Goal: Task Accomplishment & Management: Manage account settings

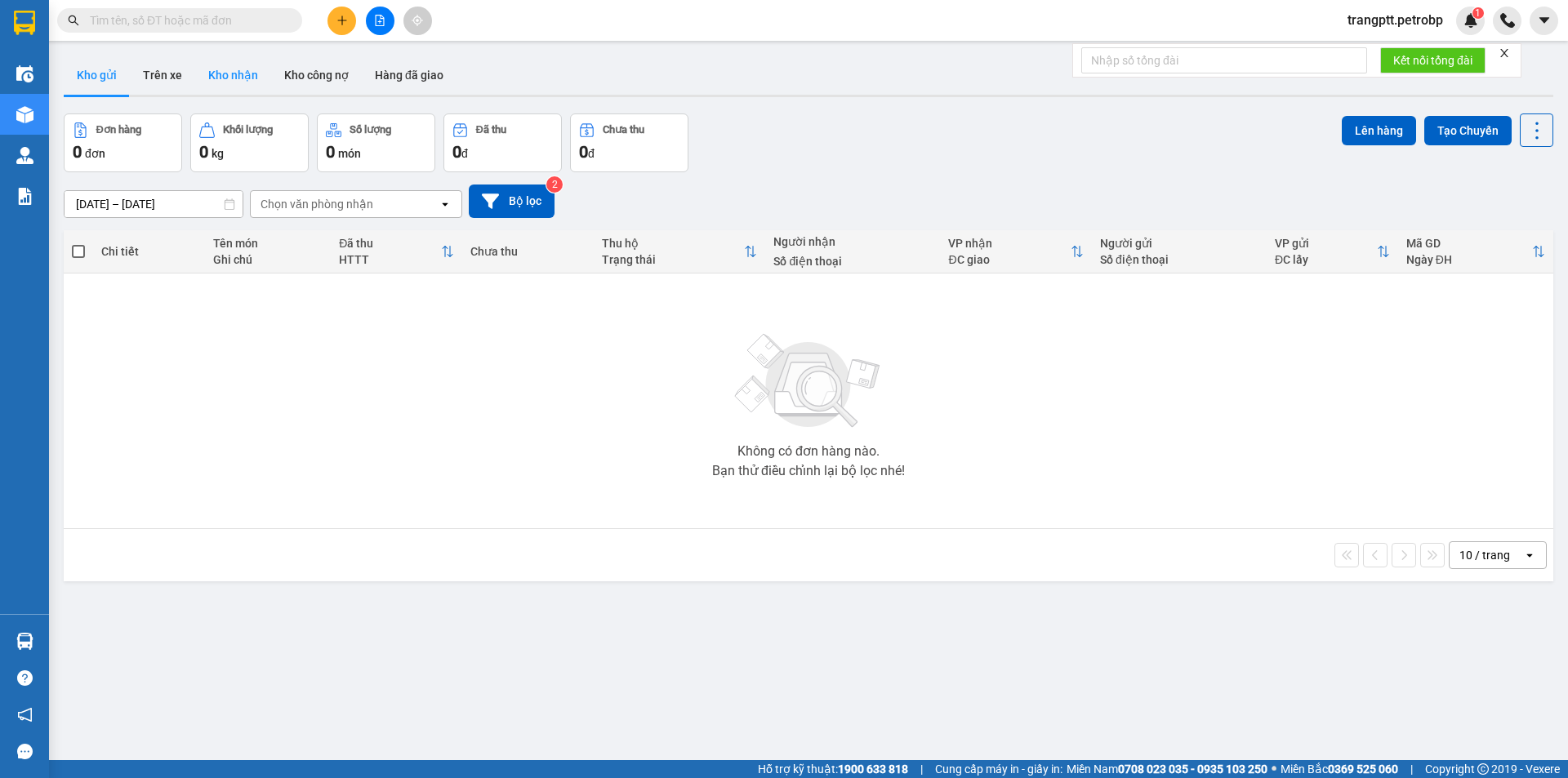
click at [228, 73] on button "Kho nhận" at bounding box center [233, 75] width 76 height 39
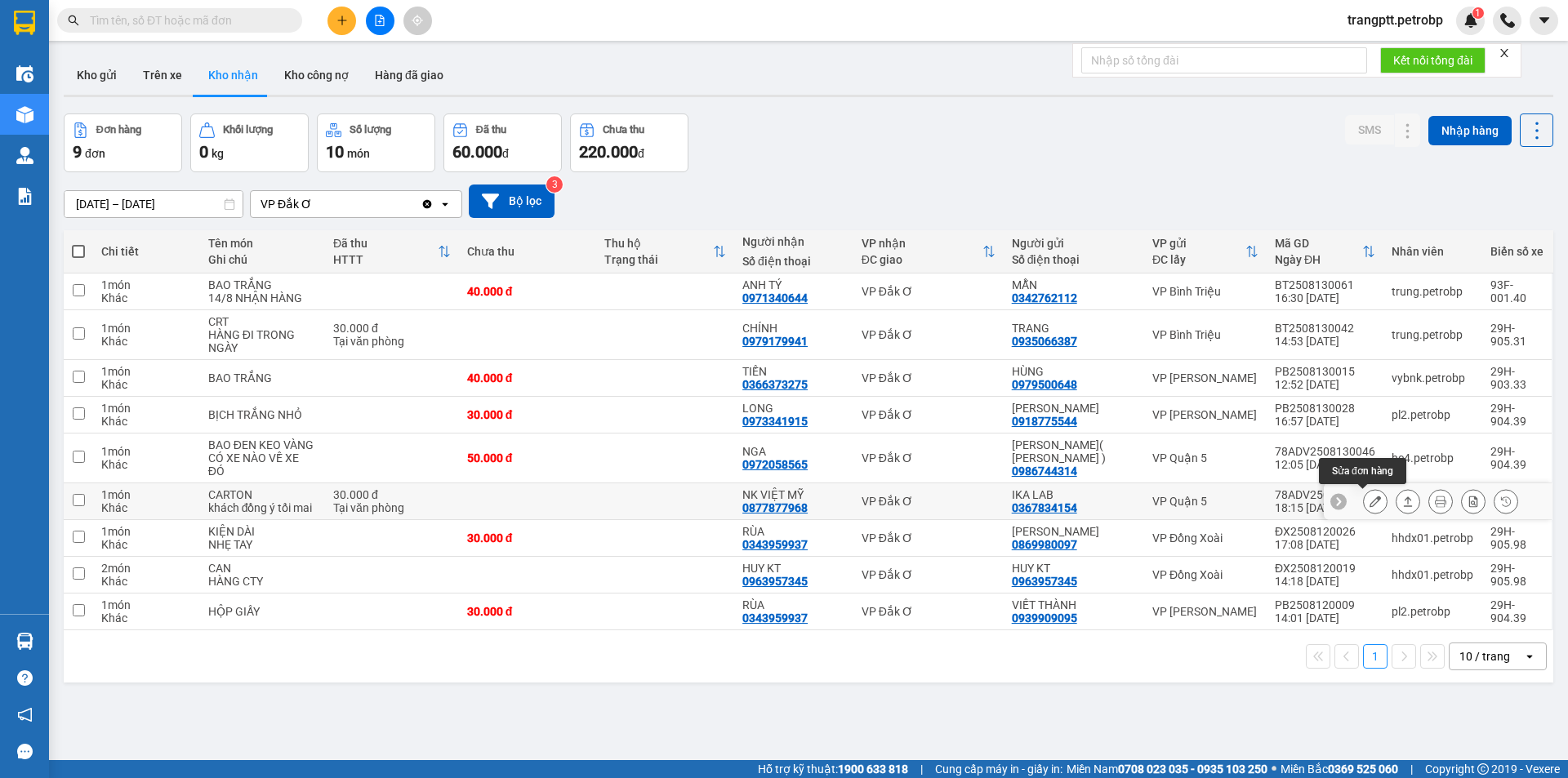
click at [1369, 497] on icon at bounding box center [1375, 501] width 12 height 12
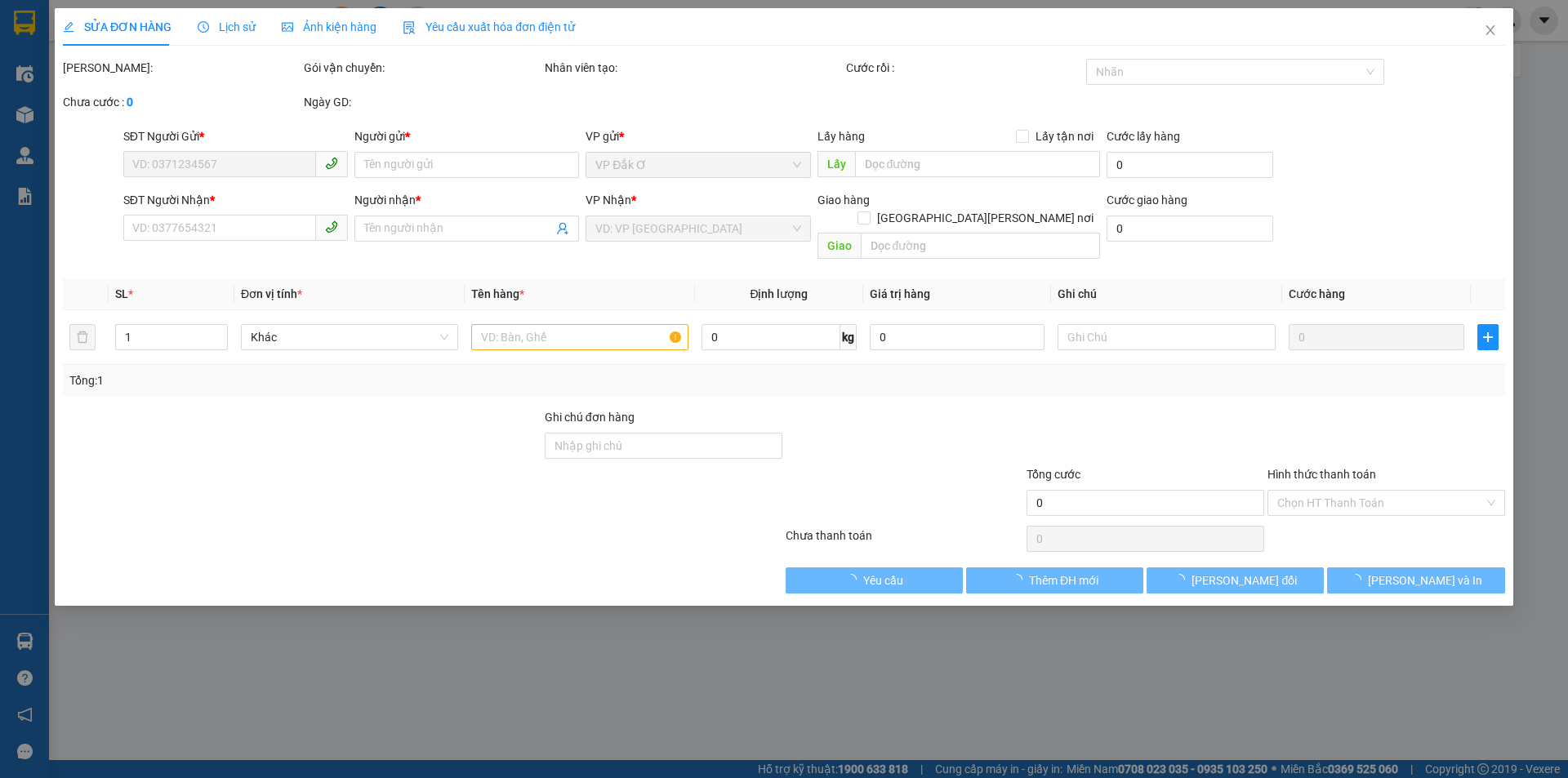
type input "0367834154"
type input "IKA LAB"
type input "0877877968"
type input "NK VIỆT MỸ"
type input "30.000"
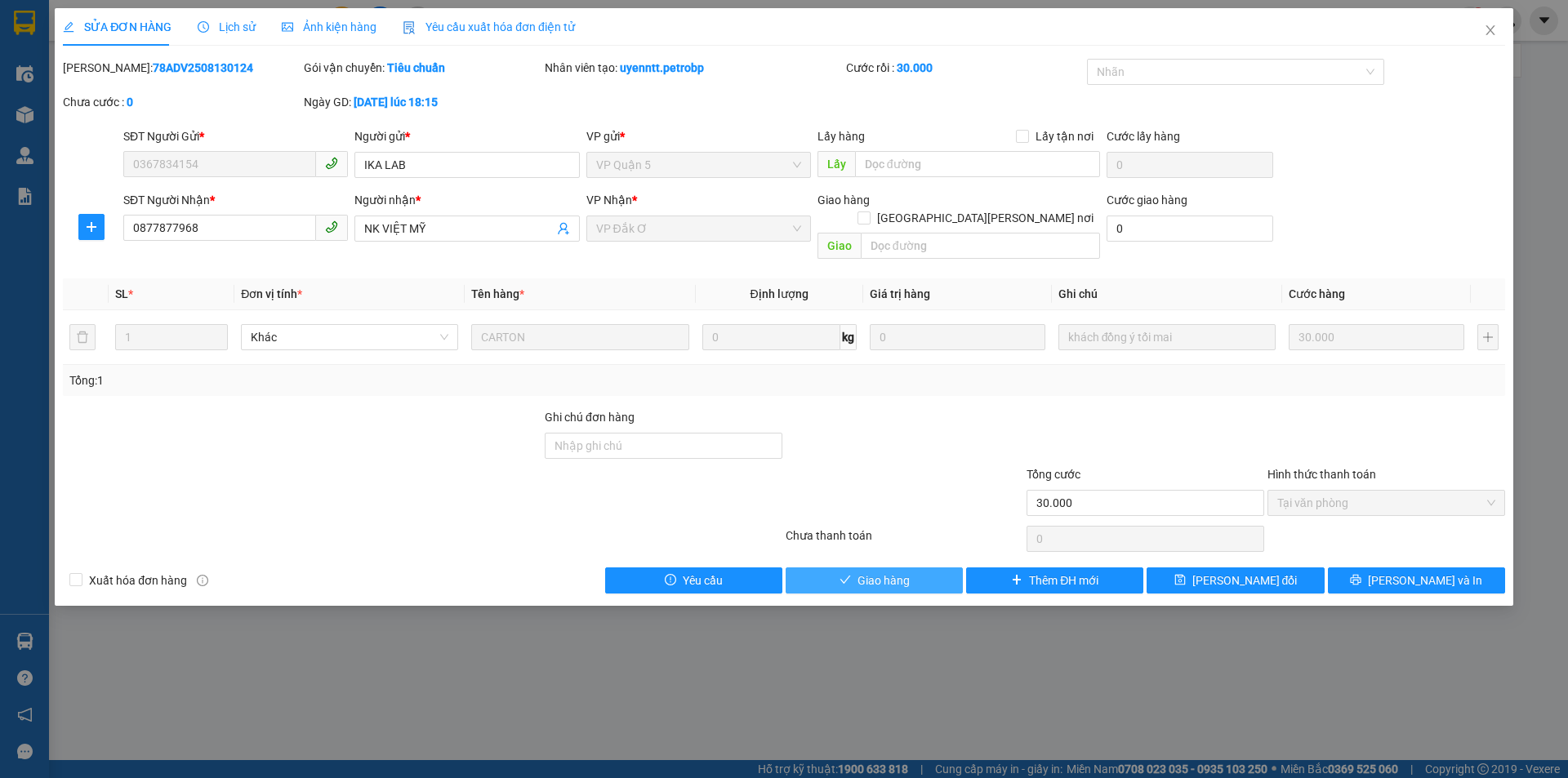
click at [891, 572] on span "Giao hàng" at bounding box center [883, 581] width 52 height 18
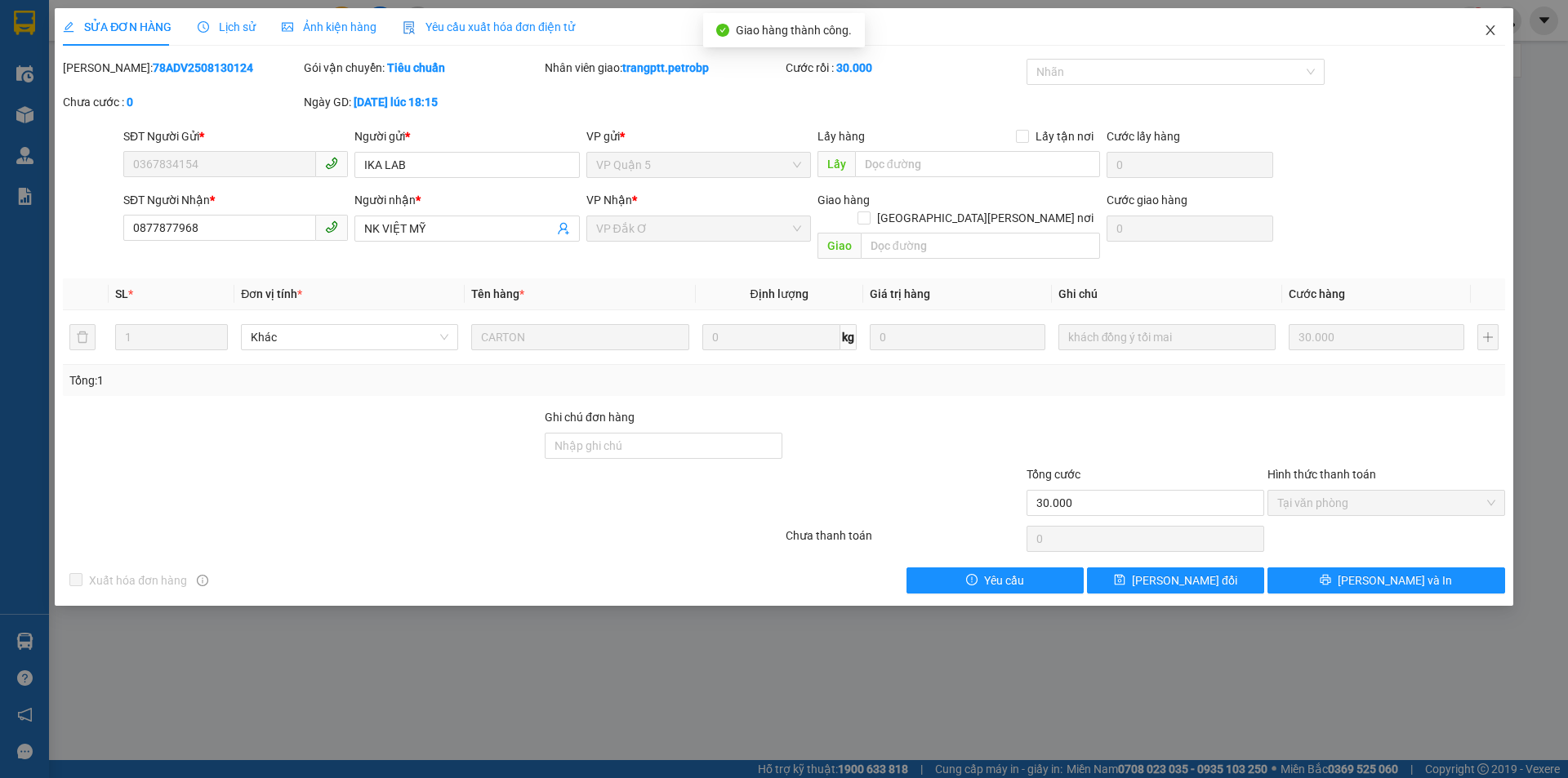
click at [1492, 27] on icon "close" at bounding box center [1491, 30] width 13 height 13
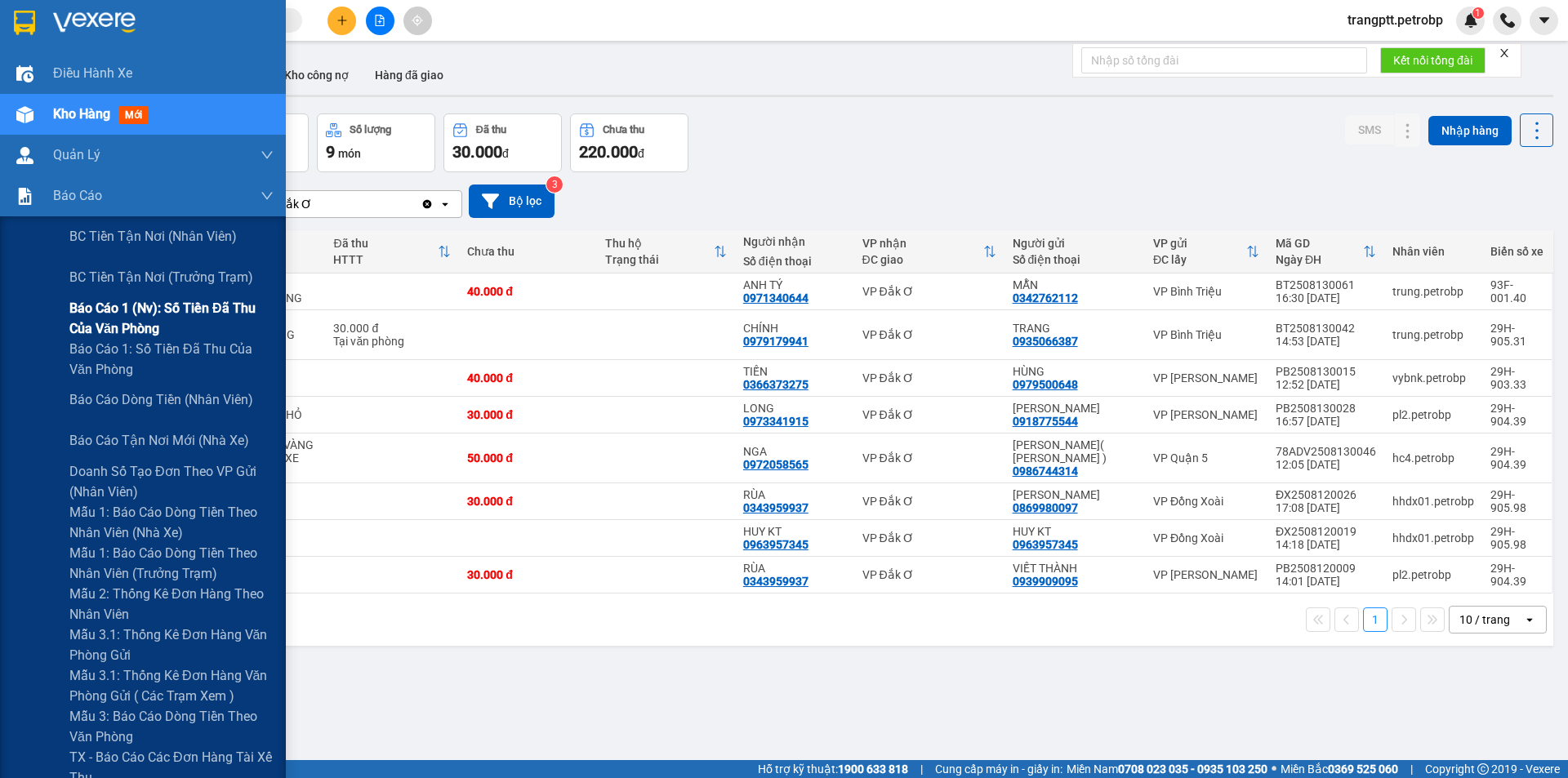
click at [127, 308] on span "Báo cáo 1 (nv): Số tiền đã thu của văn phòng" at bounding box center [171, 318] width 205 height 41
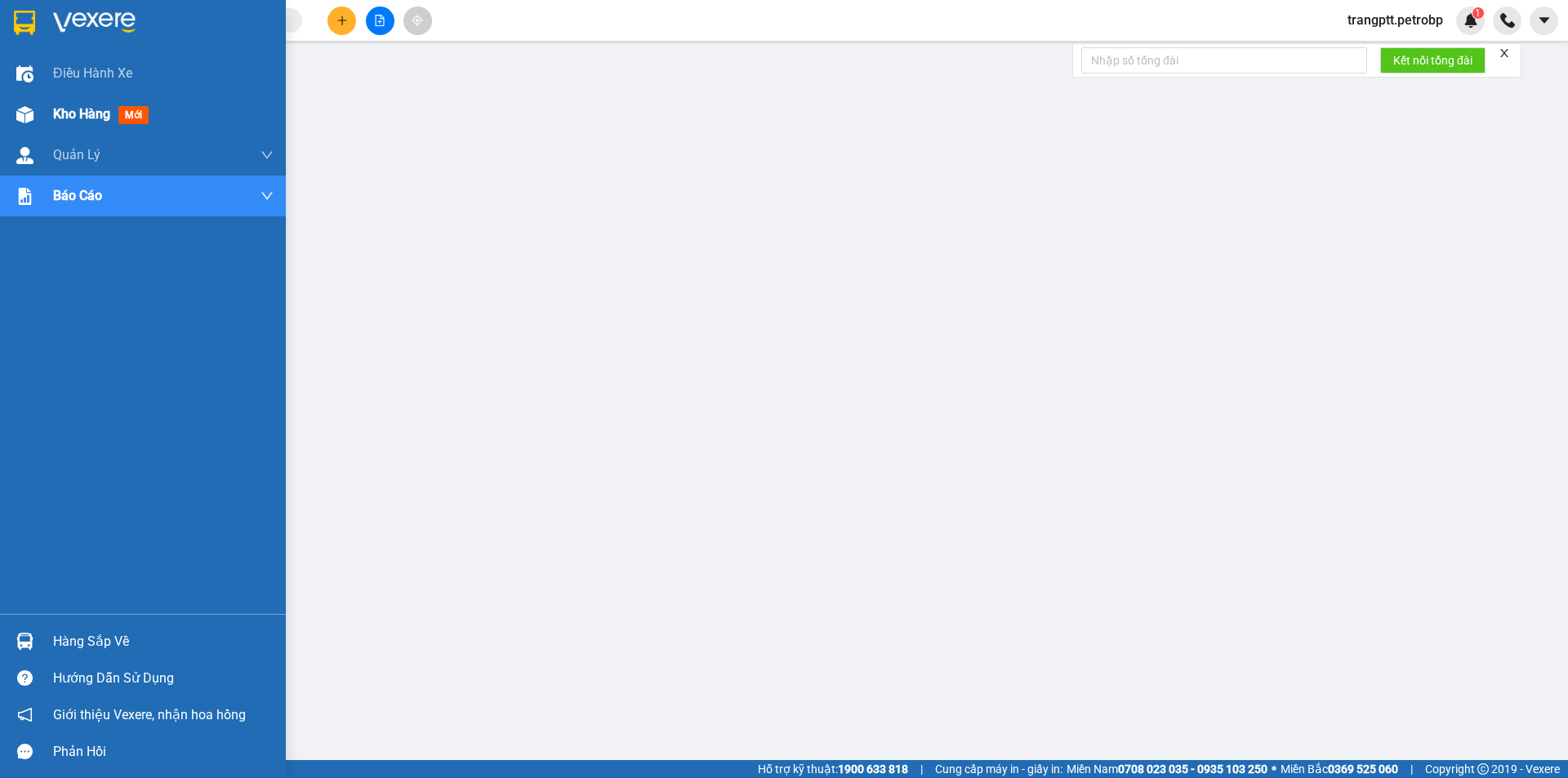
click at [85, 114] on span "Kho hàng" at bounding box center [81, 114] width 57 height 16
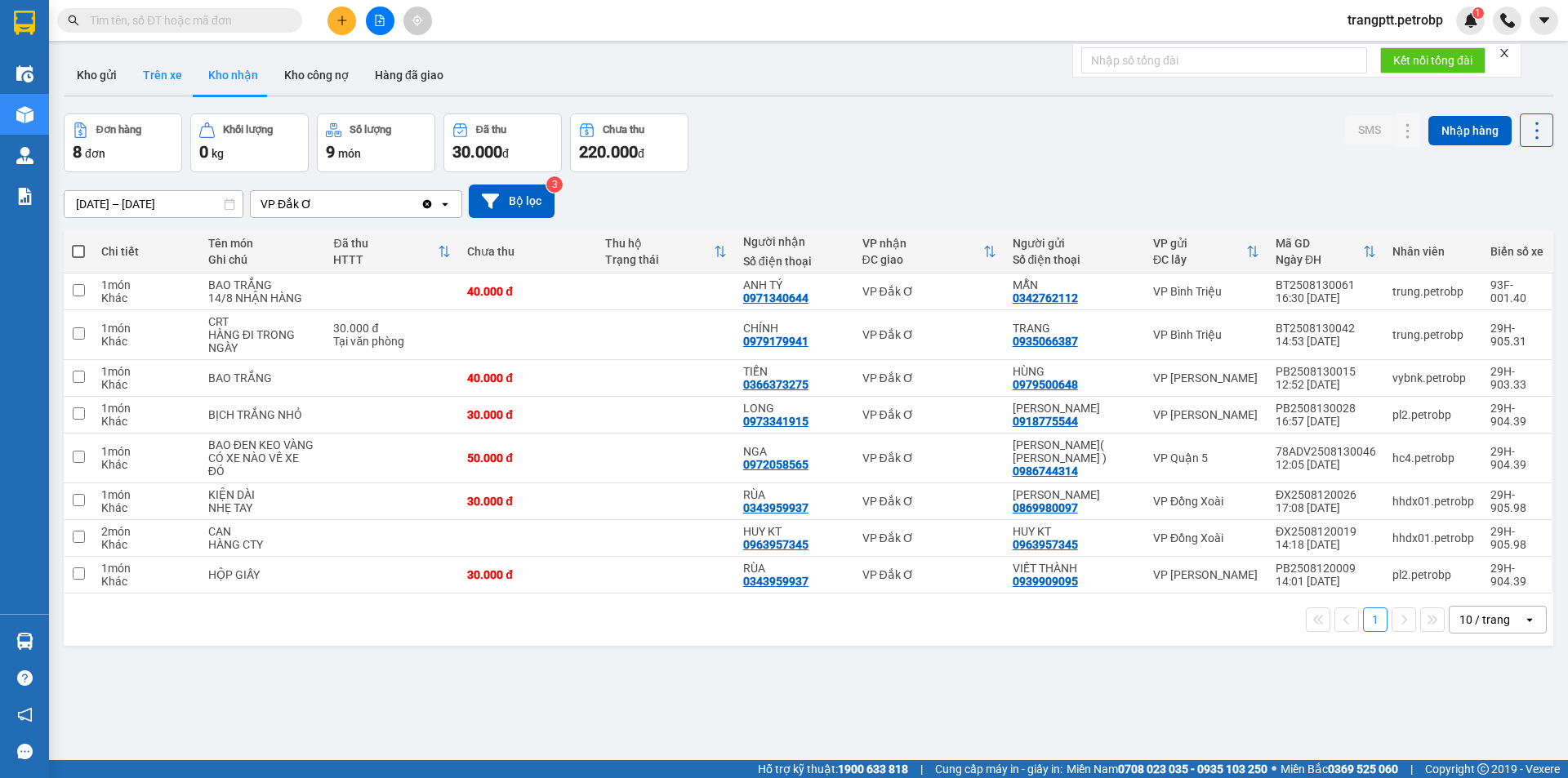
click at [160, 71] on button "Trên xe" at bounding box center [162, 75] width 66 height 39
type input "[DATE] – [DATE]"
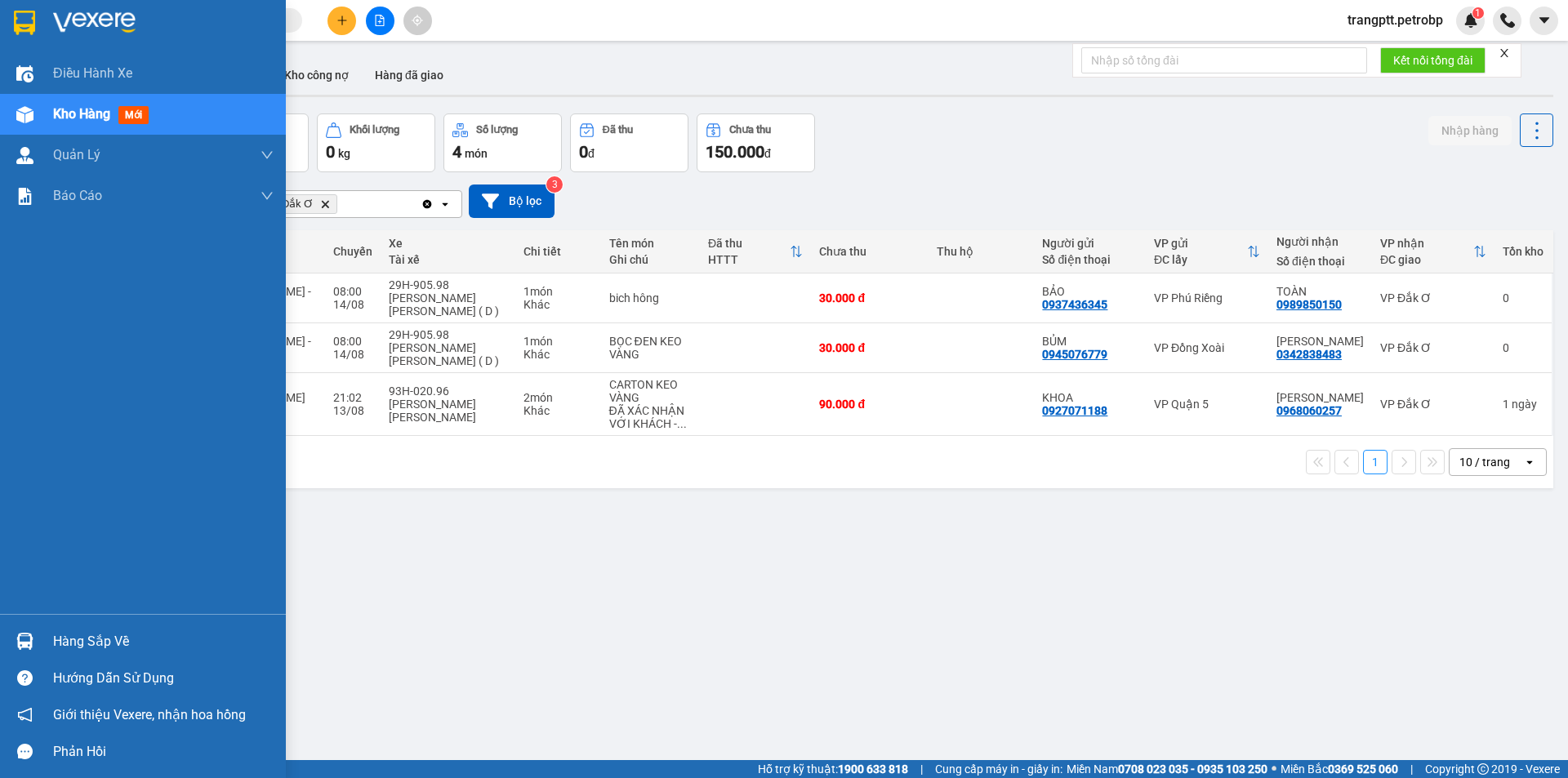
click at [65, 632] on div "Hàng sắp về" at bounding box center [163, 641] width 220 height 24
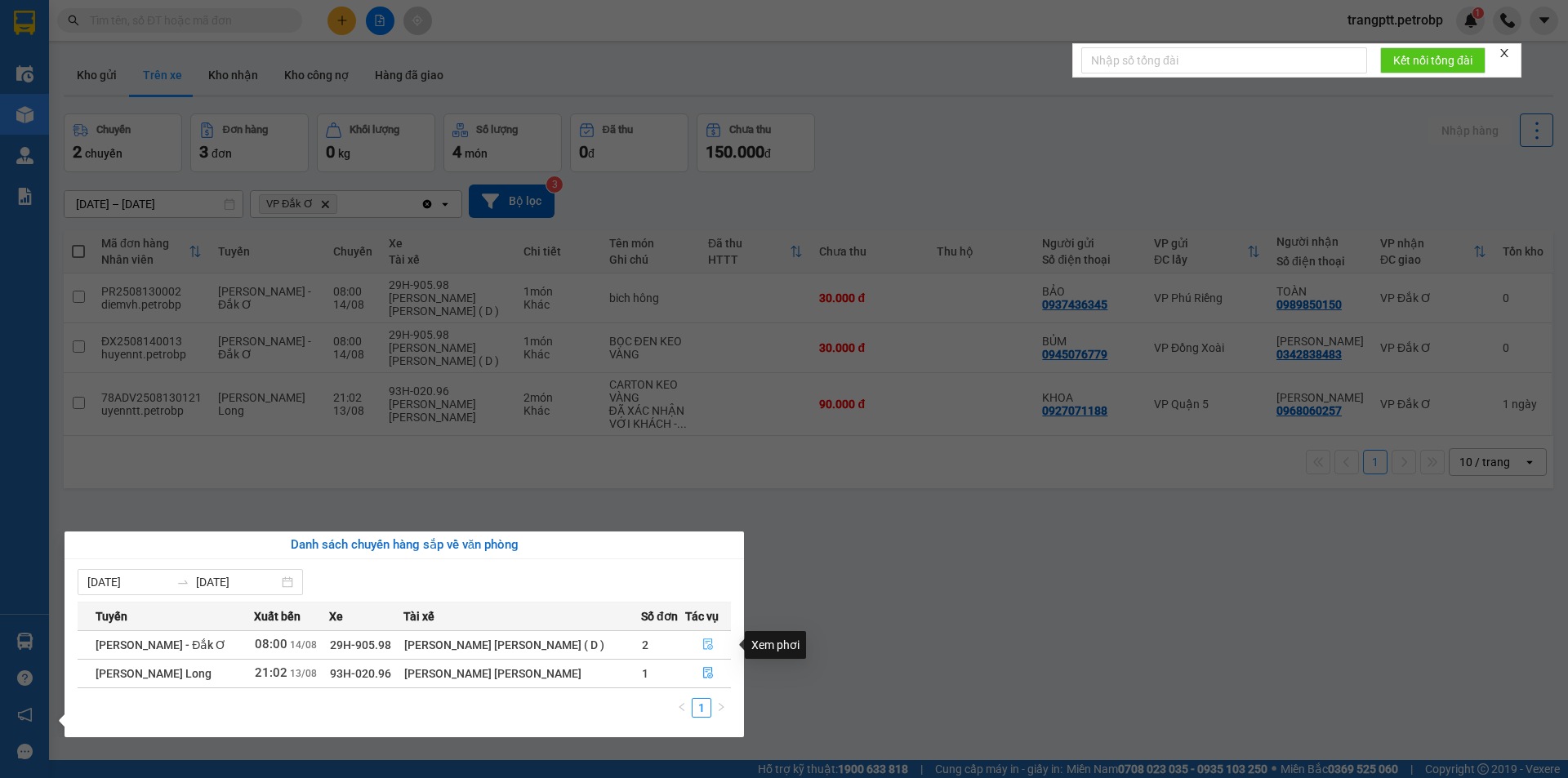
click at [708, 642] on icon "file-done" at bounding box center [708, 645] width 10 height 12
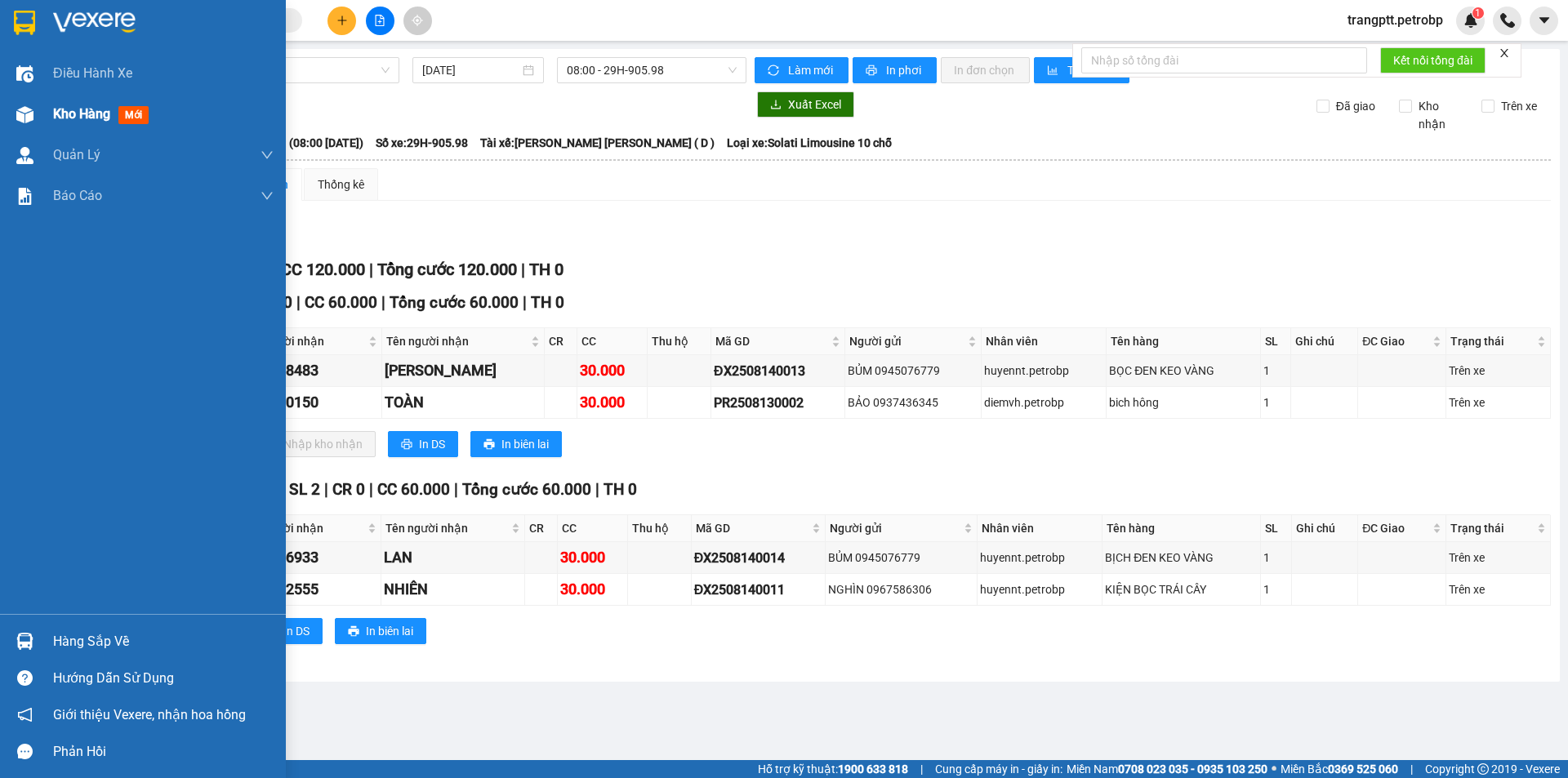
click at [68, 116] on span "Kho hàng" at bounding box center [81, 114] width 57 height 16
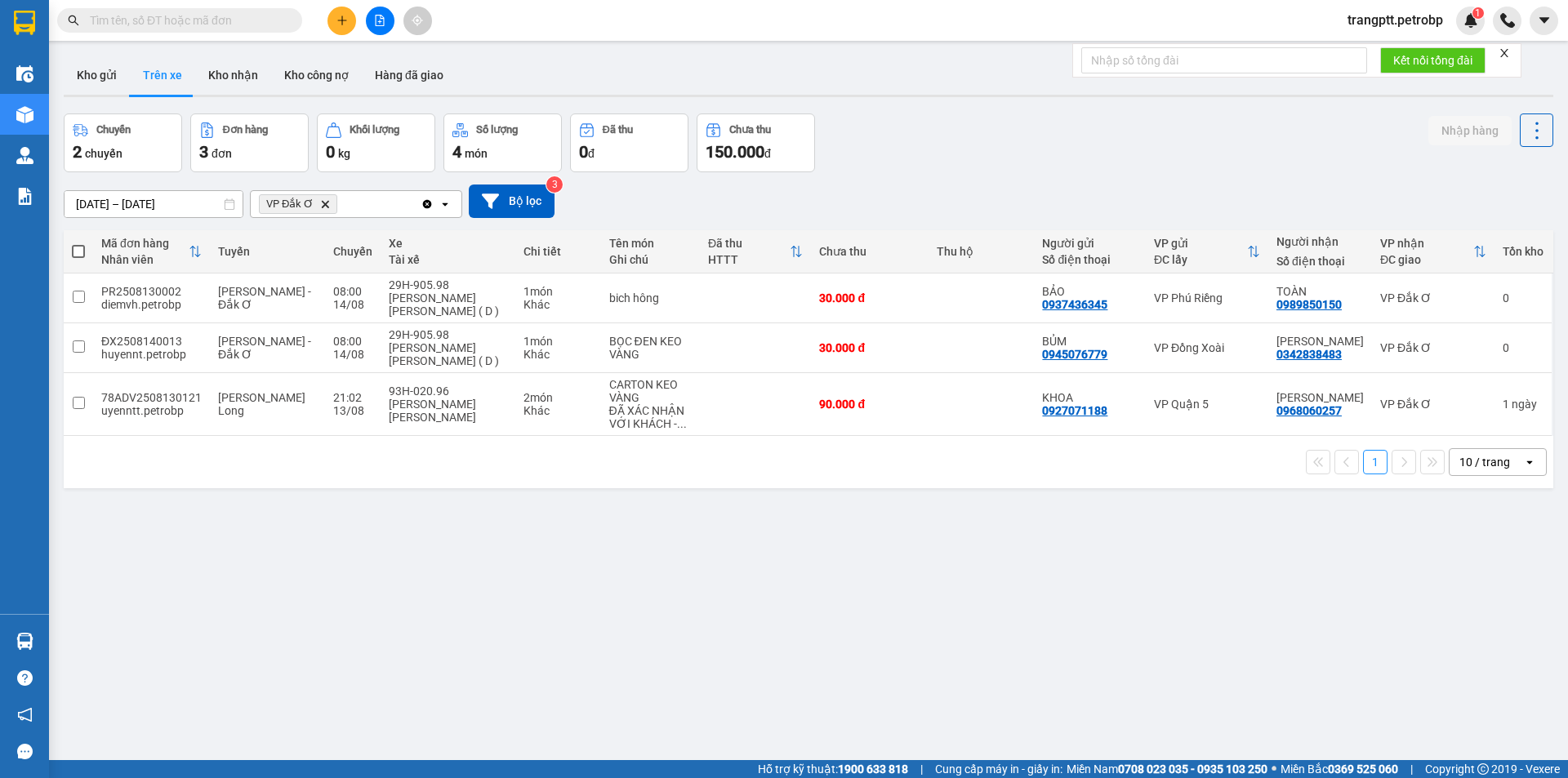
click at [378, 15] on icon "file-add" at bounding box center [380, 21] width 9 height 12
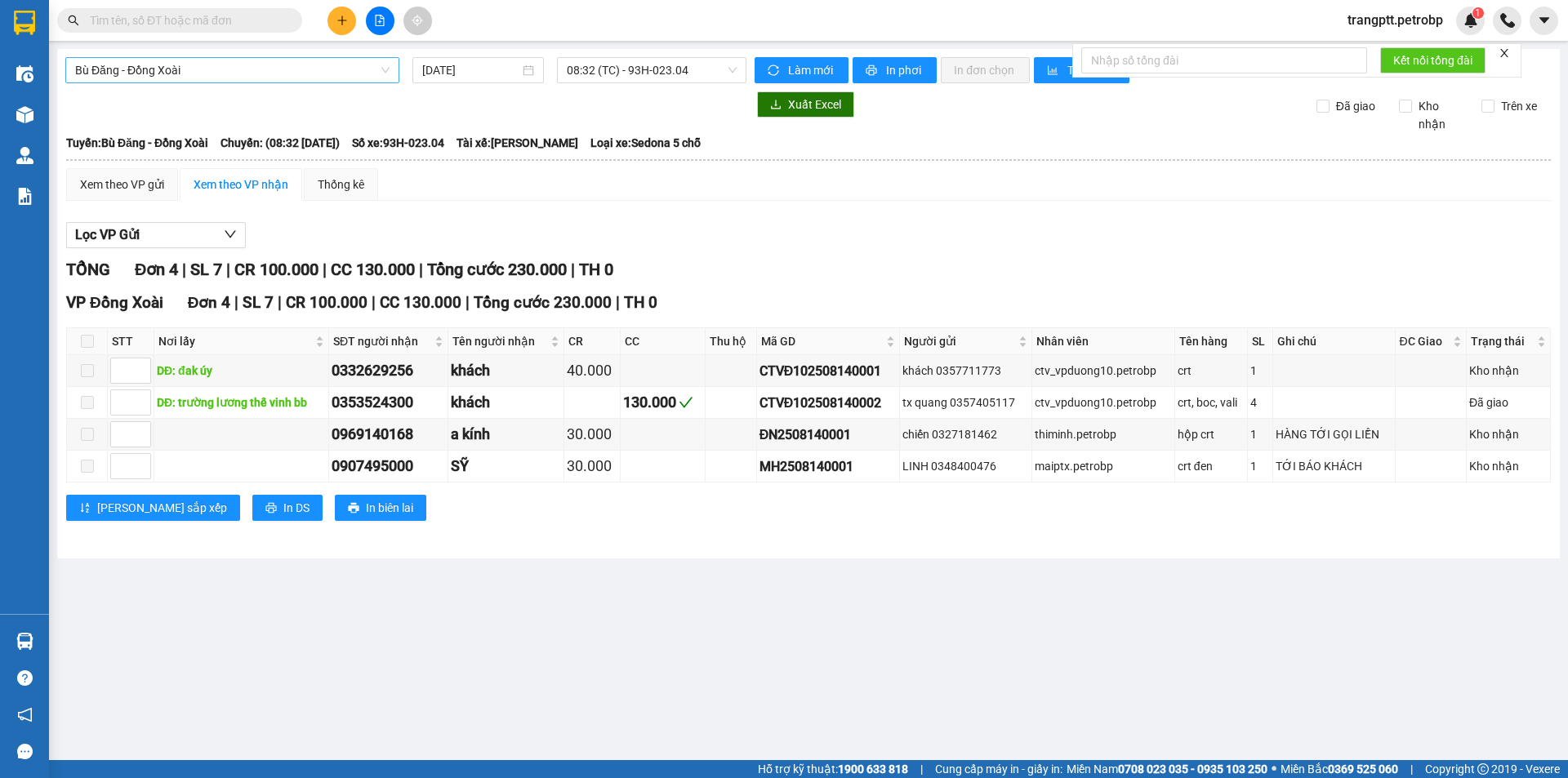
click at [231, 75] on span "Bù Đăng - Đồng Xoài" at bounding box center [232, 70] width 314 height 24
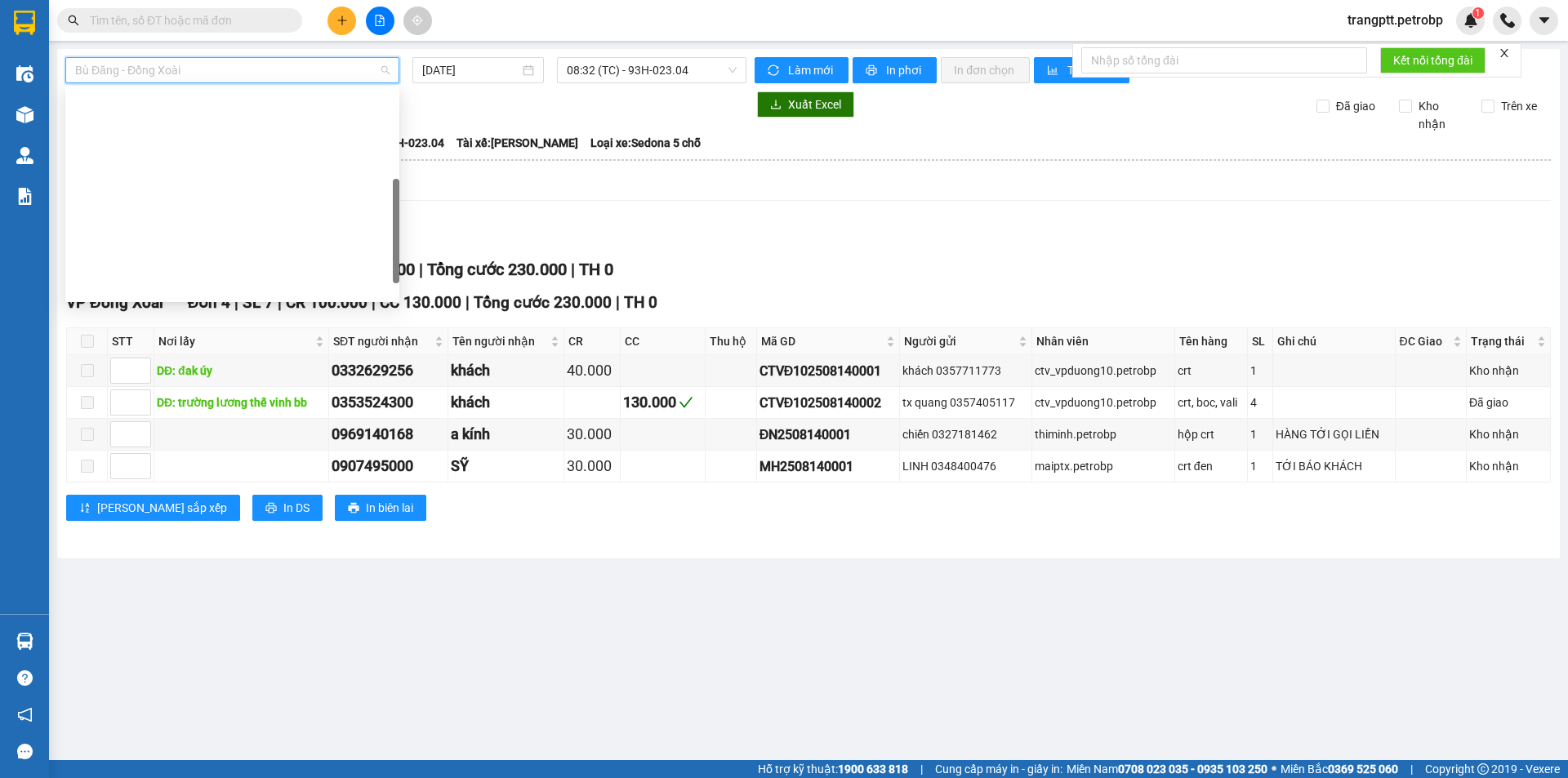
scroll to position [313, 0]
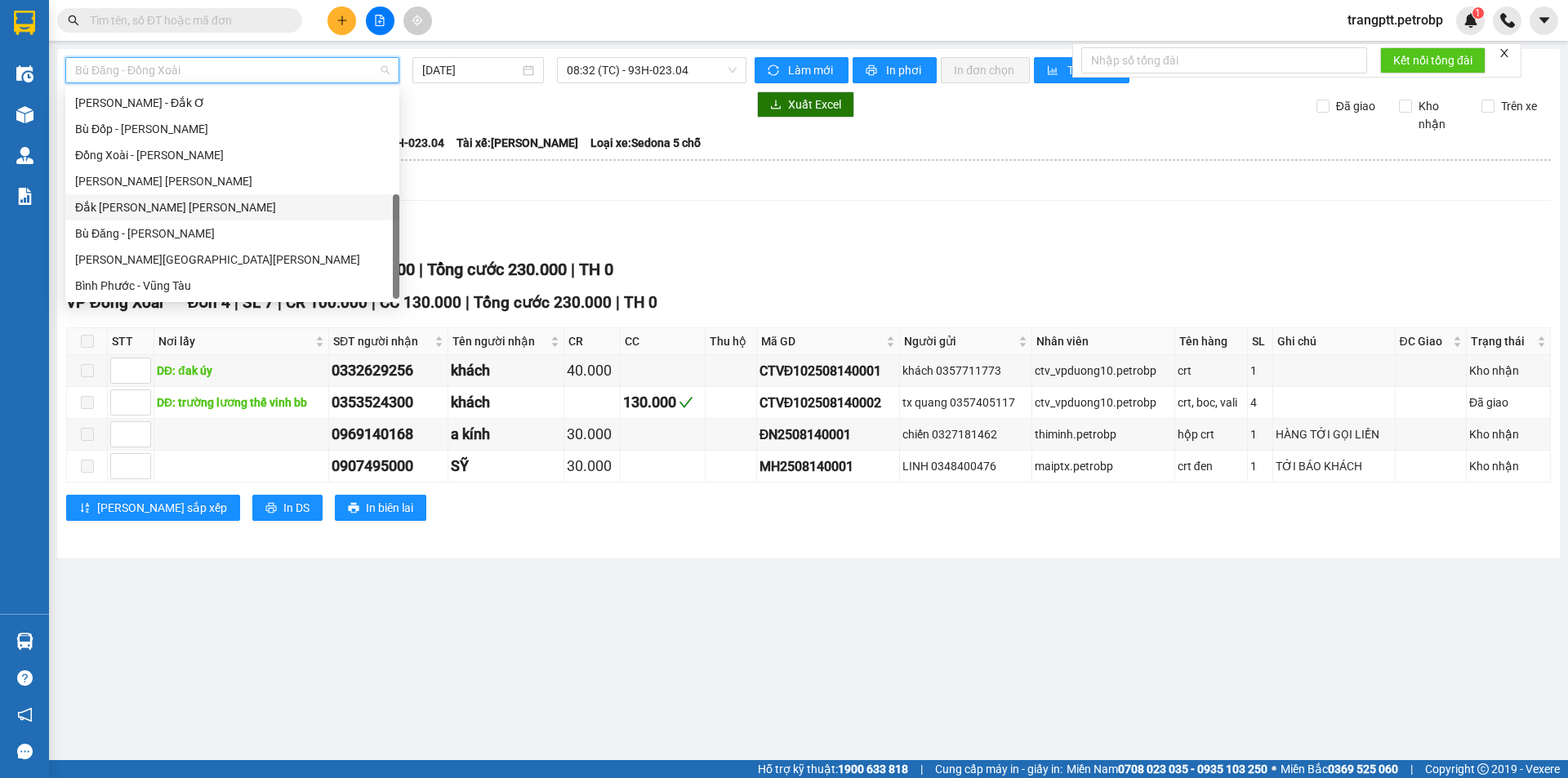
click at [105, 207] on div "Đắk Ơ - [PERSON_NAME]" at bounding box center [232, 208] width 314 height 18
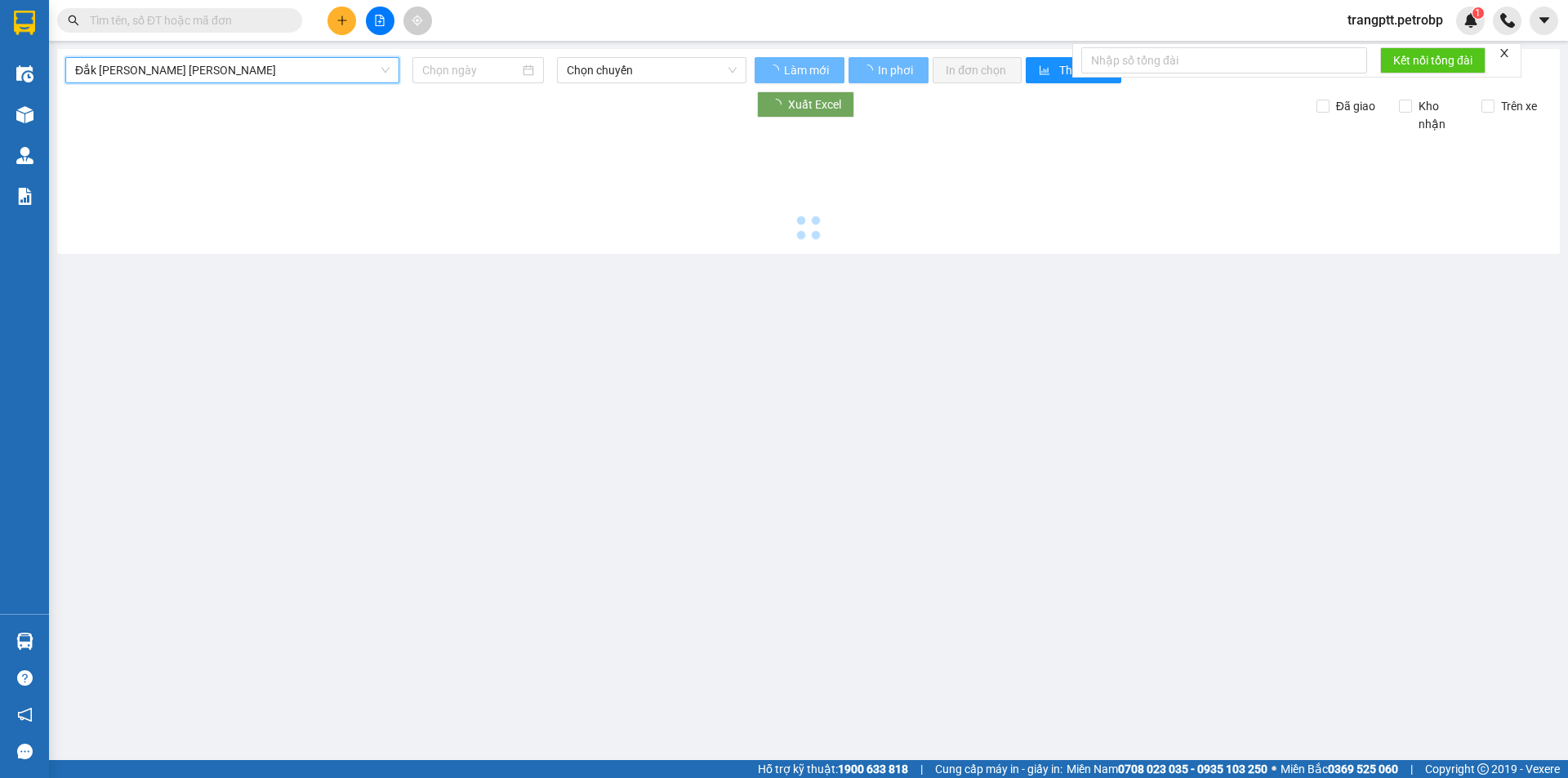
type input "[DATE]"
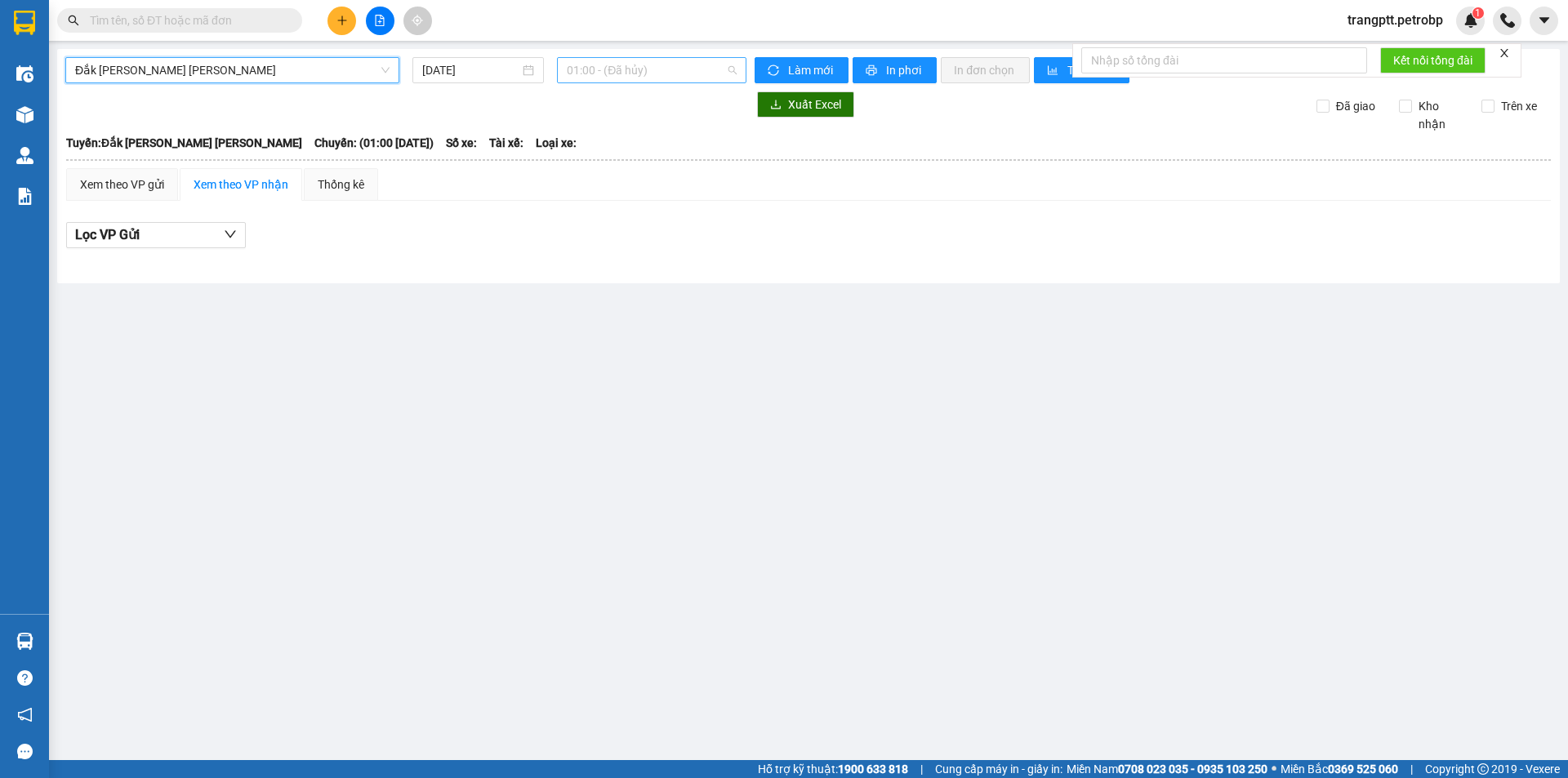
drag, startPoint x: 593, startPoint y: 71, endPoint x: 634, endPoint y: 134, distance: 75.2
click at [595, 71] on span "01:00 - (Đã hủy)" at bounding box center [652, 70] width 170 height 24
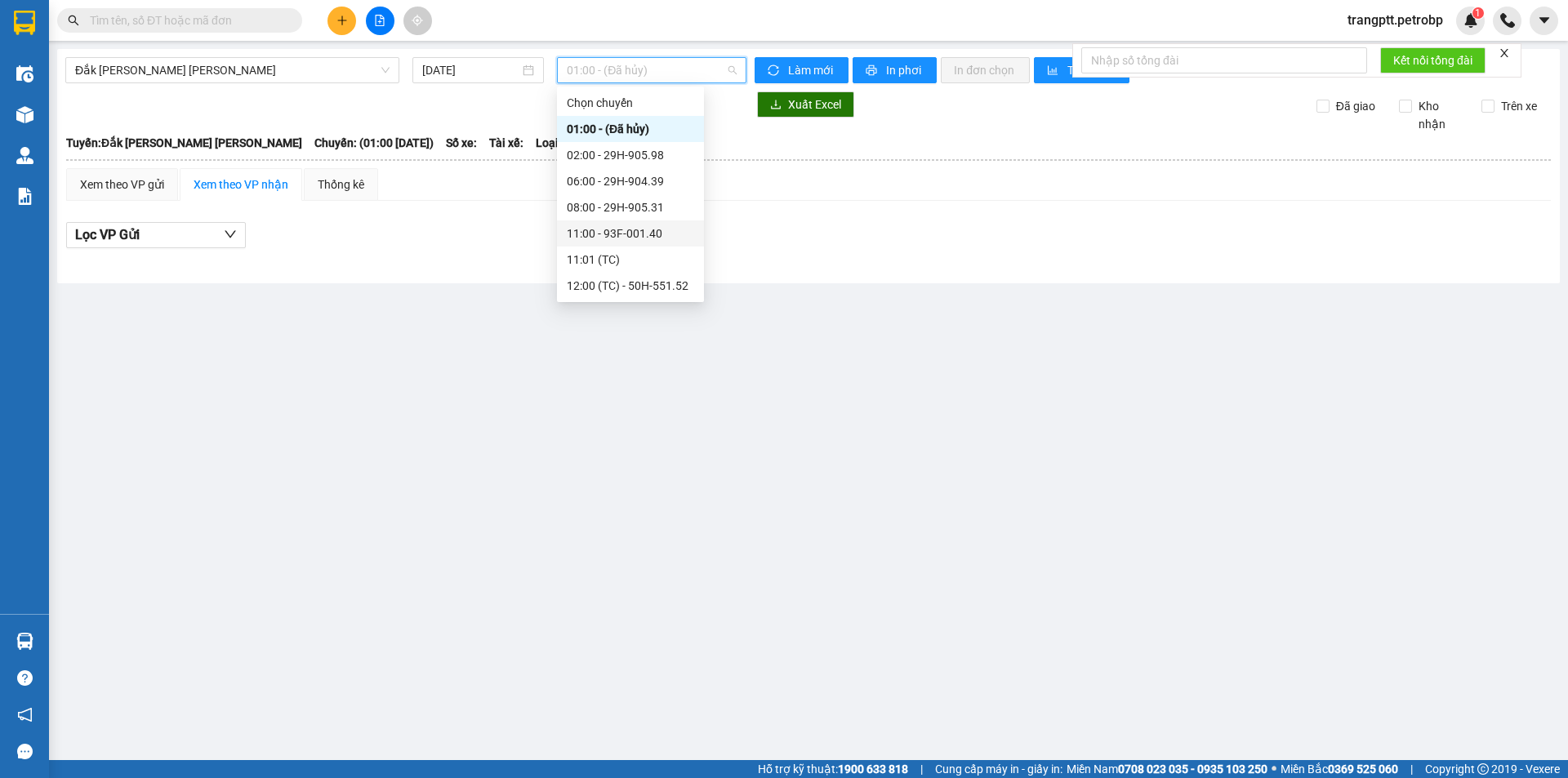
click at [619, 229] on div "11:00 - 93F-001.40" at bounding box center [630, 234] width 127 height 18
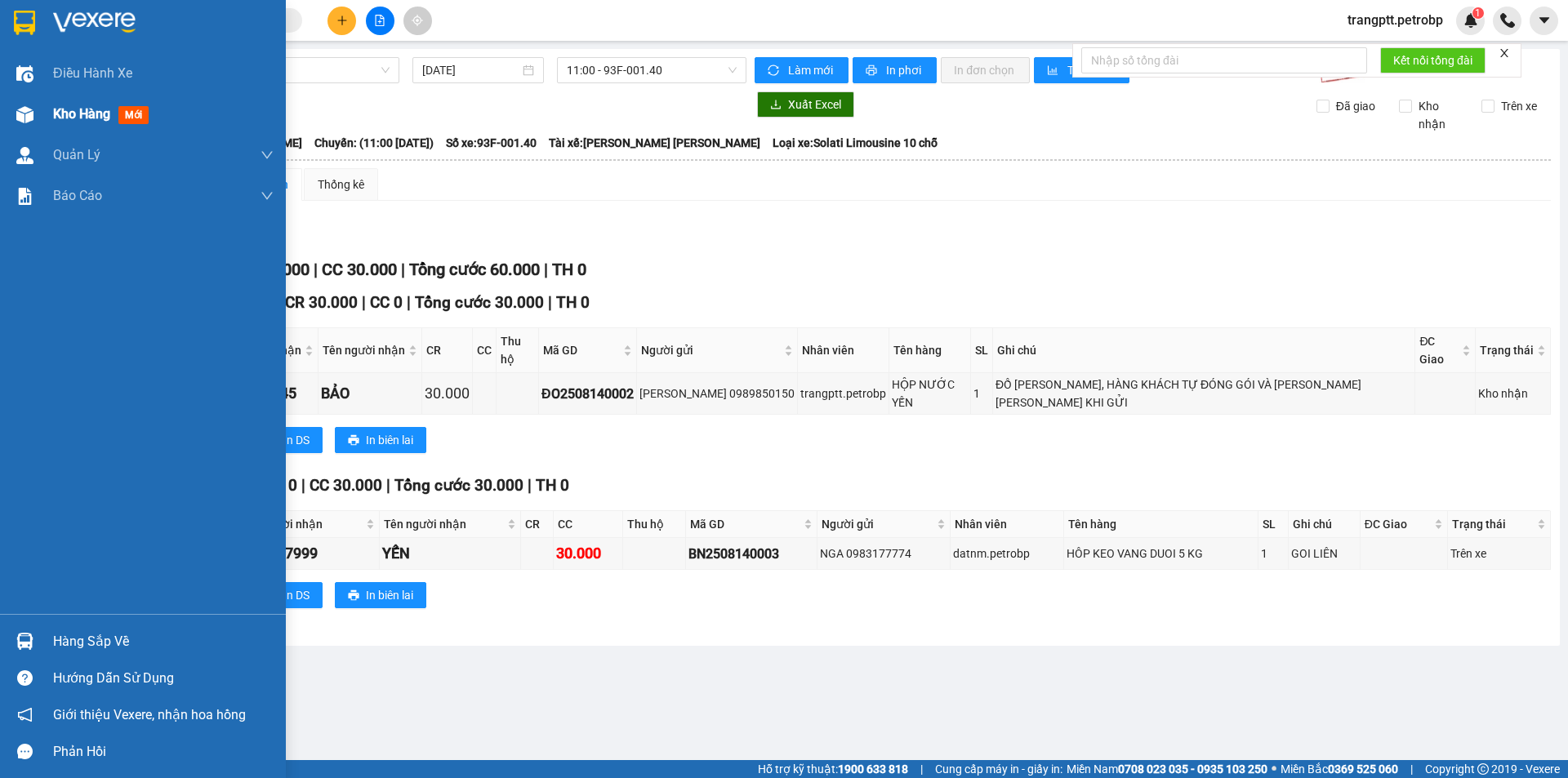
click at [67, 111] on span "Kho hàng" at bounding box center [81, 114] width 57 height 16
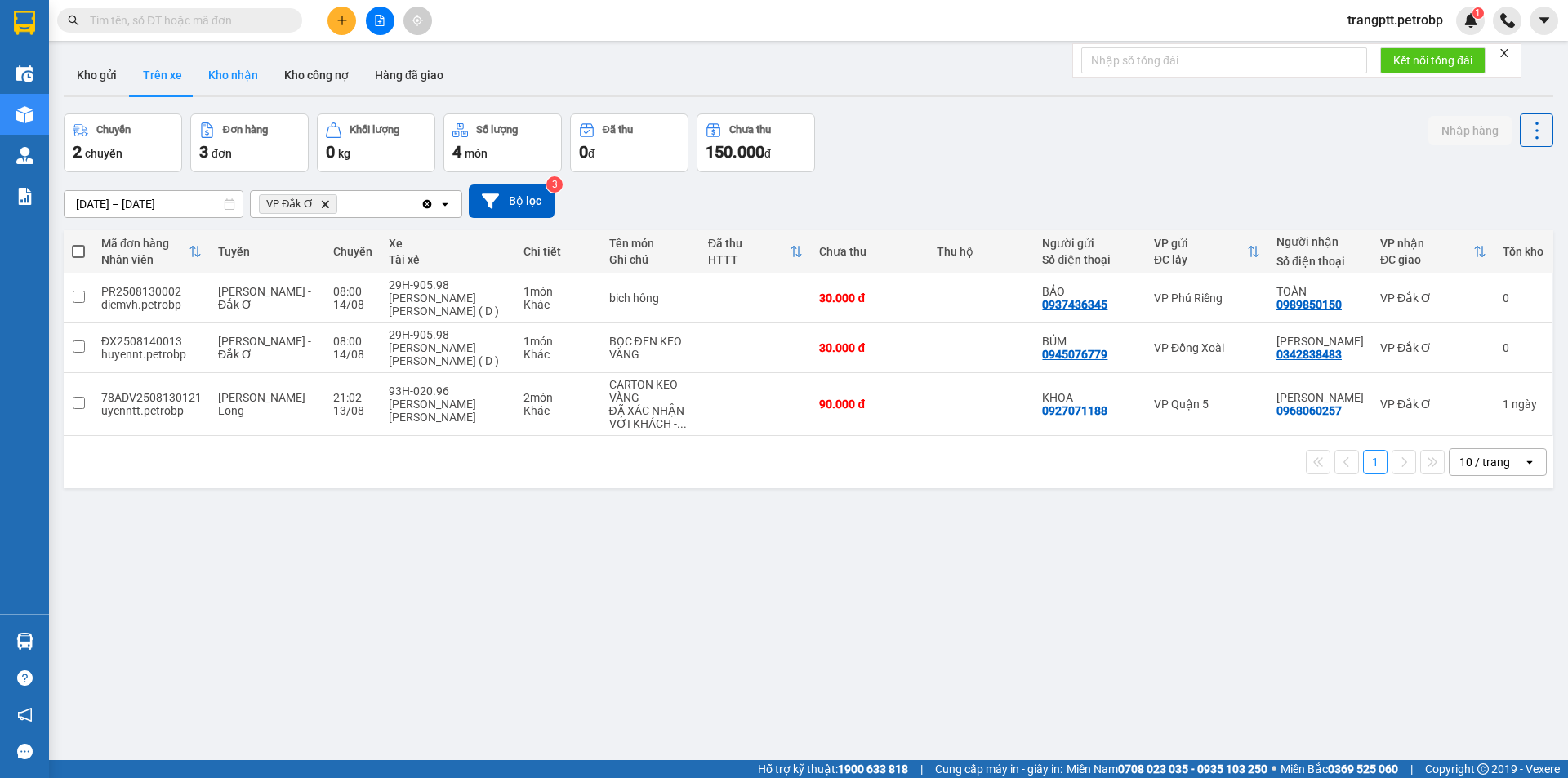
click at [211, 69] on button "Kho nhận" at bounding box center [233, 75] width 76 height 39
type input "[DATE] – [DATE]"
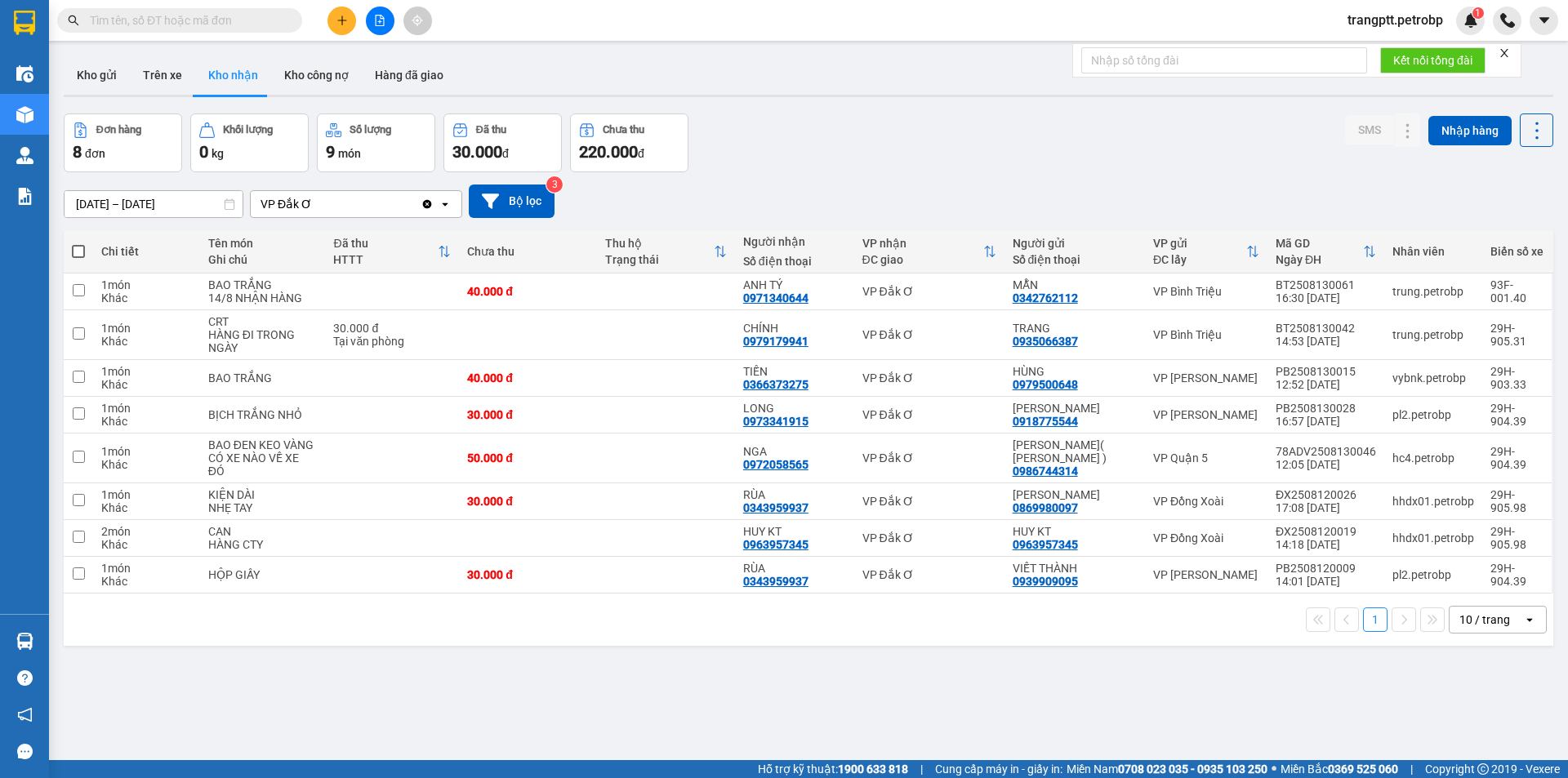
click at [208, 15] on input "text" at bounding box center [186, 21] width 193 height 18
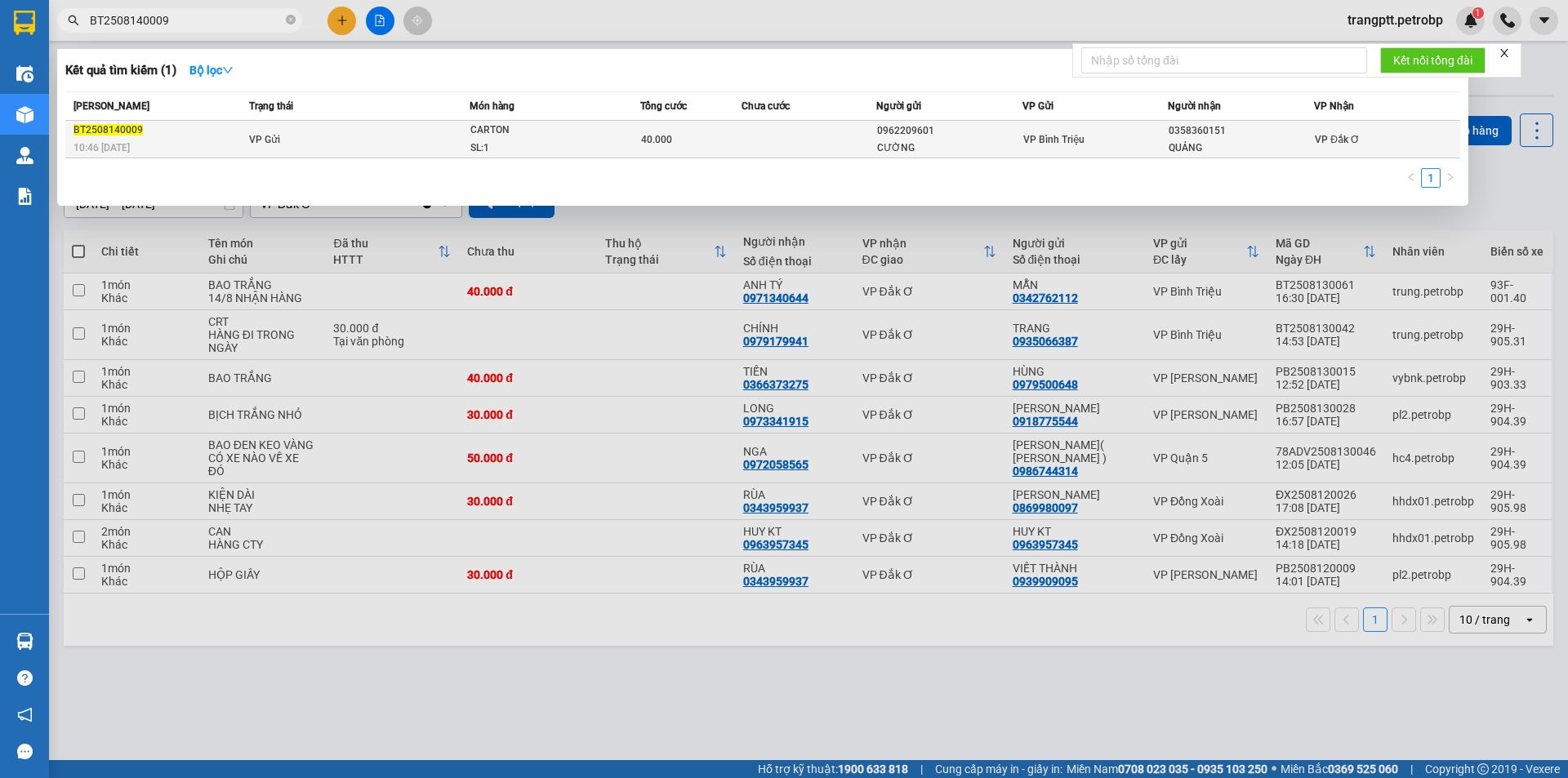
type input "BT2508140009"
click at [496, 141] on div "SL: 1" at bounding box center [531, 149] width 122 height 18
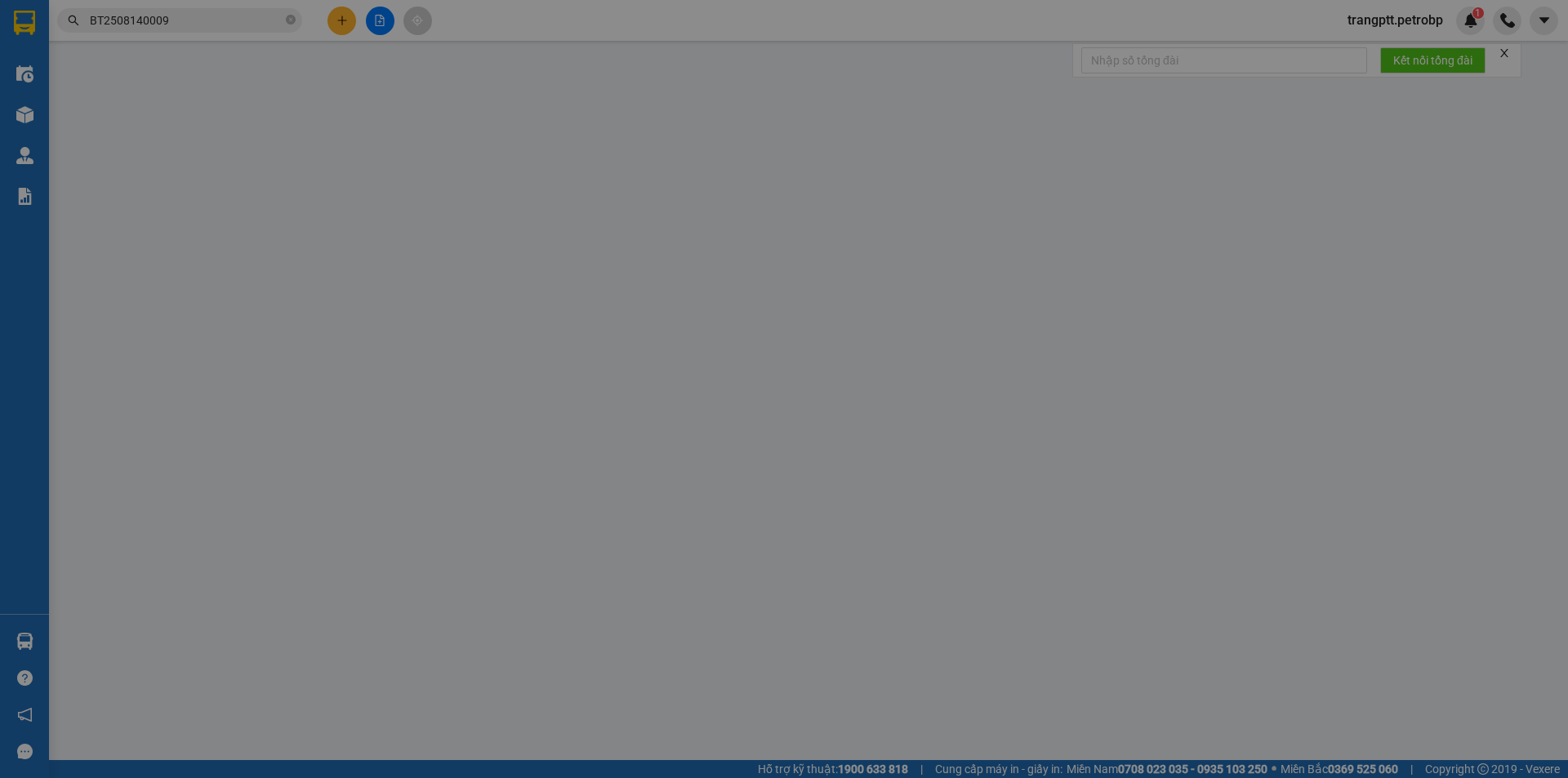
type input "0962209601"
type input "CƯỜNG"
type input "0358360151"
type input "QUẢNG"
type input "40.000"
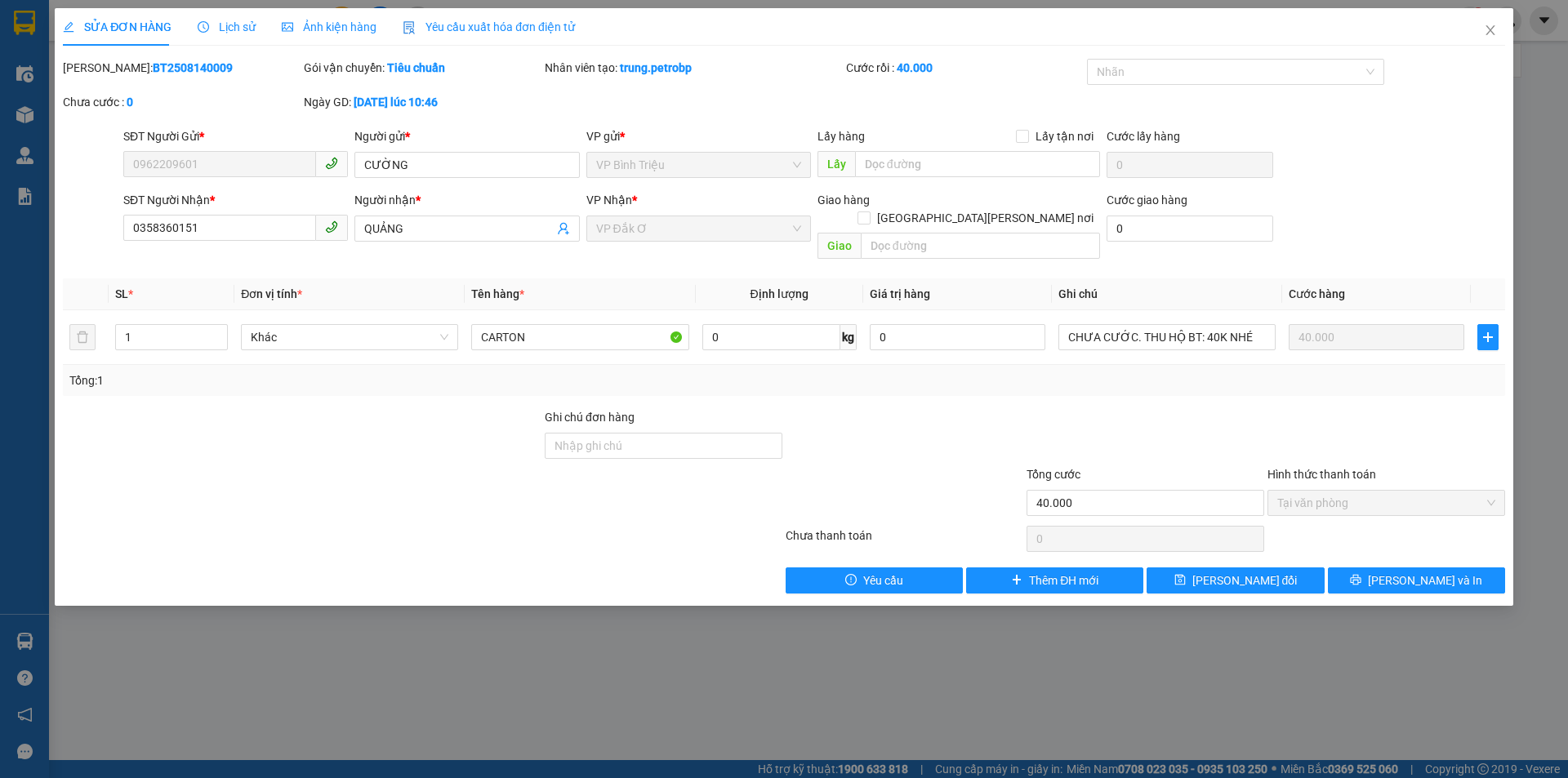
click at [576, 626] on div "SỬA ĐƠN HÀNG Lịch sử Ảnh kiện hàng Yêu cầu xuất hóa đơn điện tử Total Paid Fee …" at bounding box center [784, 389] width 1568 height 778
click at [1488, 28] on icon "close" at bounding box center [1490, 30] width 9 height 10
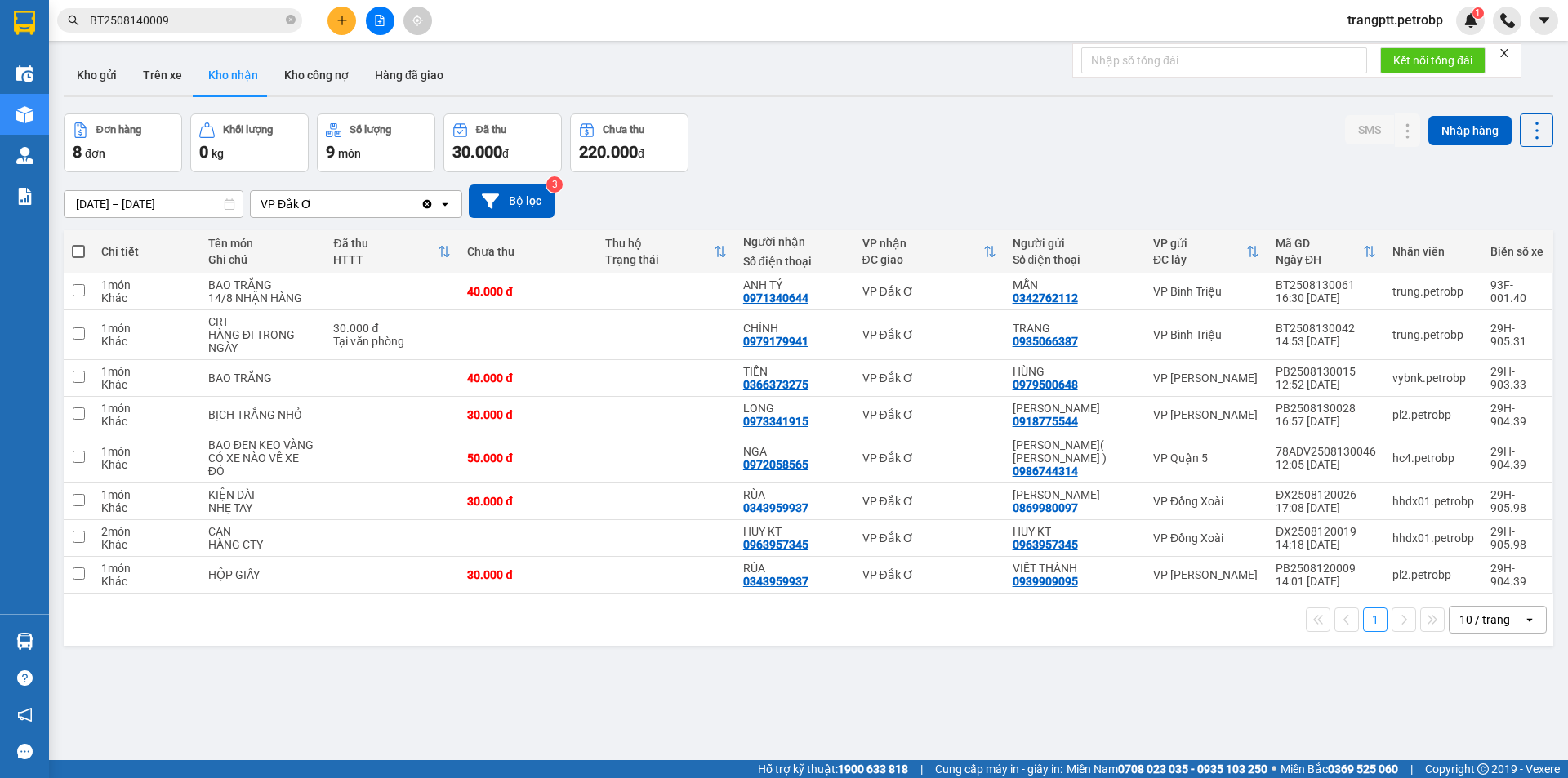
click at [193, 17] on input "BT2508140009" at bounding box center [186, 21] width 193 height 18
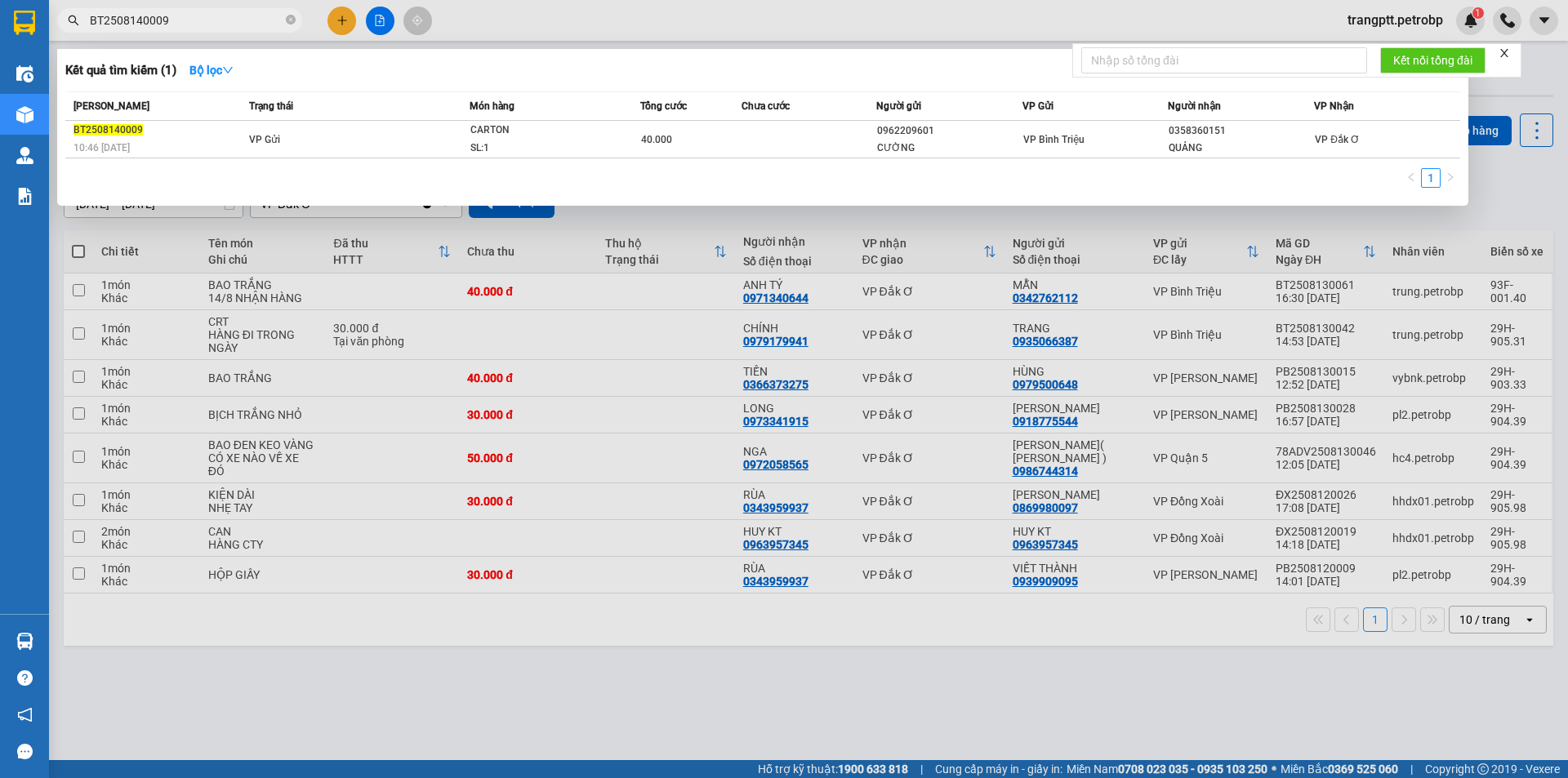
click at [507, 686] on div at bounding box center [784, 389] width 1568 height 778
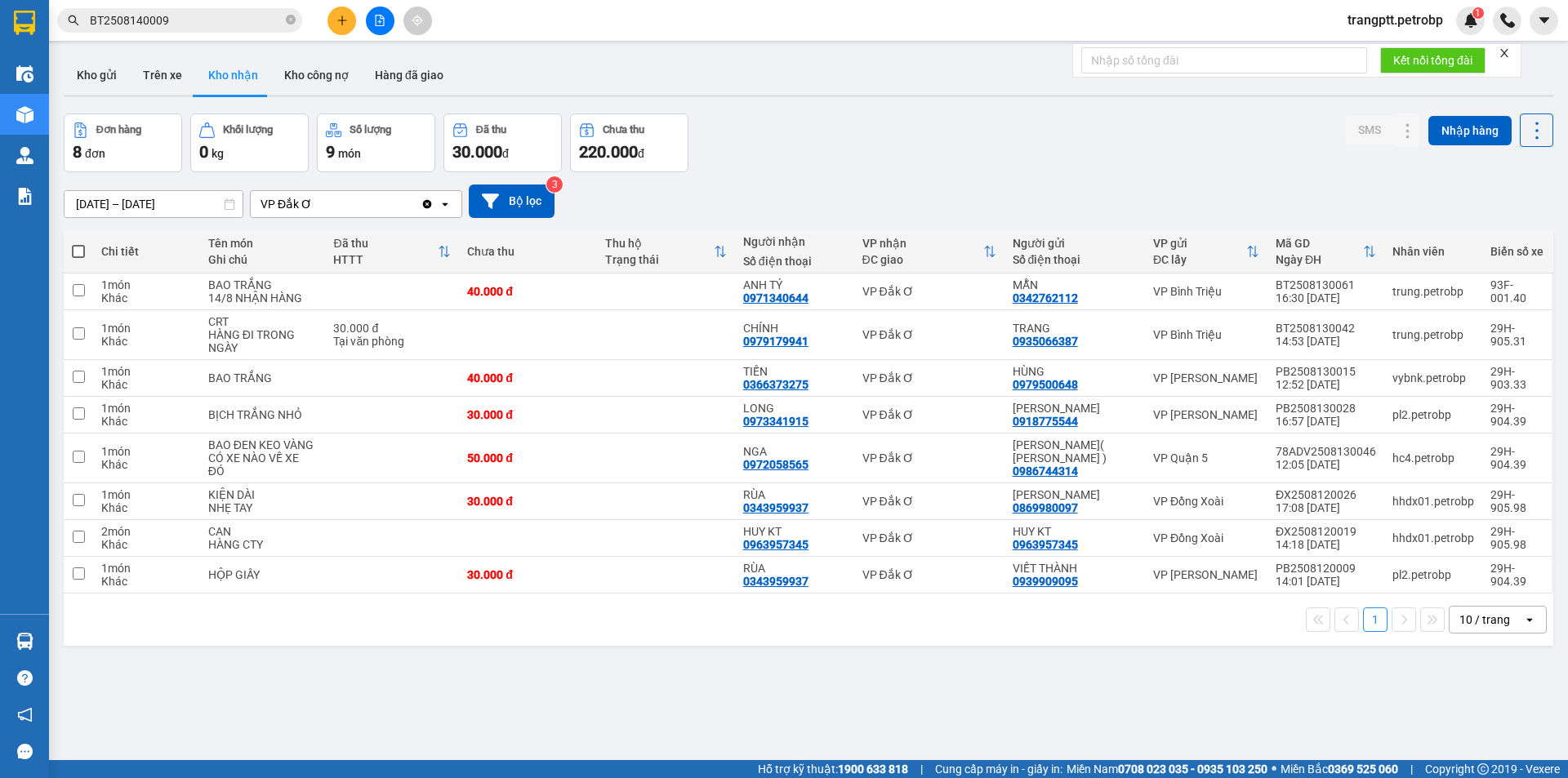
click at [290, 20] on icon "close-circle" at bounding box center [291, 20] width 10 height 10
click at [211, 22] on input "text" at bounding box center [186, 21] width 193 height 18
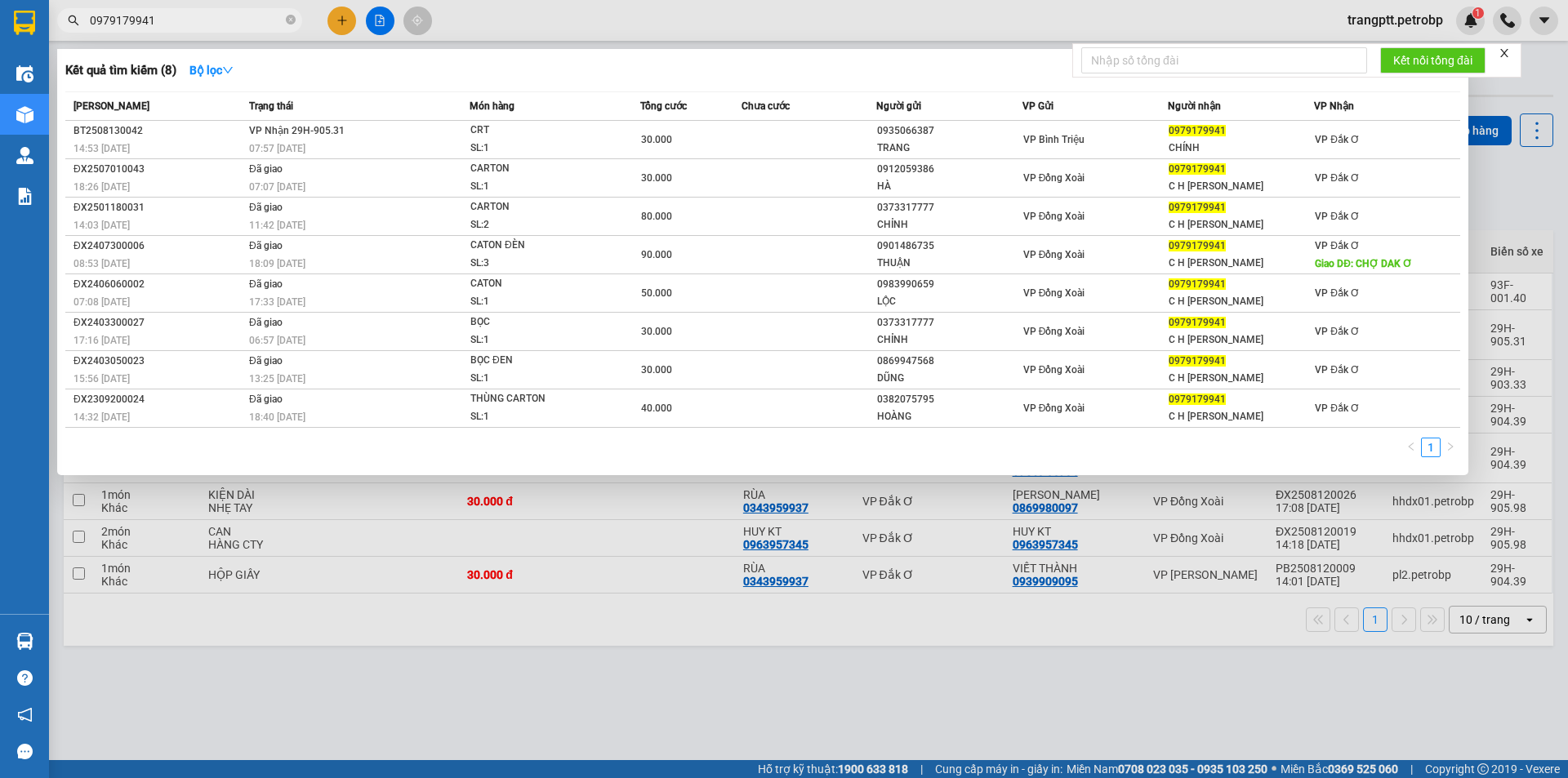
type input "0979179941"
click at [638, 710] on div at bounding box center [784, 389] width 1568 height 778
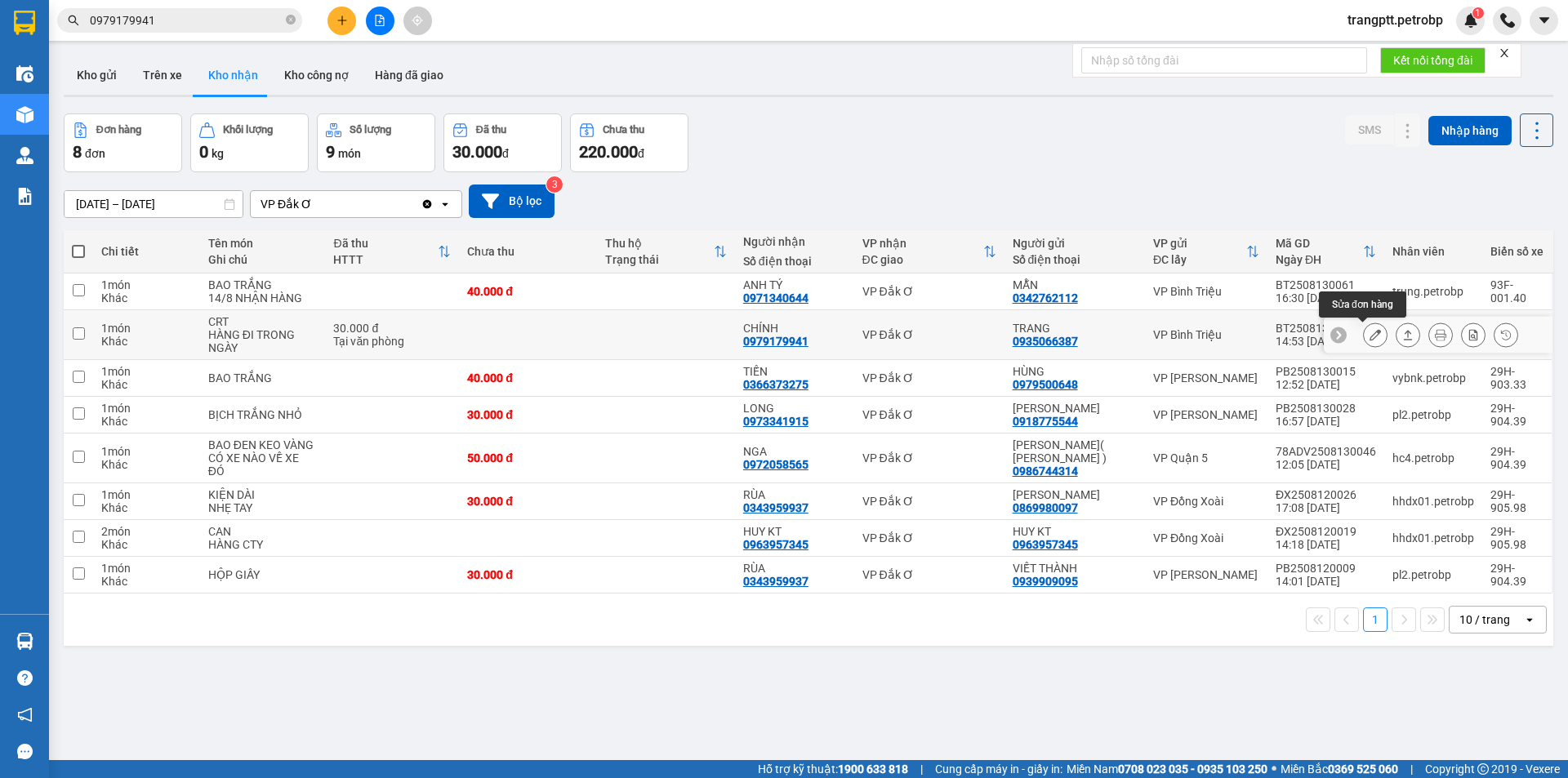
click at [1364, 336] on button at bounding box center [1376, 335] width 23 height 28
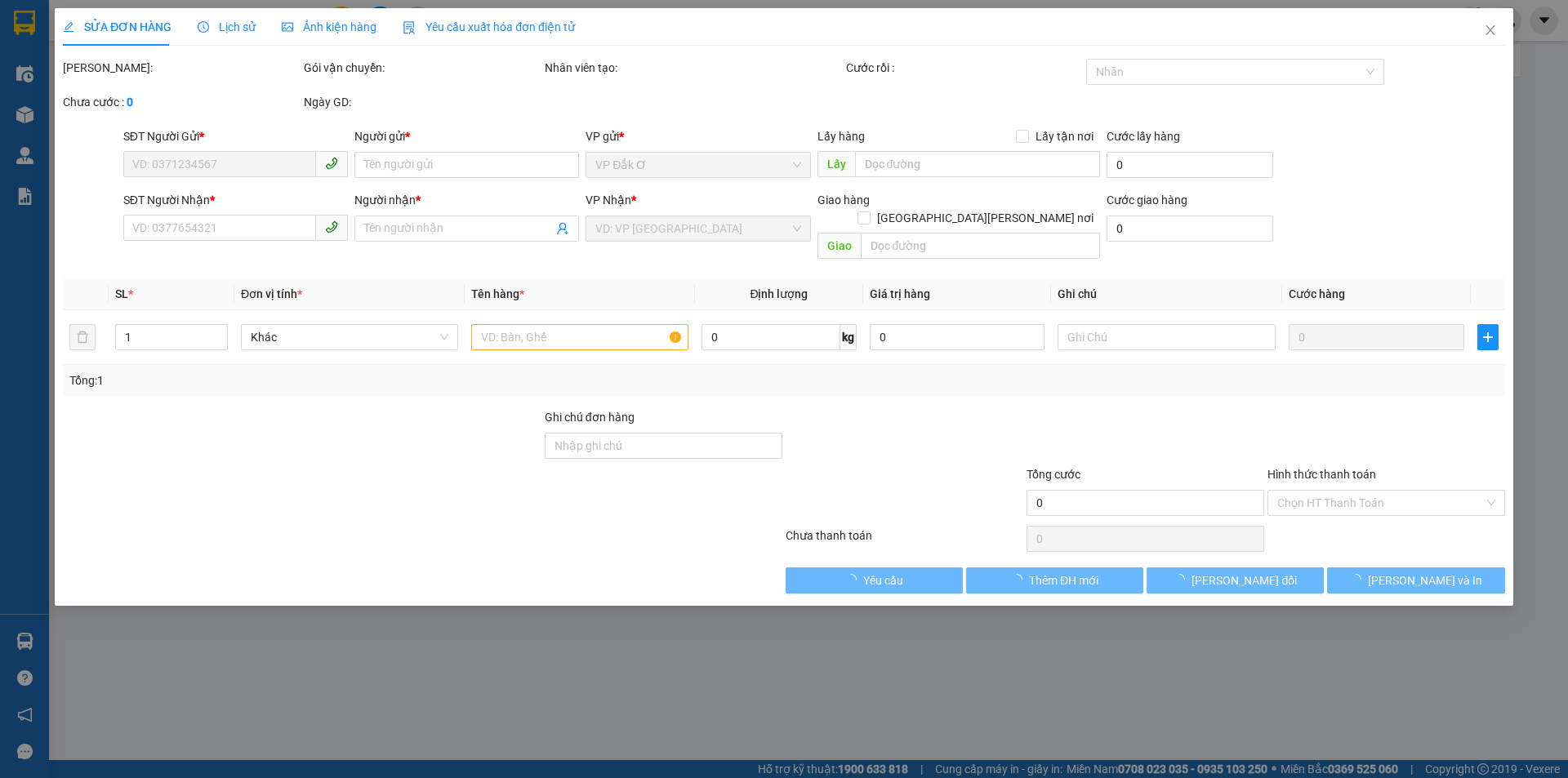
type input "0935066387"
type input "TRANG"
type input "0979179941"
type input "CHÍNH"
type input "30.000"
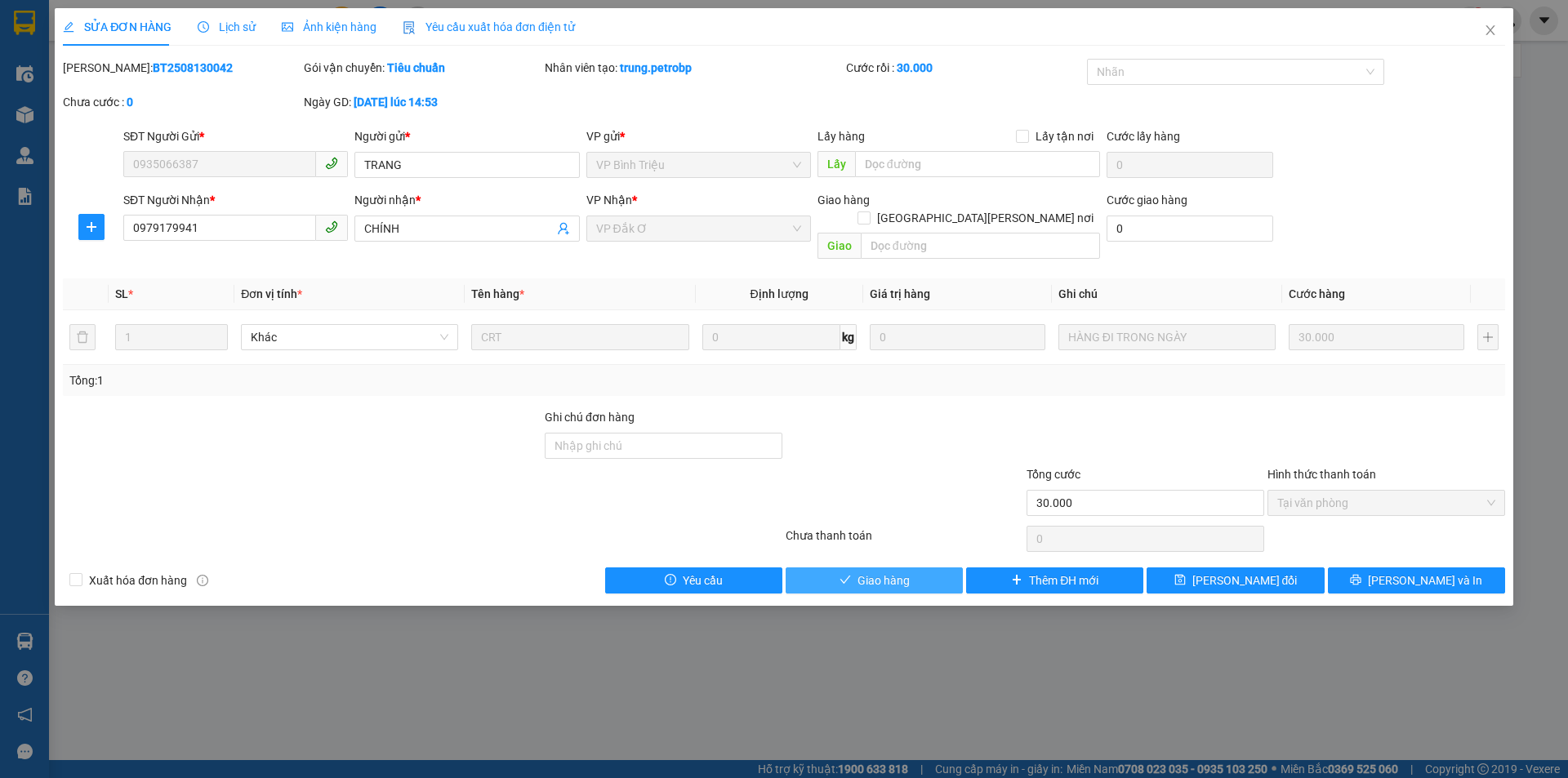
click at [888, 572] on span "Giao hàng" at bounding box center [883, 581] width 52 height 18
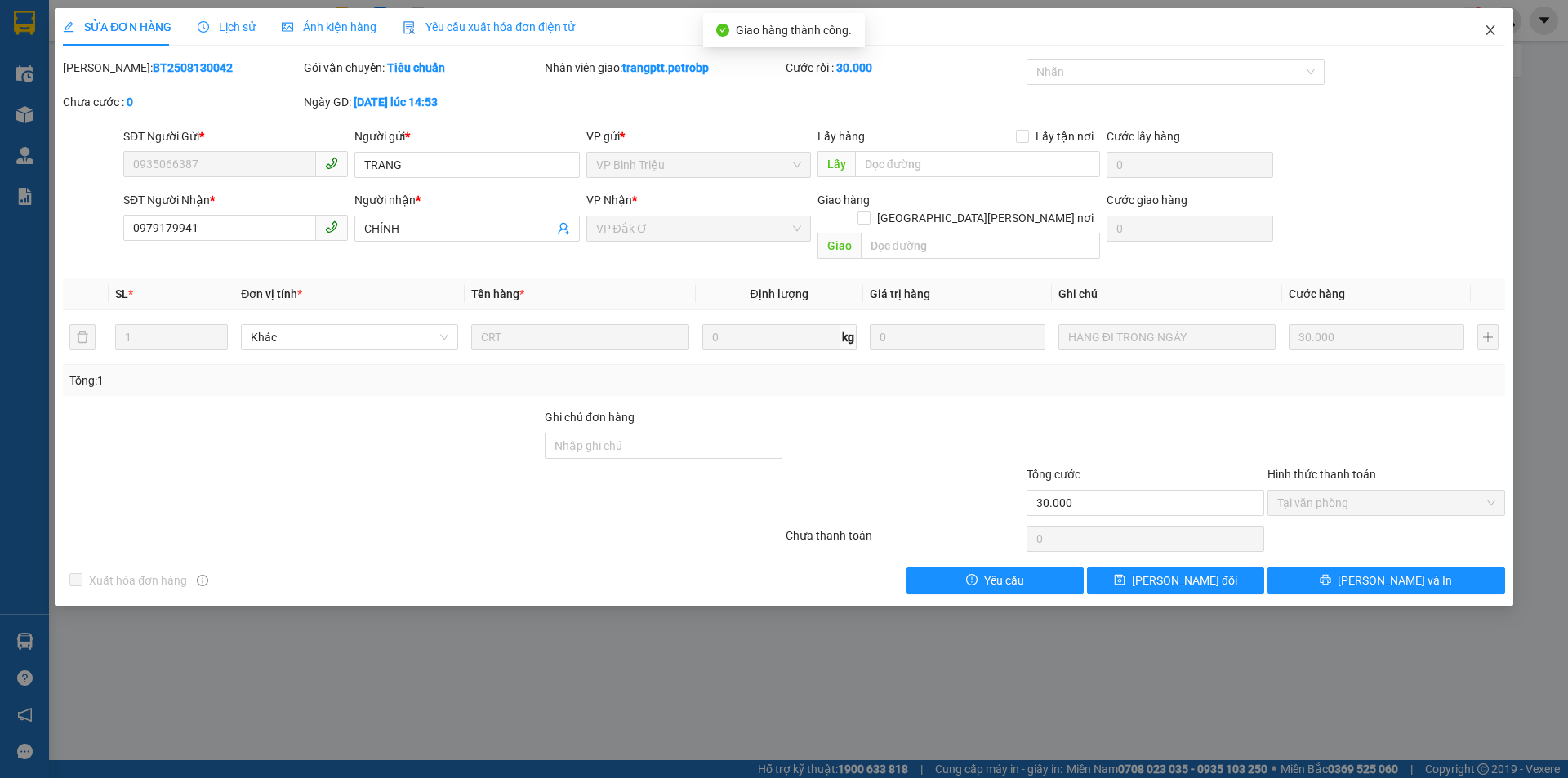
click at [1491, 25] on icon "close" at bounding box center [1491, 30] width 13 height 13
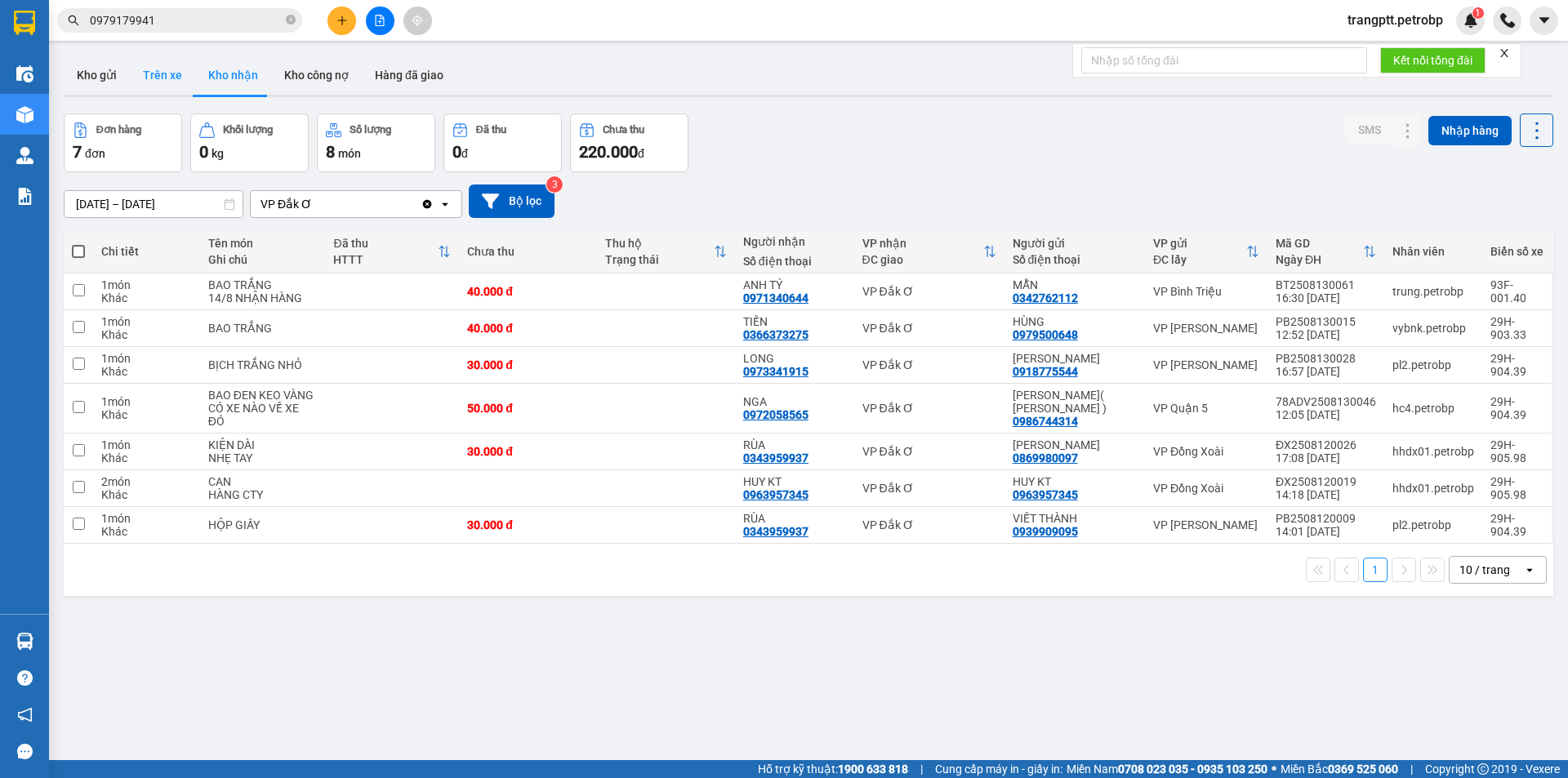
click at [157, 68] on button "Trên xe" at bounding box center [162, 75] width 66 height 39
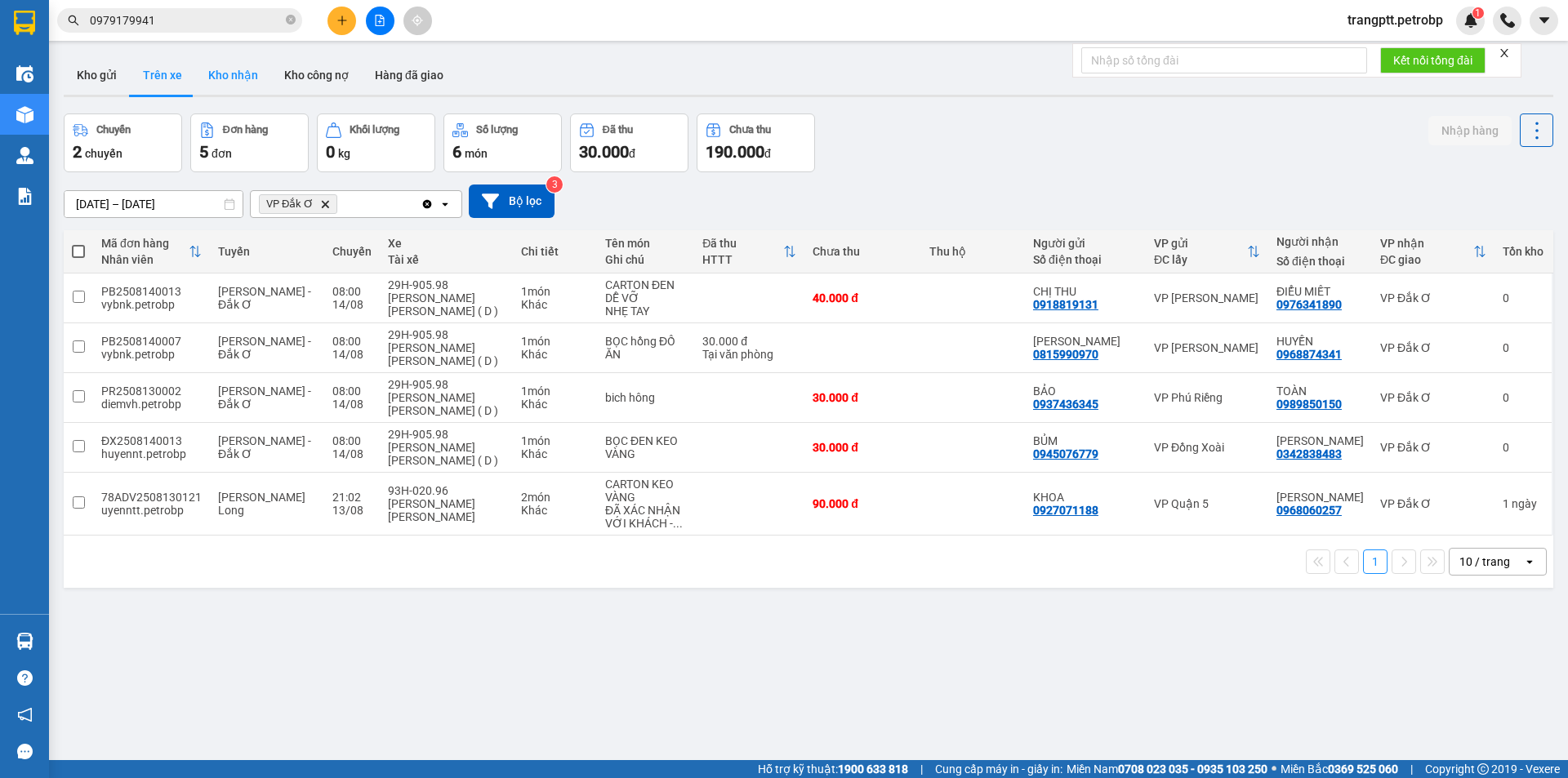
click at [237, 70] on button "Kho nhận" at bounding box center [233, 75] width 76 height 39
type input "[DATE] – [DATE]"
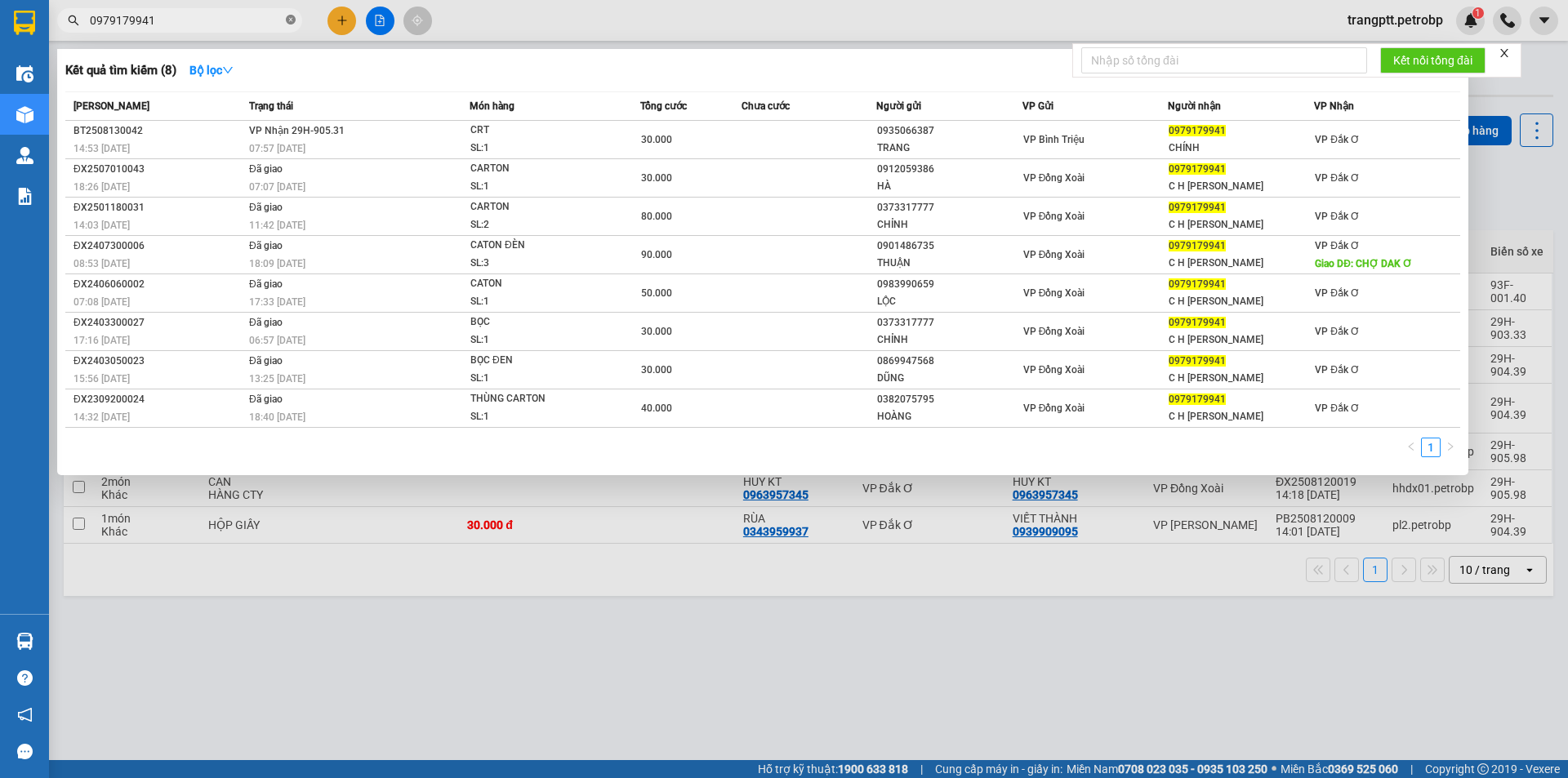
click at [291, 18] on icon "close-circle" at bounding box center [291, 20] width 10 height 10
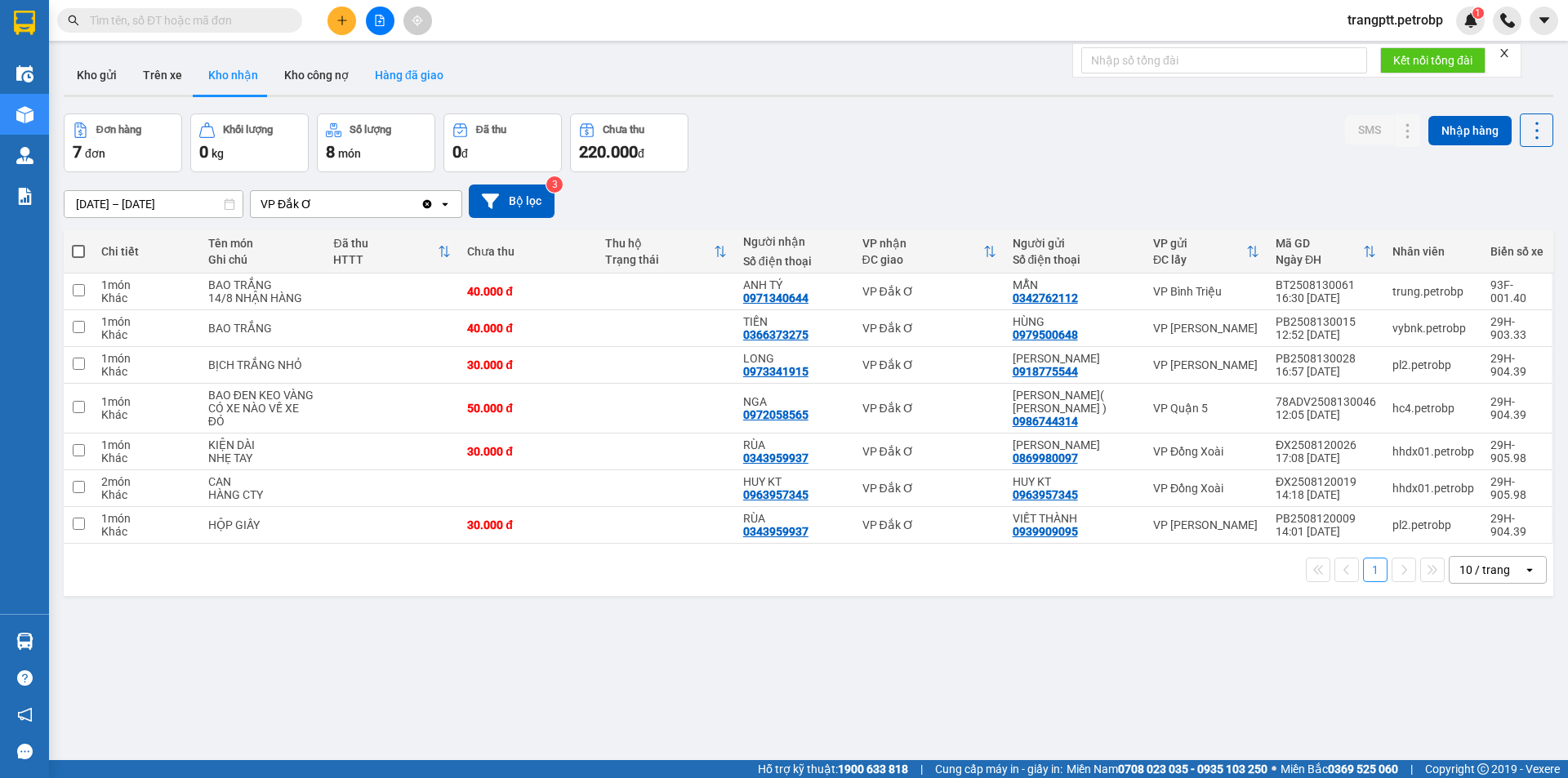
click at [412, 76] on button "Hàng đã giao" at bounding box center [409, 75] width 95 height 39
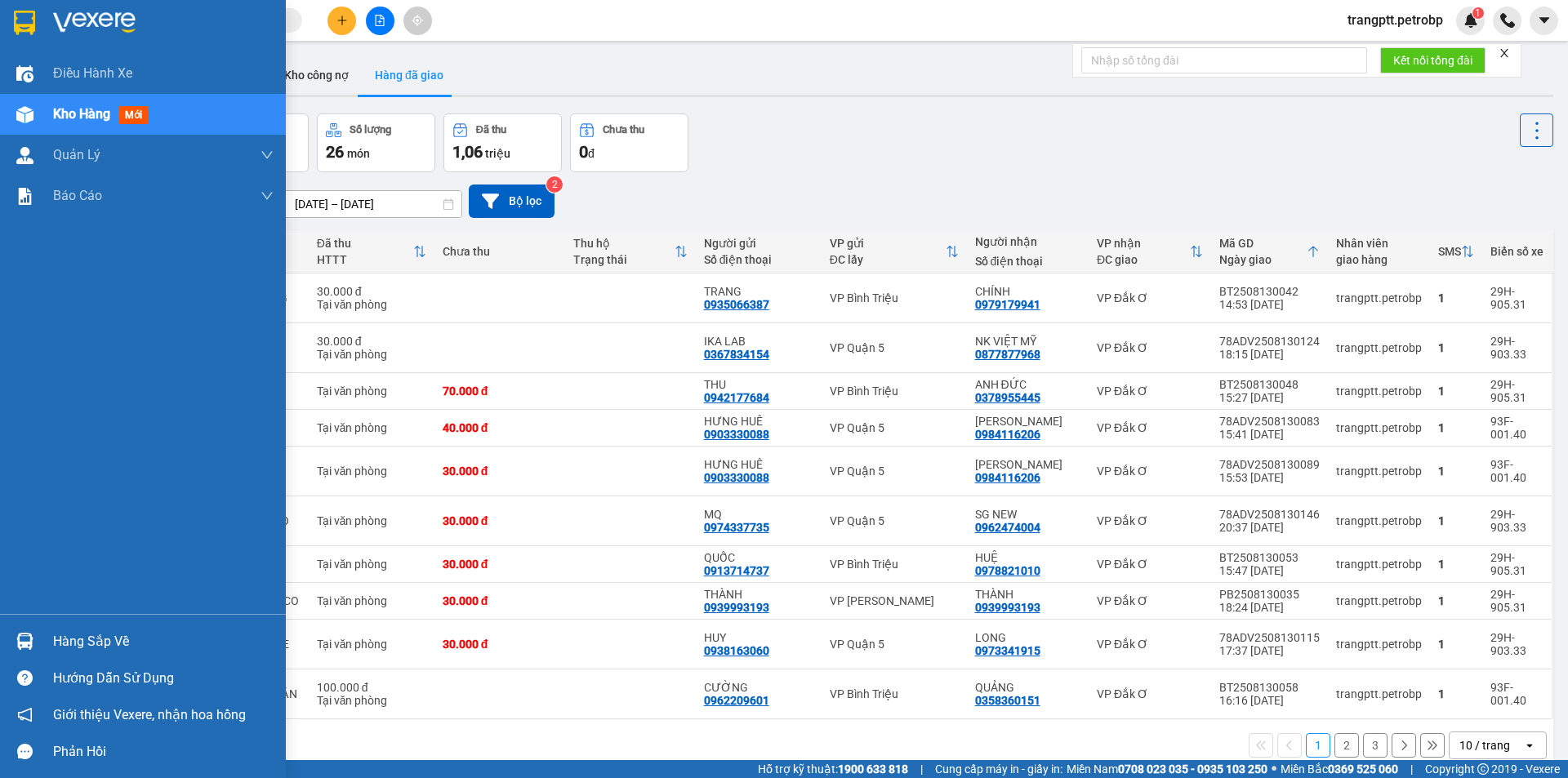
click at [89, 108] on span "Kho hàng" at bounding box center [81, 114] width 57 height 16
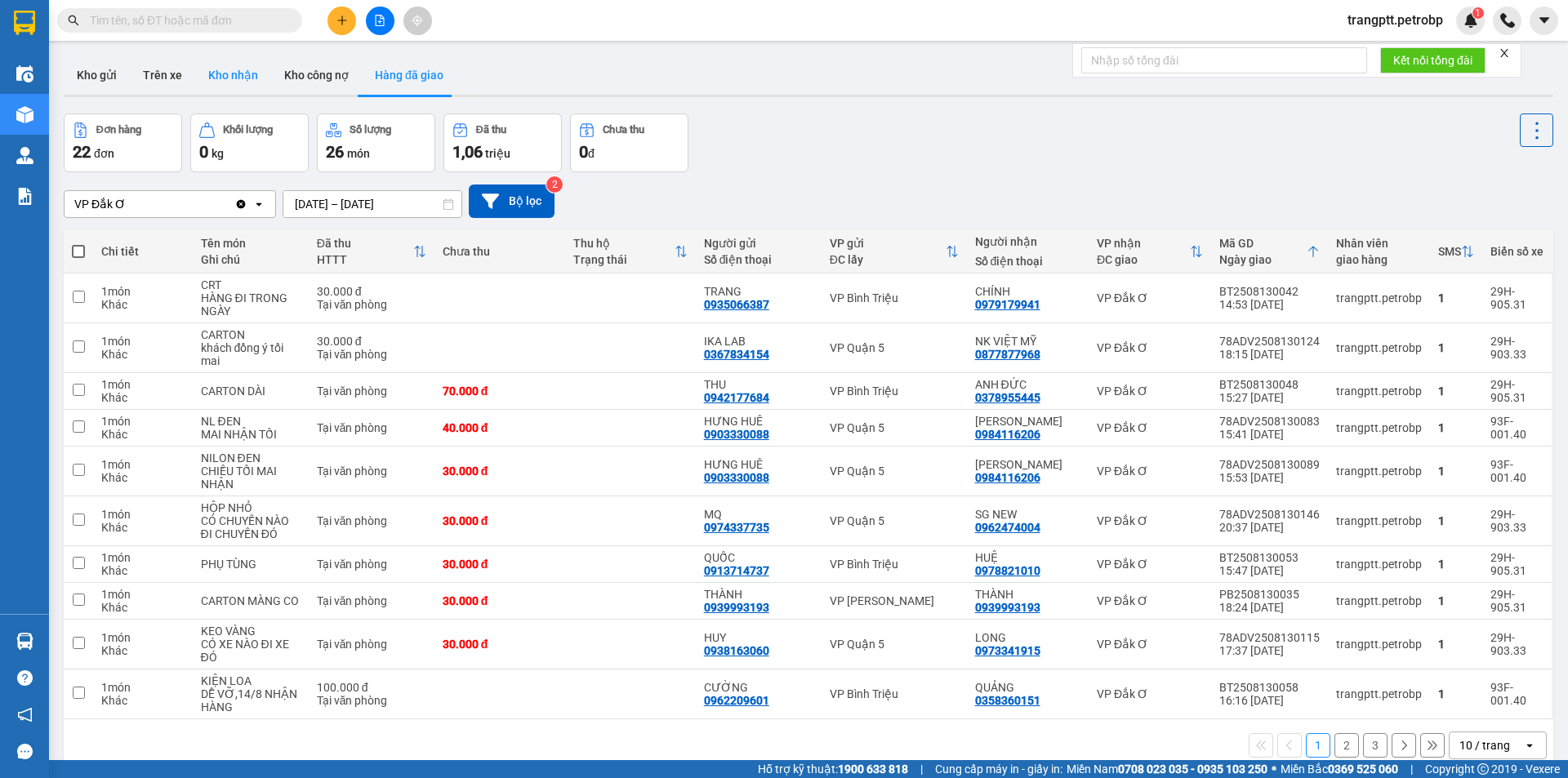
click at [232, 72] on button "Kho nhận" at bounding box center [233, 75] width 76 height 39
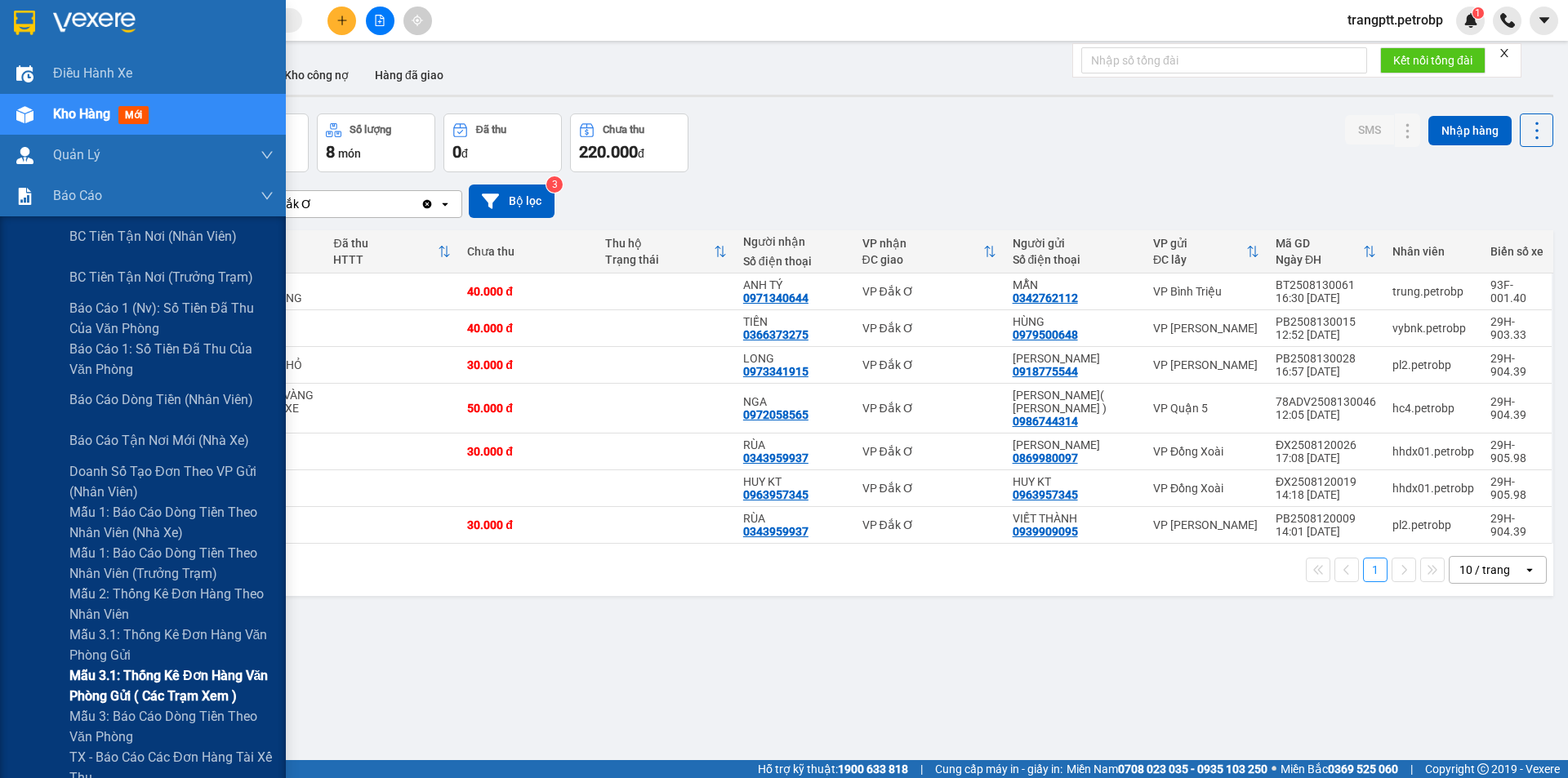
click at [139, 674] on span "Mẫu 3.1: Thống kê đơn hàng văn phòng gửi ( các trạm xem )" at bounding box center [171, 686] width 205 height 41
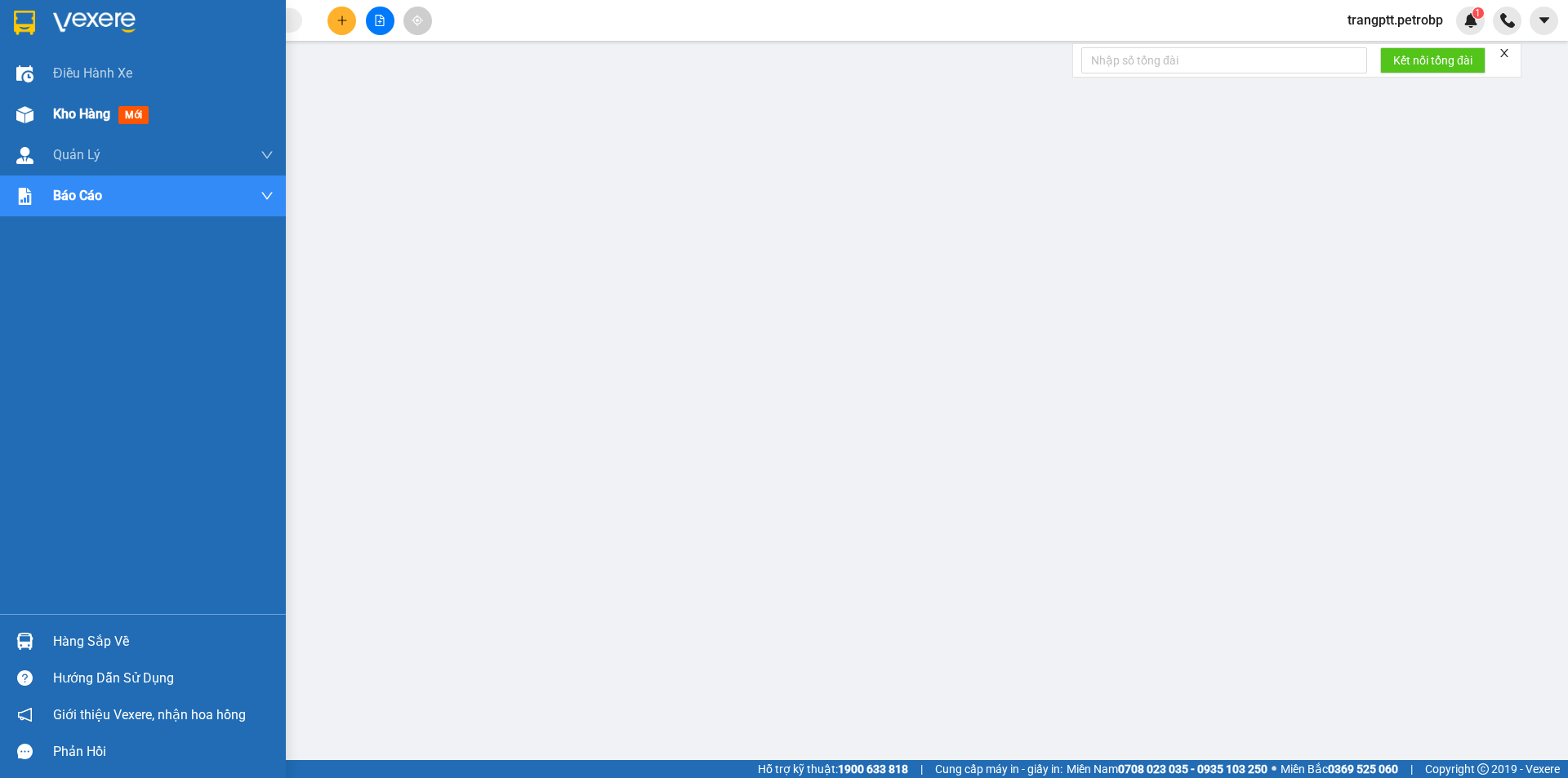
click at [57, 116] on span "Kho hàng" at bounding box center [81, 114] width 57 height 16
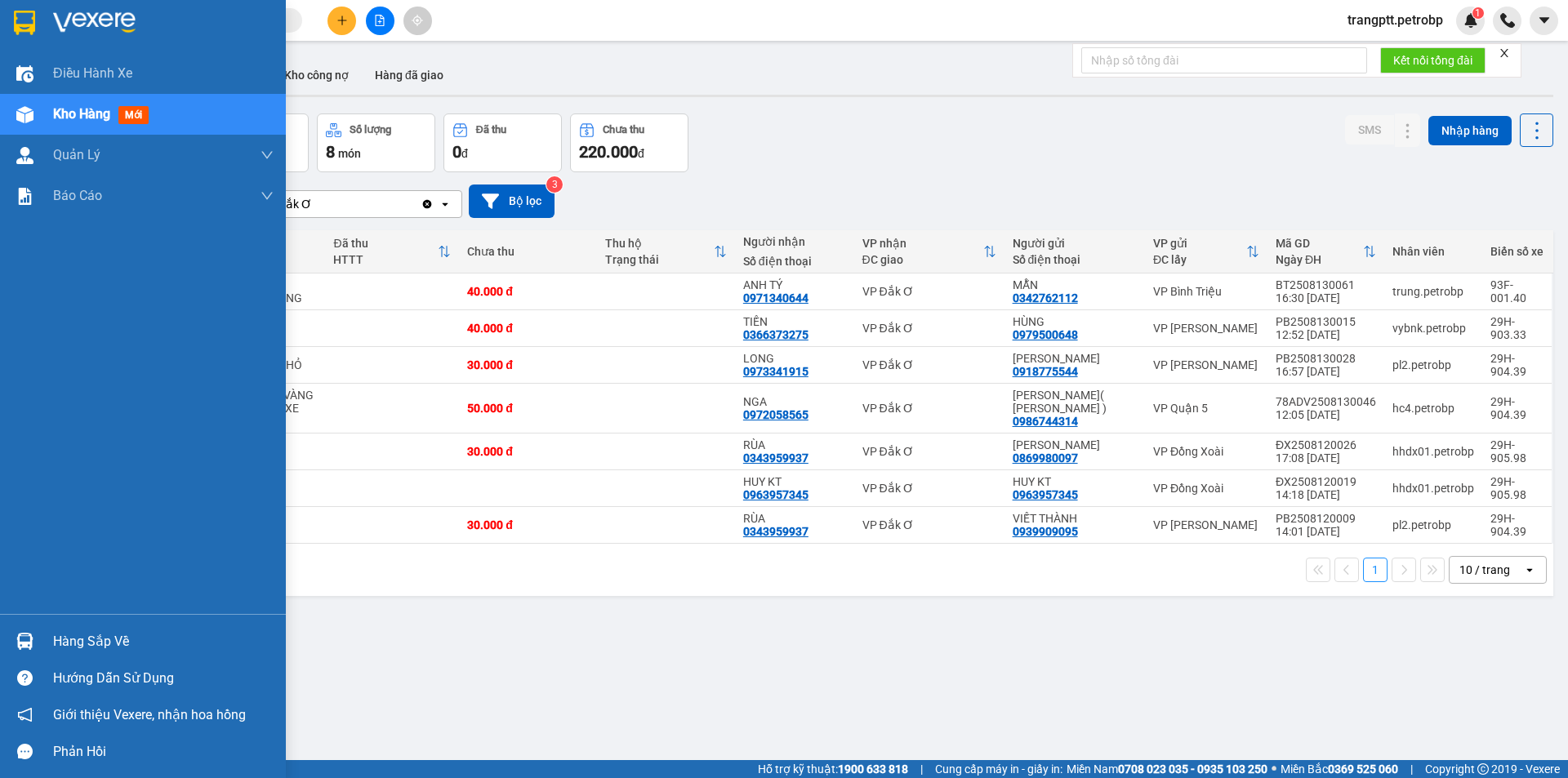
click at [116, 641] on div "Hàng sắp về" at bounding box center [163, 641] width 220 height 24
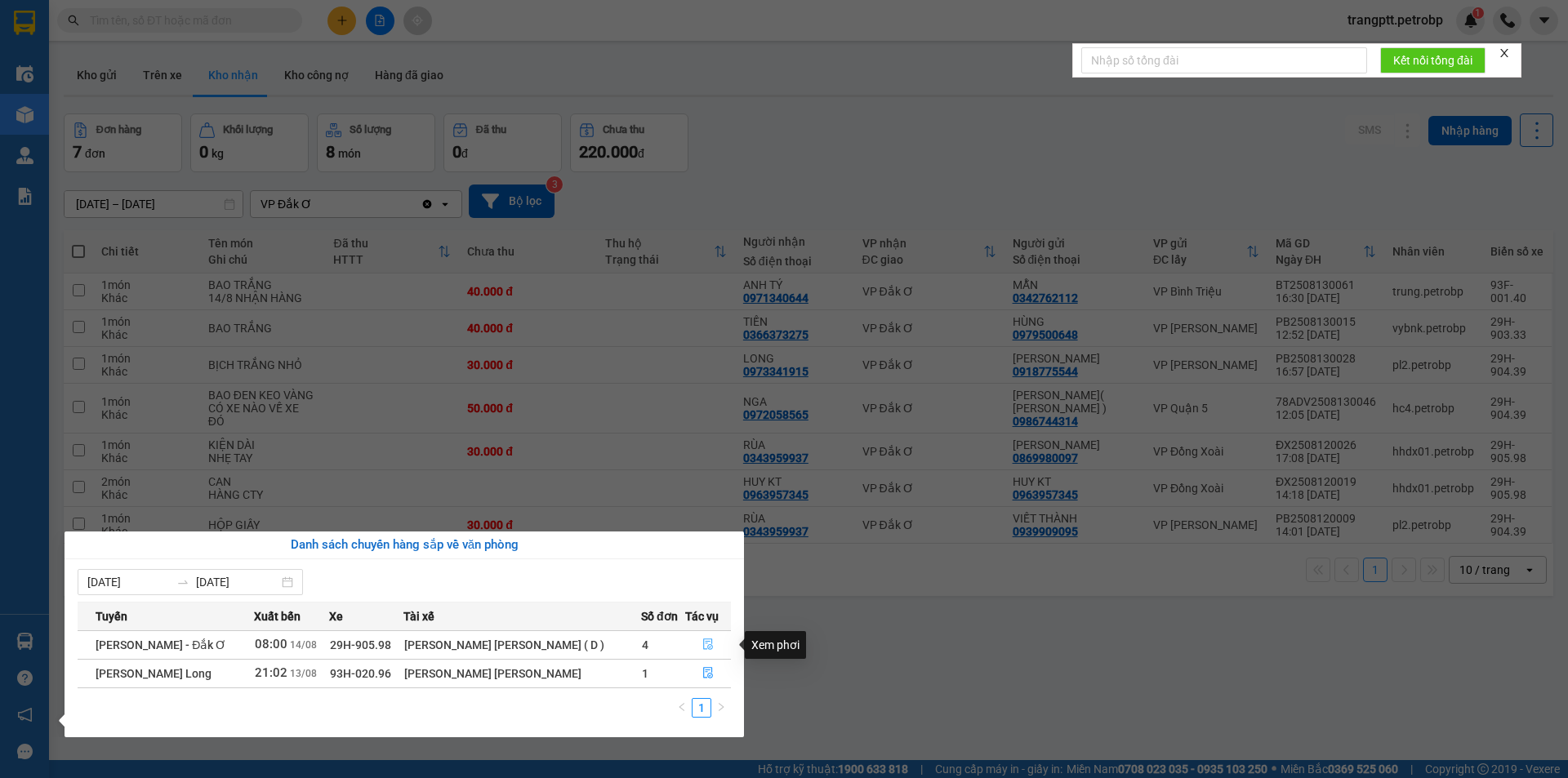
click at [703, 642] on icon "file-done" at bounding box center [708, 645] width 10 height 12
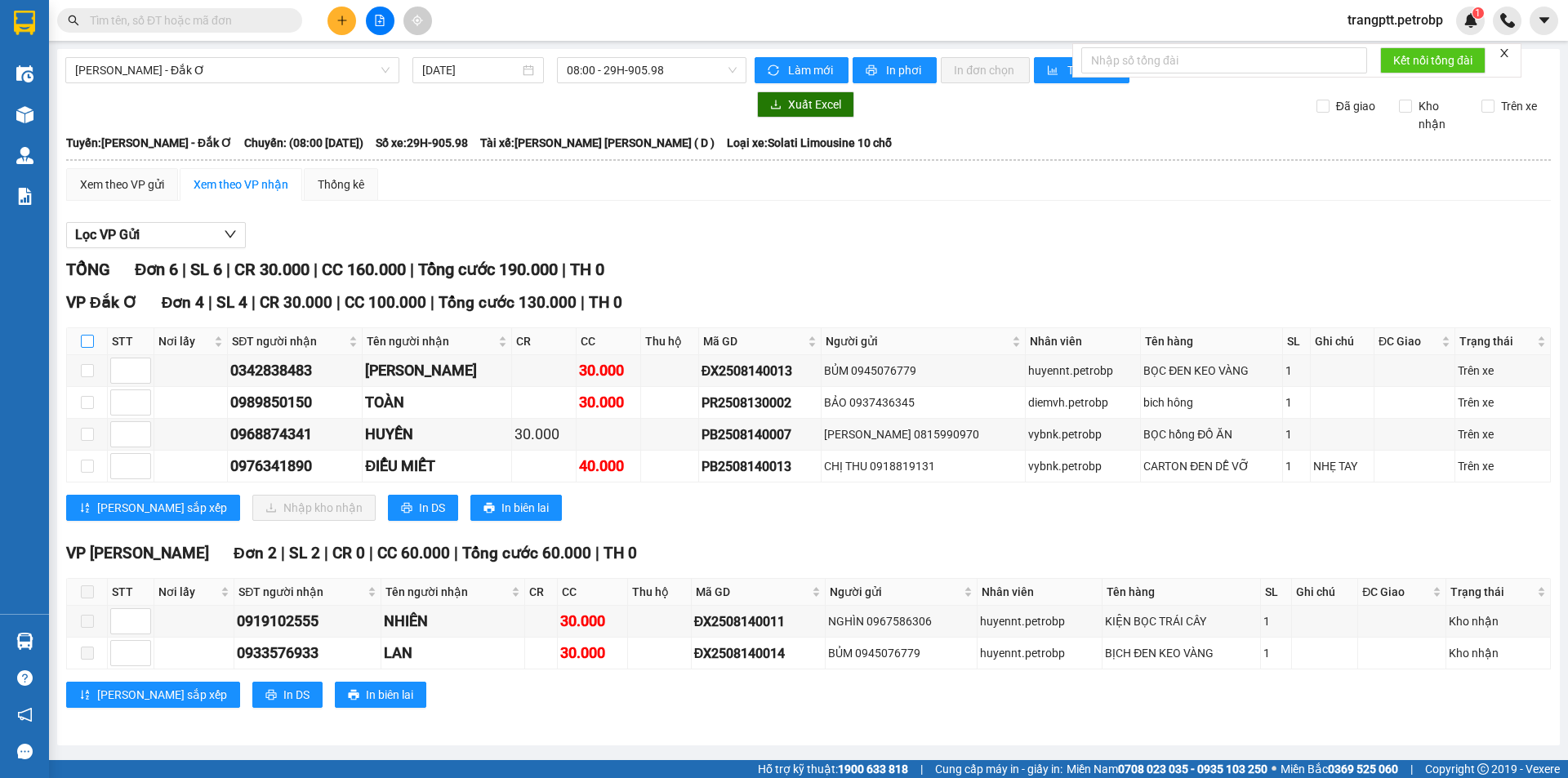
click at [88, 345] on input "checkbox" at bounding box center [87, 342] width 13 height 13
checkbox input "true"
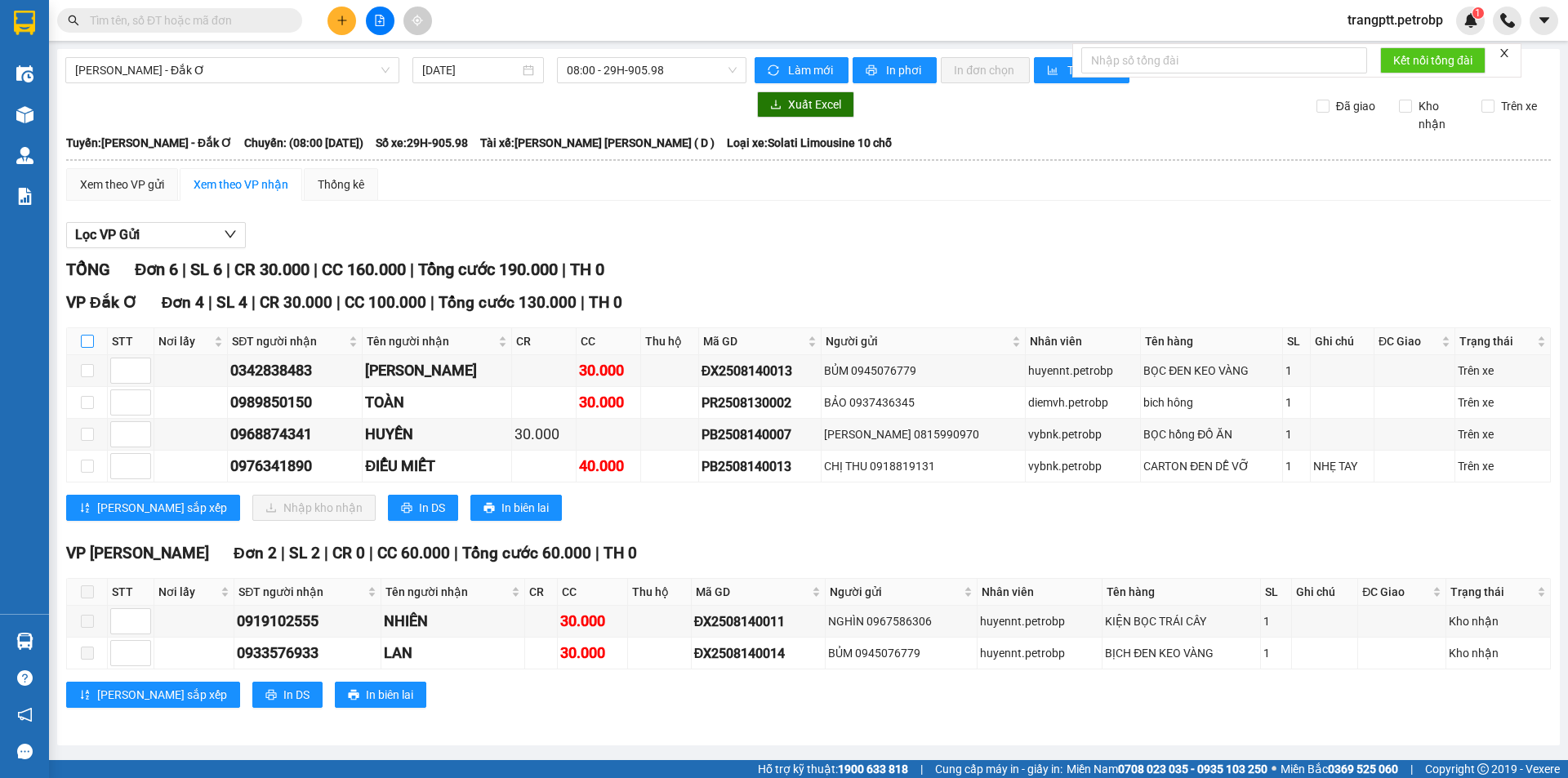
checkbox input "true"
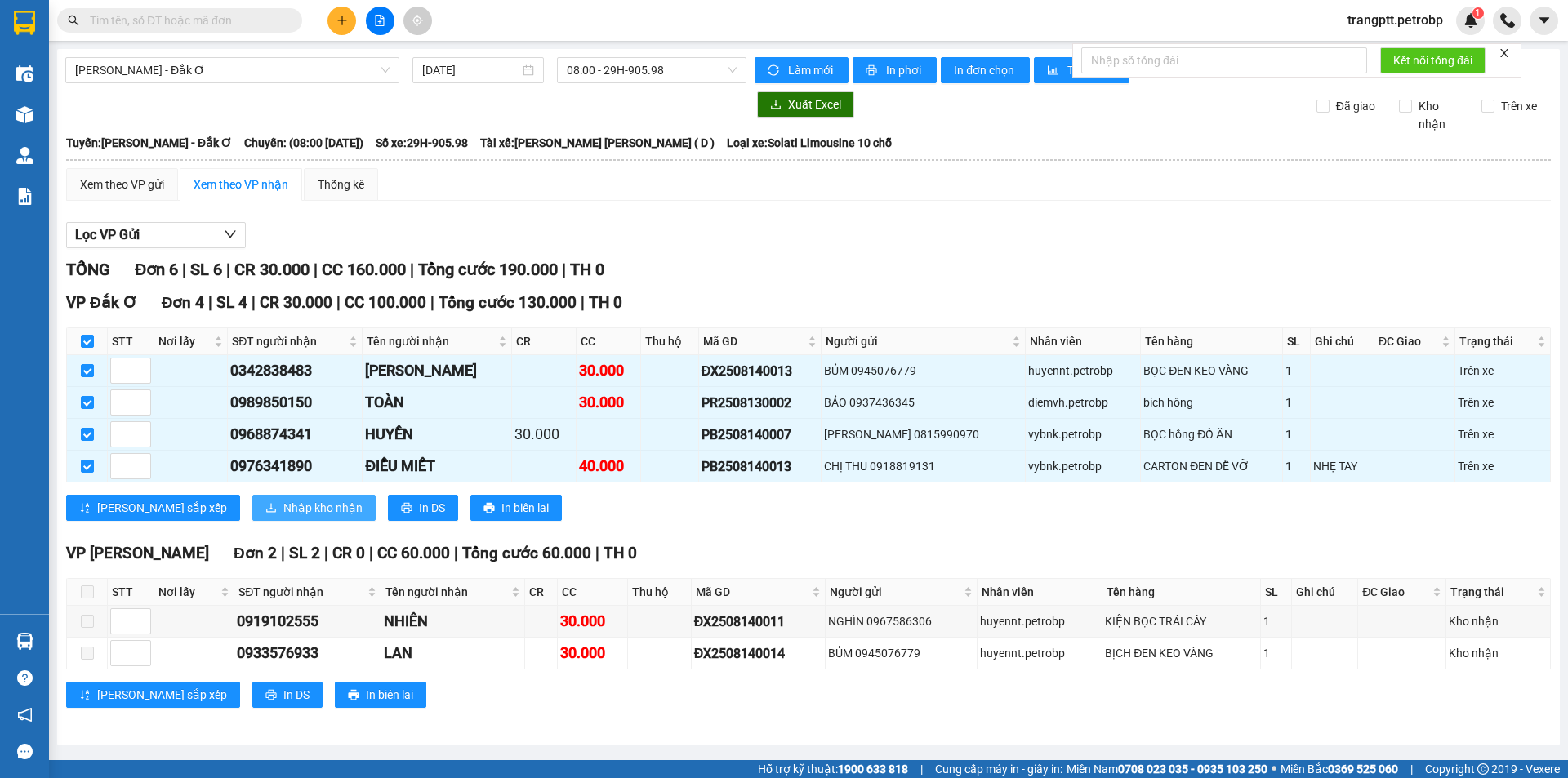
click at [284, 511] on span "Nhập kho nhận" at bounding box center [323, 508] width 79 height 18
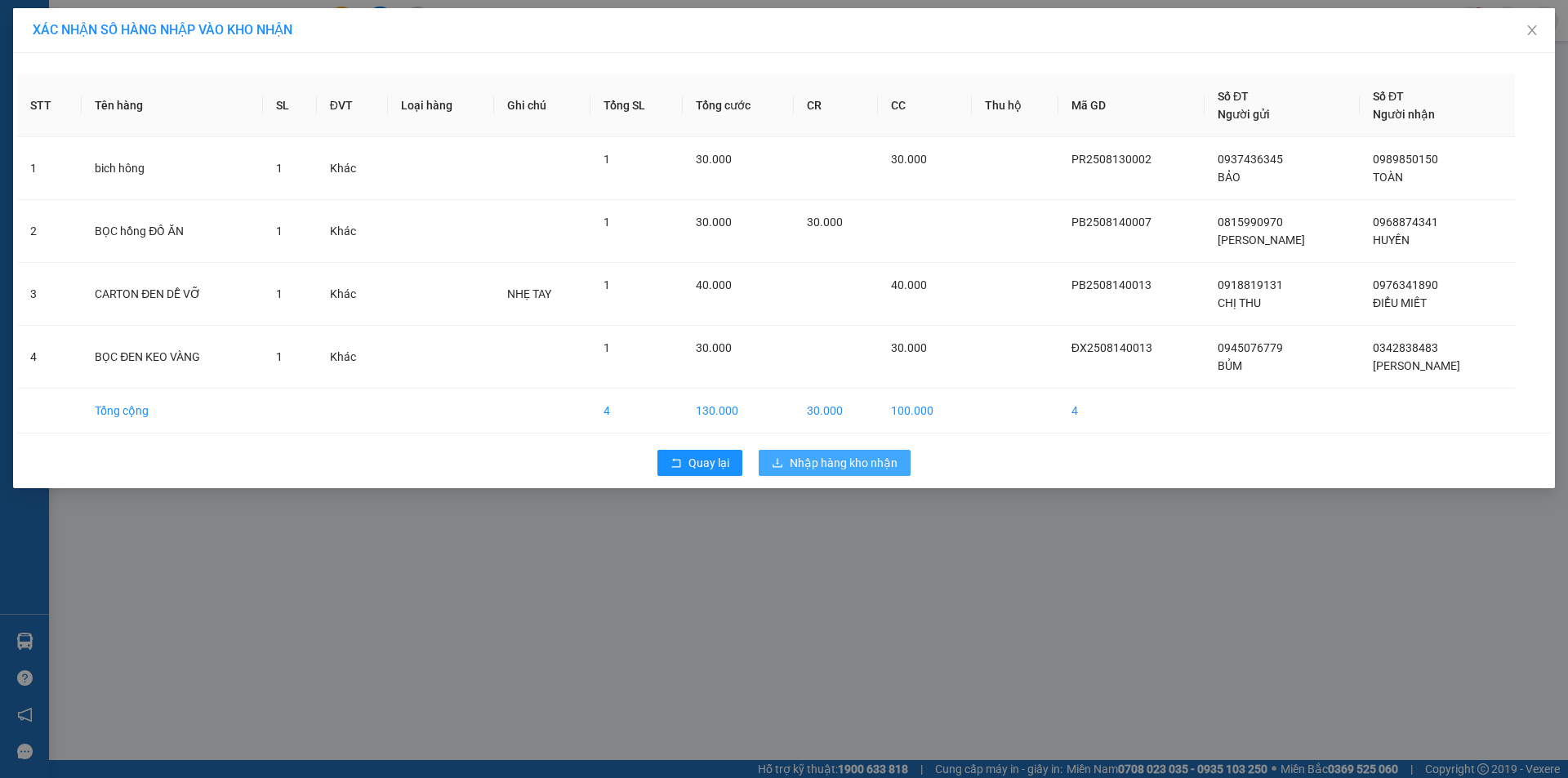
click at [785, 470] on button "Nhập hàng kho nhận" at bounding box center [835, 462] width 152 height 26
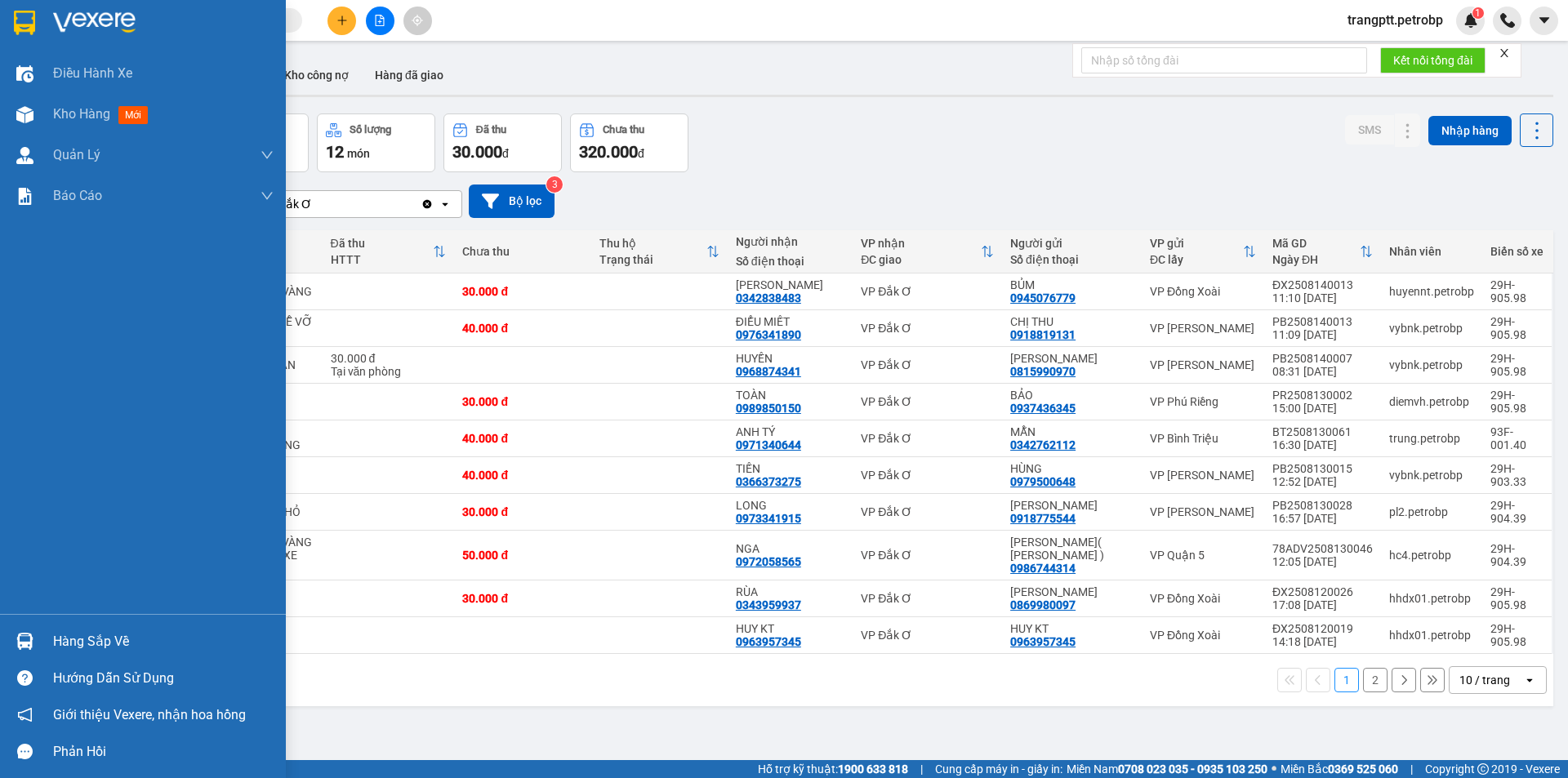
click at [68, 644] on div "Hàng sắp về" at bounding box center [163, 641] width 220 height 24
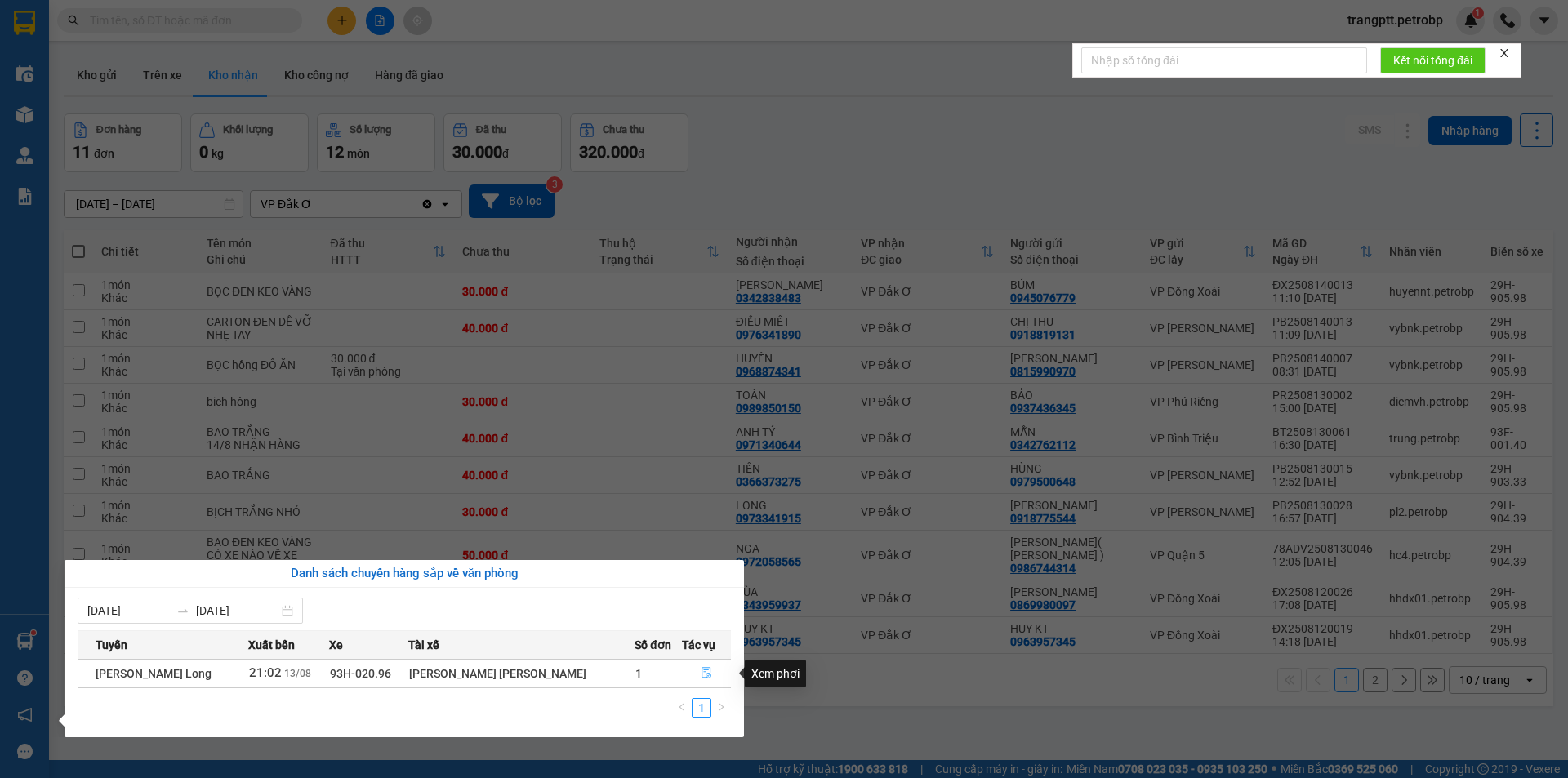
click at [701, 669] on icon "file-done" at bounding box center [707, 673] width 12 height 12
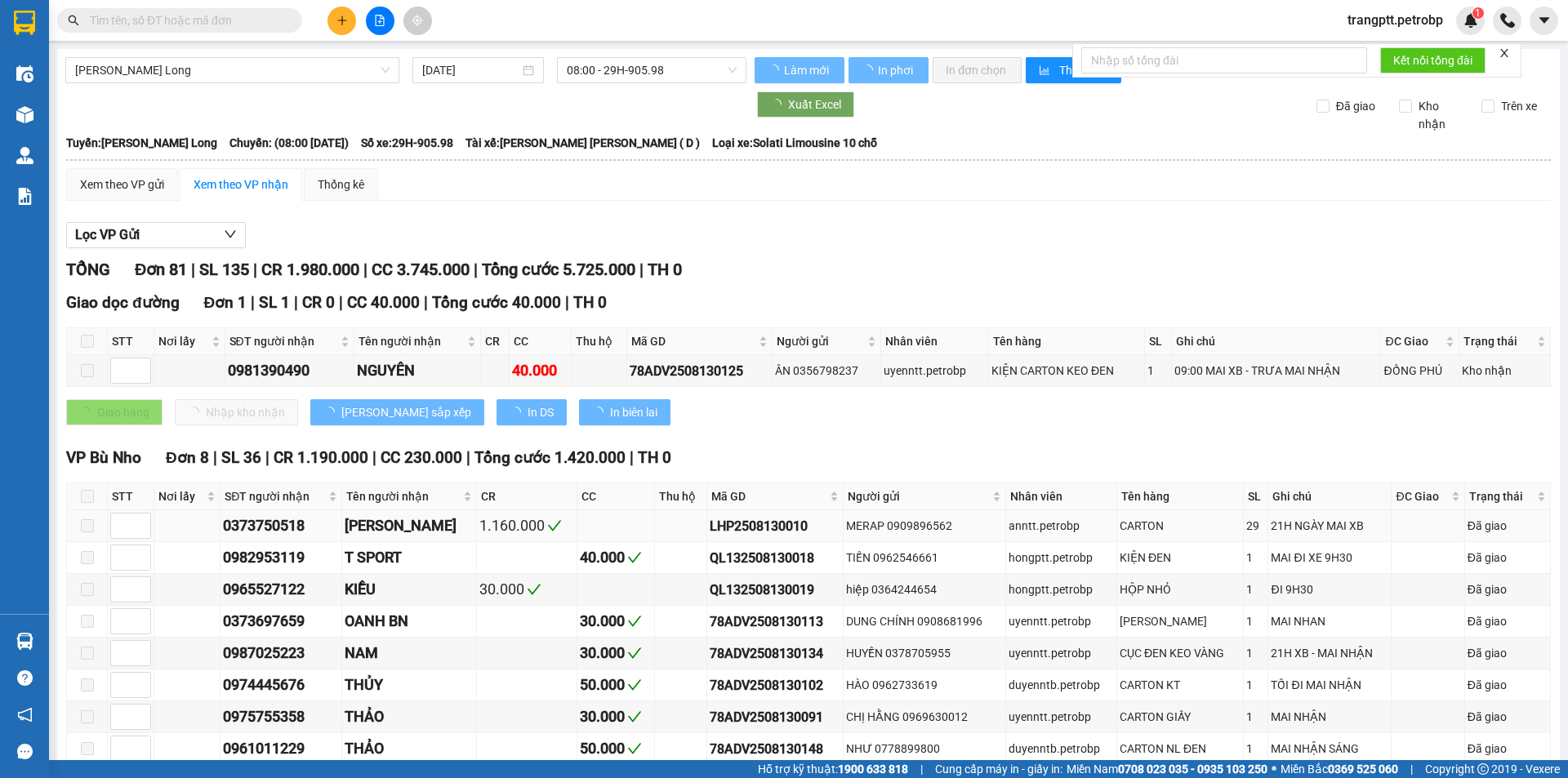
type input "13/08/2025"
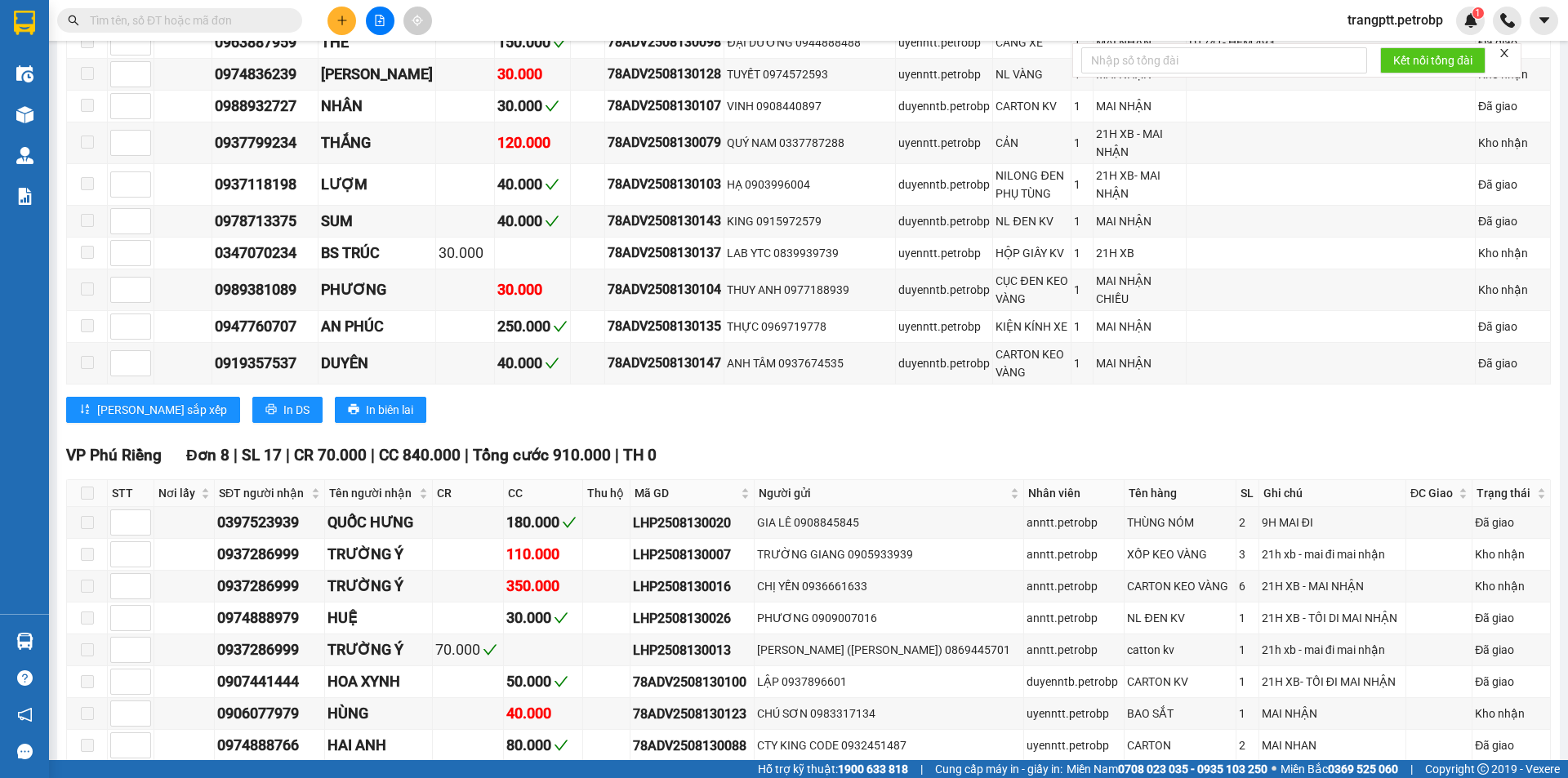
scroll to position [3190, 0]
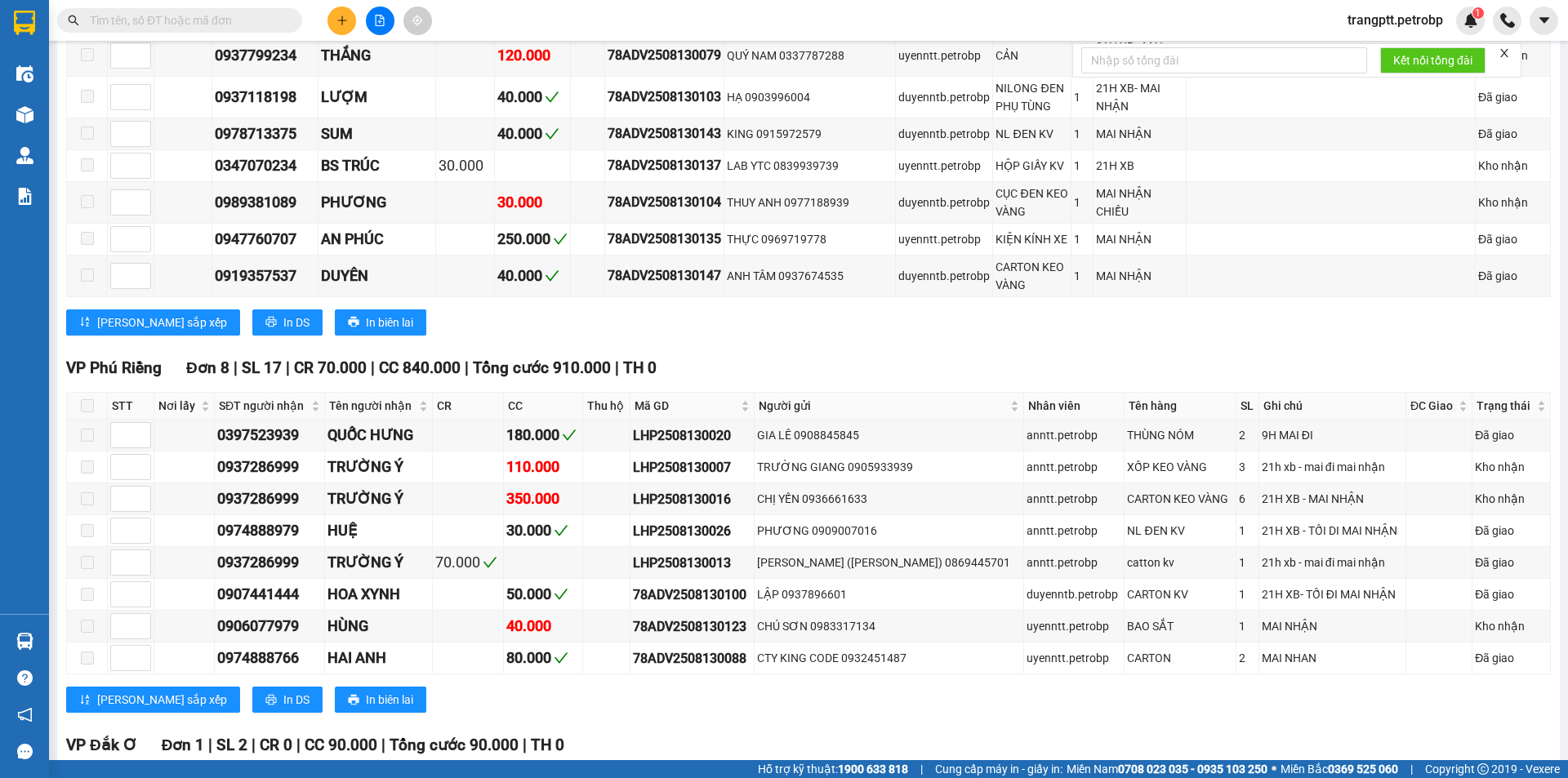
checkbox input "true"
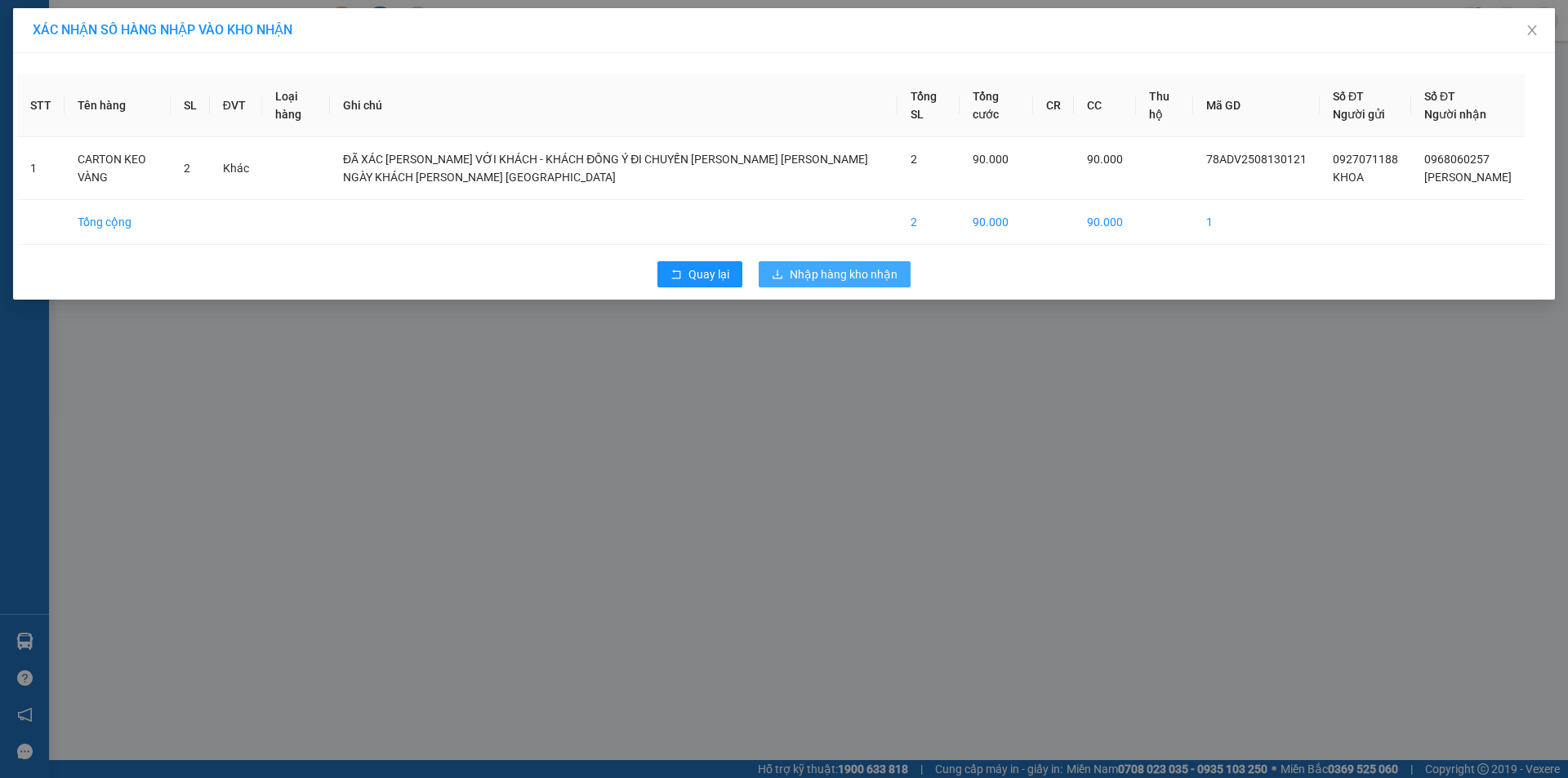
click at [869, 283] on span "Nhập hàng kho nhận" at bounding box center [844, 274] width 108 height 18
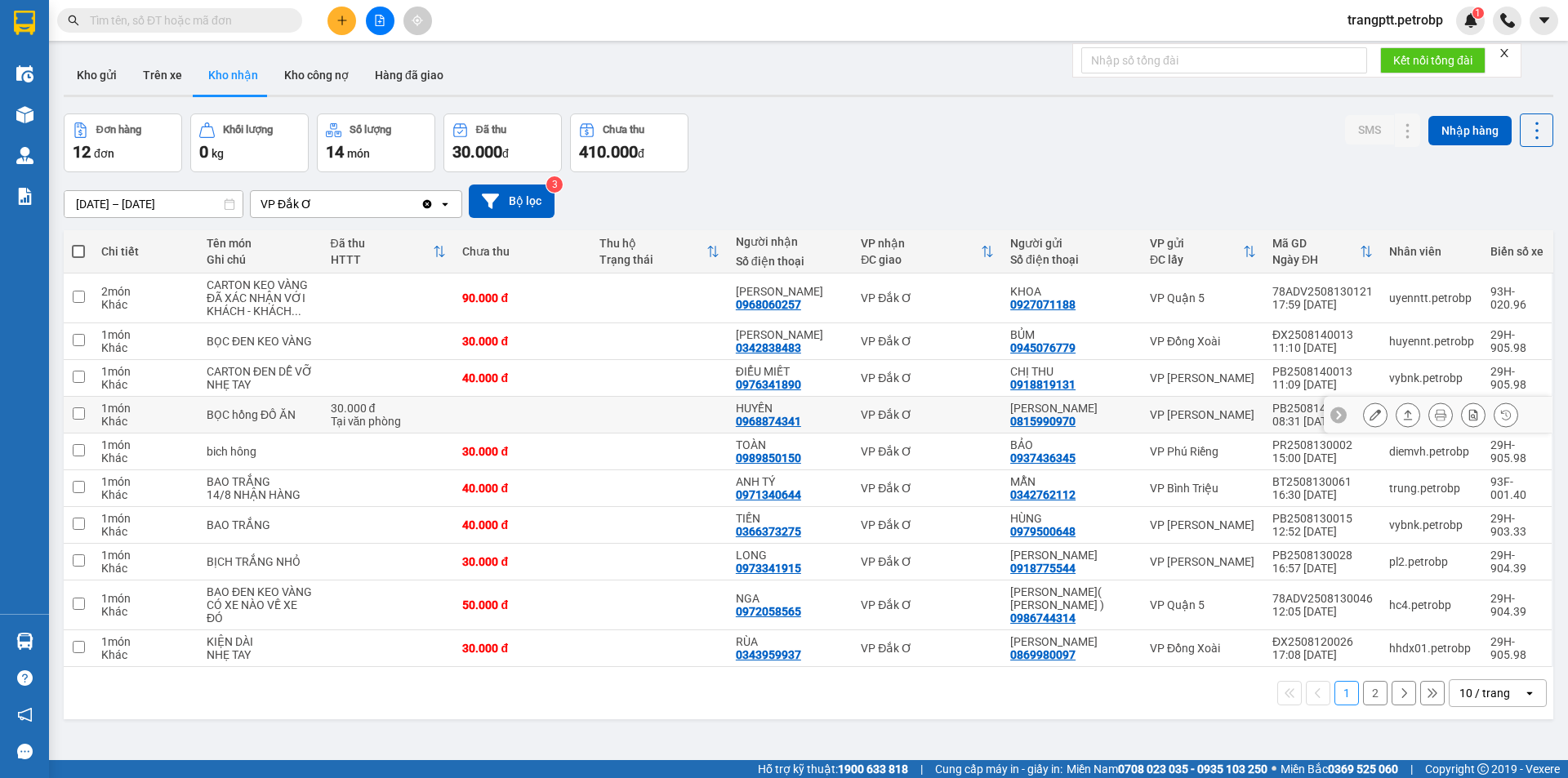
drag, startPoint x: 741, startPoint y: 422, endPoint x: 809, endPoint y: 413, distance: 68.6
click at [809, 413] on div "HUYỀN 0968874341" at bounding box center [790, 414] width 109 height 26
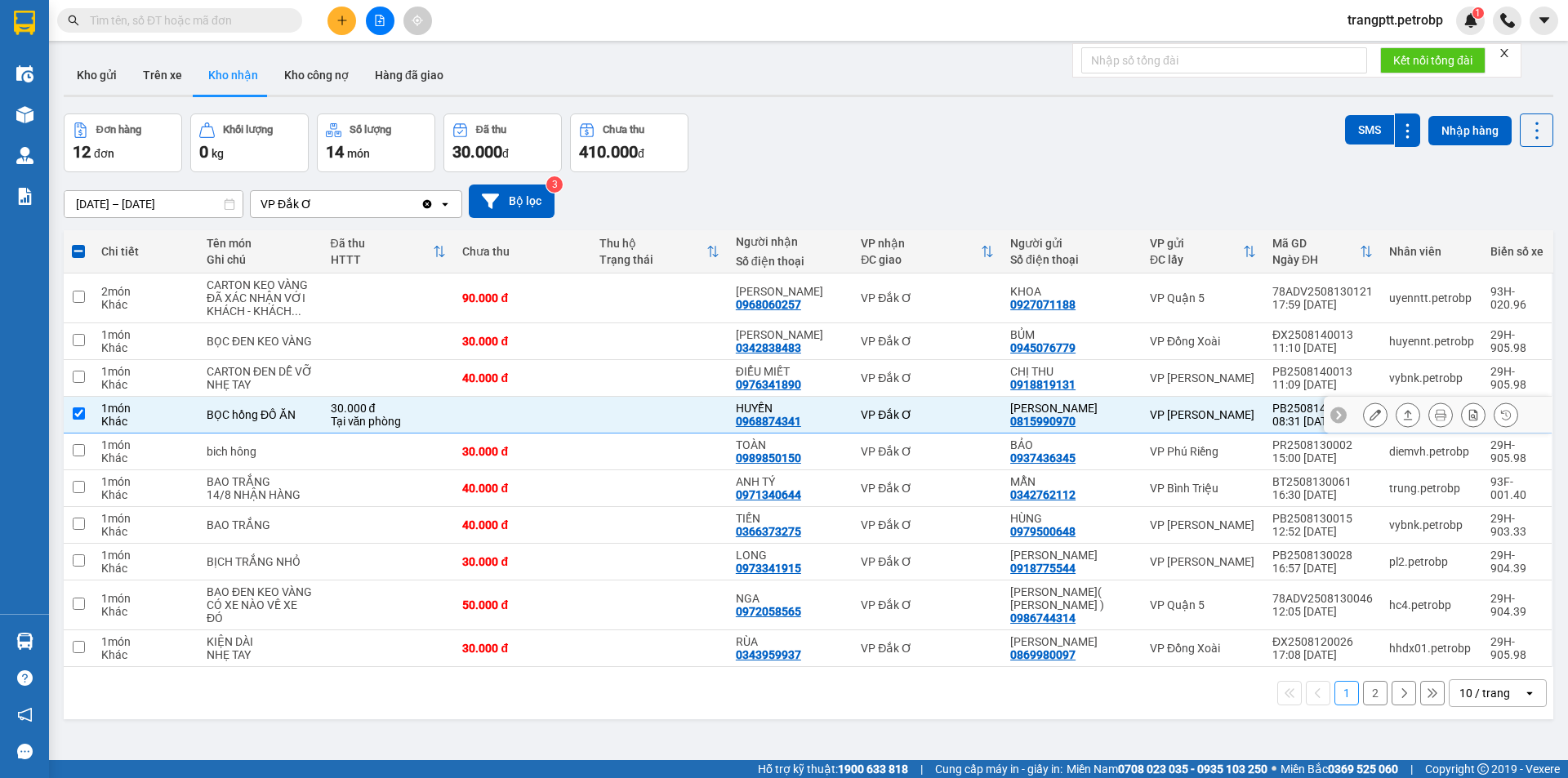
click at [76, 414] on input "checkbox" at bounding box center [78, 413] width 12 height 12
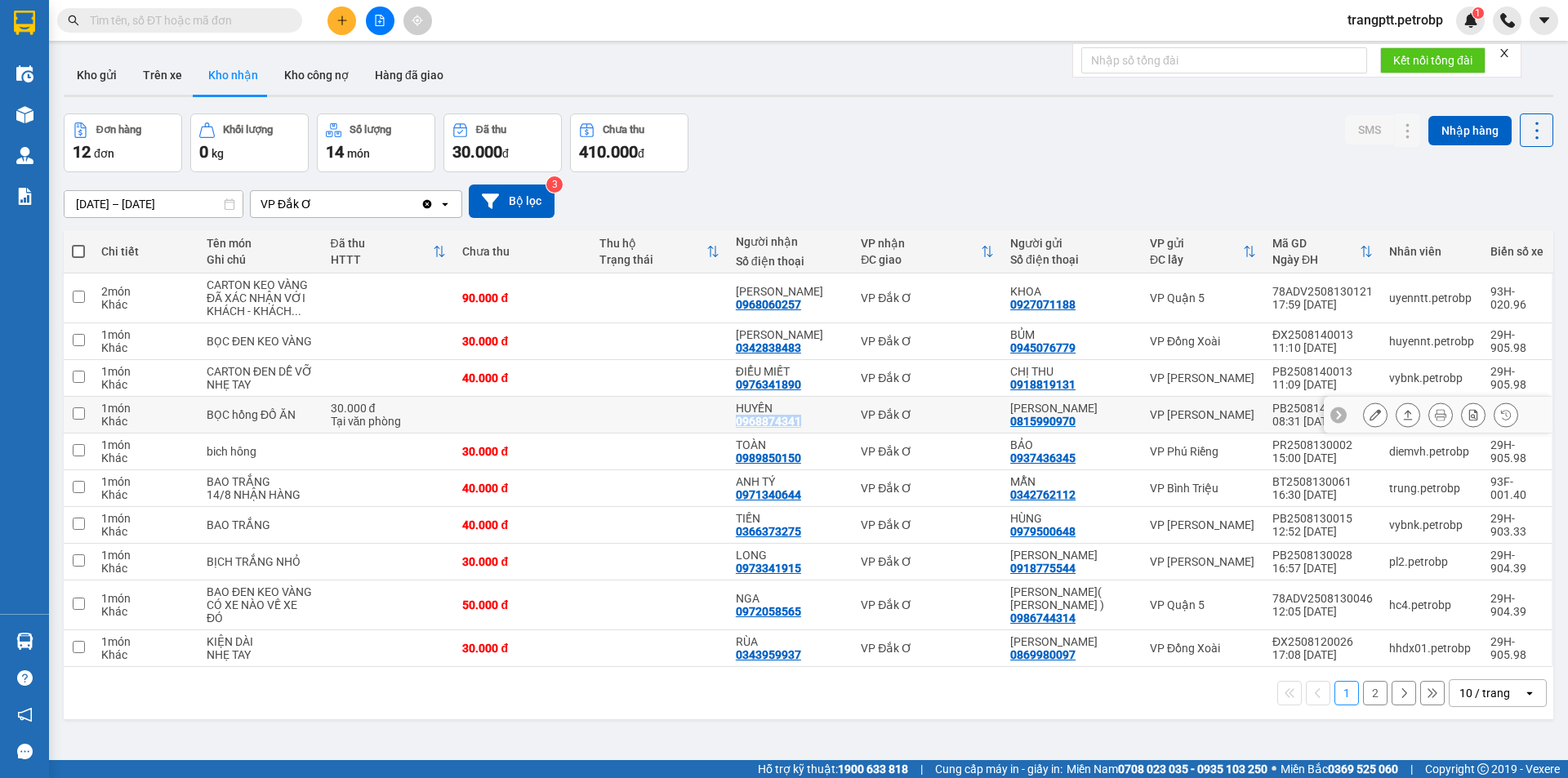
drag, startPoint x: 805, startPoint y: 416, endPoint x: 734, endPoint y: 417, distance: 71.0
click at [734, 417] on td "HUYỀN 0968874341" at bounding box center [790, 415] width 125 height 37
checkbox input "true"
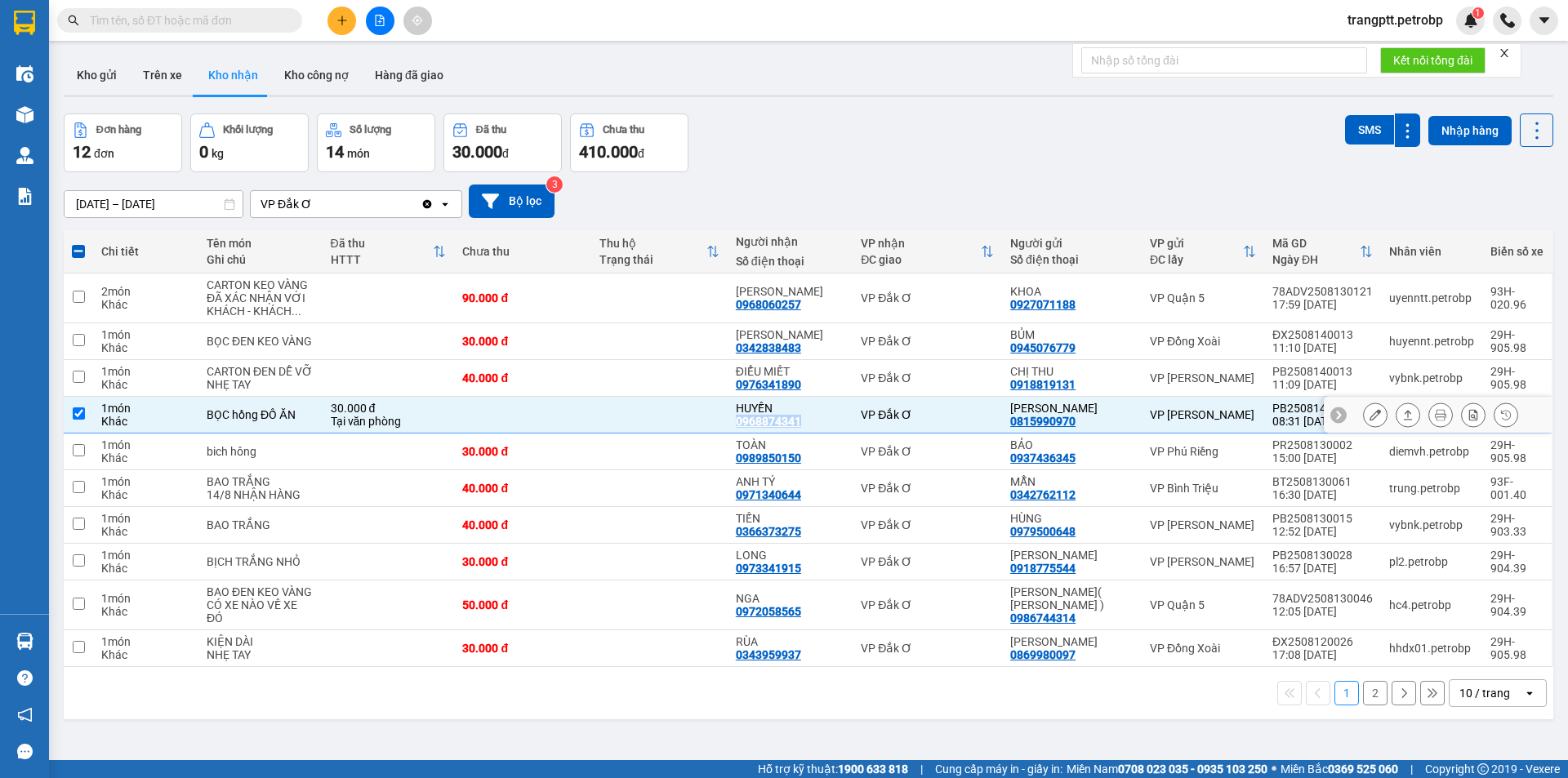
copy div "0968874341"
click at [1403, 15] on span "trangptt.petrobp" at bounding box center [1395, 20] width 121 height 21
click at [1375, 48] on span "Đăng xuất" at bounding box center [1401, 51] width 91 height 18
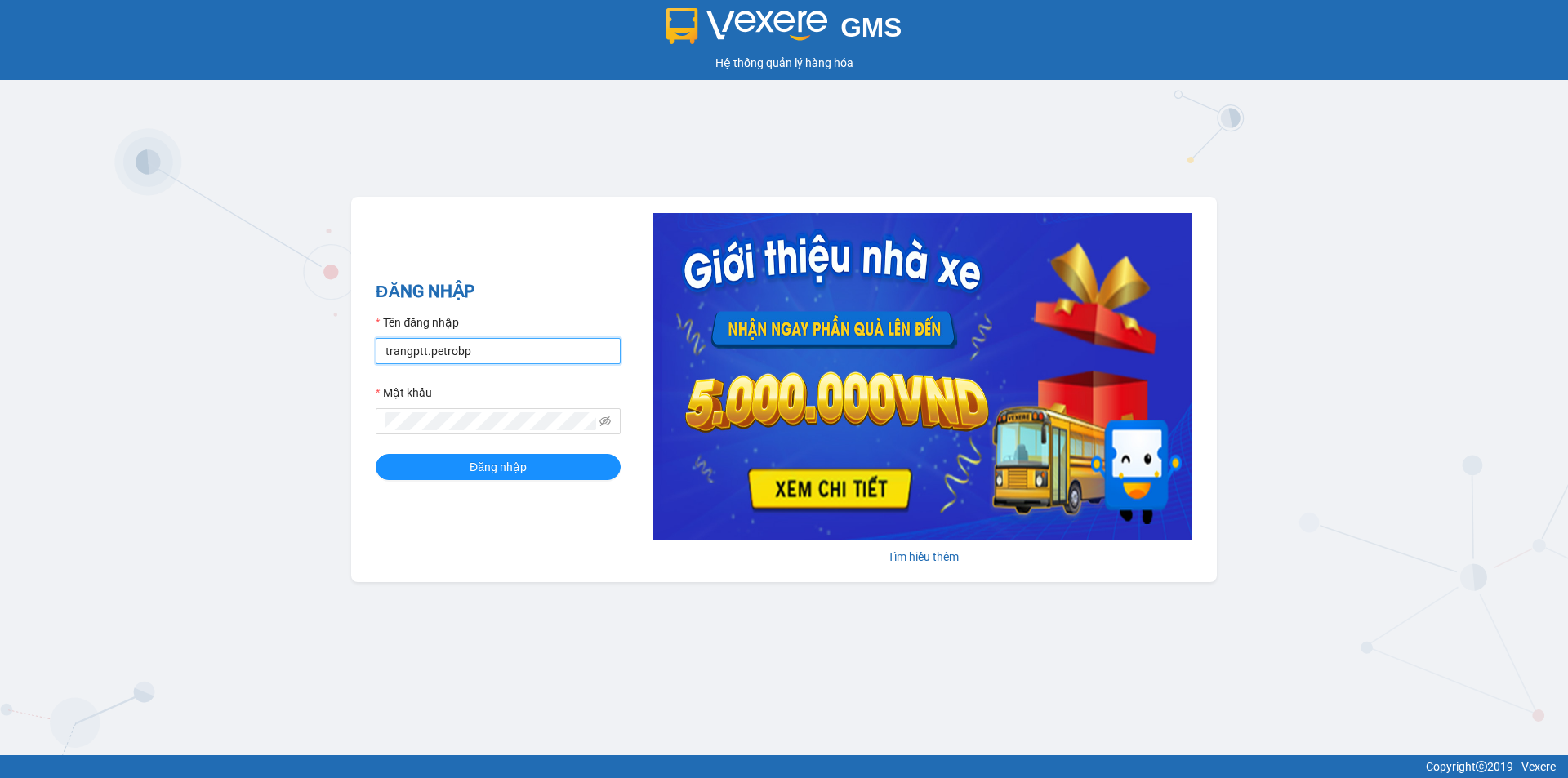
click at [497, 349] on input "trangptt.petrobp" at bounding box center [498, 351] width 245 height 26
type input "laint.petrobp"
click at [521, 465] on span "Đăng nhập" at bounding box center [498, 467] width 57 height 18
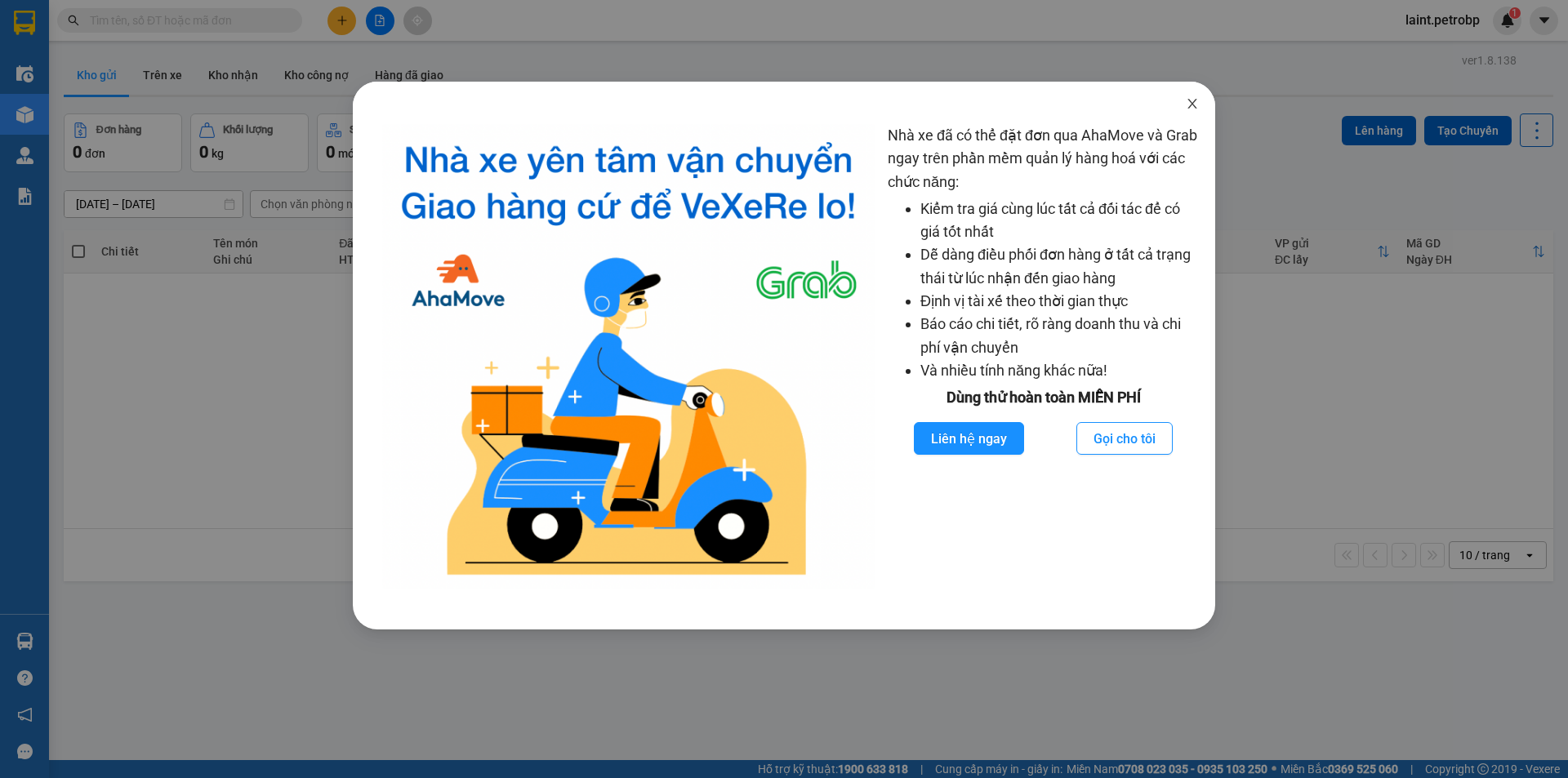
click at [1191, 109] on icon "close" at bounding box center [1192, 104] width 13 height 13
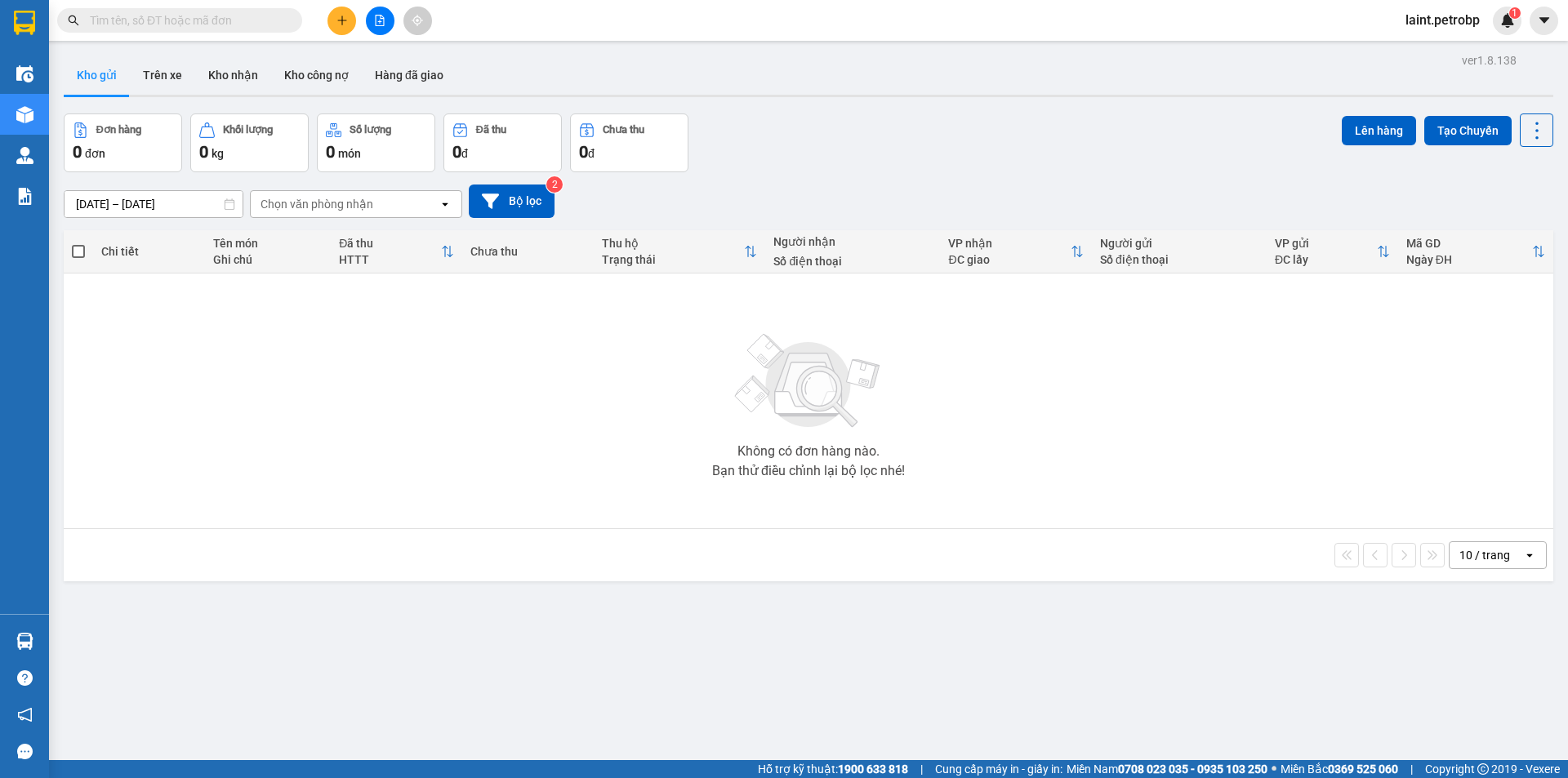
click at [1433, 20] on span "laint.petrobp" at bounding box center [1442, 20] width 101 height 21
click at [1426, 47] on span "Đăng xuất" at bounding box center [1450, 51] width 69 height 18
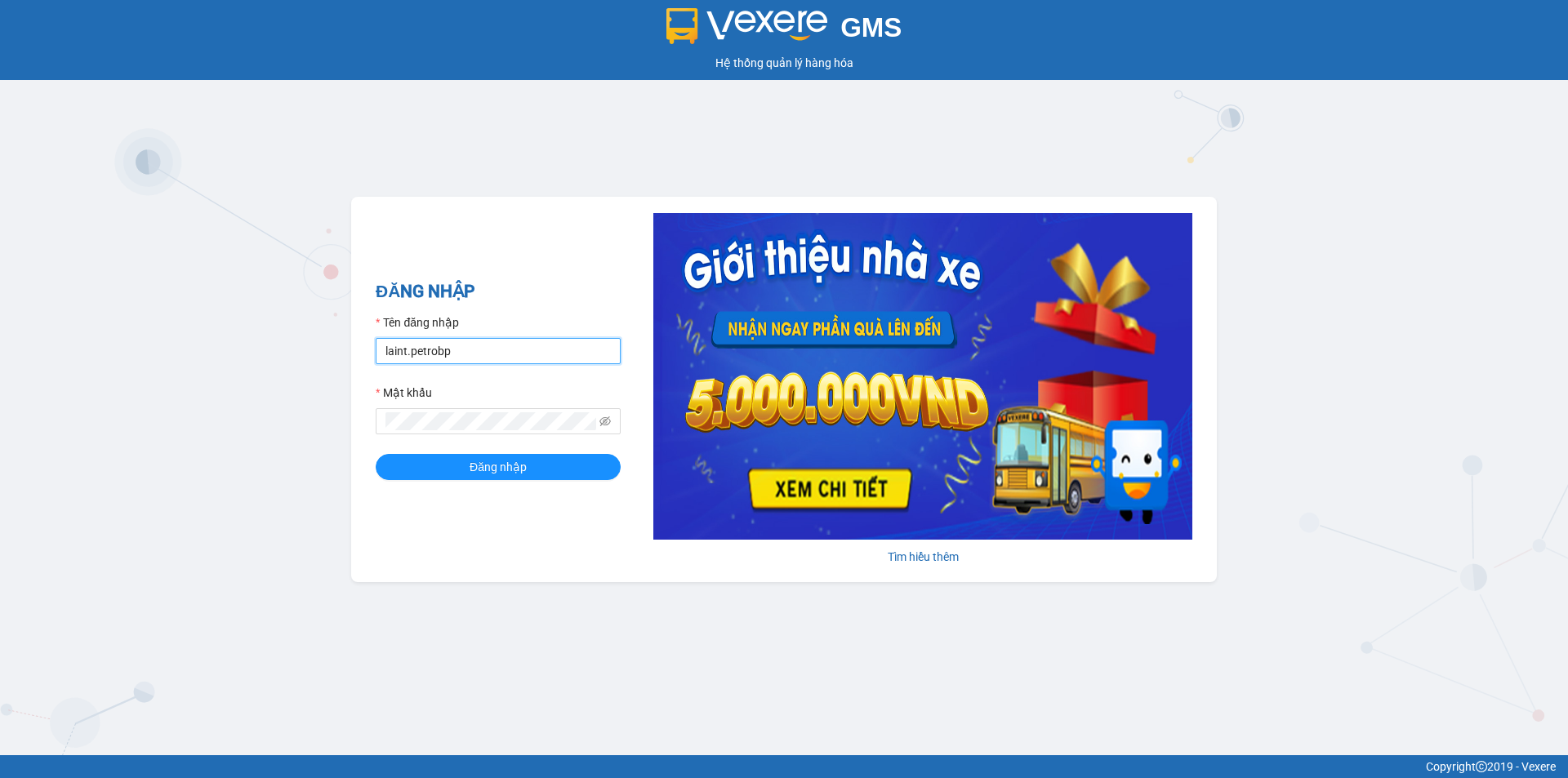
click at [492, 351] on input "laint.petrobp" at bounding box center [498, 351] width 245 height 26
type input "trangptt.petrobp"
click at [490, 465] on span "Đăng nhập" at bounding box center [498, 467] width 57 height 18
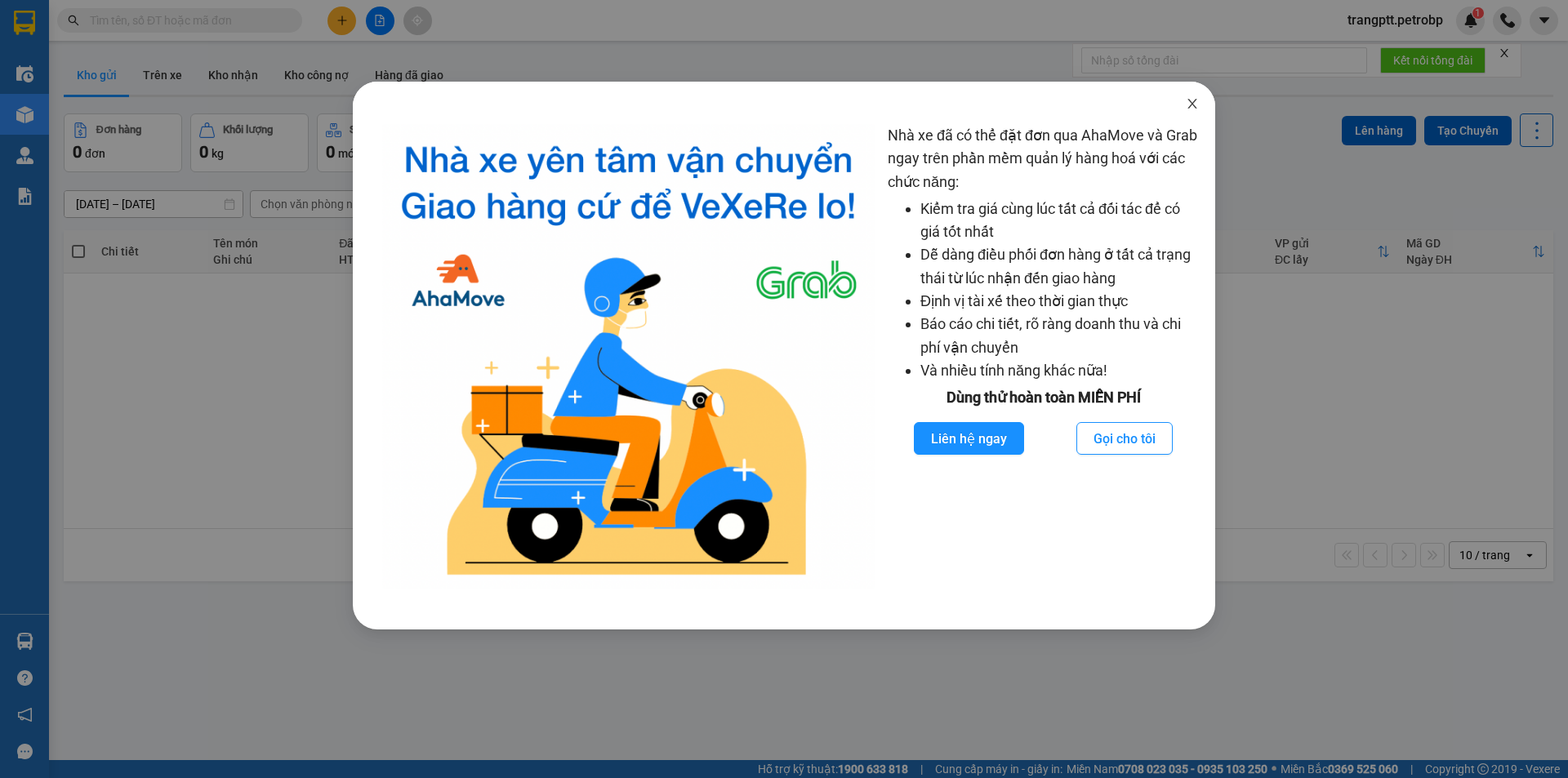
click at [1198, 101] on icon "close" at bounding box center [1192, 104] width 13 height 13
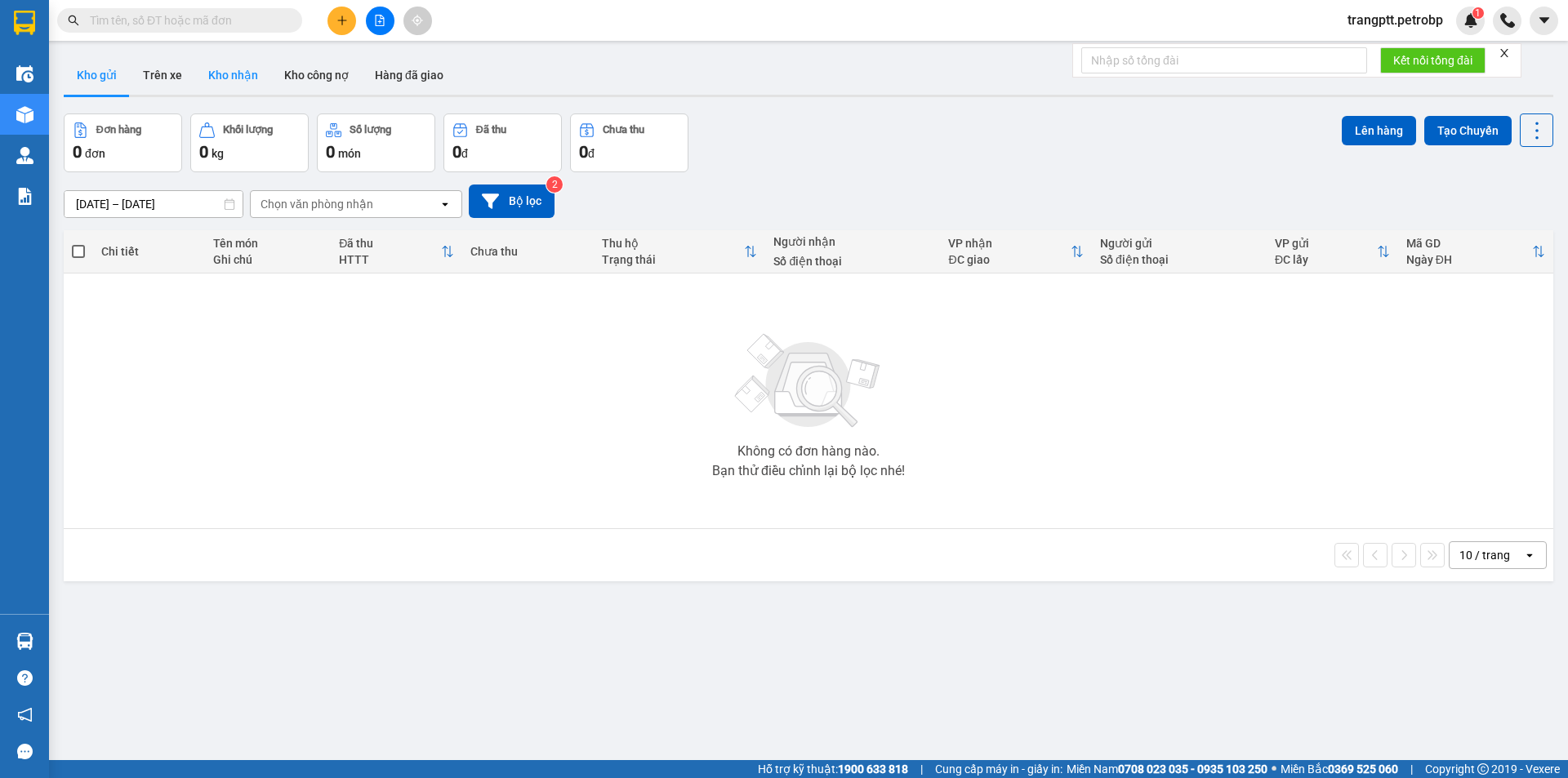
click at [231, 69] on button "Kho nhận" at bounding box center [233, 75] width 76 height 39
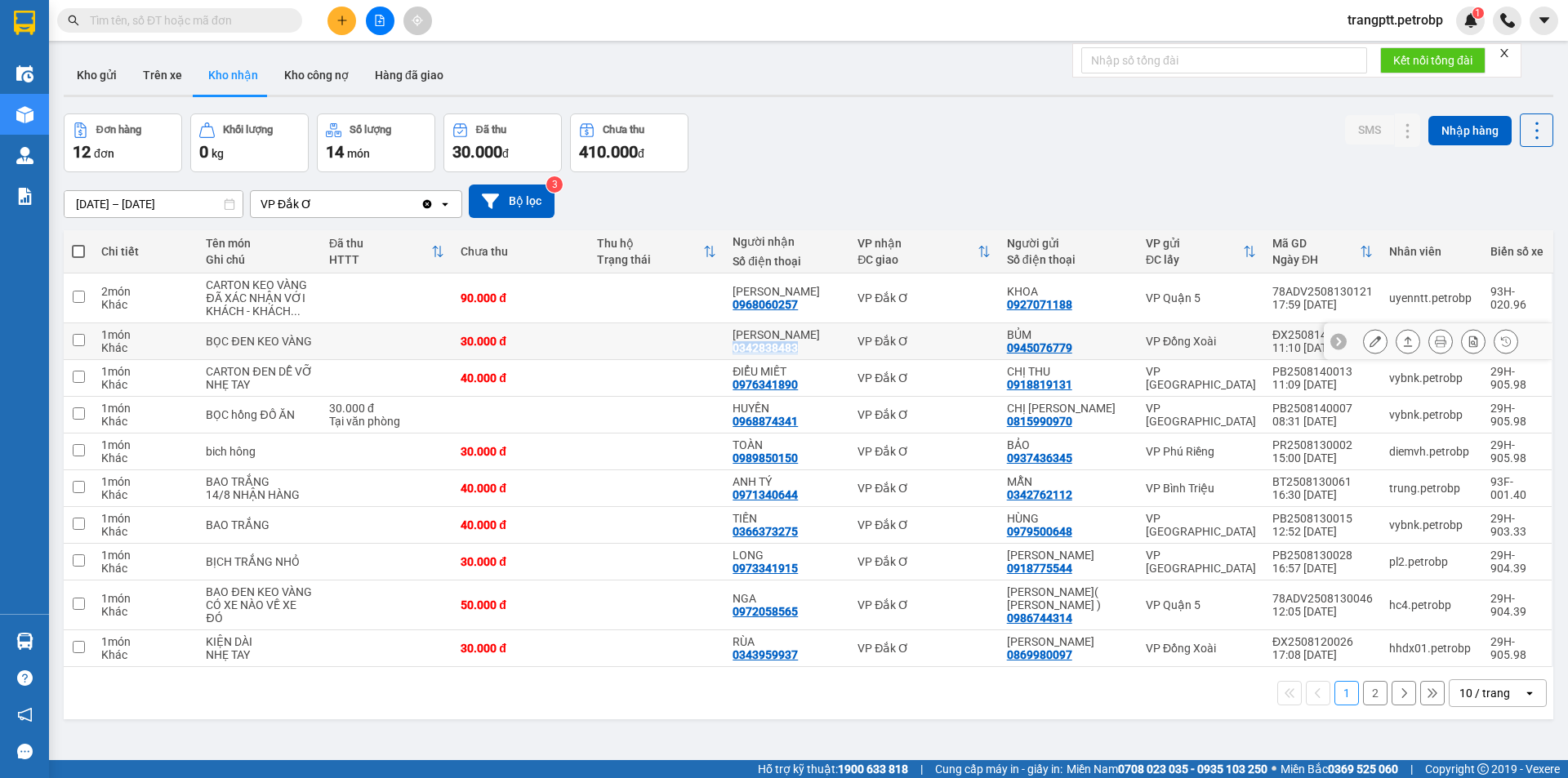
drag, startPoint x: 737, startPoint y: 347, endPoint x: 811, endPoint y: 347, distance: 74.0
click at [811, 347] on td "THANH VY 0342838483" at bounding box center [786, 342] width 125 height 37
checkbox input "true"
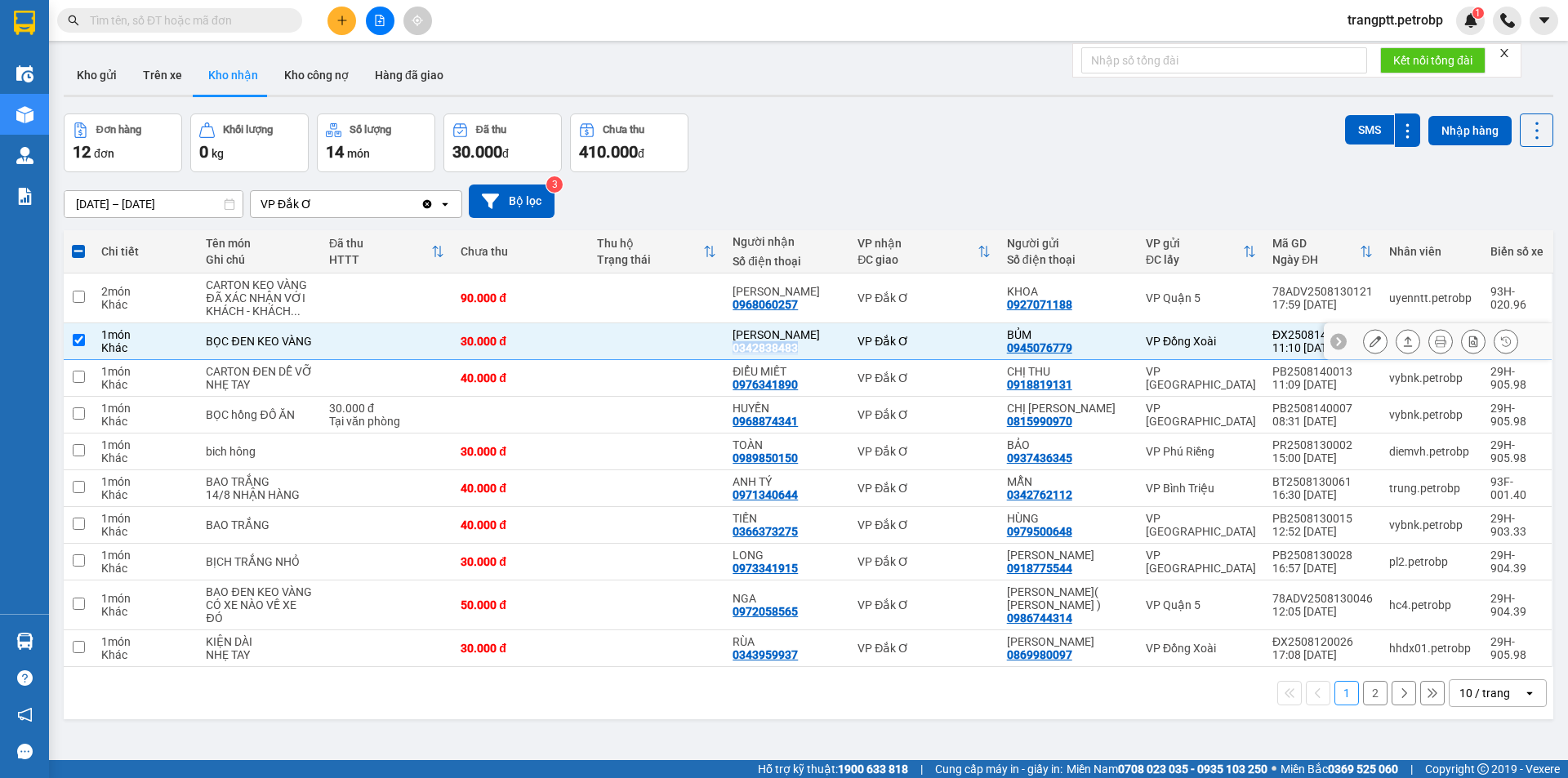
copy div "0342838483"
drag, startPoint x: 745, startPoint y: 383, endPoint x: 811, endPoint y: 383, distance: 66.0
click at [811, 383] on td "ĐIỂU MIẾT 0976341890" at bounding box center [786, 378] width 125 height 37
checkbox input "true"
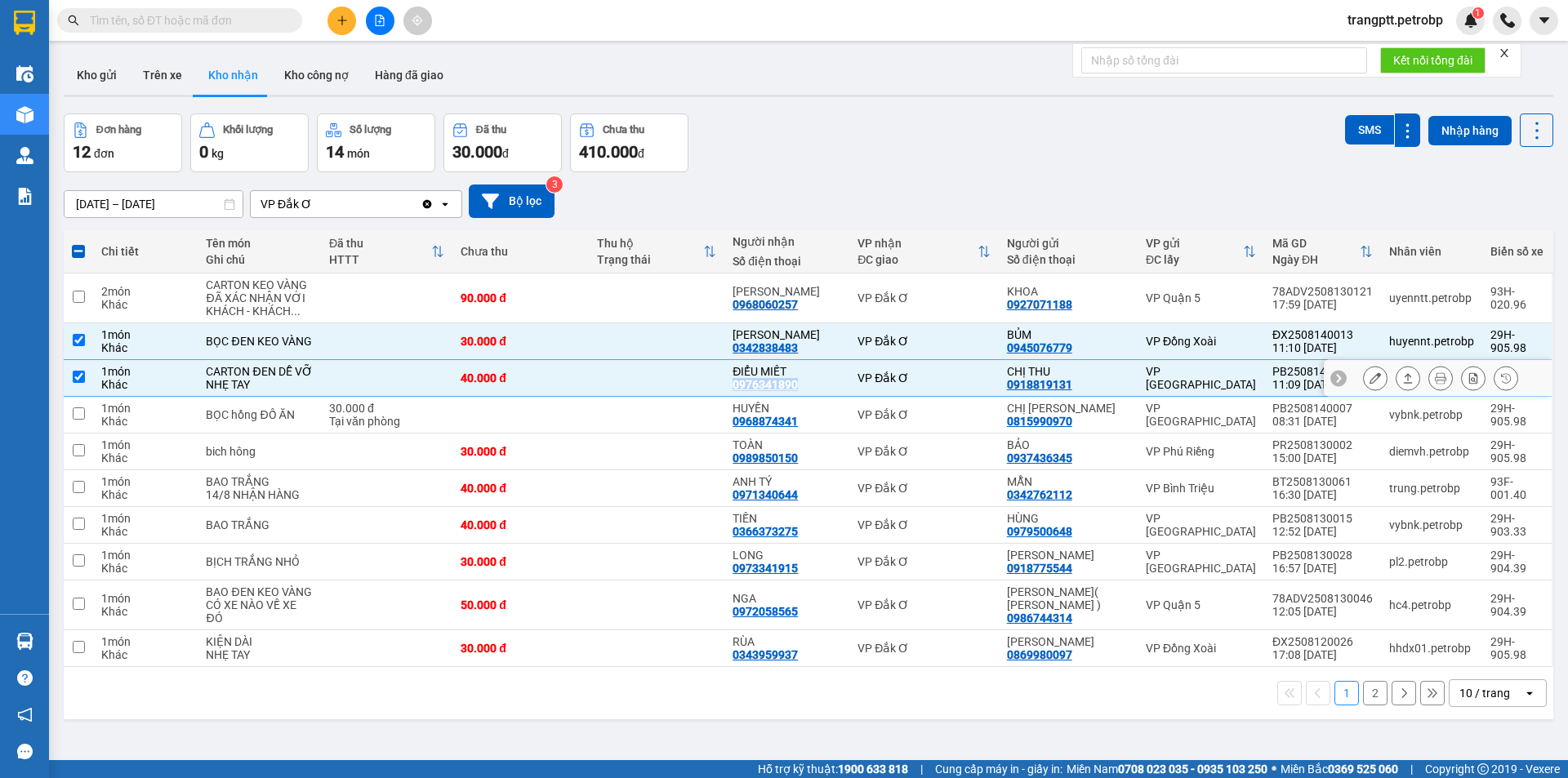
copy div "0976341890"
drag, startPoint x: 741, startPoint y: 303, endPoint x: 815, endPoint y: 302, distance: 74.0
click at [815, 302] on div "ANH THANH 0968060257" at bounding box center [786, 298] width 109 height 26
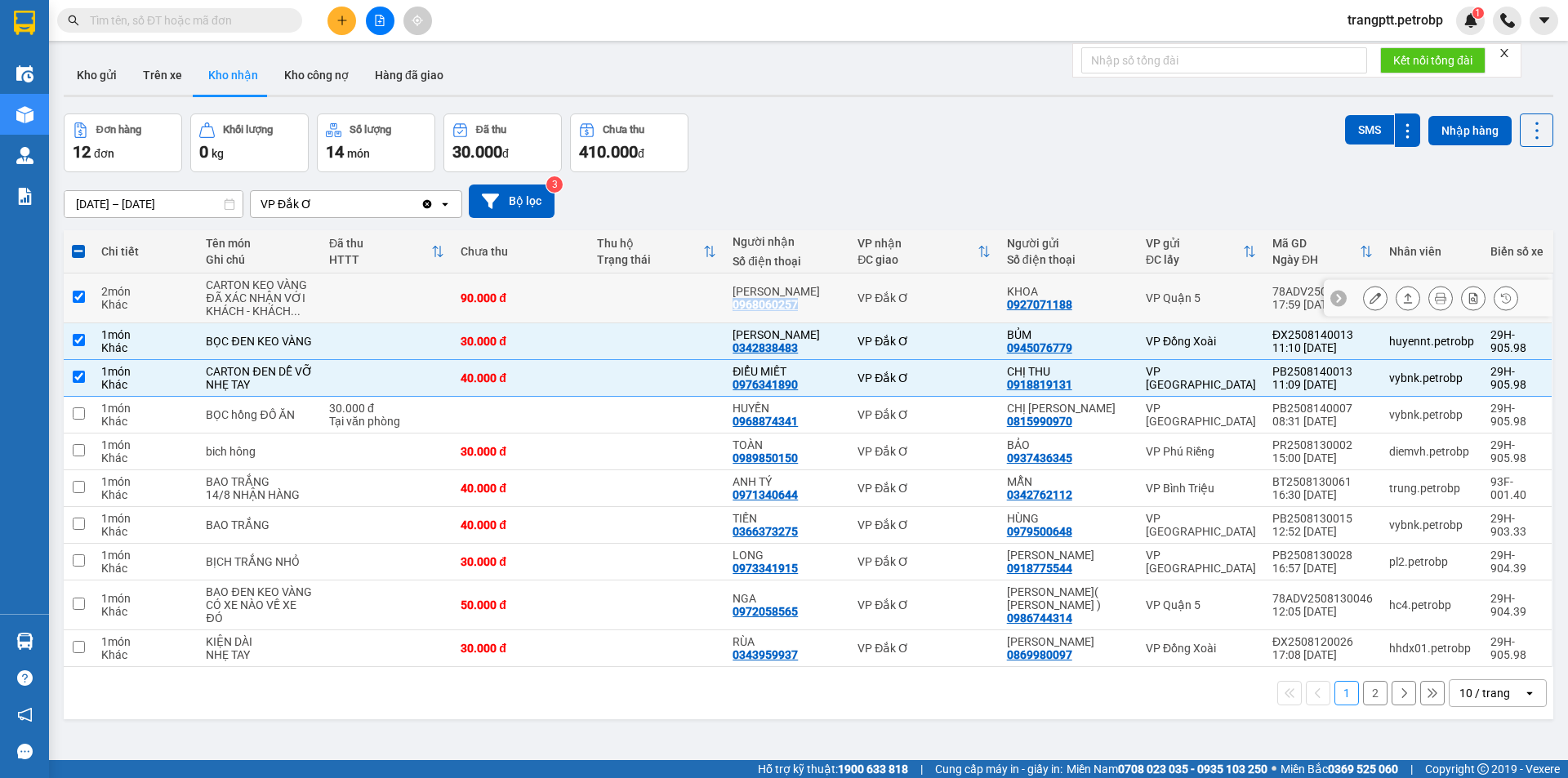
checkbox input "true"
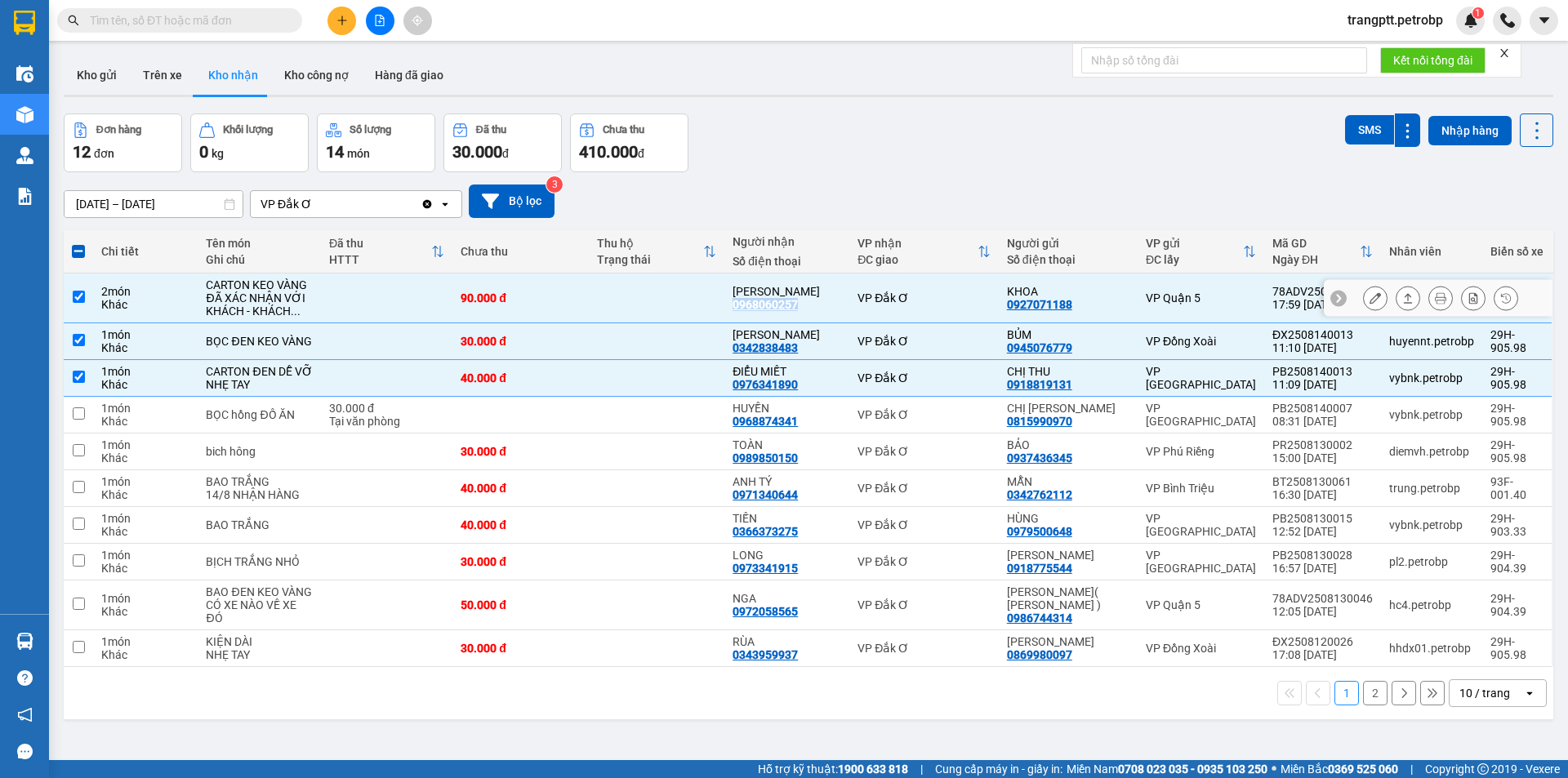
copy div "0968060257"
click at [72, 241] on th at bounding box center [78, 252] width 29 height 43
click at [76, 249] on span at bounding box center [78, 252] width 13 height 13
click at [78, 244] on input "checkbox" at bounding box center [78, 244] width 0 height 0
checkbox input "true"
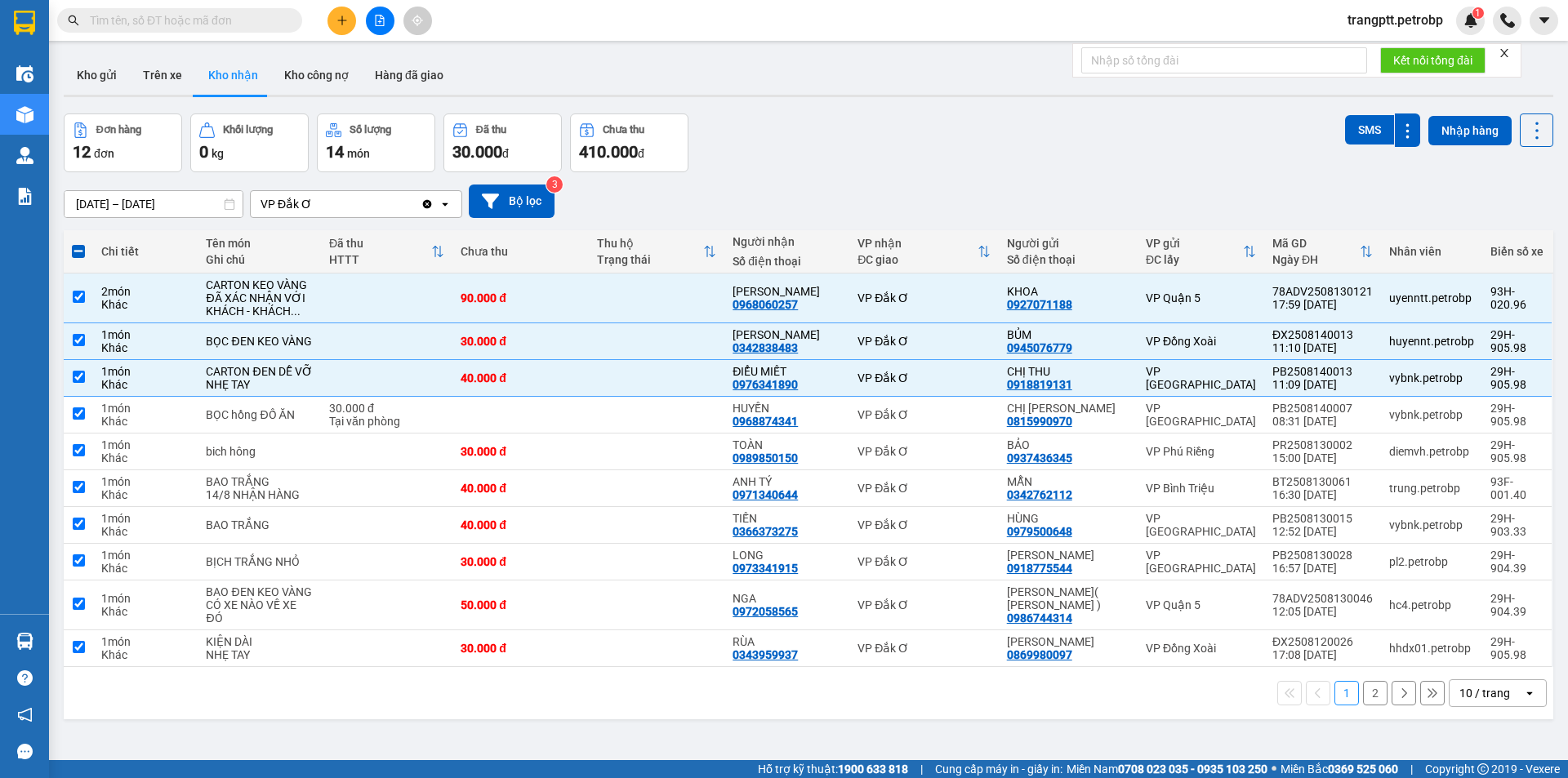
checkbox input "true"
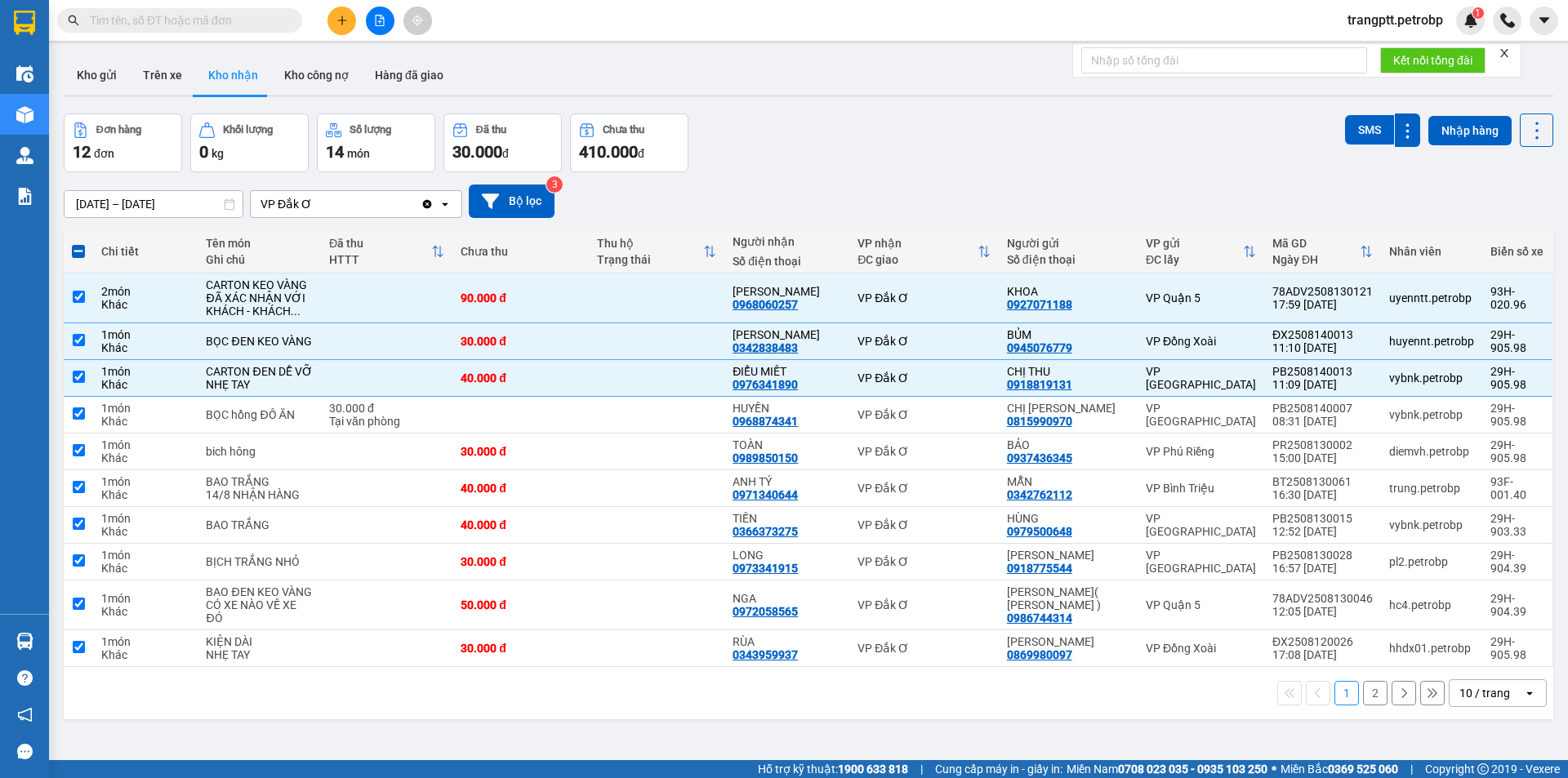
checkbox input "true"
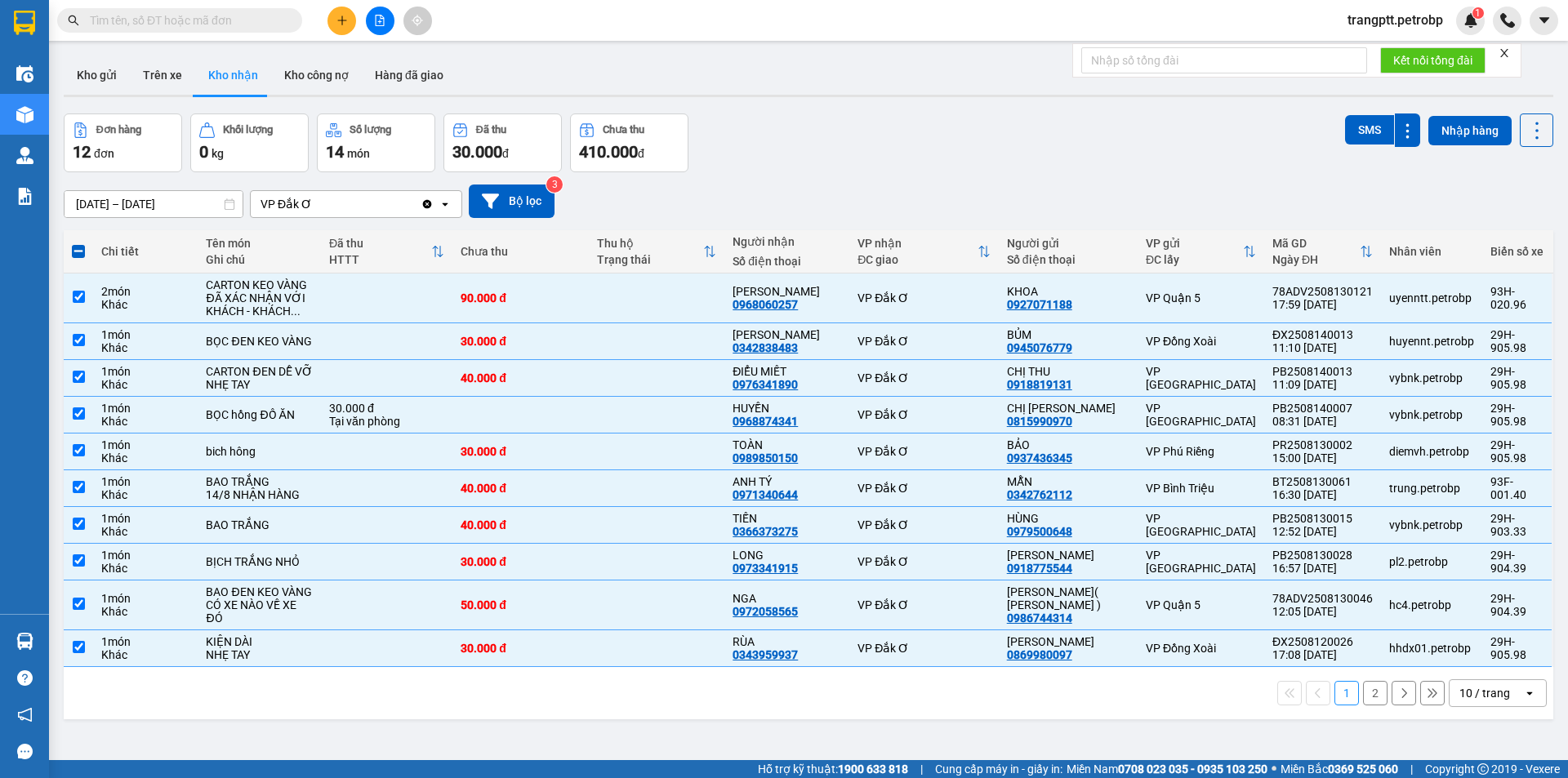
click at [76, 249] on span at bounding box center [78, 252] width 13 height 13
click at [78, 244] on input "checkbox" at bounding box center [78, 244] width 0 height 0
checkbox input "false"
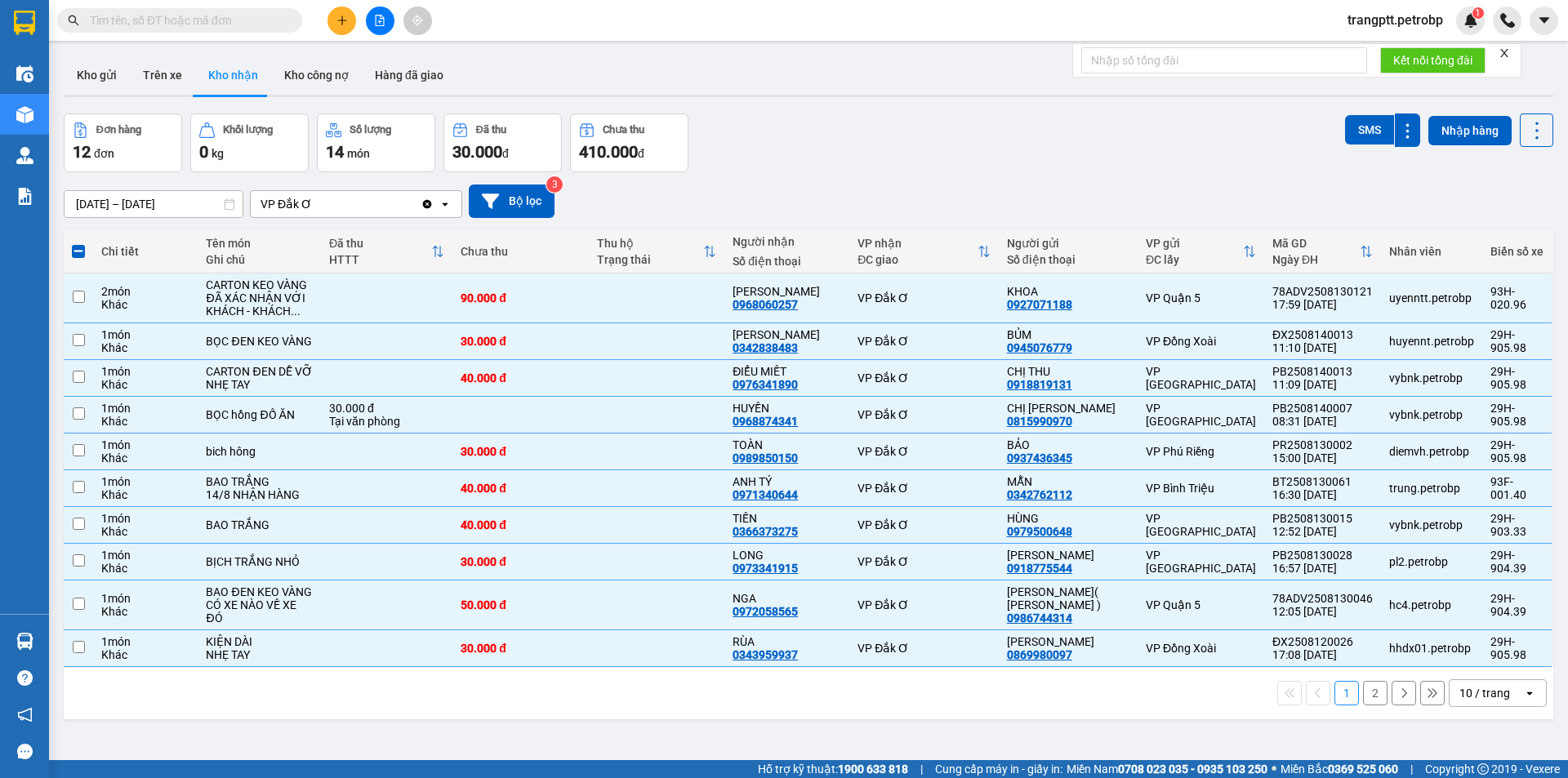
checkbox input "false"
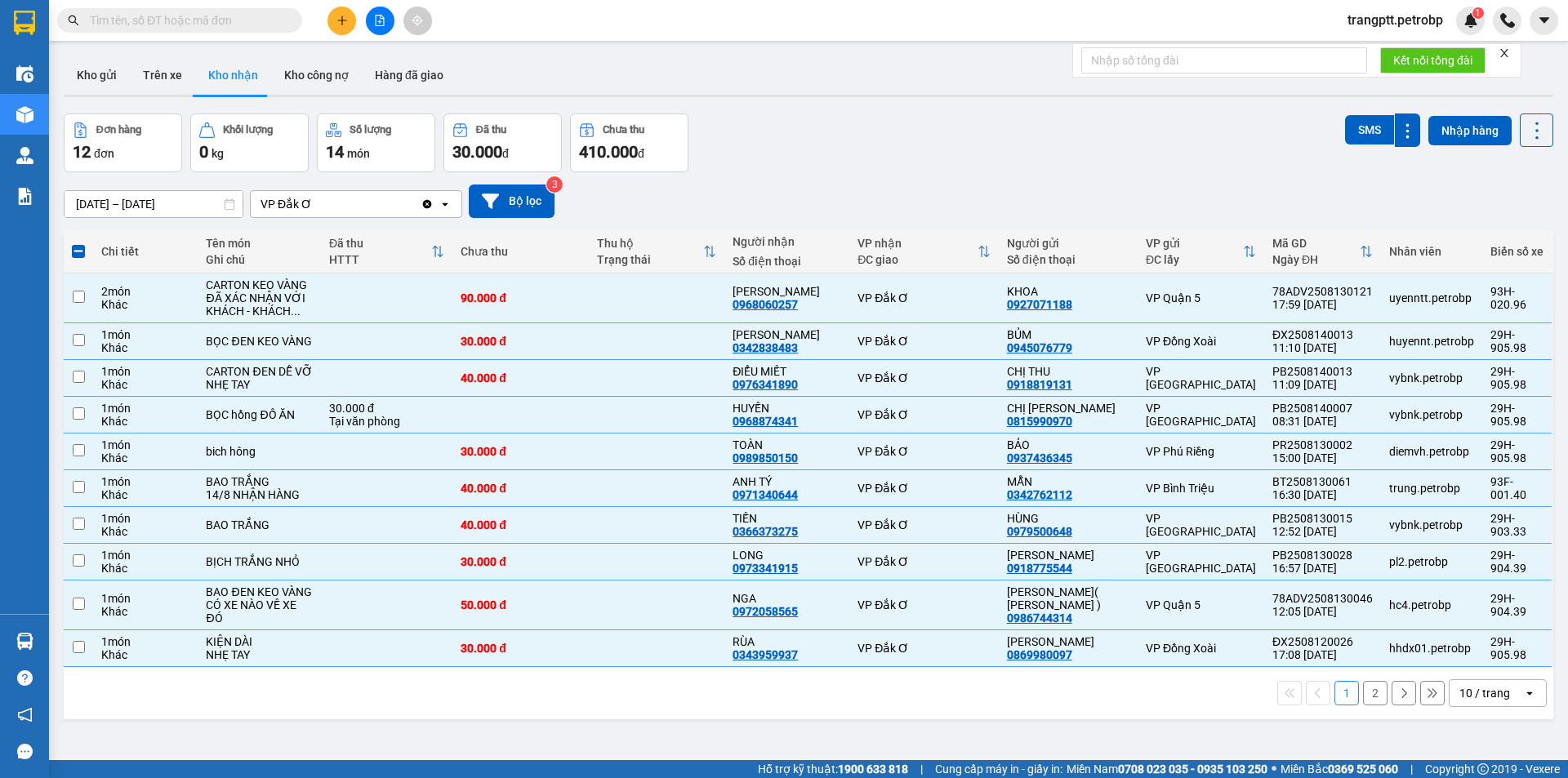
checkbox input "false"
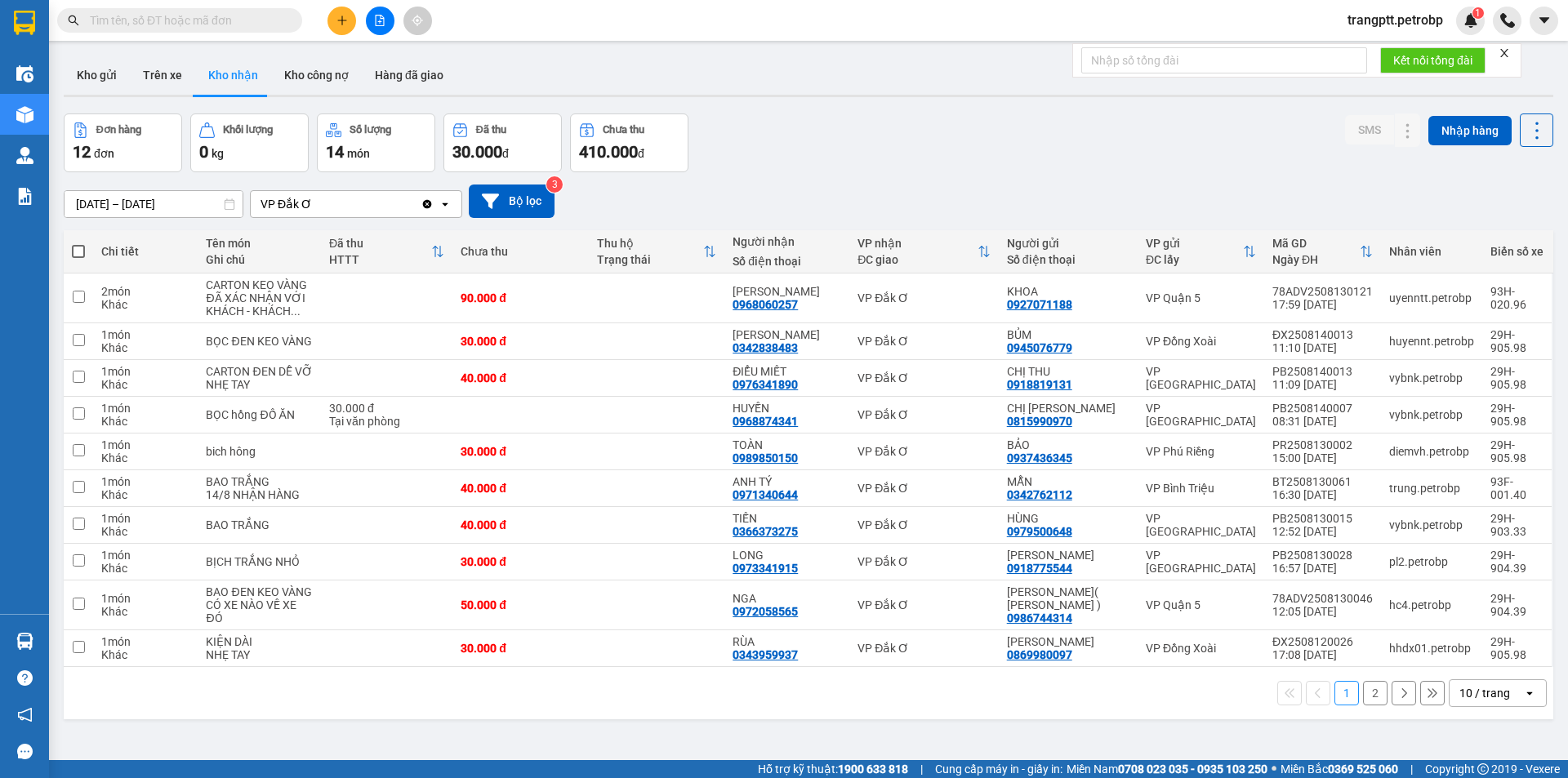
click at [978, 196] on div "12/08/2025 – 14/08/2025 Press the down arrow key to interact with the calendar …" at bounding box center [809, 201] width 1490 height 33
drag, startPoint x: 747, startPoint y: 450, endPoint x: 741, endPoint y: 458, distance: 10.0
click at [741, 458] on div "0989850150" at bounding box center [765, 458] width 66 height 13
drag, startPoint x: 741, startPoint y: 458, endPoint x: 810, endPoint y: 458, distance: 69.0
click at [810, 458] on div "TOÀN 0989850150" at bounding box center [786, 451] width 109 height 26
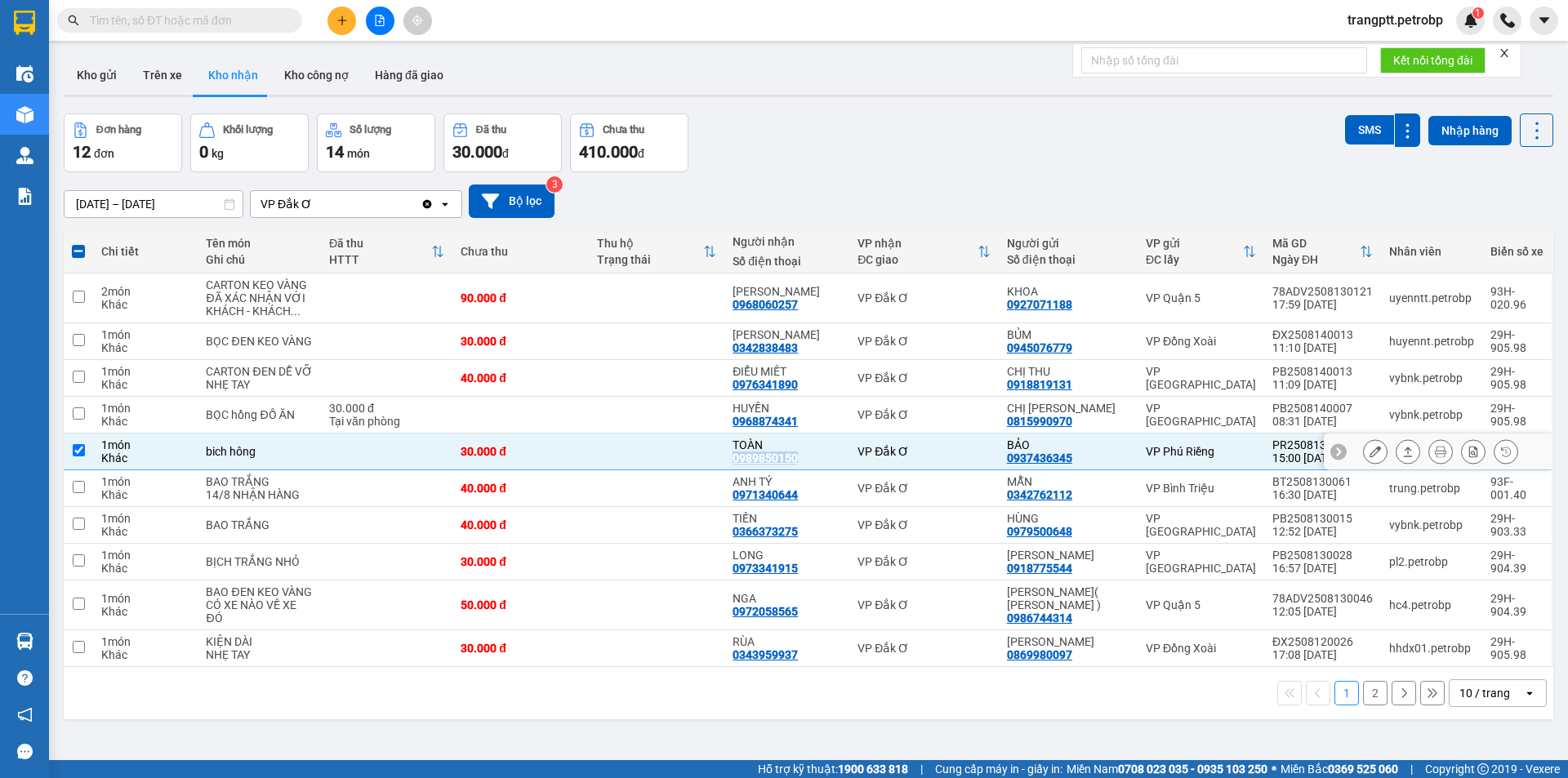
copy div "0989850150"
click at [76, 446] on input "checkbox" at bounding box center [78, 450] width 12 height 12
checkbox input "false"
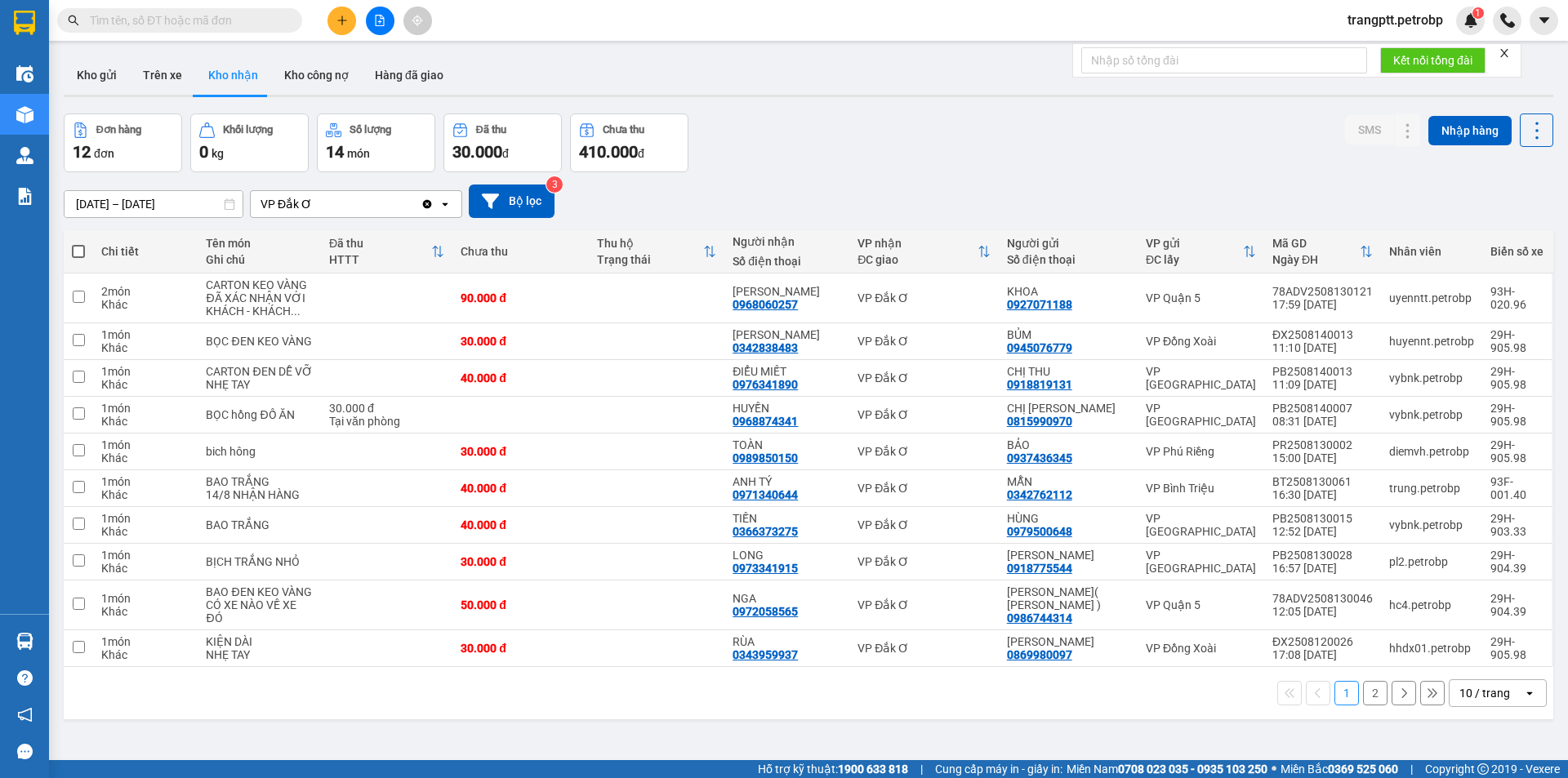
click at [897, 156] on div "Đơn hàng 12 đơn Khối lượng 0 kg Số lượng 14 món Đã thu 30.000 đ Chưa thu 410.00…" at bounding box center [809, 143] width 1490 height 59
click at [1369, 646] on icon at bounding box center [1375, 648] width 12 height 12
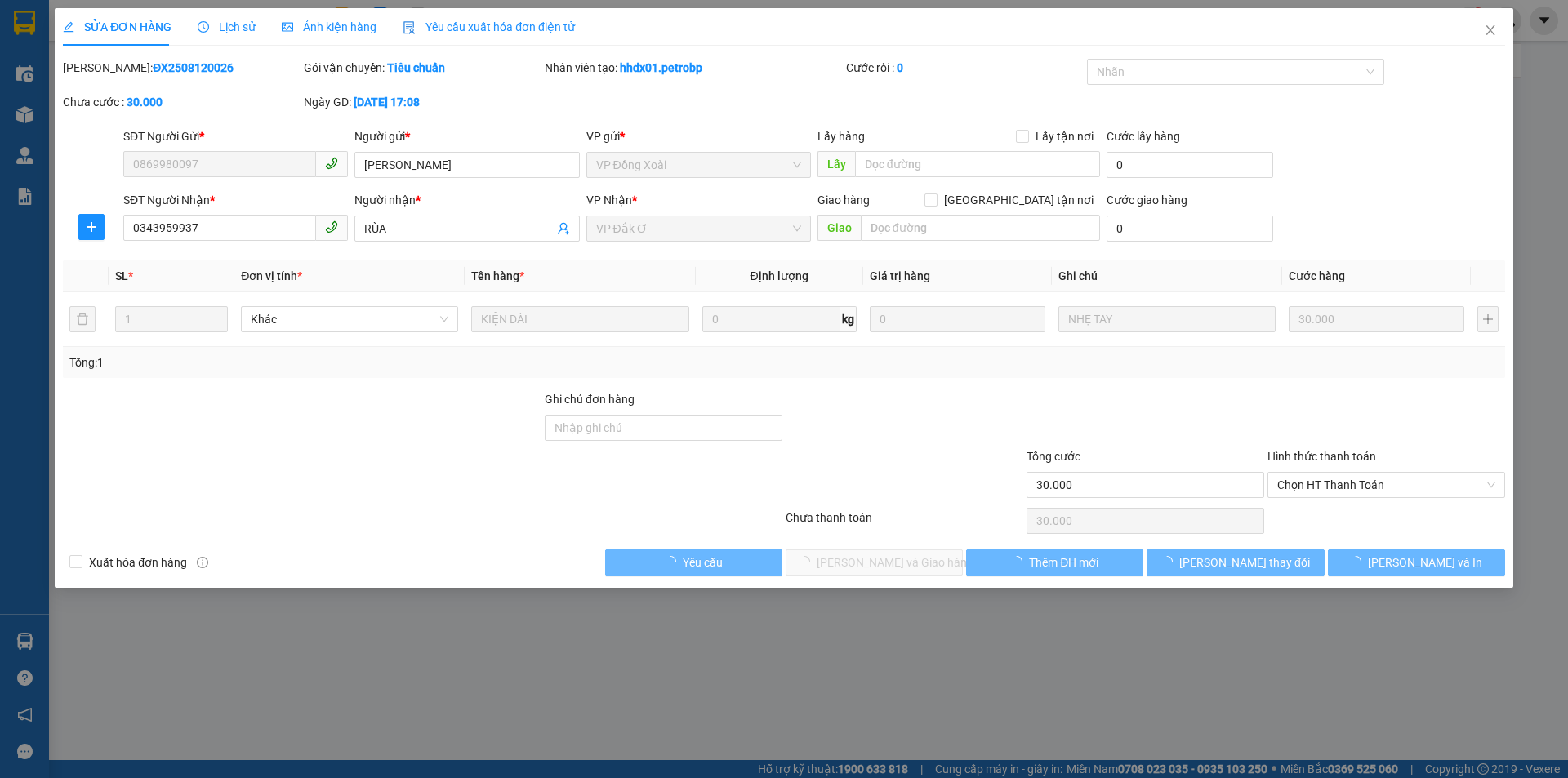
type input "0869980097"
type input "ANH LINH"
type input "0343959937"
type input "RÙA"
type input "30.000"
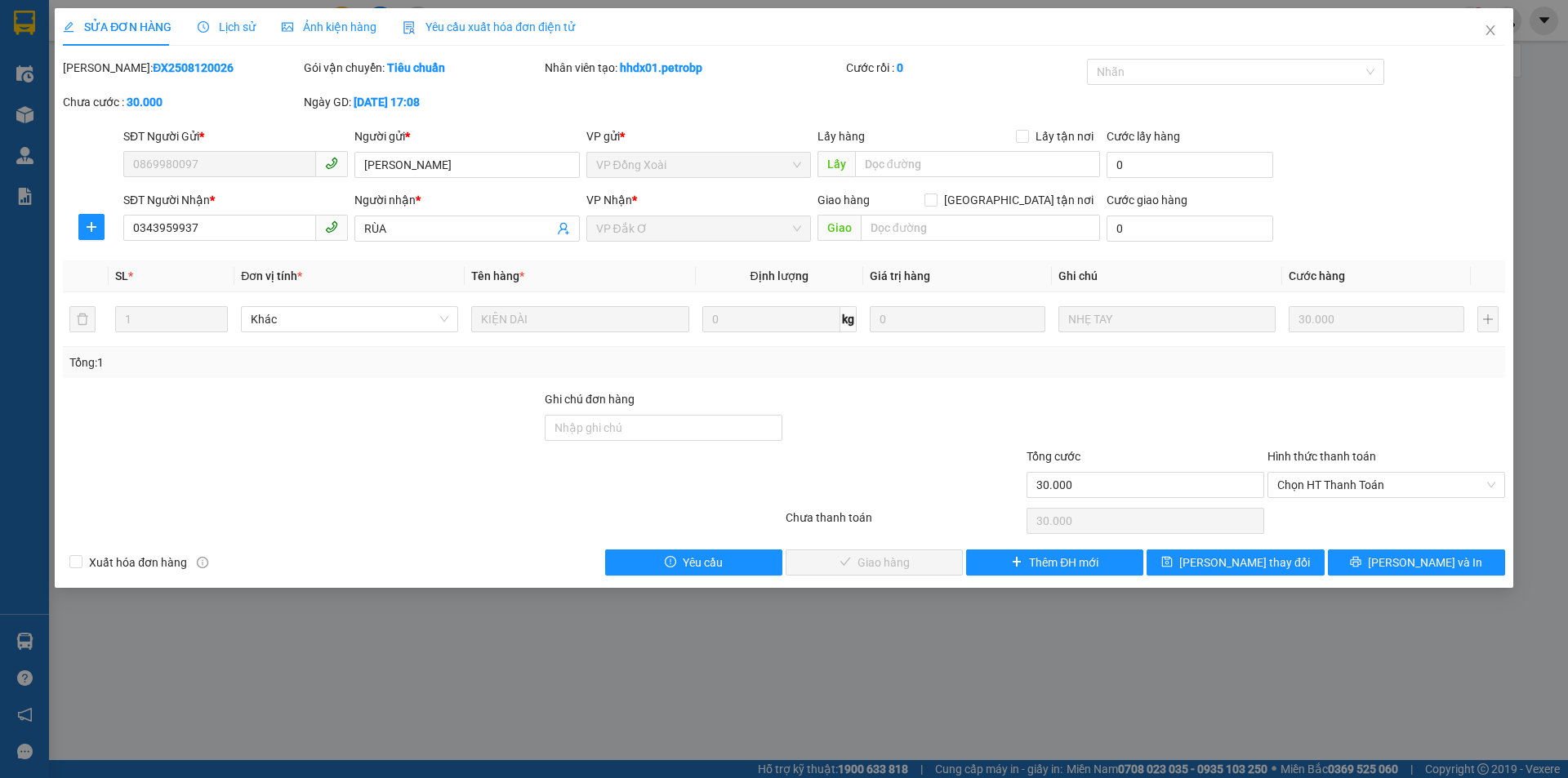
drag, startPoint x: 1340, startPoint y: 477, endPoint x: 1329, endPoint y: 500, distance: 25.5
click at [1335, 480] on span "Chọn HT Thanh Toán" at bounding box center [1386, 485] width 218 height 24
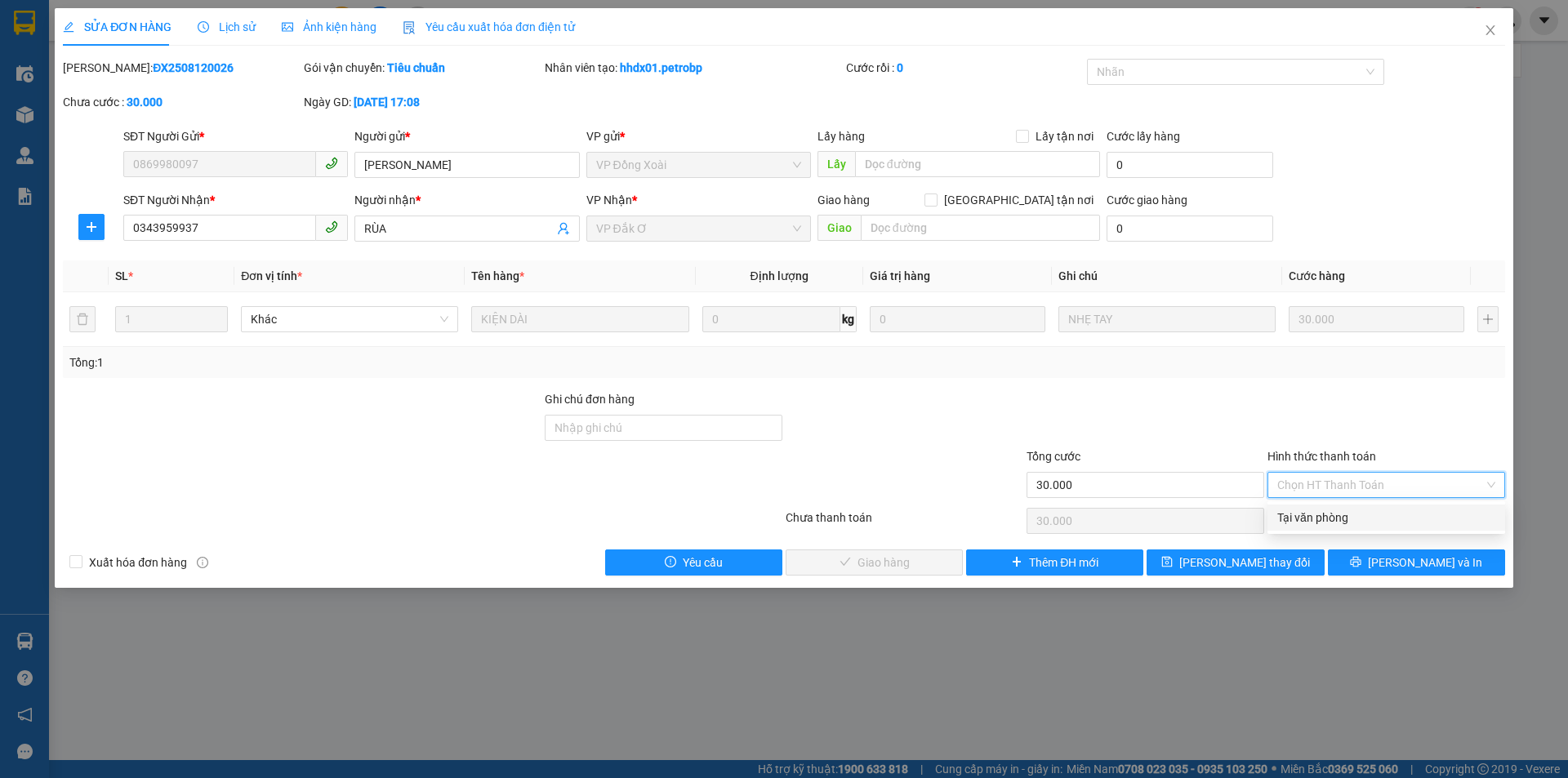
click at [1327, 509] on div "Tại văn phòng" at bounding box center [1386, 518] width 218 height 18
type input "0"
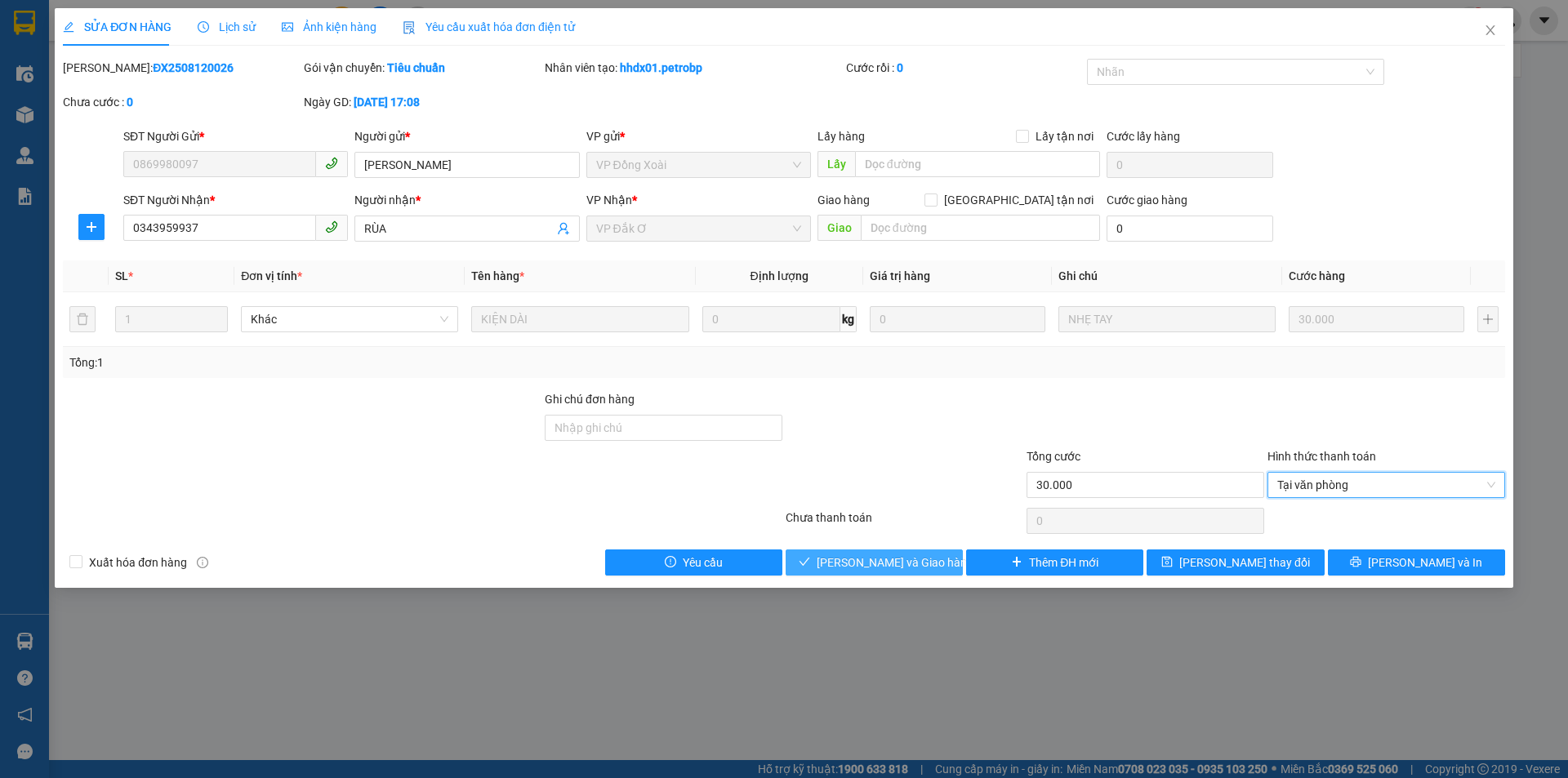
click at [865, 566] on span "Lưu và Giao hàng" at bounding box center [895, 563] width 157 height 18
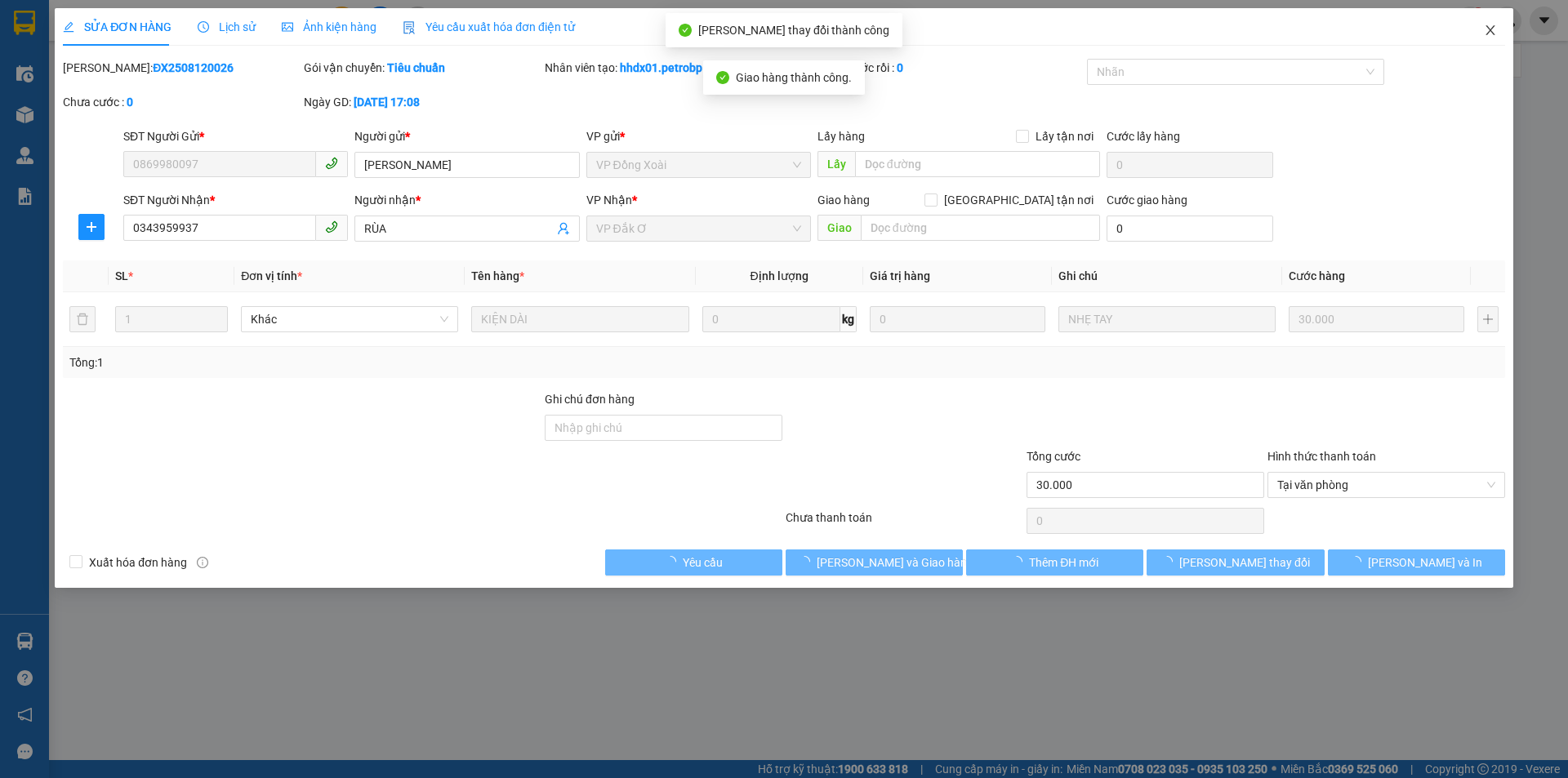
click at [1498, 27] on span "Close" at bounding box center [1490, 31] width 46 height 46
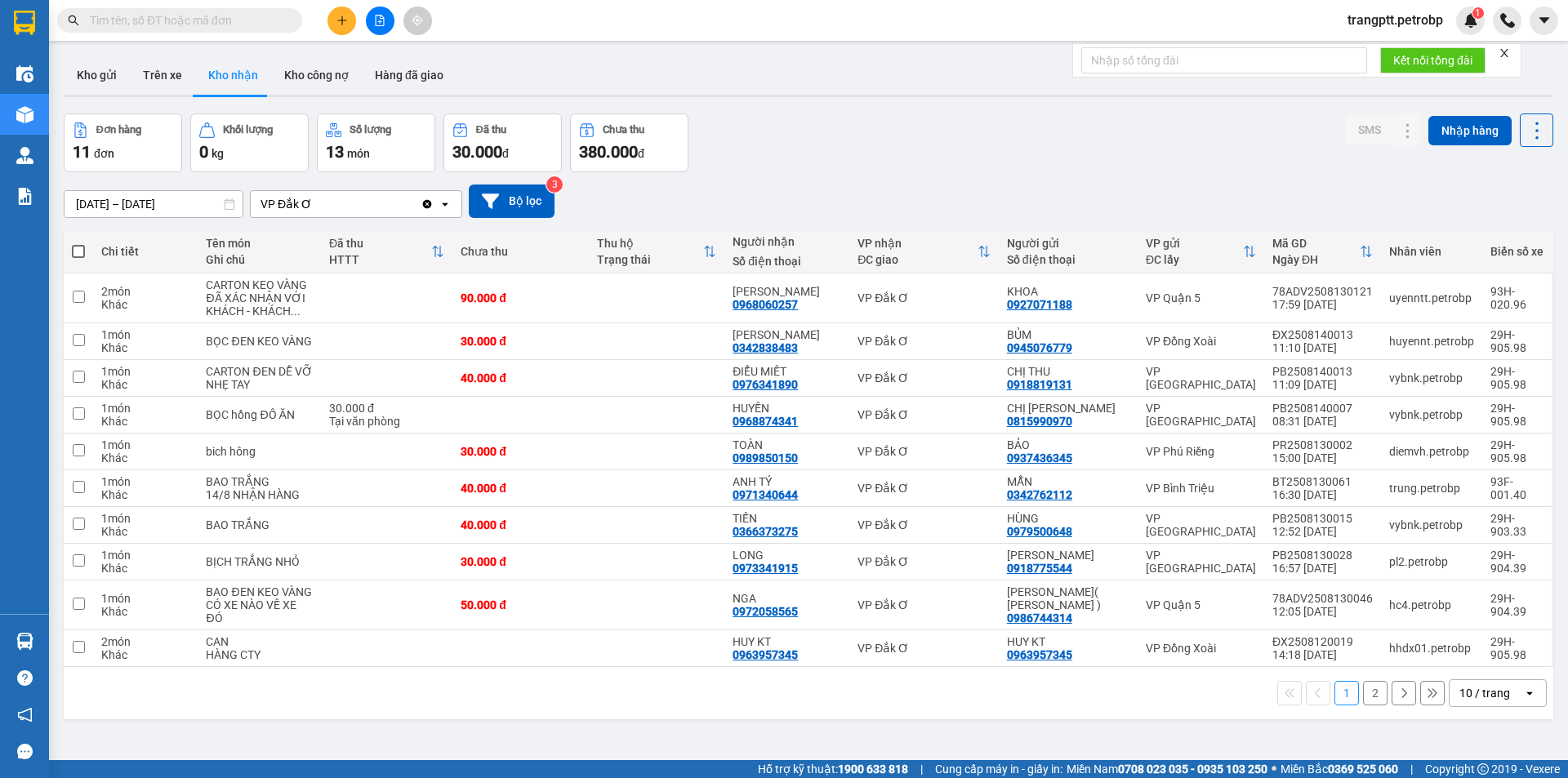
drag, startPoint x: 1363, startPoint y: 690, endPoint x: 1349, endPoint y: 648, distance: 44.3
click at [1363, 691] on button "2" at bounding box center [1375, 692] width 24 height 24
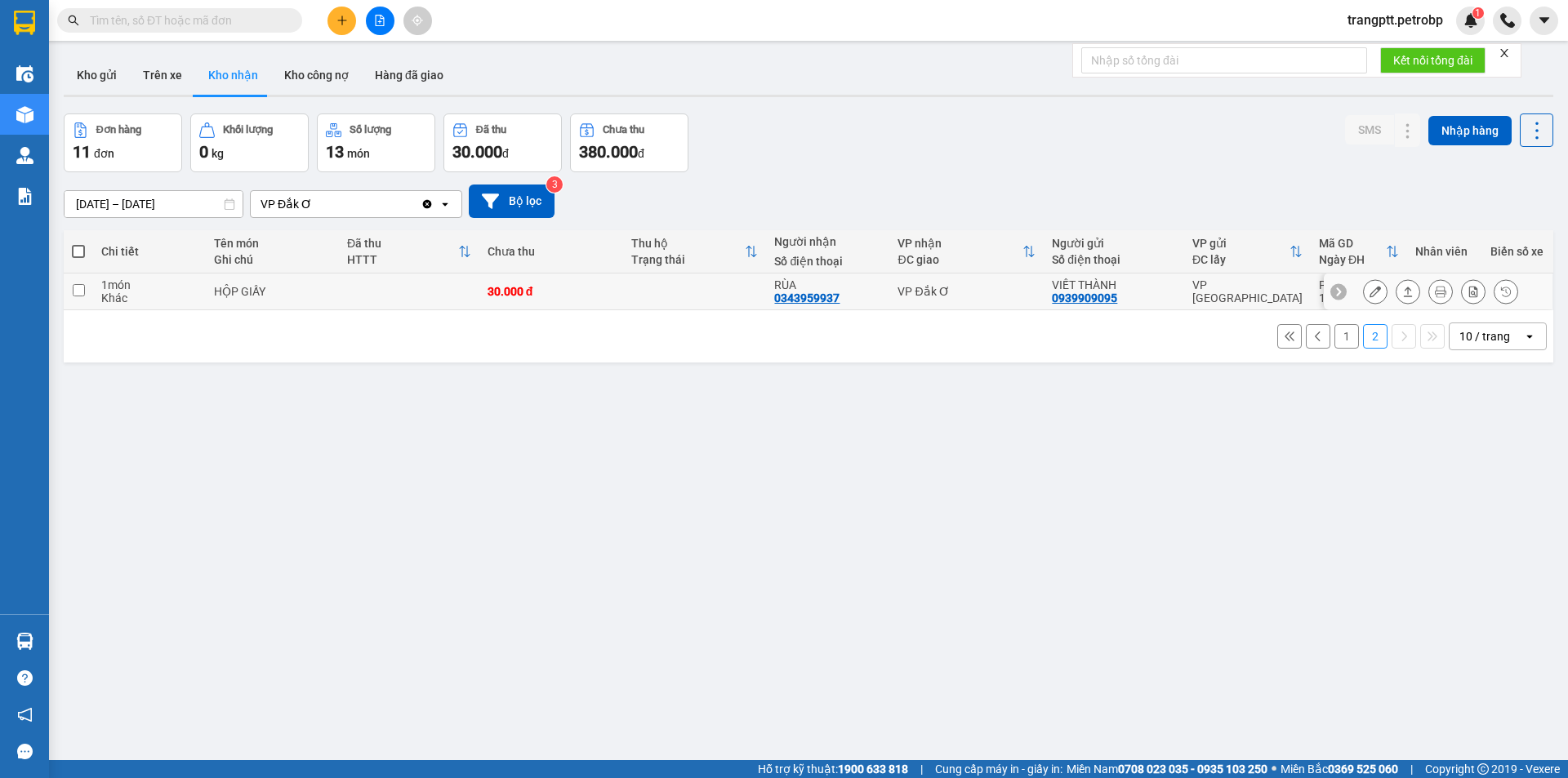
click at [1364, 281] on button at bounding box center [1376, 292] width 23 height 28
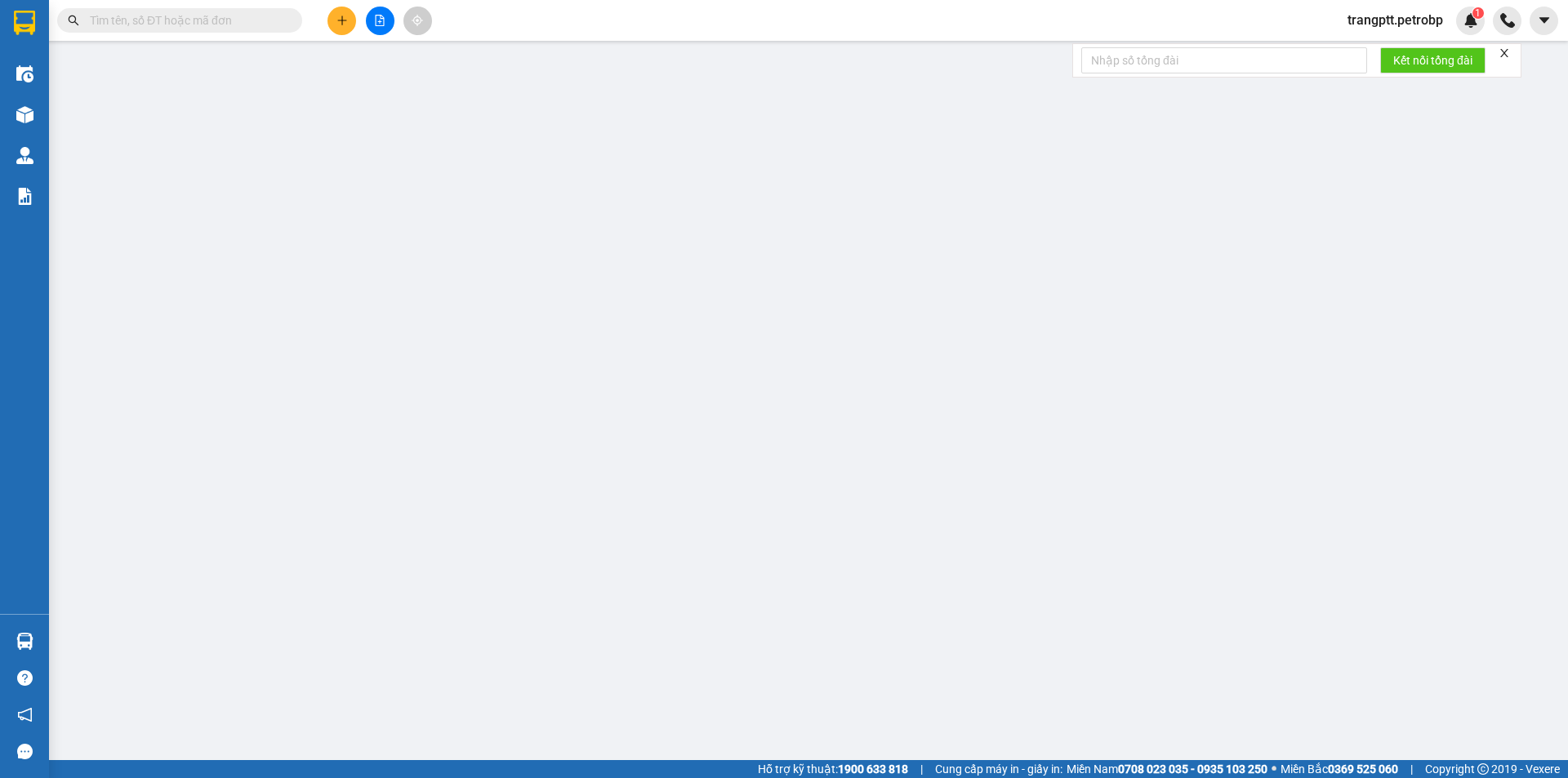
type input "0939909095"
type input "VIẾT THÀNH"
type input "0343959937"
type input "RÙA"
type input "30.000"
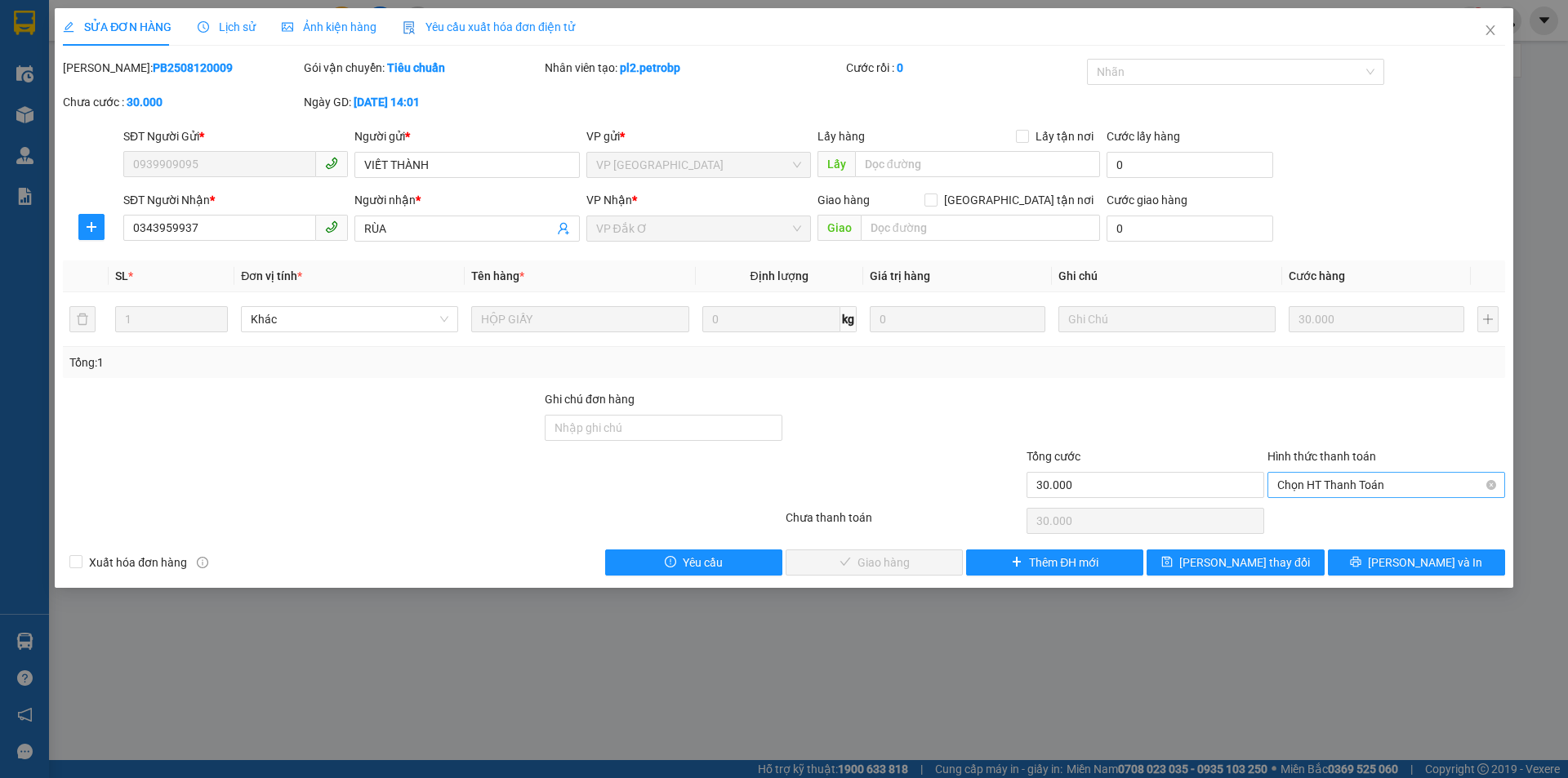
click at [1333, 485] on span "Chọn HT Thanh Toán" at bounding box center [1386, 485] width 218 height 24
drag, startPoint x: 1334, startPoint y: 510, endPoint x: 1311, endPoint y: 517, distance: 24.0
click at [1334, 510] on div "Tại văn phòng" at bounding box center [1386, 518] width 218 height 18
type input "0"
click at [948, 559] on button "Lưu và Giao hàng" at bounding box center [874, 562] width 177 height 26
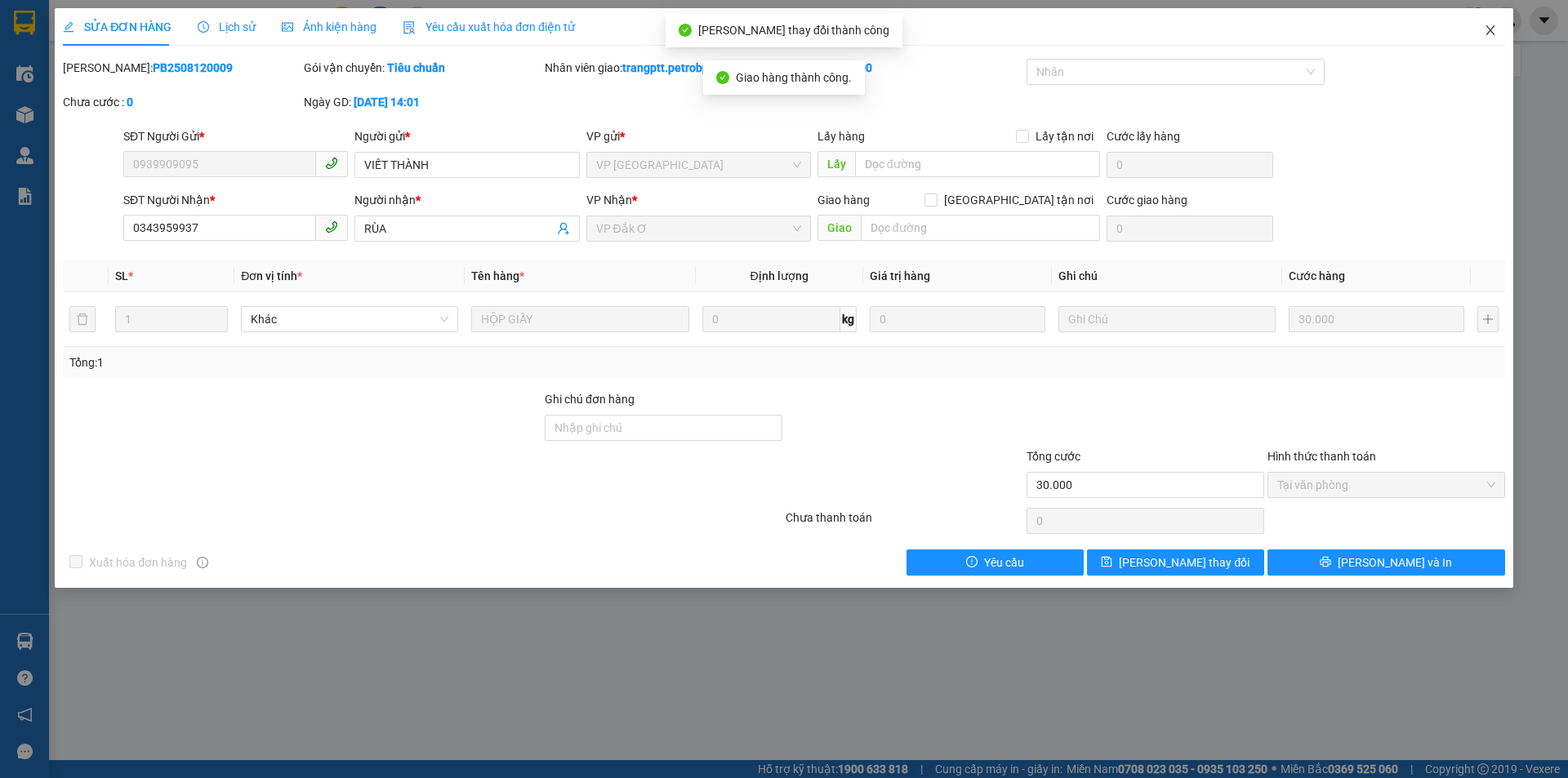
click at [1492, 28] on icon "close" at bounding box center [1490, 30] width 9 height 10
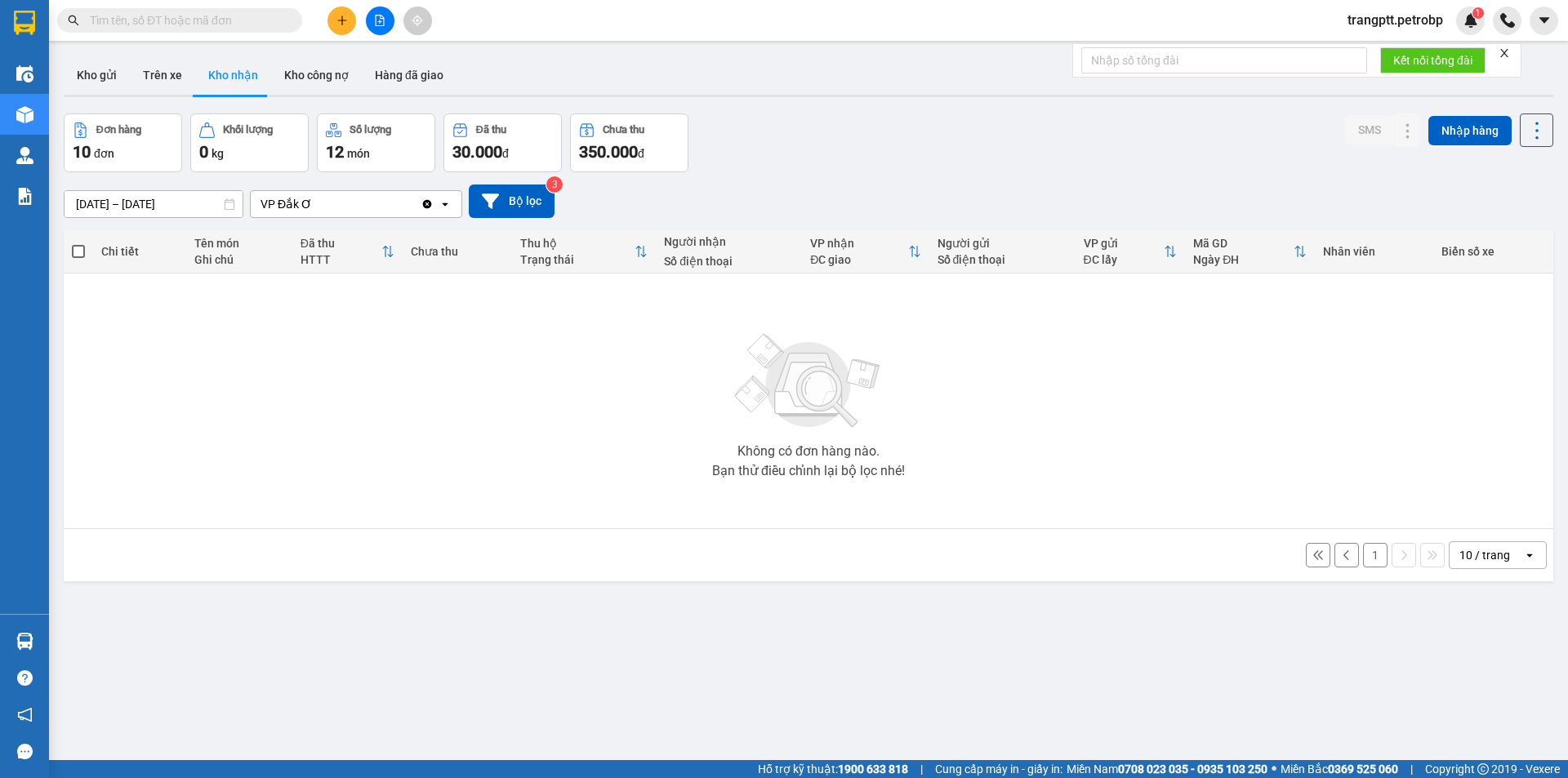
click at [1363, 554] on button "1" at bounding box center [1375, 554] width 24 height 24
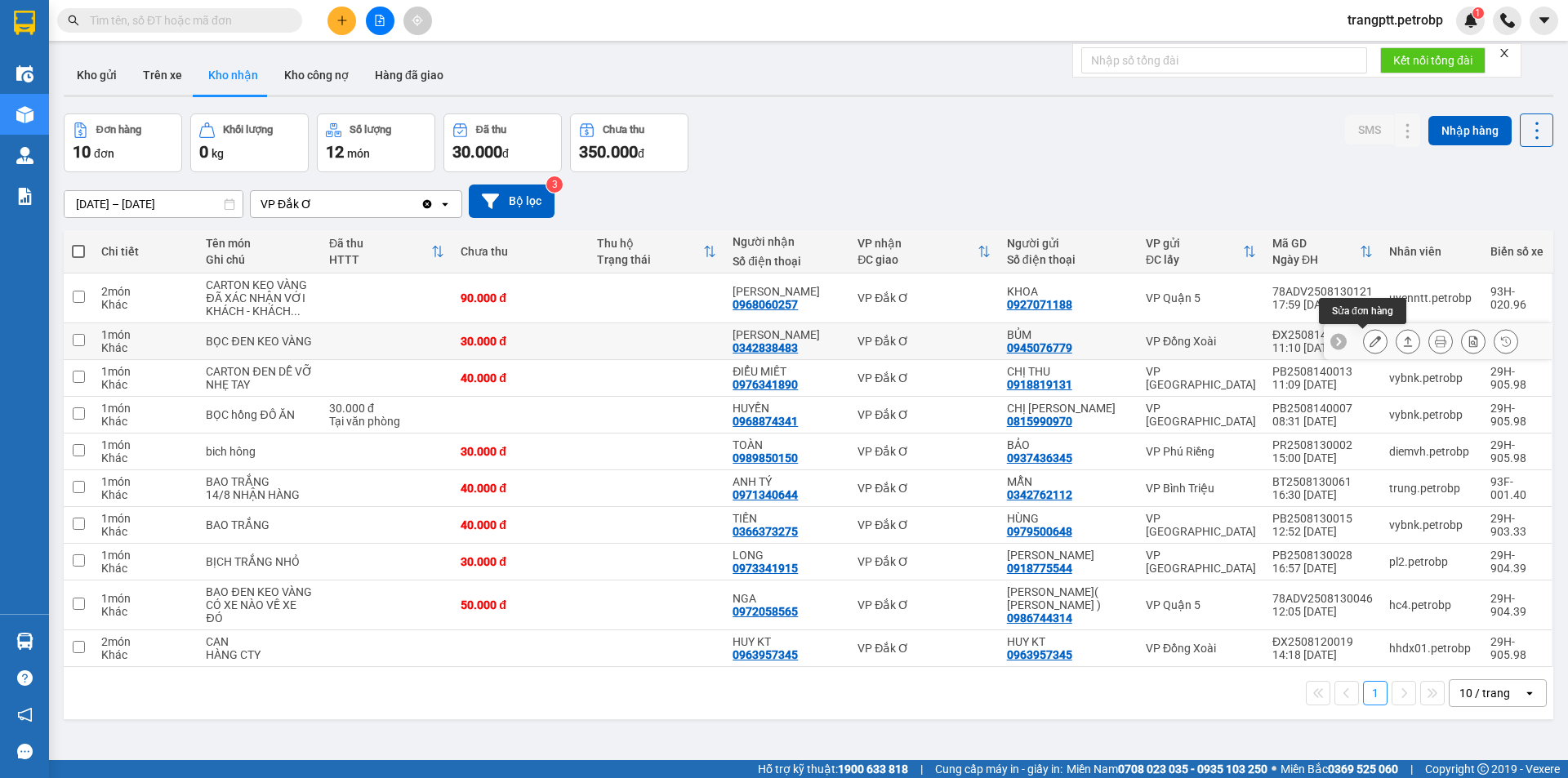
click at [1369, 338] on icon at bounding box center [1375, 342] width 12 height 12
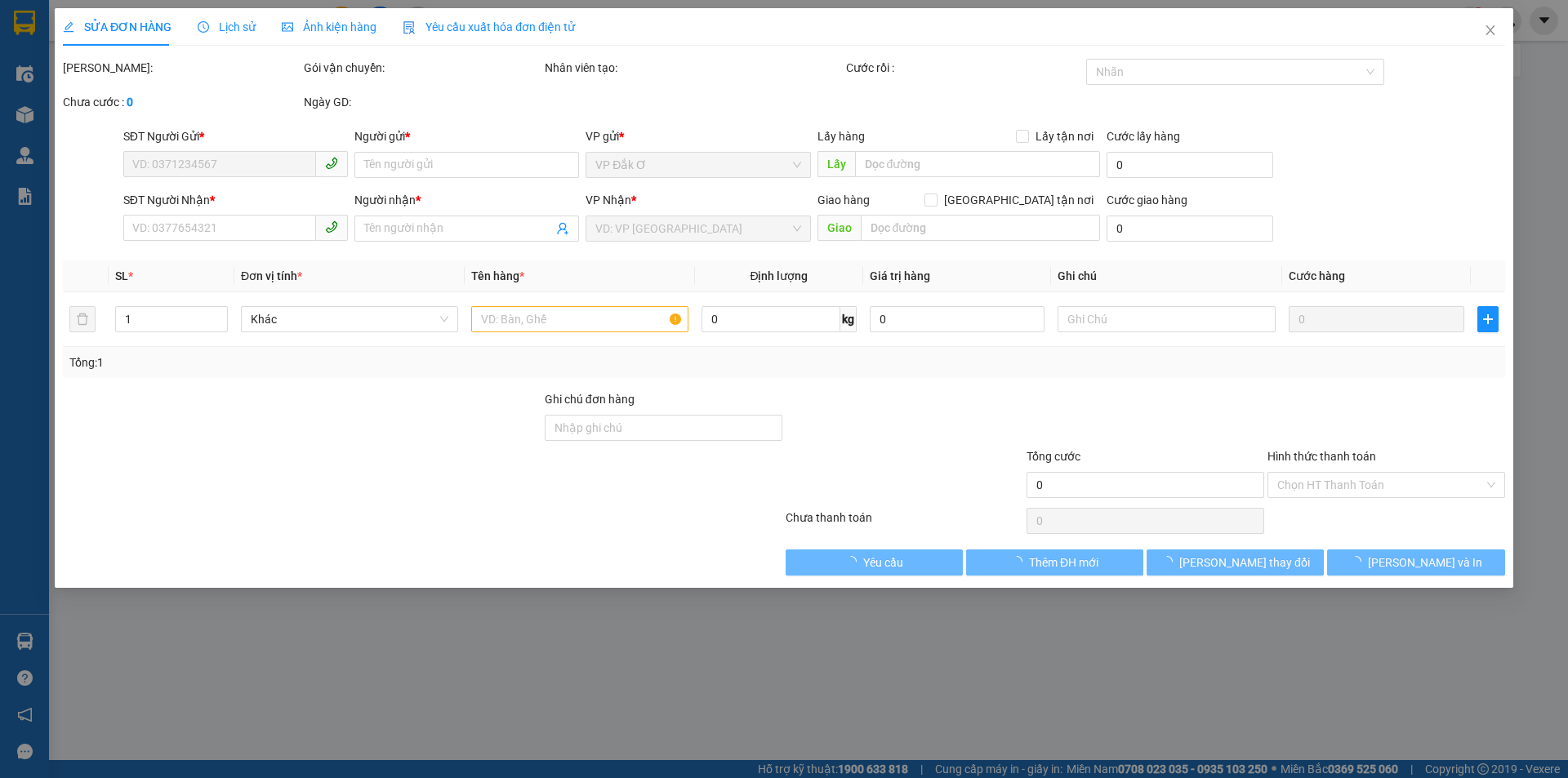
type input "0945076779"
type input "BỦM"
type input "0342838483"
type input "THANH VY"
type input "30.000"
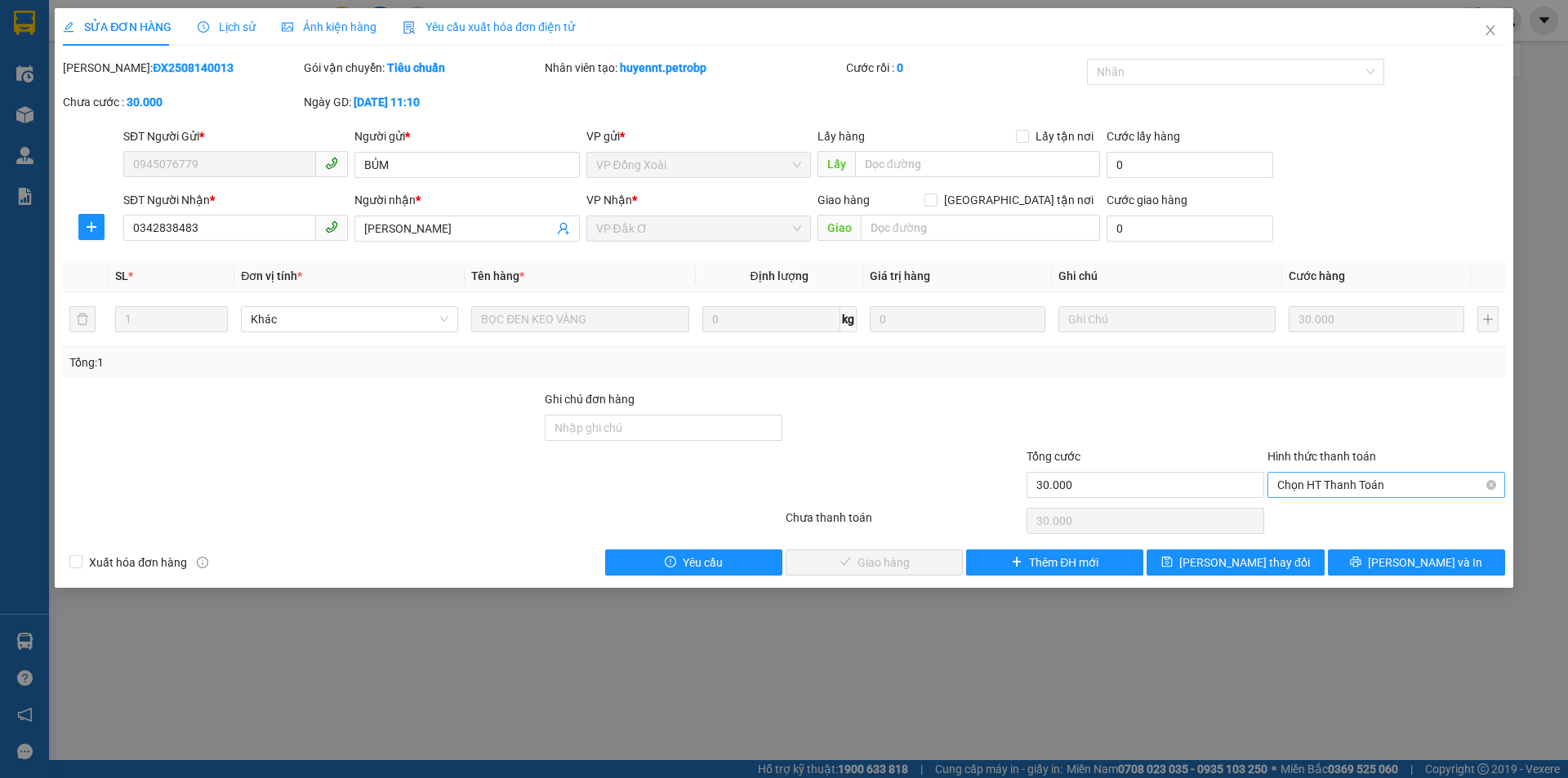
click at [1343, 480] on span "Chọn HT Thanh Toán" at bounding box center [1386, 485] width 218 height 24
click at [1335, 515] on div "Tại văn phòng" at bounding box center [1386, 518] width 218 height 18
type input "0"
click at [888, 563] on span "Lưu và Giao hàng" at bounding box center [895, 563] width 157 height 18
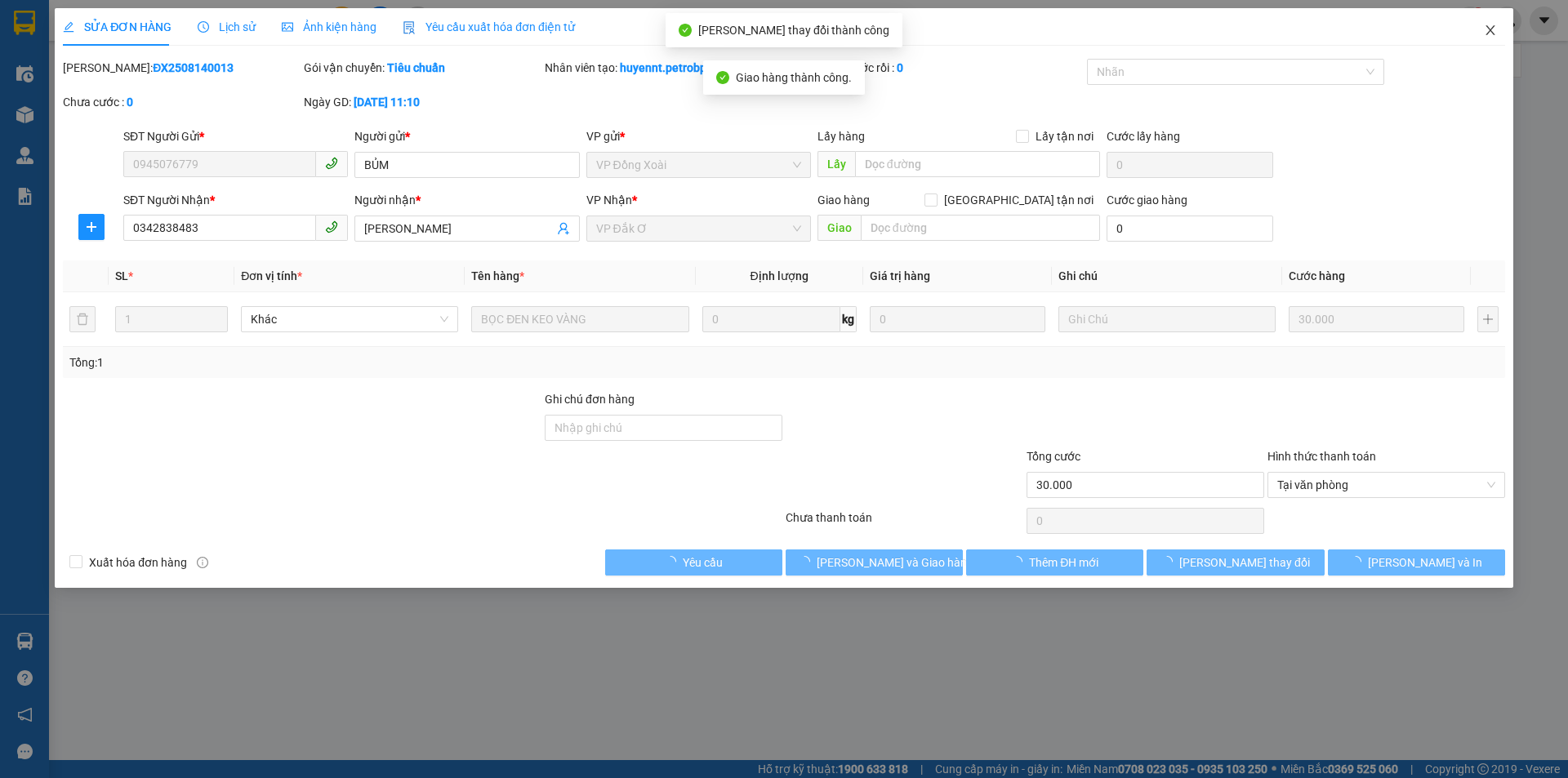
click at [1487, 27] on icon "close" at bounding box center [1490, 30] width 9 height 10
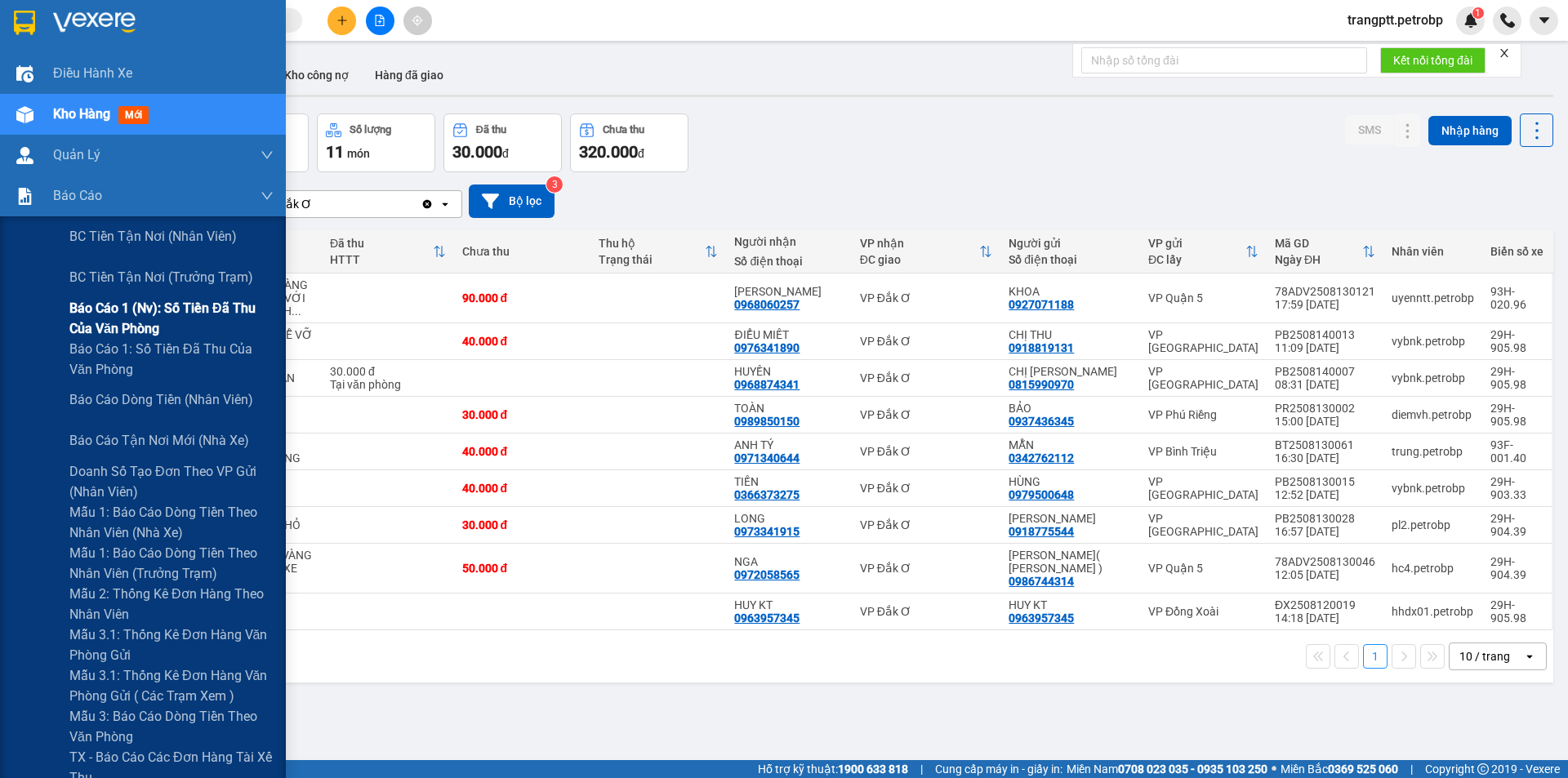
drag, startPoint x: 155, startPoint y: 309, endPoint x: 173, endPoint y: 314, distance: 18.7
click at [155, 309] on span "Báo cáo 1 (nv): Số tiền đã thu của văn phòng" at bounding box center [171, 318] width 205 height 41
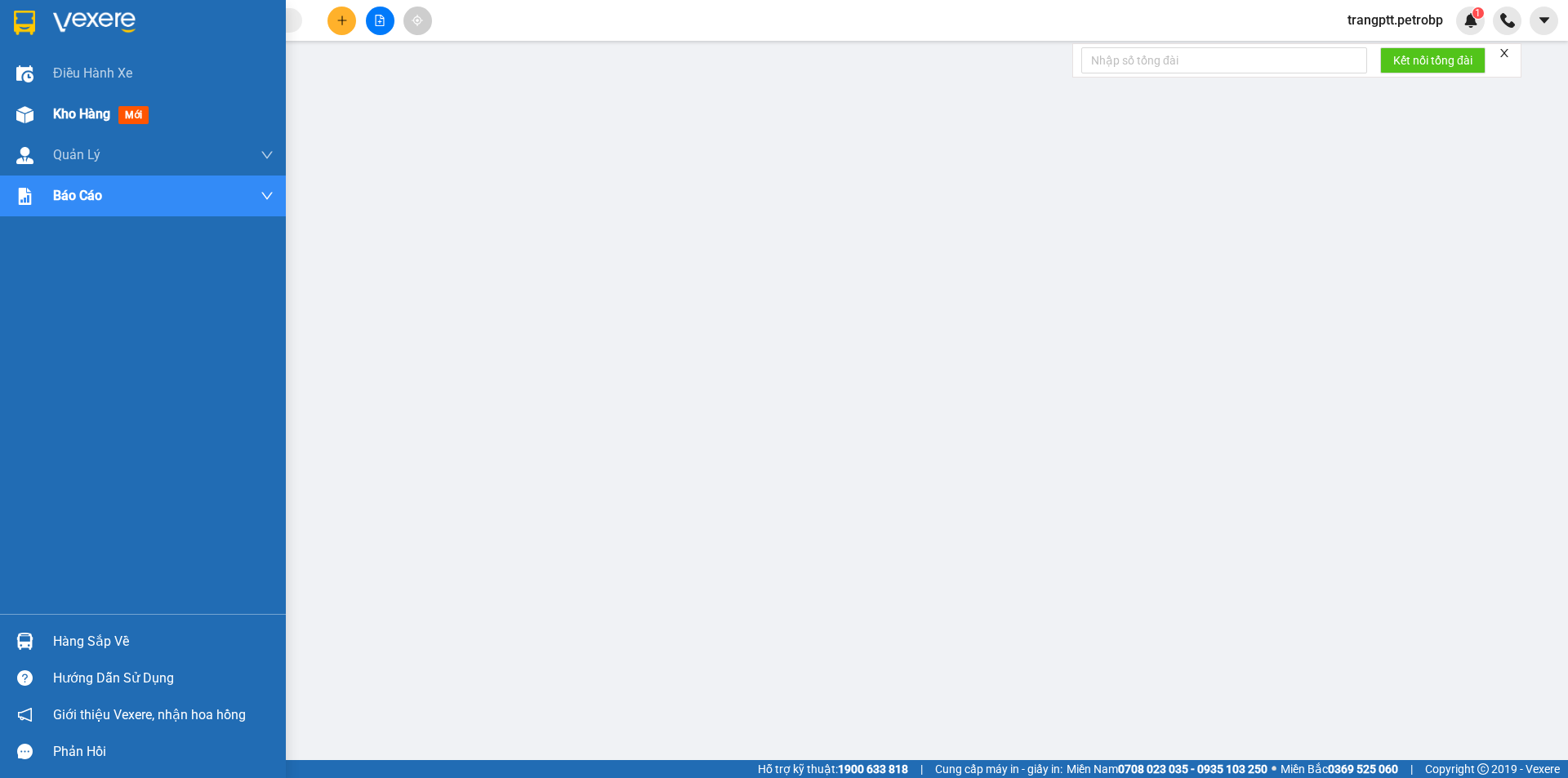
click at [76, 113] on span "Kho hàng" at bounding box center [81, 114] width 57 height 16
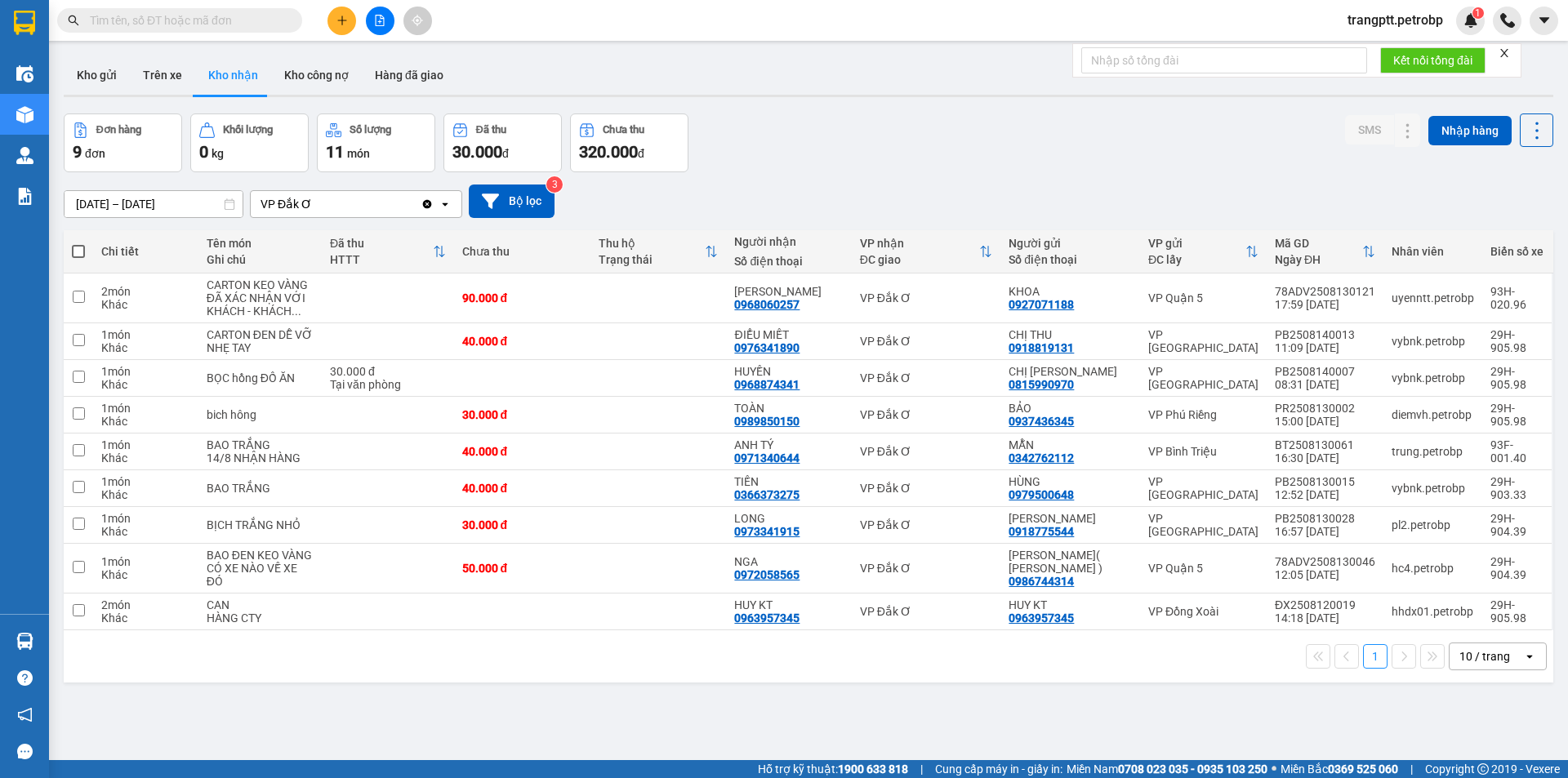
click at [224, 23] on input "text" at bounding box center [186, 21] width 193 height 18
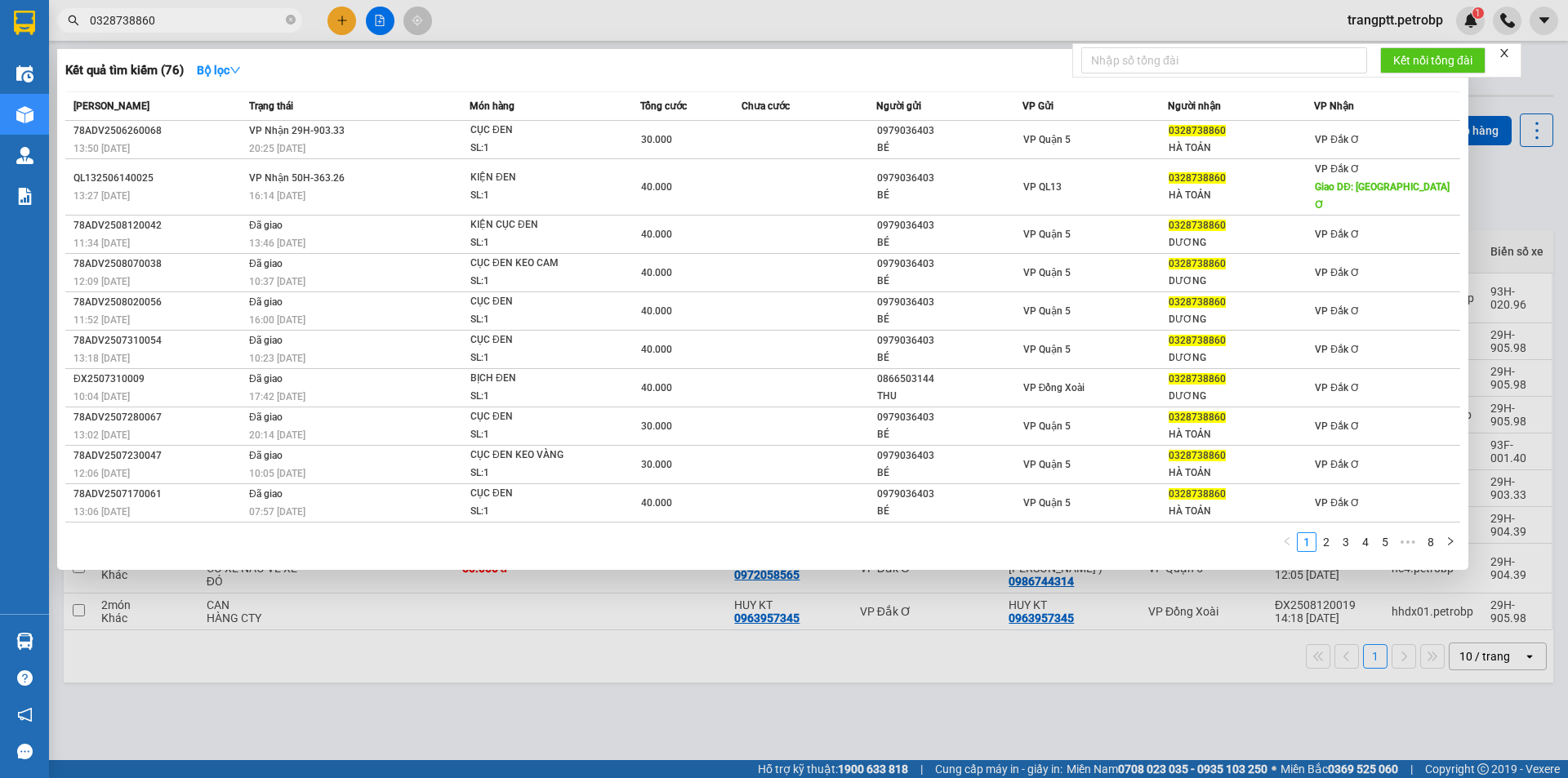
type input "0328738860"
click at [639, 713] on div at bounding box center [784, 389] width 1568 height 778
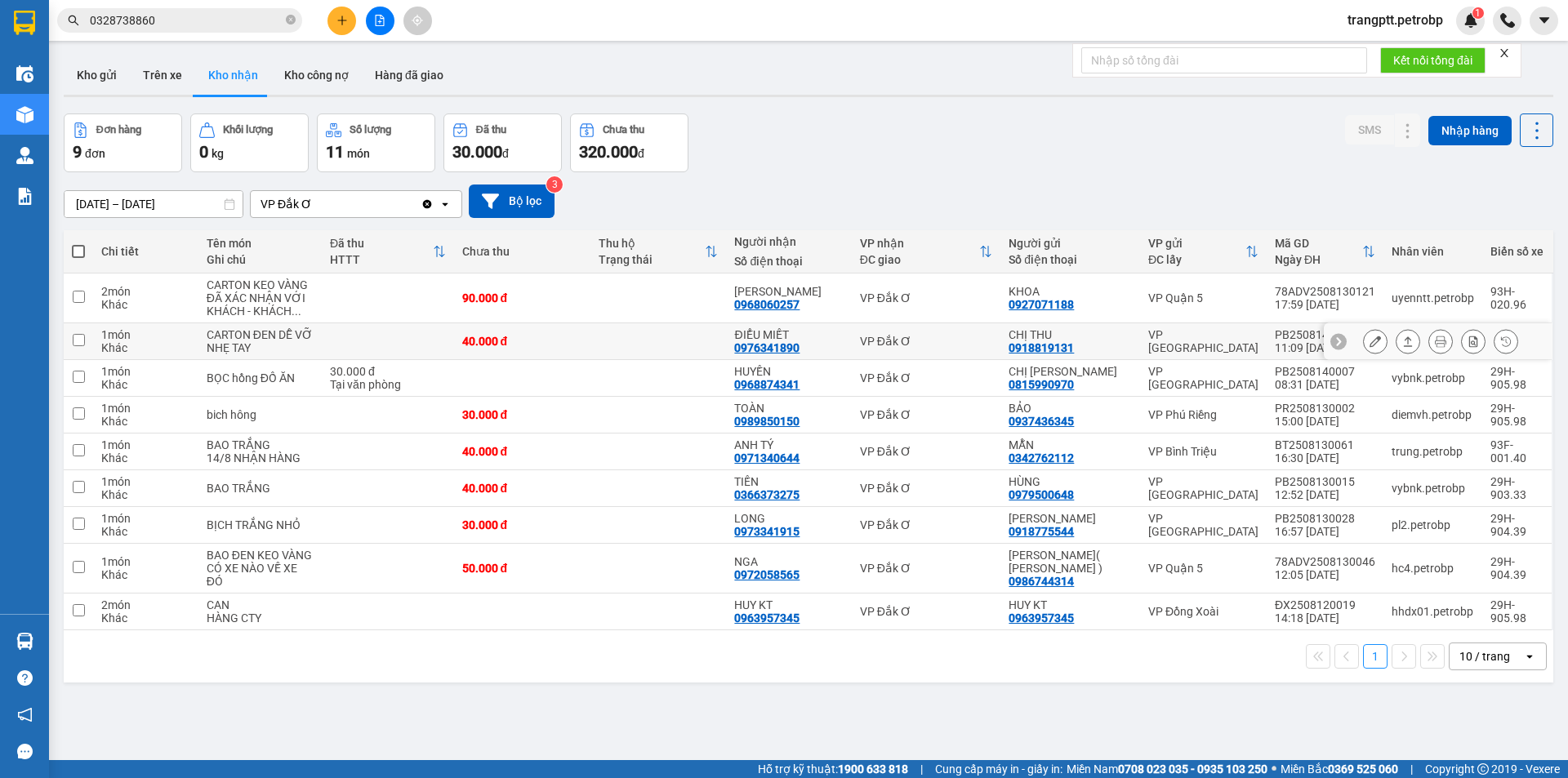
click at [767, 348] on div "0976341890" at bounding box center [767, 348] width 66 height 13
click at [1364, 341] on button at bounding box center [1376, 342] width 23 height 28
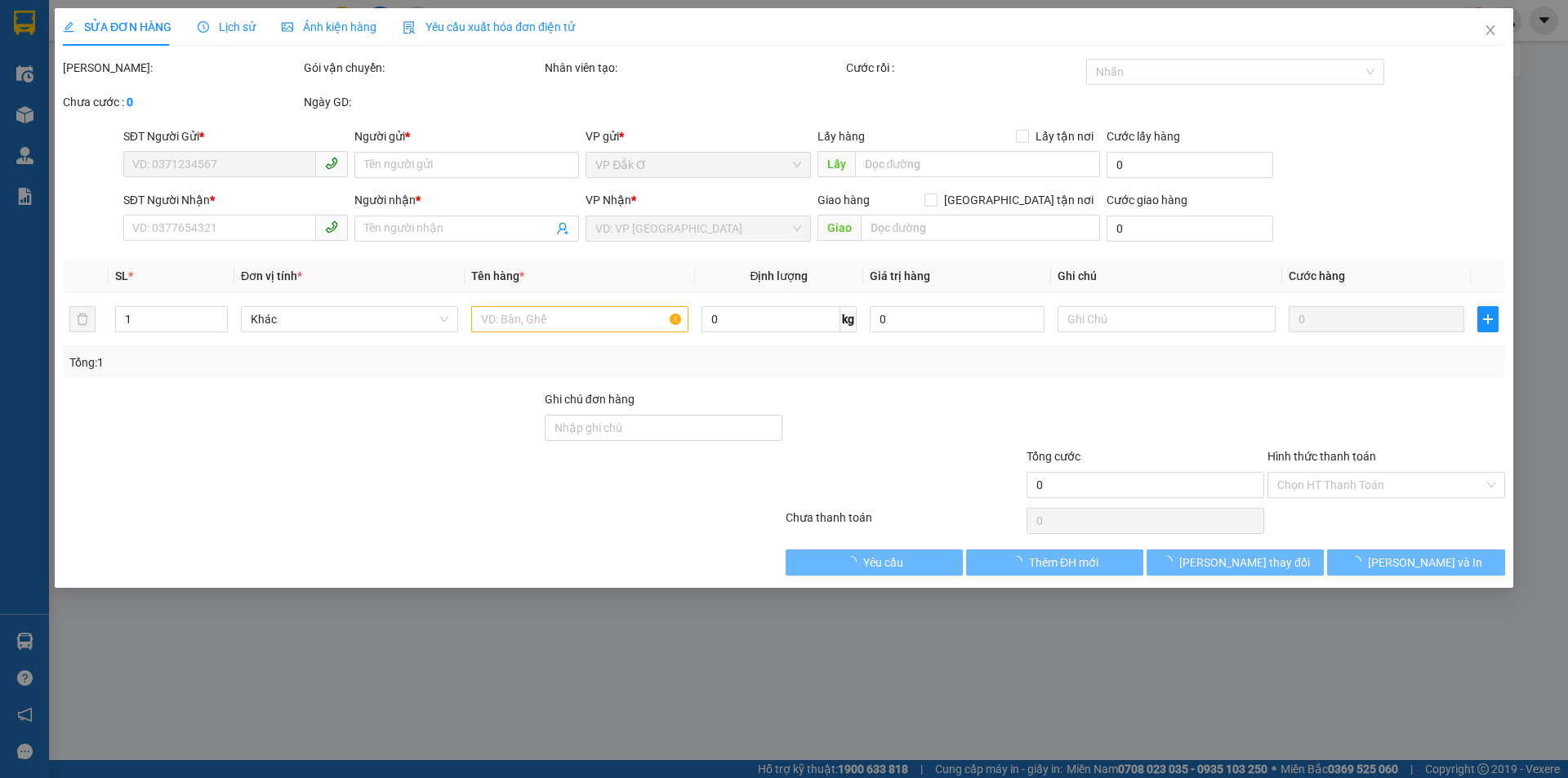
type input "0918819131"
type input "CHỊ THU"
type input "0976341890"
type input "ĐIỂU MIẾT"
type input "40.000"
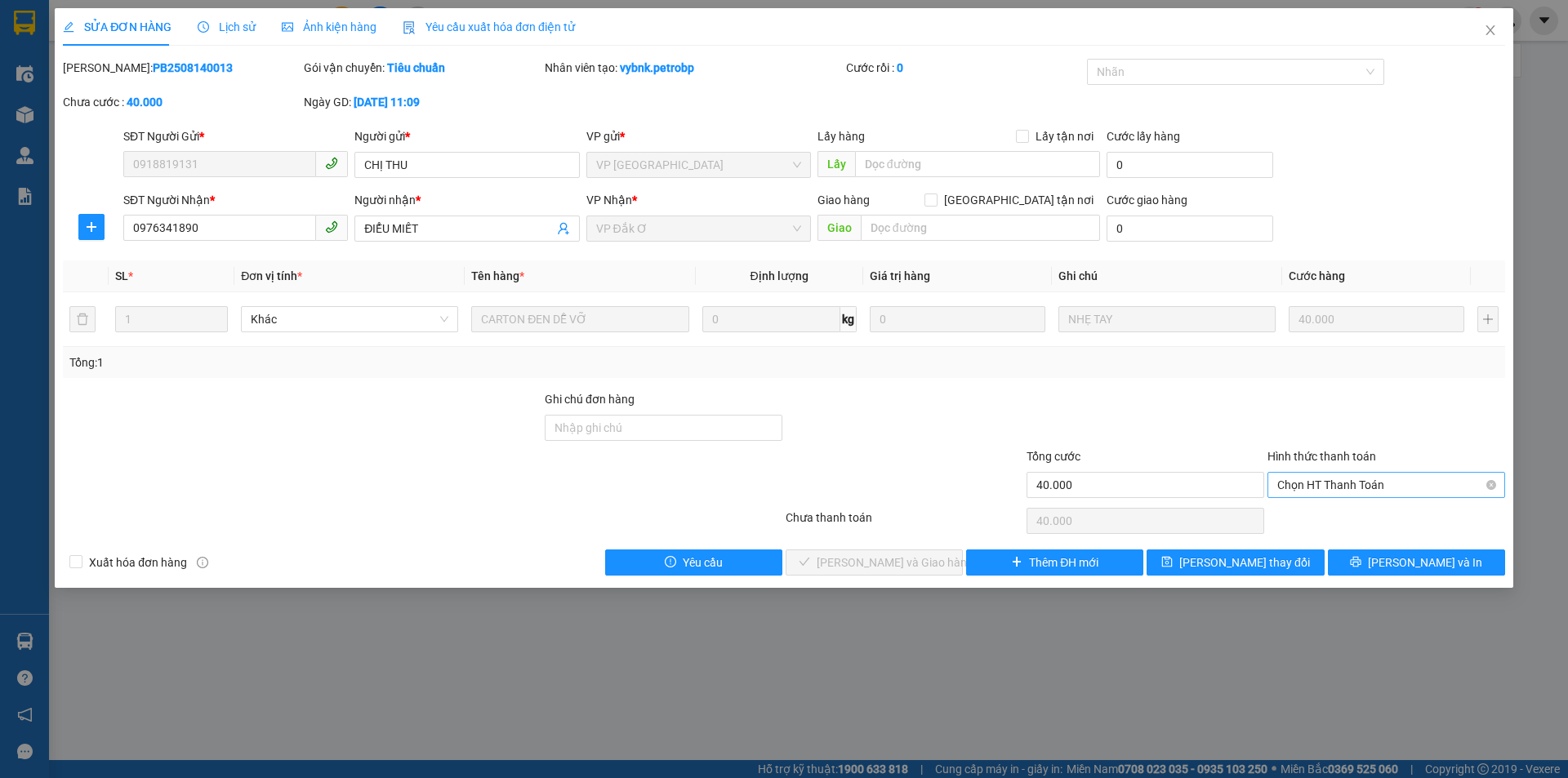
click at [1344, 488] on span "Chọn HT Thanh Toán" at bounding box center [1386, 485] width 218 height 24
click at [1337, 515] on div "Tại văn phòng" at bounding box center [1386, 518] width 218 height 18
type input "0"
click at [907, 564] on span "Lưu và Giao hàng" at bounding box center [895, 563] width 157 height 18
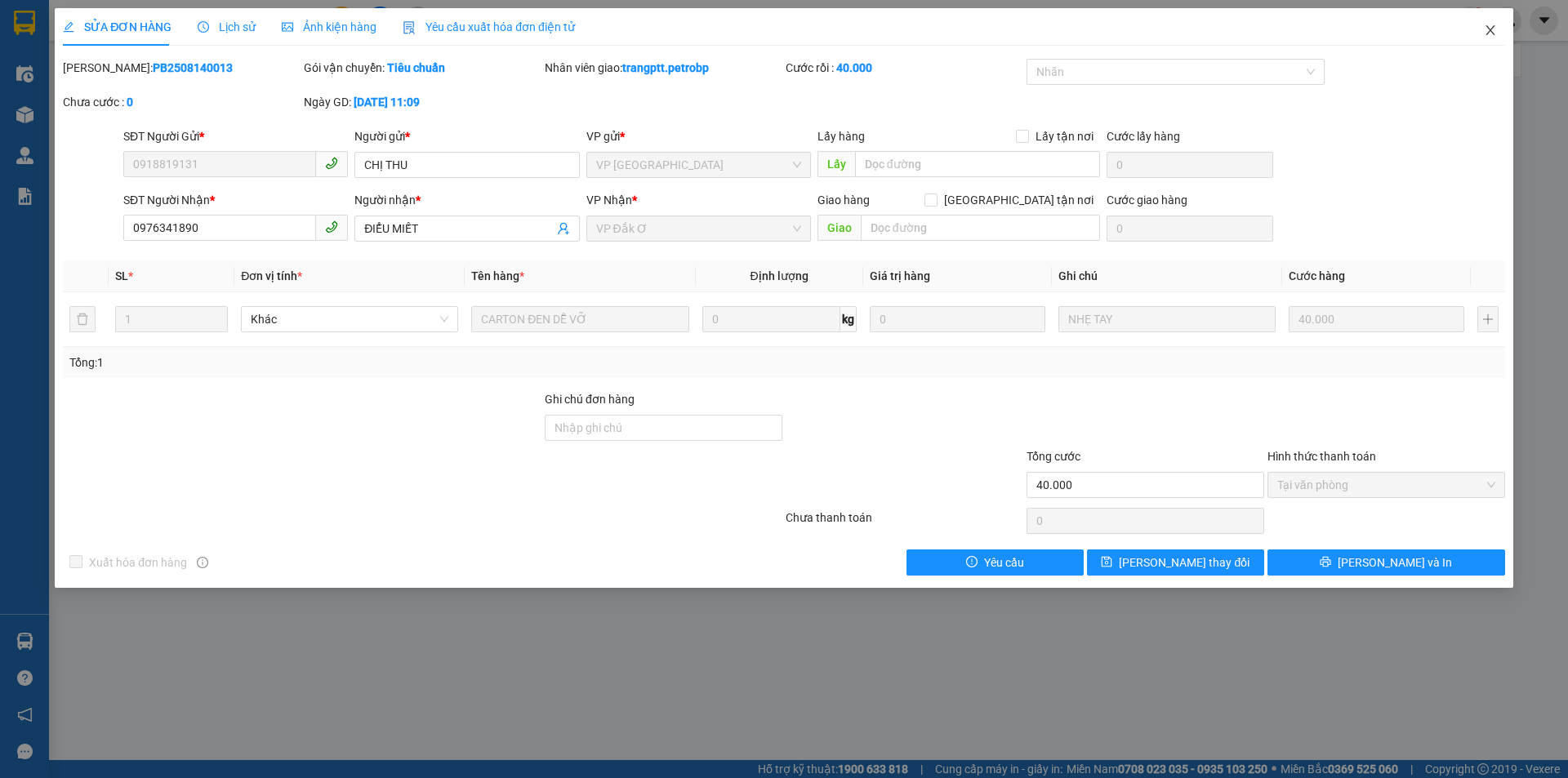
click at [1489, 23] on span "Close" at bounding box center [1490, 31] width 46 height 46
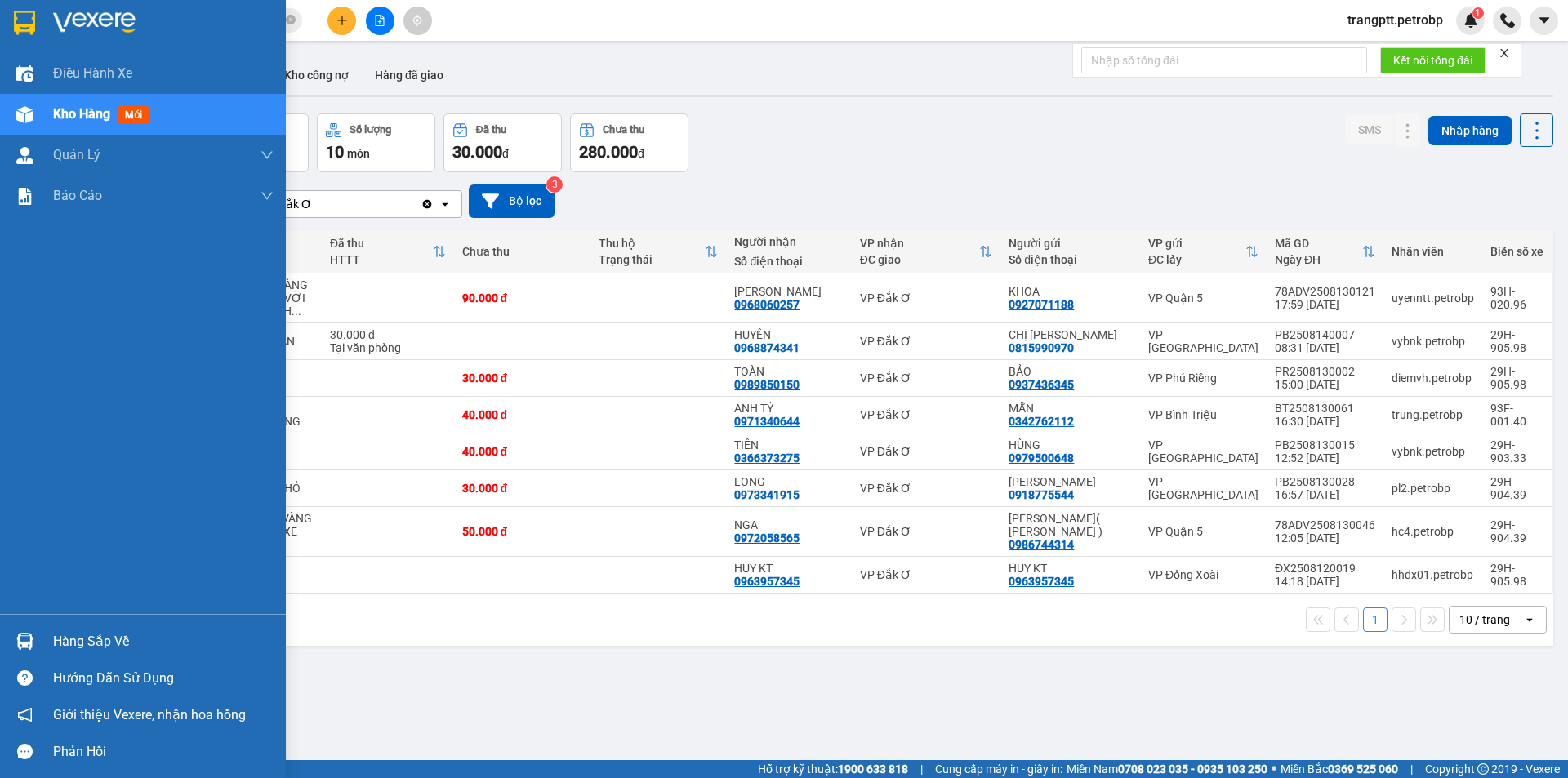
click at [86, 645] on div "Hàng sắp về" at bounding box center [163, 641] width 220 height 24
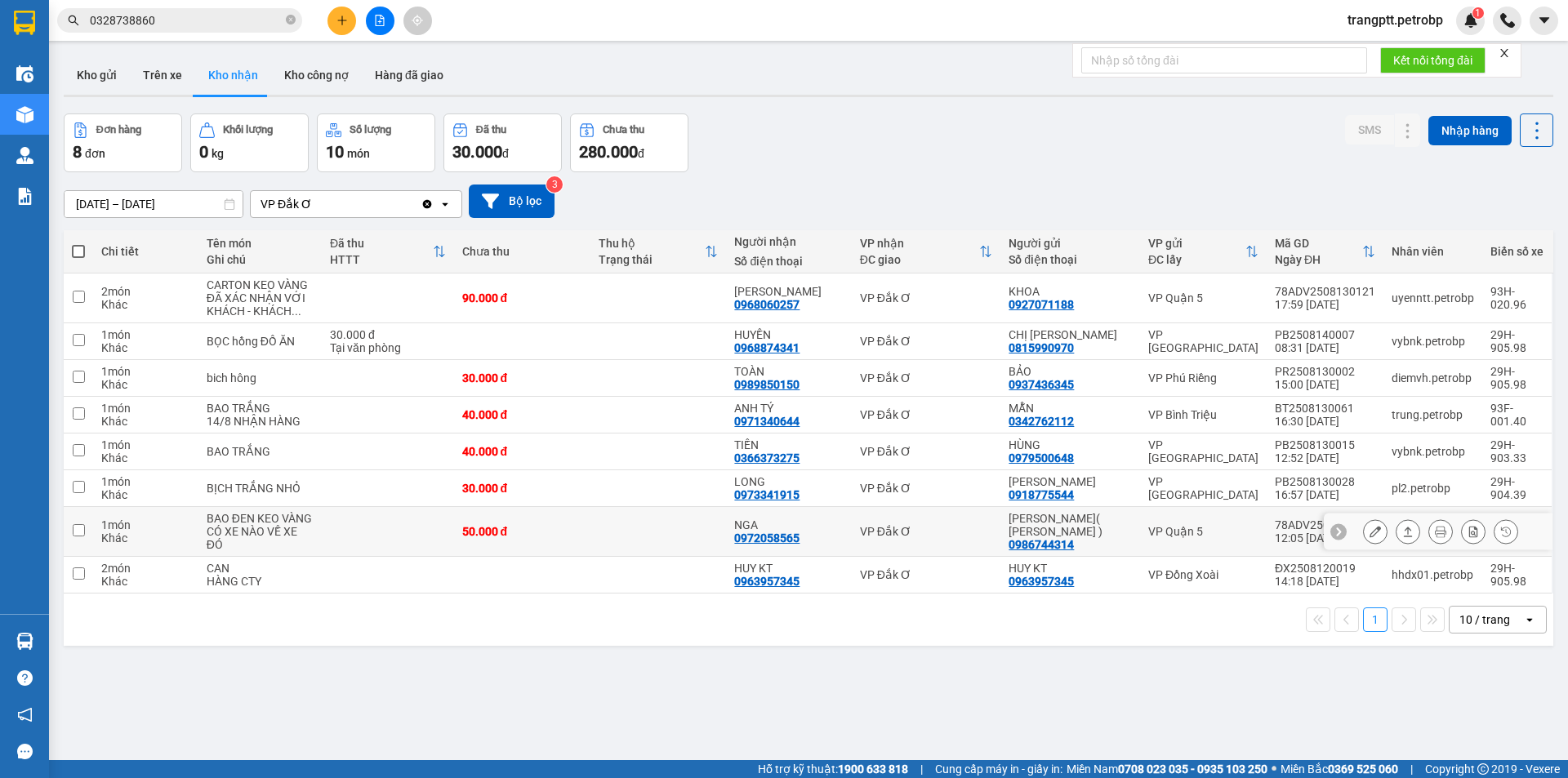
click at [921, 510] on section "Kết quả tìm kiếm ( 76 ) Bộ lọc Mã ĐH Trạng thái Món hàng Tổng cước Chưa cước Ng…" at bounding box center [784, 389] width 1568 height 778
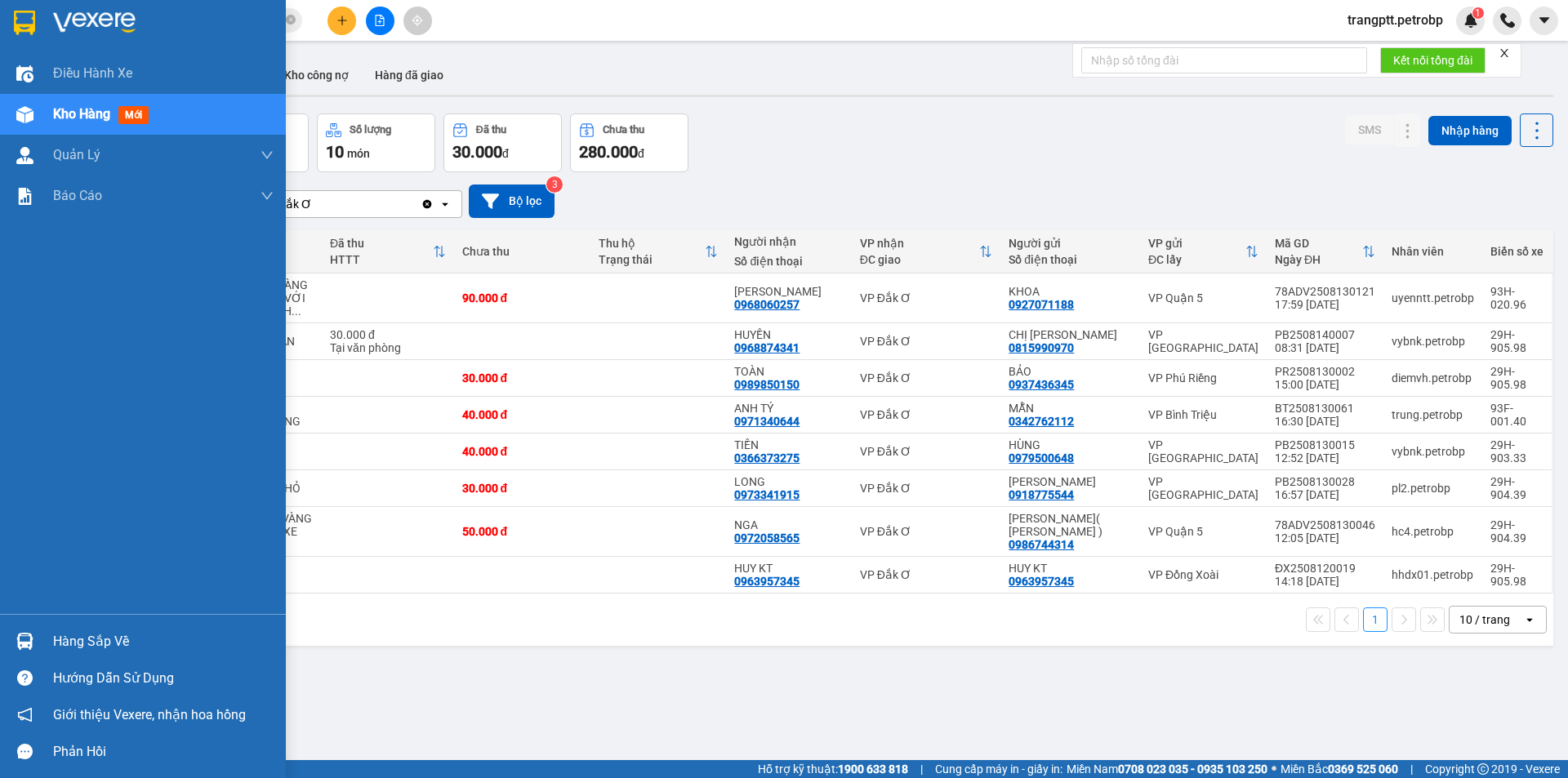
click at [70, 634] on div "Hàng sắp về" at bounding box center [163, 641] width 220 height 24
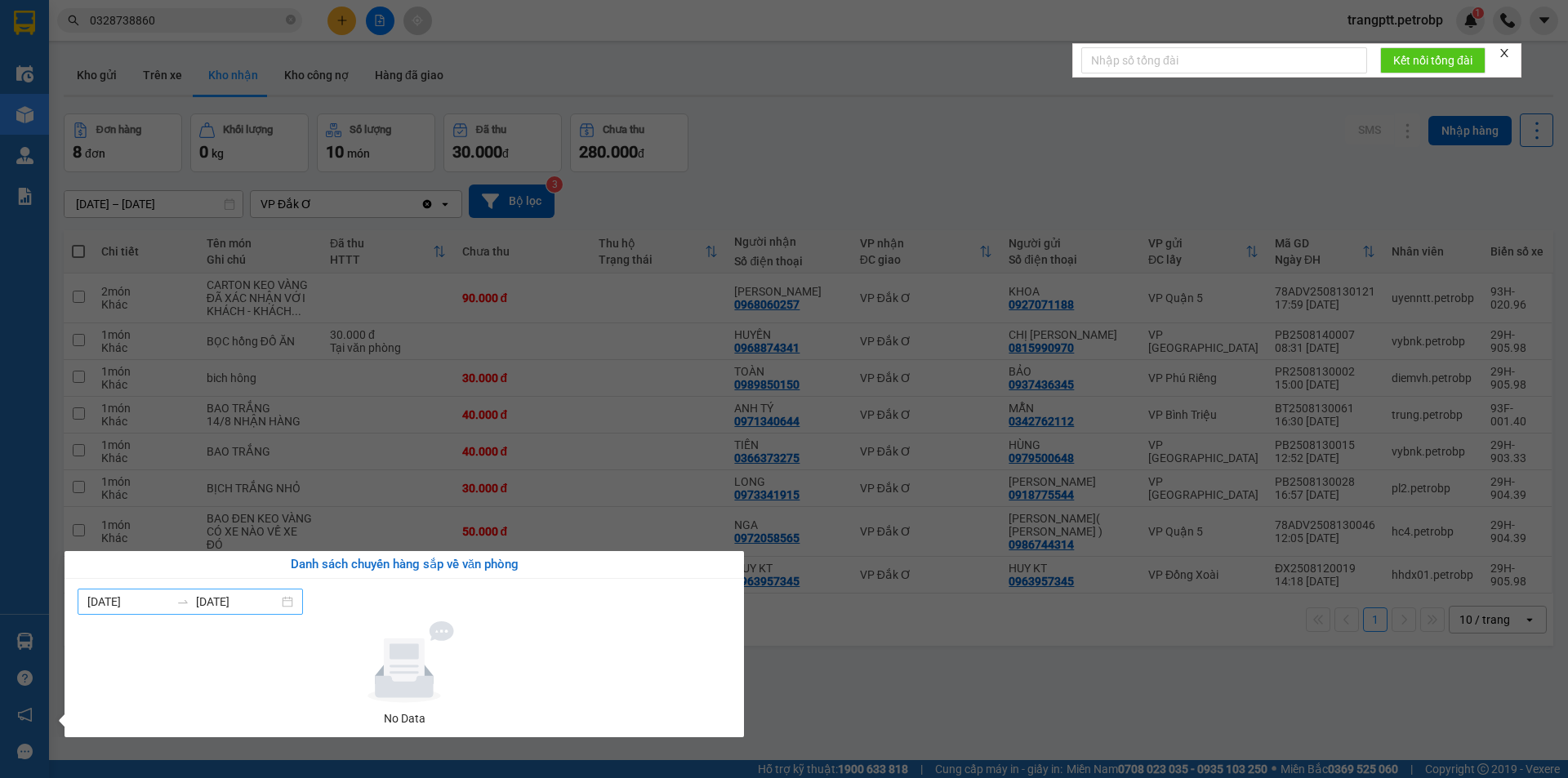
click at [298, 599] on div "08/08/2025 14/08/2025" at bounding box center [190, 601] width 225 height 26
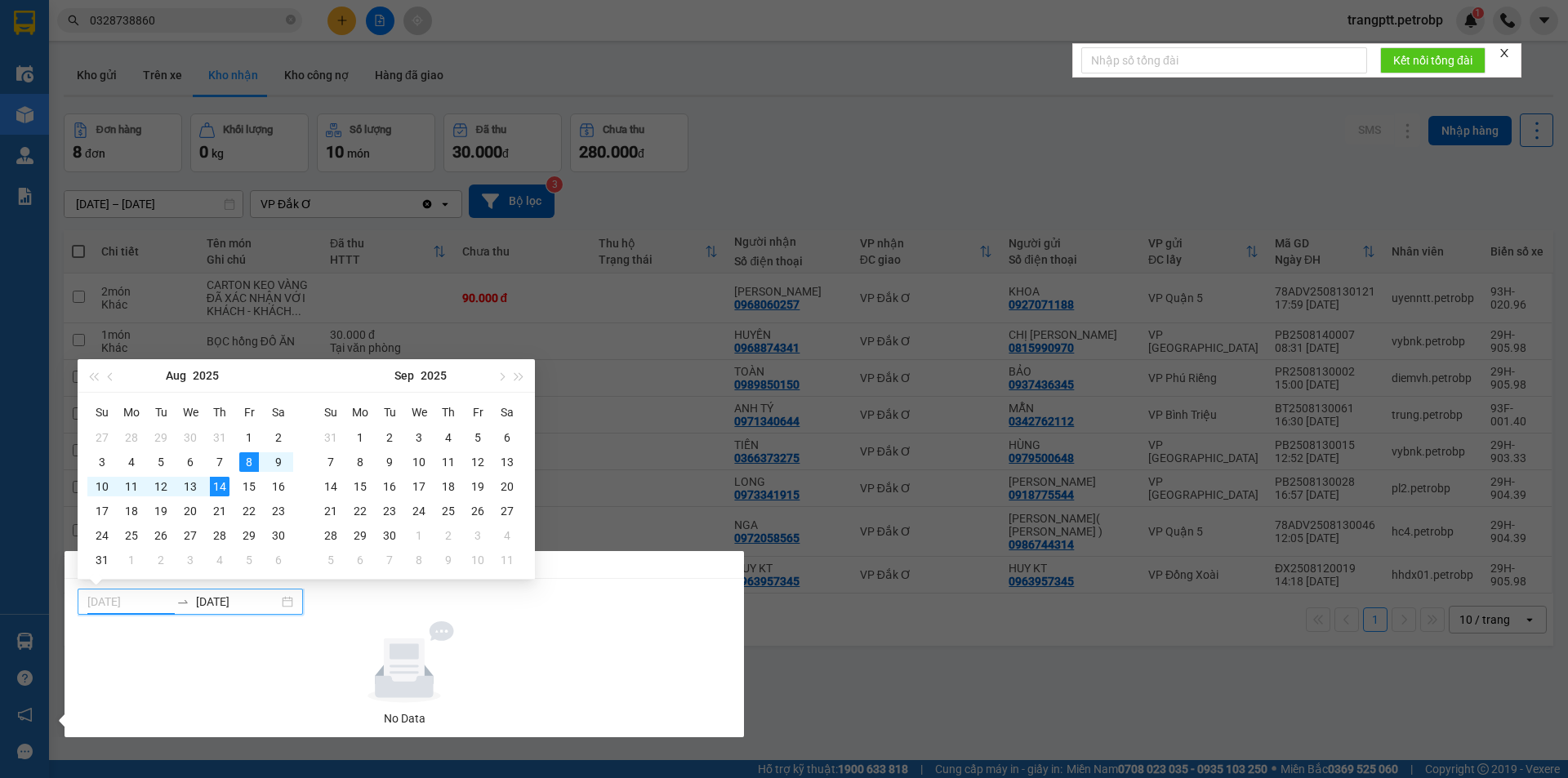
type input "[DATE]"
click at [219, 489] on div "14" at bounding box center [219, 487] width 20 height 20
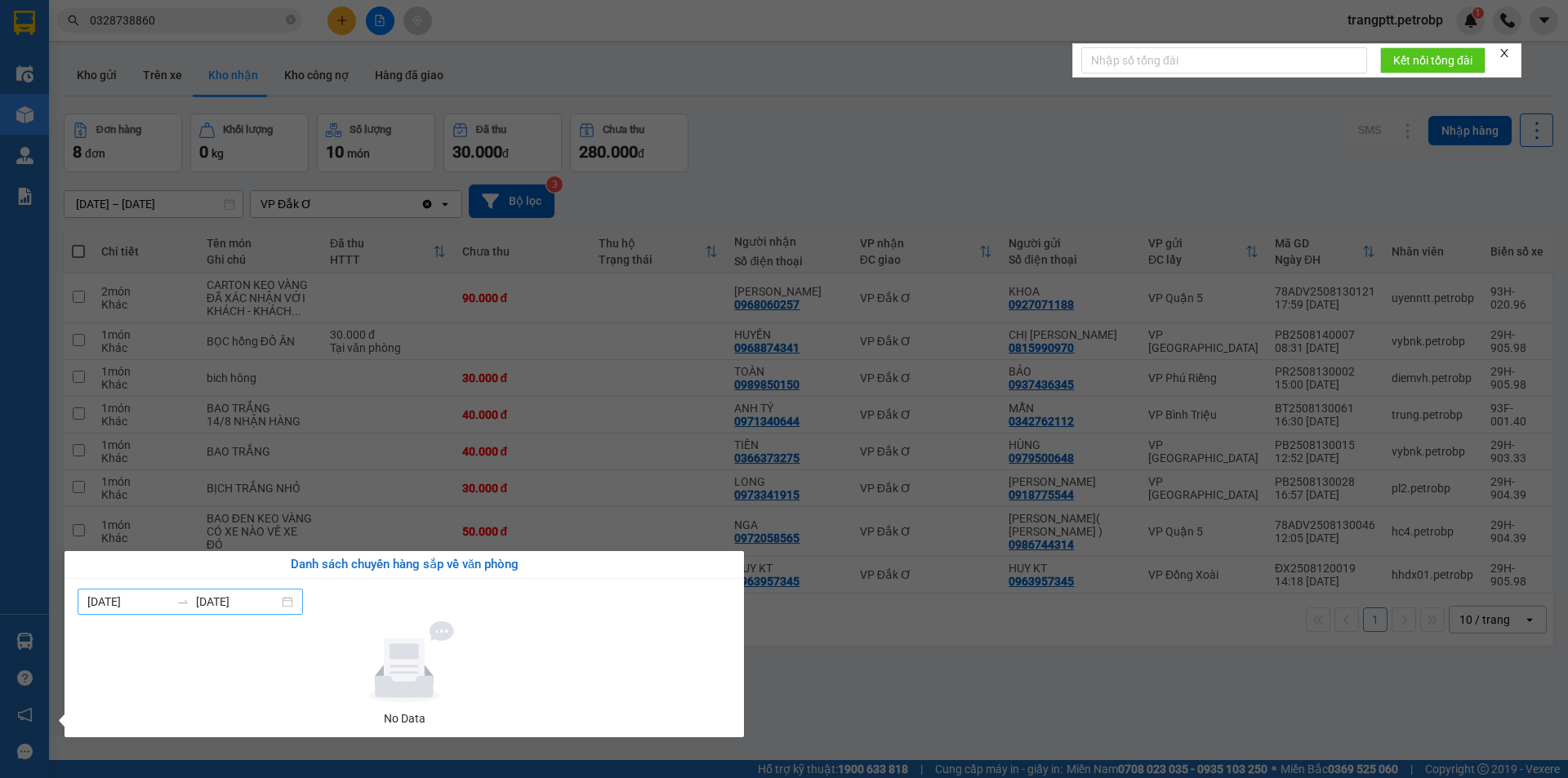
click at [157, 603] on input "[DATE]" at bounding box center [128, 602] width 82 height 18
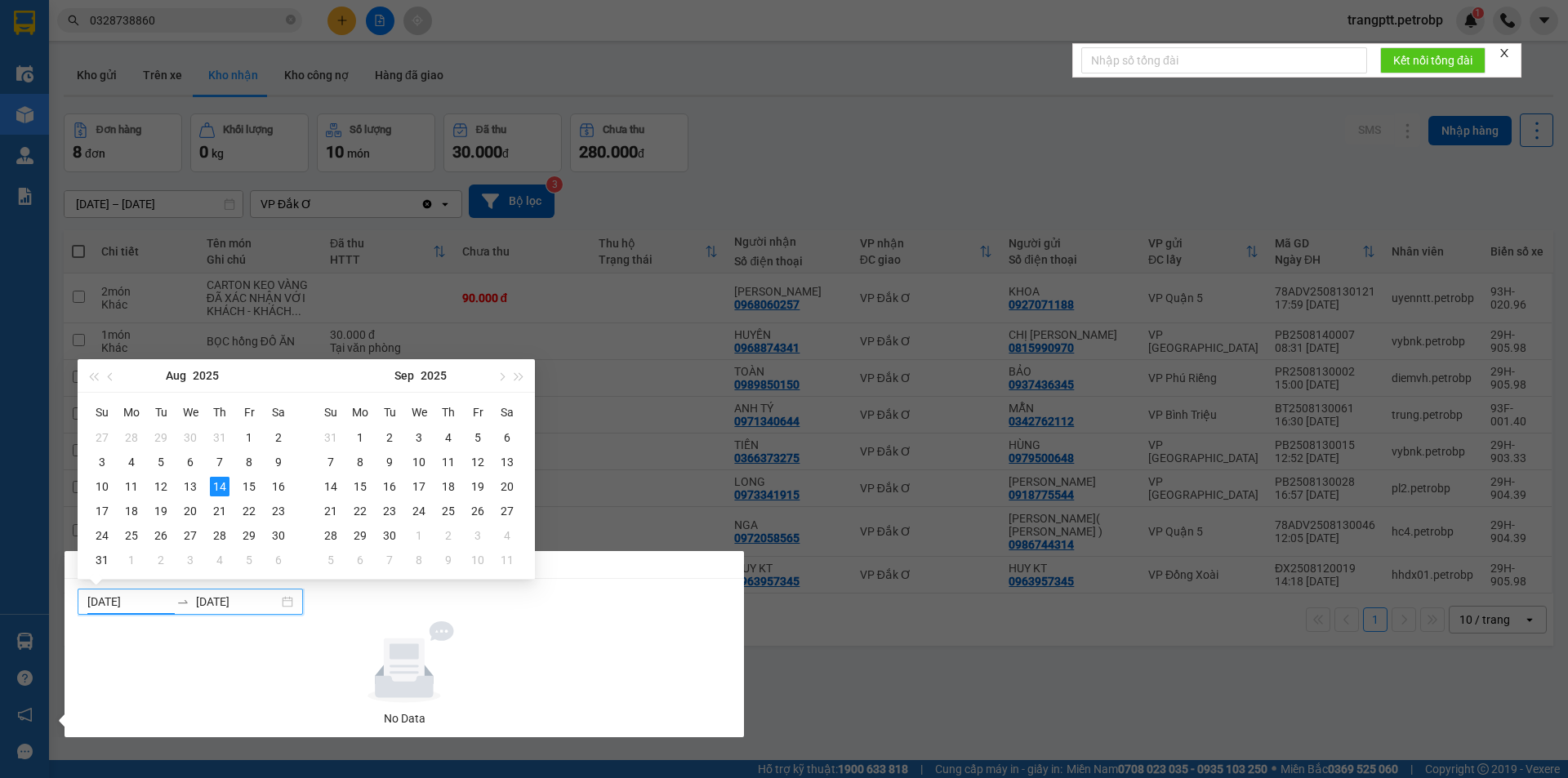
click at [744, 505] on section "Kết quả tìm kiếm ( 76 ) Bộ lọc Mã ĐH Trạng thái Món hàng Tổng cước Chưa cước Ng…" at bounding box center [784, 389] width 1568 height 778
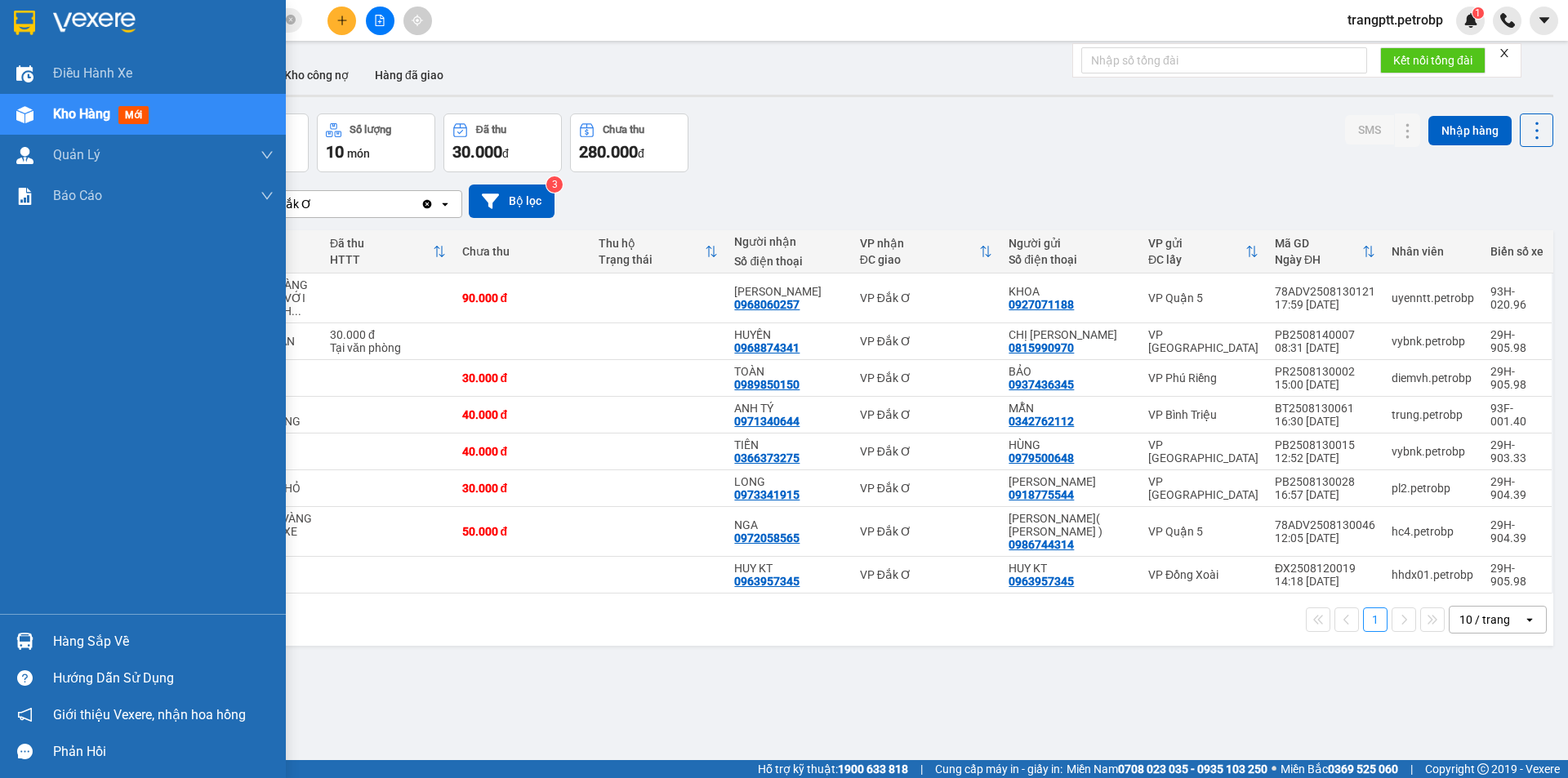
click at [32, 643] on img at bounding box center [25, 641] width 17 height 17
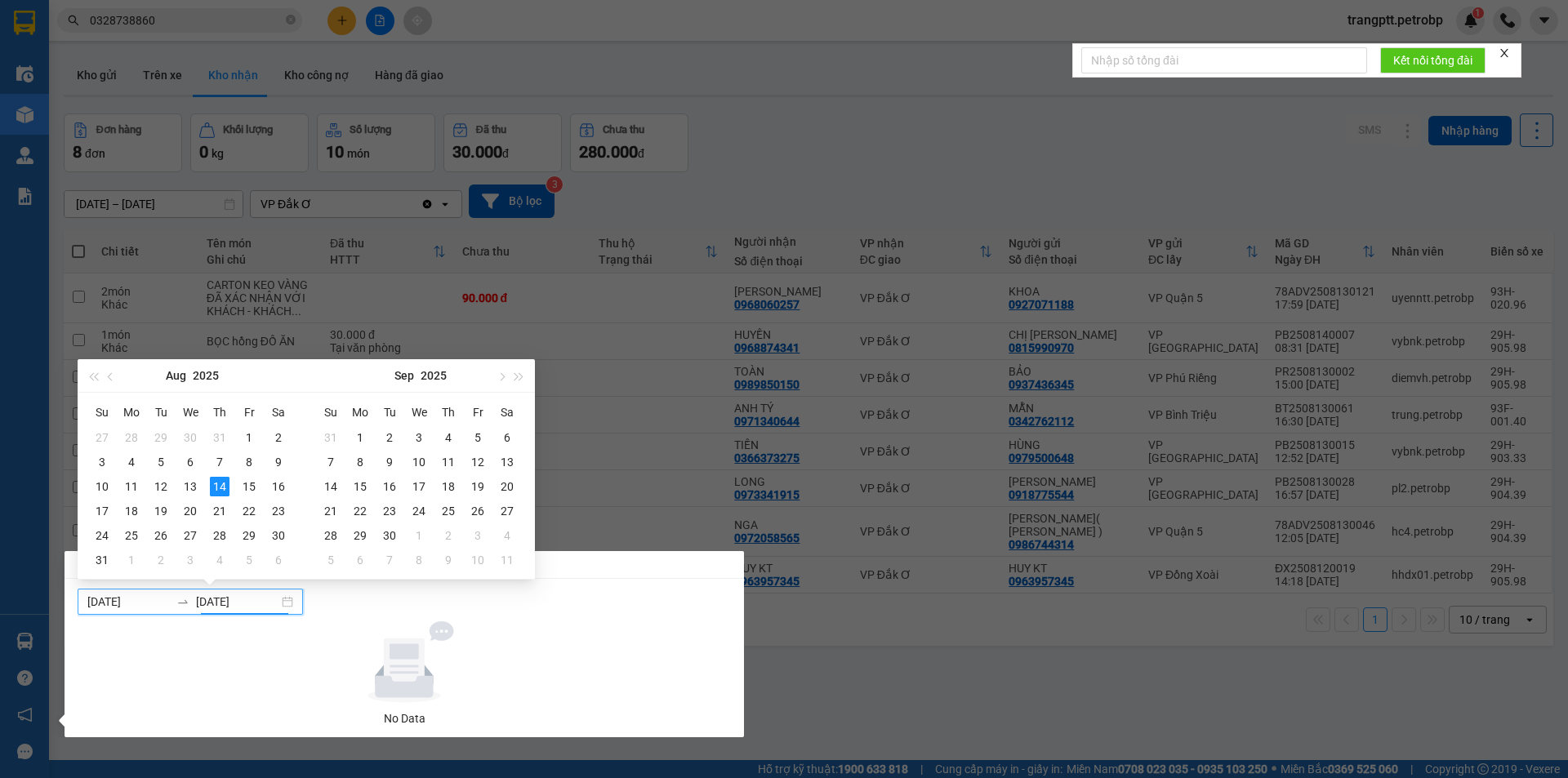
click at [269, 608] on input "[DATE]" at bounding box center [237, 602] width 82 height 18
click at [948, 743] on section "Kết quả tìm kiếm ( 76 ) Bộ lọc Mã ĐH Trạng thái Món hàng Tổng cước Chưa cước Ng…" at bounding box center [784, 389] width 1568 height 778
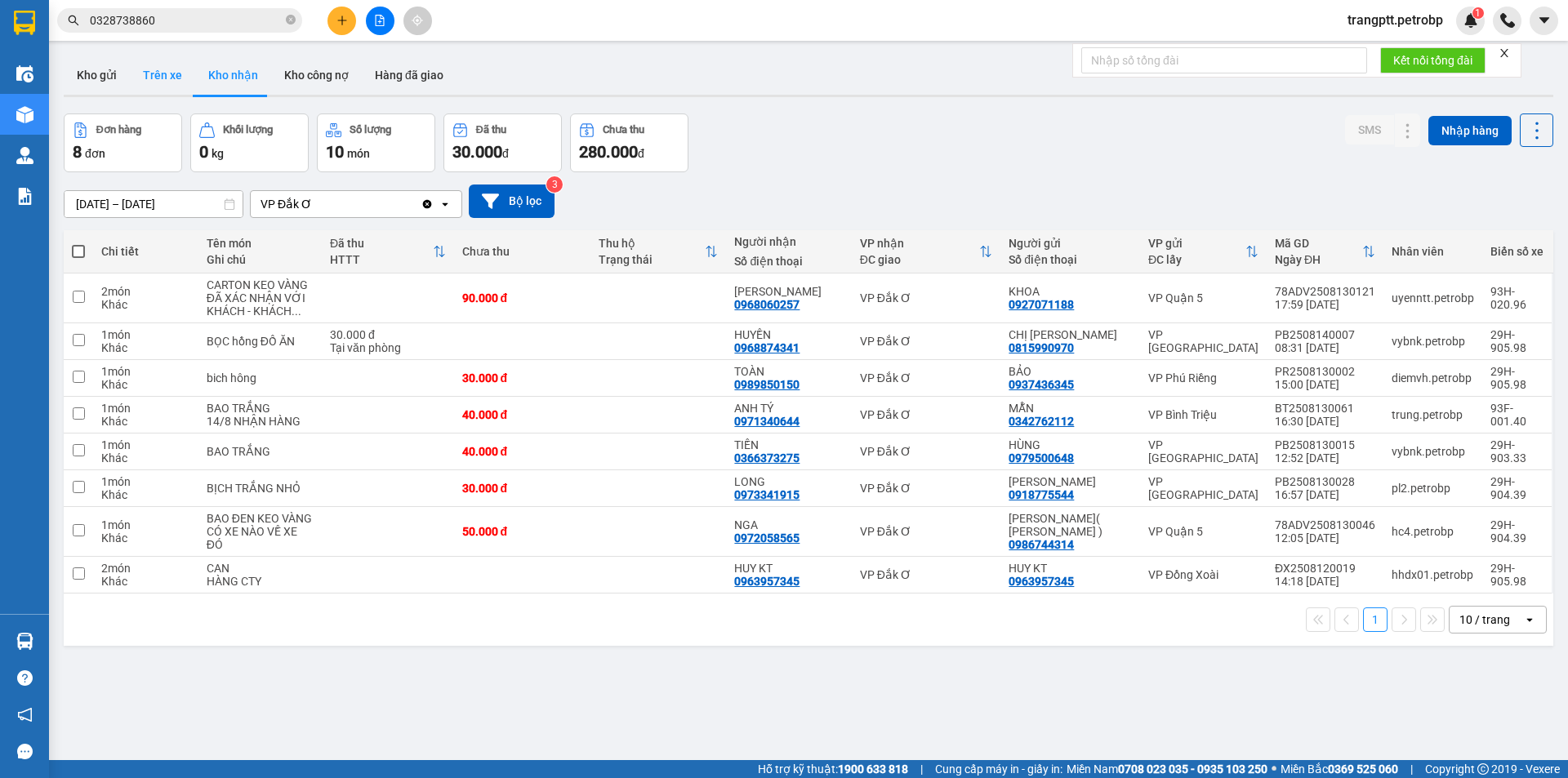
click at [162, 76] on button "Trên xe" at bounding box center [162, 75] width 66 height 39
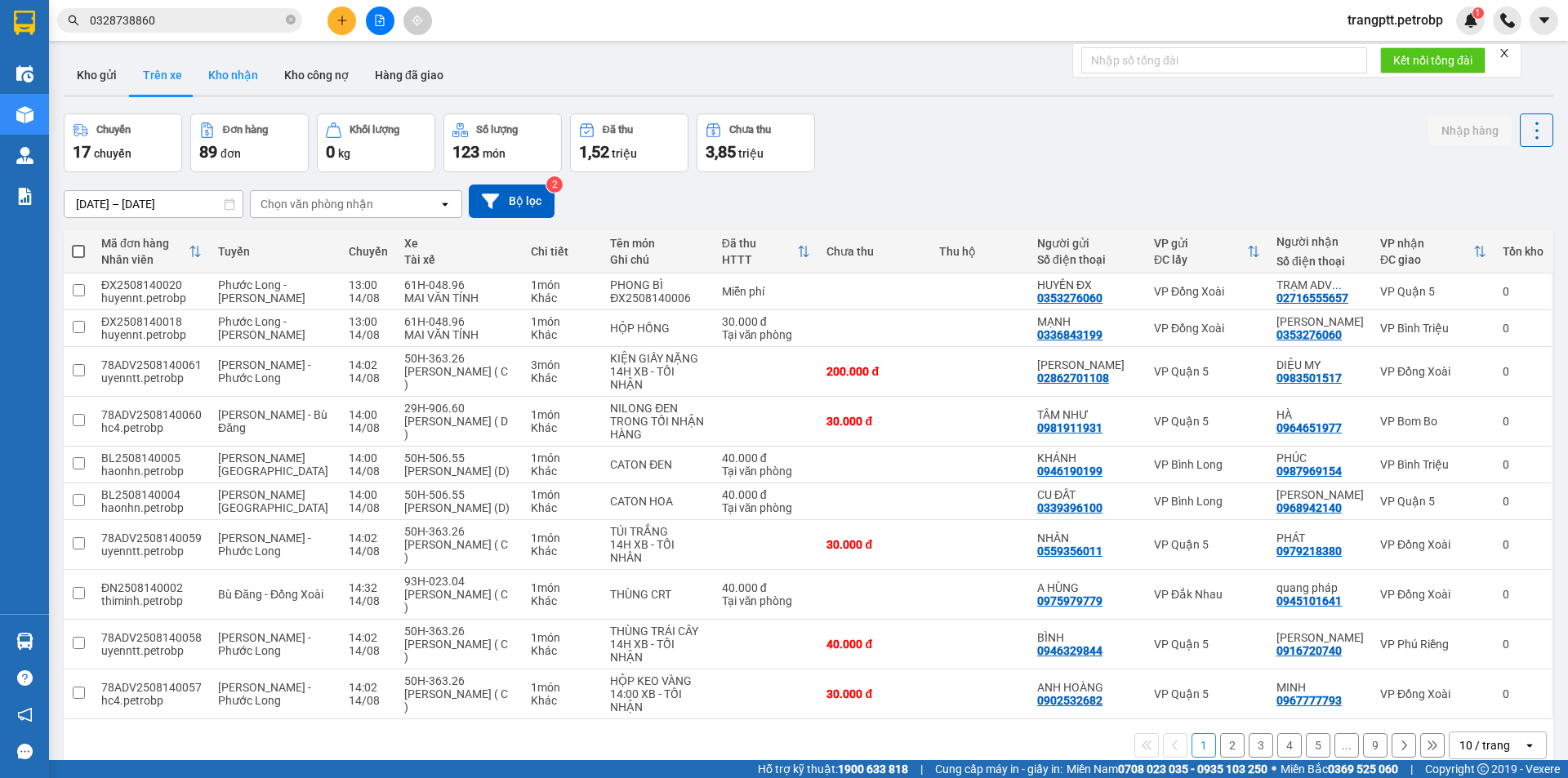
click at [216, 70] on button "Kho nhận" at bounding box center [233, 75] width 76 height 39
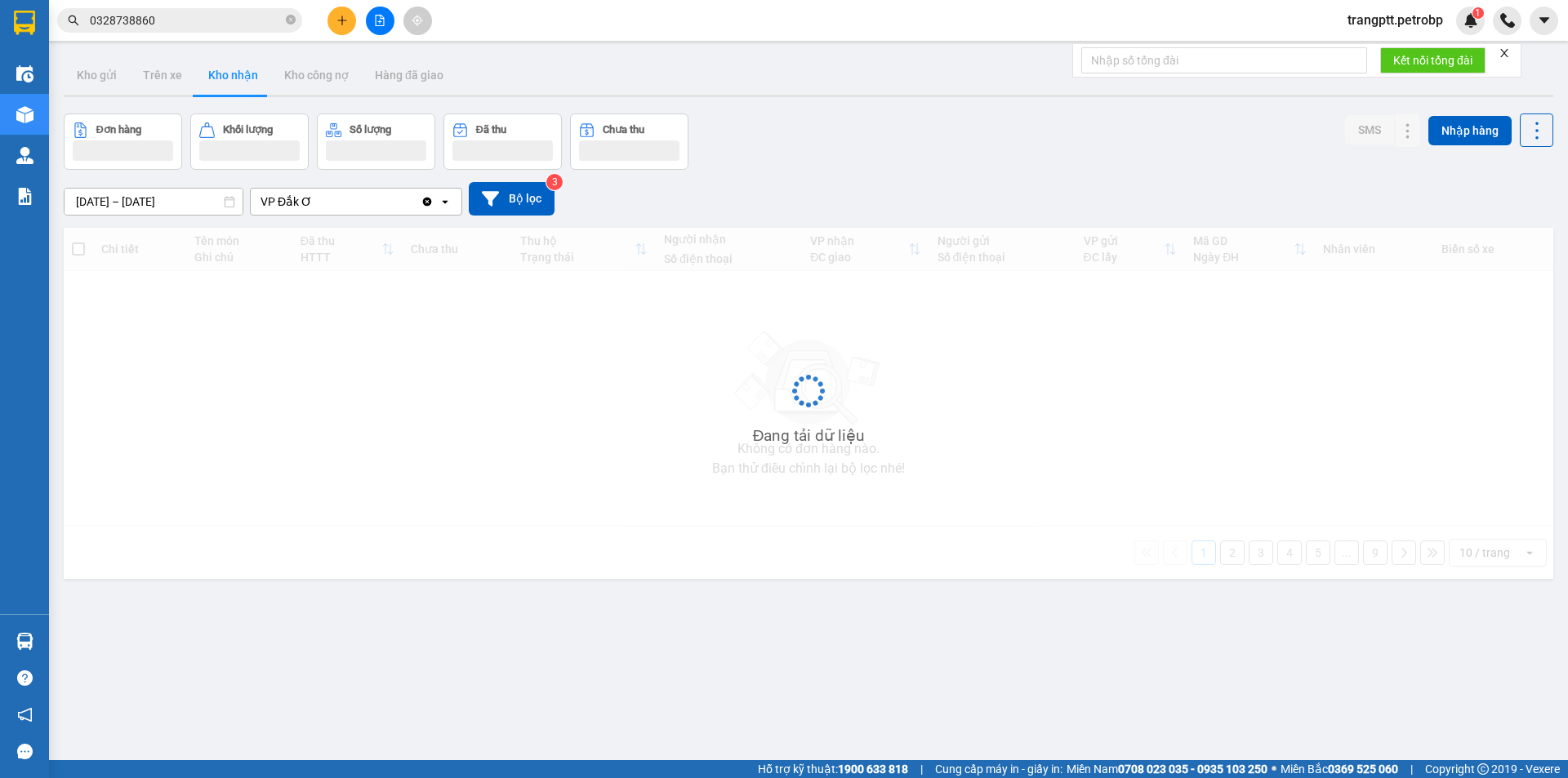
type input "[DATE] – [DATE]"
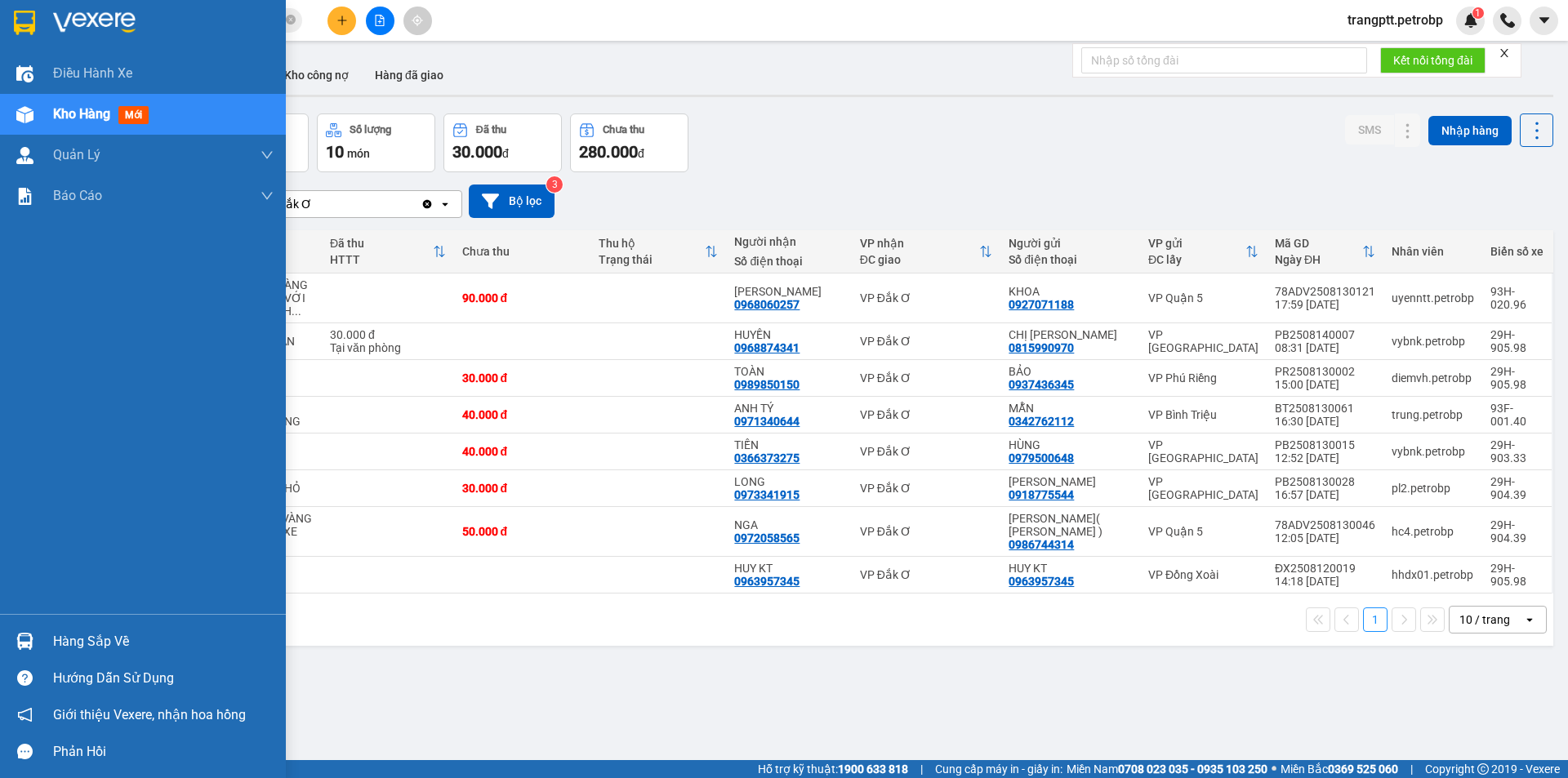
click at [85, 111] on span "Kho hàng" at bounding box center [81, 114] width 57 height 16
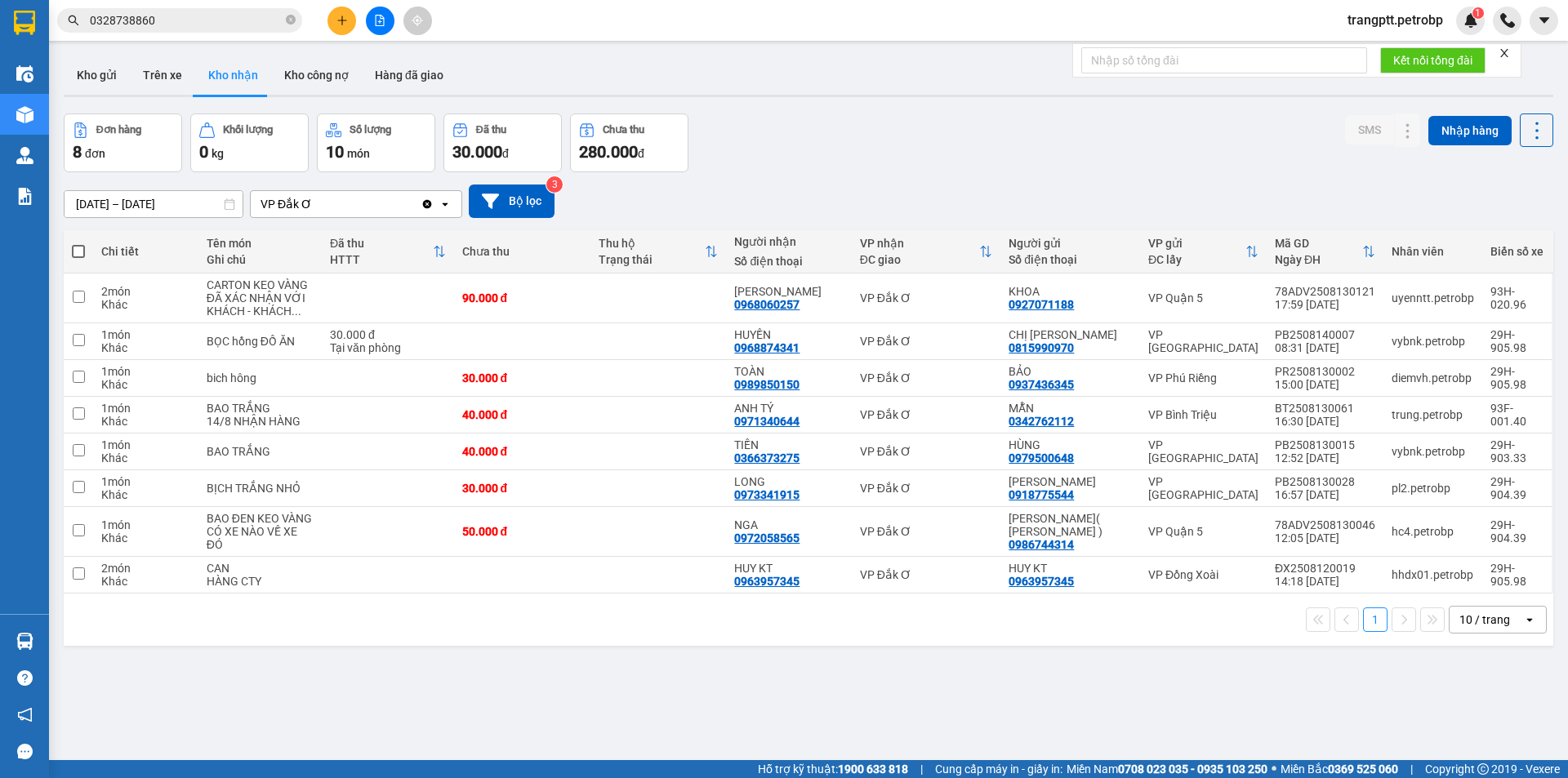
click at [445, 209] on icon "open" at bounding box center [446, 204] width 13 height 13
click at [383, 18] on icon "file-add" at bounding box center [380, 21] width 12 height 12
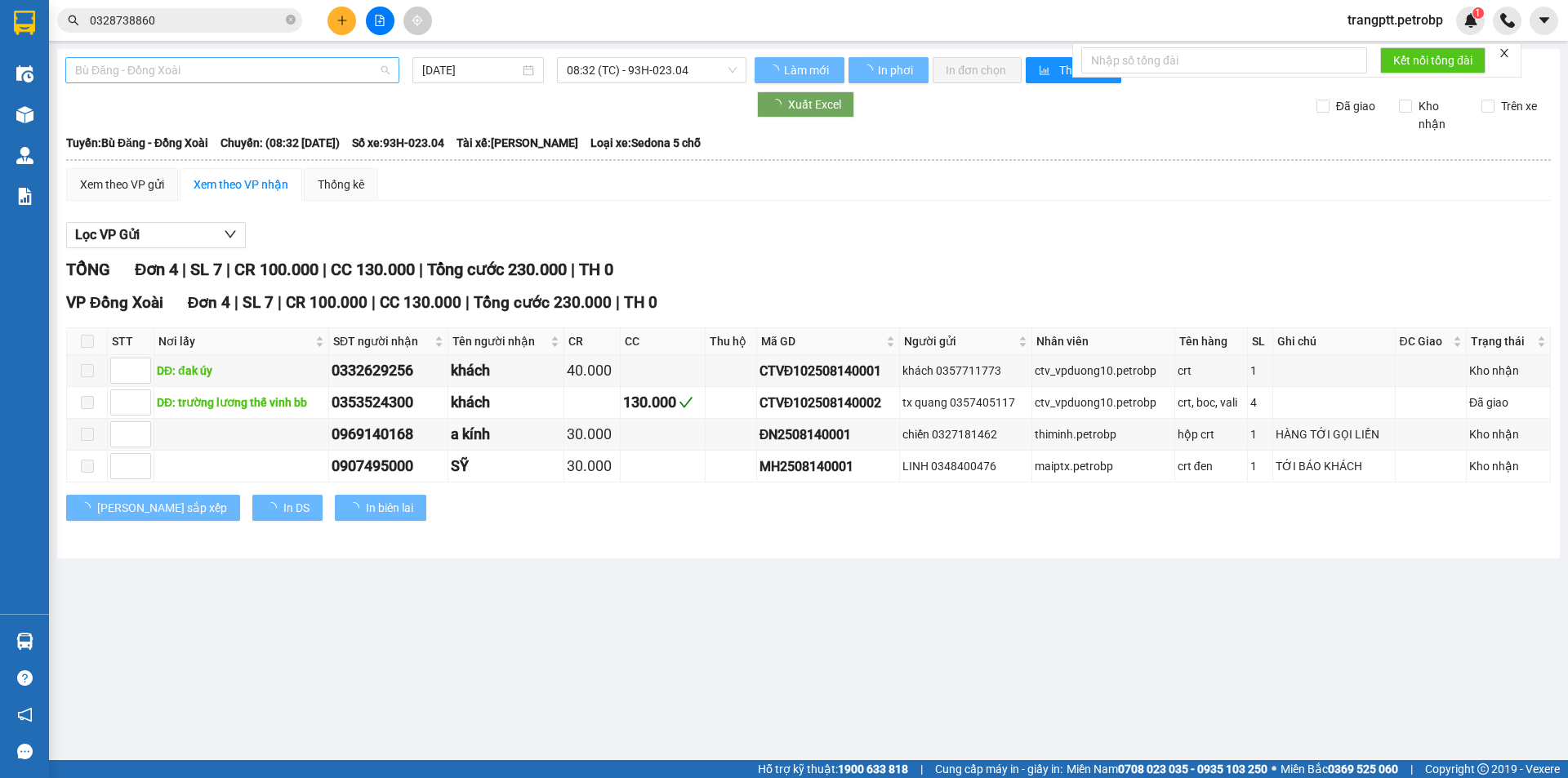
click at [195, 67] on span "Bù Đăng - Đồng Xoài" at bounding box center [232, 70] width 314 height 24
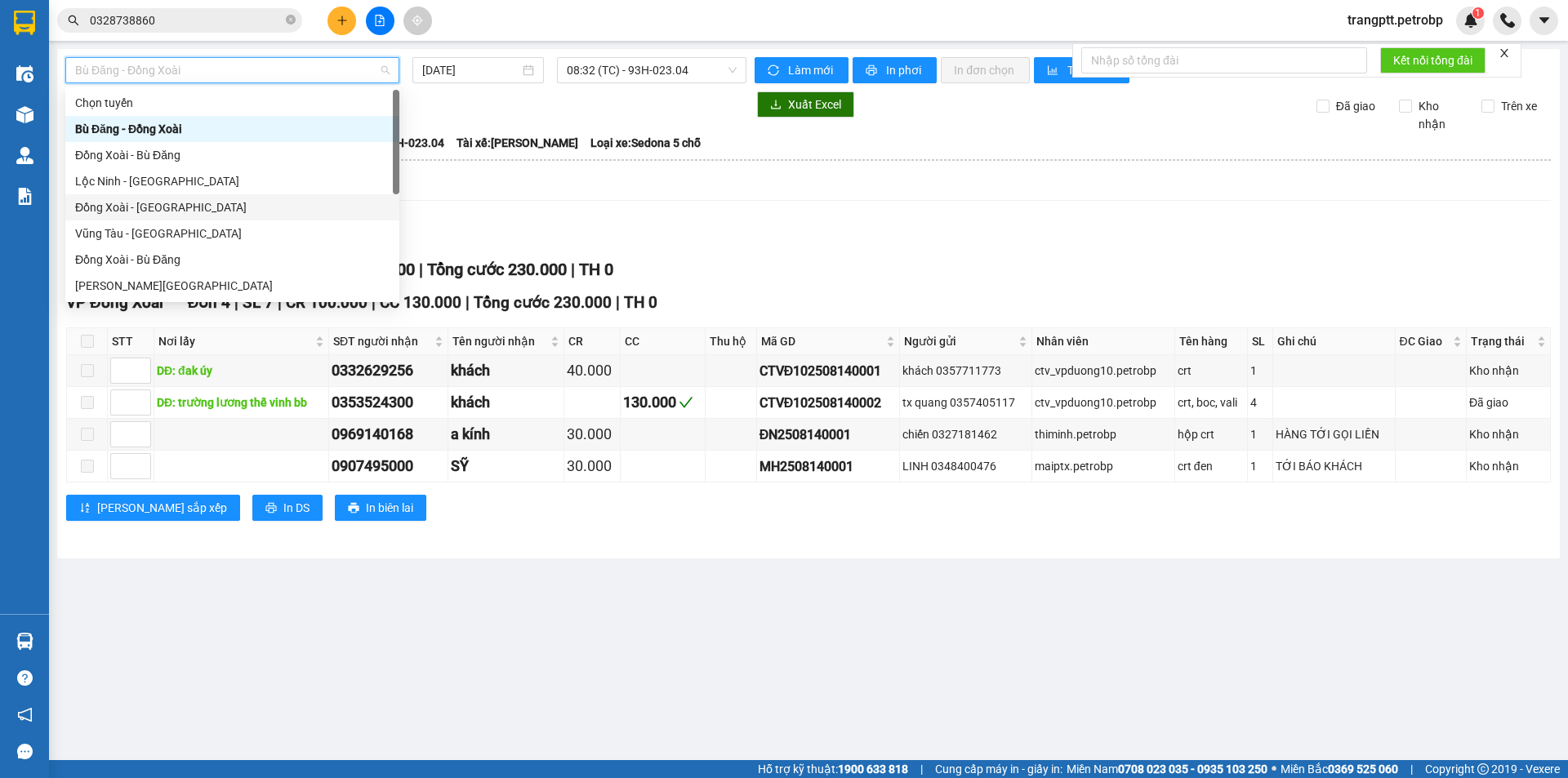
scroll to position [313, 0]
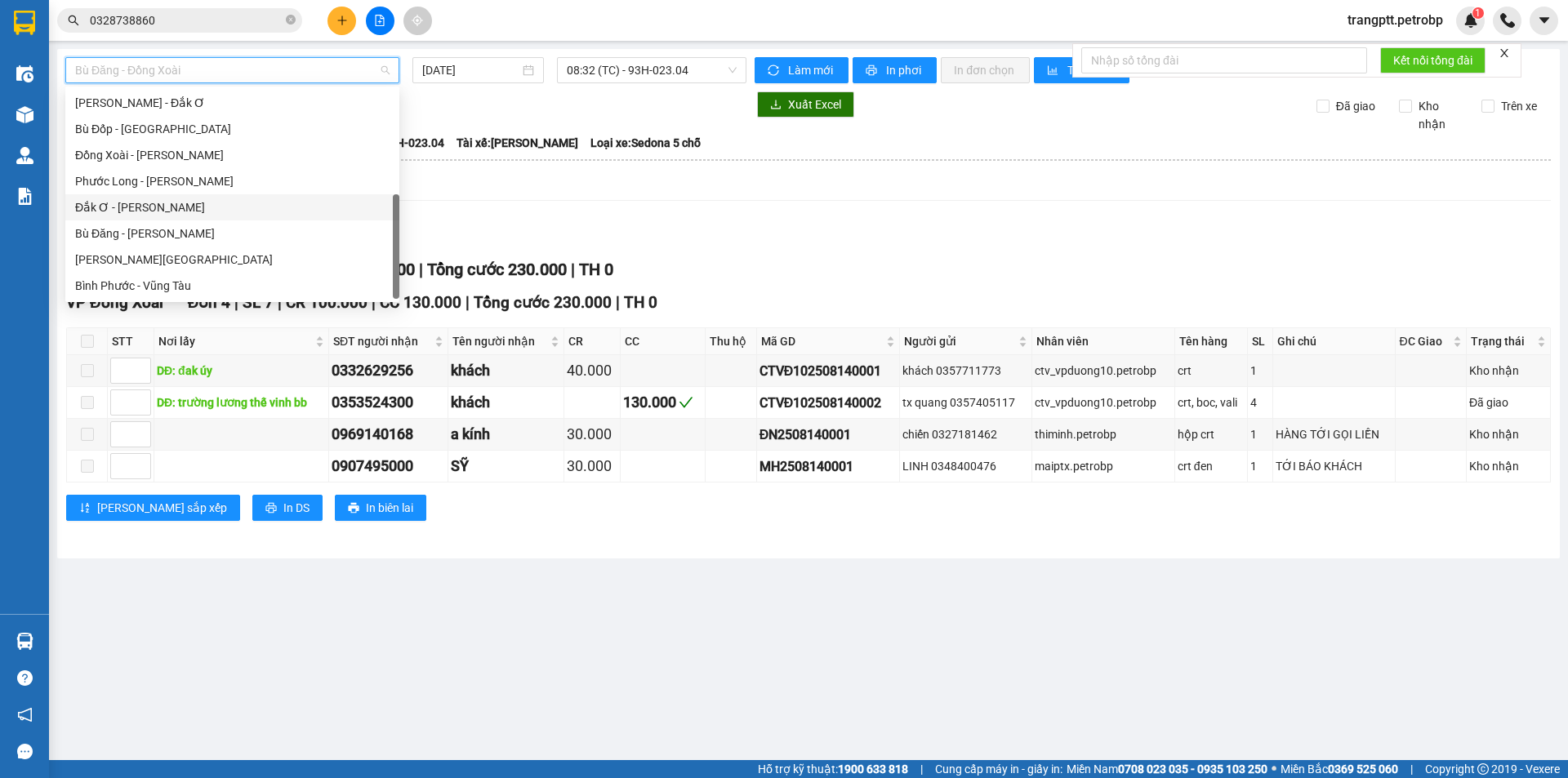
click at [140, 204] on div "Đắk Ơ - [PERSON_NAME]" at bounding box center [232, 208] width 314 height 18
type input "[DATE]"
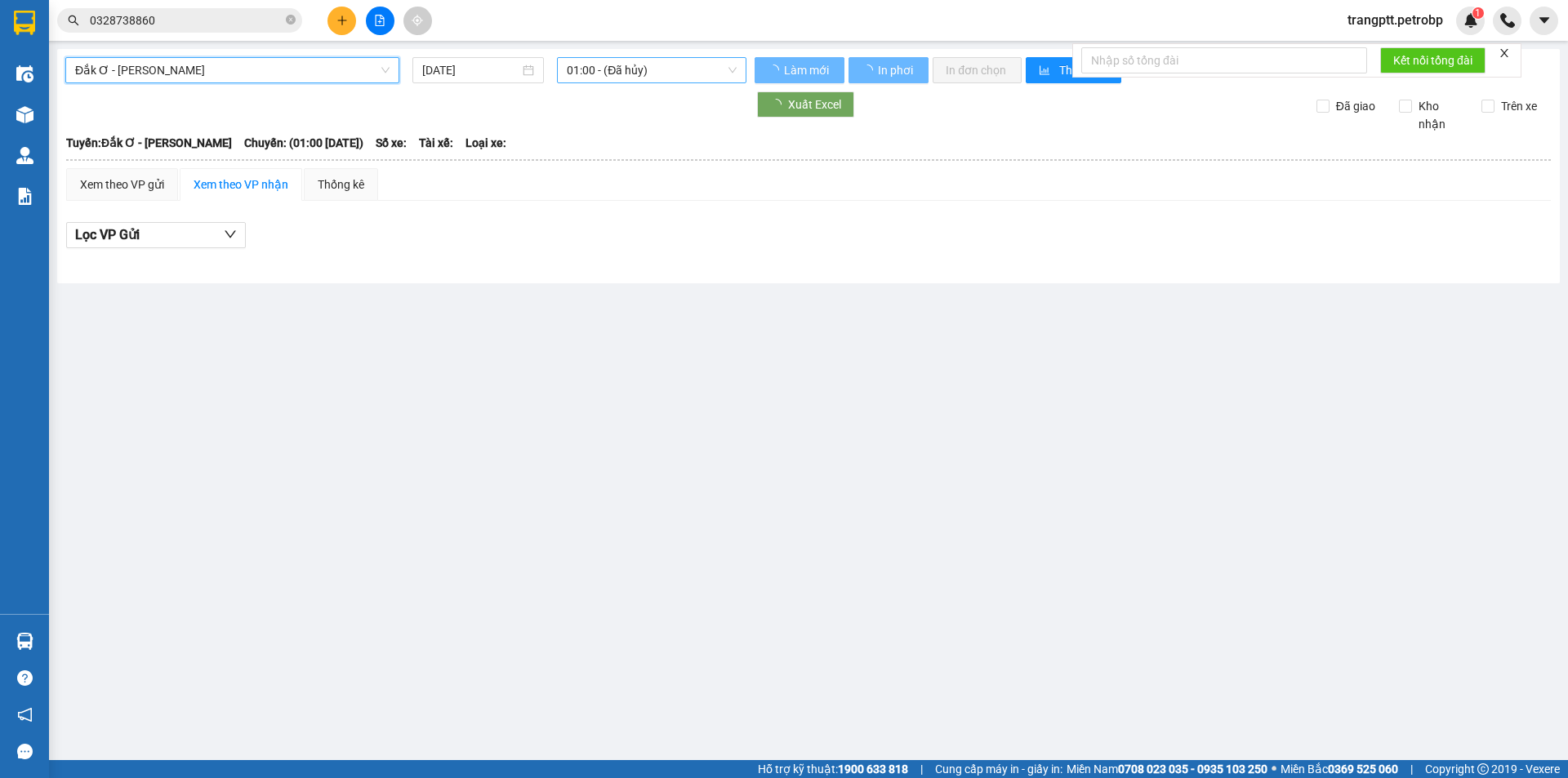
click at [651, 71] on span "01:00 - (Đã hủy)" at bounding box center [652, 70] width 170 height 24
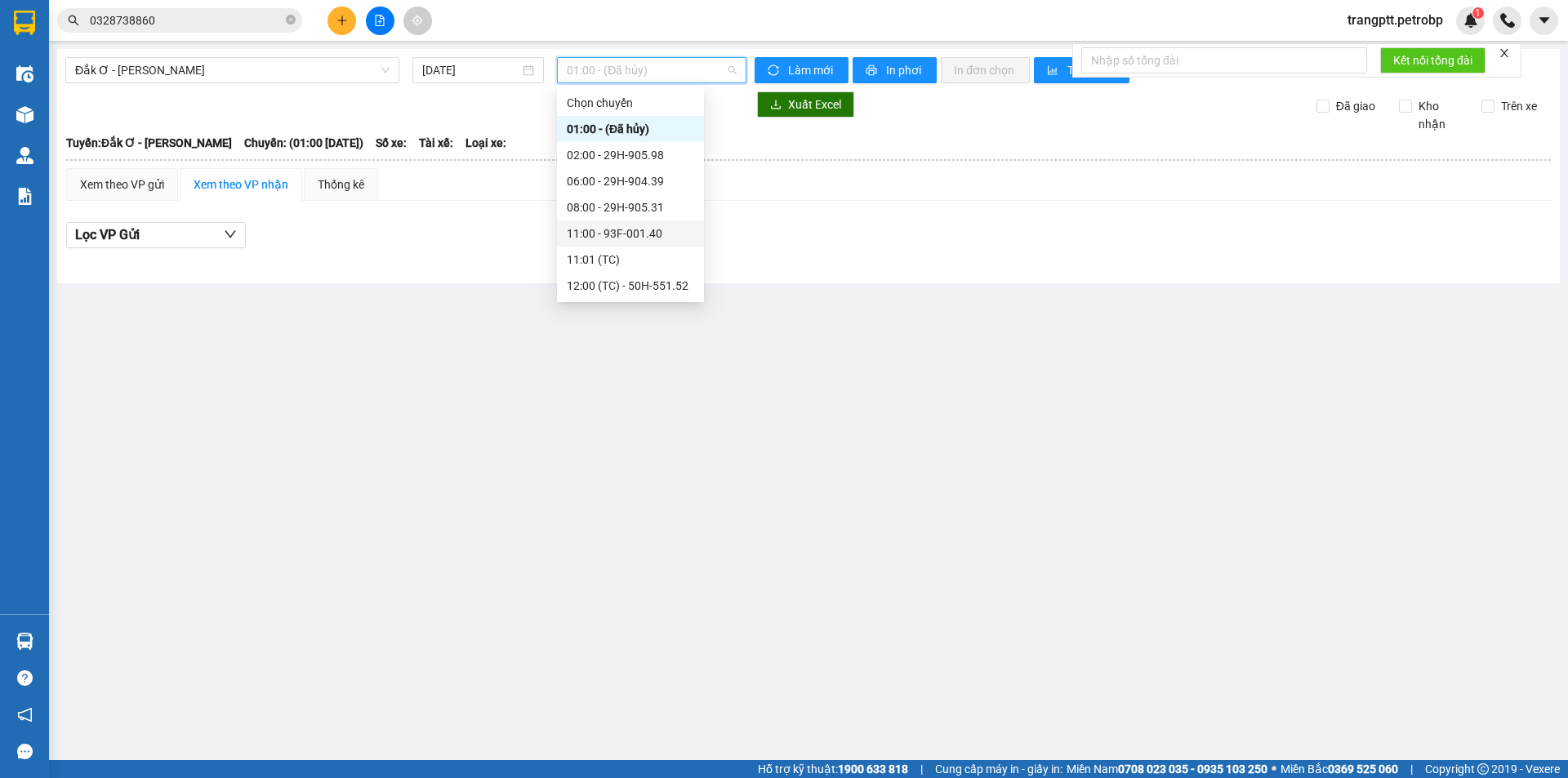
click at [637, 231] on div "11:00 - 93F-001.40" at bounding box center [630, 234] width 127 height 18
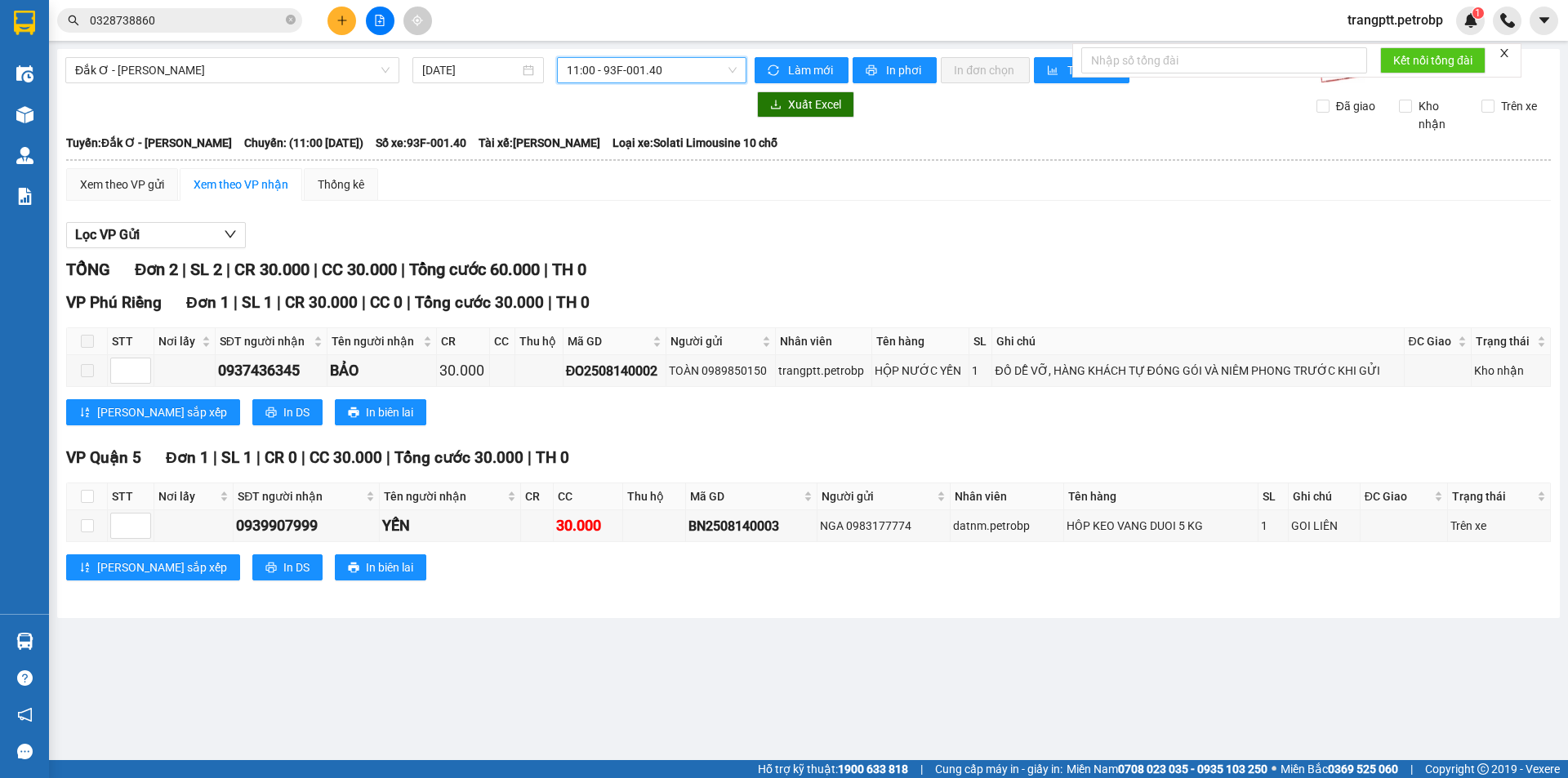
click at [665, 71] on span "11:00 - 93F-001.40" at bounding box center [652, 70] width 170 height 24
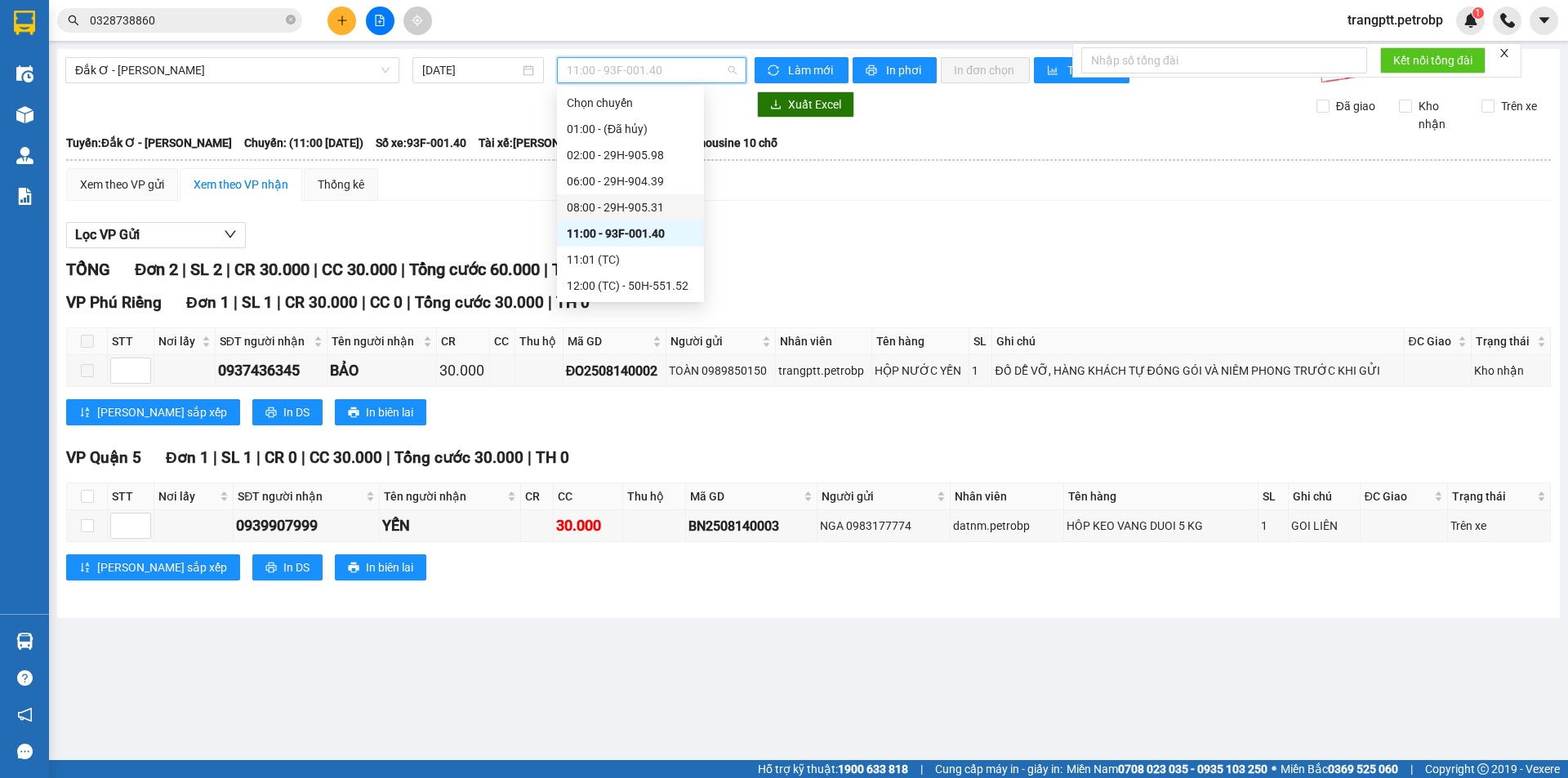
click at [643, 206] on div "08:00 - 29H-905.31" at bounding box center [630, 208] width 127 height 18
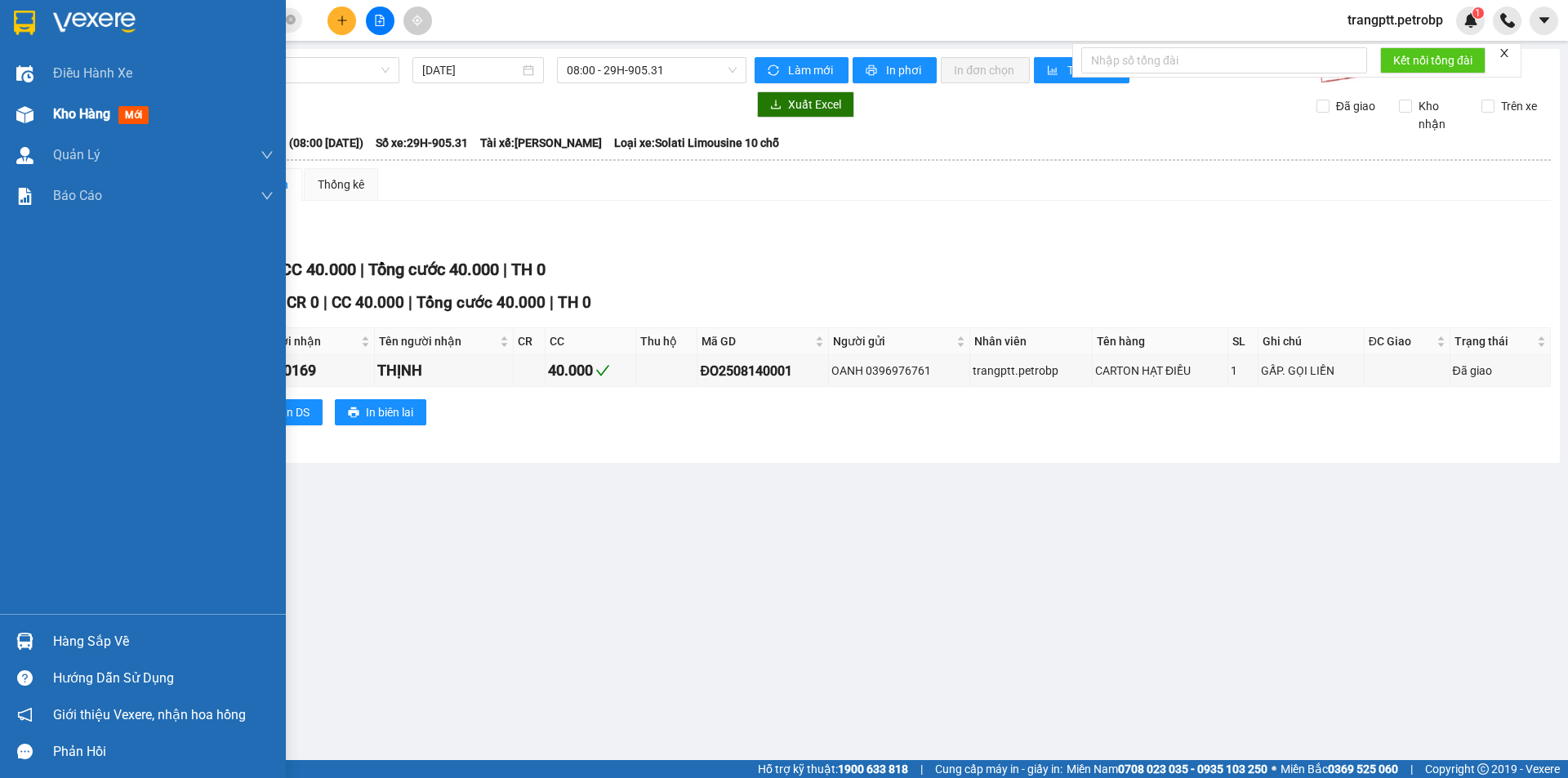
click at [111, 113] on span "Kho hàng" at bounding box center [81, 114] width 57 height 16
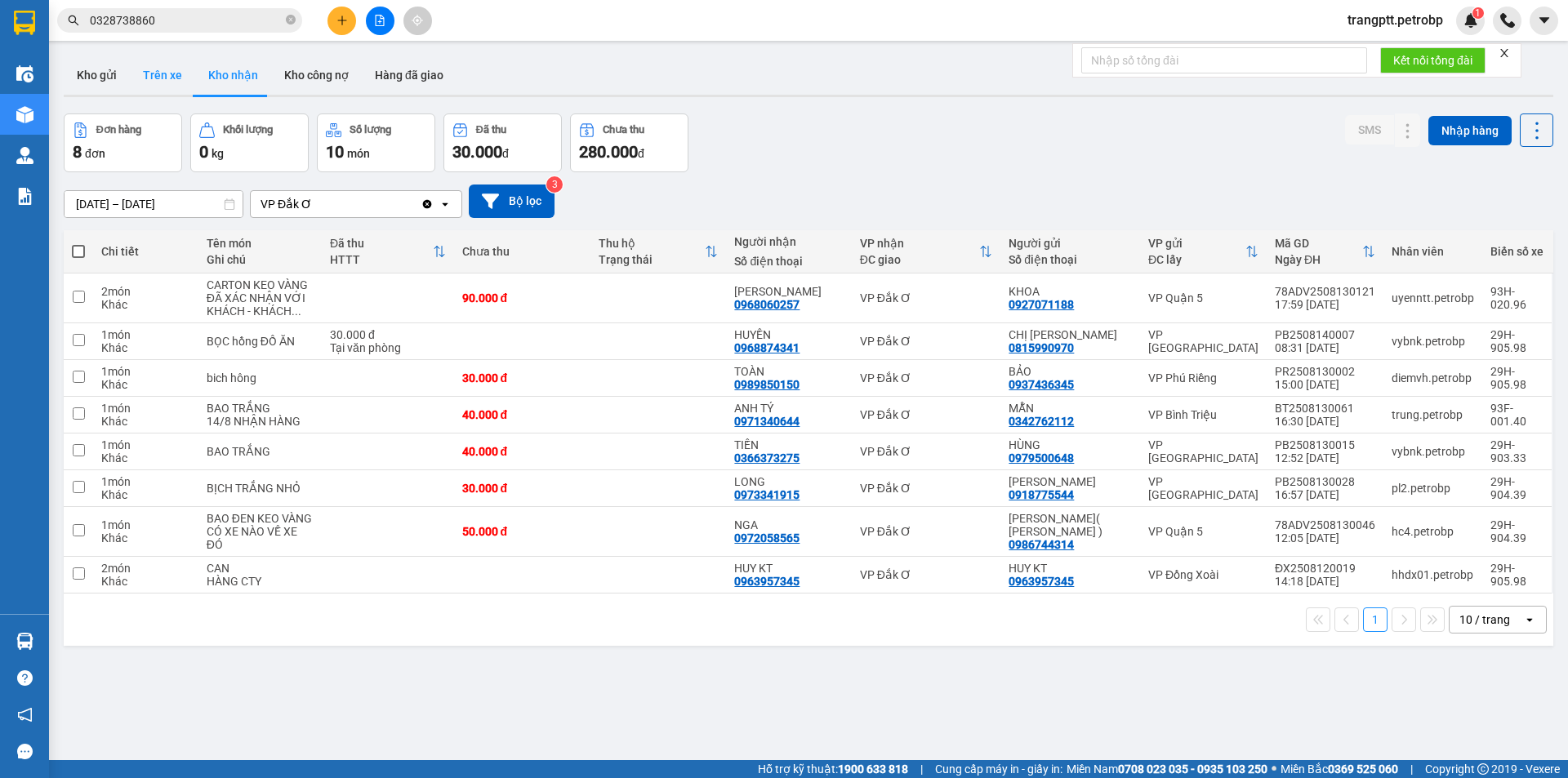
click at [160, 77] on button "Trên xe" at bounding box center [162, 75] width 66 height 39
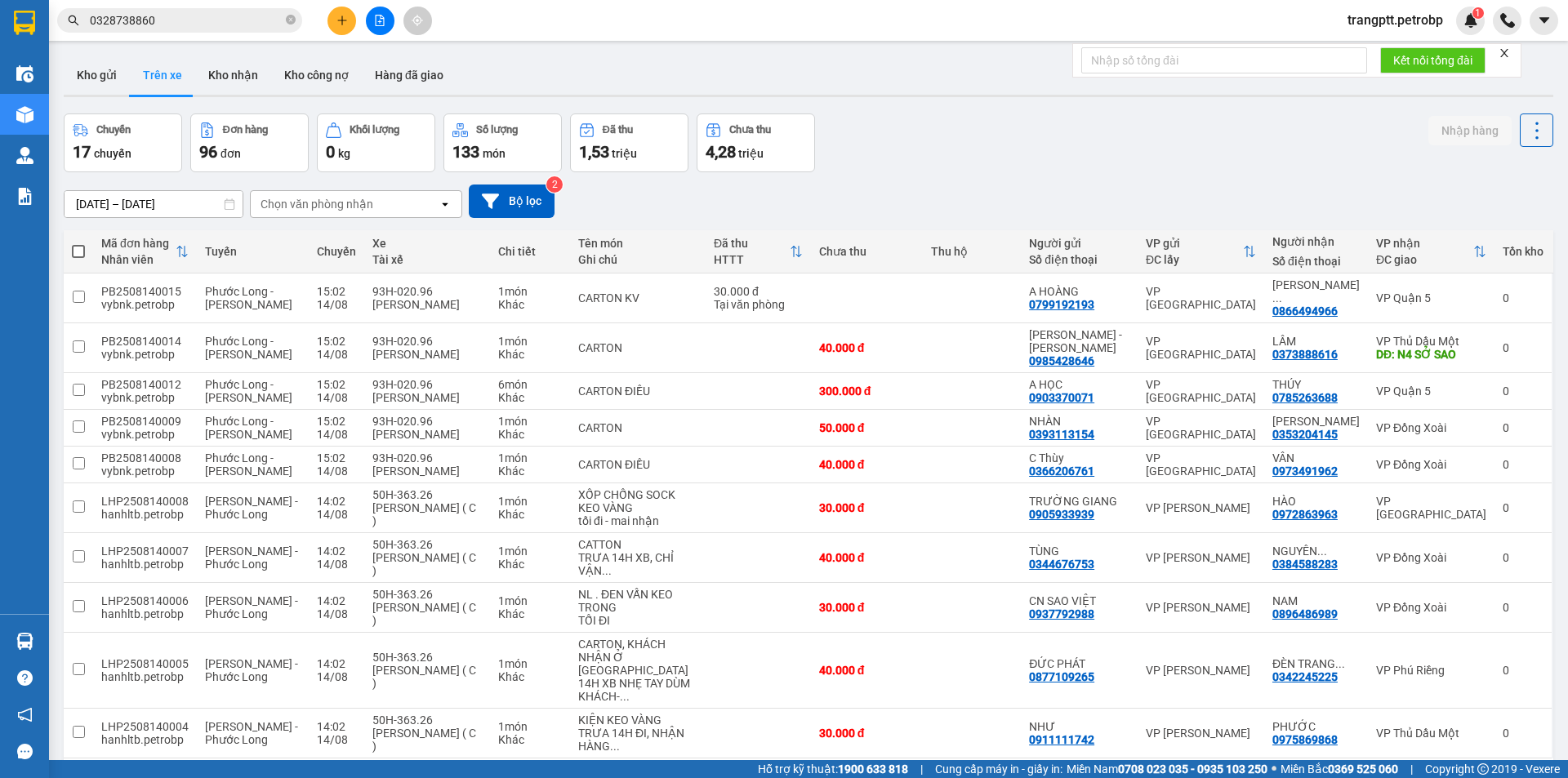
click at [289, 205] on div "Chọn văn phòng nhận" at bounding box center [317, 204] width 113 height 17
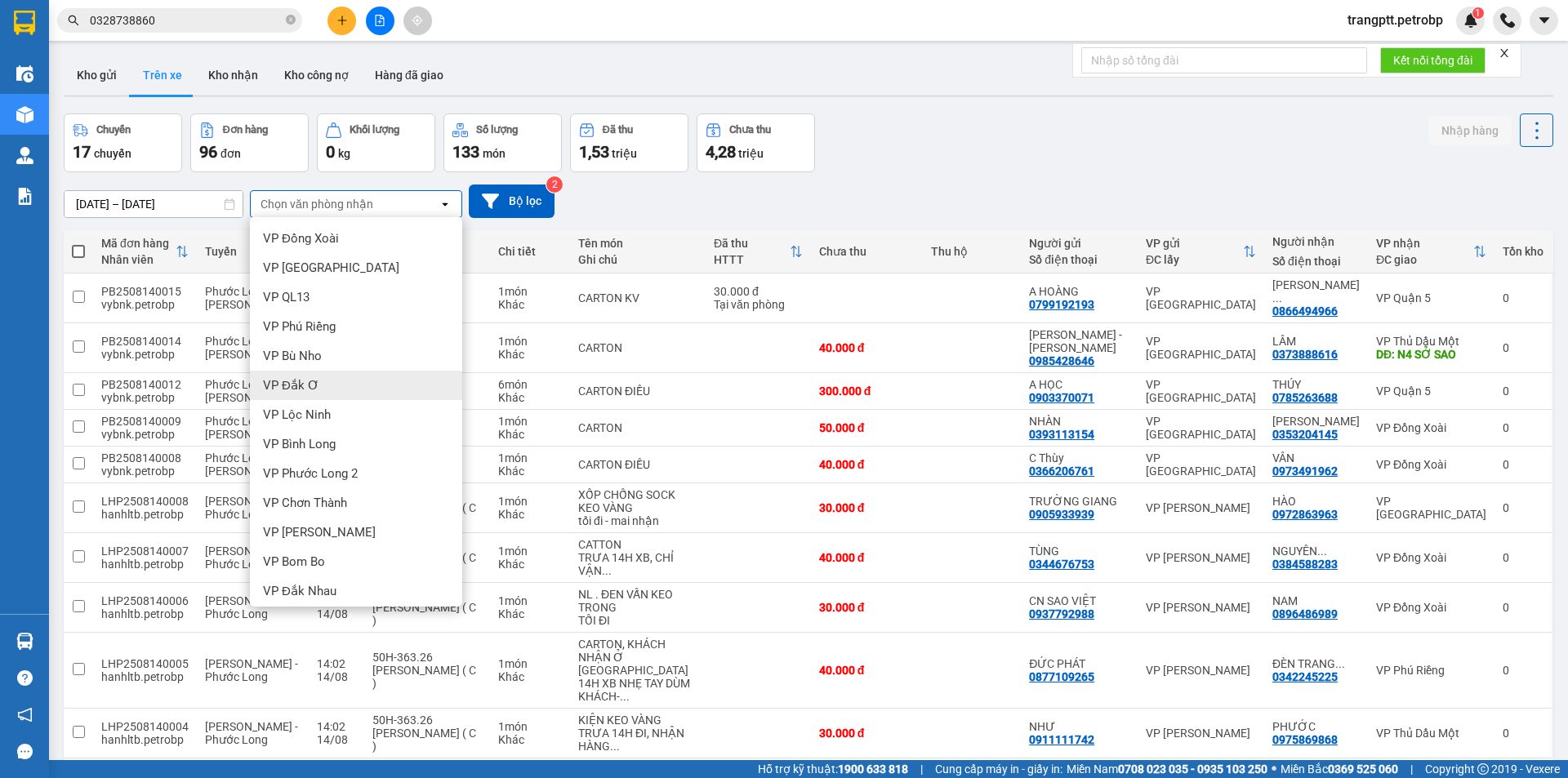
click at [317, 379] on div "VP Đắk Ơ" at bounding box center [356, 385] width 212 height 29
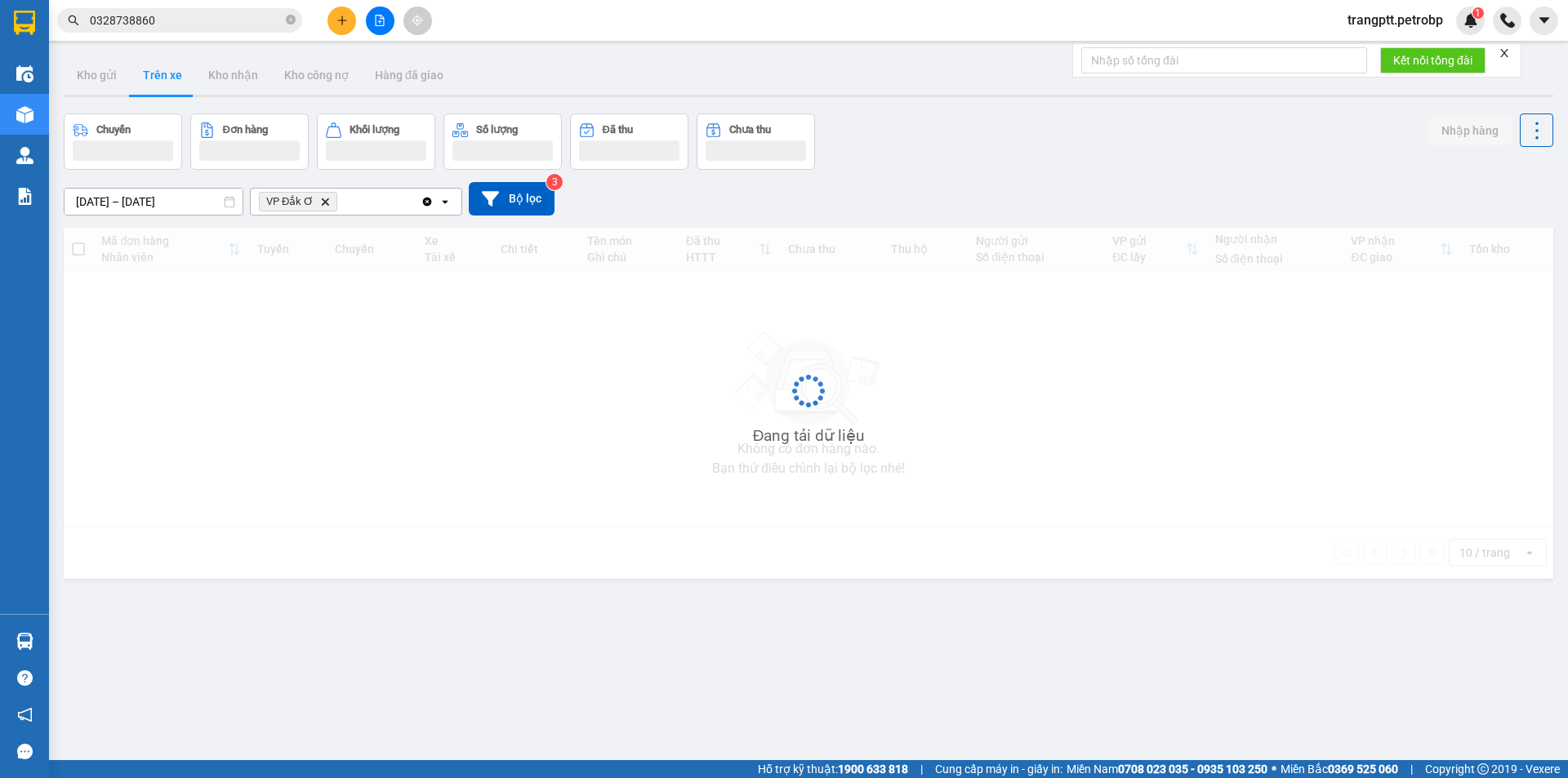
click at [116, 199] on input "14/08/2025 – 14/08/2025" at bounding box center [154, 201] width 178 height 26
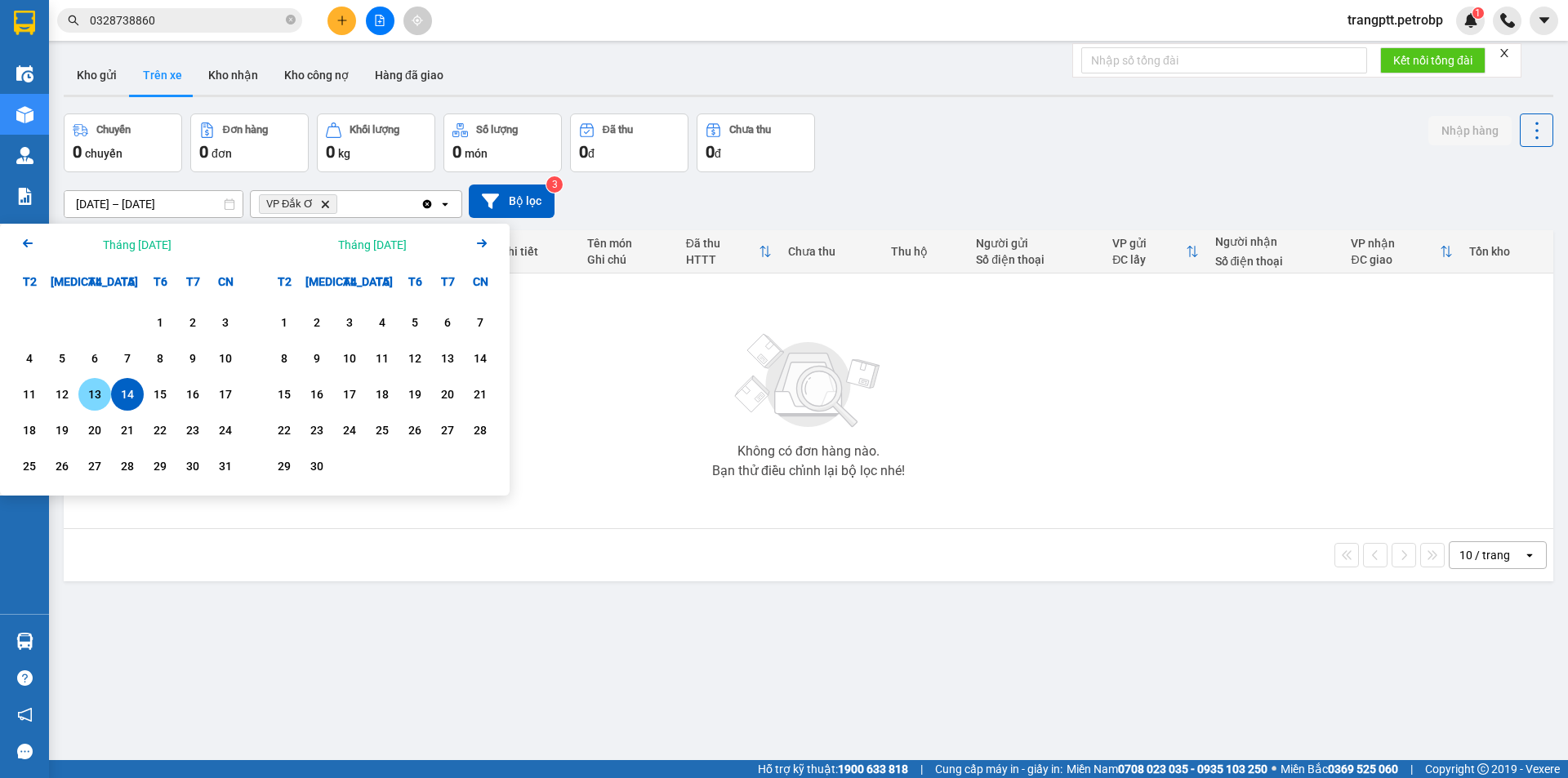
click at [93, 391] on div "13" at bounding box center [95, 395] width 23 height 20
click at [126, 391] on div "14" at bounding box center [127, 395] width 23 height 20
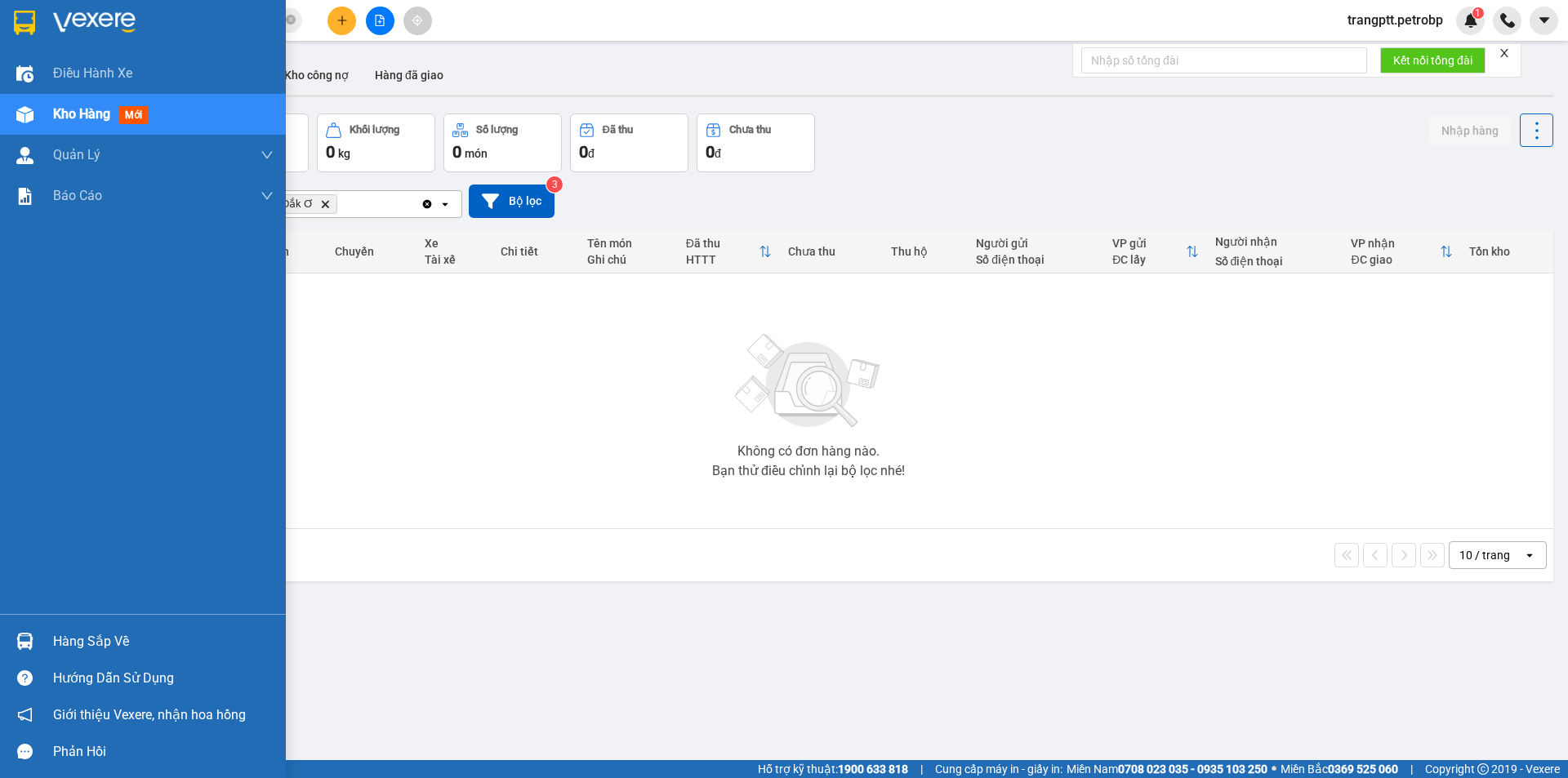
click at [82, 635] on div "Hàng sắp về" at bounding box center [163, 641] width 220 height 24
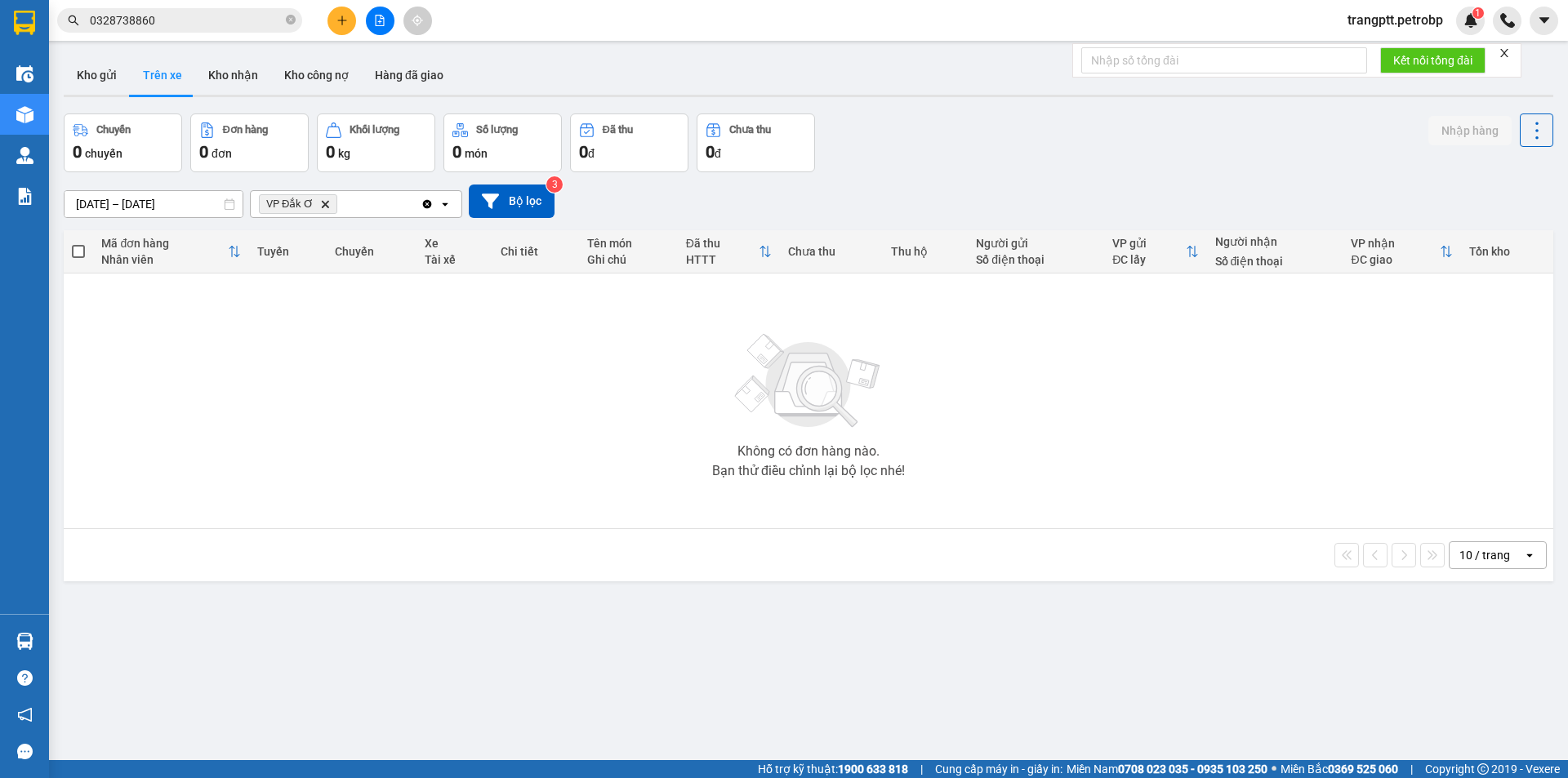
click at [849, 672] on section "Kết quả tìm kiếm ( 76 ) Bộ lọc Mã ĐH Trạng thái Món hàng Tổng cước Chưa cước Ng…" at bounding box center [784, 389] width 1568 height 778
click at [236, 71] on button "Kho nhận" at bounding box center [233, 75] width 76 height 39
type input "[DATE] – [DATE]"
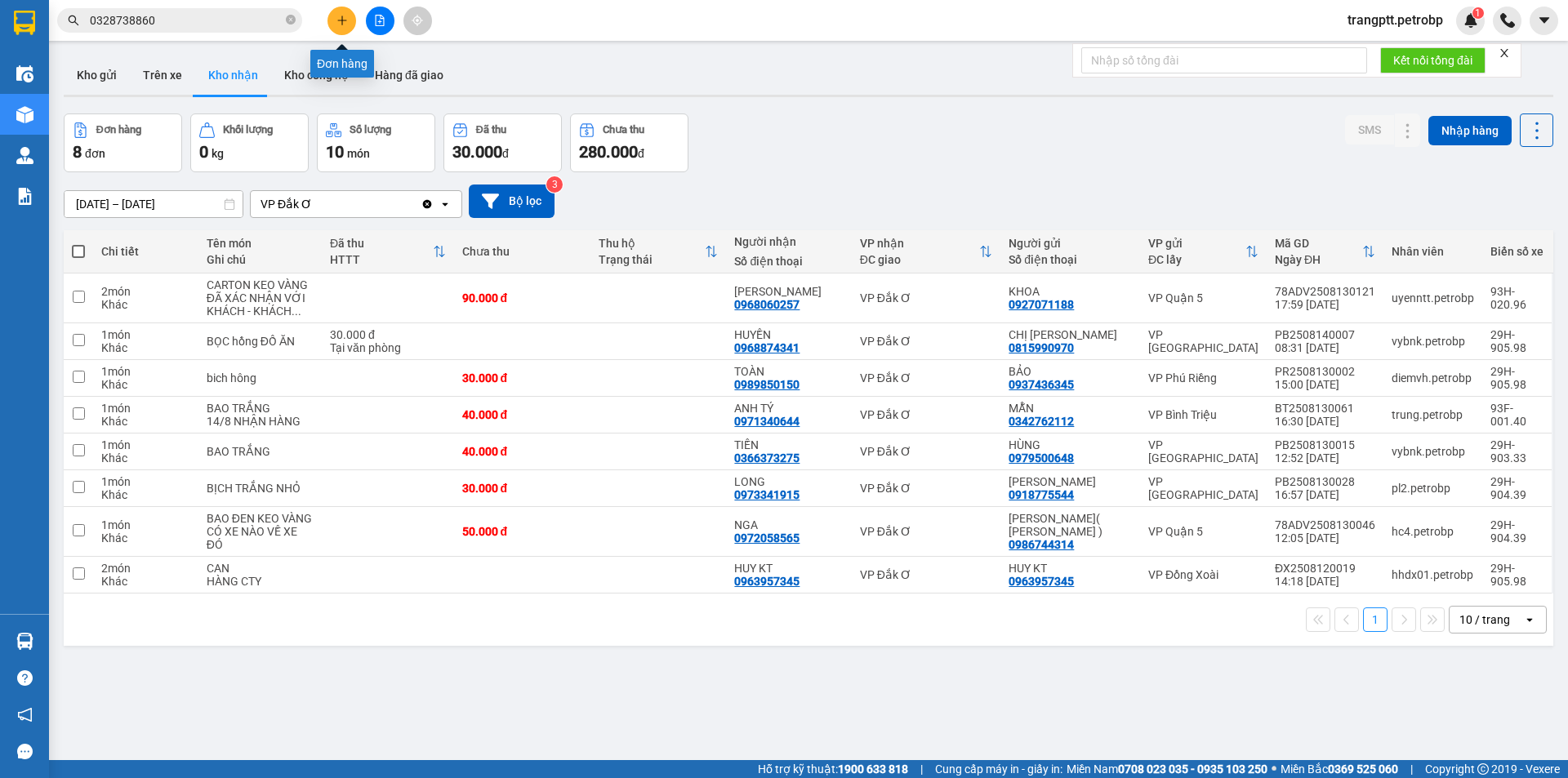
click at [345, 13] on button at bounding box center [342, 21] width 28 height 28
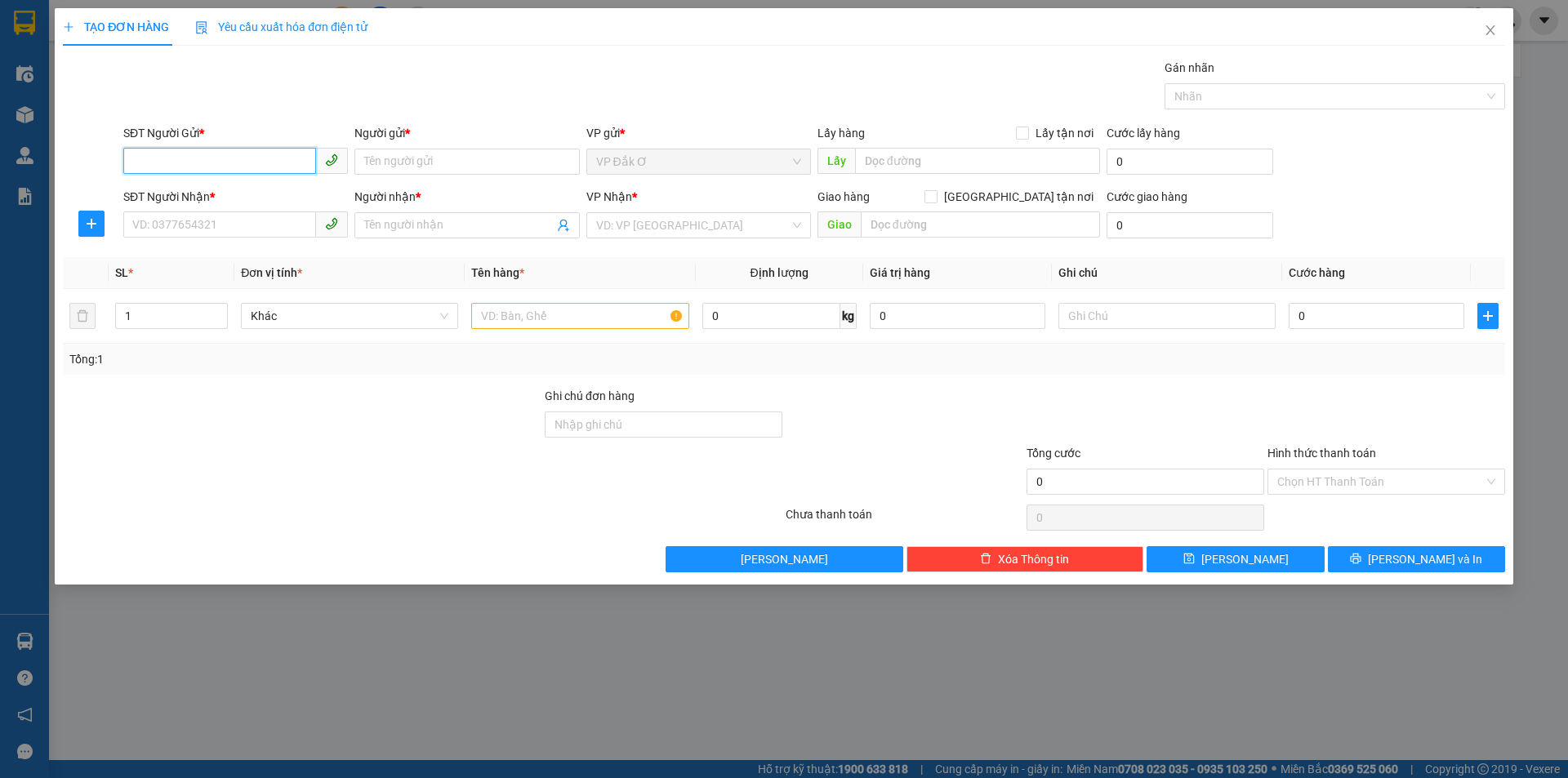
drag, startPoint x: 255, startPoint y: 160, endPoint x: 0, endPoint y: 342, distance: 313.3
click at [253, 160] on input "SĐT Người Gửi *" at bounding box center [219, 160] width 193 height 26
type input "0987407331"
click at [488, 161] on input "Người gửi *" at bounding box center [466, 161] width 224 height 26
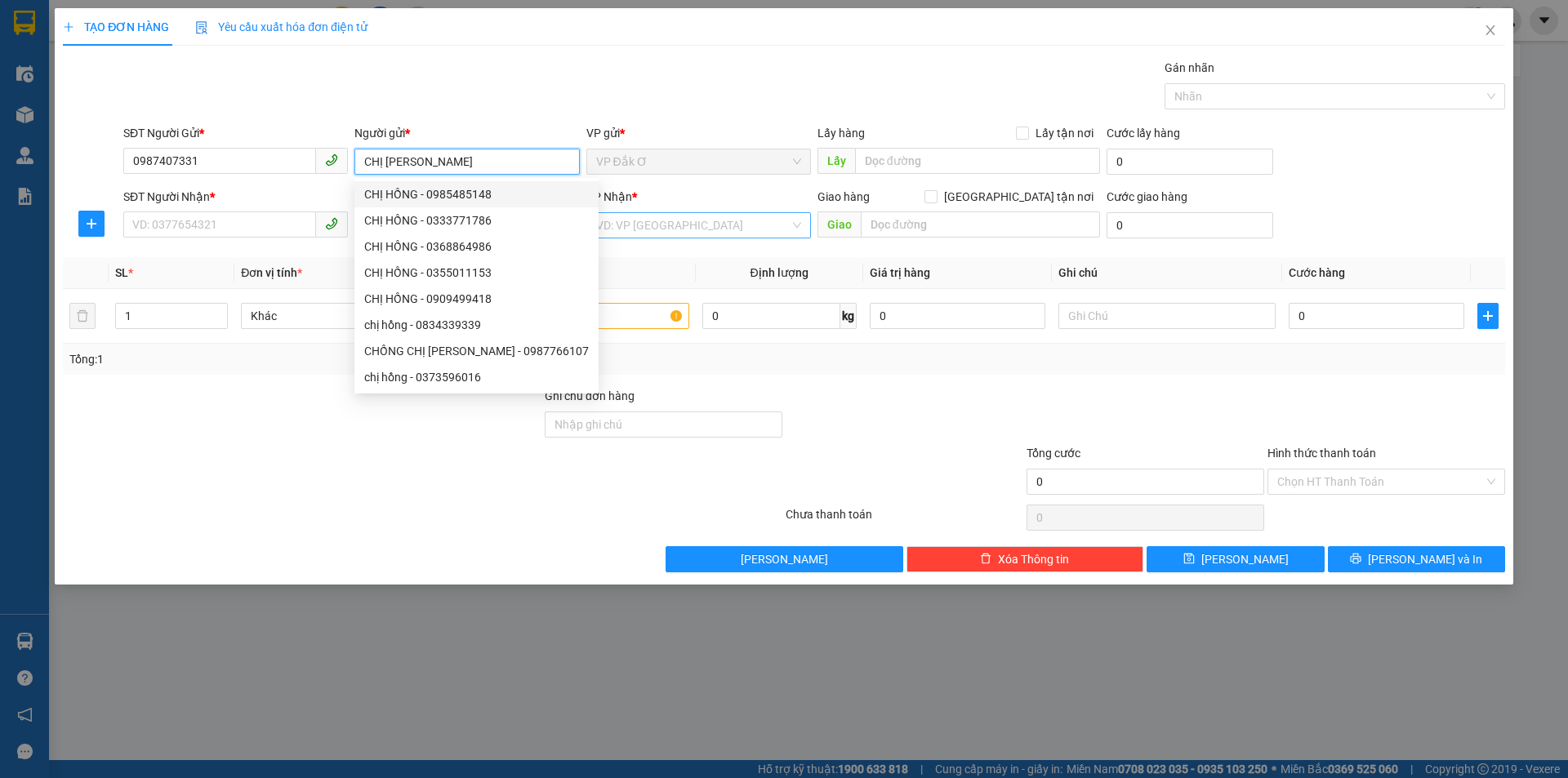
type input "CHỊ HỒNG"
click at [674, 229] on input "search" at bounding box center [693, 224] width 194 height 24
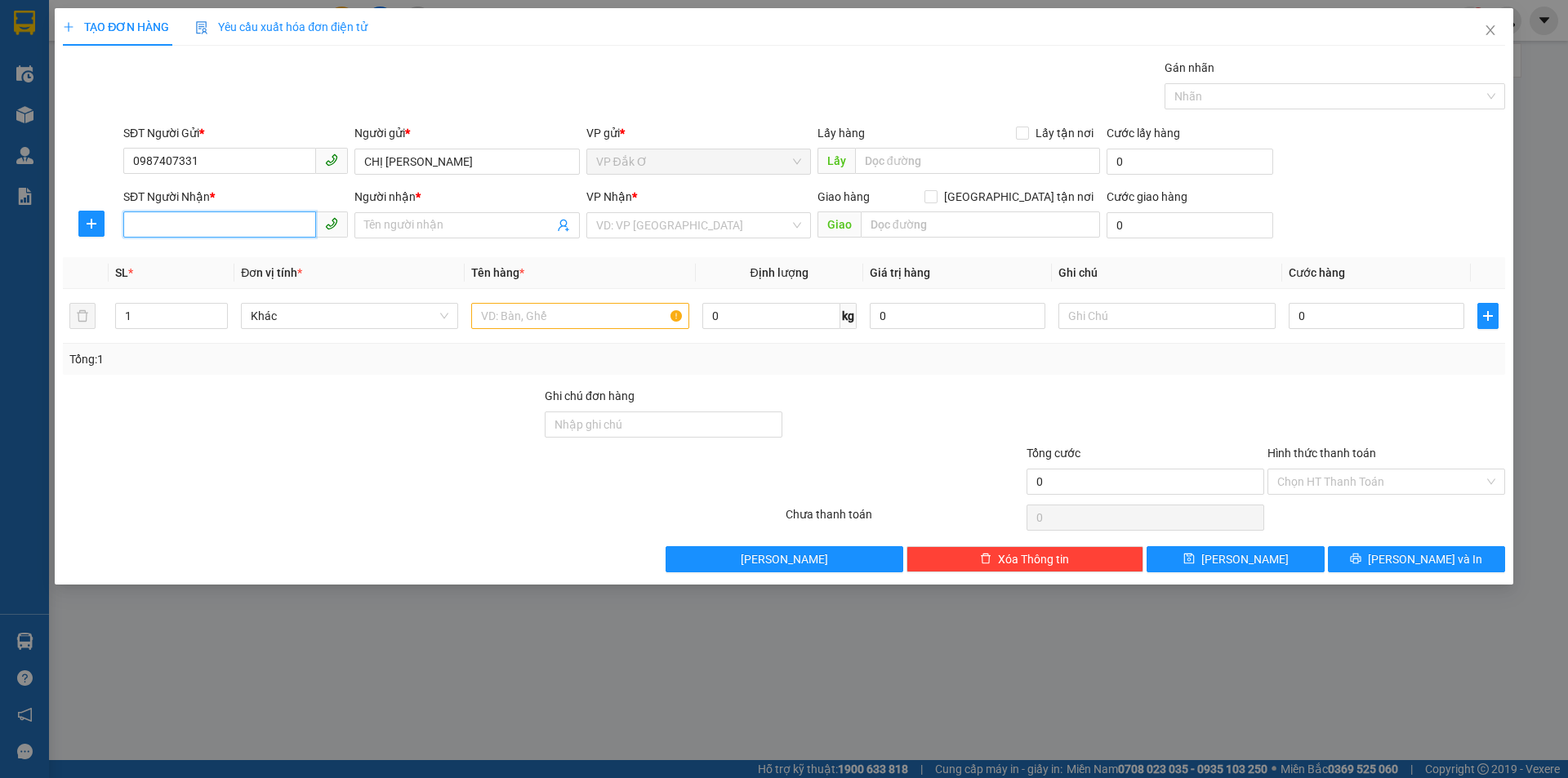
click at [254, 228] on input "SĐT Người Nhận *" at bounding box center [219, 224] width 193 height 26
click at [181, 227] on input "SĐT Người Nhận *" at bounding box center [219, 224] width 193 height 26
type input "1"
type input "0973216104"
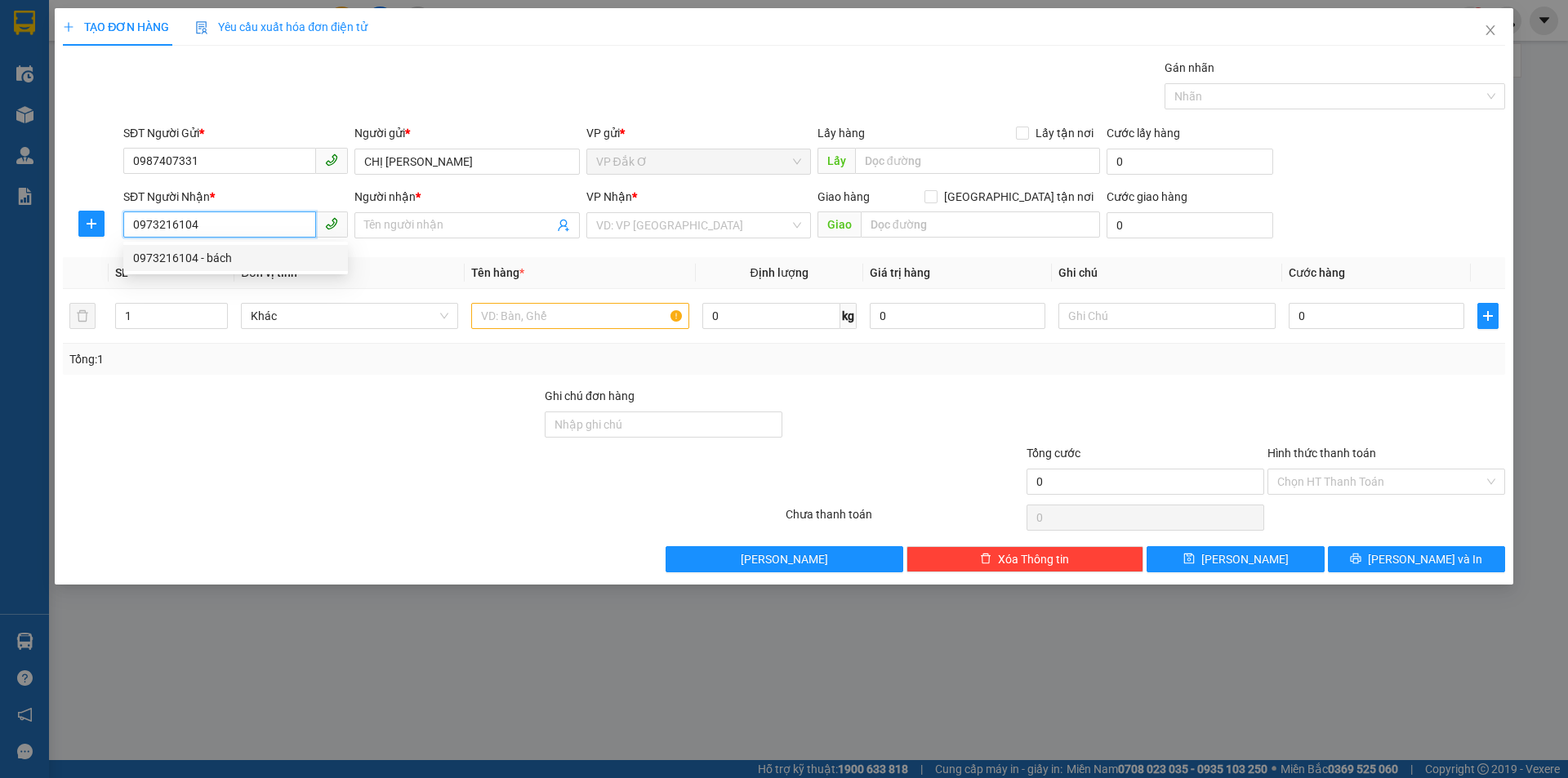
click at [219, 258] on div "0973216104 - bách" at bounding box center [235, 259] width 205 height 18
type input "bách"
type input "40.000"
type input "0973216104"
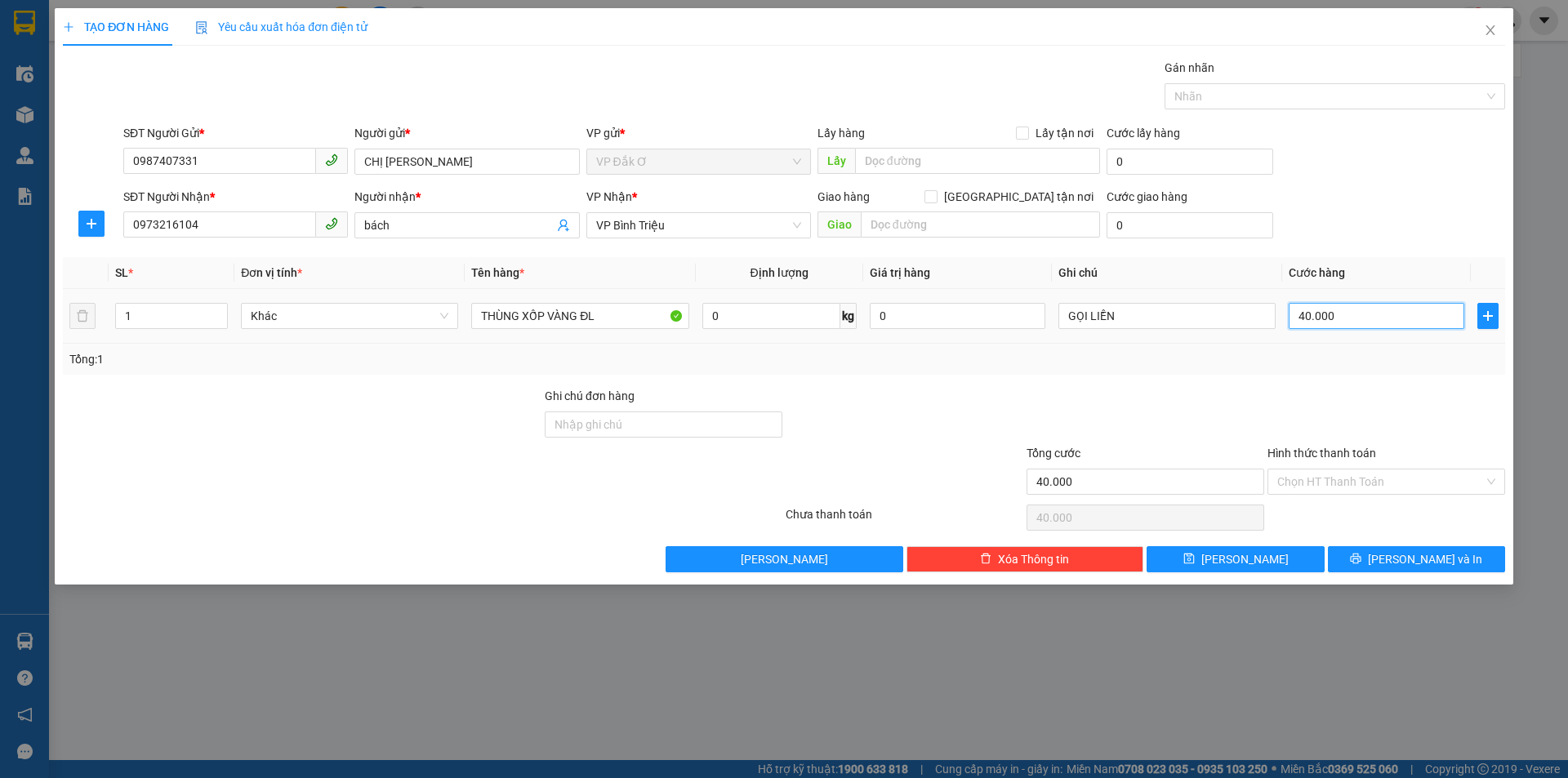
click at [1363, 313] on input "40.000" at bounding box center [1376, 315] width 175 height 26
type input "0"
type input "3"
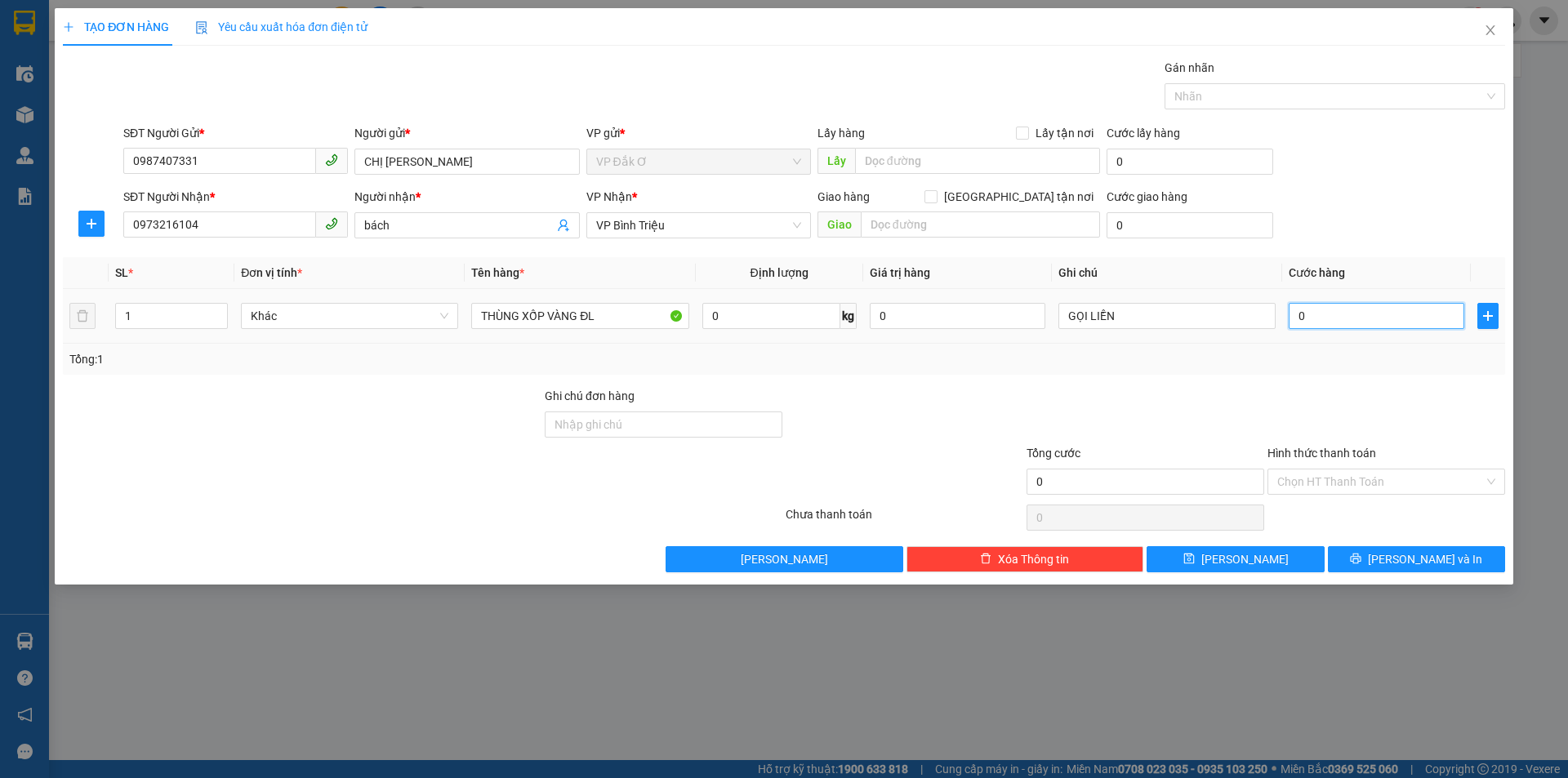
type input "3"
type input "03"
type input "30"
type input "030"
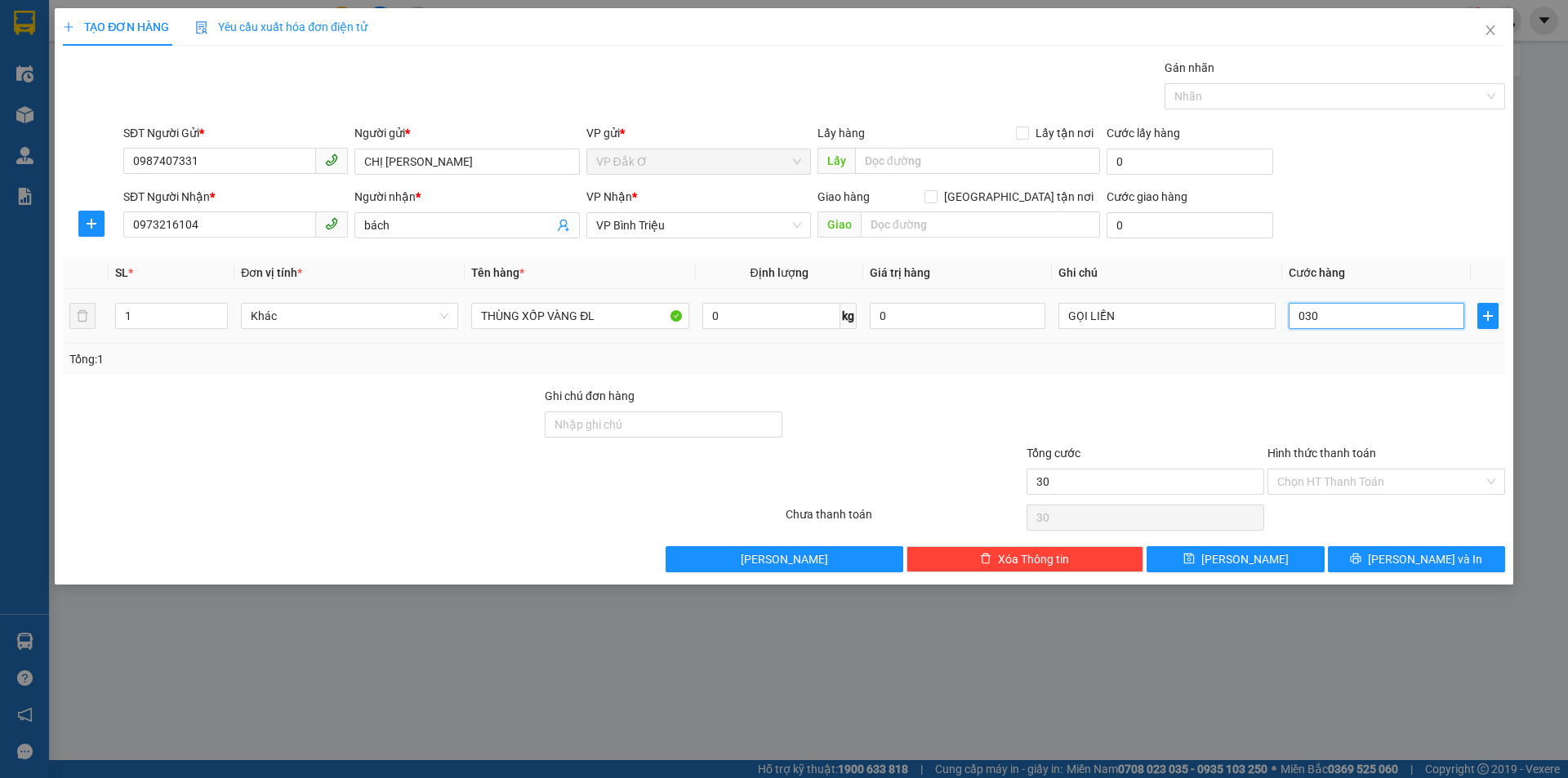
type input "300"
type input "0.300"
type input "3.000"
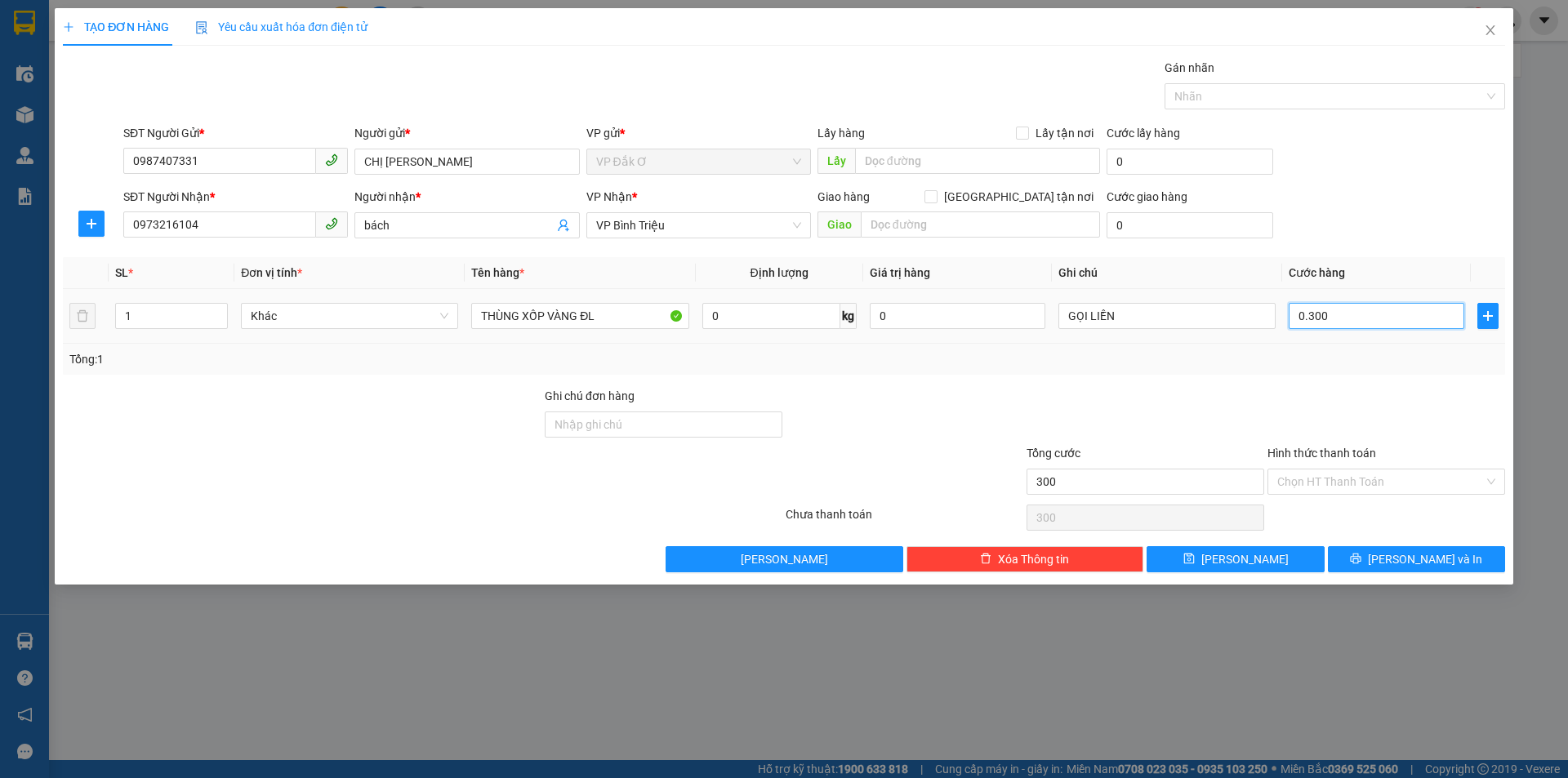
type input "03.000"
type input "30.000"
click at [1310, 475] on input "Hình thức thanh toán" at bounding box center [1380, 481] width 207 height 24
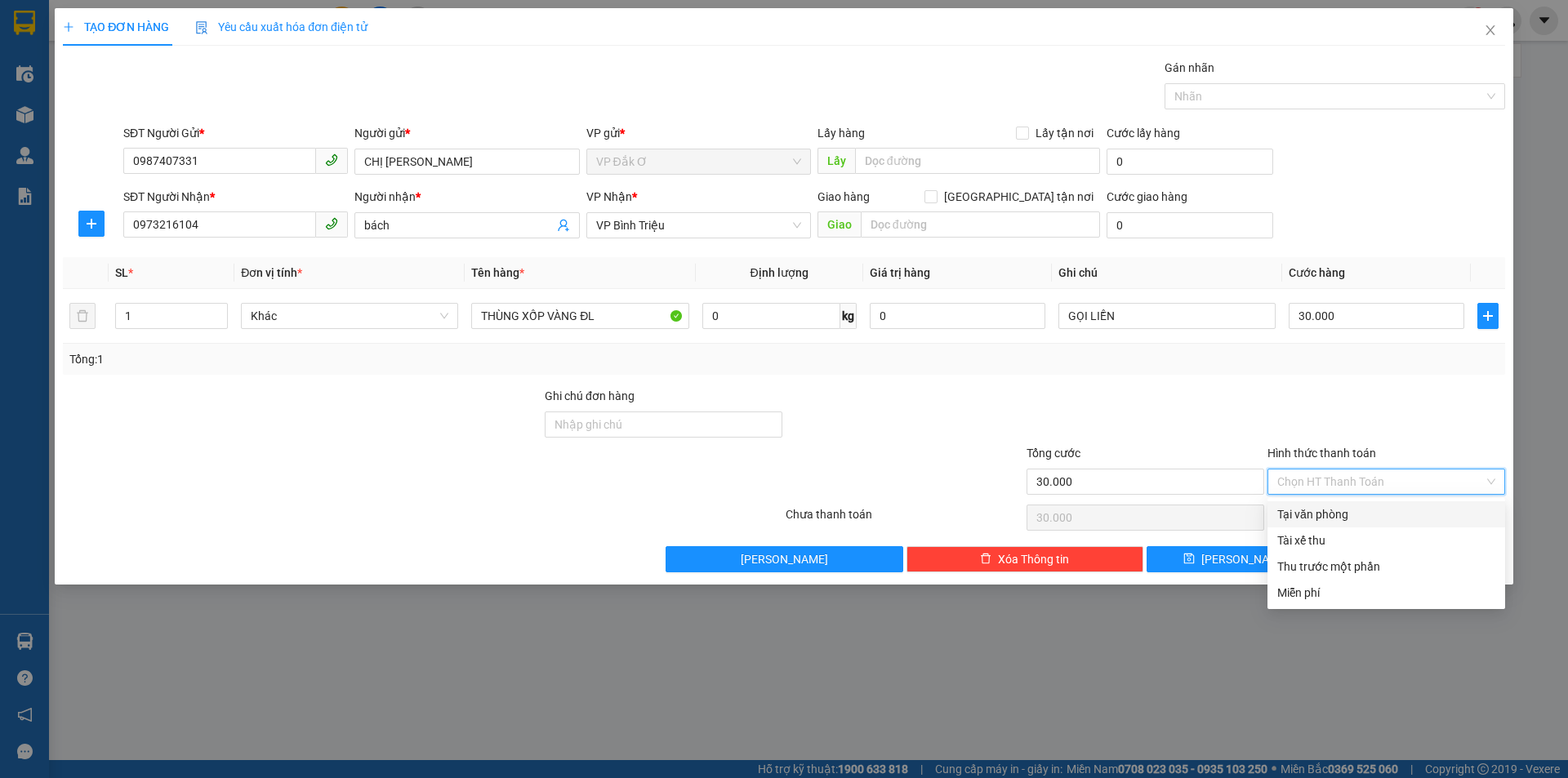
click at [1316, 512] on div "Tại văn phòng" at bounding box center [1386, 515] width 218 height 18
type input "0"
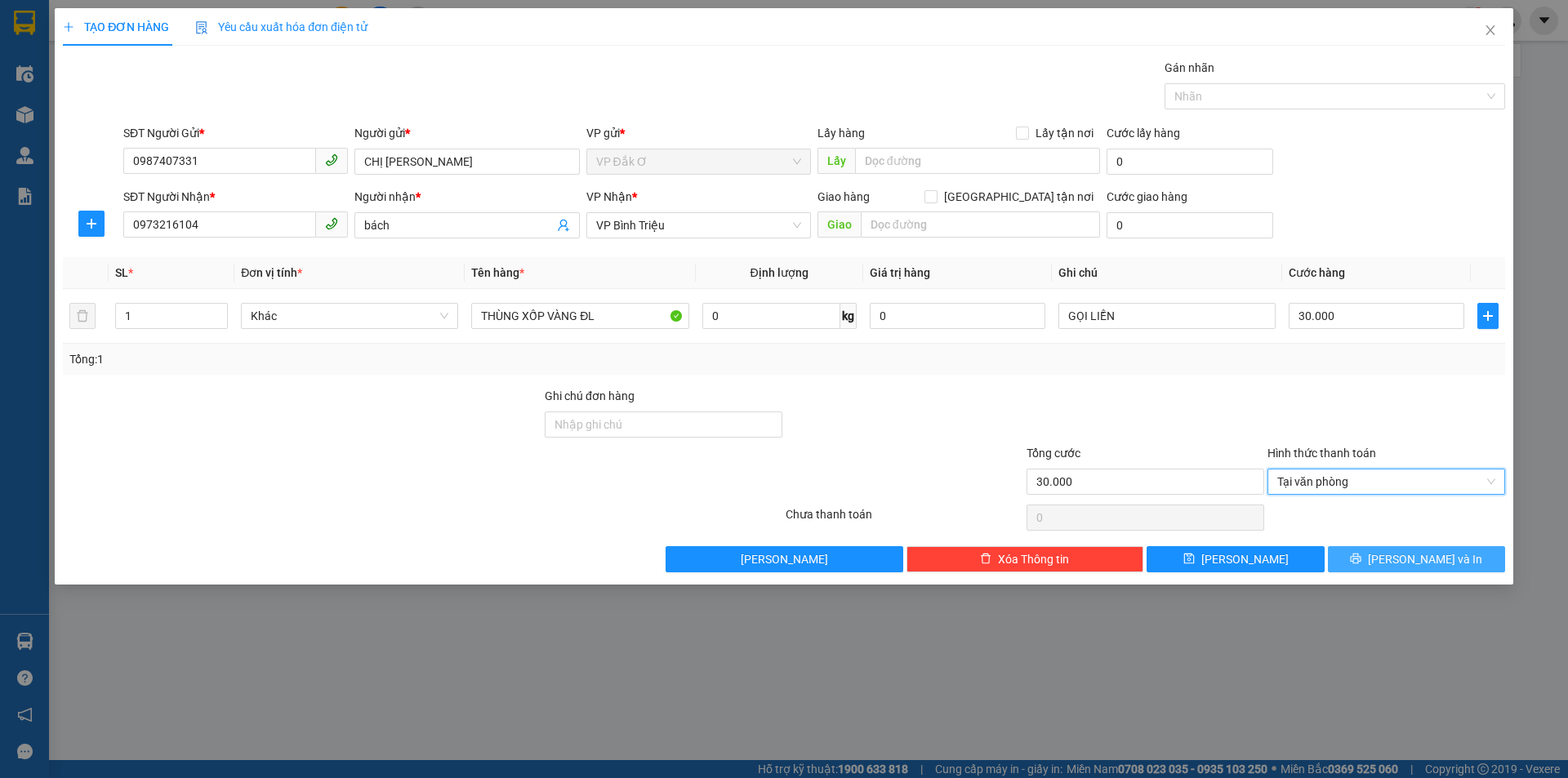
click at [1367, 559] on button "[PERSON_NAME] và In" at bounding box center [1416, 559] width 177 height 26
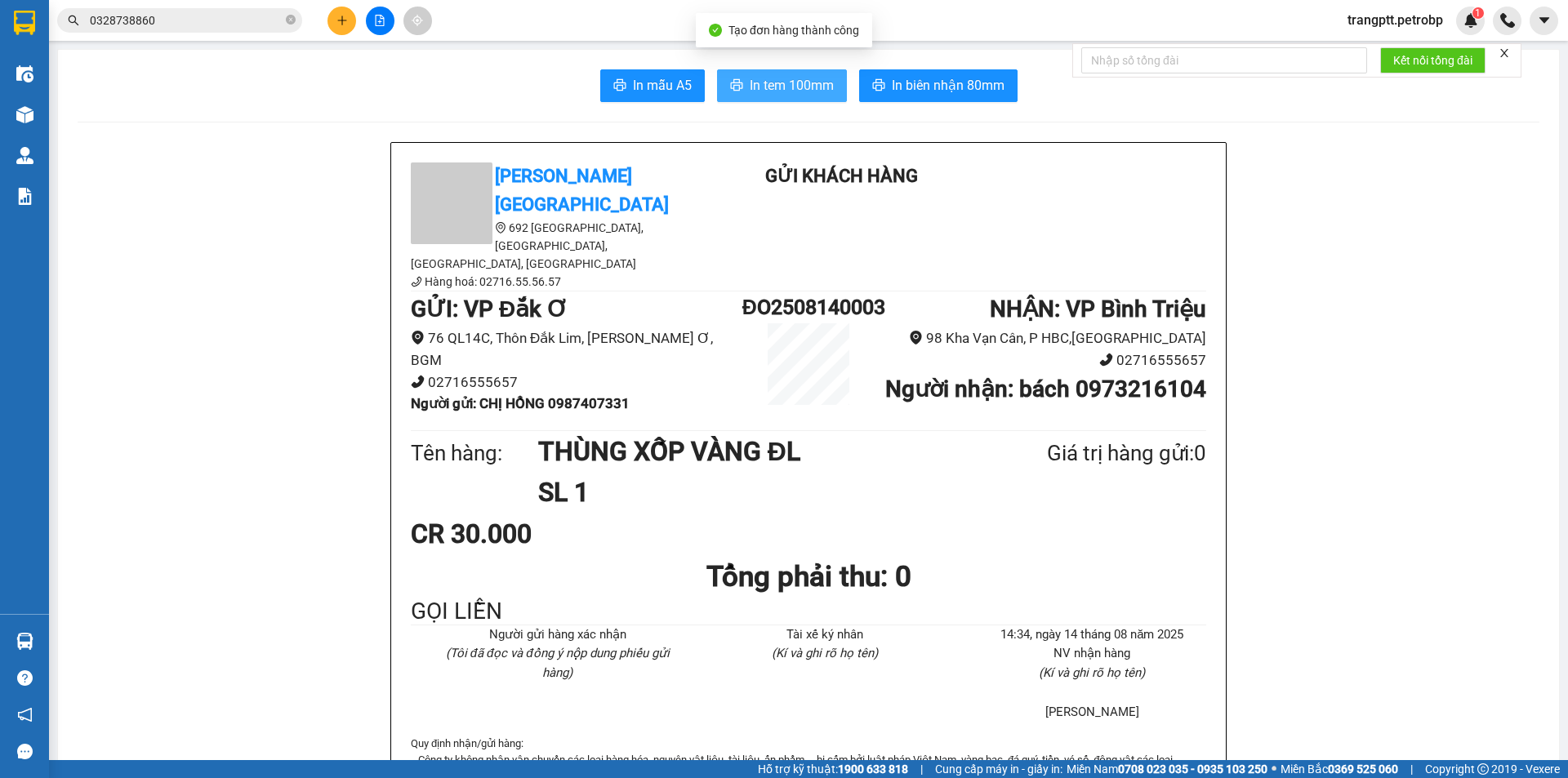
click at [778, 85] on span "In tem 100mm" at bounding box center [791, 85] width 84 height 21
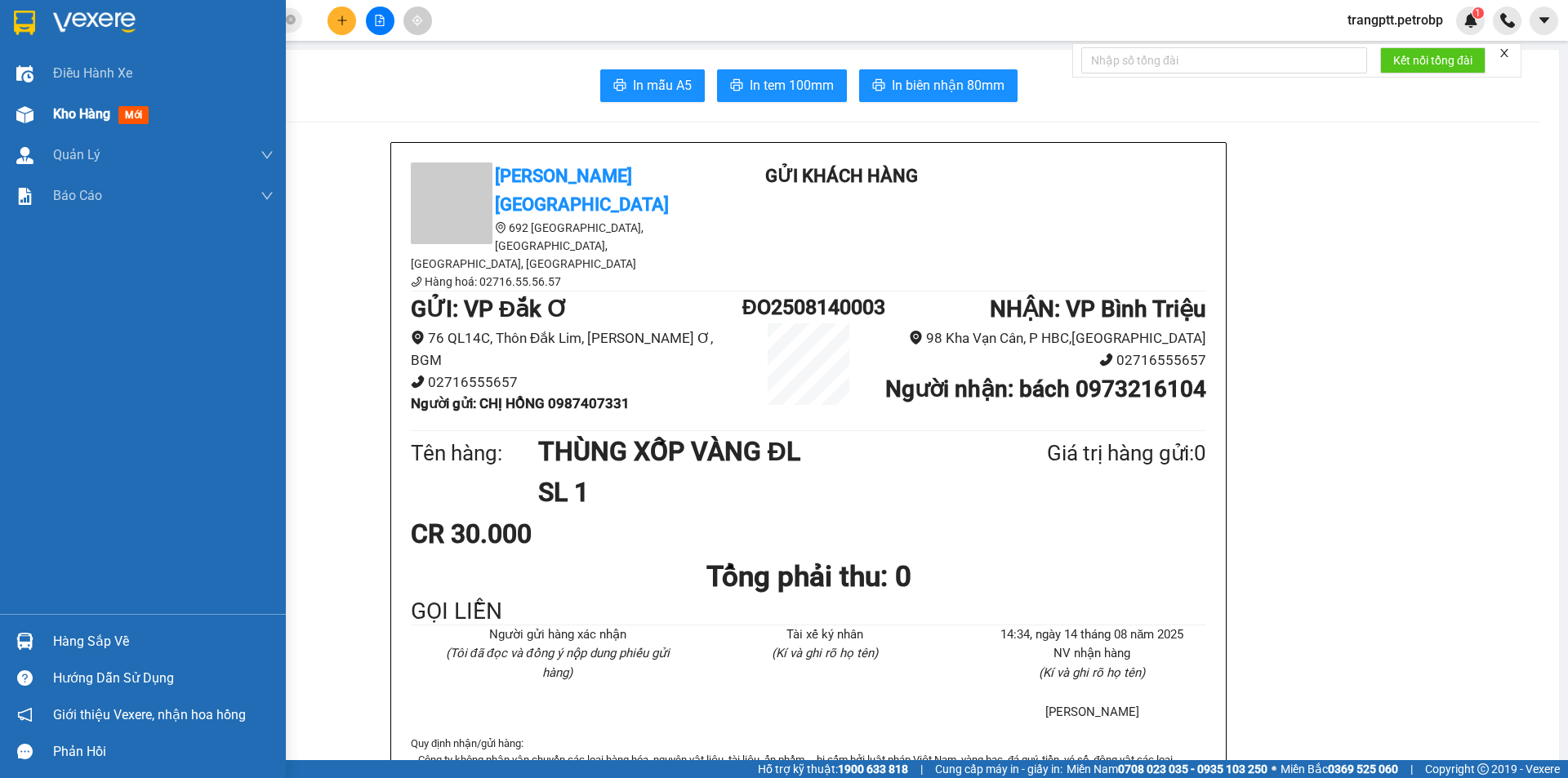
click at [50, 115] on div "Kho hàng mới" at bounding box center [143, 114] width 286 height 41
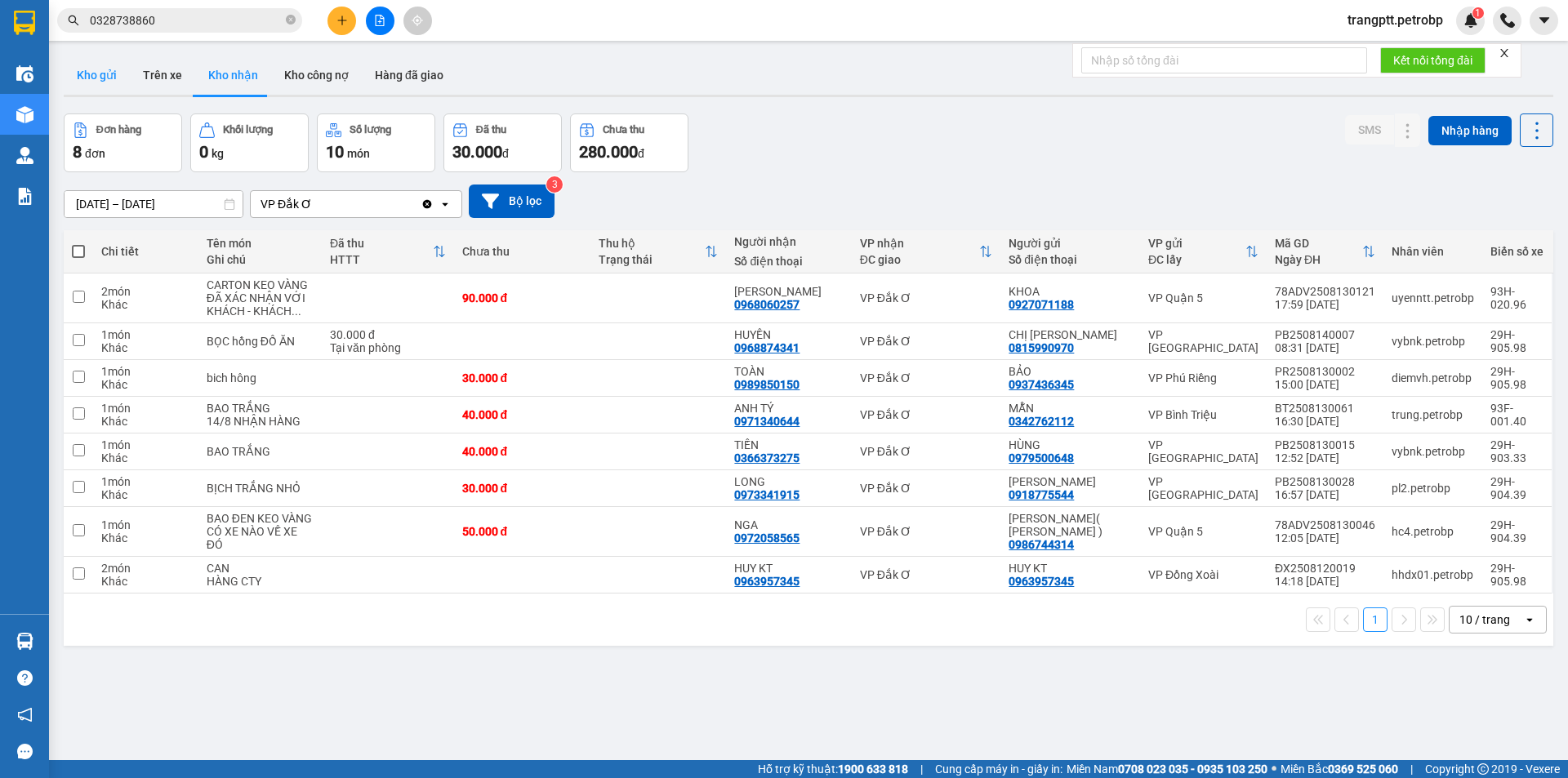
click at [91, 72] on button "Kho gửi" at bounding box center [97, 75] width 67 height 39
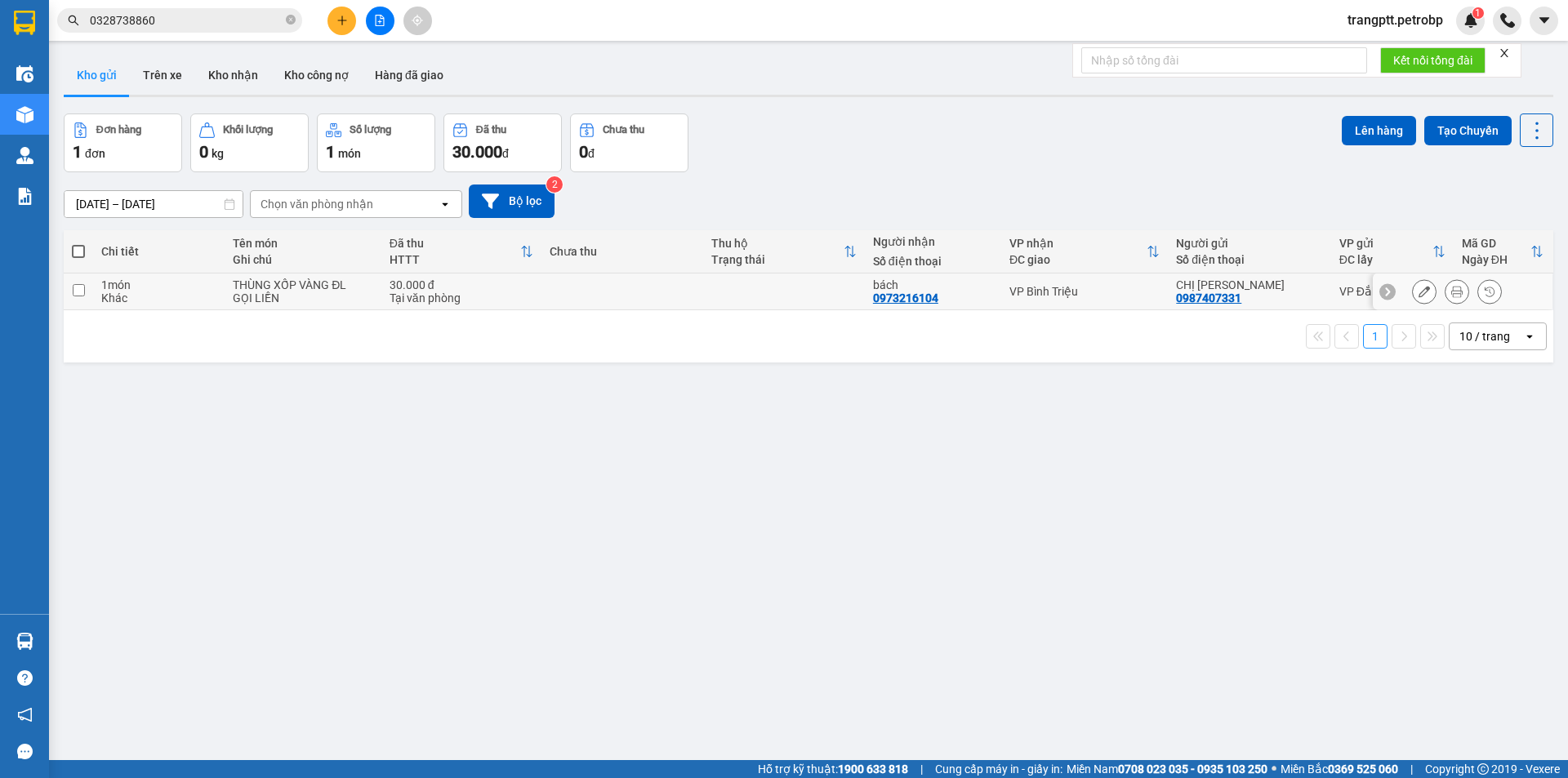
click at [1413, 285] on button at bounding box center [1424, 292] width 23 height 28
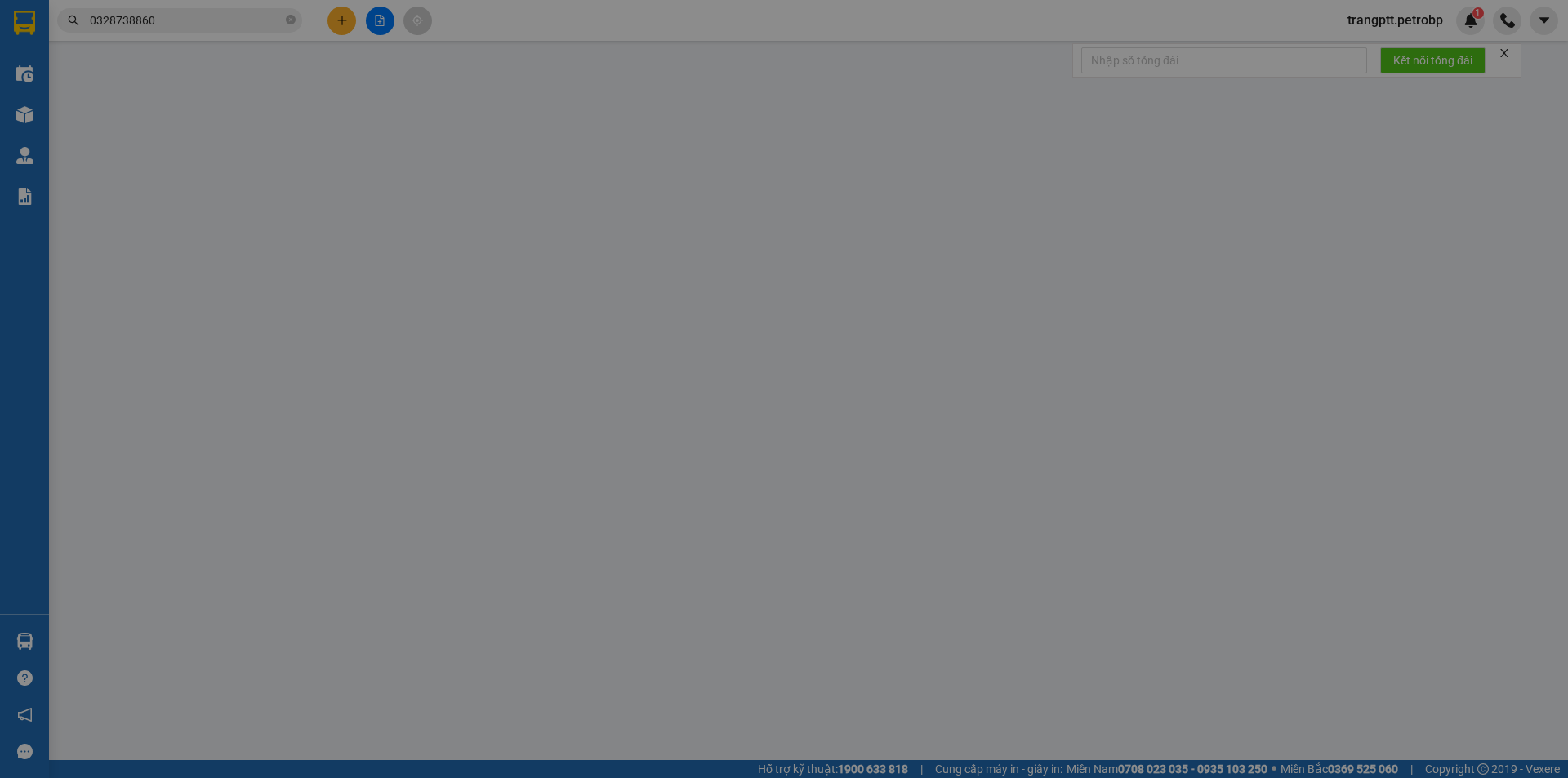
type input "0987407331"
type input "CHỊ HỒNG"
type input "0973216104"
type input "bách"
type input "30.000"
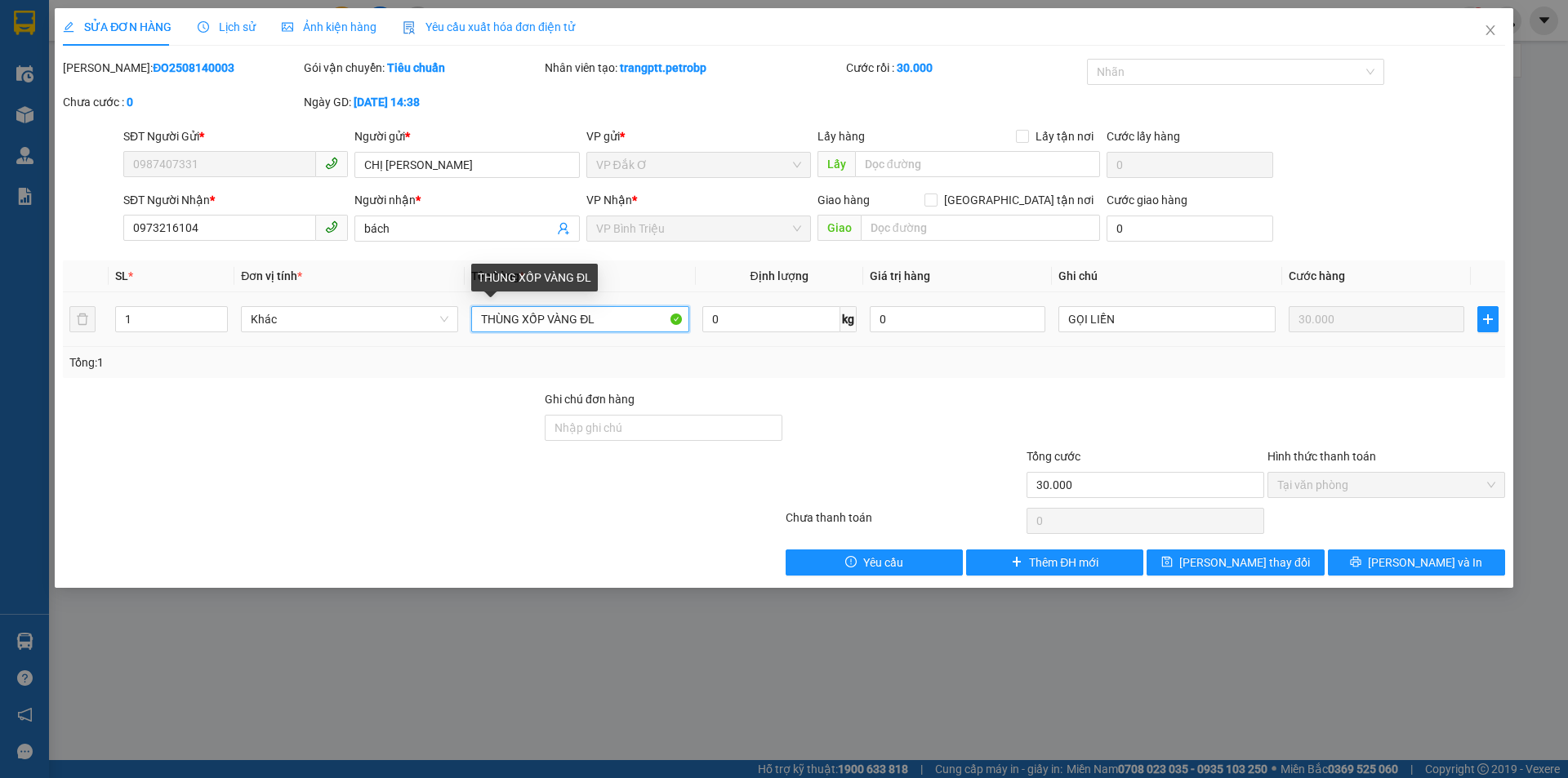
click at [606, 316] on input "THÙNG XỐP VÀNG ĐL" at bounding box center [579, 318] width 217 height 26
click at [561, 314] on input "THÙNG XỐP ĐL (DƯỚI 3KG)" at bounding box center [579, 318] width 217 height 26
type input "THÙNG XỐP ĐL NHỎ (DƯỚI 3KG)"
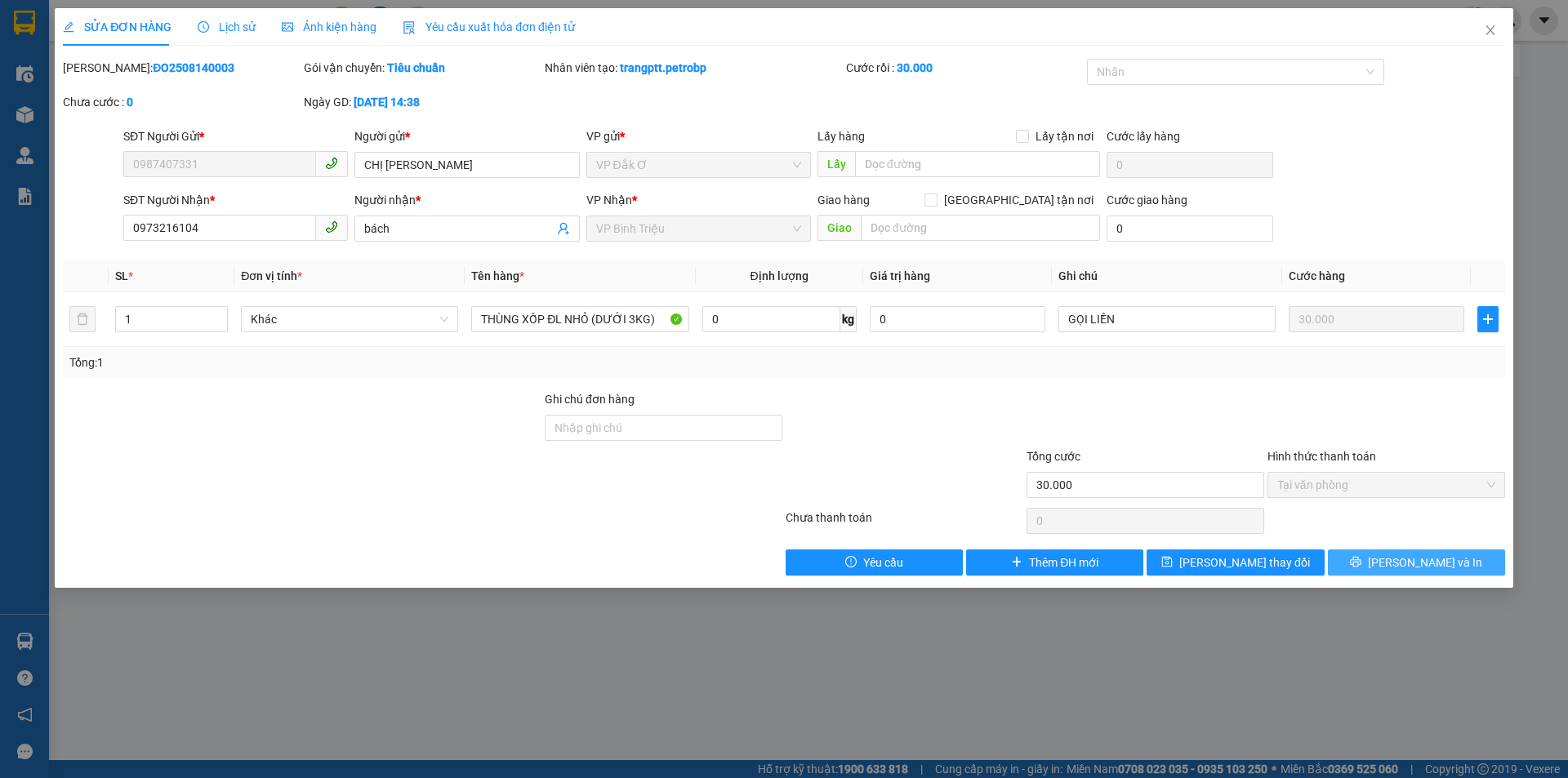
click at [1423, 554] on span "[PERSON_NAME] và In" at bounding box center [1425, 563] width 115 height 18
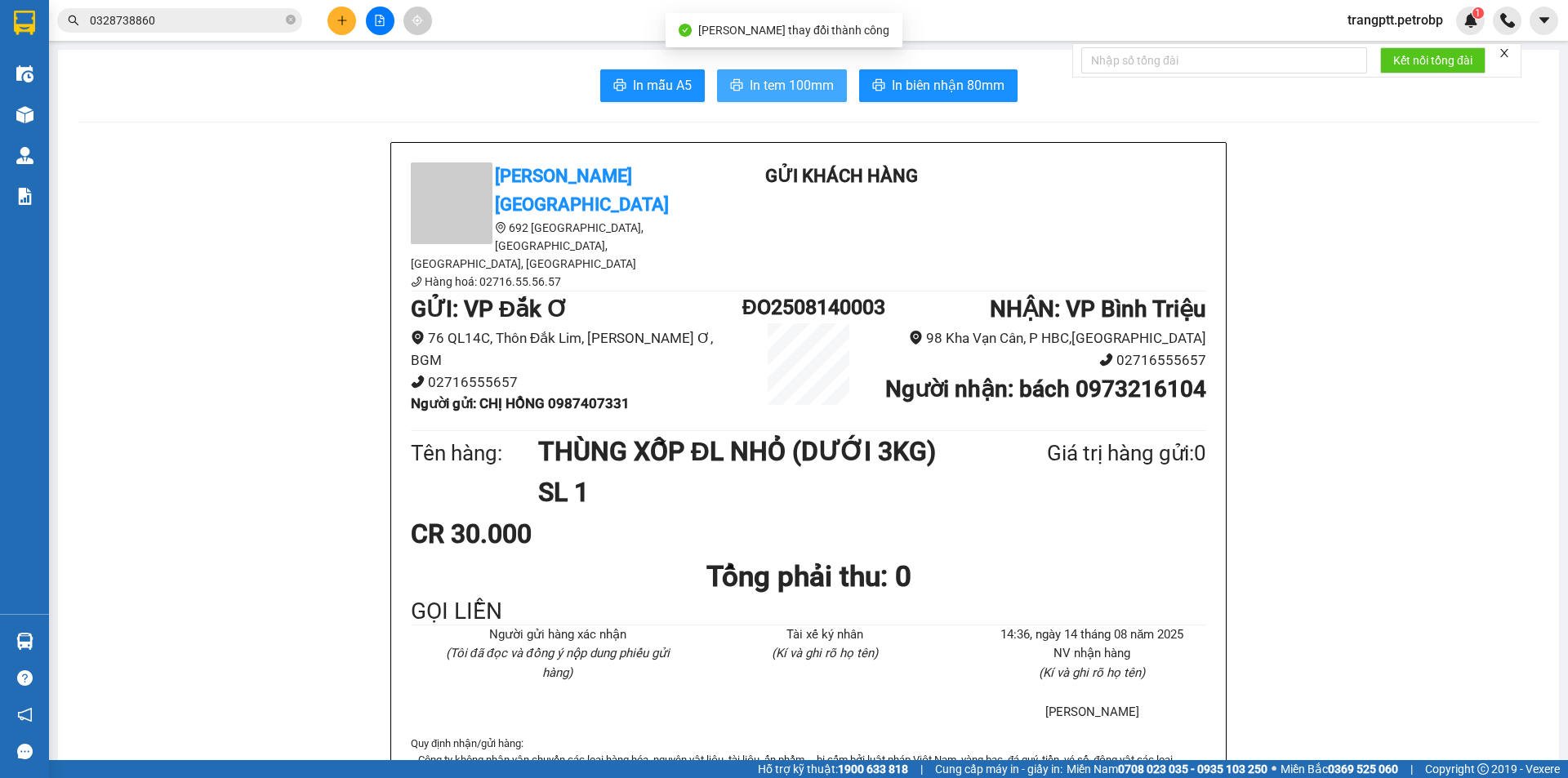
drag, startPoint x: 774, startPoint y: 81, endPoint x: 1053, endPoint y: 244, distance: 323.1
click at [777, 83] on span "In tem 100mm" at bounding box center [791, 85] width 84 height 21
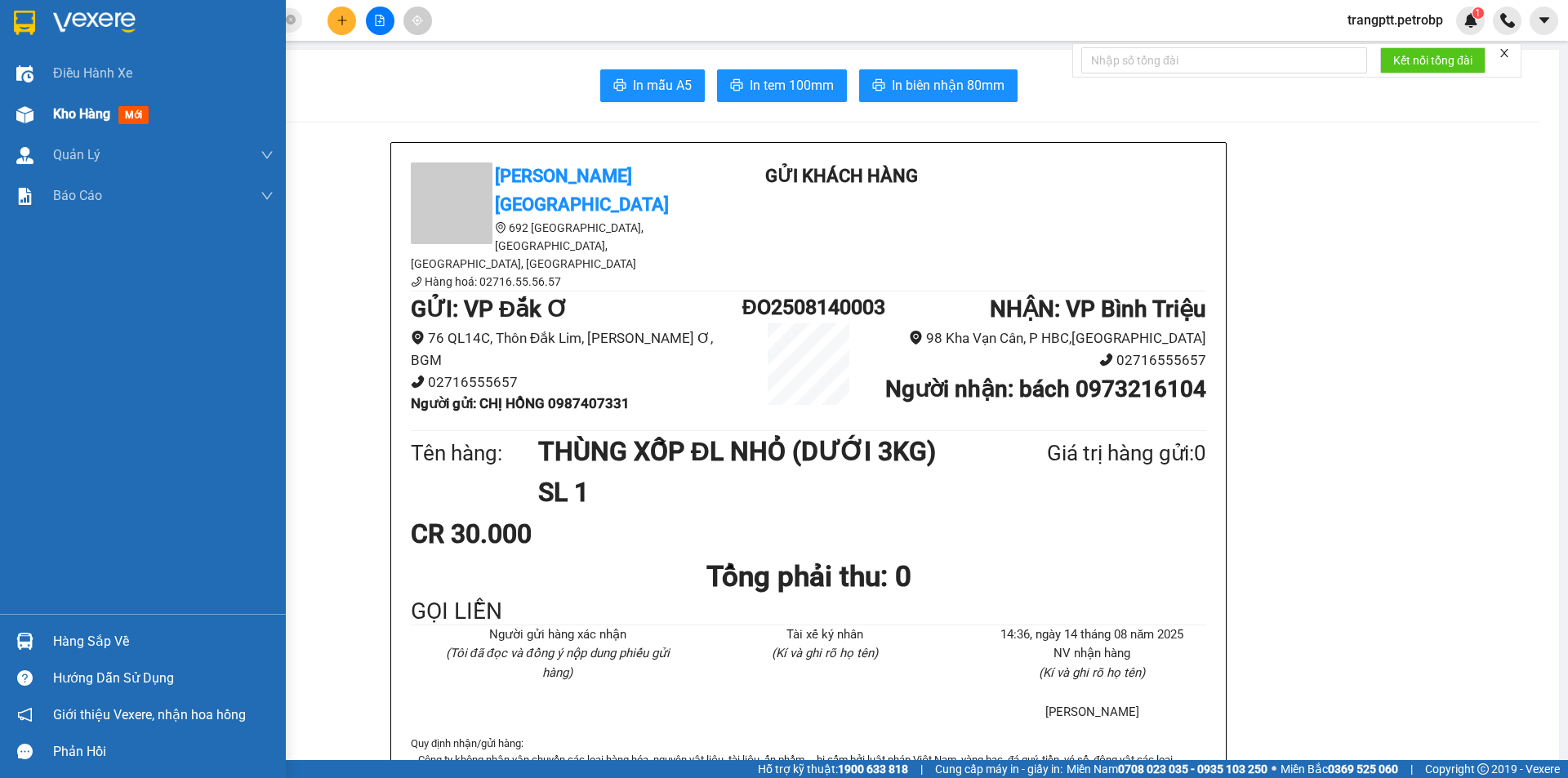
click at [106, 110] on span "Kho hàng" at bounding box center [81, 114] width 57 height 16
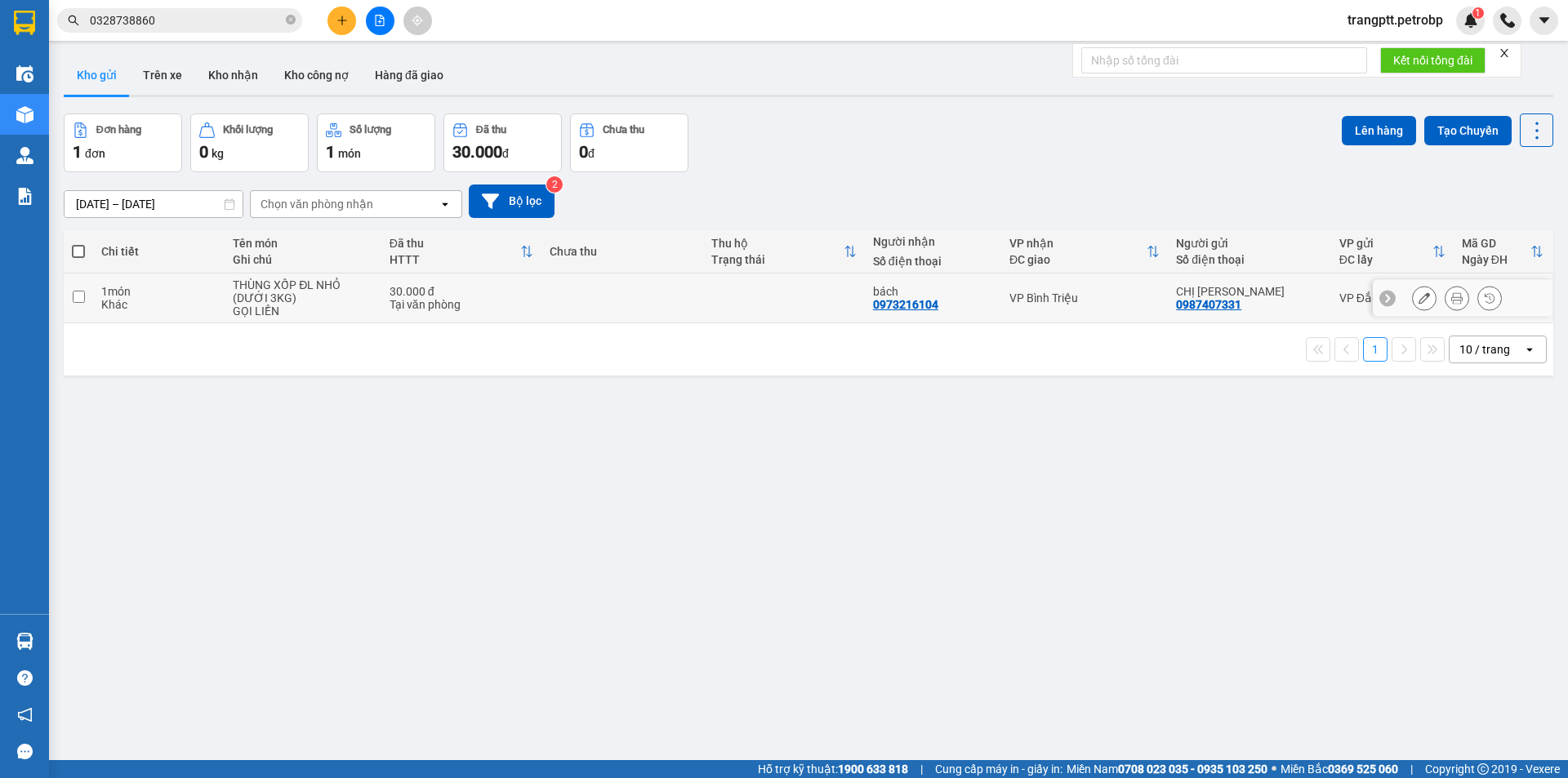
click at [81, 294] on input "checkbox" at bounding box center [78, 297] width 12 height 12
checkbox input "true"
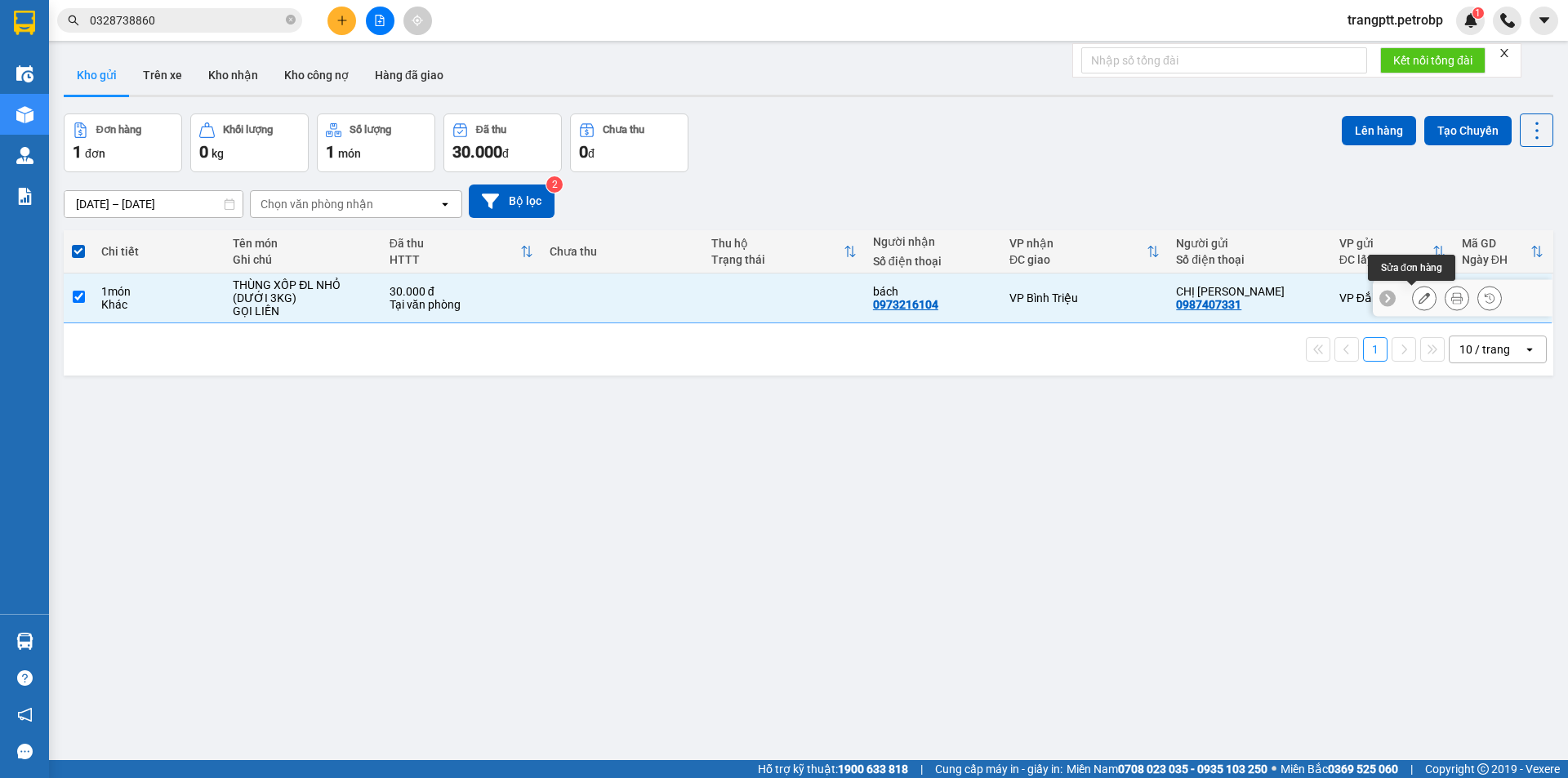
click at [1418, 298] on icon at bounding box center [1424, 298] width 12 height 12
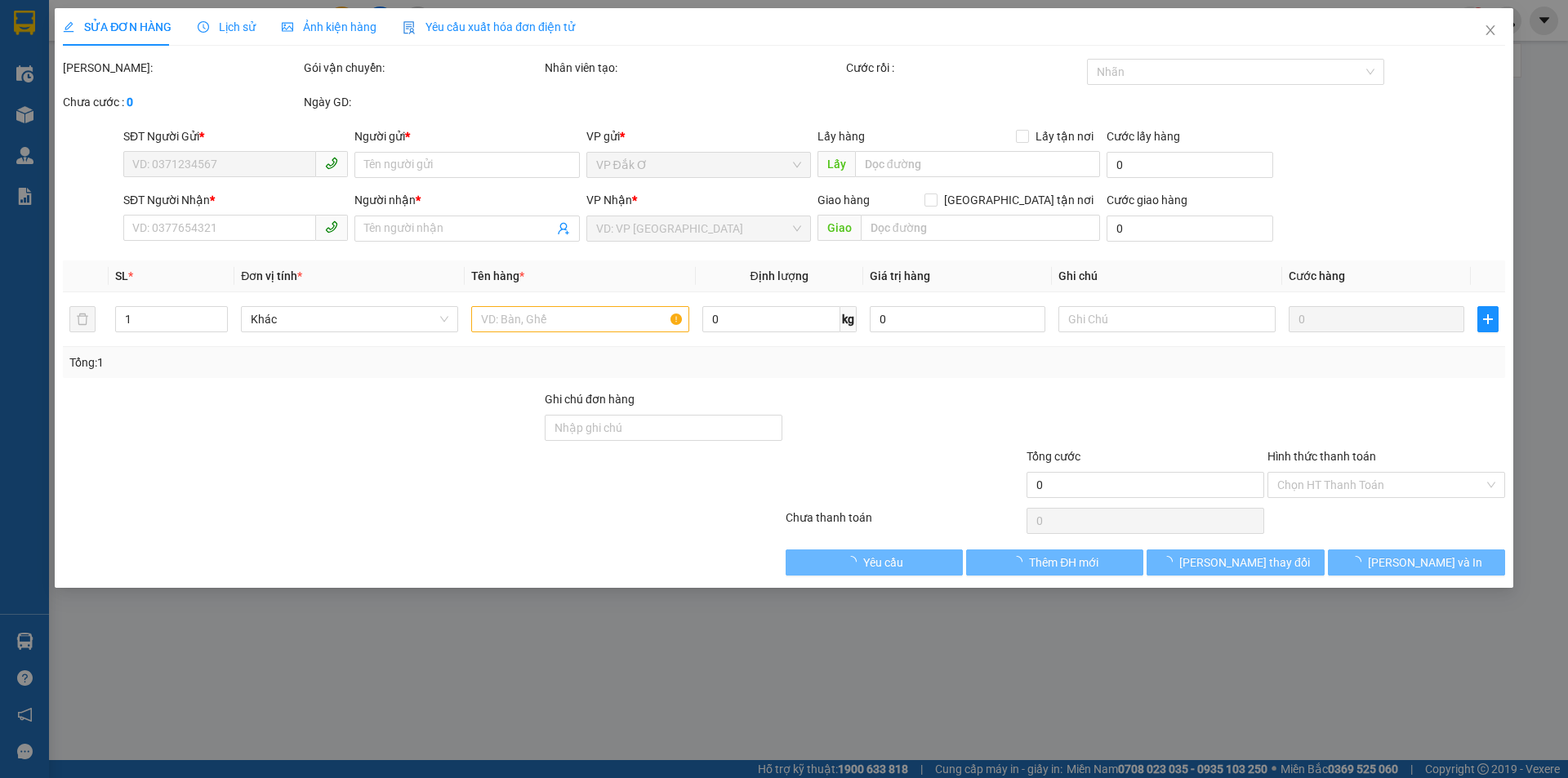
type input "0987407331"
type input "CHỊ HỒNG"
type input "0973216104"
type input "bách"
type input "30.000"
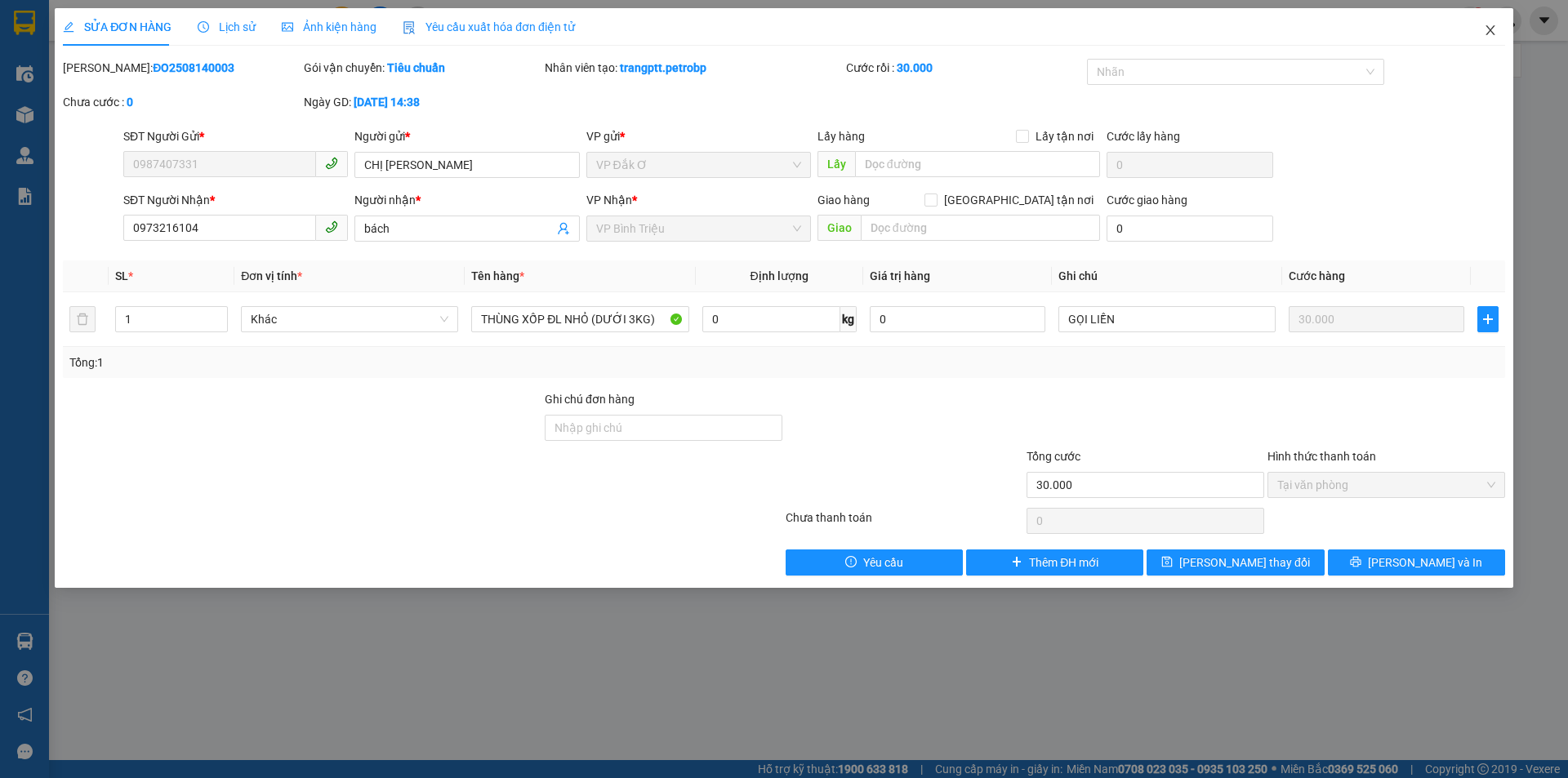
click at [1487, 27] on icon "close" at bounding box center [1490, 30] width 9 height 10
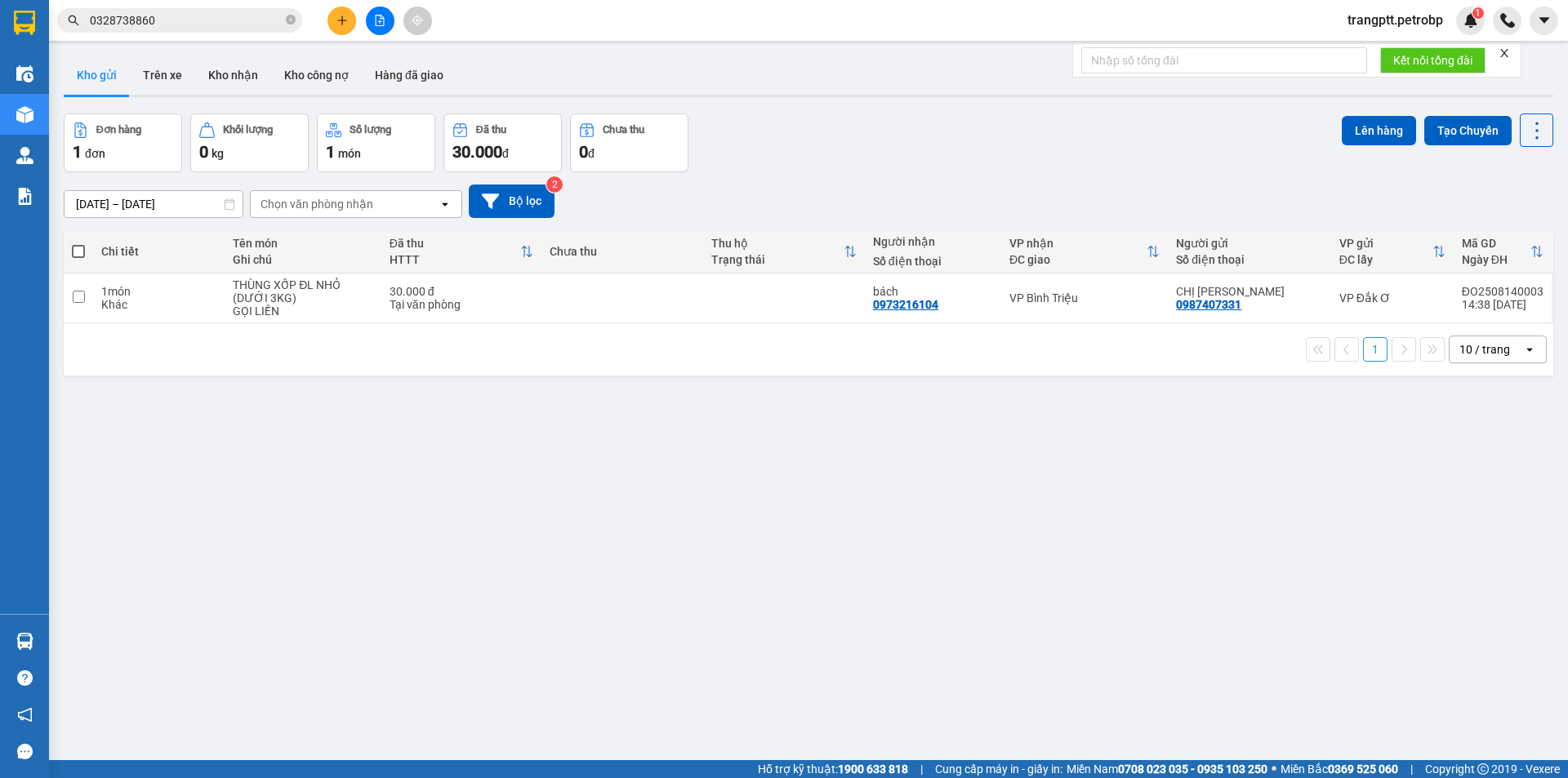
click at [83, 250] on span at bounding box center [78, 252] width 13 height 13
click at [78, 244] on input "checkbox" at bounding box center [78, 244] width 0 height 0
checkbox input "true"
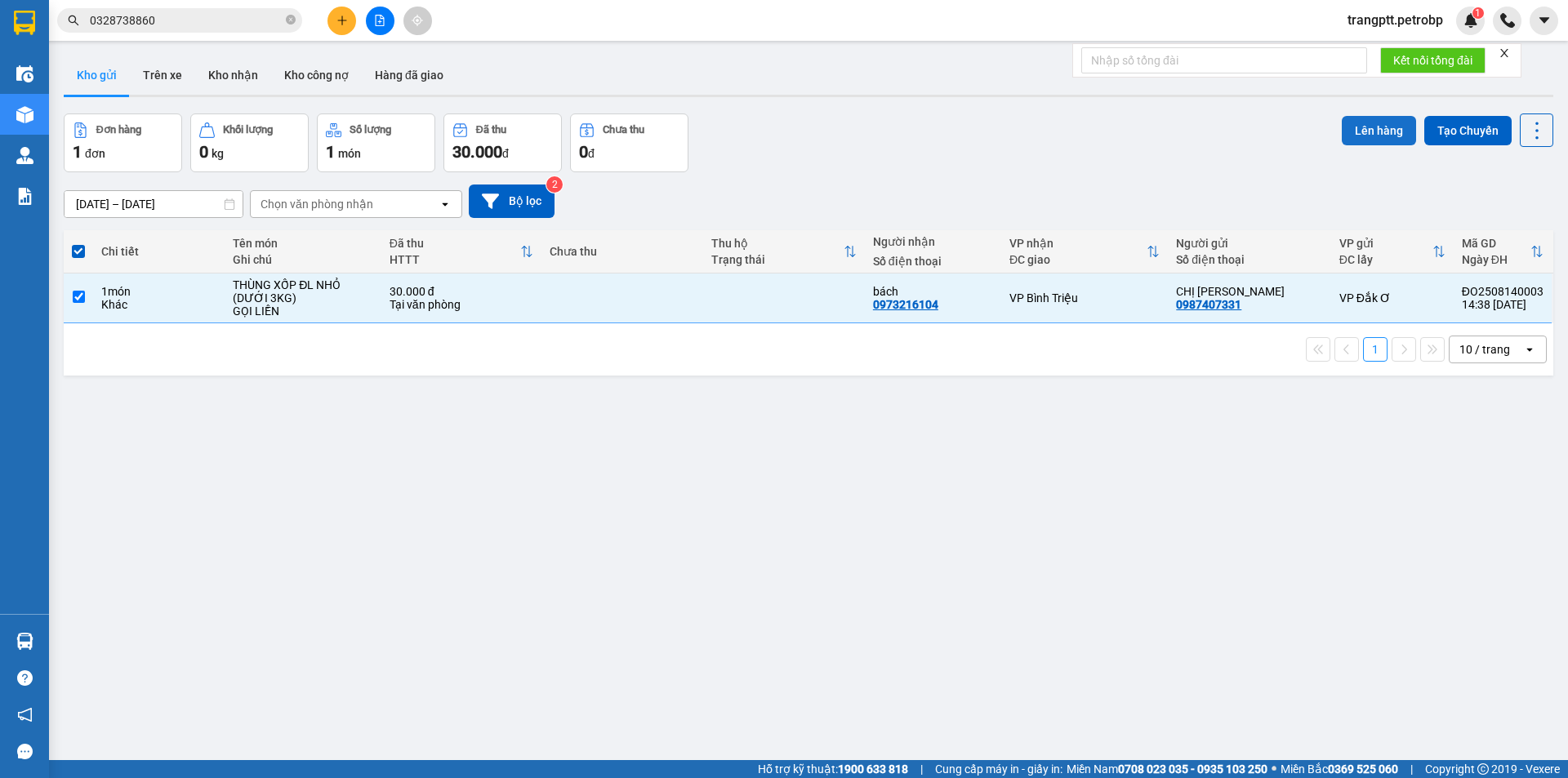
click at [1351, 123] on button "Lên hàng" at bounding box center [1378, 130] width 74 height 29
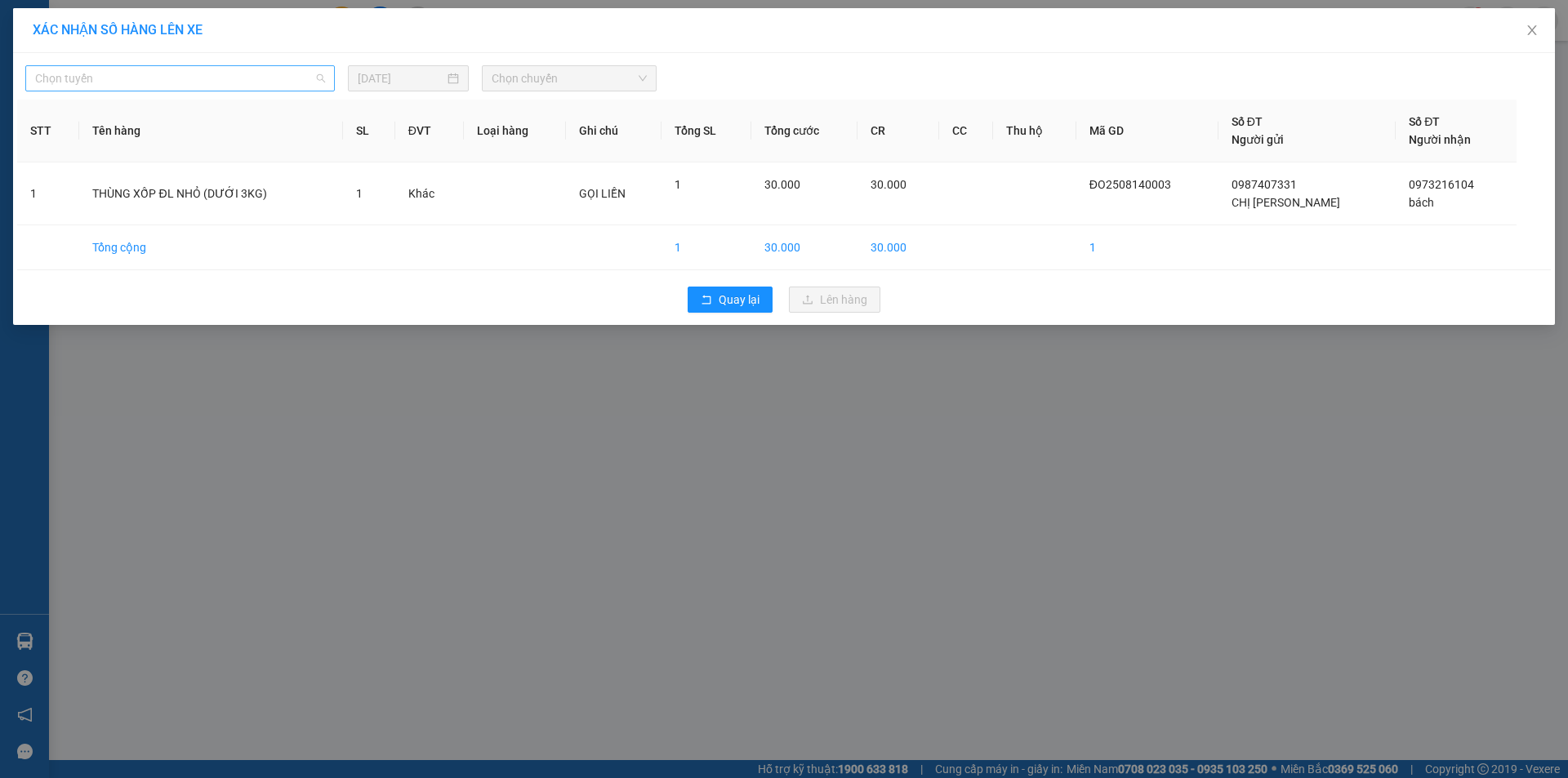
click at [213, 75] on span "Chọn tuyến" at bounding box center [180, 78] width 290 height 24
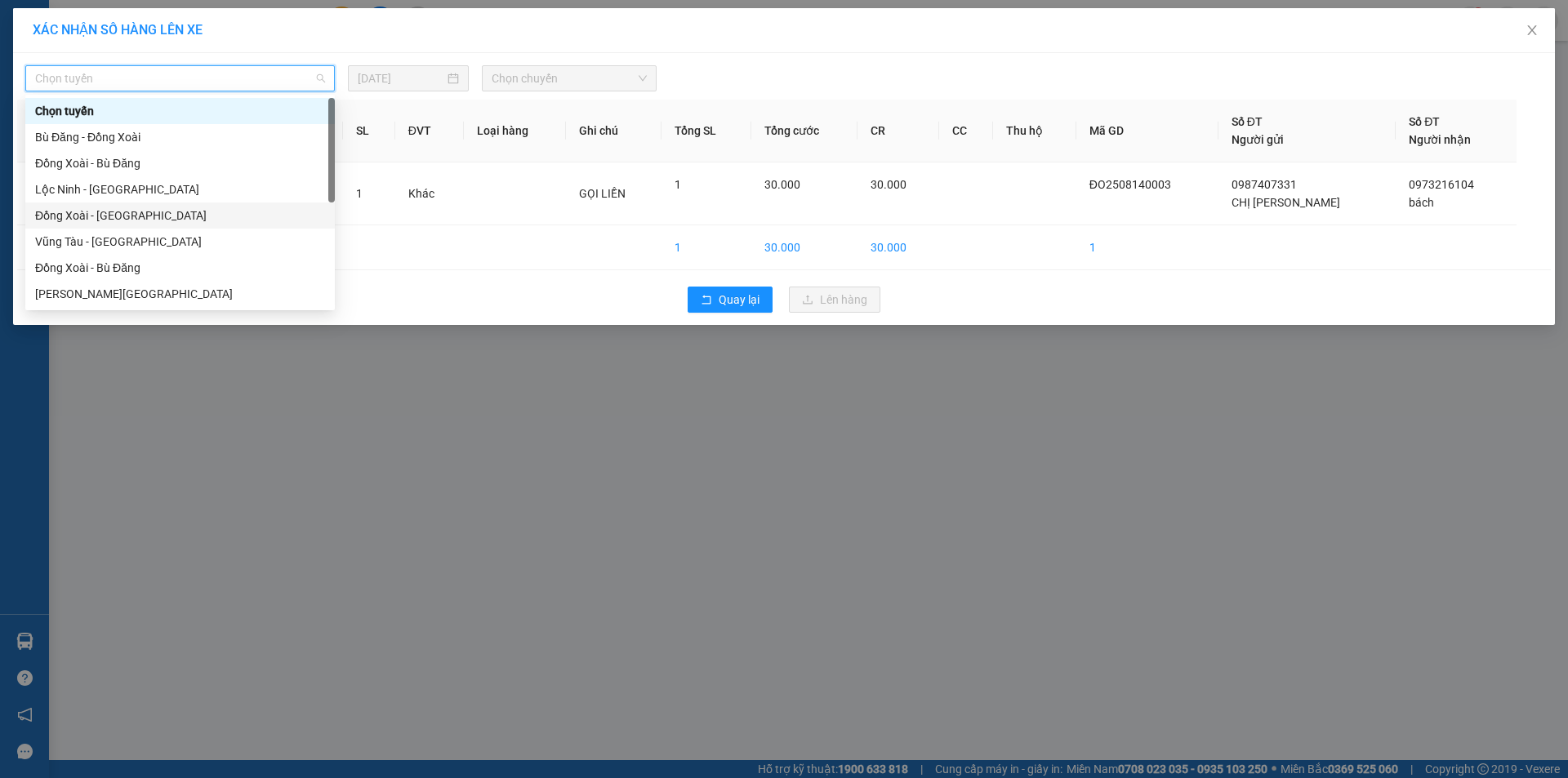
scroll to position [313, 0]
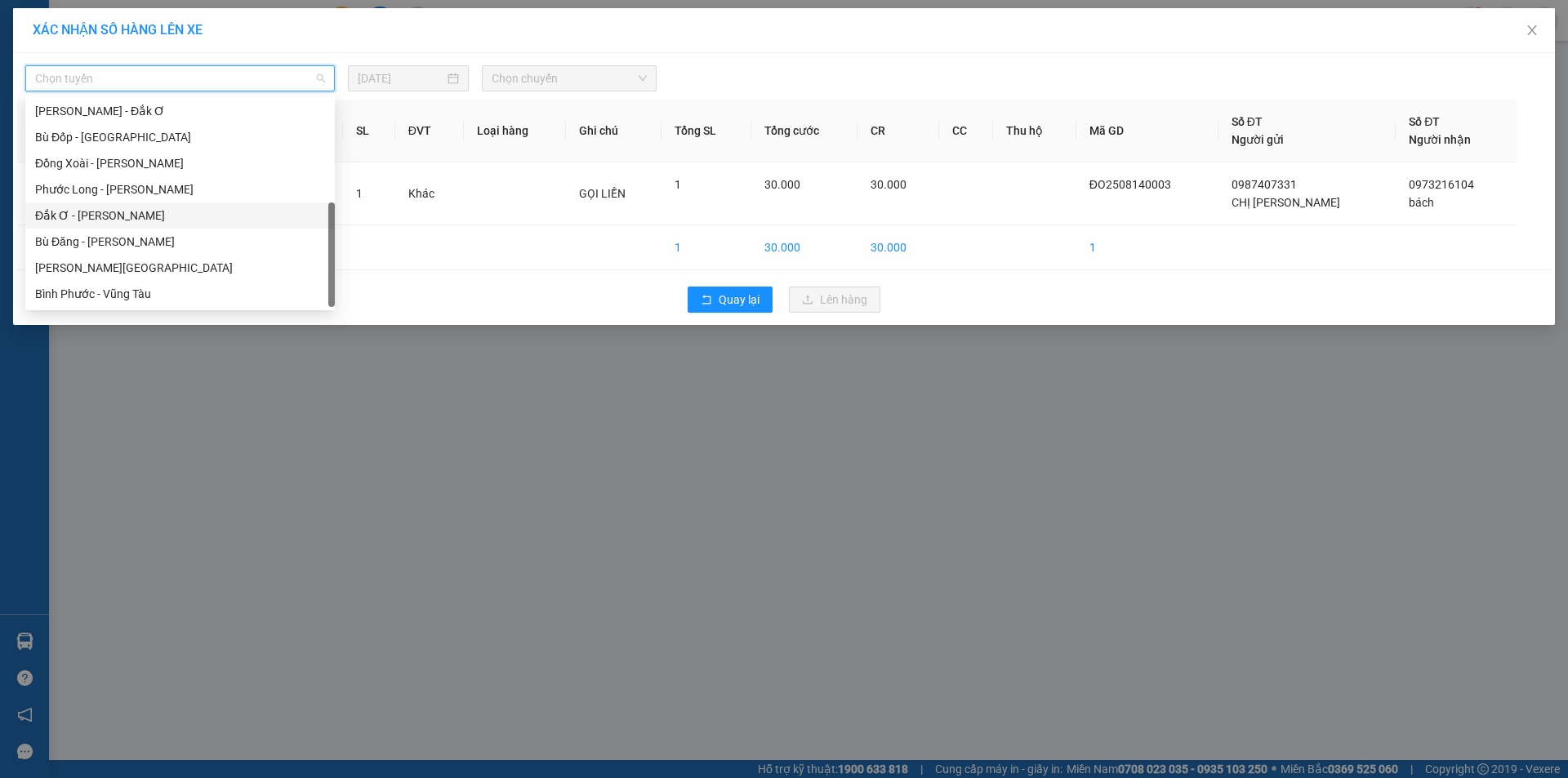
drag, startPoint x: 81, startPoint y: 210, endPoint x: 378, endPoint y: 121, distance: 310.0
click at [91, 208] on div "Đắk Ơ - [PERSON_NAME]" at bounding box center [180, 216] width 290 height 18
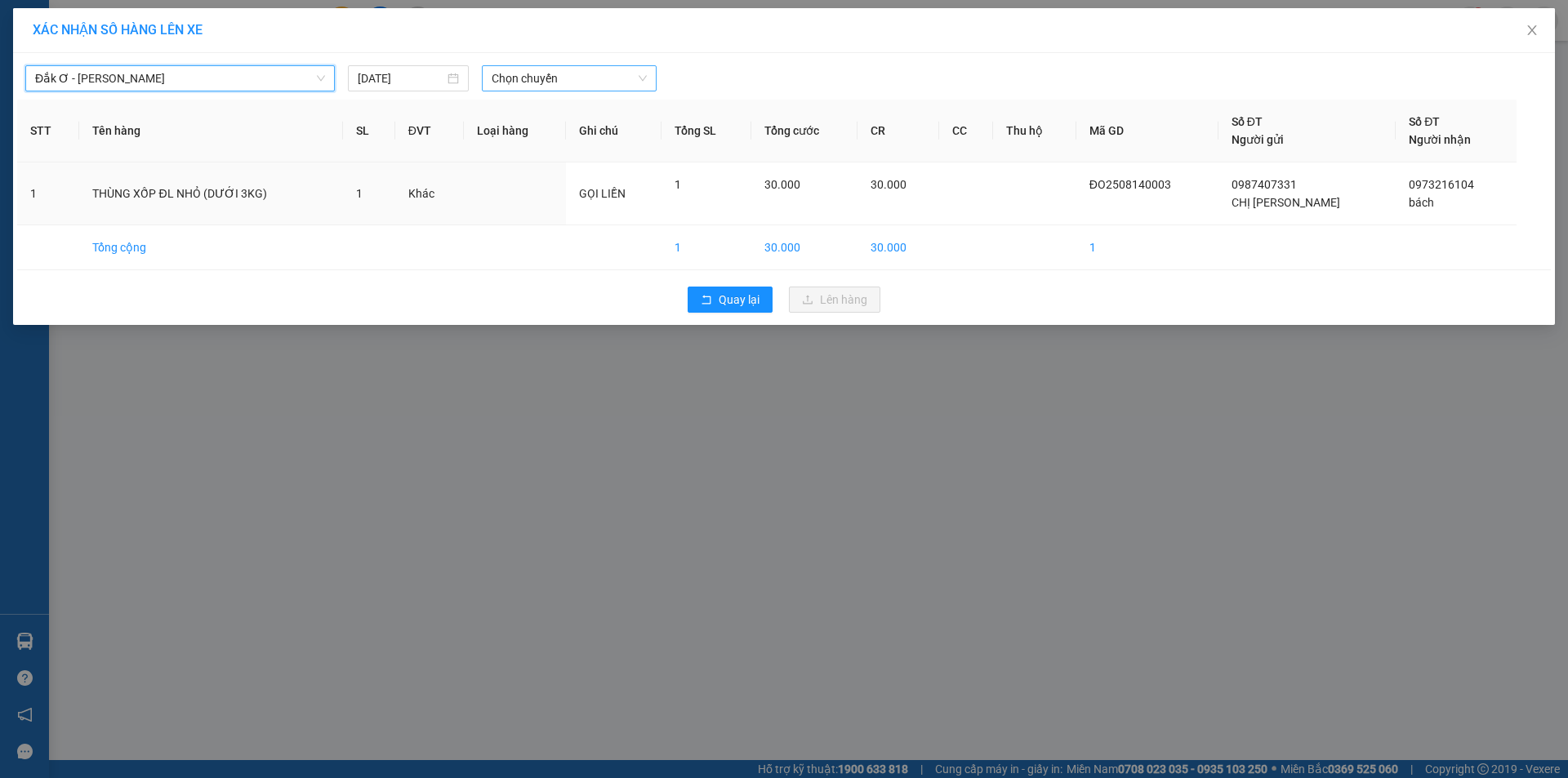
click at [544, 72] on span "Chọn chuyến" at bounding box center [569, 78] width 155 height 24
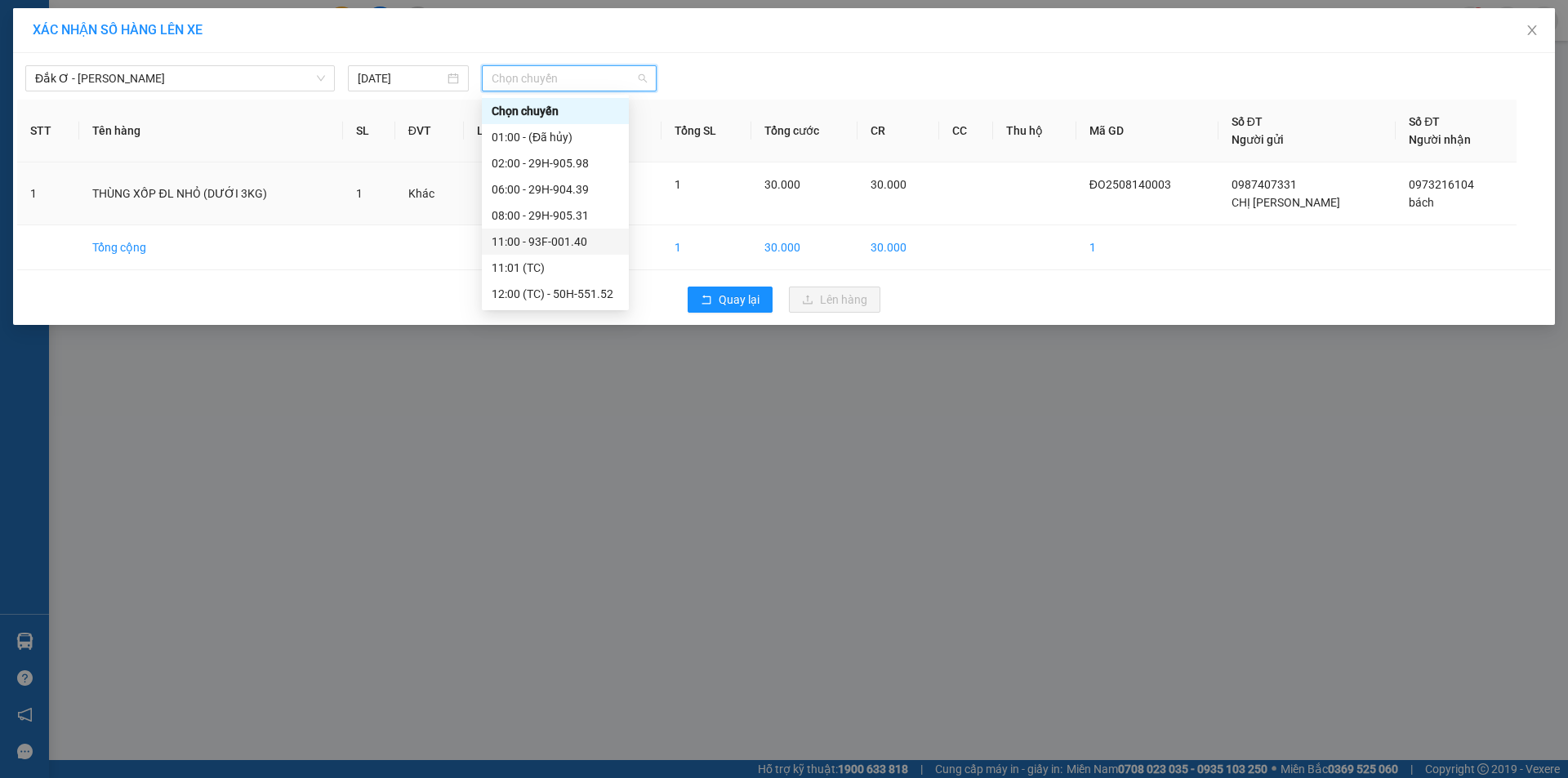
scroll to position [78, 0]
click at [542, 268] on div "15:00 - 29H-903.33" at bounding box center [555, 268] width 127 height 18
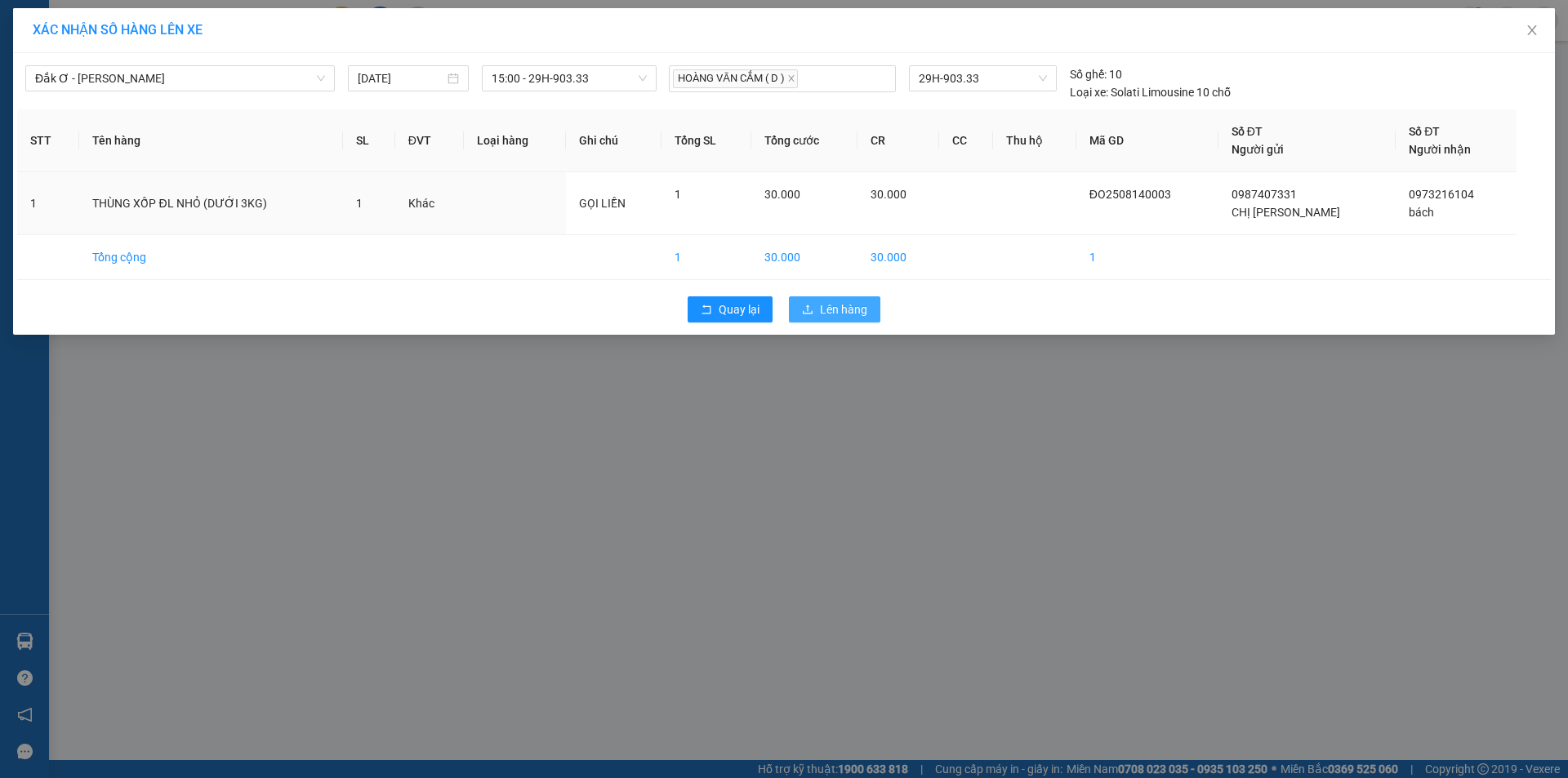
click at [858, 307] on span "Lên hàng" at bounding box center [843, 310] width 47 height 18
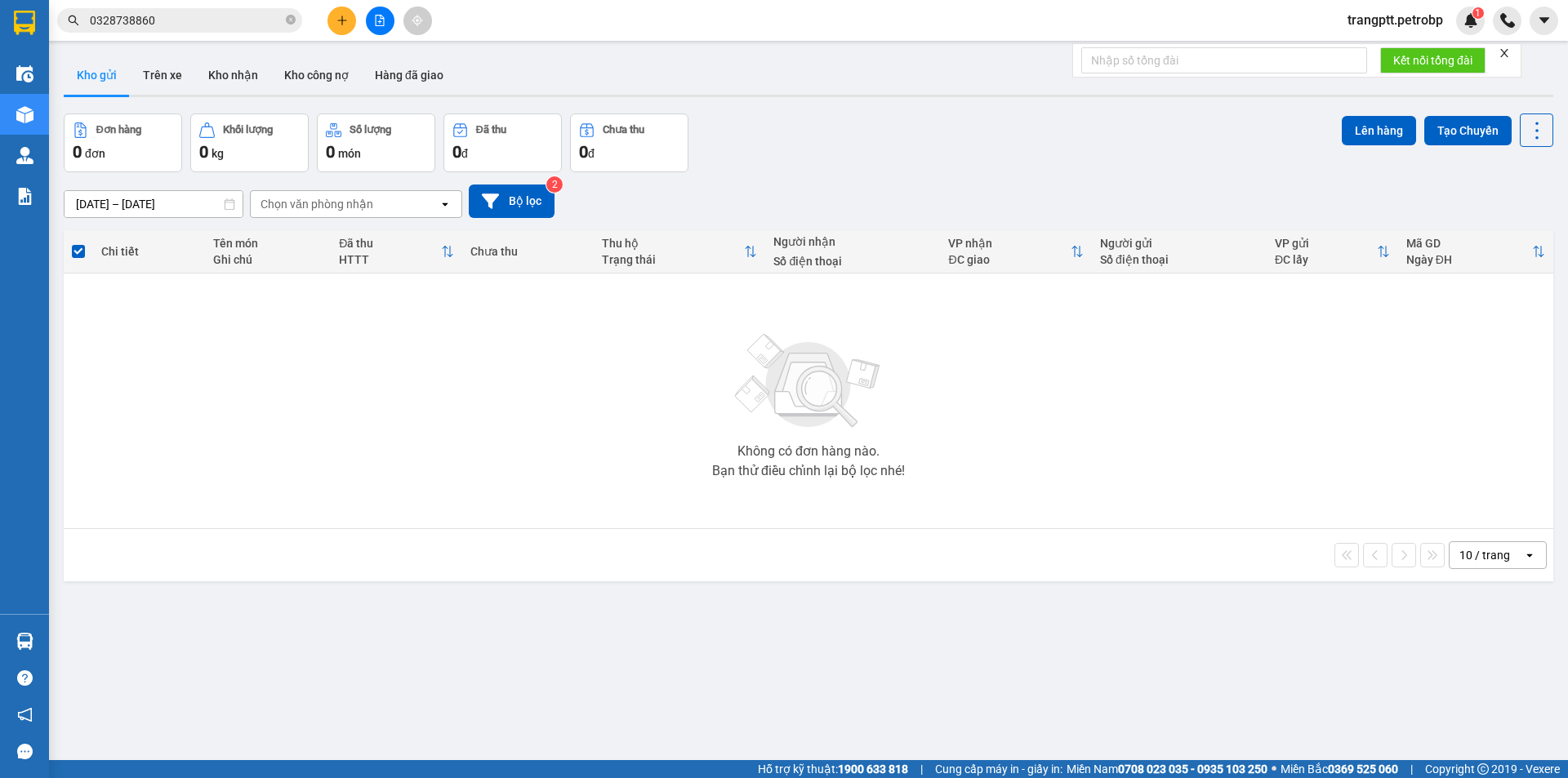
click at [78, 254] on span at bounding box center [78, 252] width 13 height 13
click at [78, 244] on input "checkbox" at bounding box center [78, 244] width 0 height 0
click at [343, 19] on icon "plus" at bounding box center [342, 20] width 1 height 9
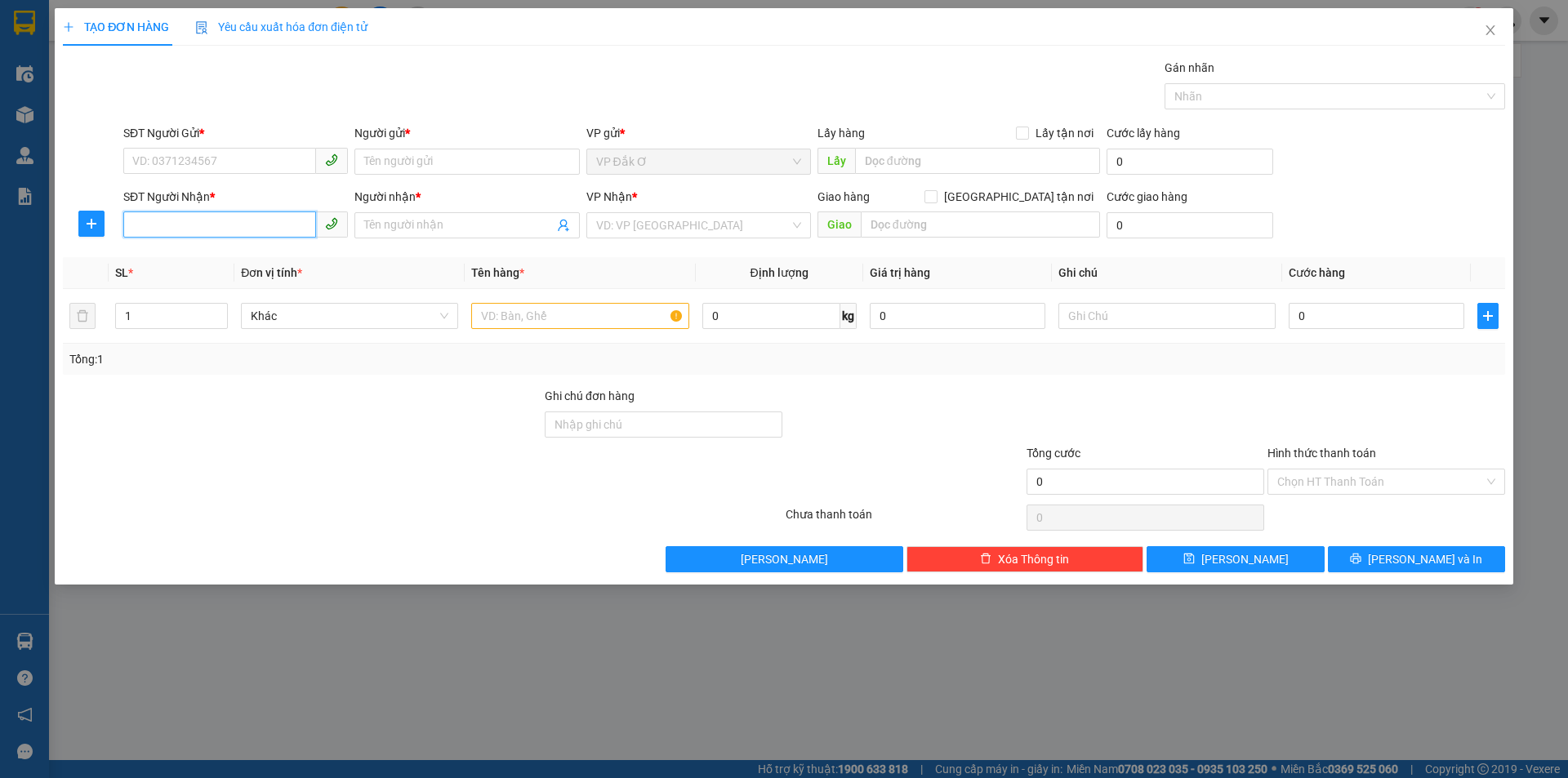
click at [205, 224] on input "SĐT Người Nhận *" at bounding box center [219, 224] width 193 height 26
click at [226, 254] on div "0333962348 - MINH" at bounding box center [235, 259] width 205 height 18
type input "0333962348"
type input "MINH"
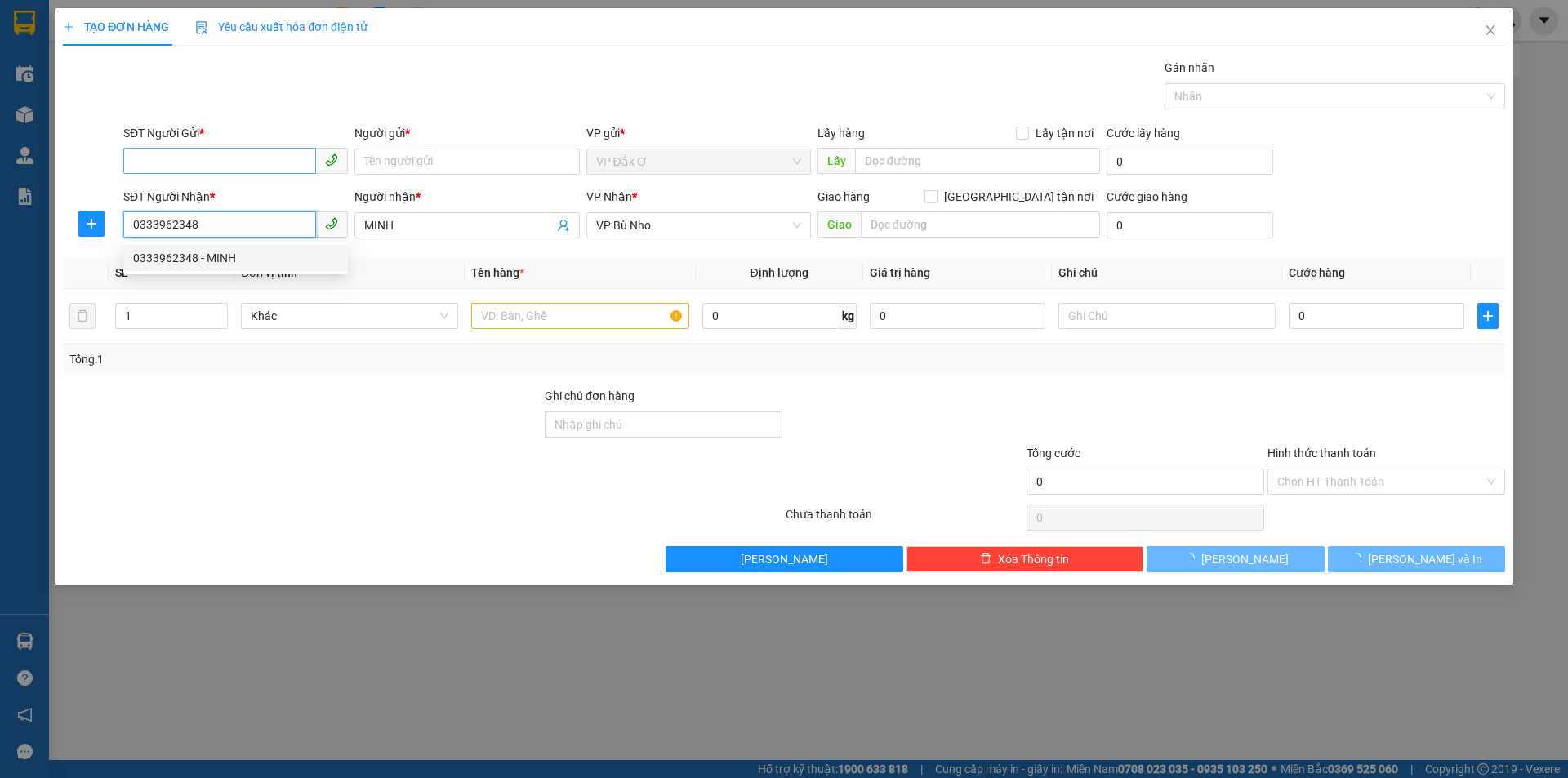
type input "60.000"
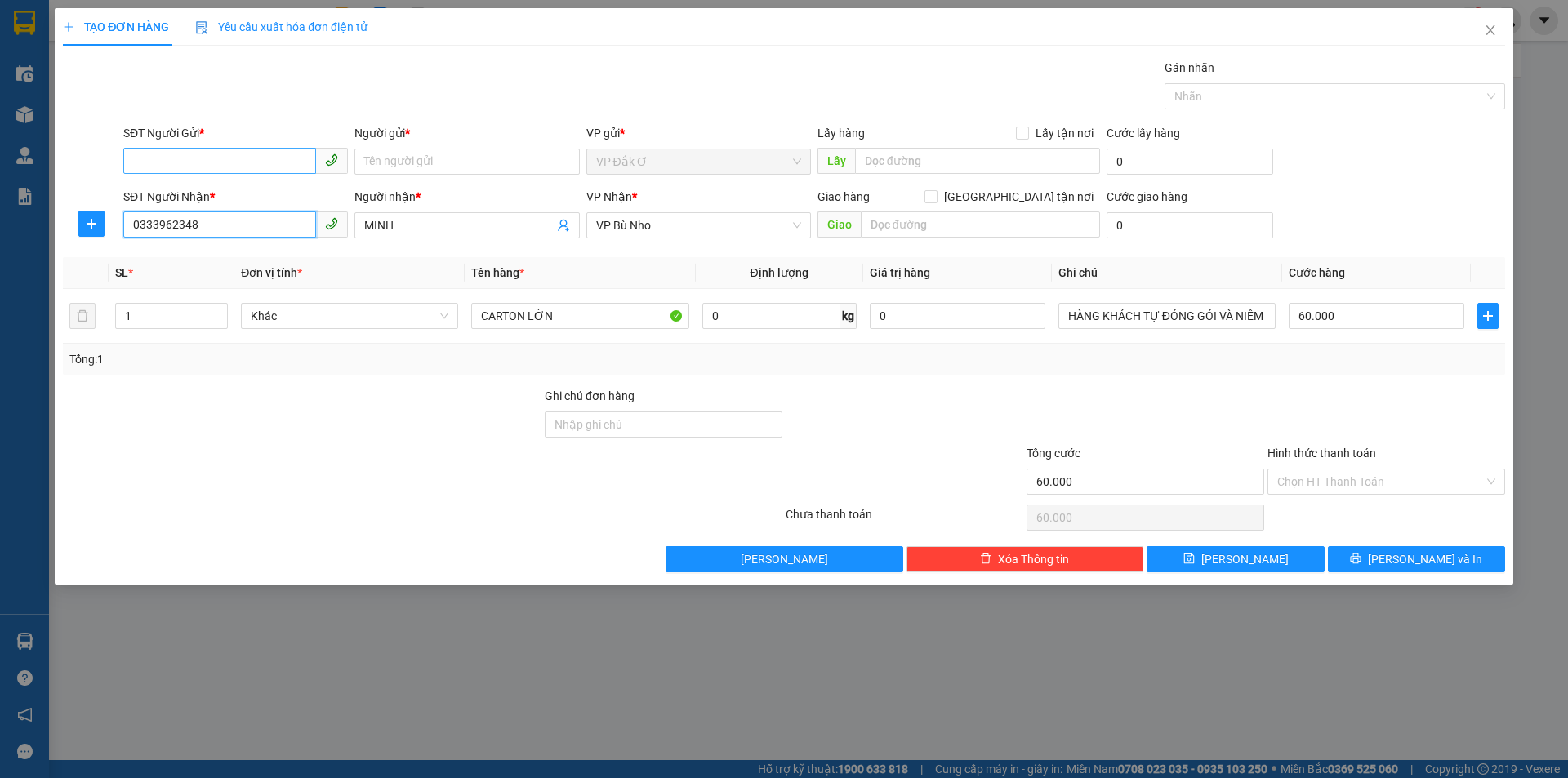
type input "0333962348"
click at [242, 155] on input "SĐT Người Gửi *" at bounding box center [219, 160] width 193 height 26
click at [220, 193] on div "0962367205 - HUY" at bounding box center [235, 194] width 205 height 18
type input "0962367205"
type input "HUY"
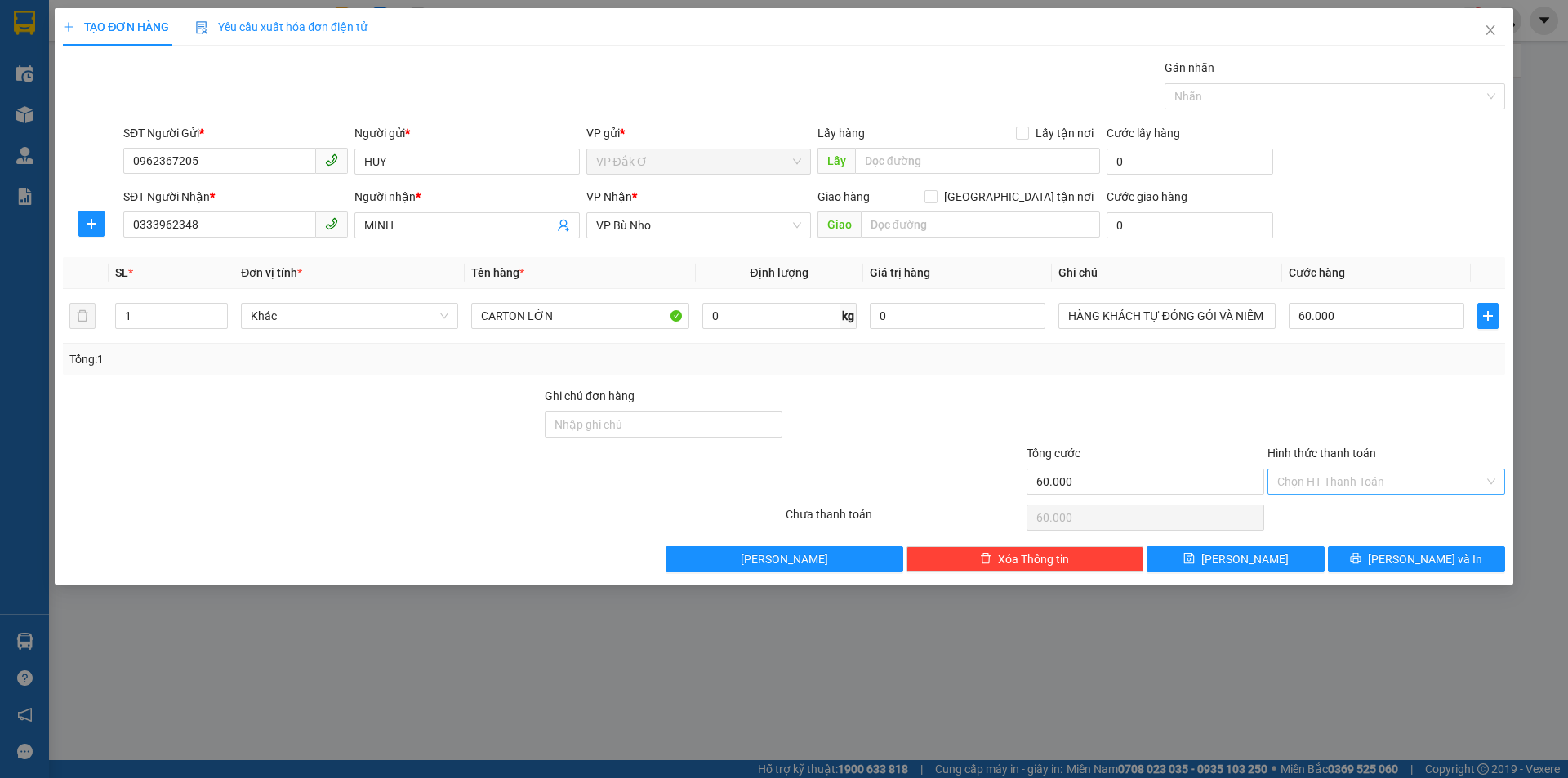
click at [1357, 481] on input "Hình thức thanh toán" at bounding box center [1380, 481] width 207 height 24
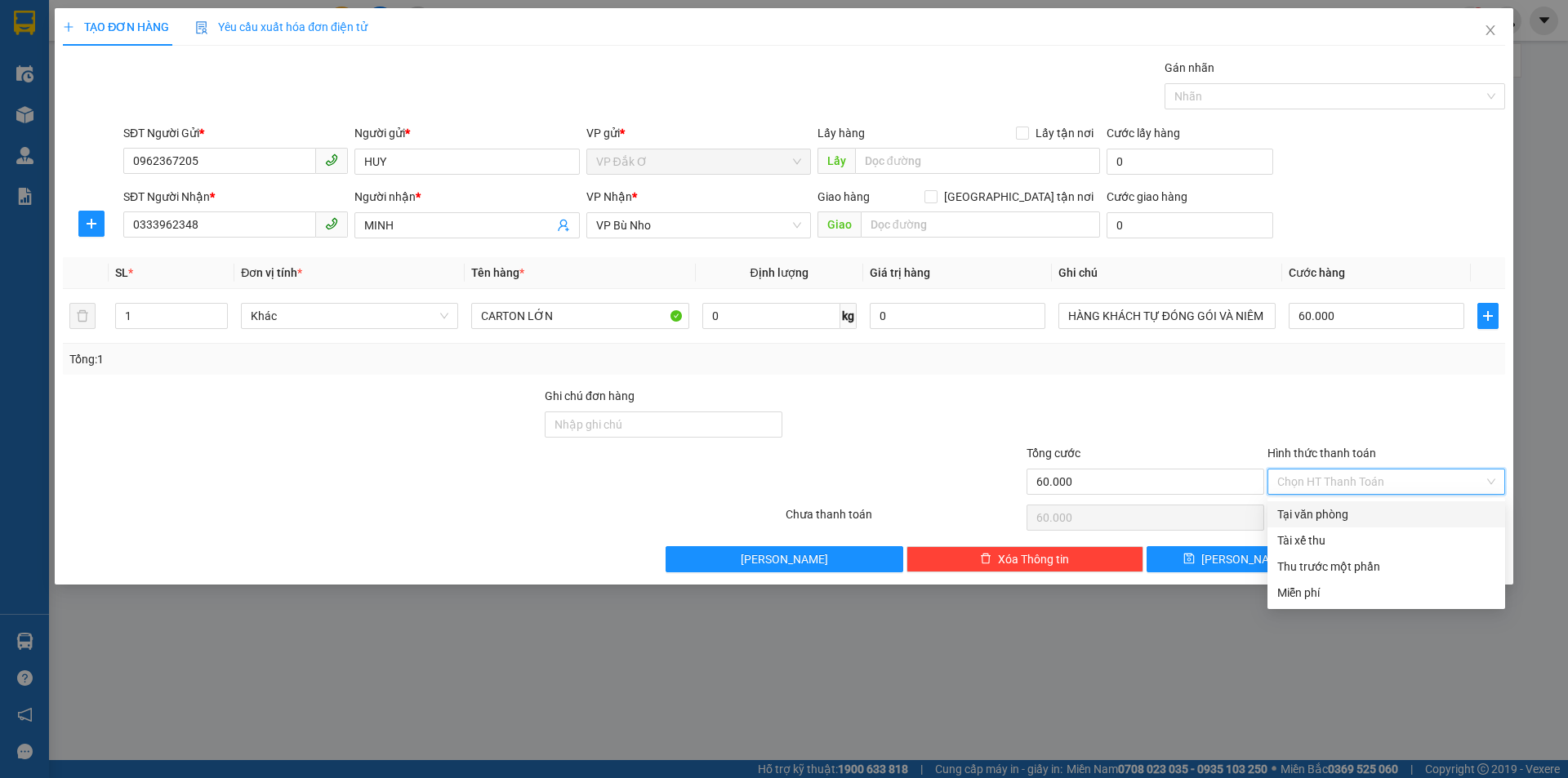
click at [1358, 512] on div "Tại văn phòng" at bounding box center [1386, 515] width 218 height 18
type input "0"
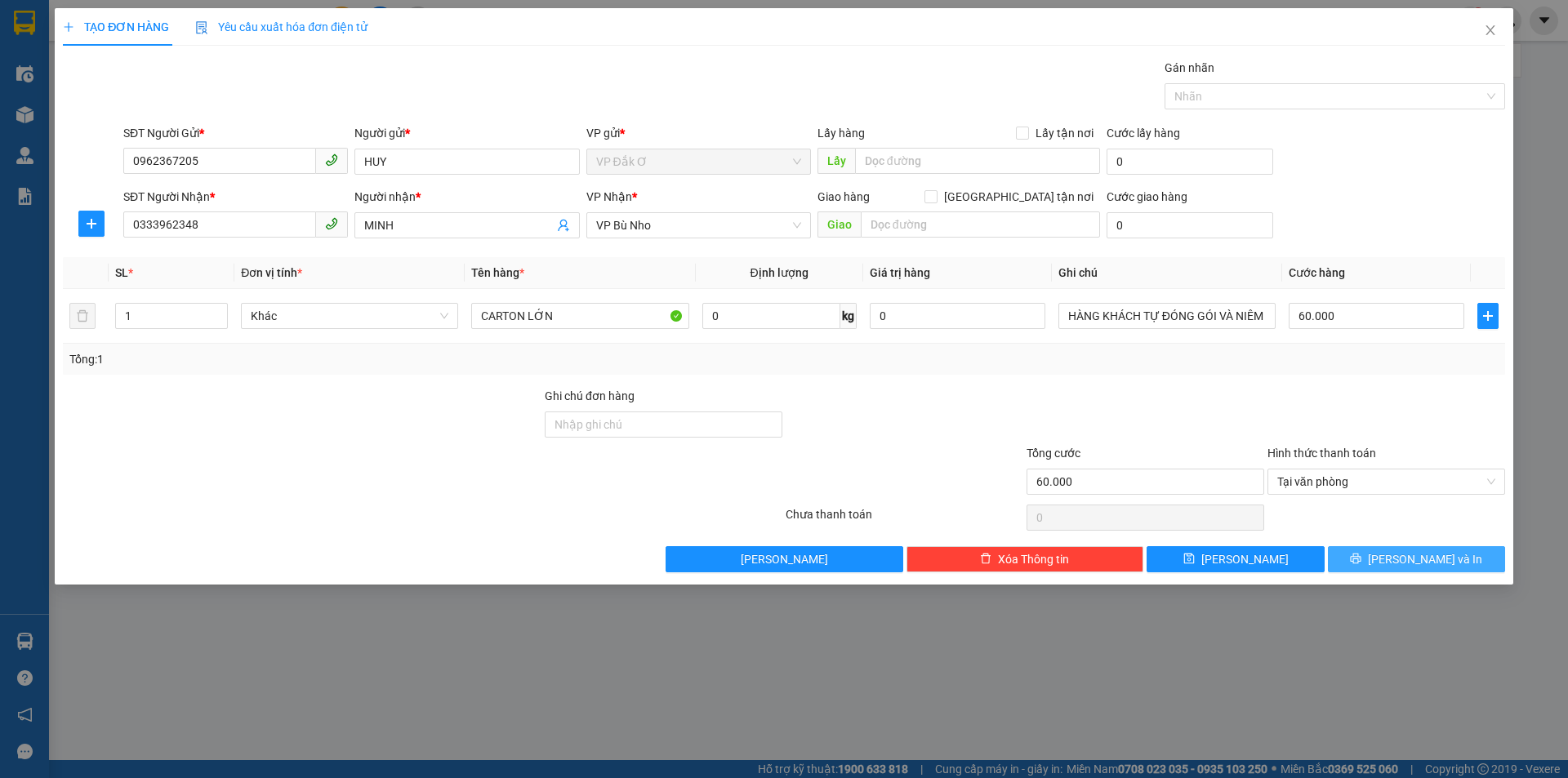
click at [1362, 562] on icon "printer" at bounding box center [1356, 559] width 12 height 12
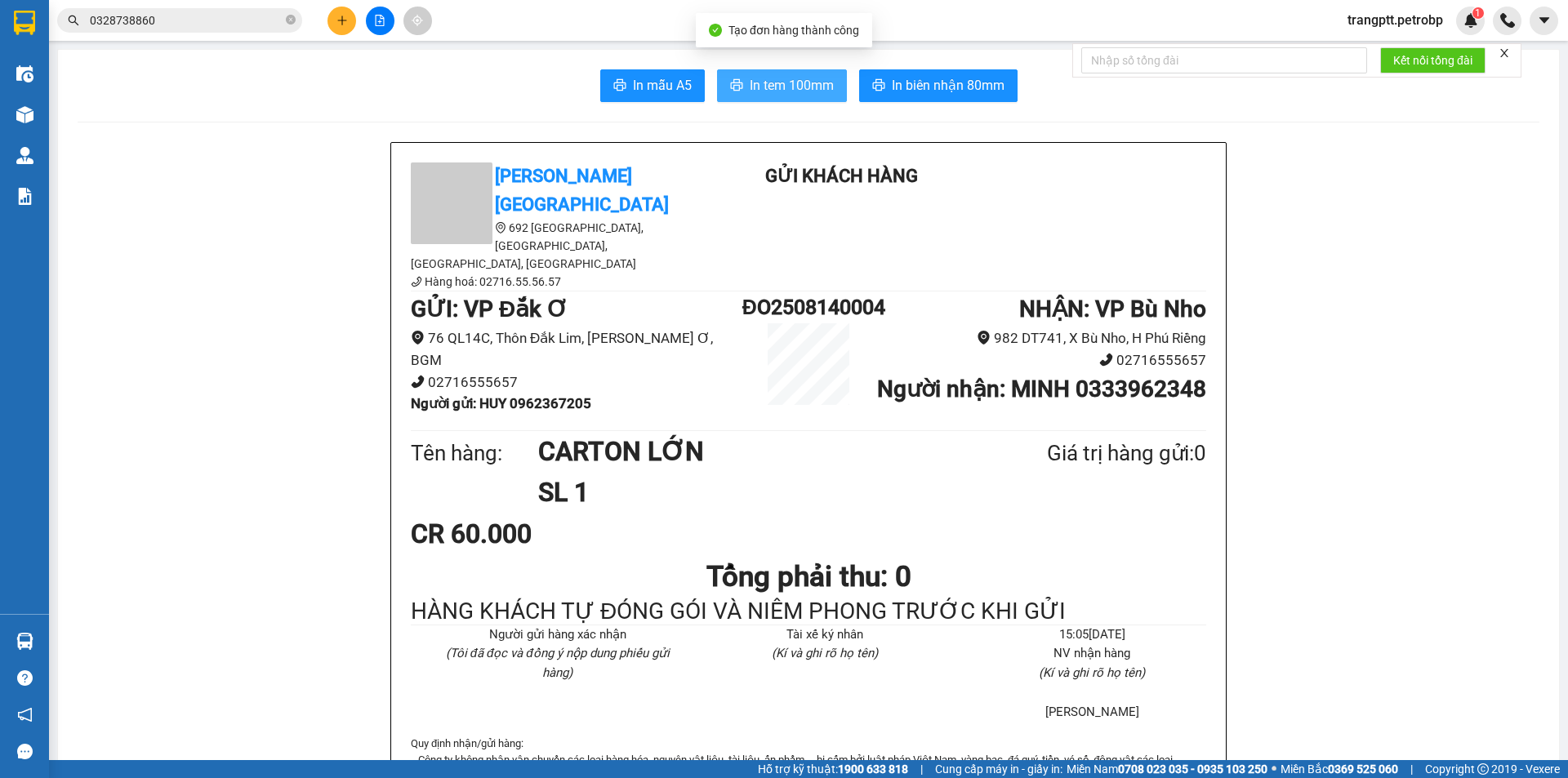
click at [764, 84] on span "In tem 100mm" at bounding box center [791, 85] width 84 height 21
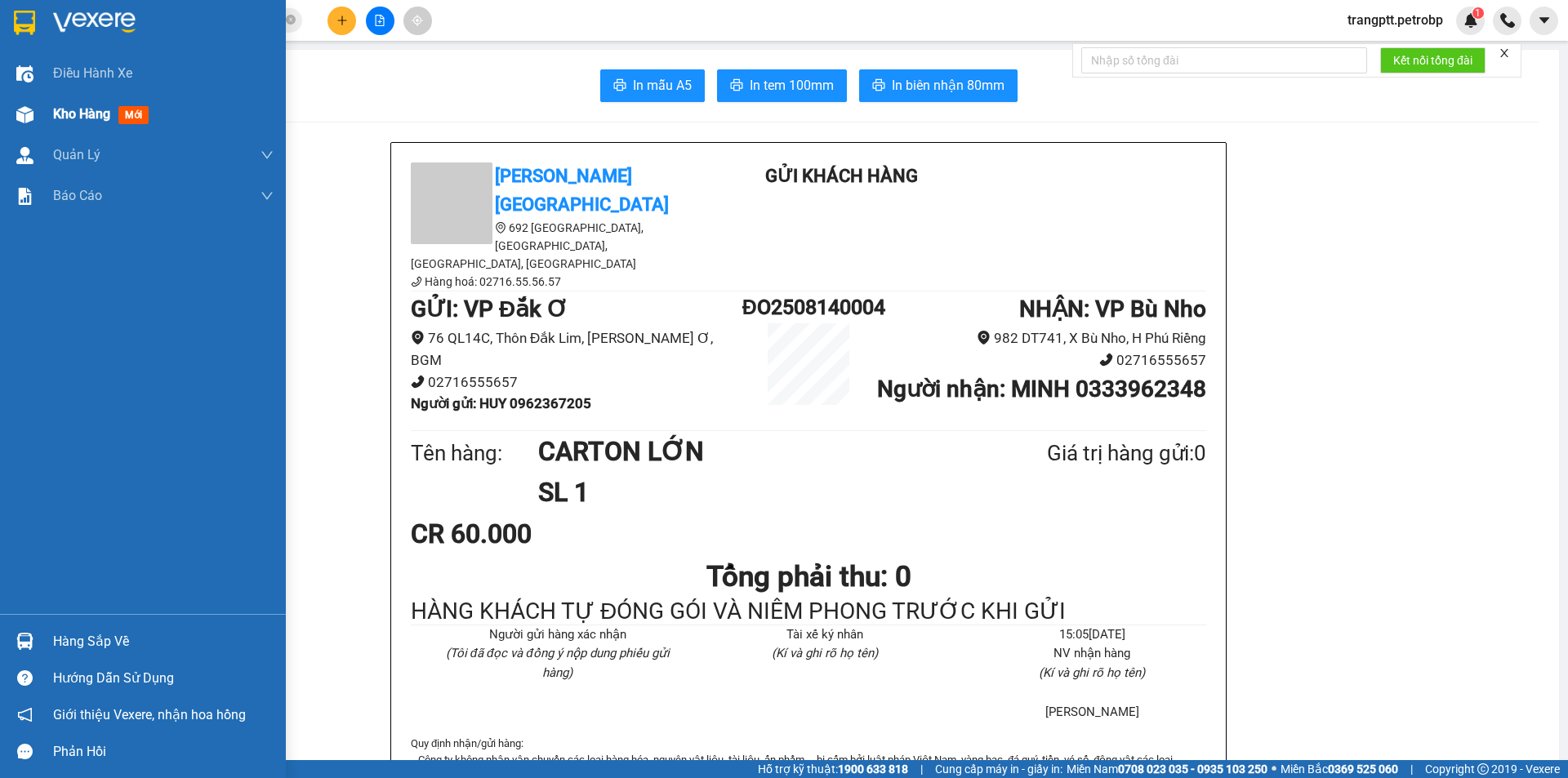
drag, startPoint x: 89, startPoint y: 115, endPoint x: 94, endPoint y: 121, distance: 7.8
click at [94, 121] on span "Kho hàng" at bounding box center [81, 114] width 57 height 16
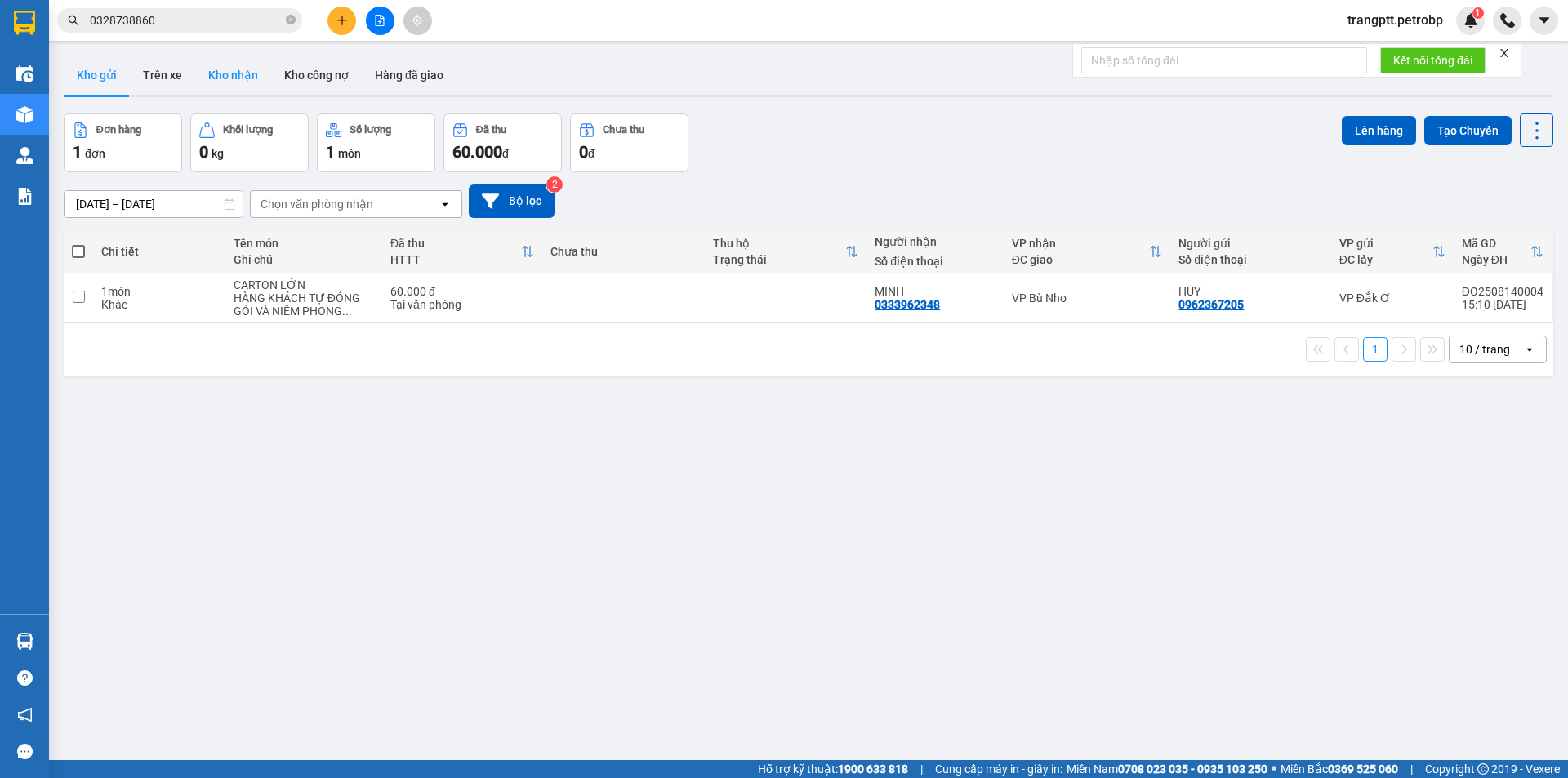
click at [224, 71] on button "Kho nhận" at bounding box center [233, 75] width 76 height 39
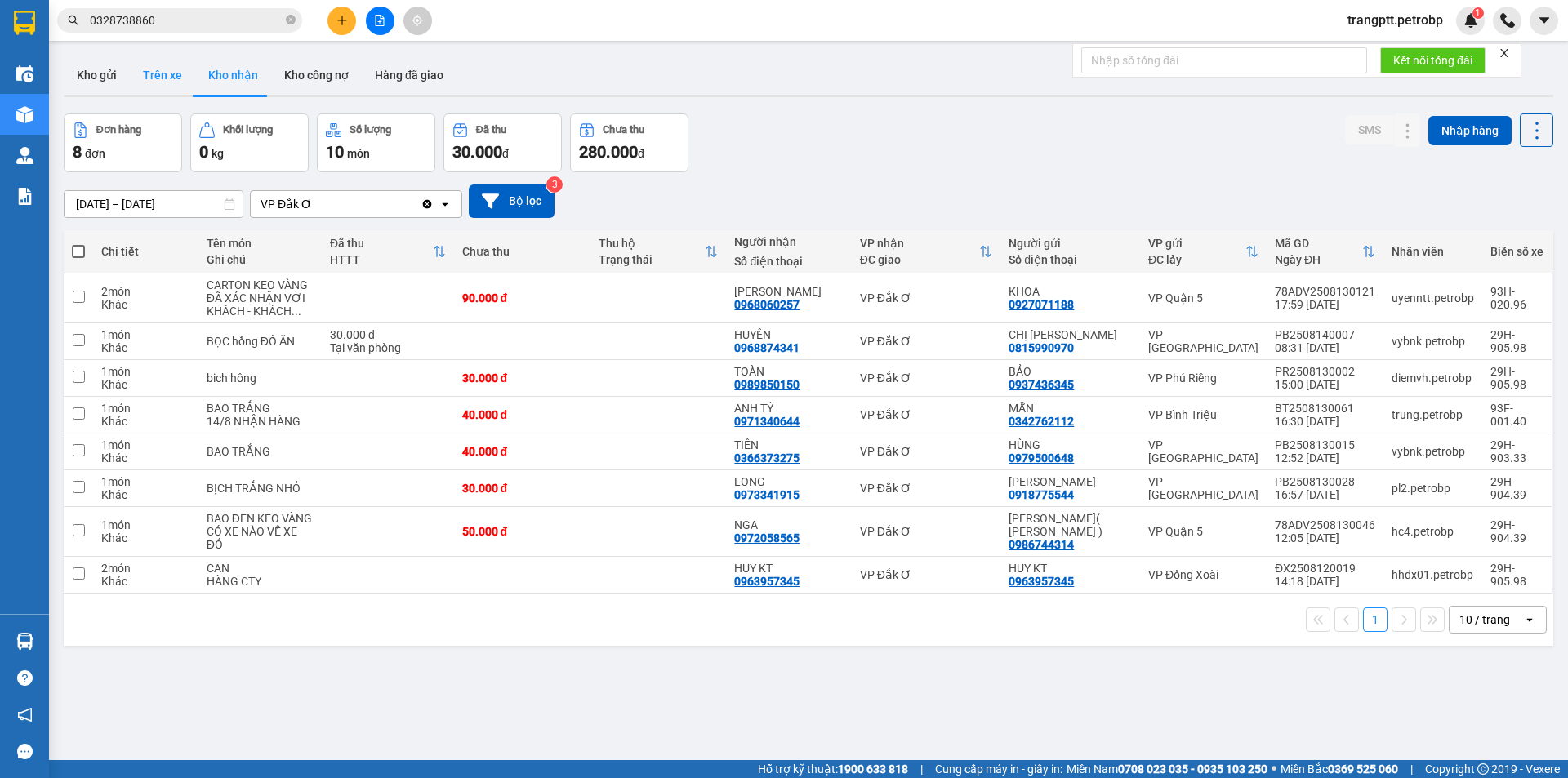
click at [157, 72] on button "Trên xe" at bounding box center [162, 75] width 66 height 39
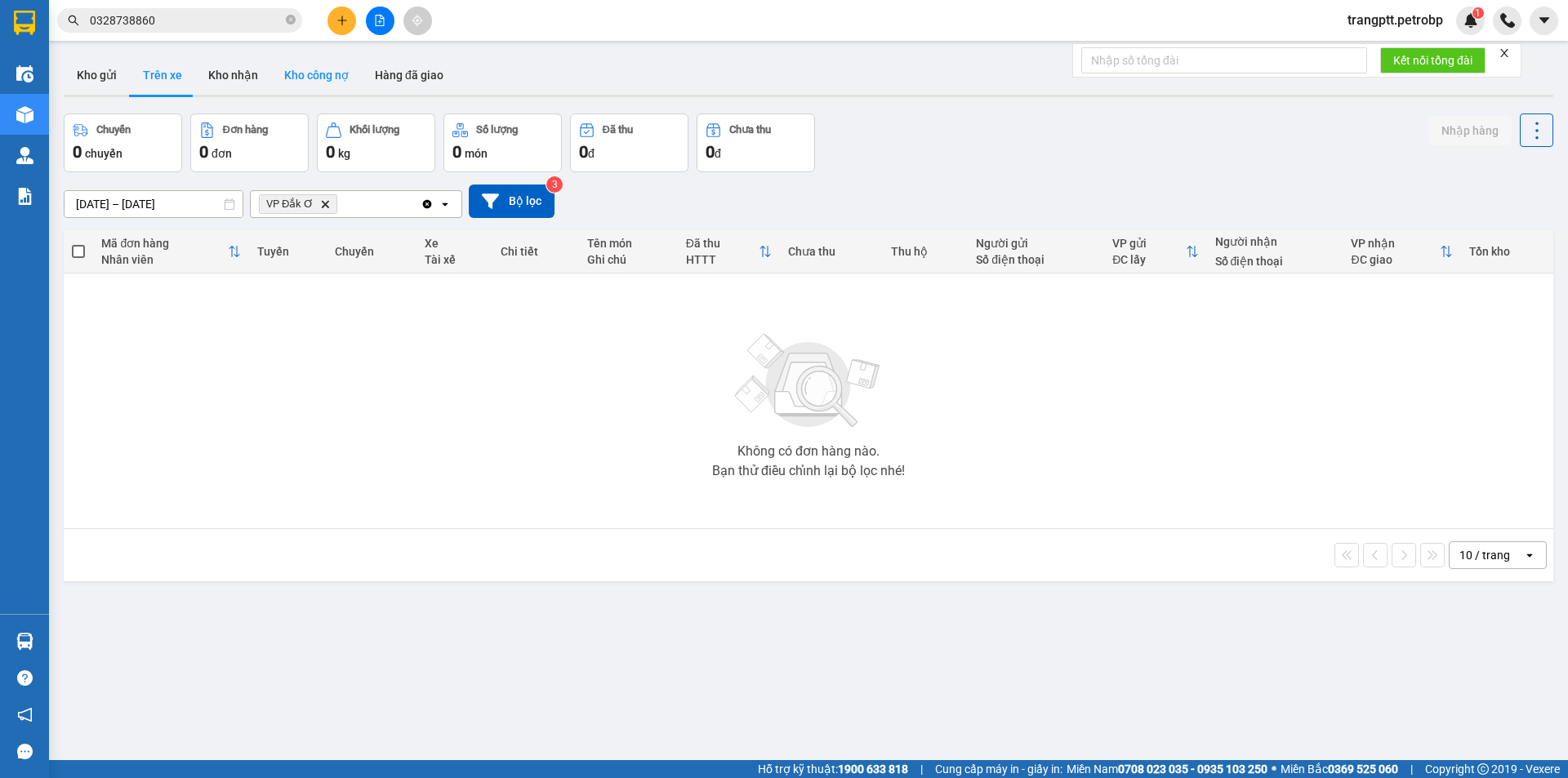
drag, startPoint x: 226, startPoint y: 71, endPoint x: 295, endPoint y: 72, distance: 69.0
click at [236, 71] on button "Kho nhận" at bounding box center [233, 75] width 76 height 39
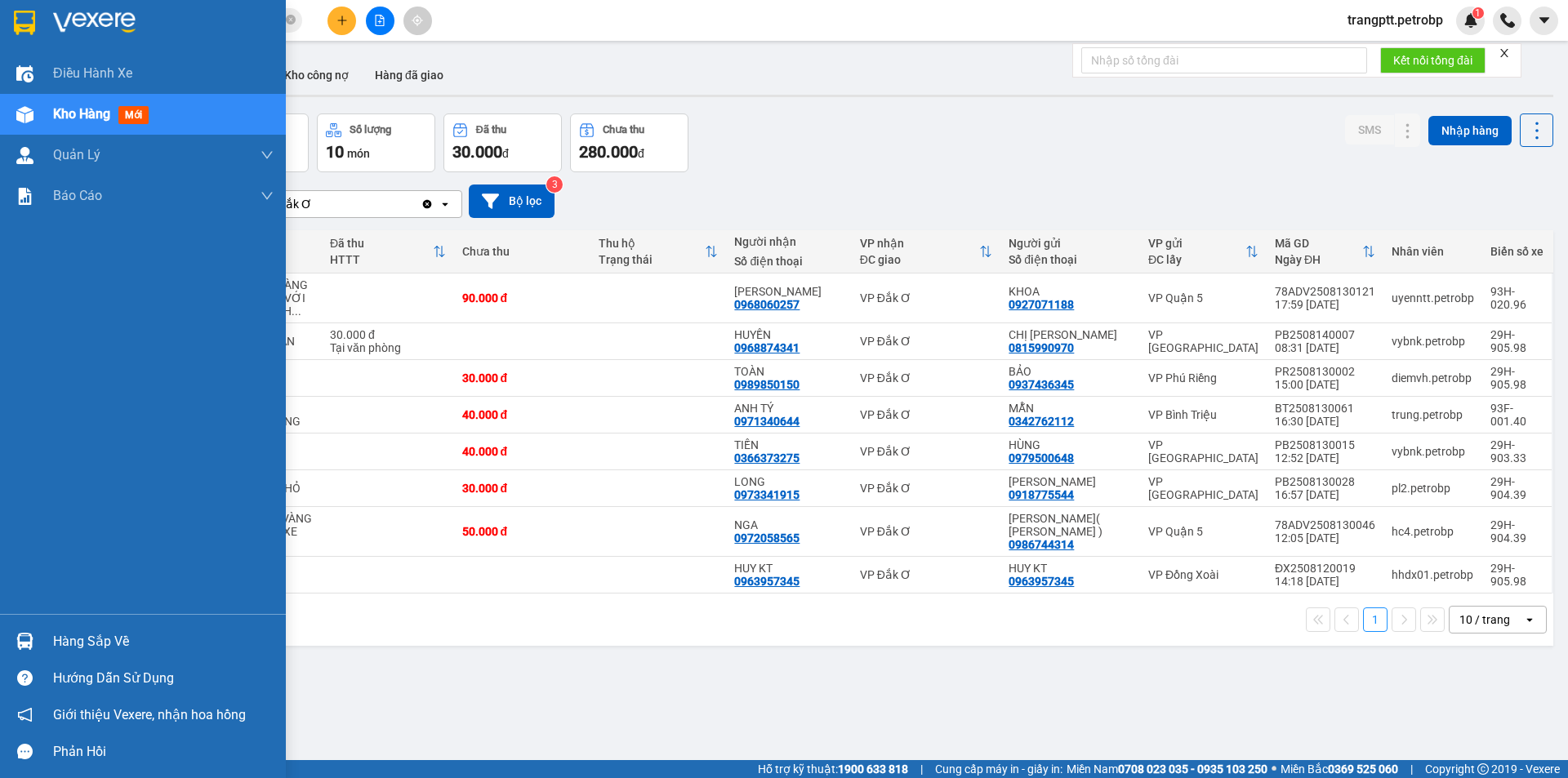
drag, startPoint x: 47, startPoint y: 639, endPoint x: 193, endPoint y: 710, distance: 162.3
click at [50, 642] on div "Hàng sắp về" at bounding box center [143, 642] width 286 height 37
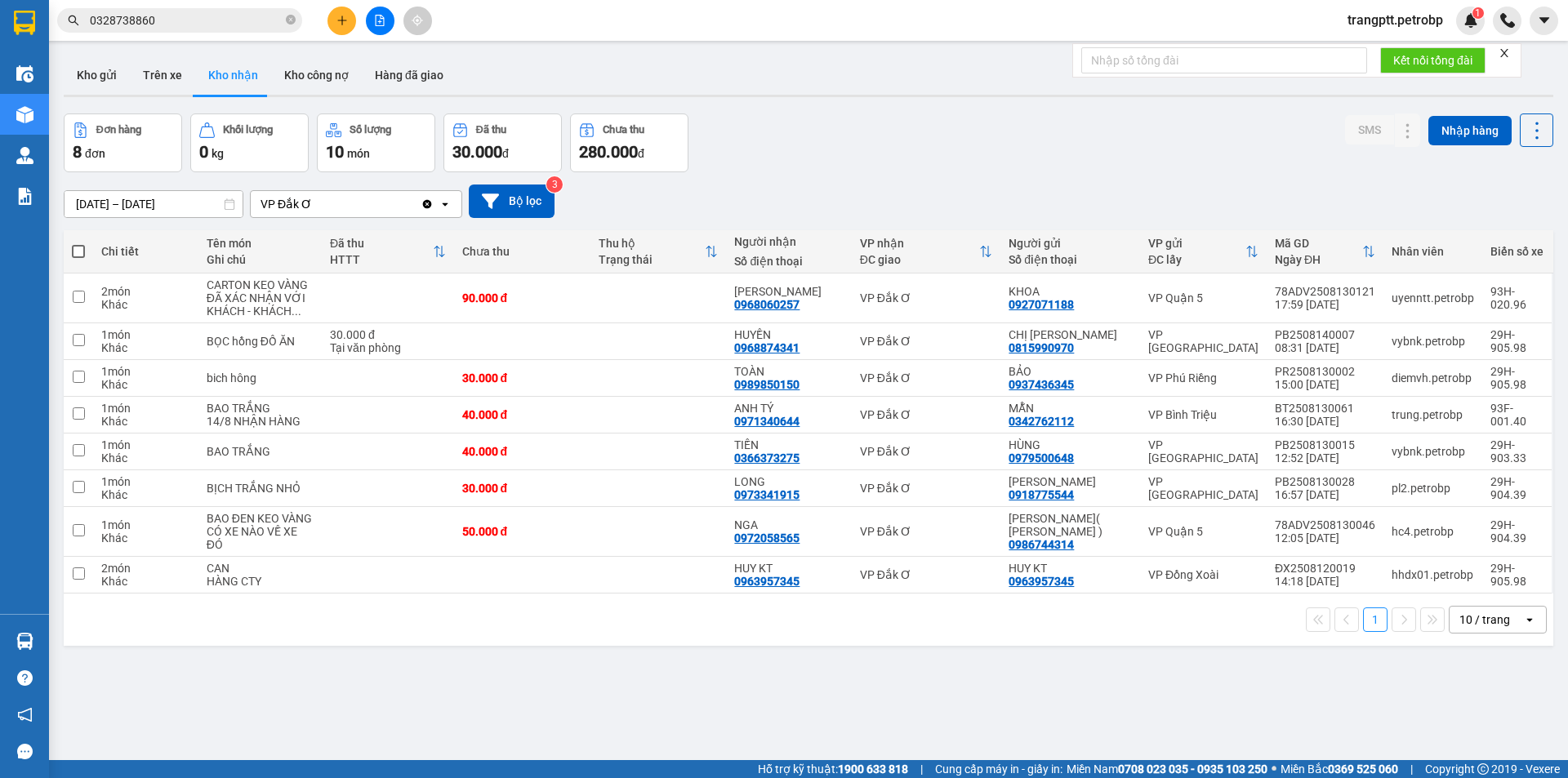
click at [831, 678] on section "Kết quả tìm kiếm ( 76 ) Bộ lọc Mã ĐH Trạng thái Món hàng Tổng cước Chưa cước Ng…" at bounding box center [784, 389] width 1568 height 778
click at [170, 73] on button "Trên xe" at bounding box center [162, 75] width 66 height 39
type input "[DATE] – [DATE]"
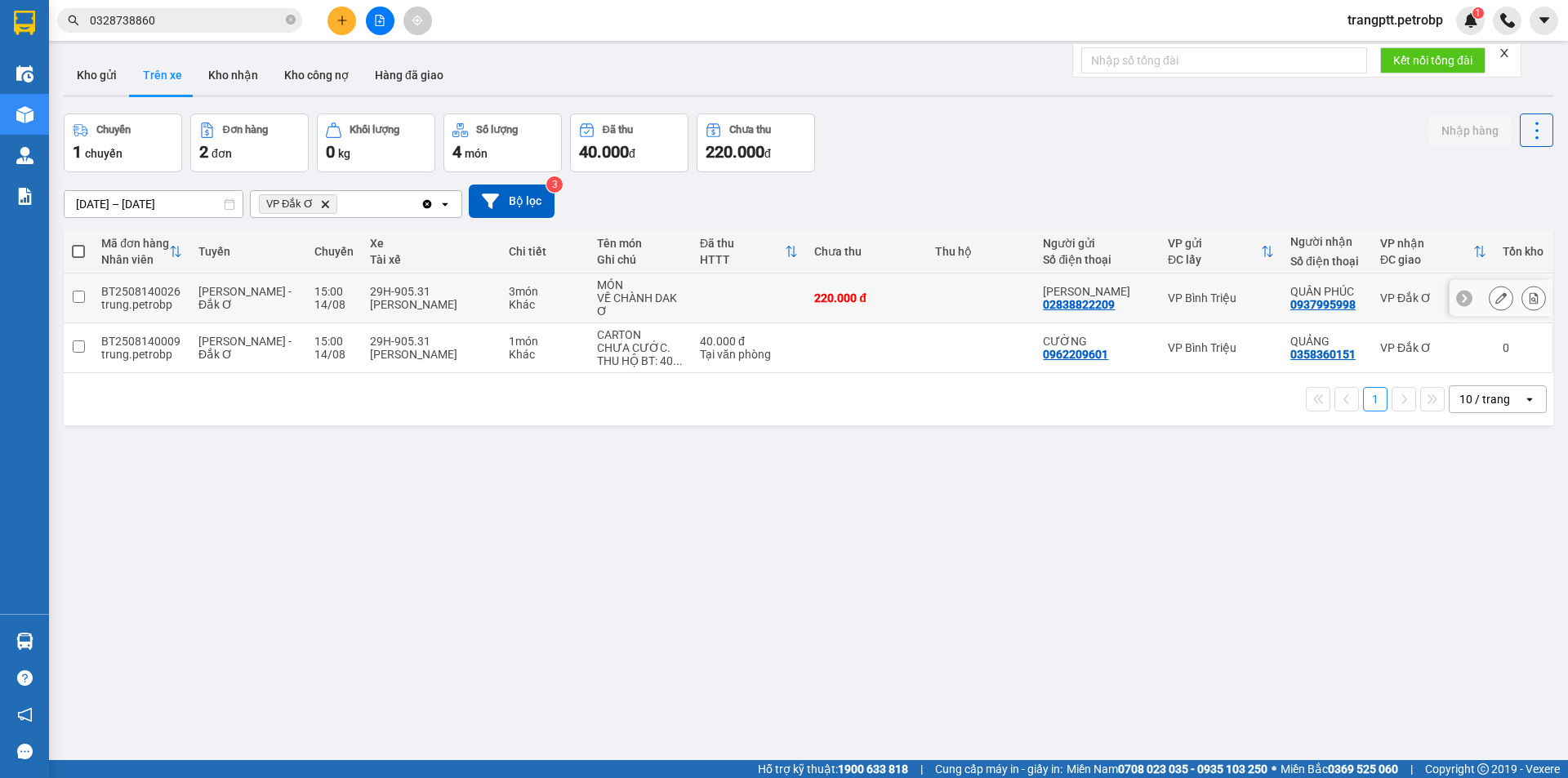
drag, startPoint x: 1275, startPoint y: 303, endPoint x: 1339, endPoint y: 308, distance: 64.2
click at [1339, 308] on td "QUÂN PHÚC 0937995998" at bounding box center [1327, 298] width 90 height 50
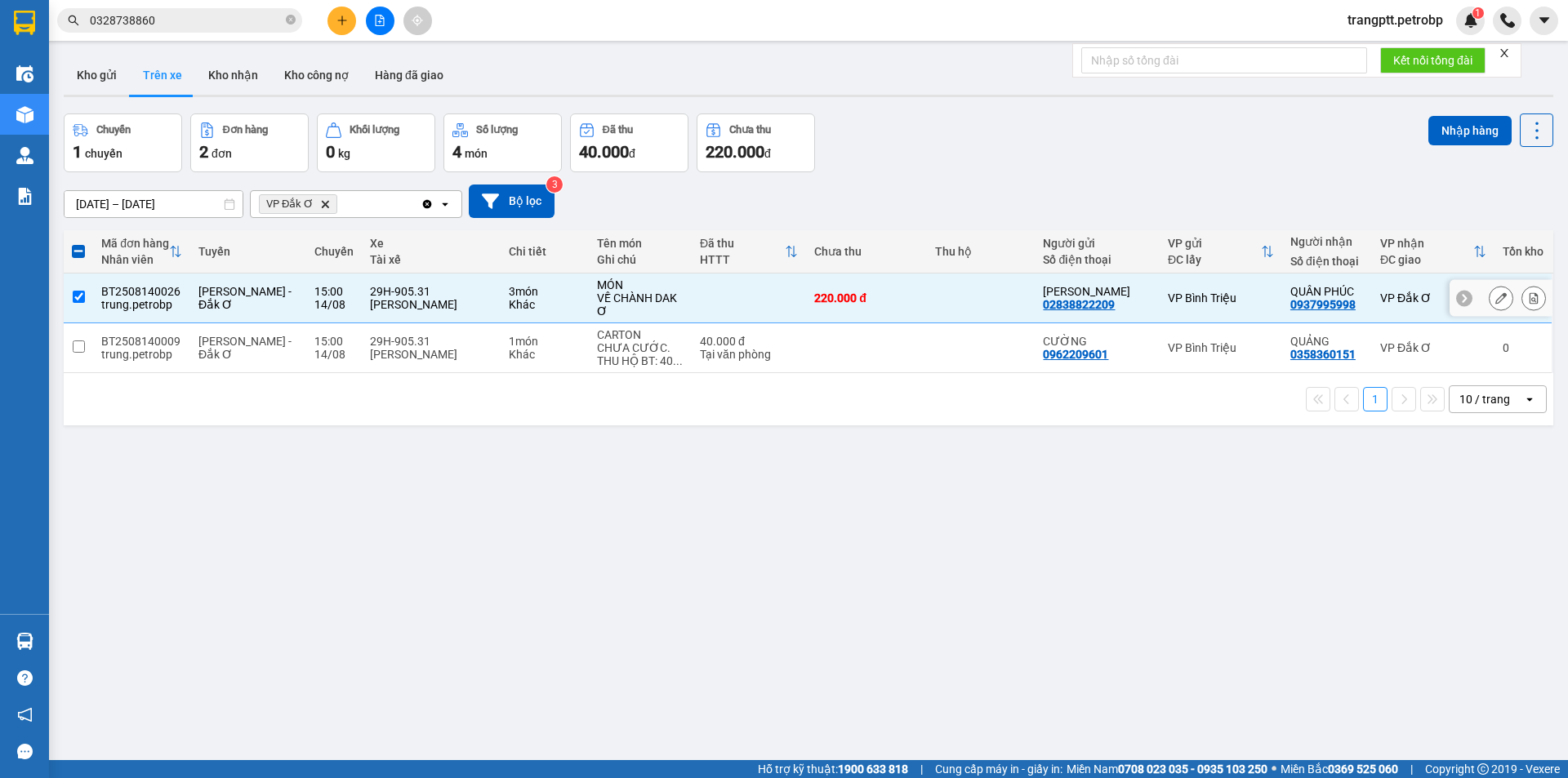
drag, startPoint x: 79, startPoint y: 291, endPoint x: 99, endPoint y: 349, distance: 61.4
click at [81, 293] on input "checkbox" at bounding box center [78, 297] width 12 height 12
checkbox input "false"
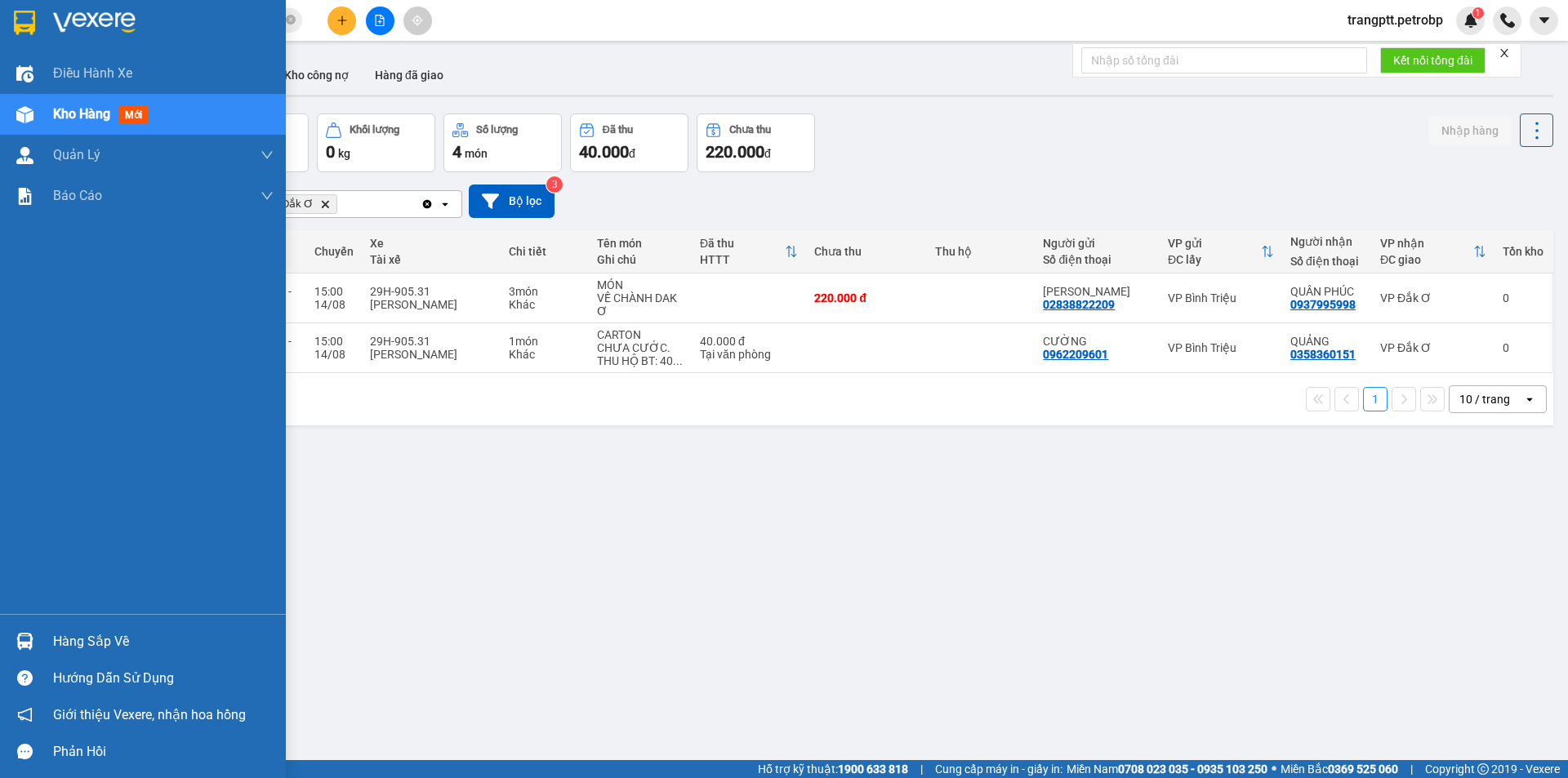
drag, startPoint x: 37, startPoint y: 114, endPoint x: 498, endPoint y: 360, distance: 522.5
click at [50, 122] on div "Kho hàng mới" at bounding box center [143, 114] width 286 height 41
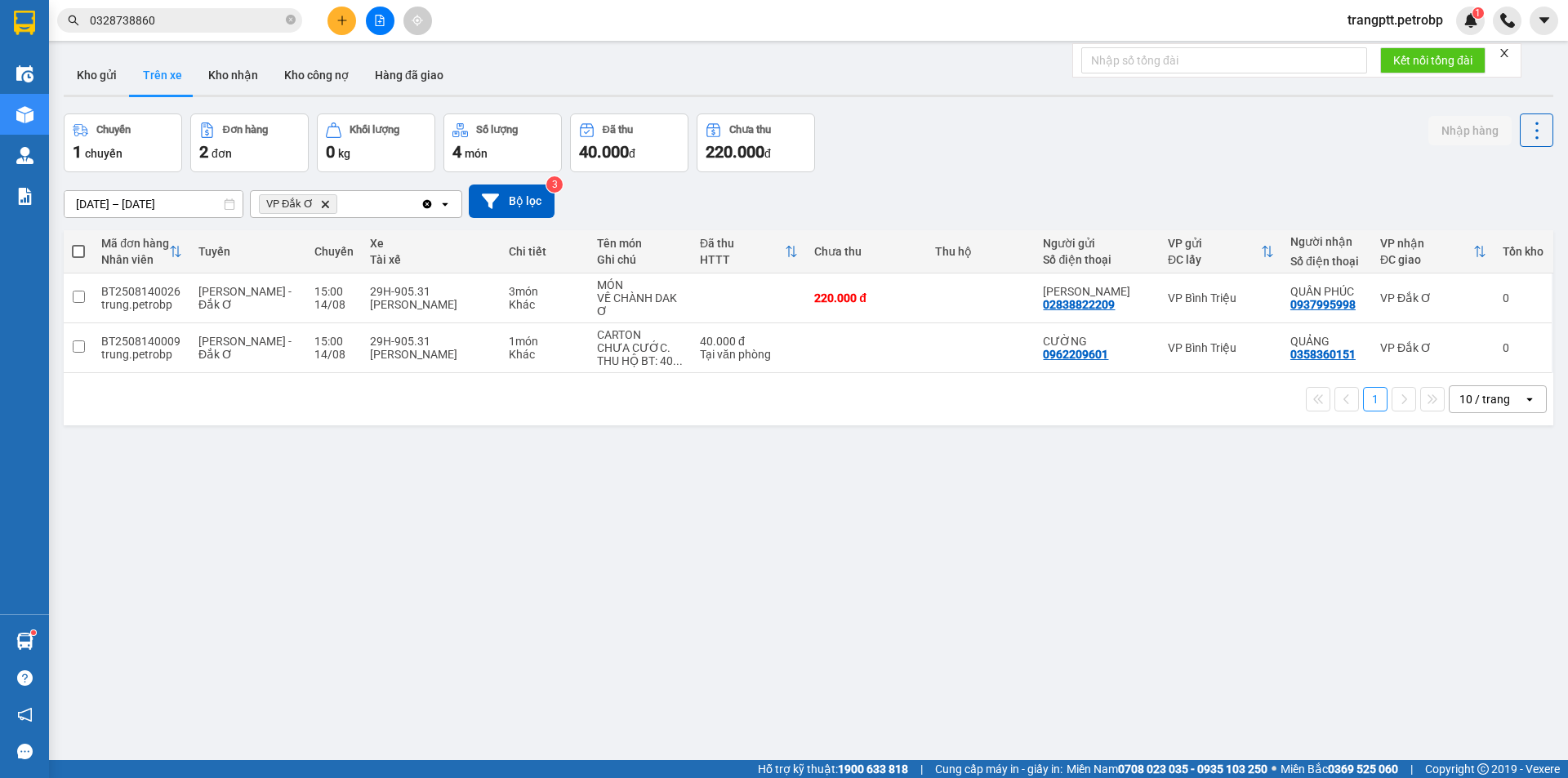
click at [343, 10] on button at bounding box center [342, 21] width 28 height 28
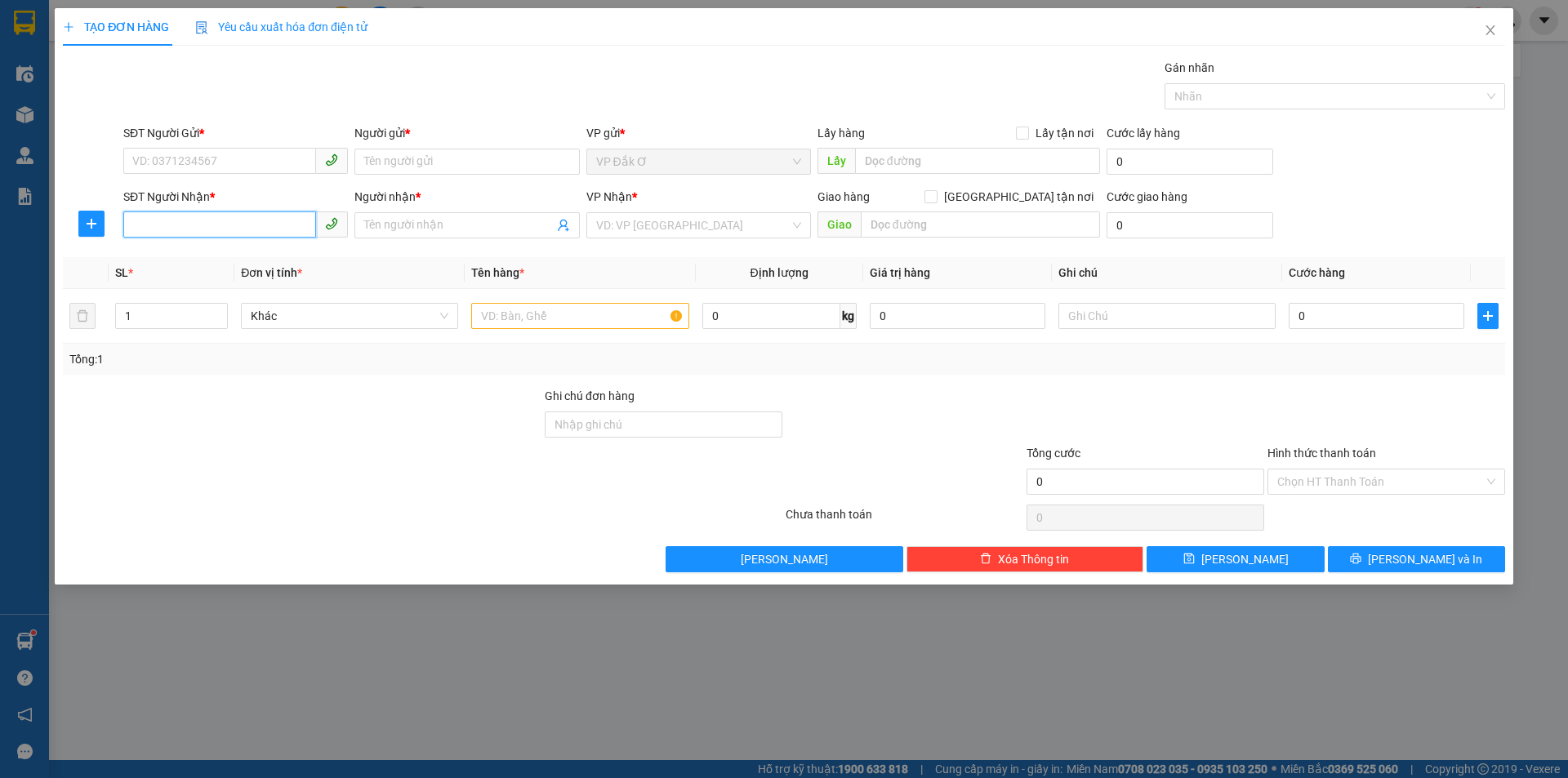
click at [222, 225] on input "SĐT Người Nhận *" at bounding box center [219, 224] width 193 height 26
click at [220, 259] on div "0974337735 - MQ" at bounding box center [235, 259] width 205 height 18
type input "0974337735"
type input "MQ"
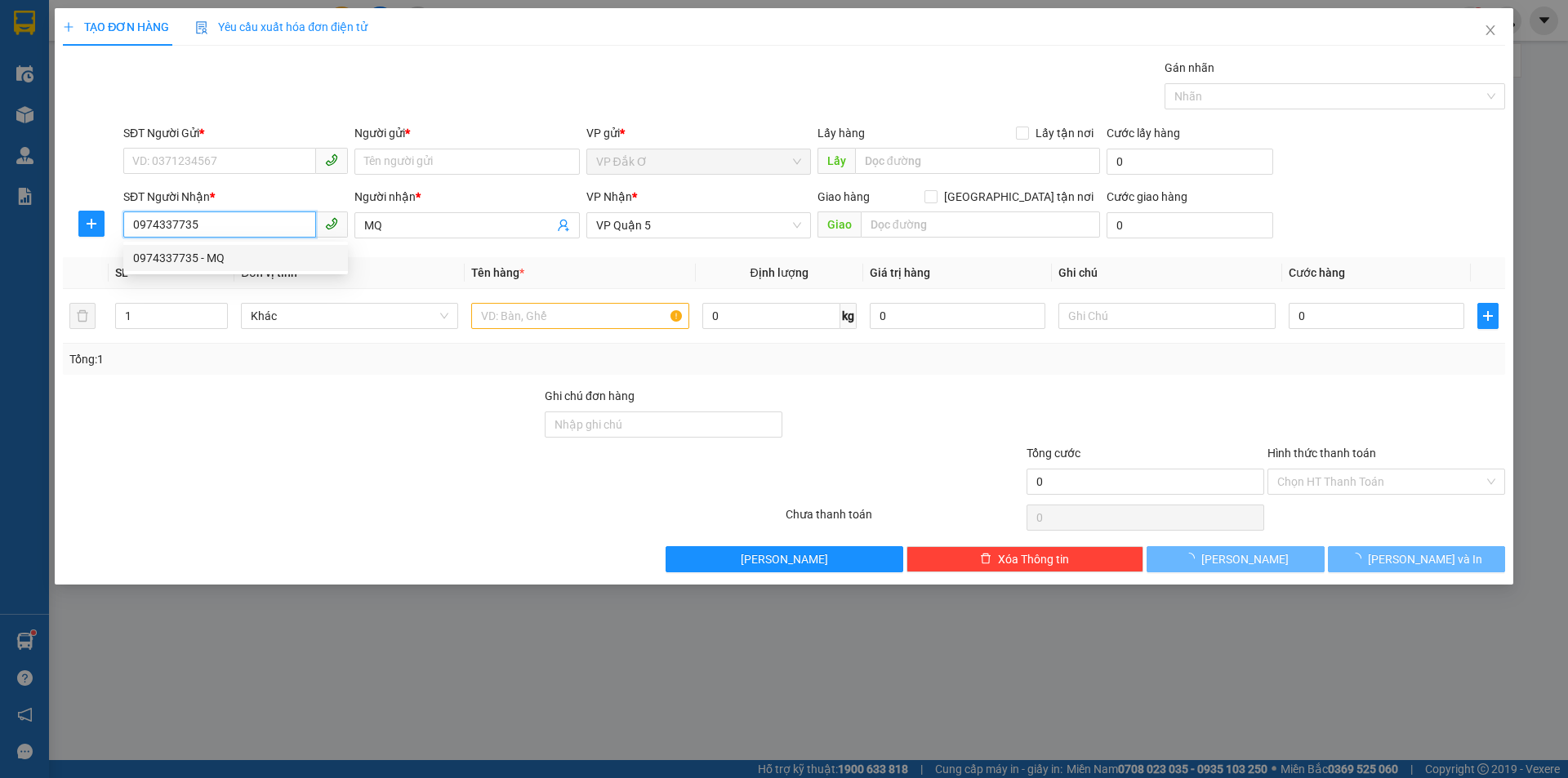
type input "30.000"
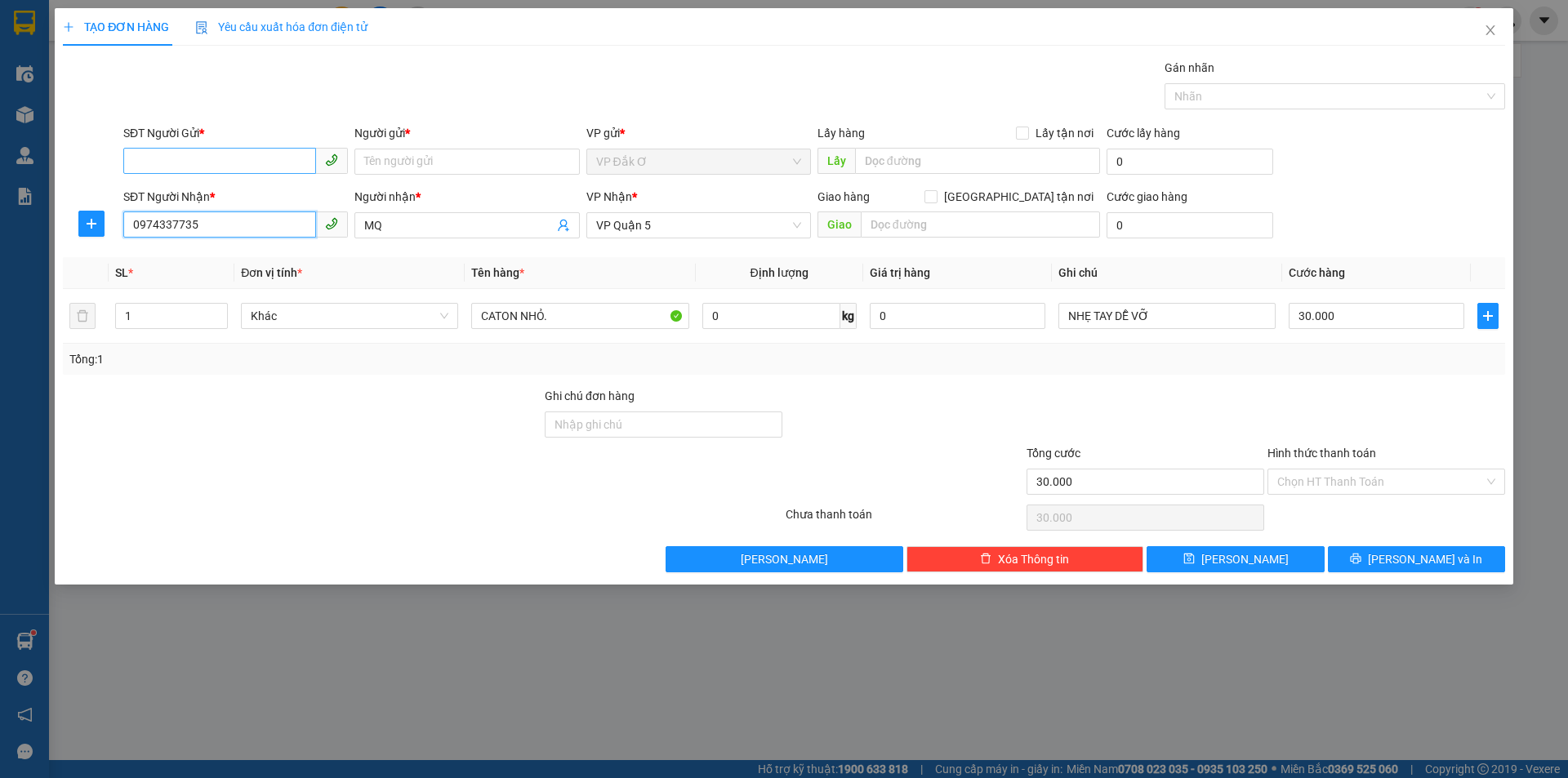
type input "0974337735"
click at [216, 161] on input "SĐT Người Gửi *" at bounding box center [219, 160] width 193 height 26
click at [212, 187] on div "0962474004 - SG NEW" at bounding box center [235, 194] width 205 height 18
type input "0962474004"
type input "SG NEW"
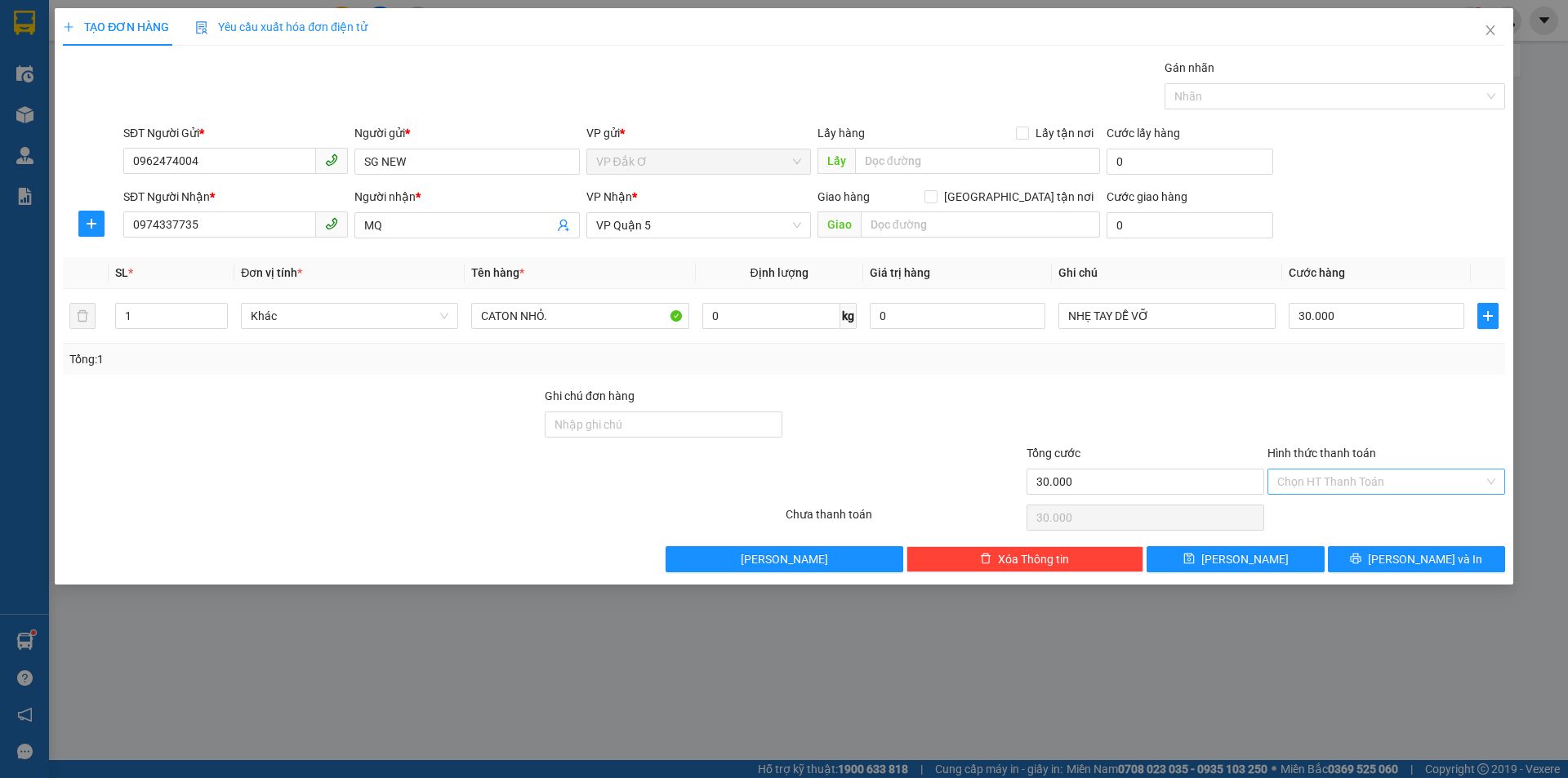
click at [1318, 481] on input "Hình thức thanh toán" at bounding box center [1380, 481] width 207 height 24
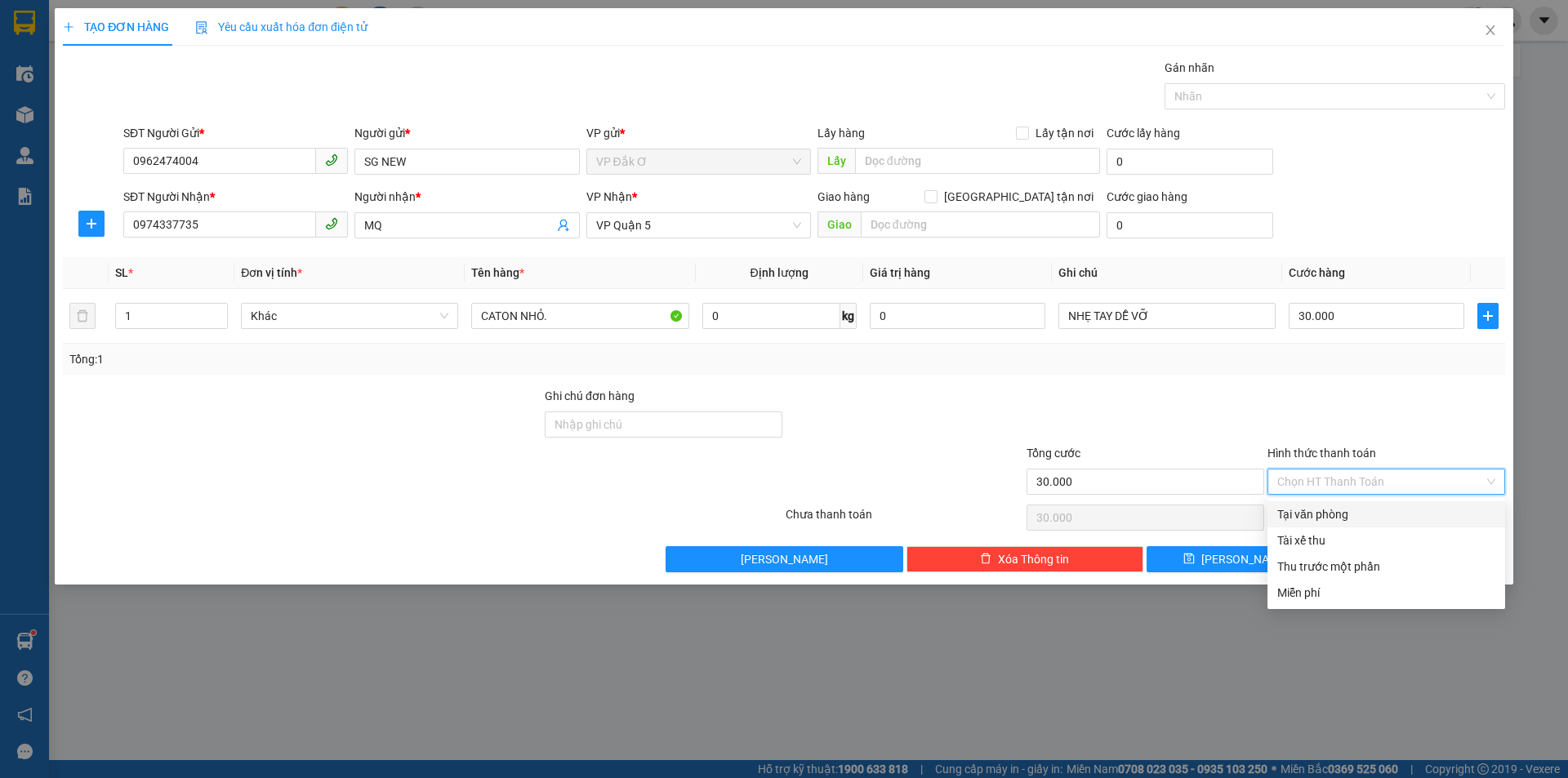
click at [1323, 514] on div "Tại văn phòng" at bounding box center [1386, 515] width 218 height 18
type input "0"
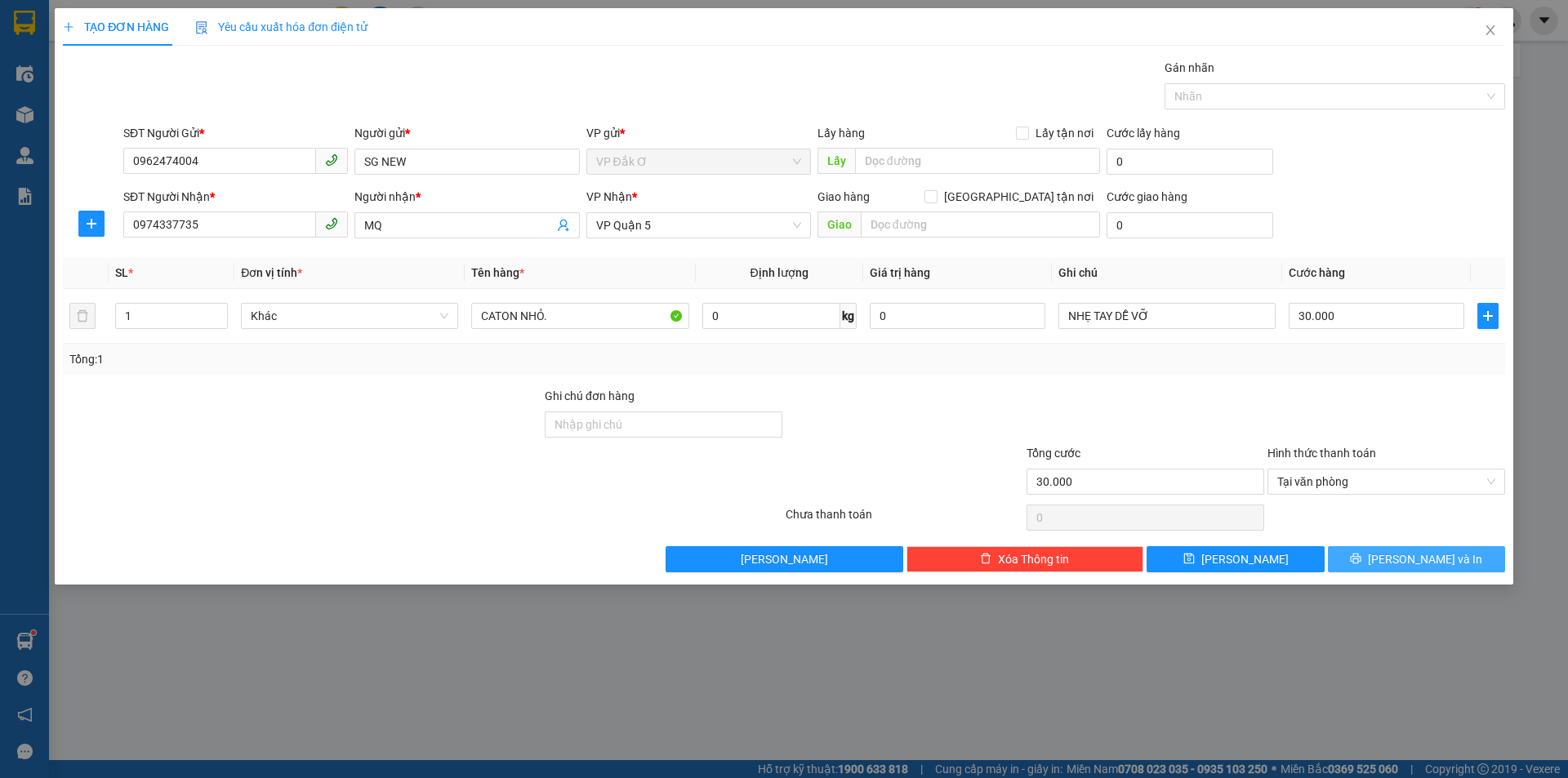
click at [1399, 566] on button "[PERSON_NAME] và In" at bounding box center [1416, 559] width 177 height 26
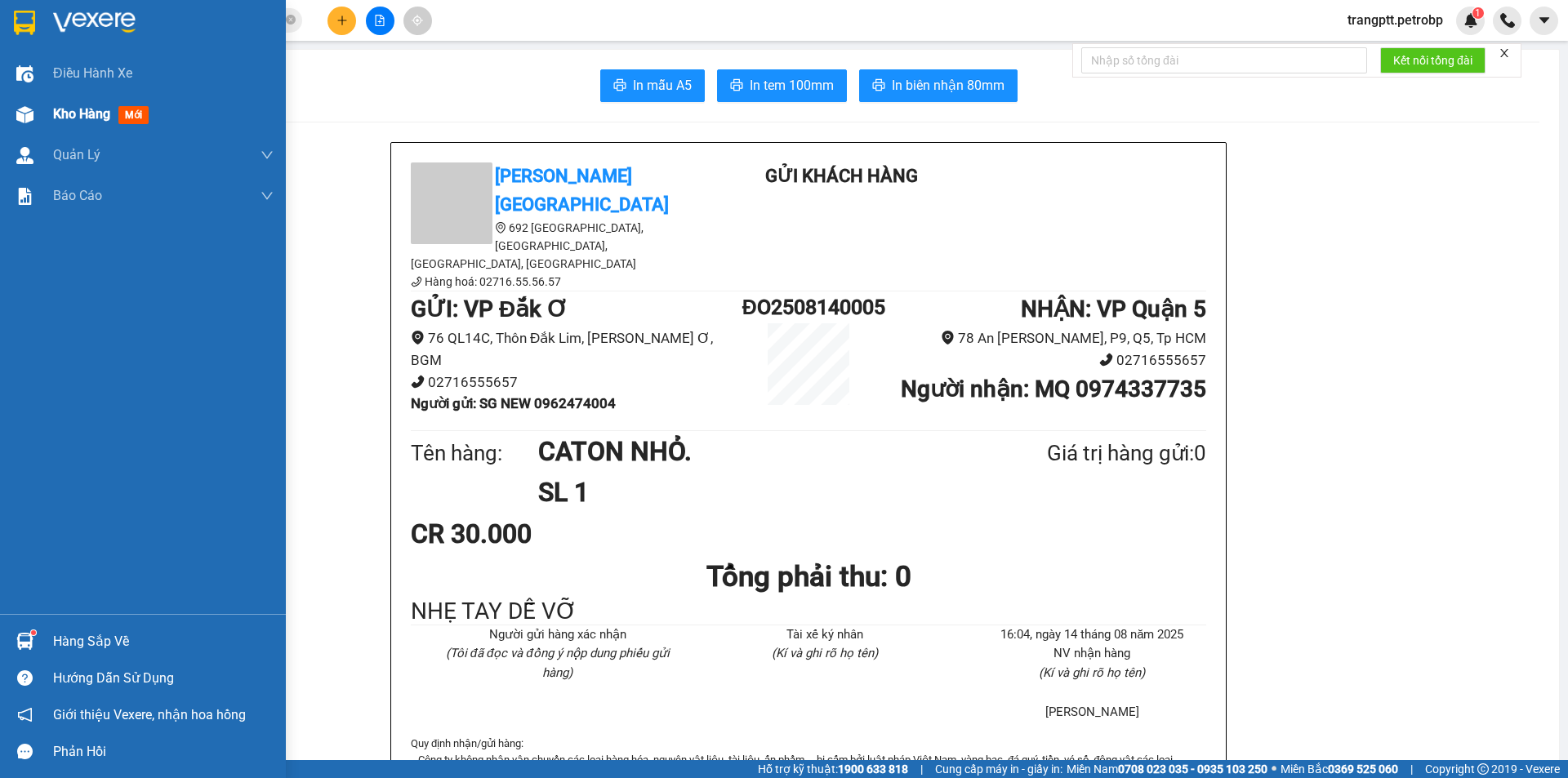
click at [87, 117] on span "Kho hàng" at bounding box center [81, 114] width 57 height 16
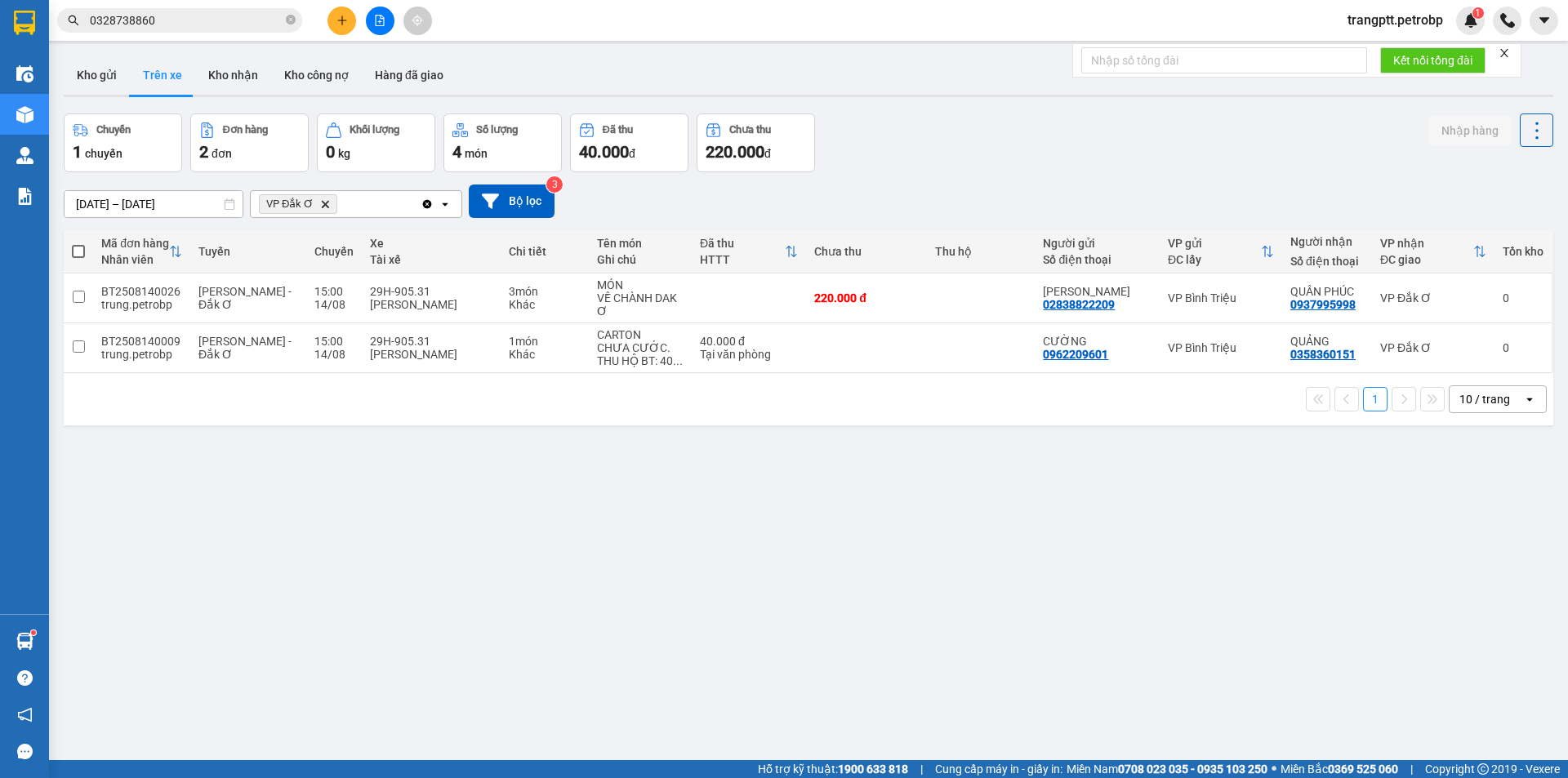
drag, startPoint x: 227, startPoint y: 71, endPoint x: 393, endPoint y: 184, distance: 200.8
click at [234, 76] on button "Kho nhận" at bounding box center [233, 75] width 76 height 39
type input "[DATE] – [DATE]"
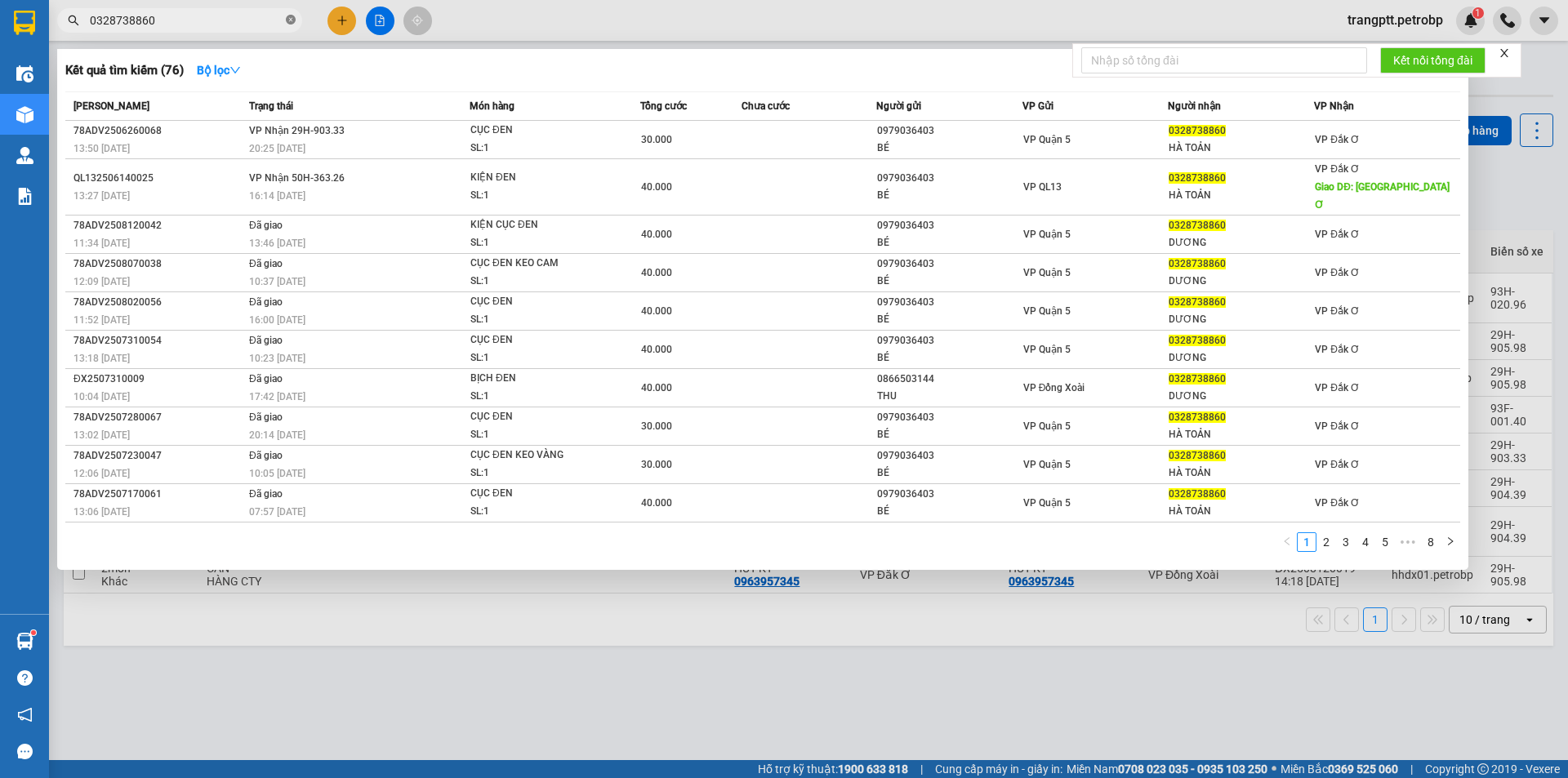
click at [295, 17] on icon "close-circle" at bounding box center [291, 20] width 10 height 10
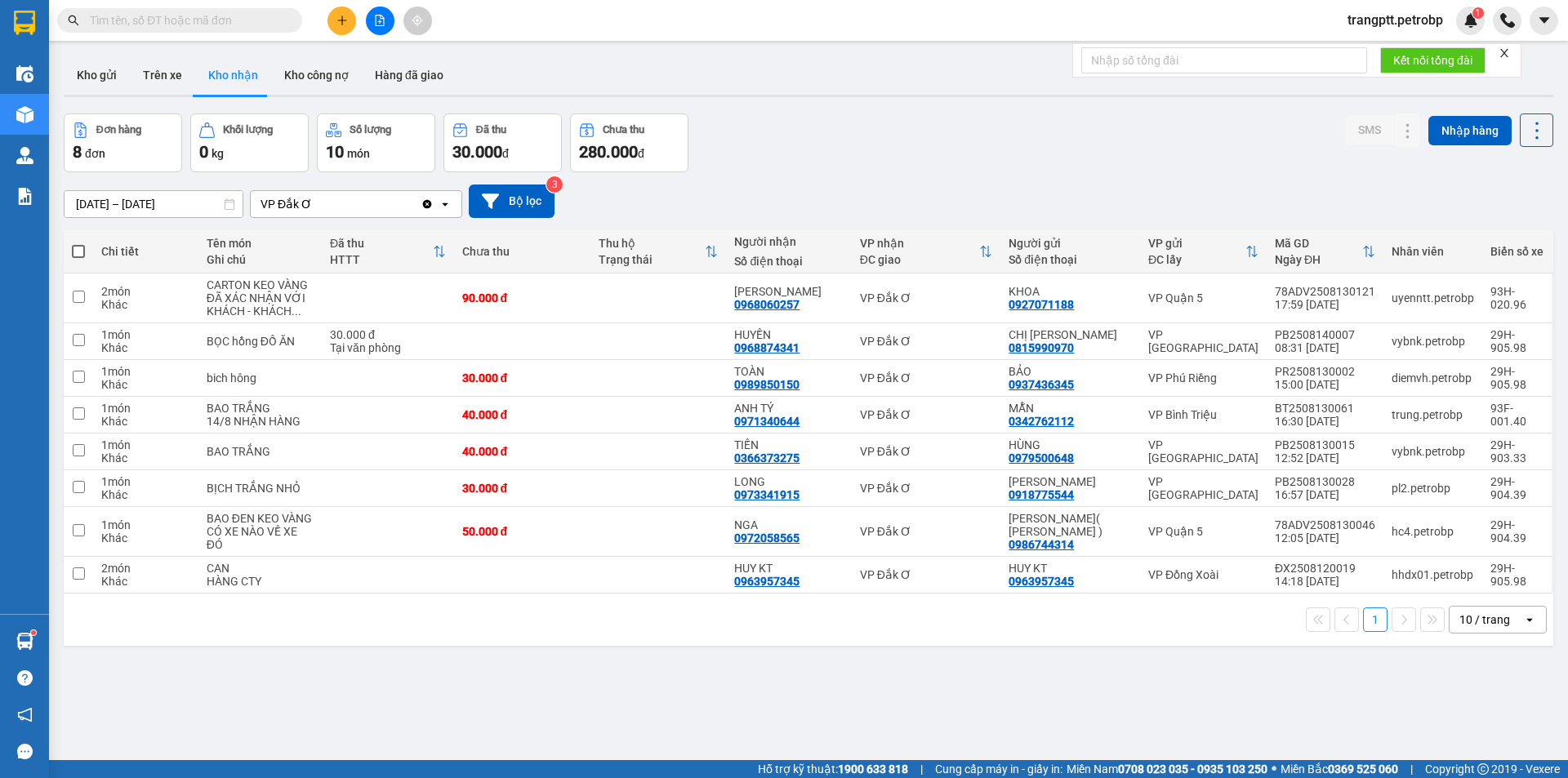
click at [210, 28] on input "text" at bounding box center [186, 21] width 193 height 18
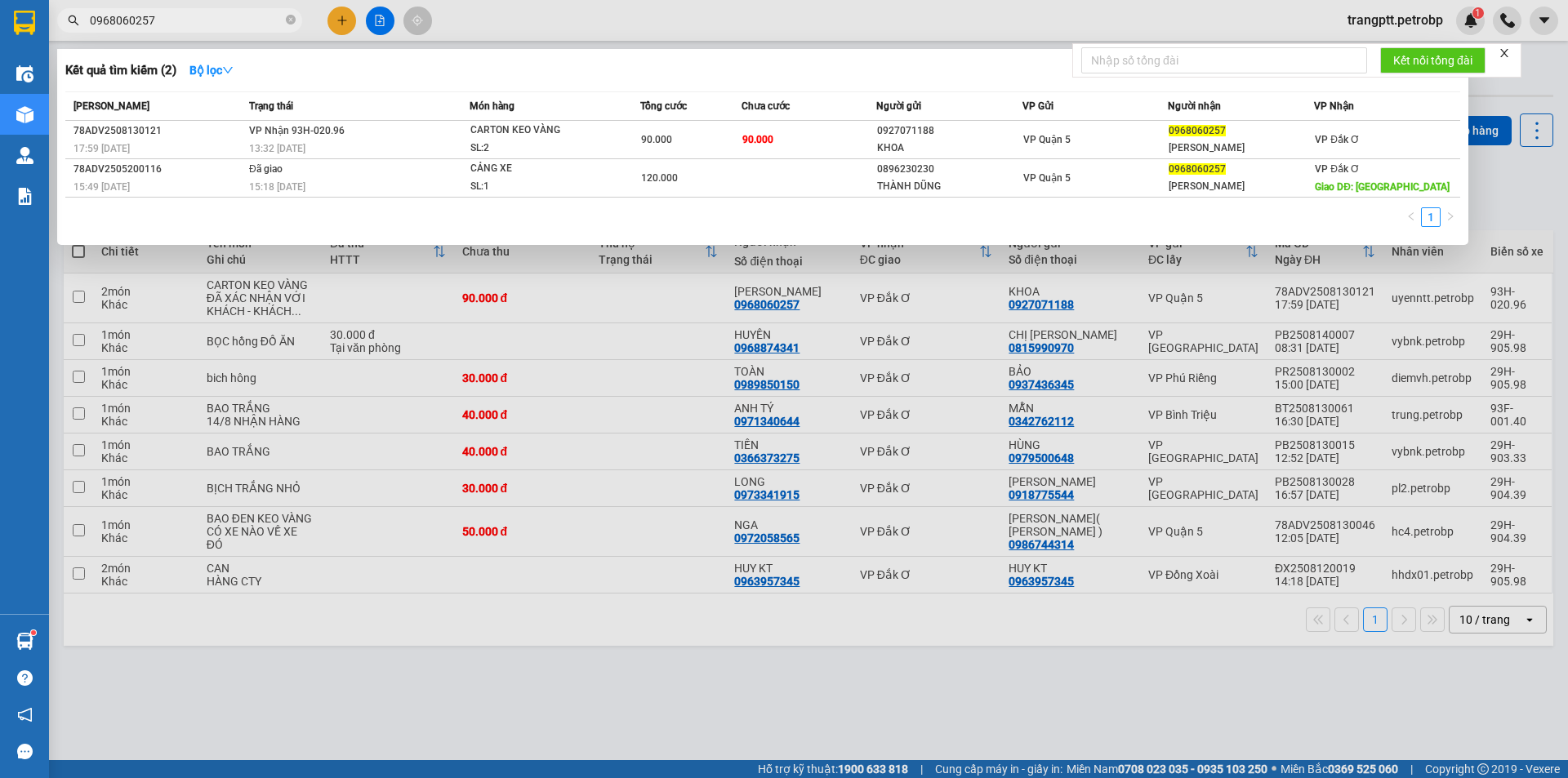
type input "0968060257"
drag, startPoint x: 659, startPoint y: 716, endPoint x: 642, endPoint y: 697, distance: 25.5
click at [658, 716] on div at bounding box center [784, 389] width 1568 height 778
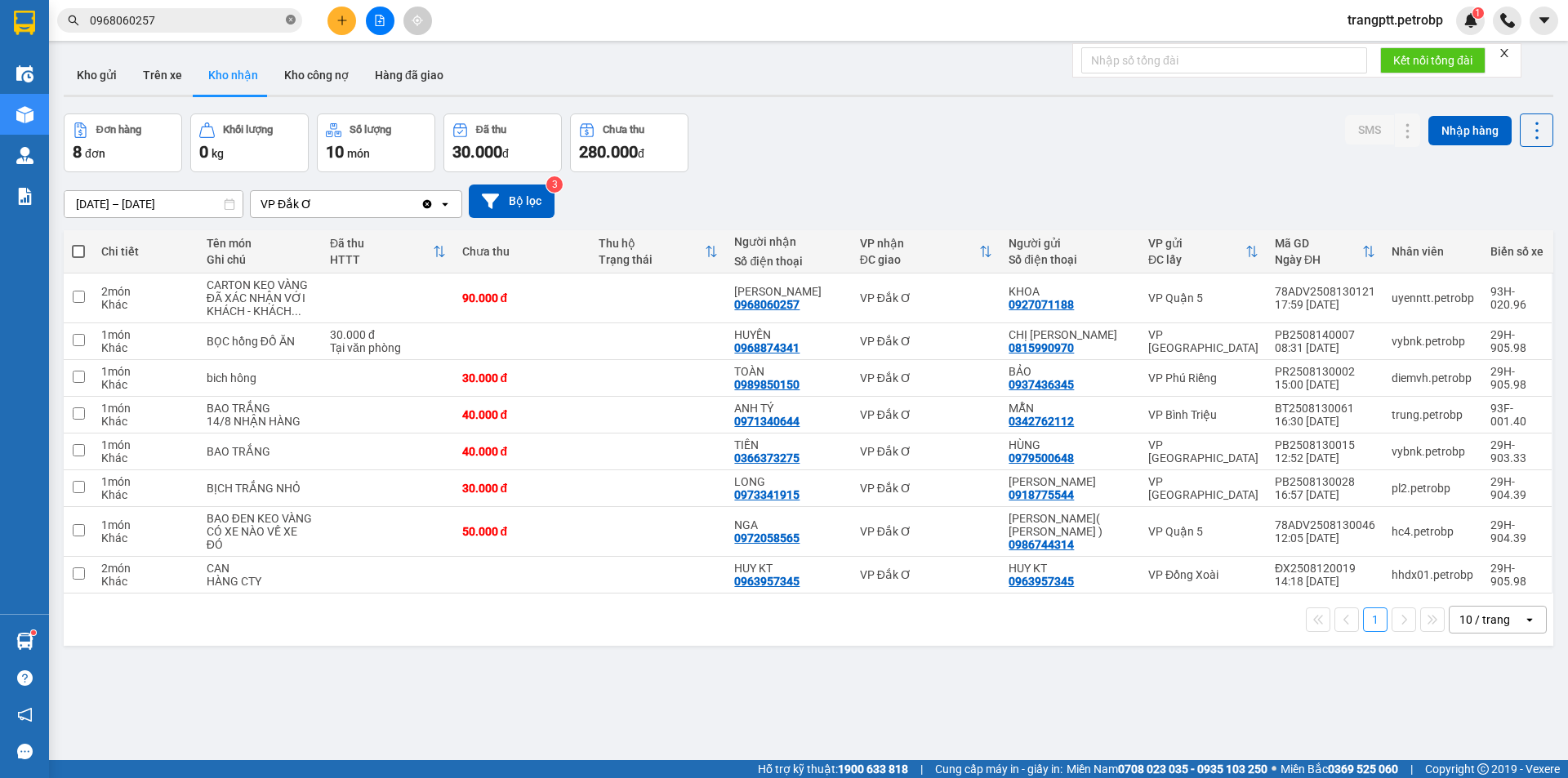
click at [294, 20] on icon "close-circle" at bounding box center [291, 20] width 10 height 10
click at [343, 20] on icon "plus" at bounding box center [342, 20] width 1 height 9
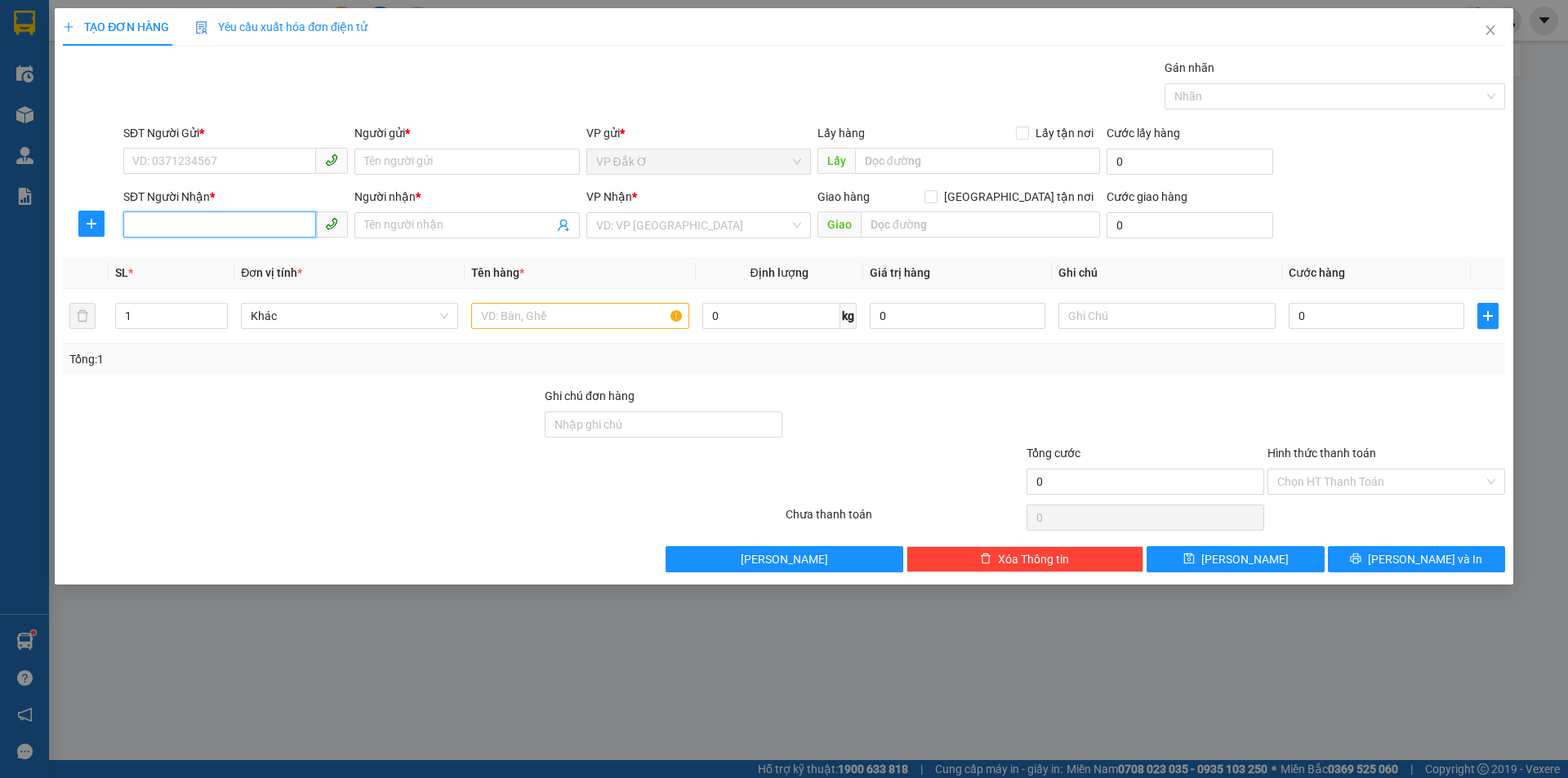
click at [233, 224] on input "SĐT Người Nhận *" at bounding box center [219, 224] width 193 height 26
click at [202, 257] on div "0974337735 - MQ" at bounding box center [235, 259] width 205 height 18
type input "0974337735"
type input "MQ"
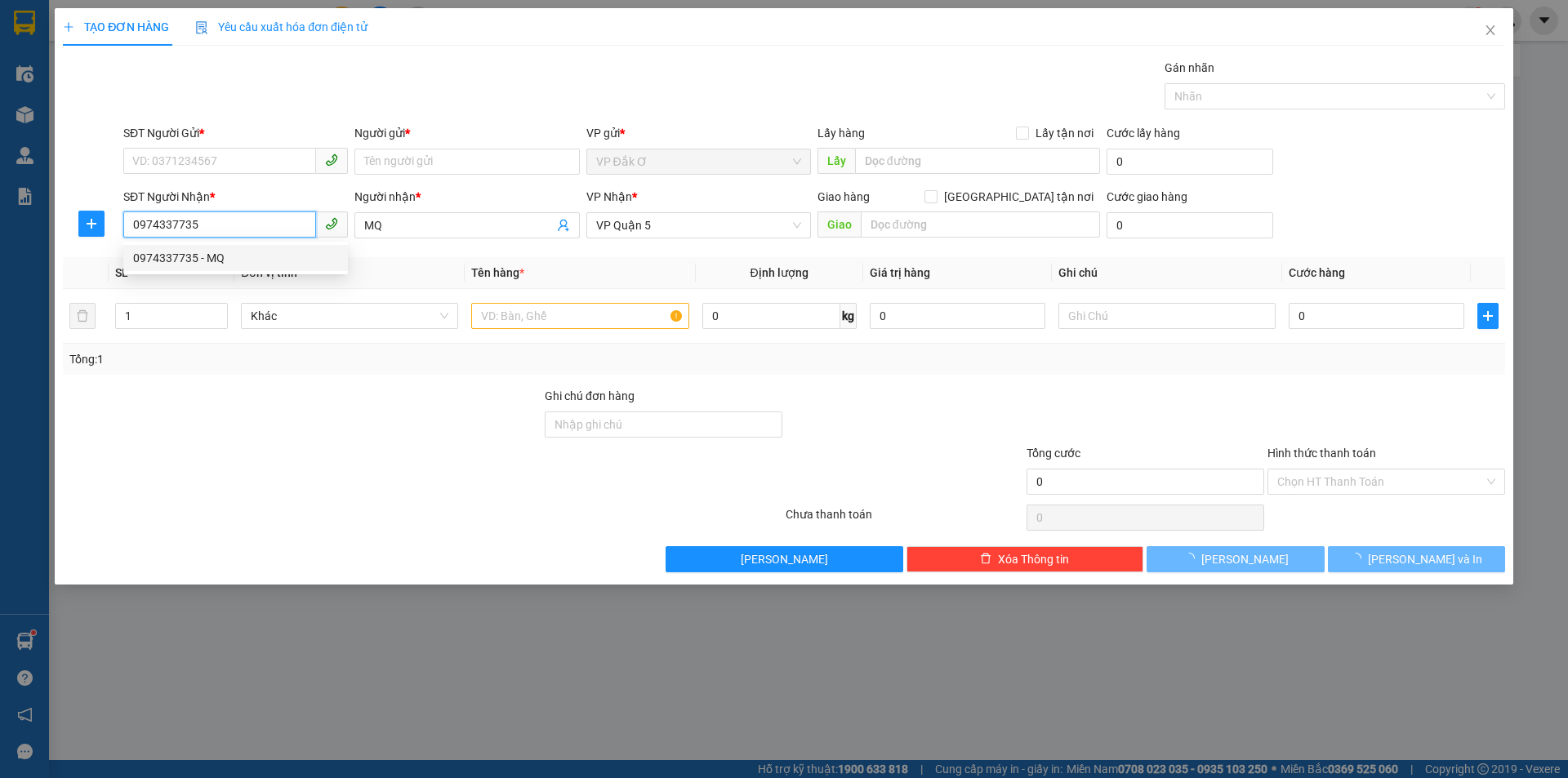
type input "30.000"
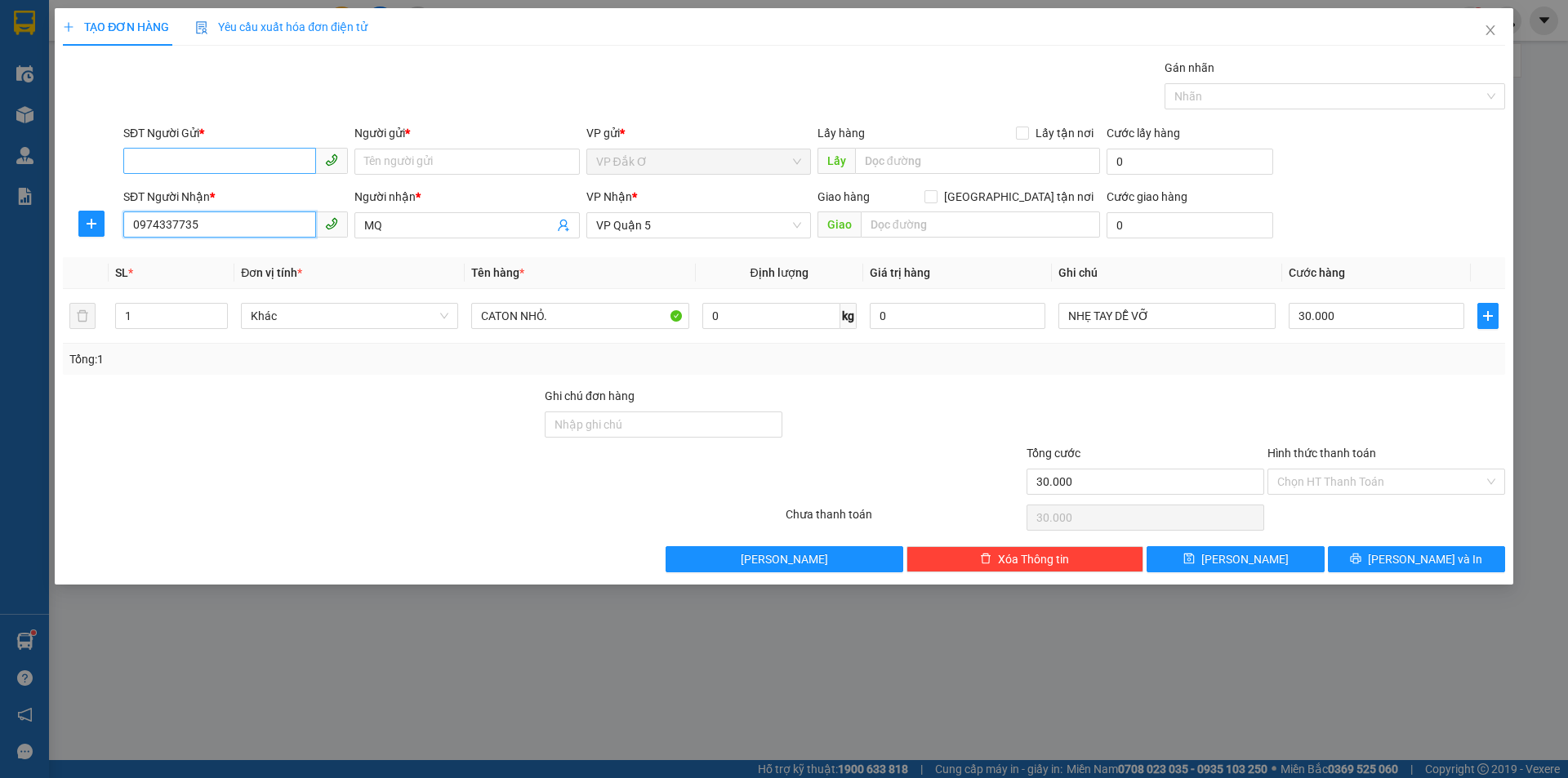
type input "0974337735"
click at [199, 161] on input "SĐT Người Gửi *" at bounding box center [219, 160] width 193 height 26
click at [242, 191] on div "0962474004 - SG NEW" at bounding box center [235, 194] width 205 height 18
type input "0962474004"
type input "SG NEW"
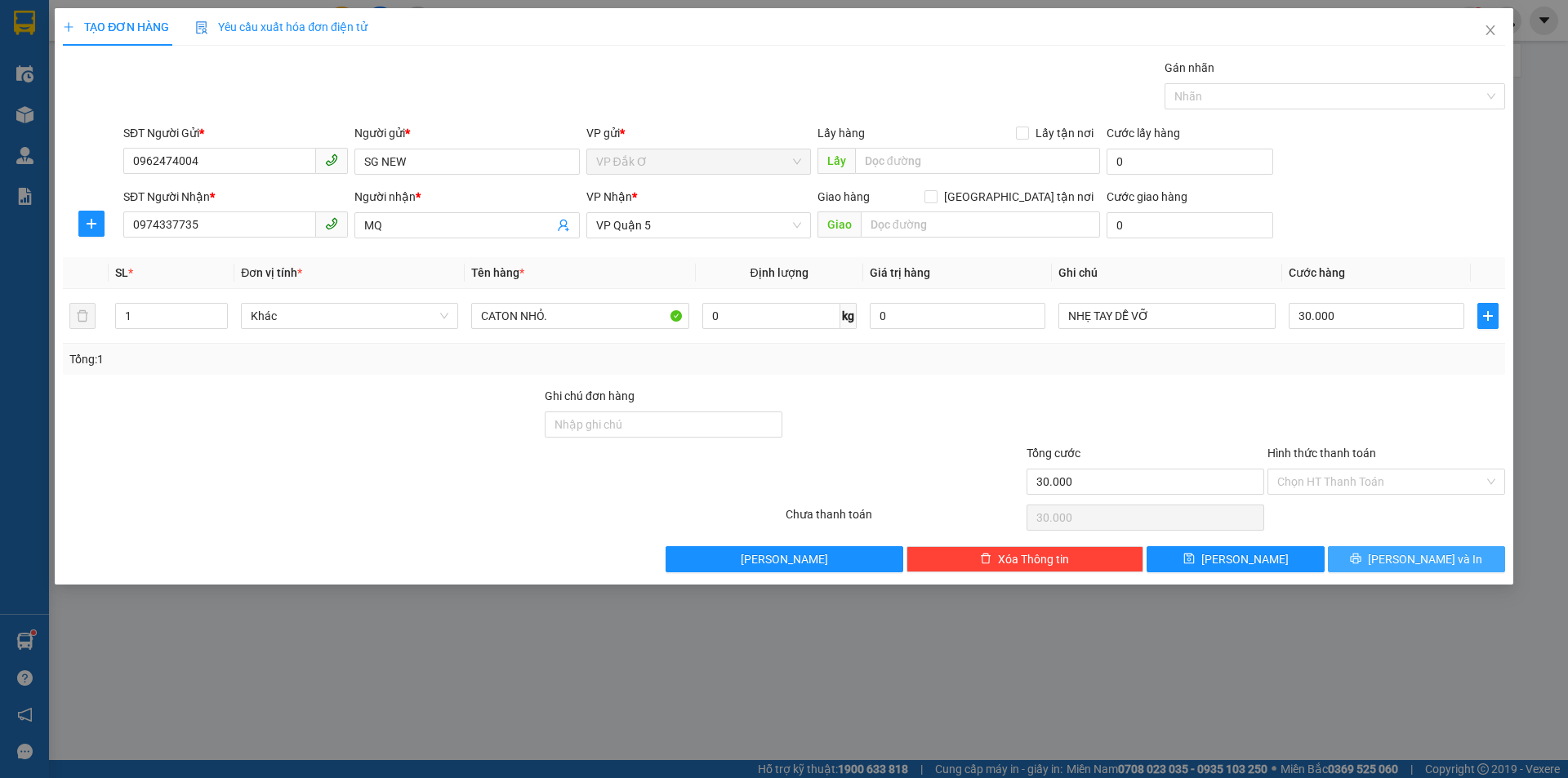
click at [1362, 558] on icon "printer" at bounding box center [1356, 559] width 12 height 12
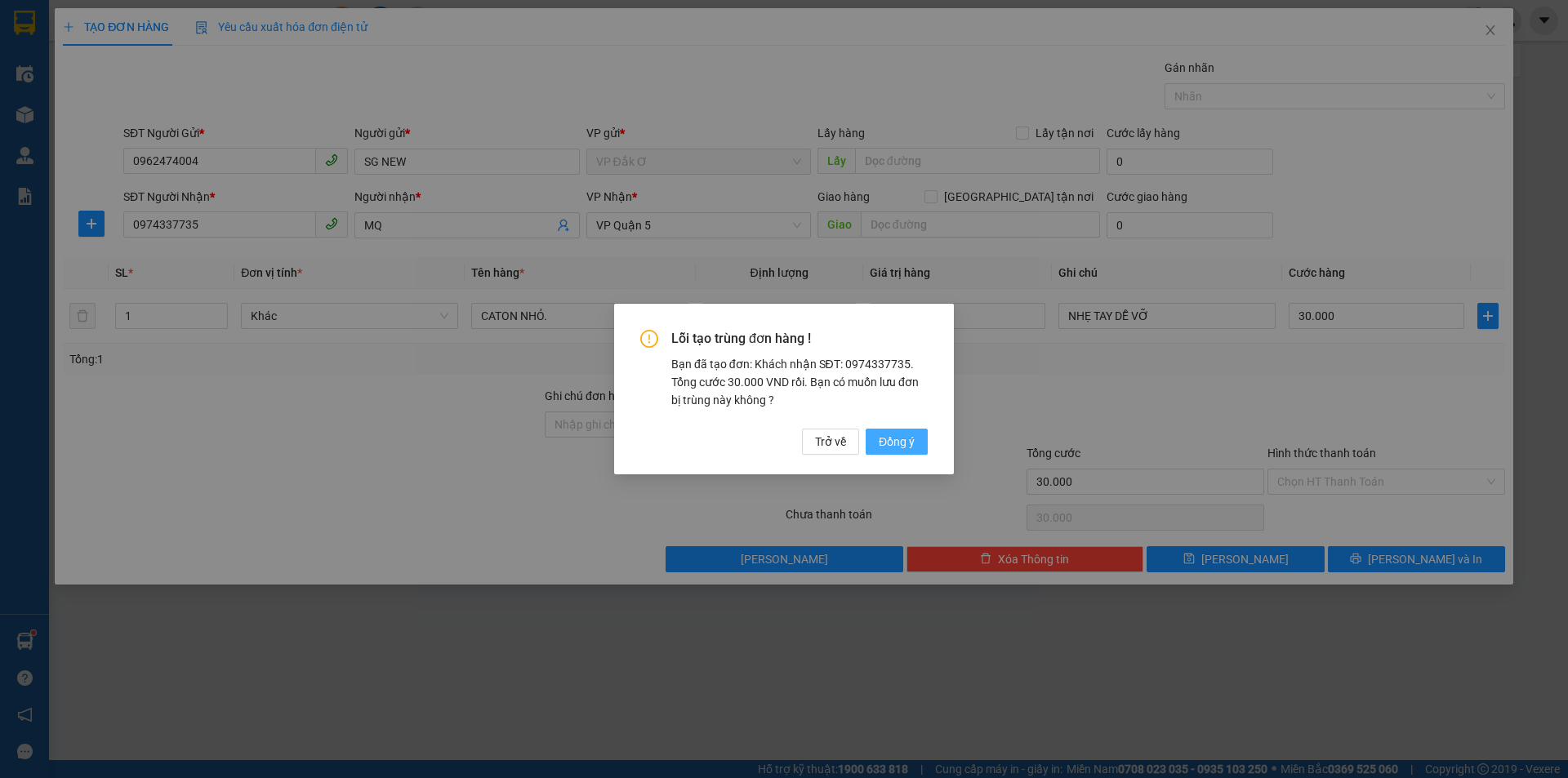
click at [891, 440] on span "Đồng ý" at bounding box center [896, 442] width 36 height 18
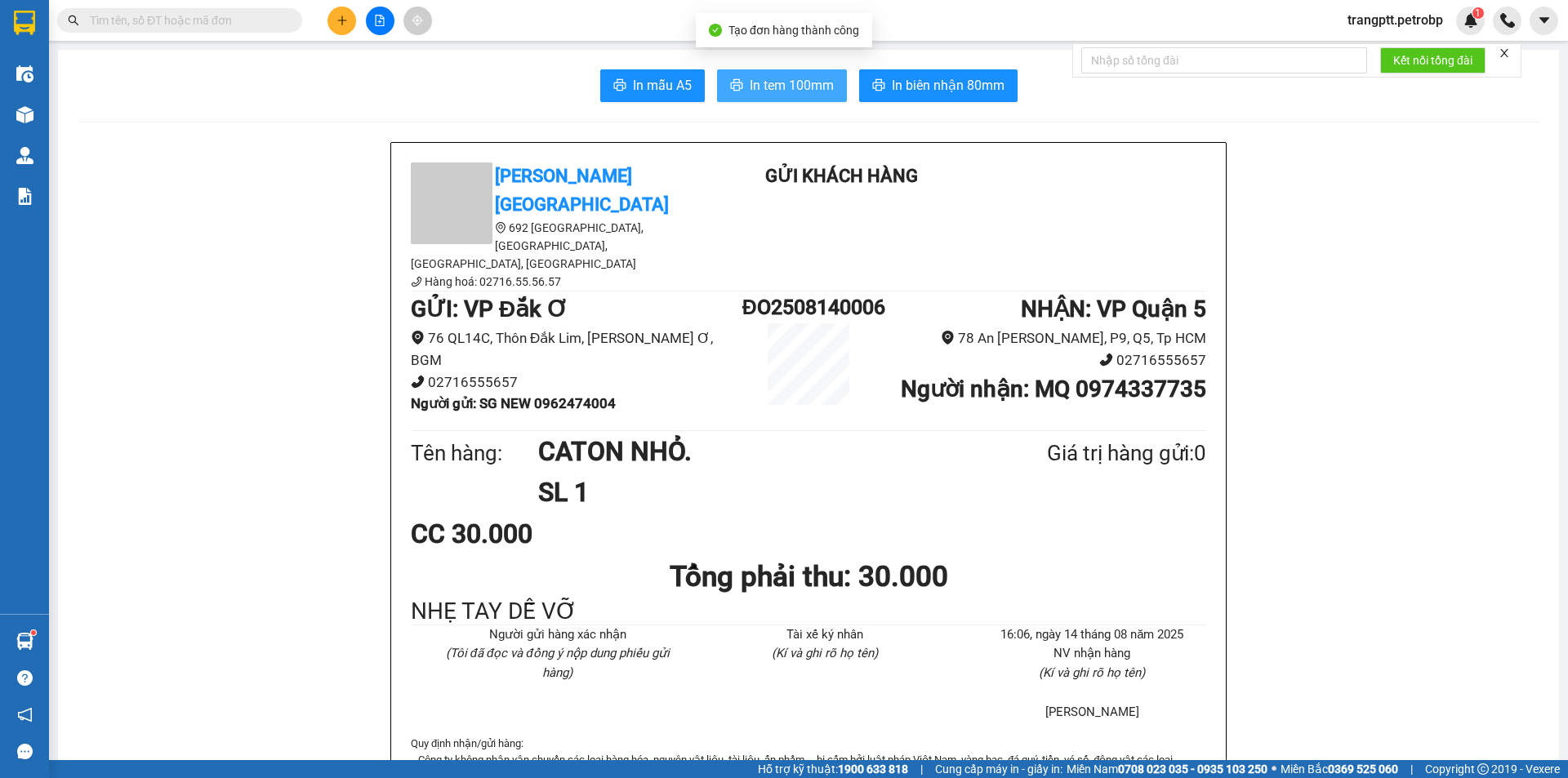
click at [770, 81] on span "In tem 100mm" at bounding box center [791, 85] width 84 height 21
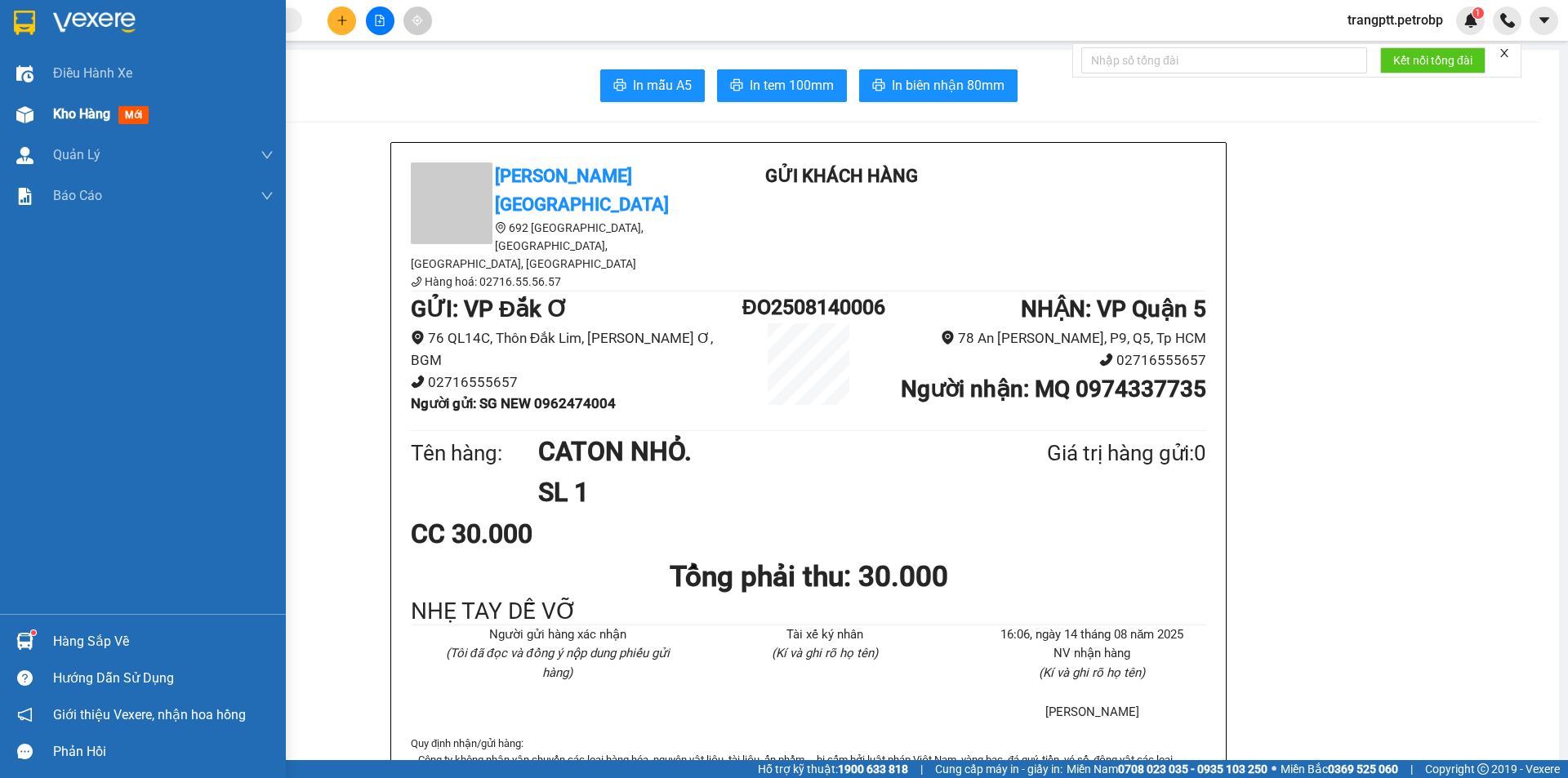
click at [62, 114] on span "Kho hàng" at bounding box center [81, 114] width 57 height 16
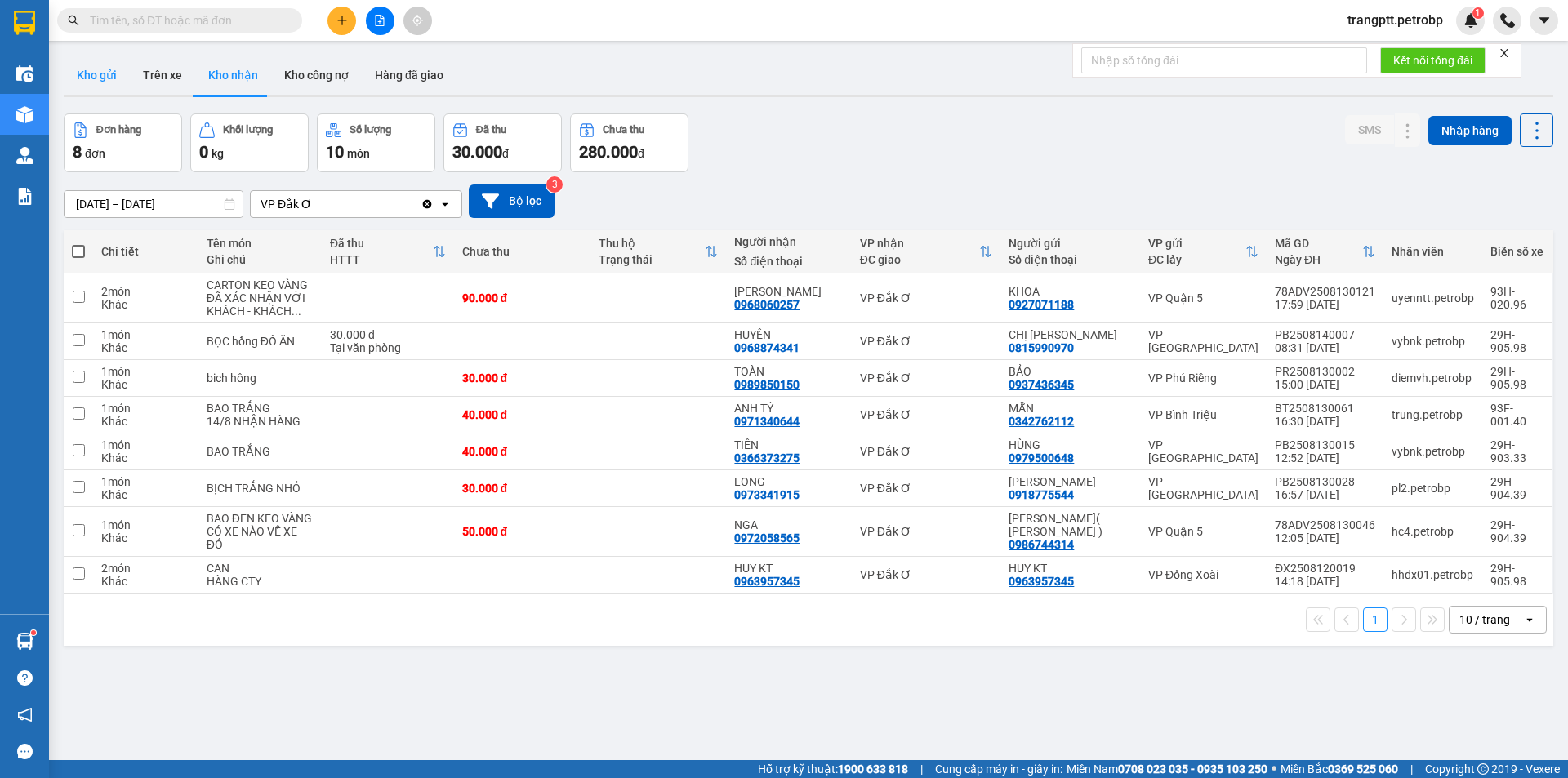
click at [94, 71] on button "Kho gửi" at bounding box center [97, 75] width 67 height 39
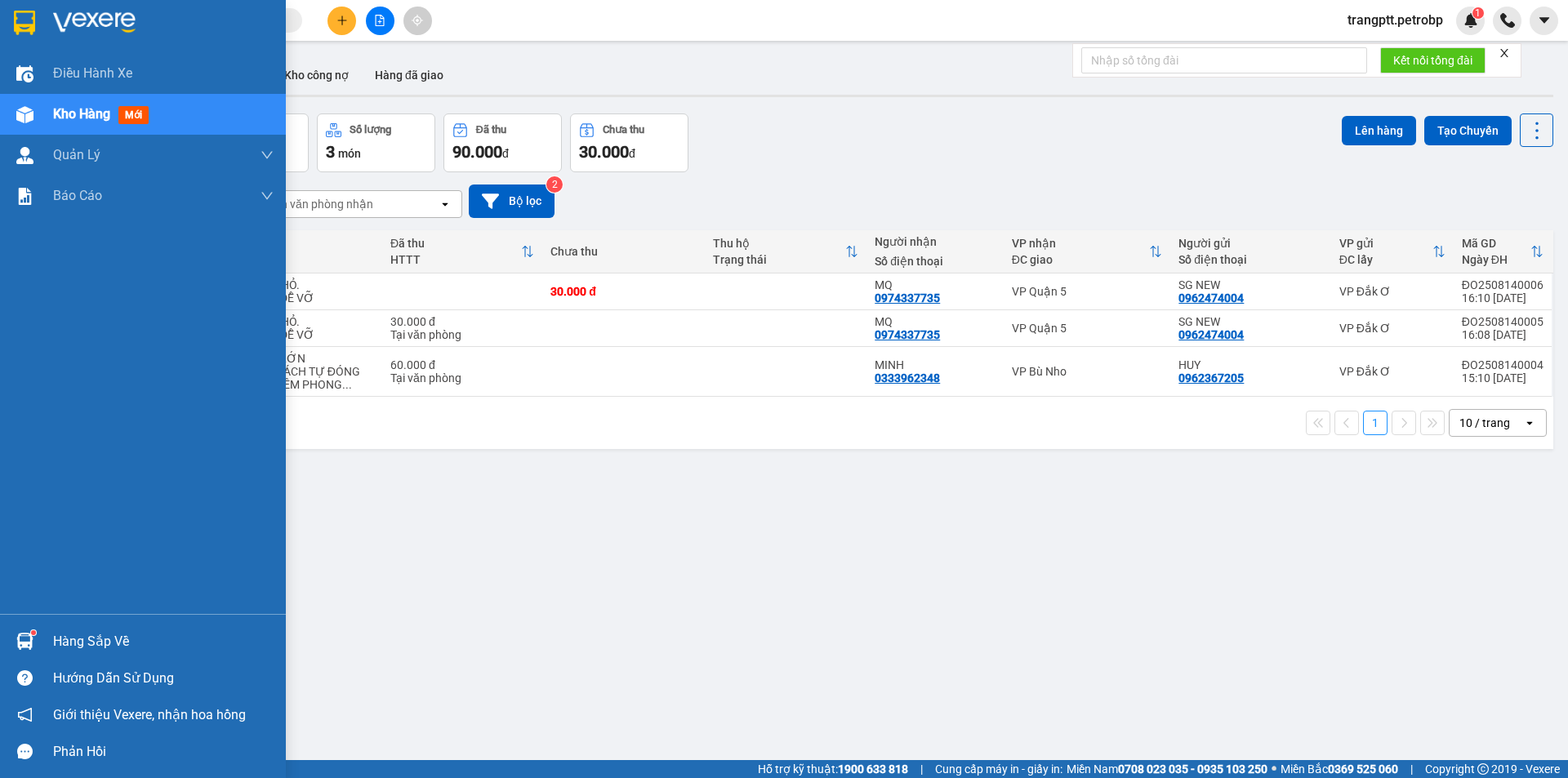
drag, startPoint x: 68, startPoint y: 636, endPoint x: 84, endPoint y: 644, distance: 17.9
click at [69, 636] on div "Hàng sắp về" at bounding box center [163, 641] width 220 height 24
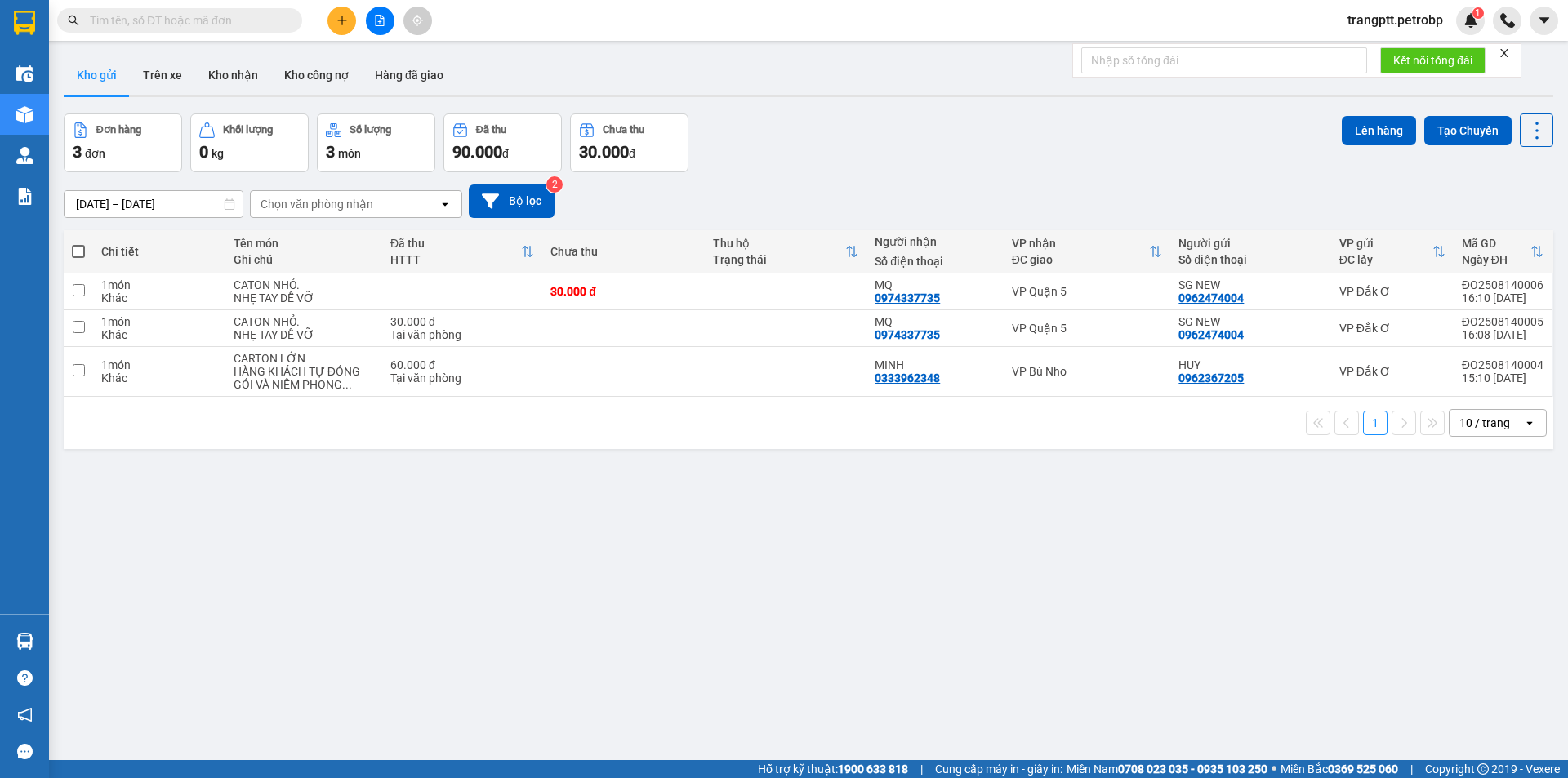
drag, startPoint x: 954, startPoint y: 635, endPoint x: 870, endPoint y: 478, distance: 178.1
click at [954, 617] on section "Kết quả tìm kiếm ( 2 ) Bộ lọc Mã ĐH Trạng thái Món hàng Tổng cước Chưa cước Ngư…" at bounding box center [784, 389] width 1568 height 778
click at [222, 57] on button "Kho nhận" at bounding box center [233, 75] width 76 height 39
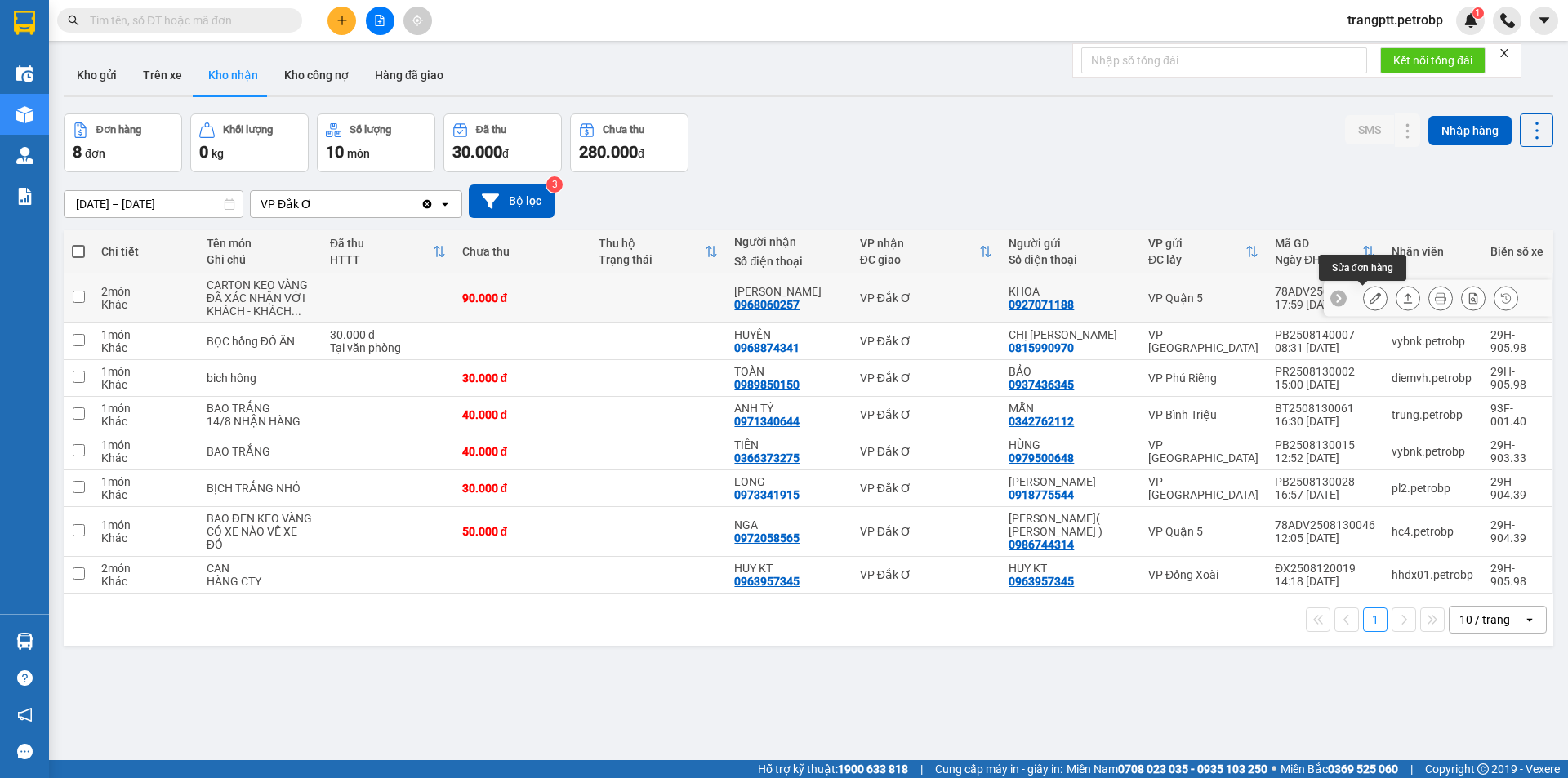
click at [1369, 296] on icon at bounding box center [1375, 298] width 12 height 12
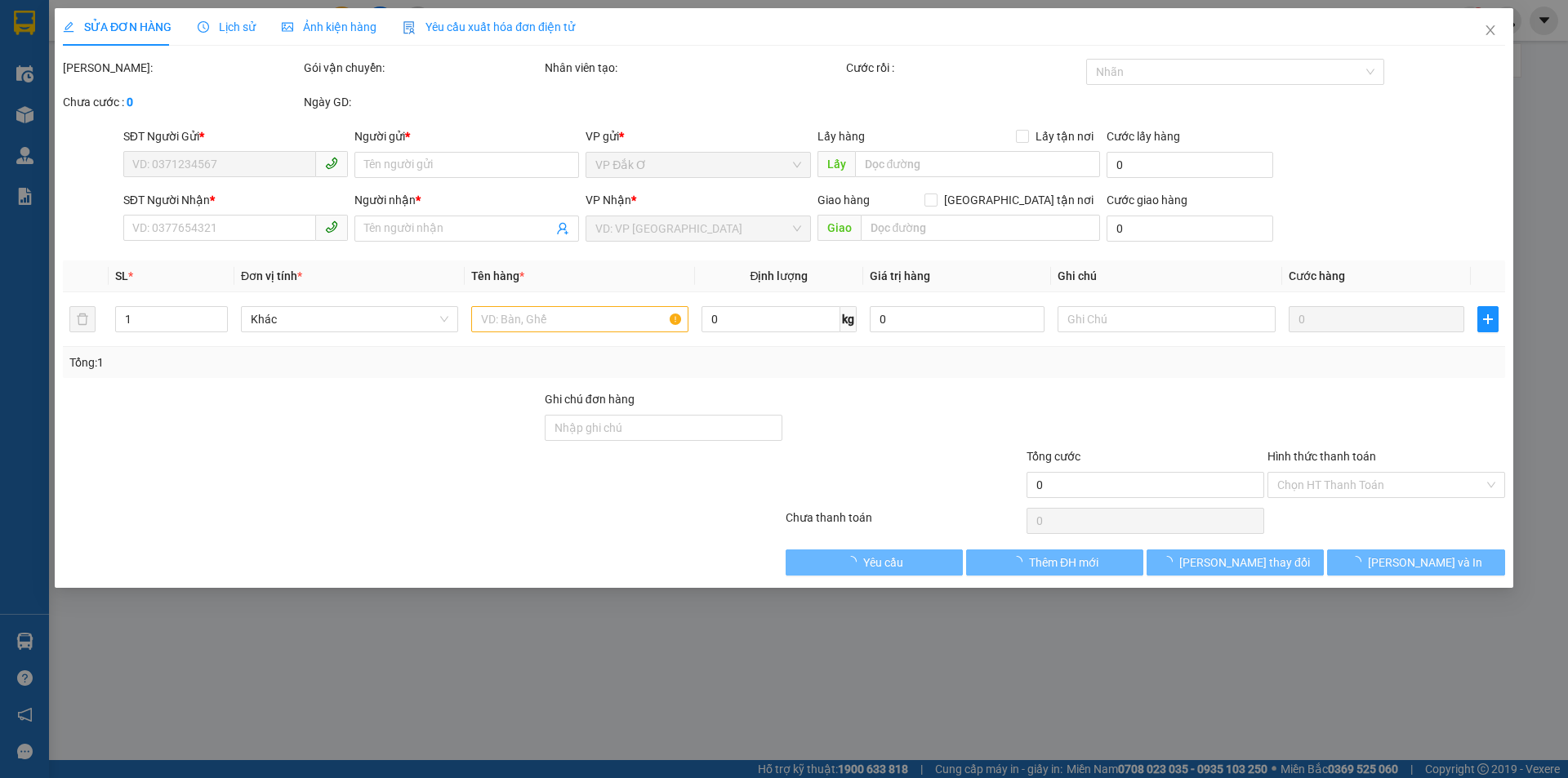
type input "0927071188"
type input "KHOA"
type input "0968060257"
type input "ANH THANH"
type input "90.000"
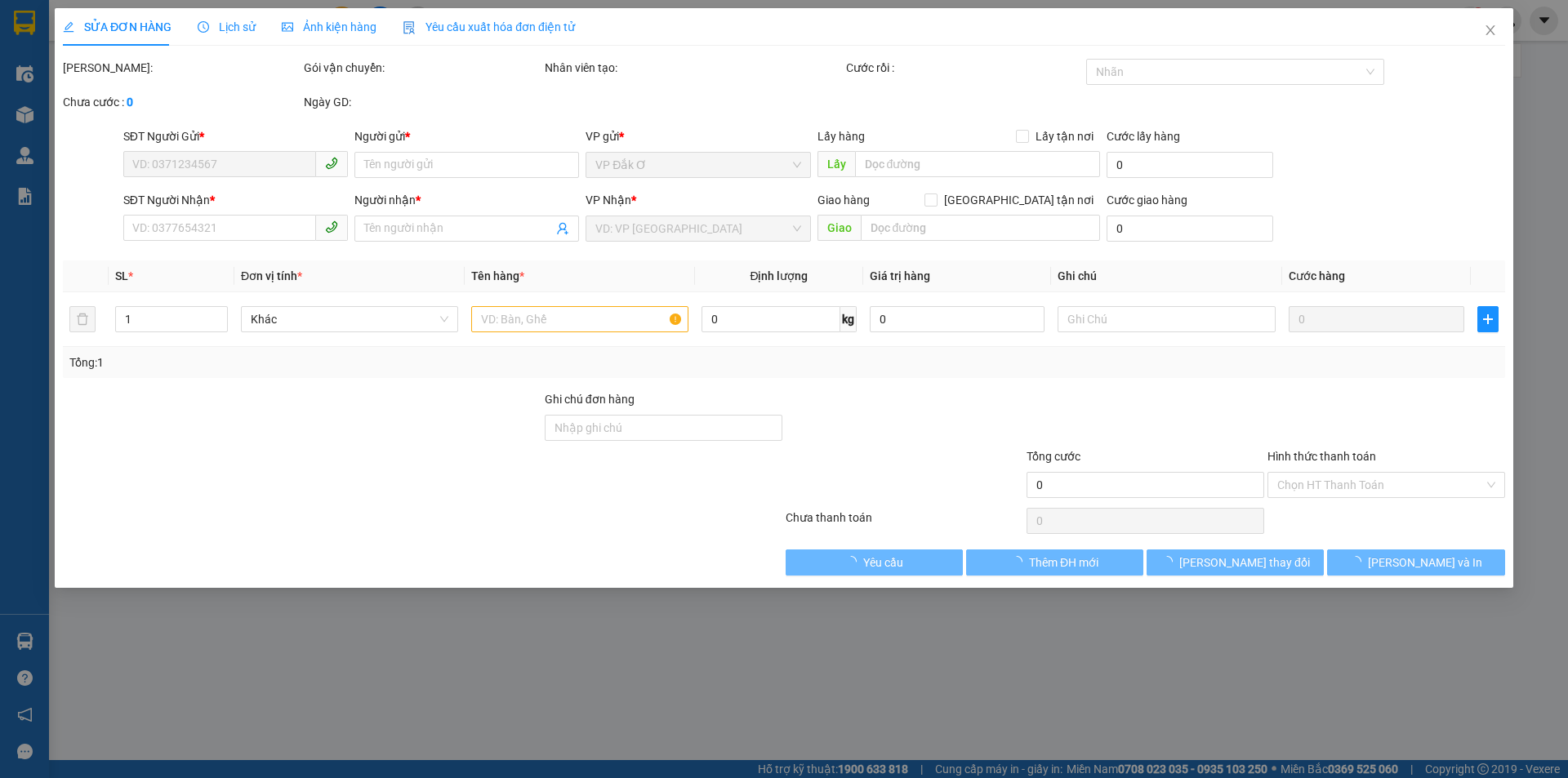
type input "90.000"
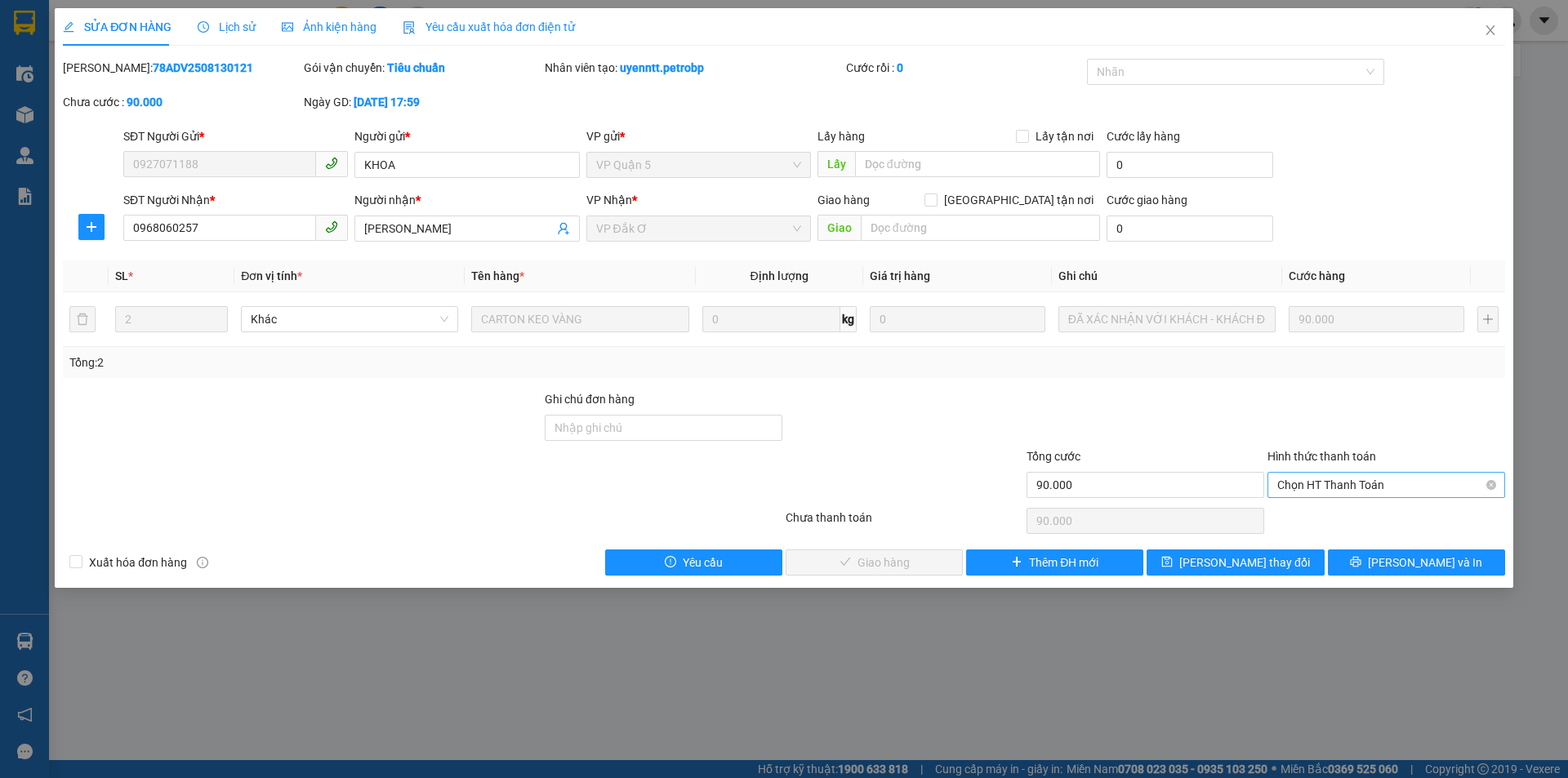
click at [1308, 480] on span "Chọn HT Thanh Toán" at bounding box center [1386, 485] width 218 height 24
click at [1318, 520] on div "Tại văn phòng" at bounding box center [1386, 518] width 218 height 18
click at [924, 563] on span "Lưu và Giao hàng" at bounding box center [895, 563] width 157 height 18
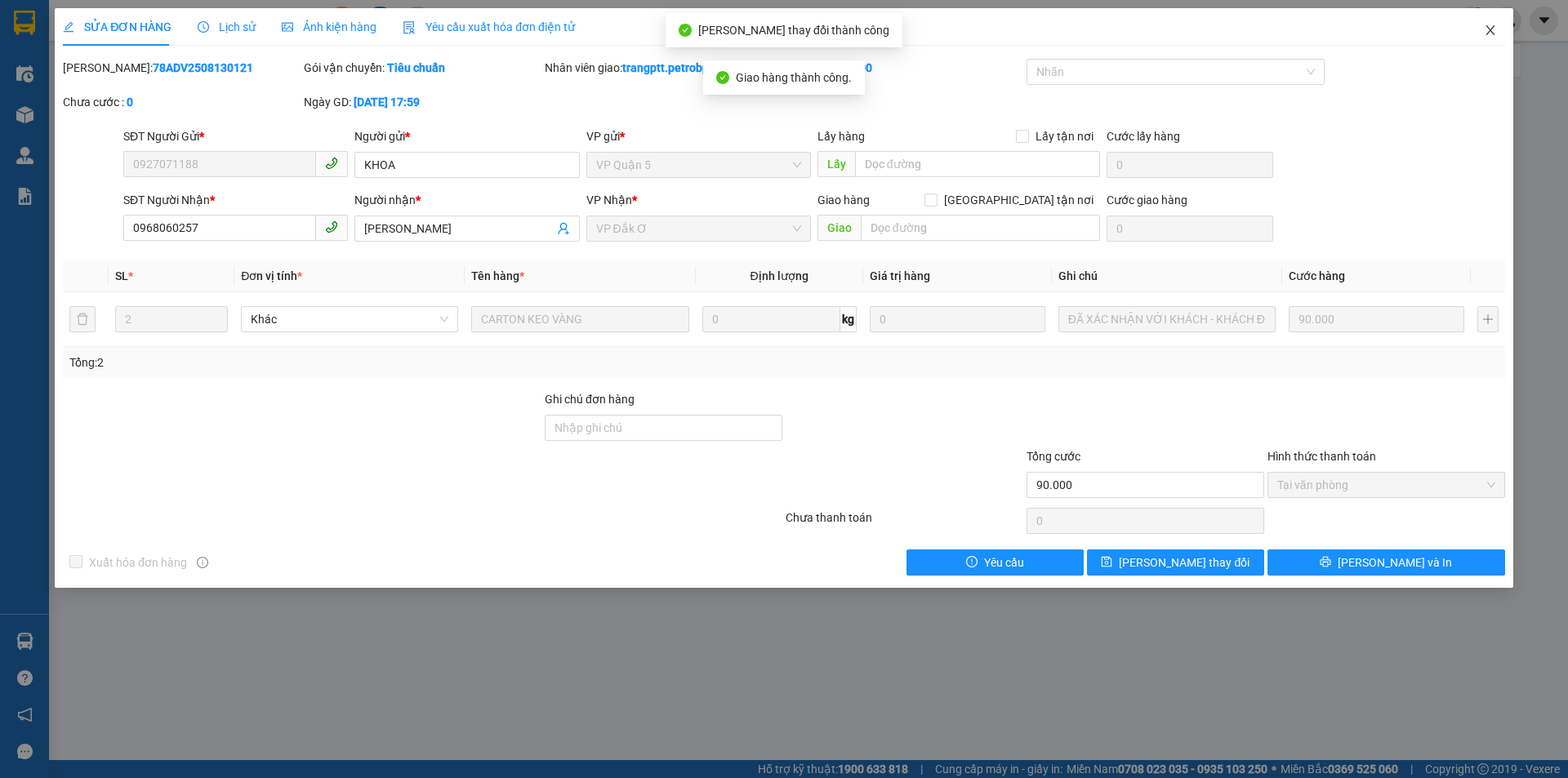
click at [1492, 34] on icon "close" at bounding box center [1491, 30] width 13 height 13
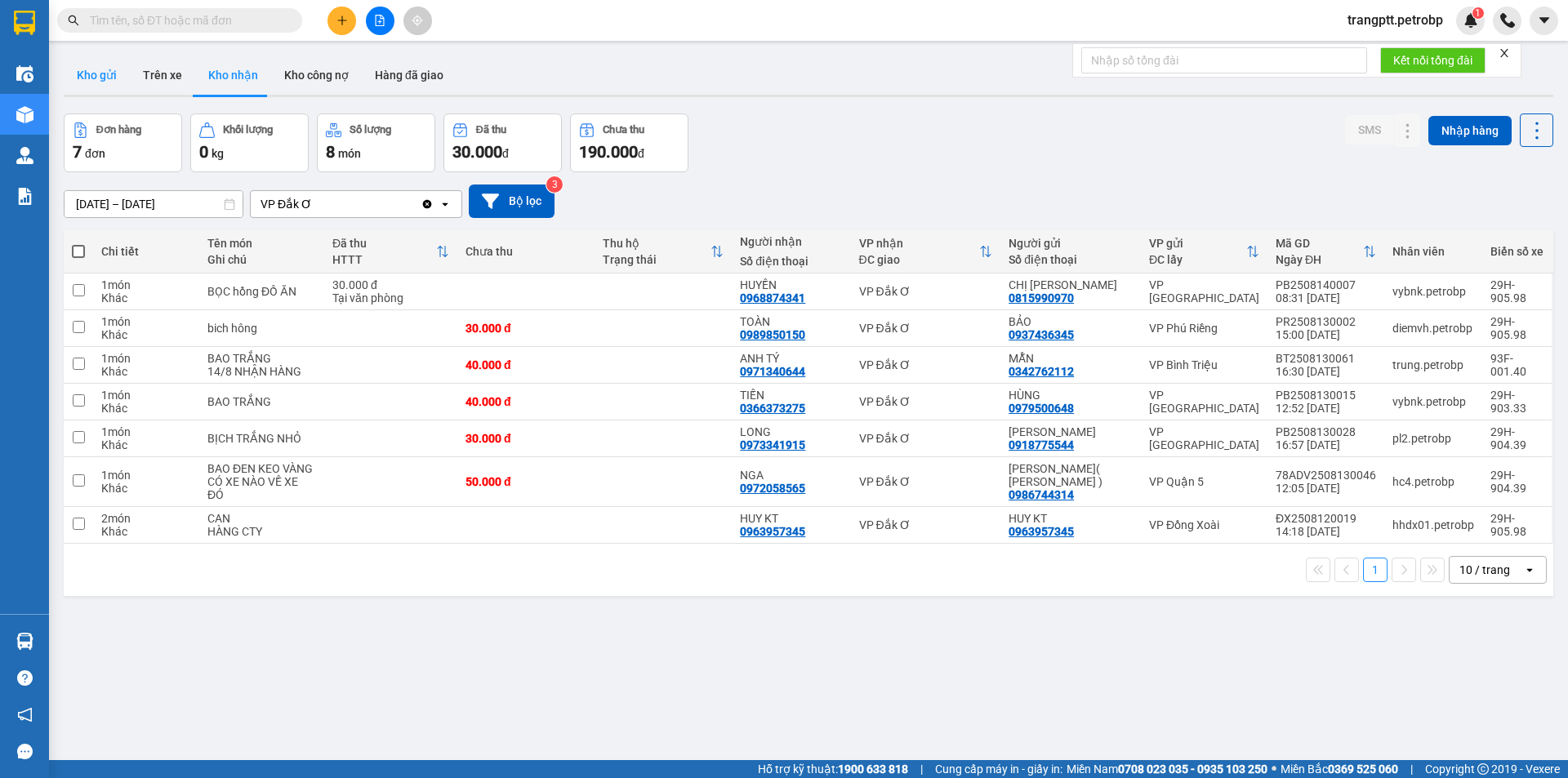
click at [95, 75] on button "Kho gửi" at bounding box center [97, 75] width 67 height 39
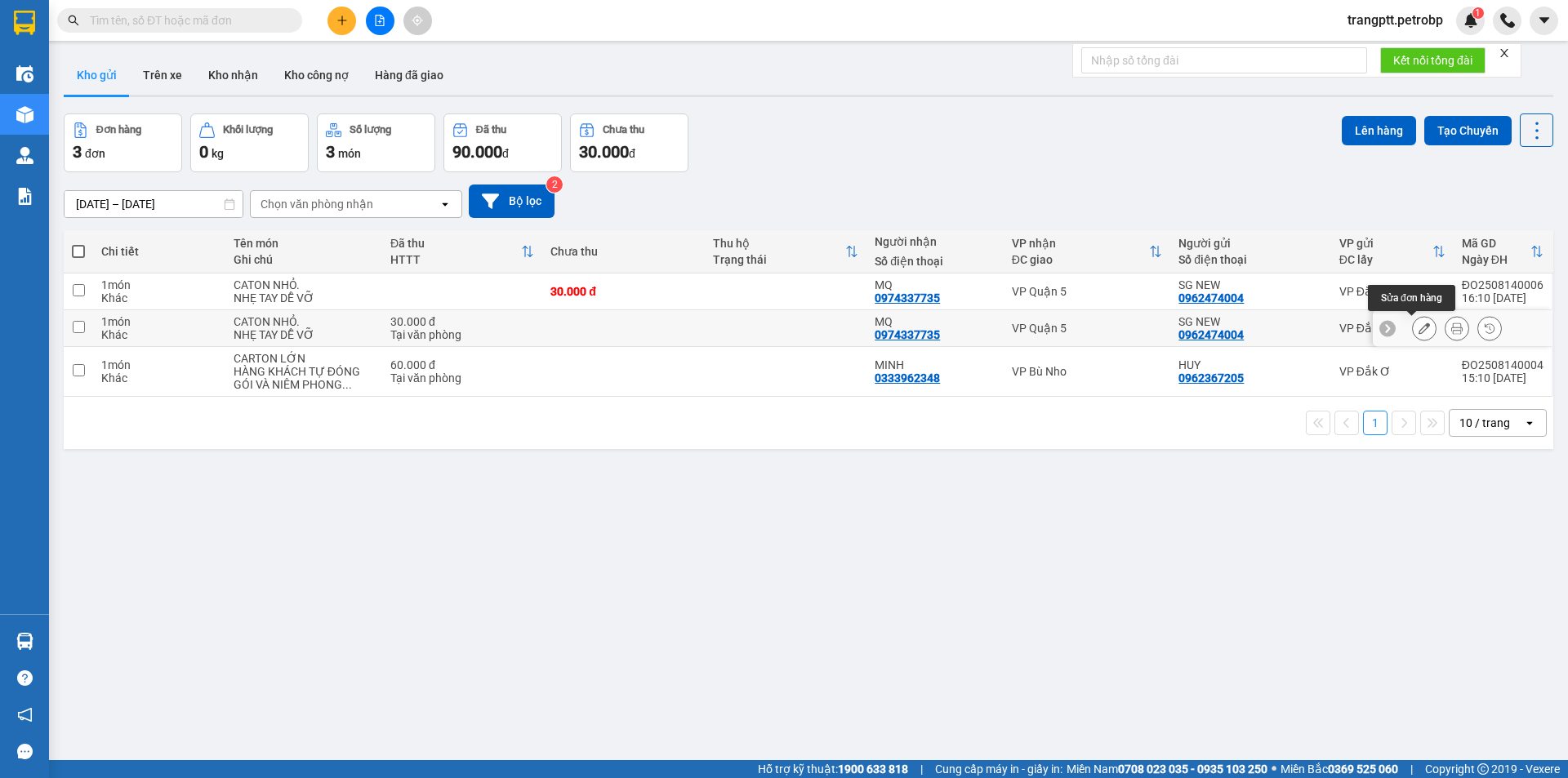
click at [1418, 323] on icon at bounding box center [1424, 328] width 12 height 12
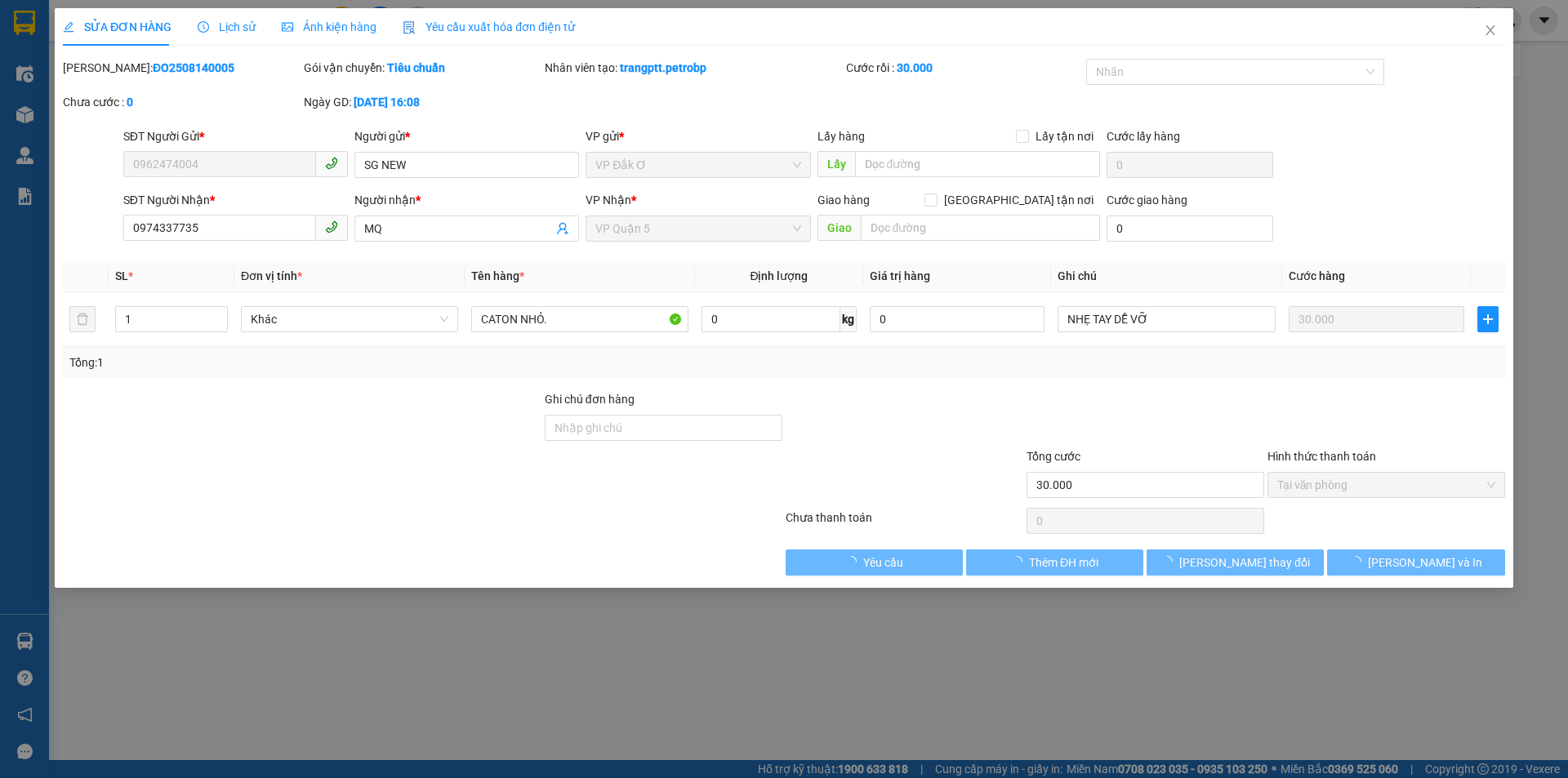
type input "0962474004"
type input "SG NEW"
type input "0974337735"
type input "MQ"
type input "30.000"
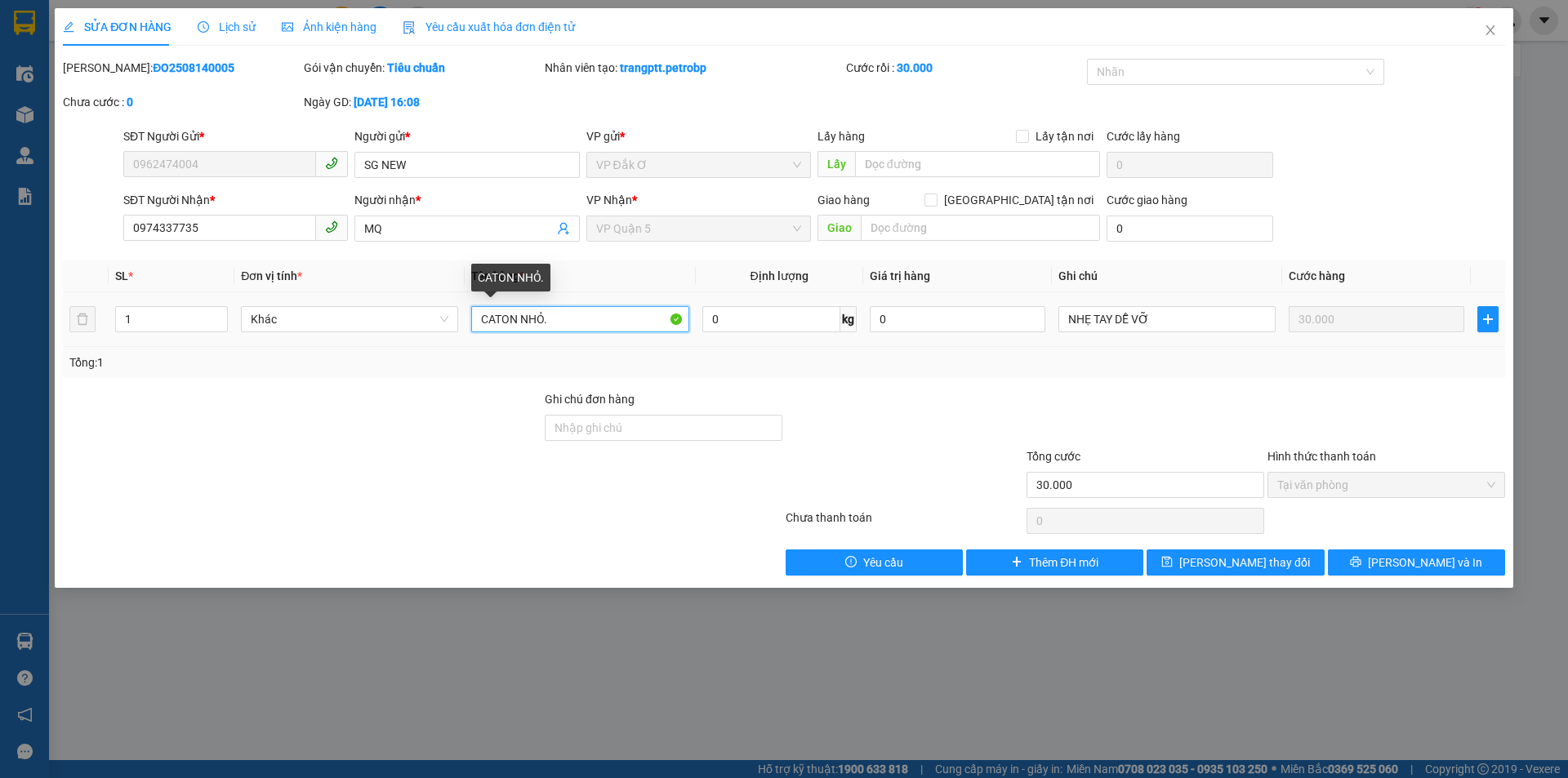
click at [568, 323] on input "CATON NHỎ." at bounding box center [579, 318] width 217 height 26
type input "CATON NHỎ. KH GÓI NHẦM HÀNG, ĐỂ MAI KHA MANG HÀNG RA BÙ LẠI"
click at [1253, 564] on span "[PERSON_NAME] thay đổi" at bounding box center [1245, 563] width 131 height 18
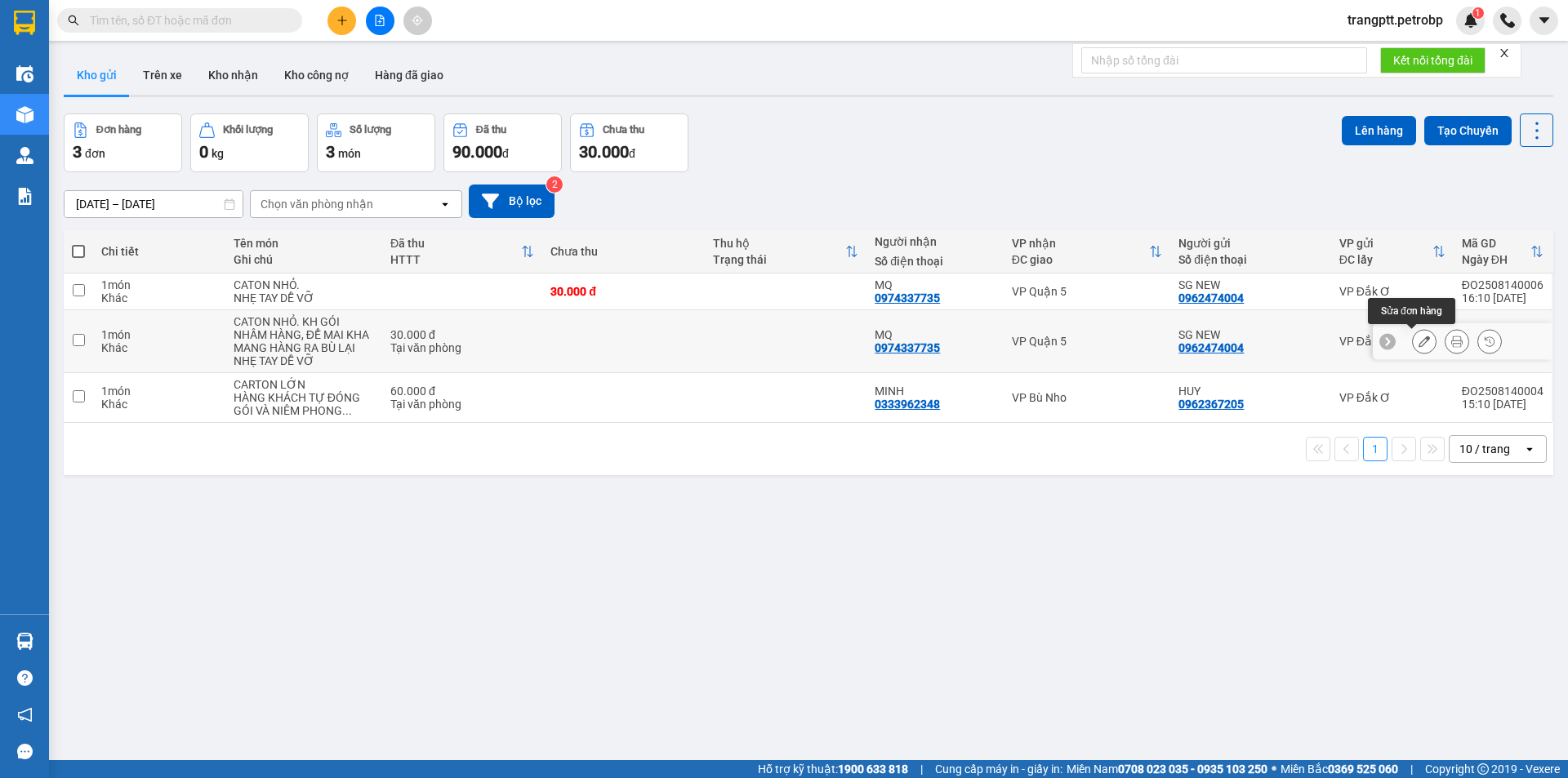
click at [1418, 342] on icon at bounding box center [1424, 342] width 12 height 12
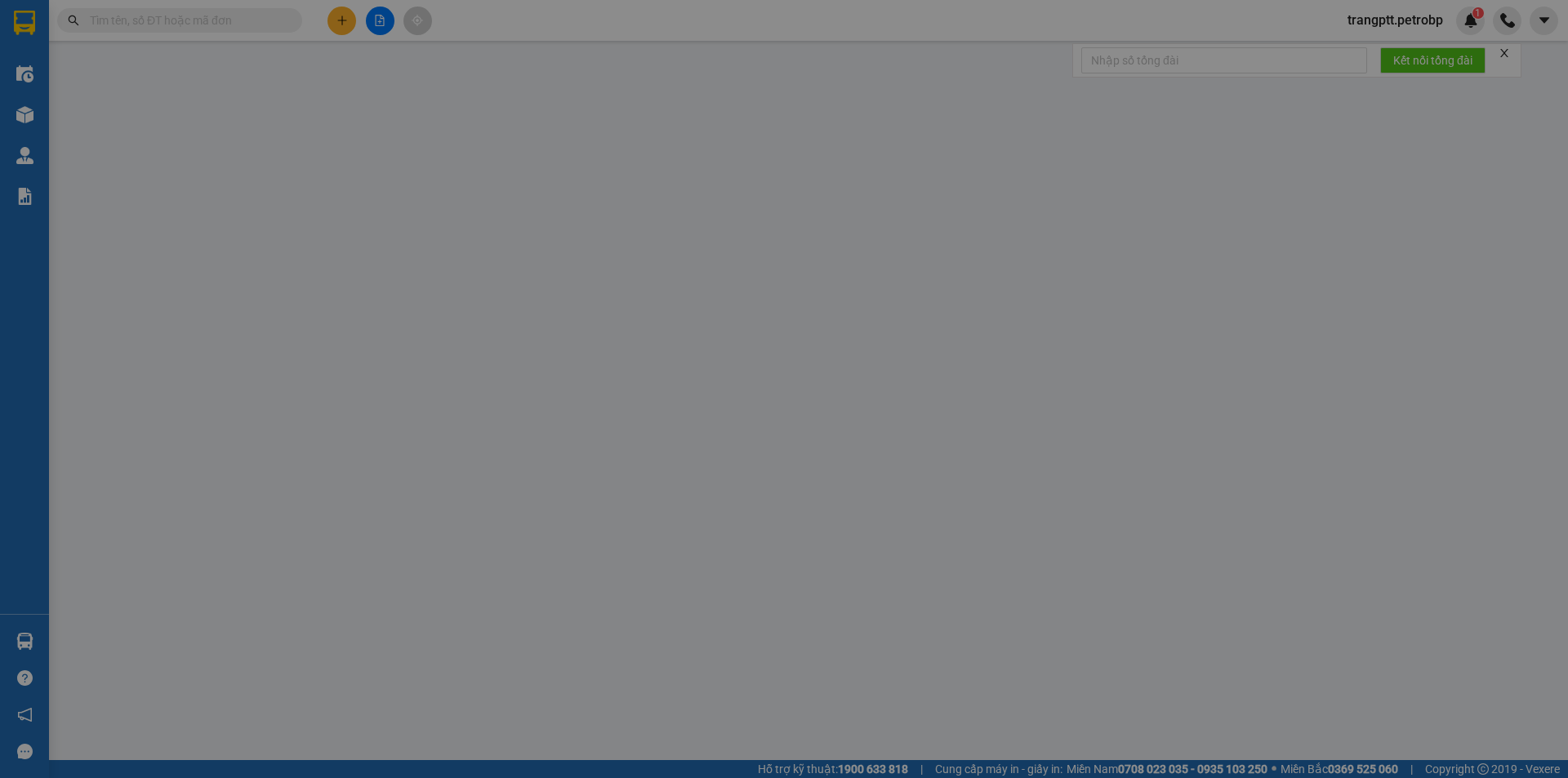
type input "0962474004"
type input "SG NEW"
type input "0974337735"
type input "MQ"
type input "30.000"
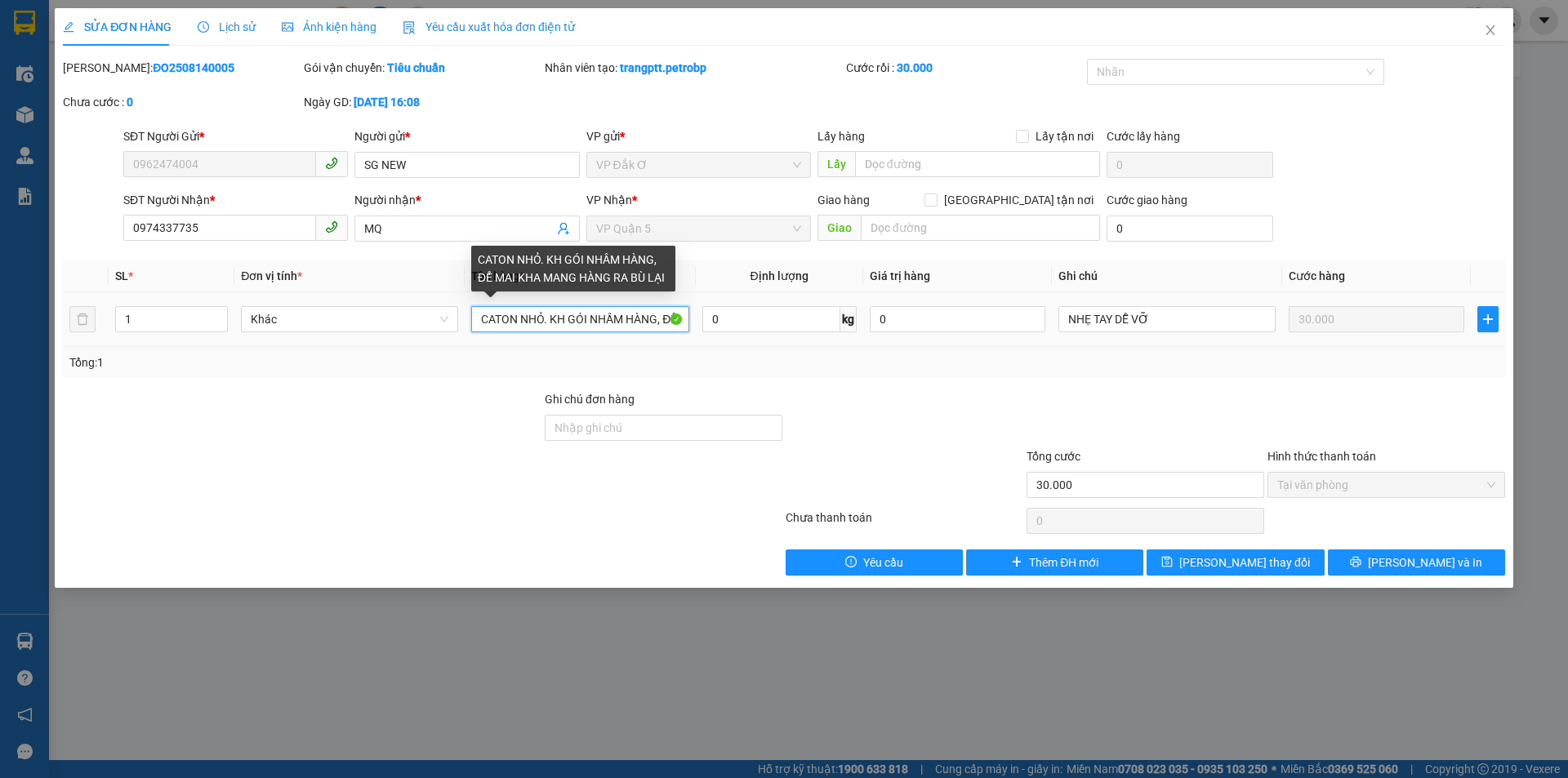
click at [655, 318] on input "CATON NHỎ. KH GÓI NHẦM HÀNG, ĐỂ MAI KHA MANG HÀNG RA BÙ LẠI" at bounding box center [579, 318] width 217 height 26
click at [641, 318] on input "CATON NHỎ. KH GÓI NHẦM HÀNG, ĐỂ MAI KHA MANG HÀNG RA BÙ LẠI" at bounding box center [579, 318] width 217 height 26
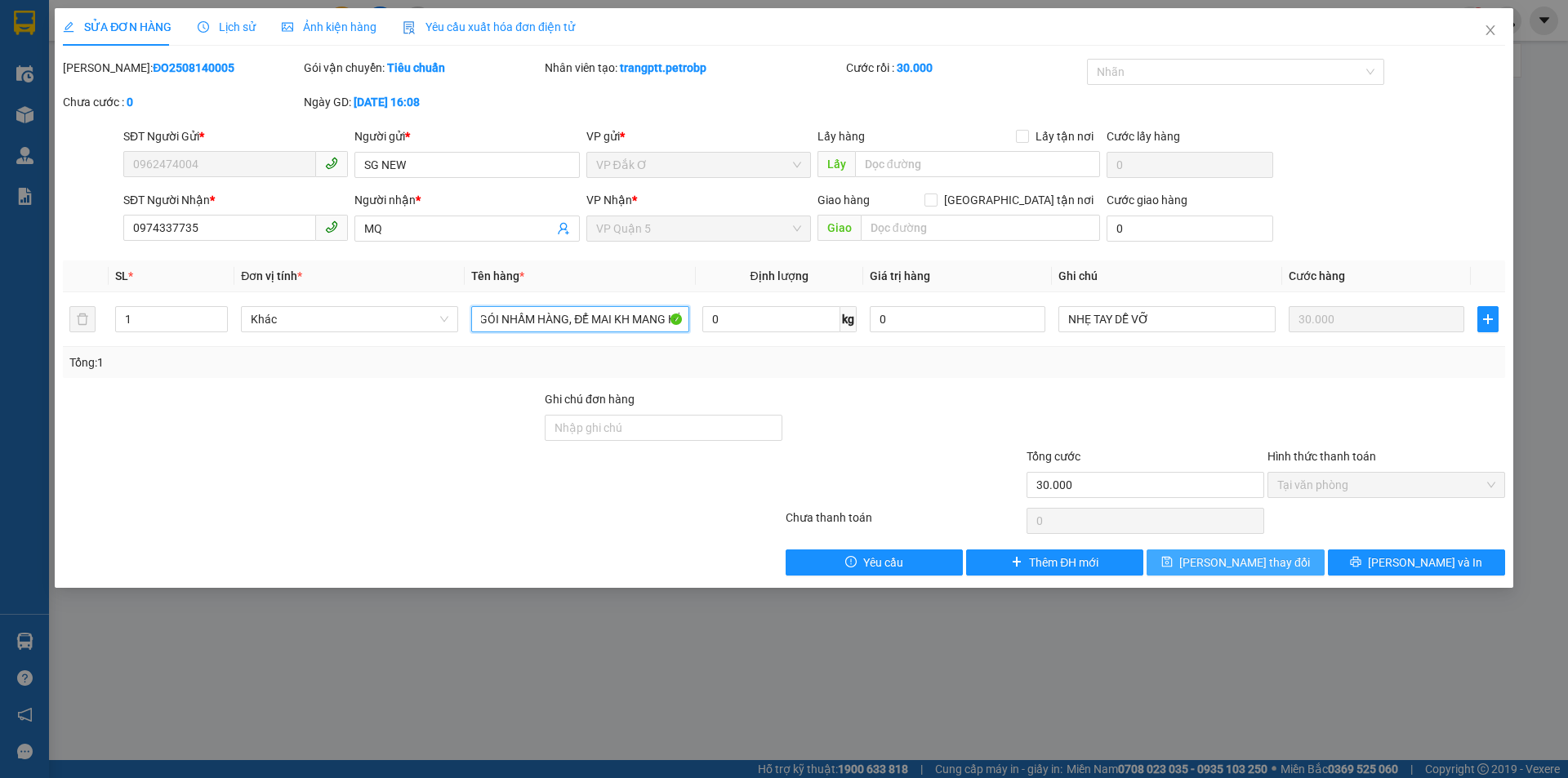
type input "CATON NHỎ. KH GÓI NHẦM HÀNG, ĐỂ MAI KH MANG HÀNG RA BÙ LẠI"
click at [1217, 569] on span "[PERSON_NAME] thay đổi" at bounding box center [1245, 563] width 131 height 18
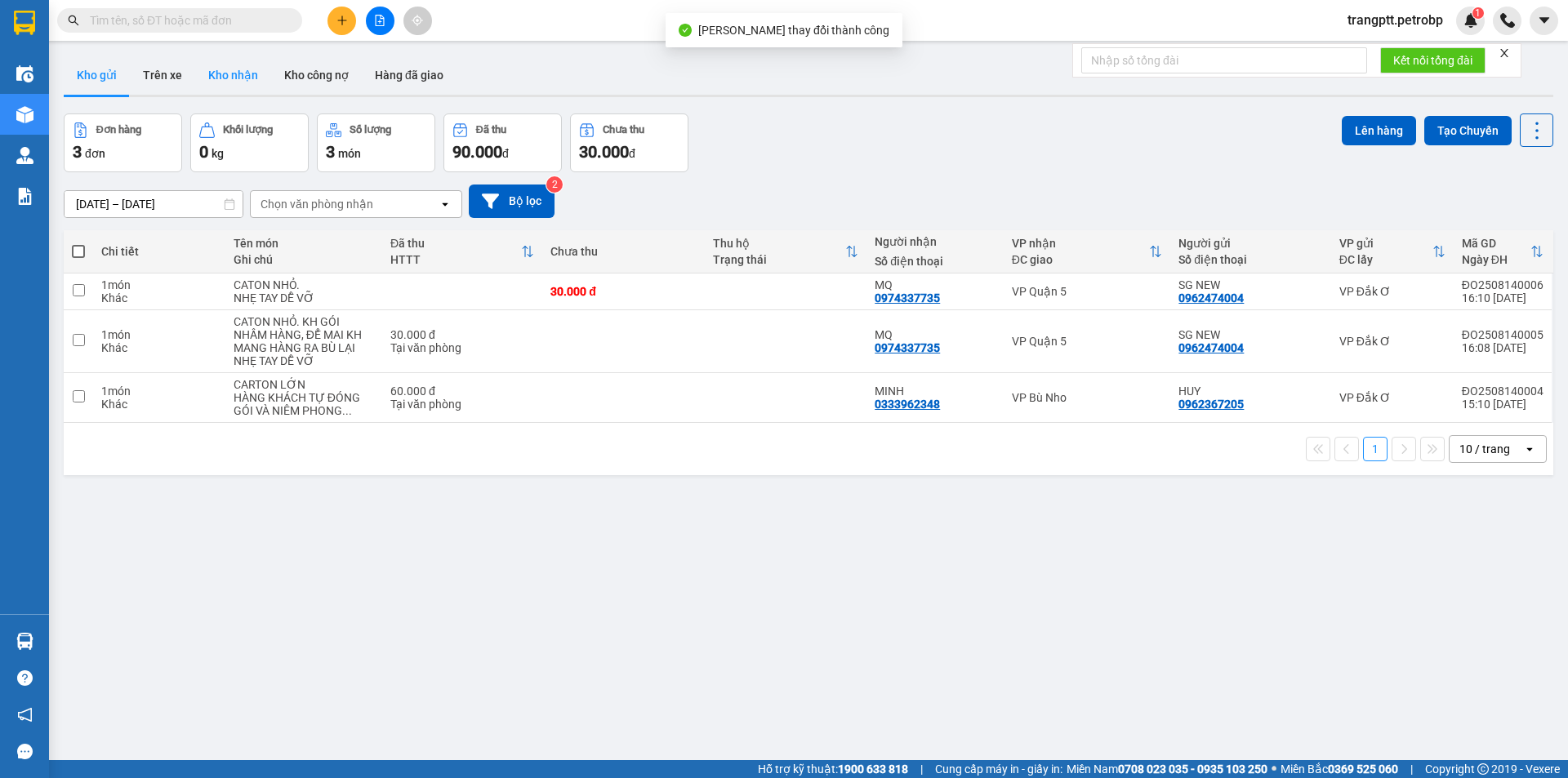
click at [239, 71] on button "Kho nhận" at bounding box center [233, 75] width 76 height 39
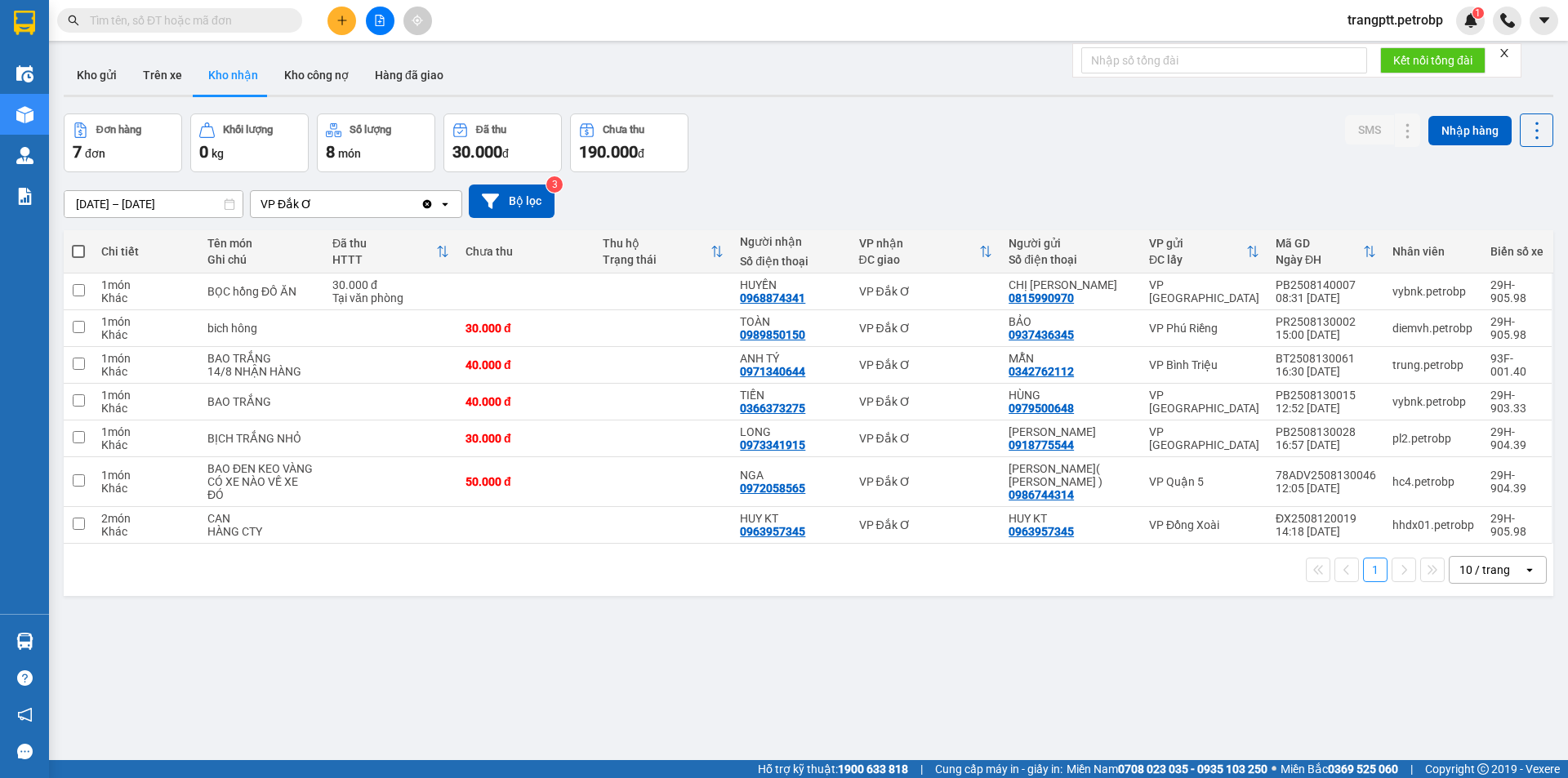
click at [236, 64] on button "Kho nhận" at bounding box center [233, 75] width 76 height 39
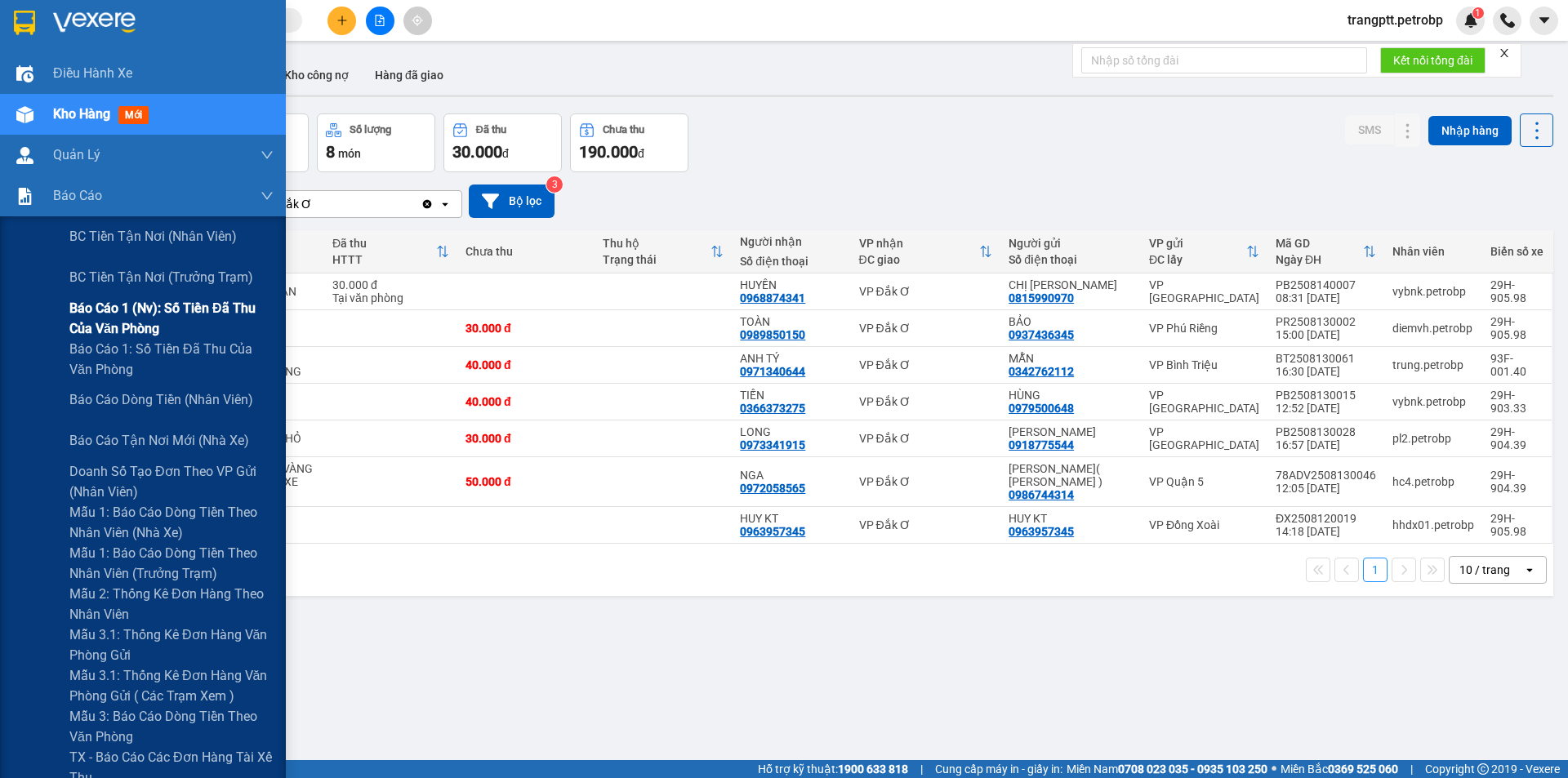
click at [101, 306] on span "Báo cáo 1 (nv): Số tiền đã thu của văn phòng" at bounding box center [171, 318] width 205 height 41
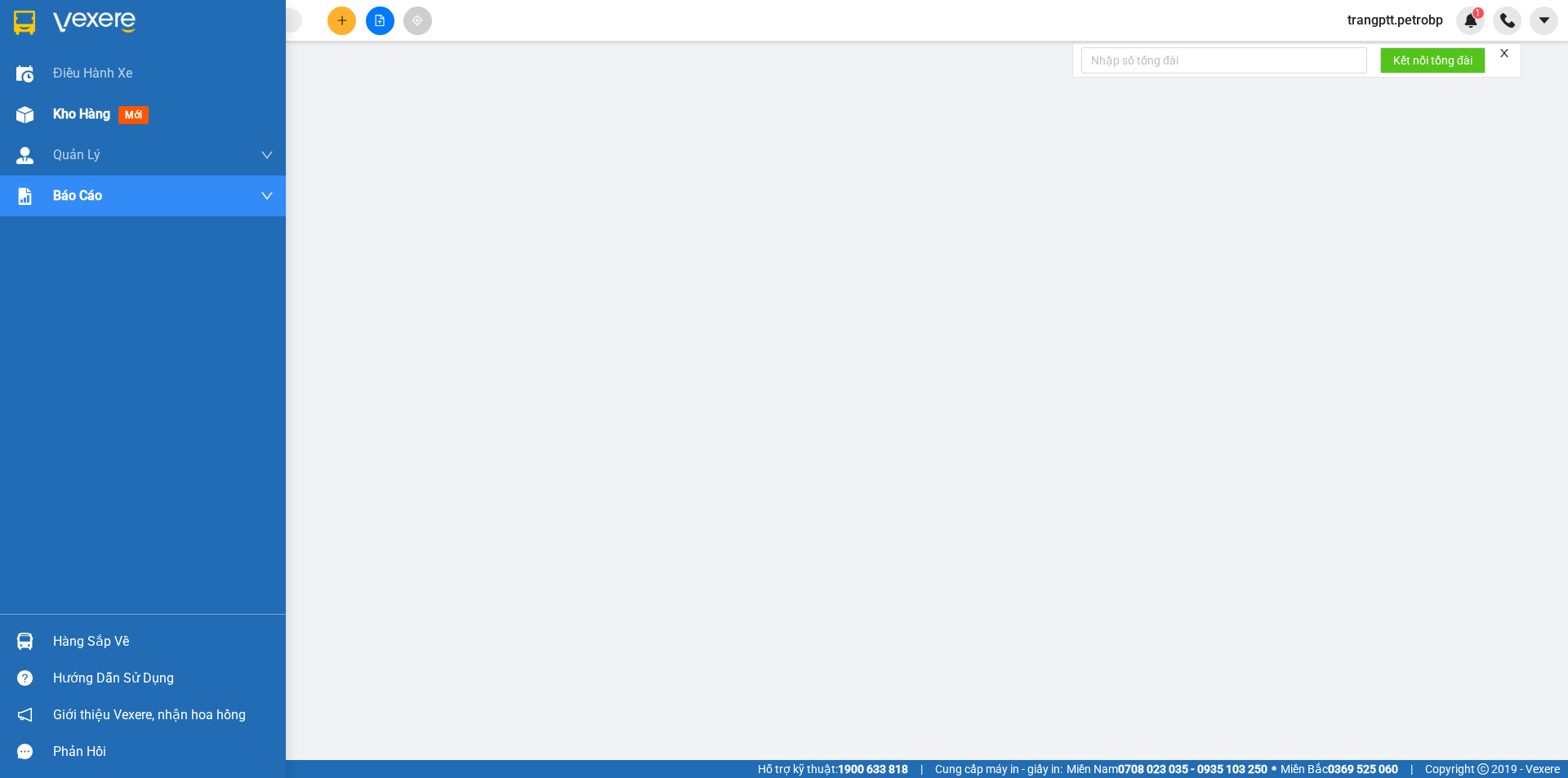
drag, startPoint x: 73, startPoint y: 113, endPoint x: 89, endPoint y: 117, distance: 16.5
click at [89, 117] on span "Kho hàng" at bounding box center [81, 114] width 57 height 16
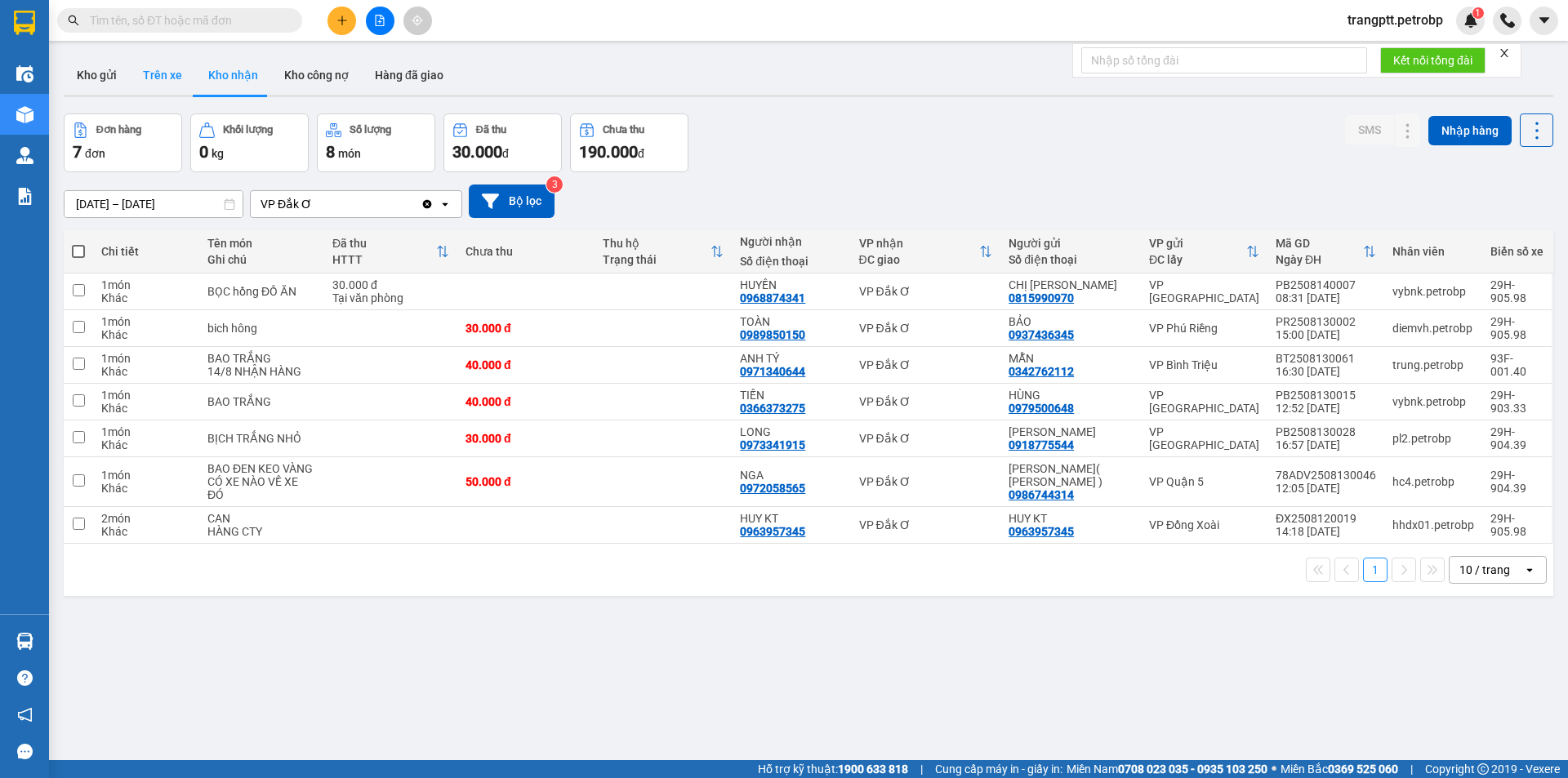
click at [142, 66] on button "Trên xe" at bounding box center [162, 75] width 66 height 39
type input "[DATE] – [DATE]"
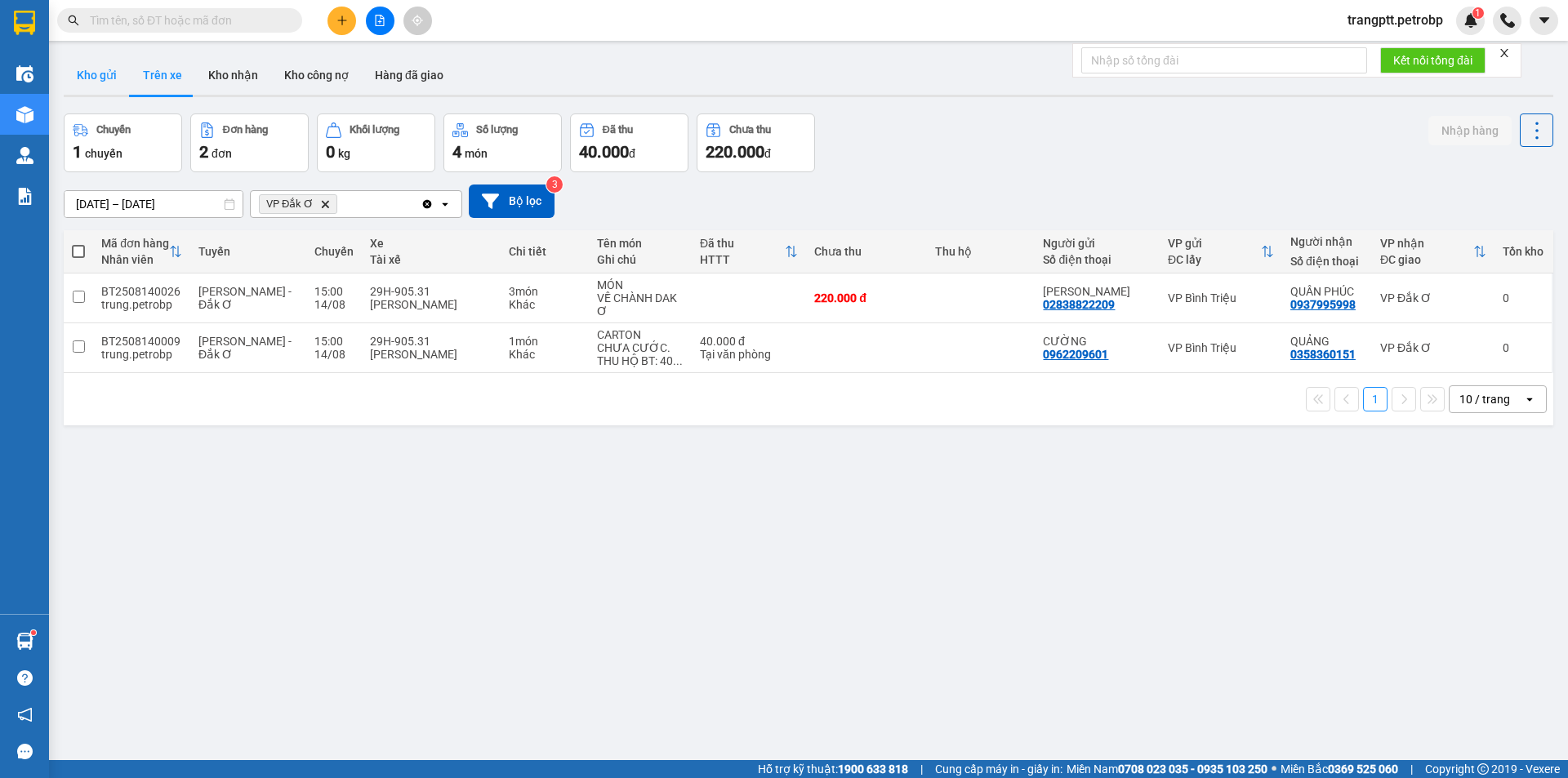
click at [95, 66] on button "Kho gửi" at bounding box center [97, 75] width 67 height 39
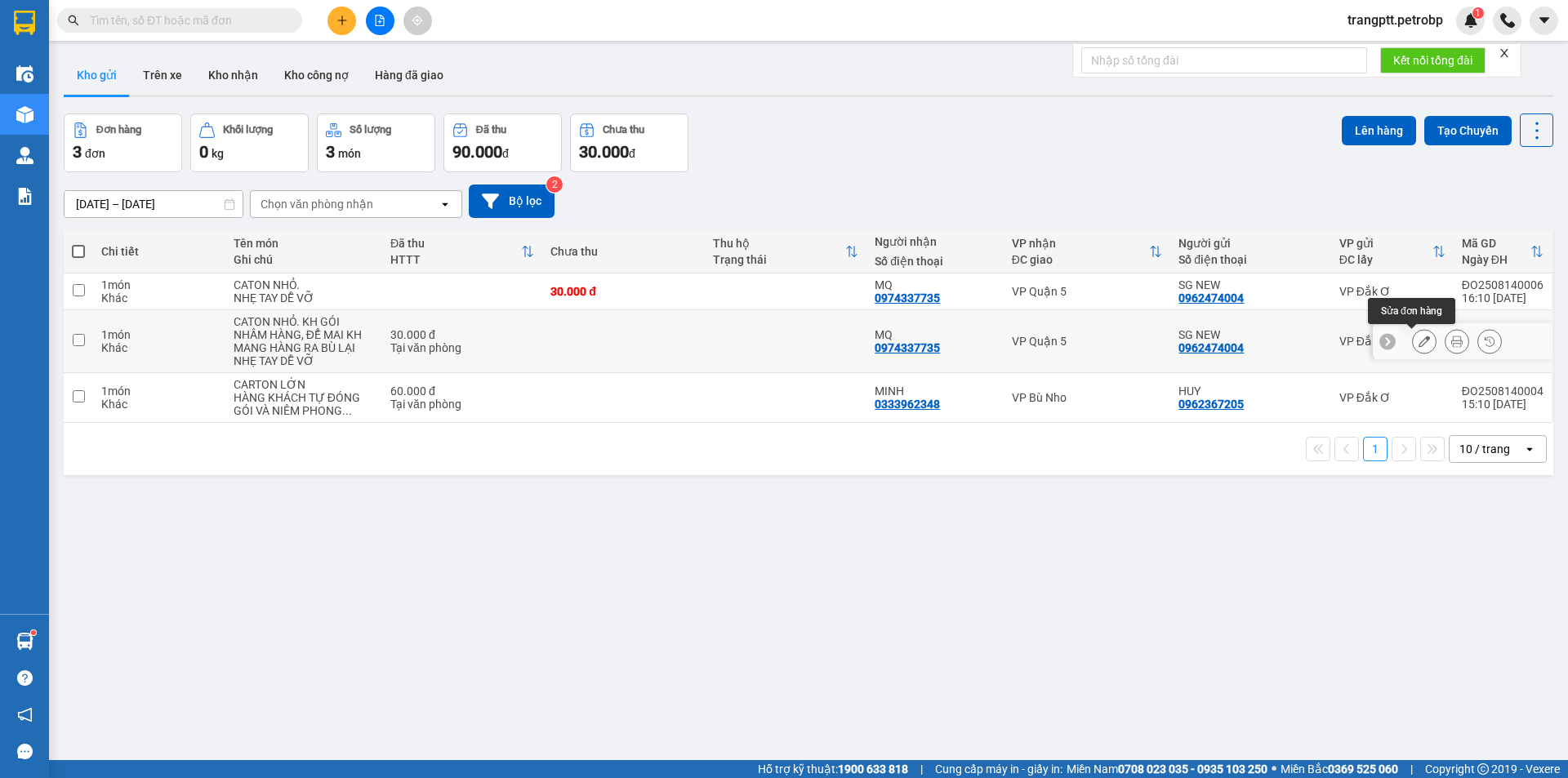
click at [1413, 335] on button at bounding box center [1424, 342] width 23 height 28
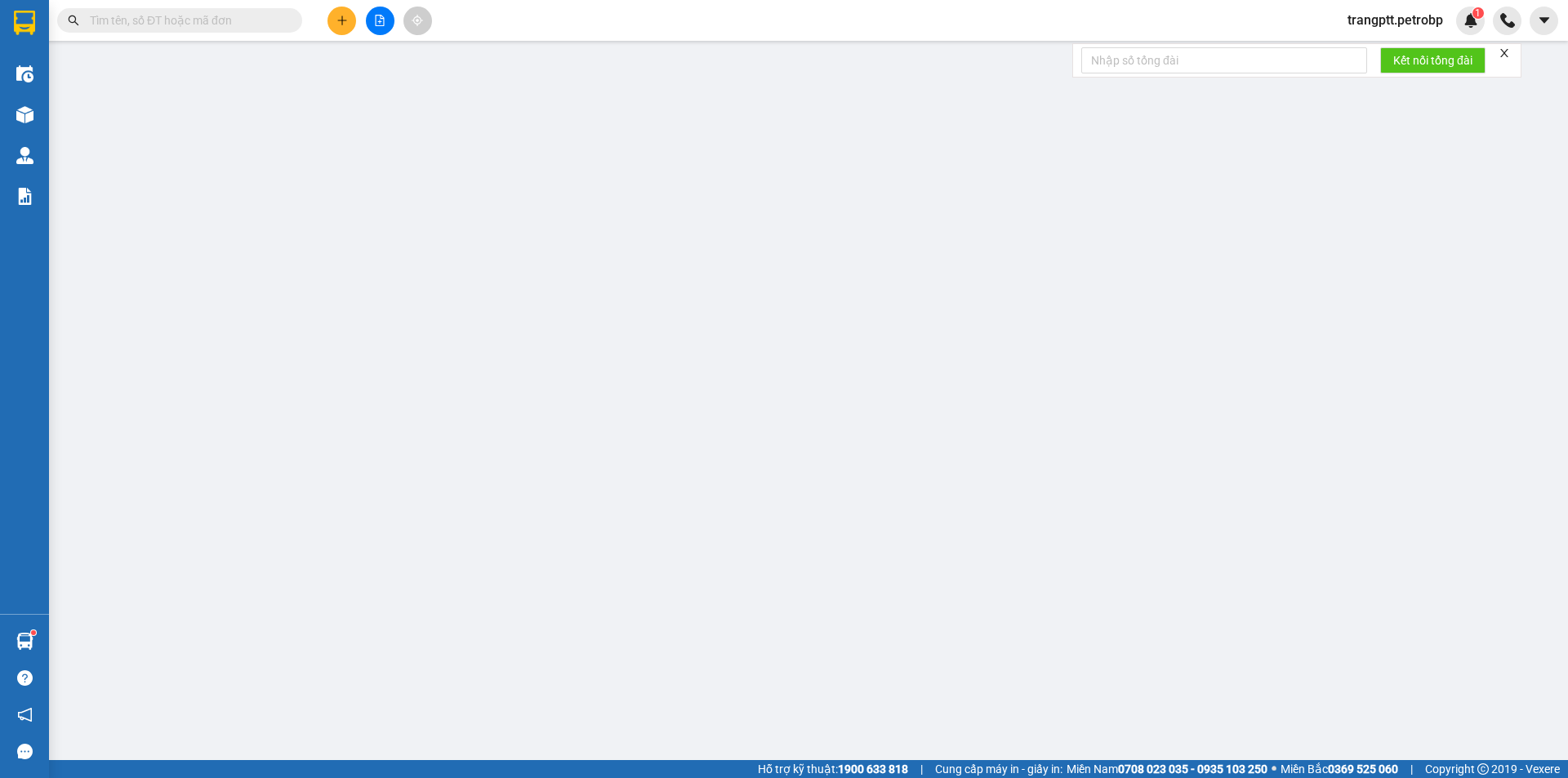
type input "0962474004"
type input "SG NEW"
type input "0974337735"
type input "MQ"
type input "30.000"
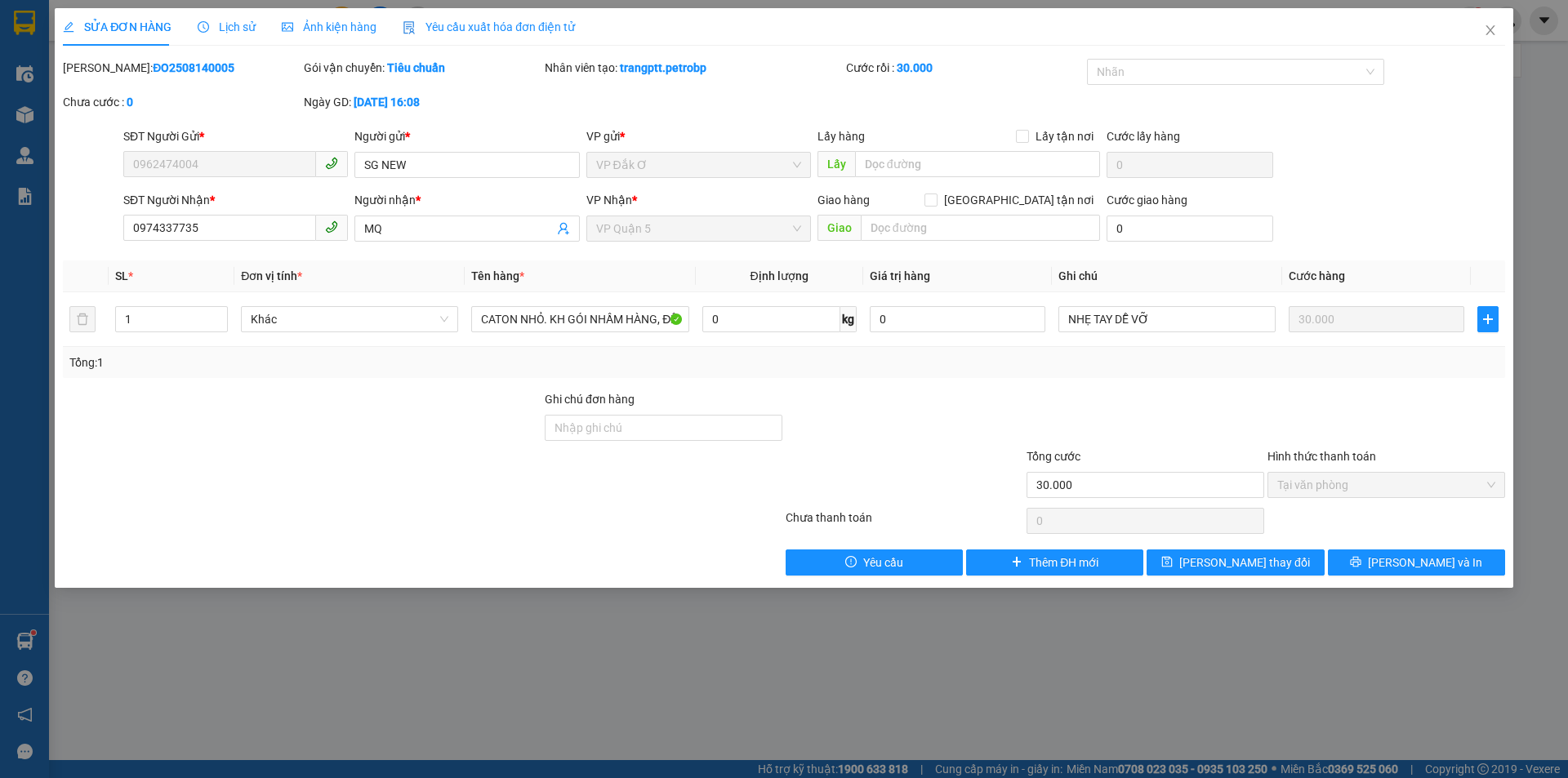
click at [661, 227] on span "VP Quận 5" at bounding box center [698, 228] width 205 height 24
click at [1487, 30] on icon "close" at bounding box center [1491, 30] width 13 height 13
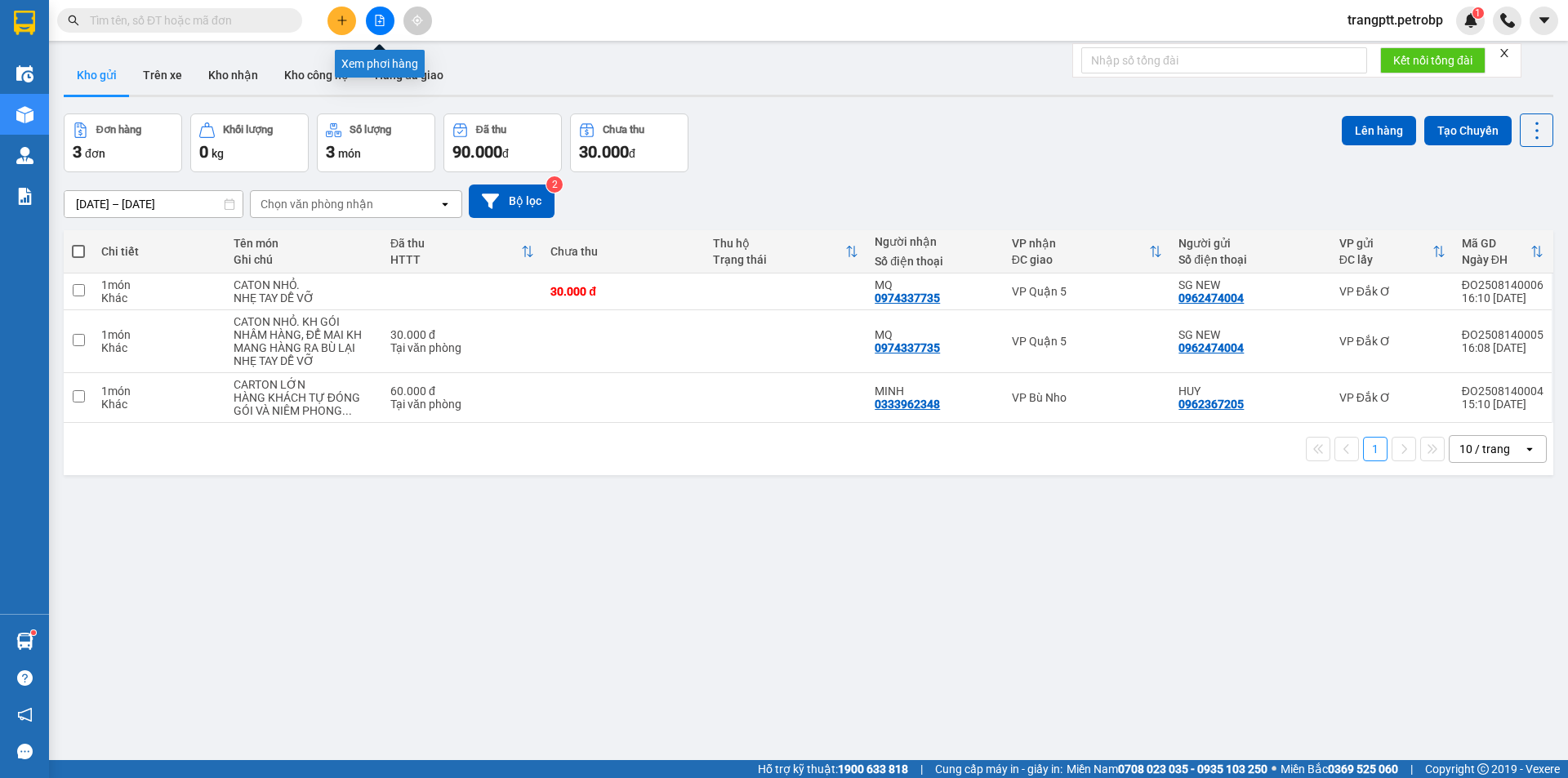
click at [383, 21] on icon "file-add" at bounding box center [380, 21] width 12 height 12
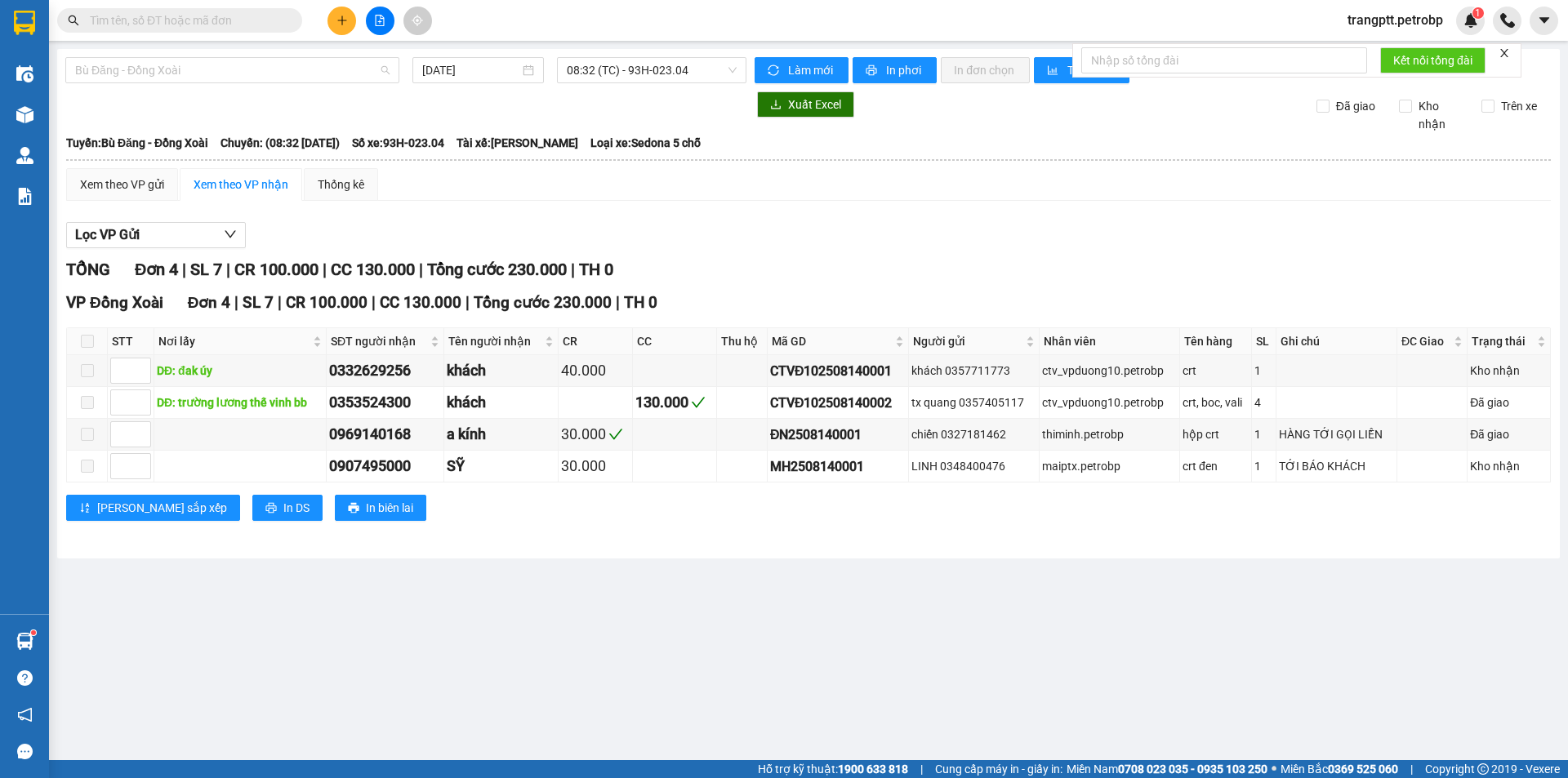
drag, startPoint x: 195, startPoint y: 71, endPoint x: 194, endPoint y: 101, distance: 30.0
click at [195, 70] on span "Bù Đăng - Đồng Xoài" at bounding box center [232, 70] width 314 height 24
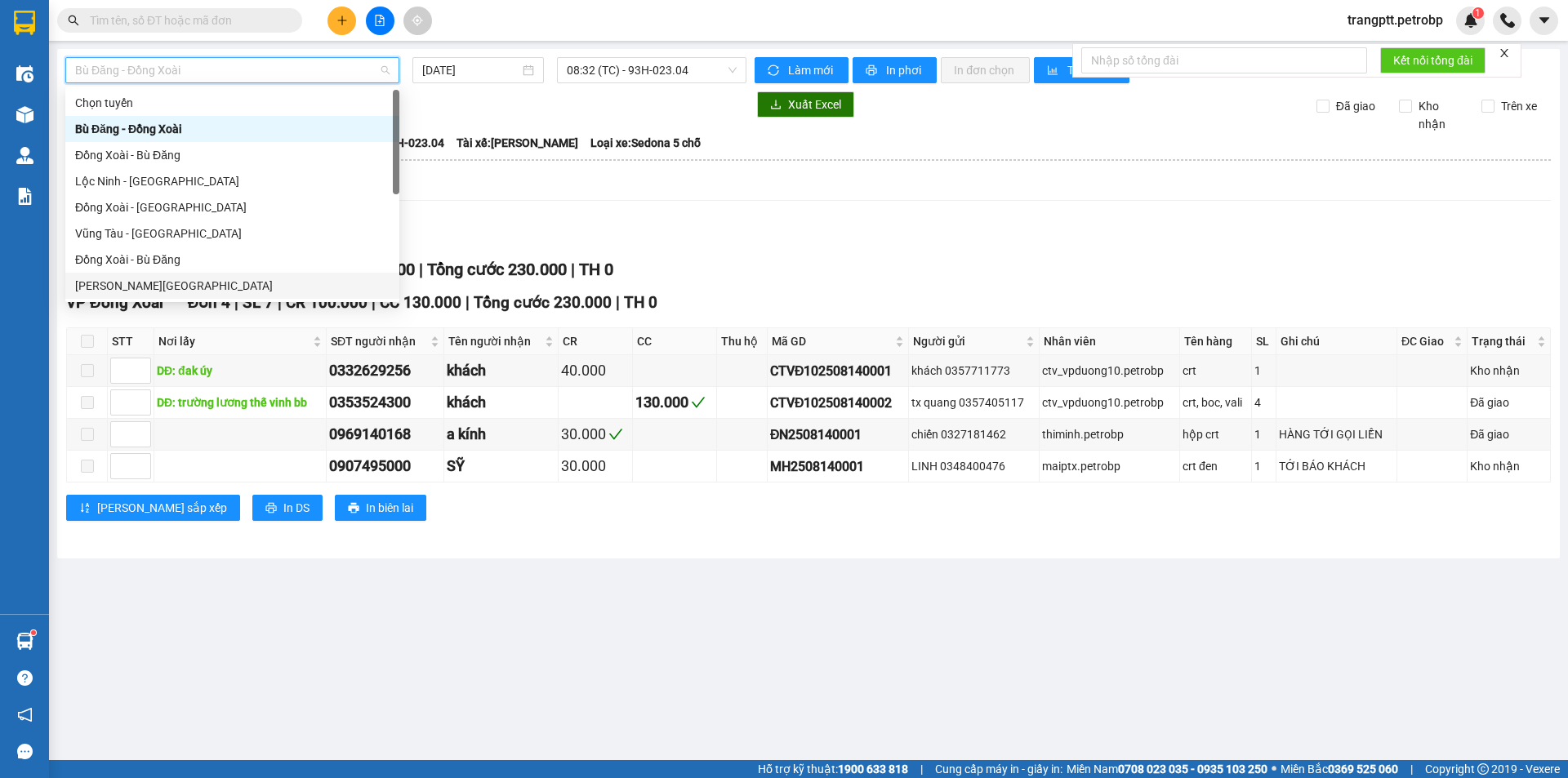
scroll to position [313, 0]
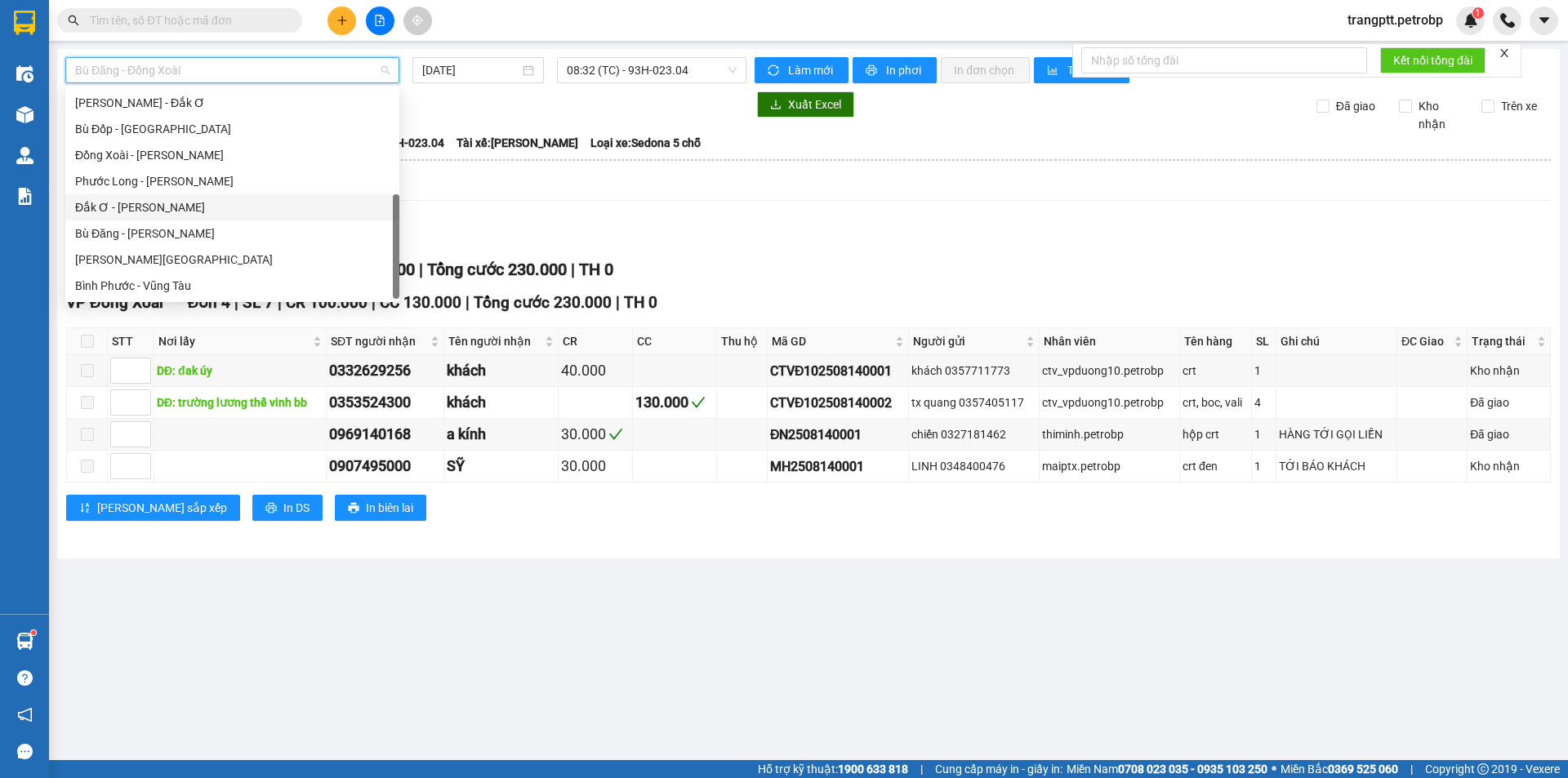
click at [99, 197] on div "Đắk Ơ - [PERSON_NAME]" at bounding box center [233, 207] width 334 height 26
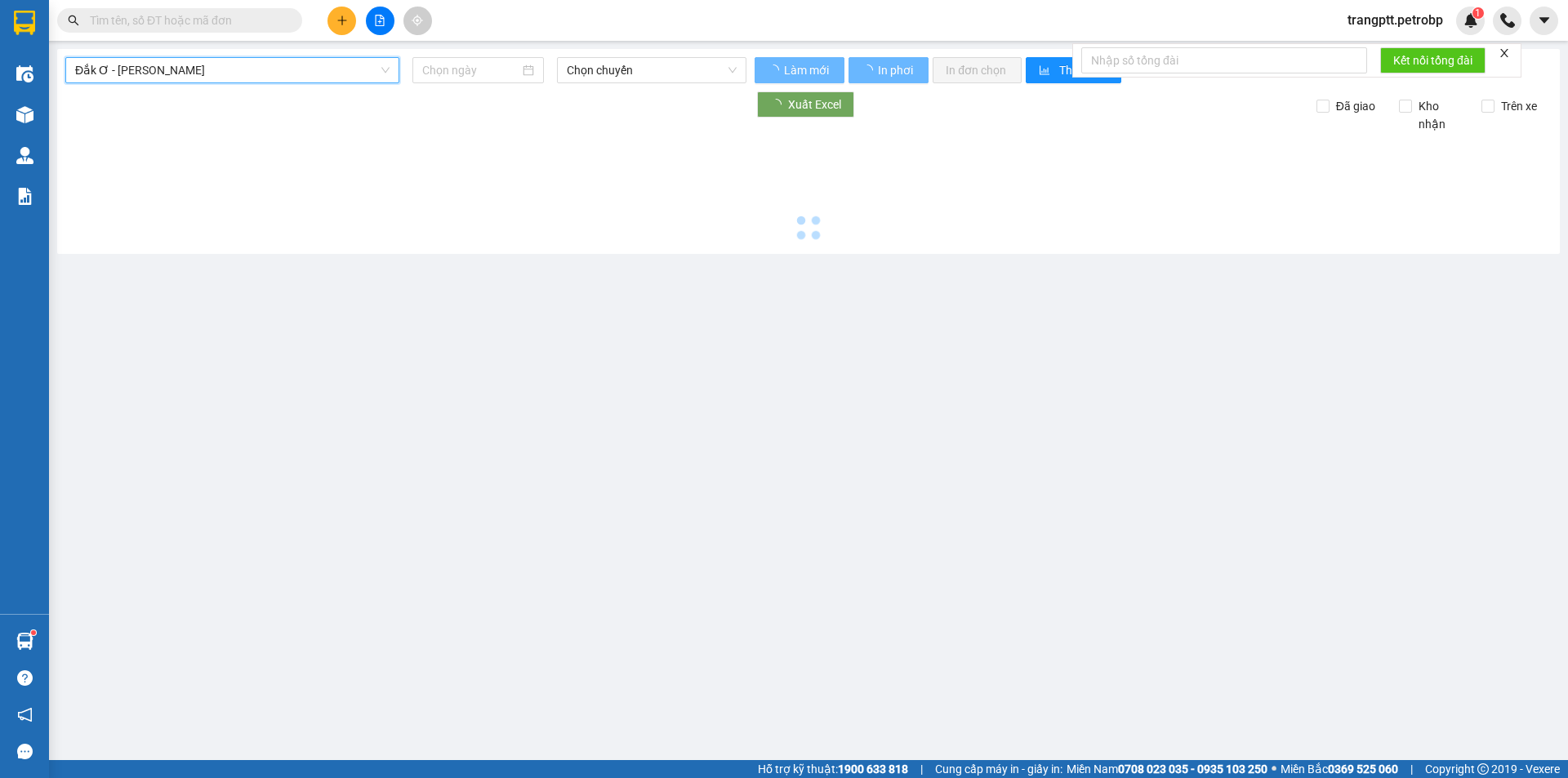
type input "[DATE]"
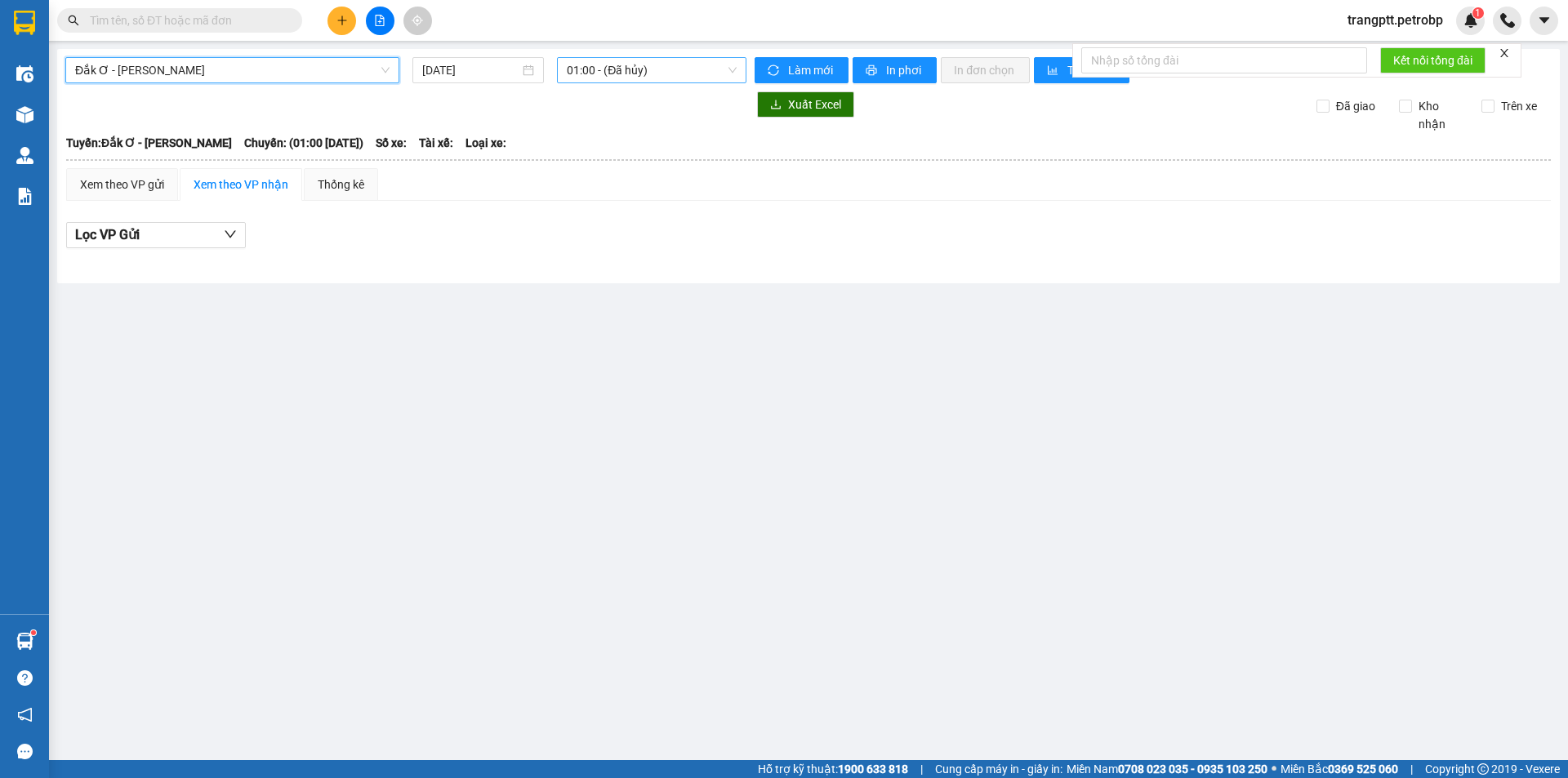
click at [613, 61] on span "01:00 - (Đã hủy)" at bounding box center [652, 70] width 170 height 24
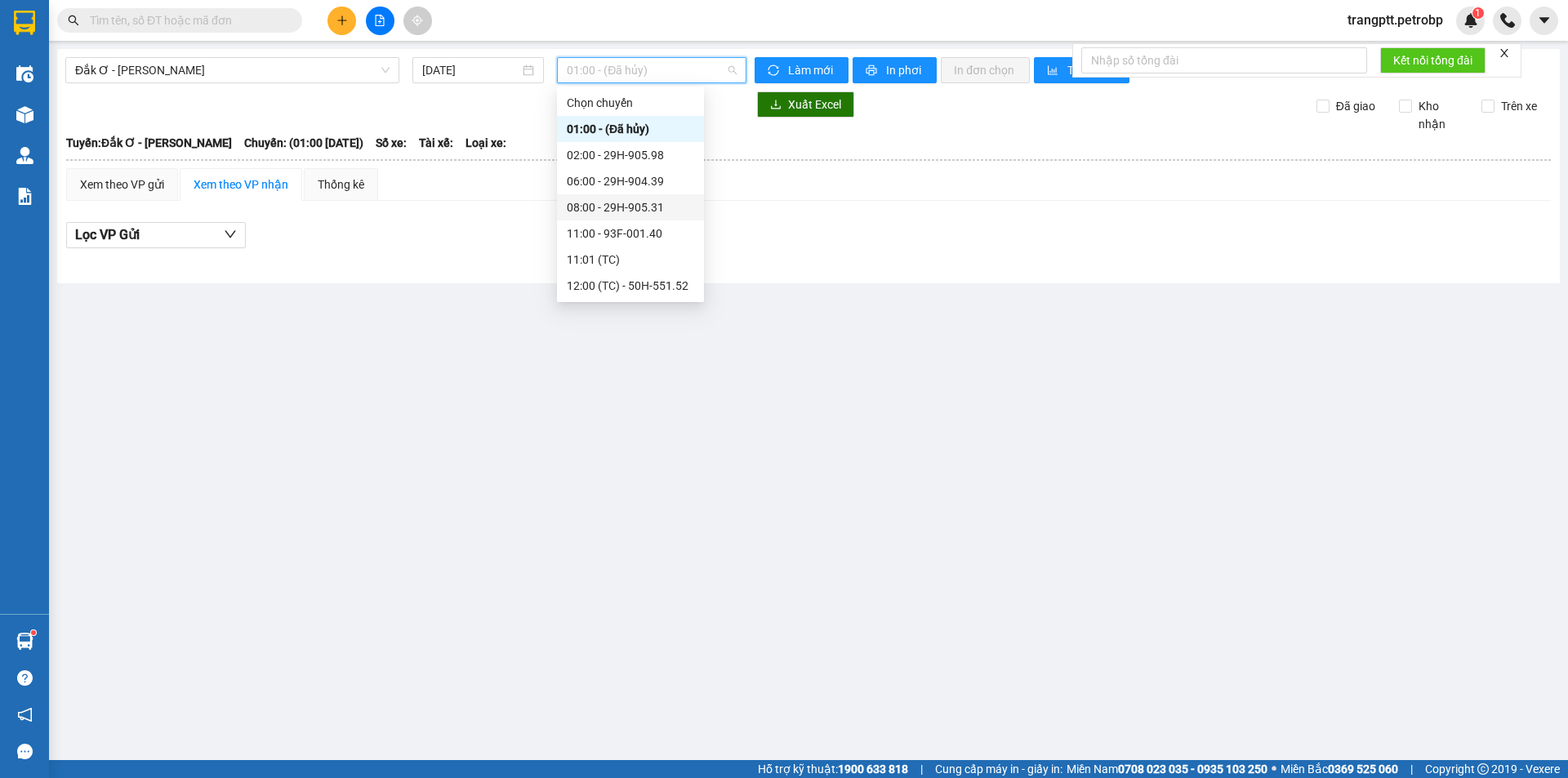
click at [614, 196] on div "08:00 - 29H-905.31" at bounding box center [630, 207] width 147 height 26
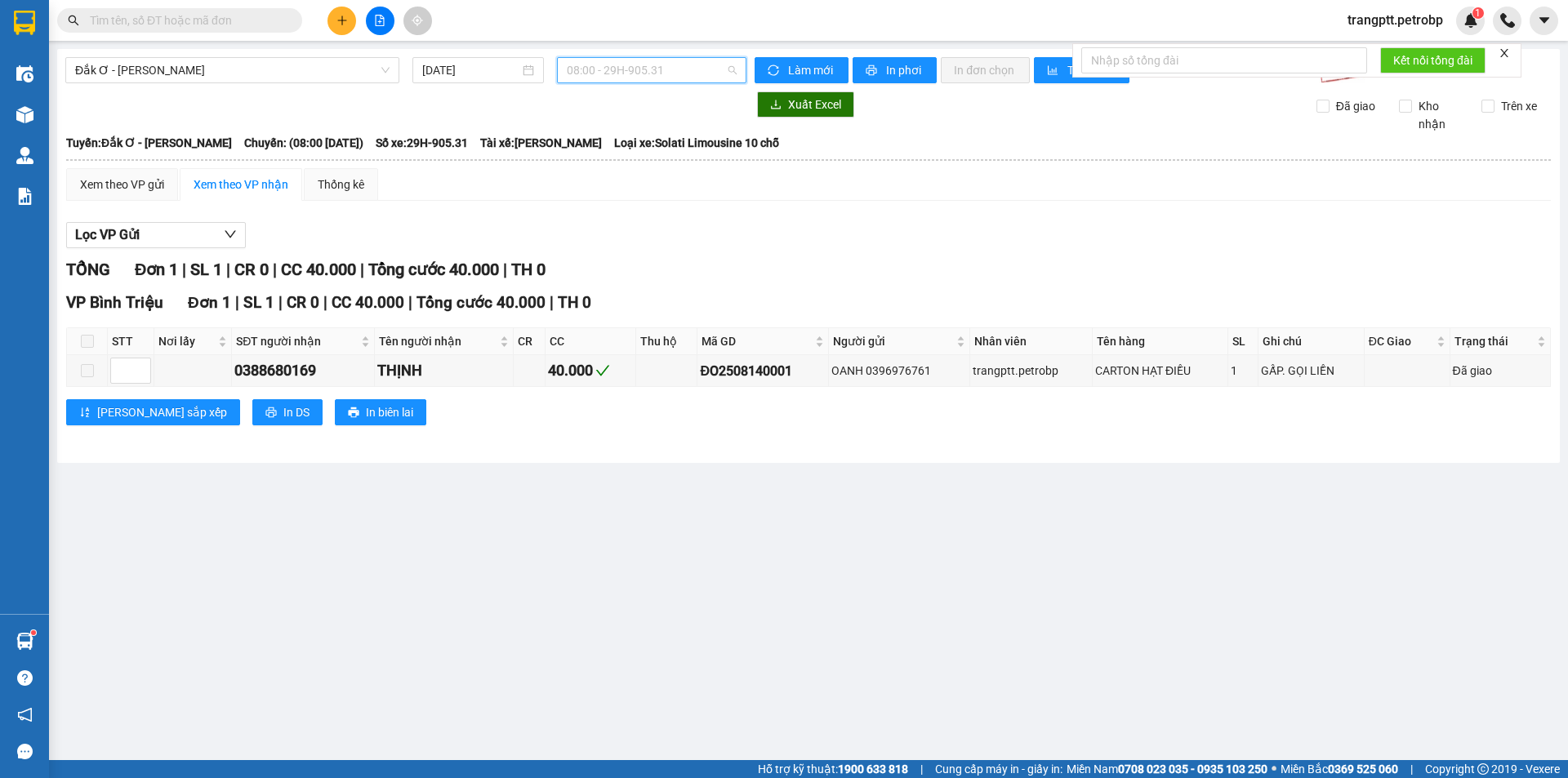
click at [632, 74] on span "08:00 - 29H-905.31" at bounding box center [652, 70] width 170 height 24
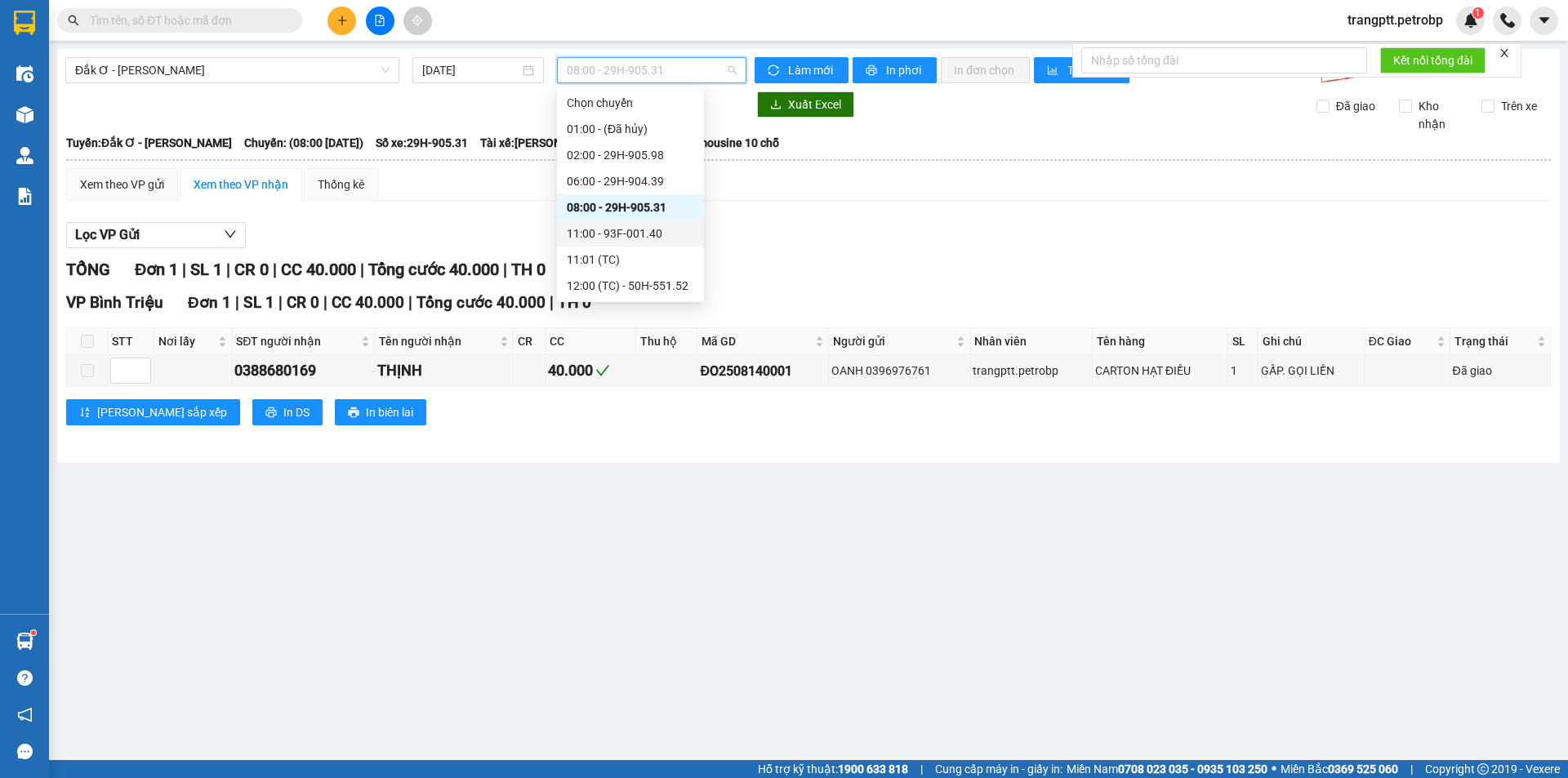
click at [616, 232] on div "11:00 - 93F-001.40" at bounding box center [630, 234] width 127 height 18
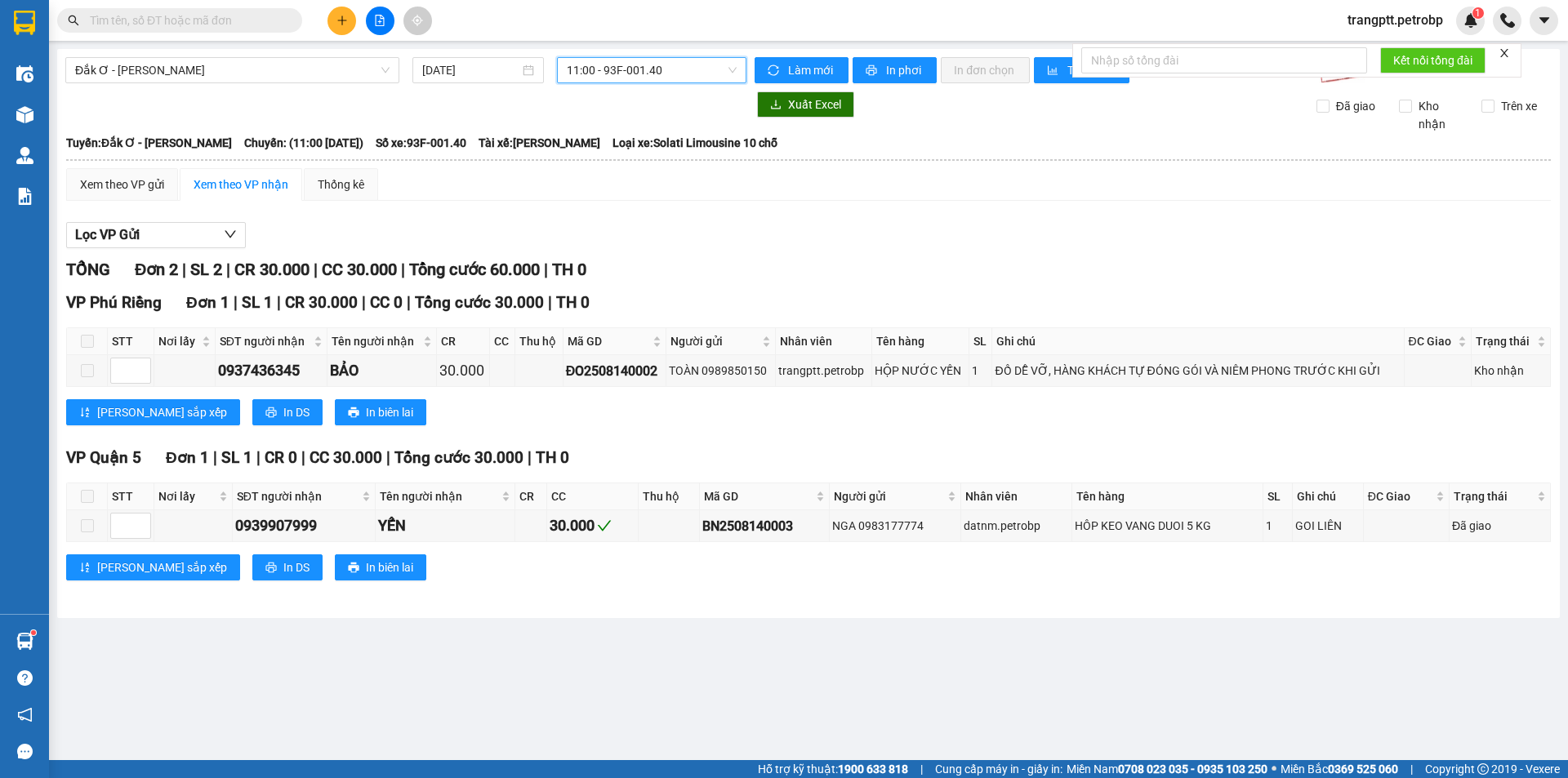
click at [622, 71] on span "11:00 - 93F-001.40" at bounding box center [652, 70] width 170 height 24
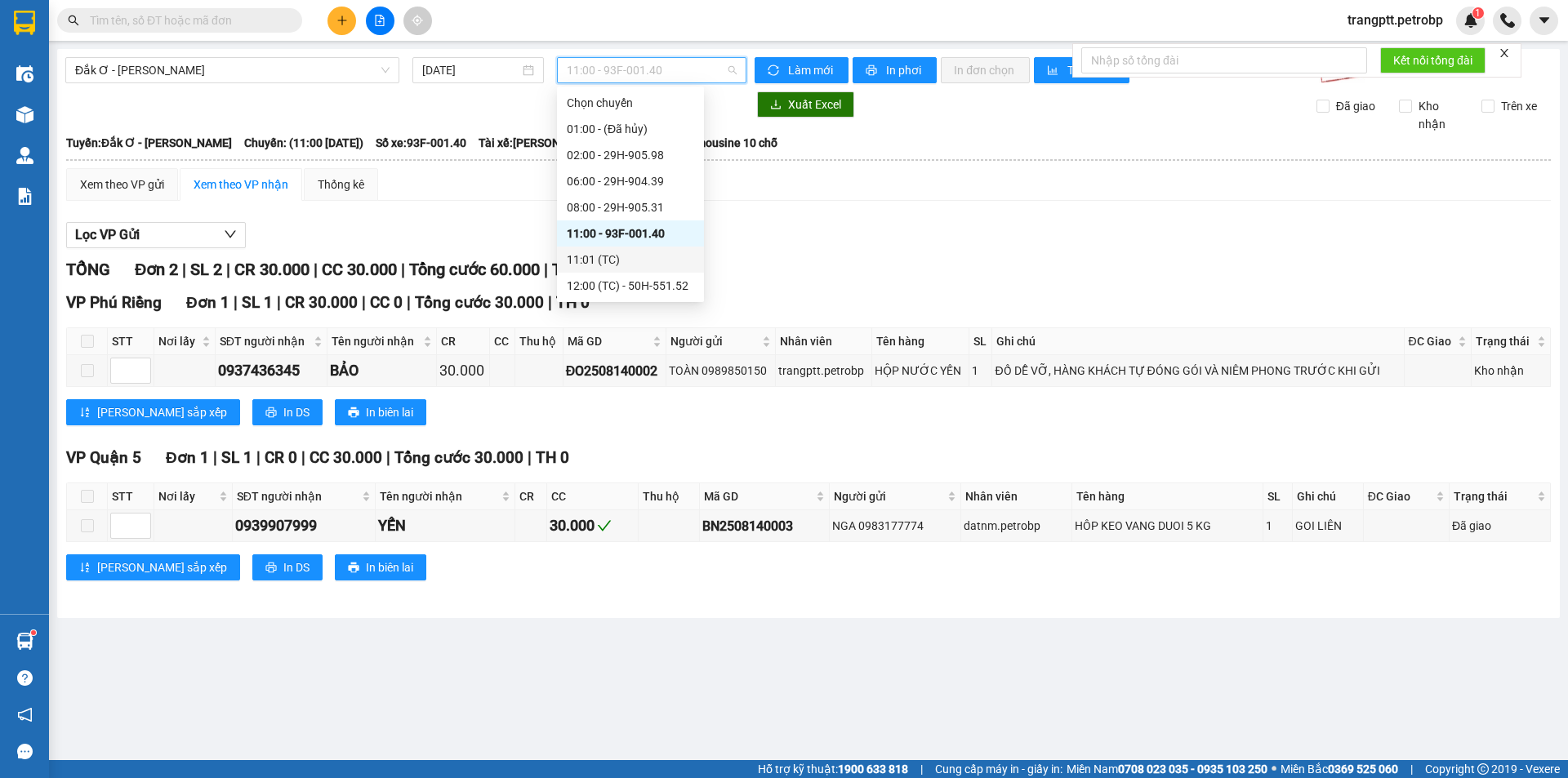
scroll to position [105, 0]
click at [634, 232] on div "15:00 - 29H-903.33" at bounding box center [630, 234] width 127 height 18
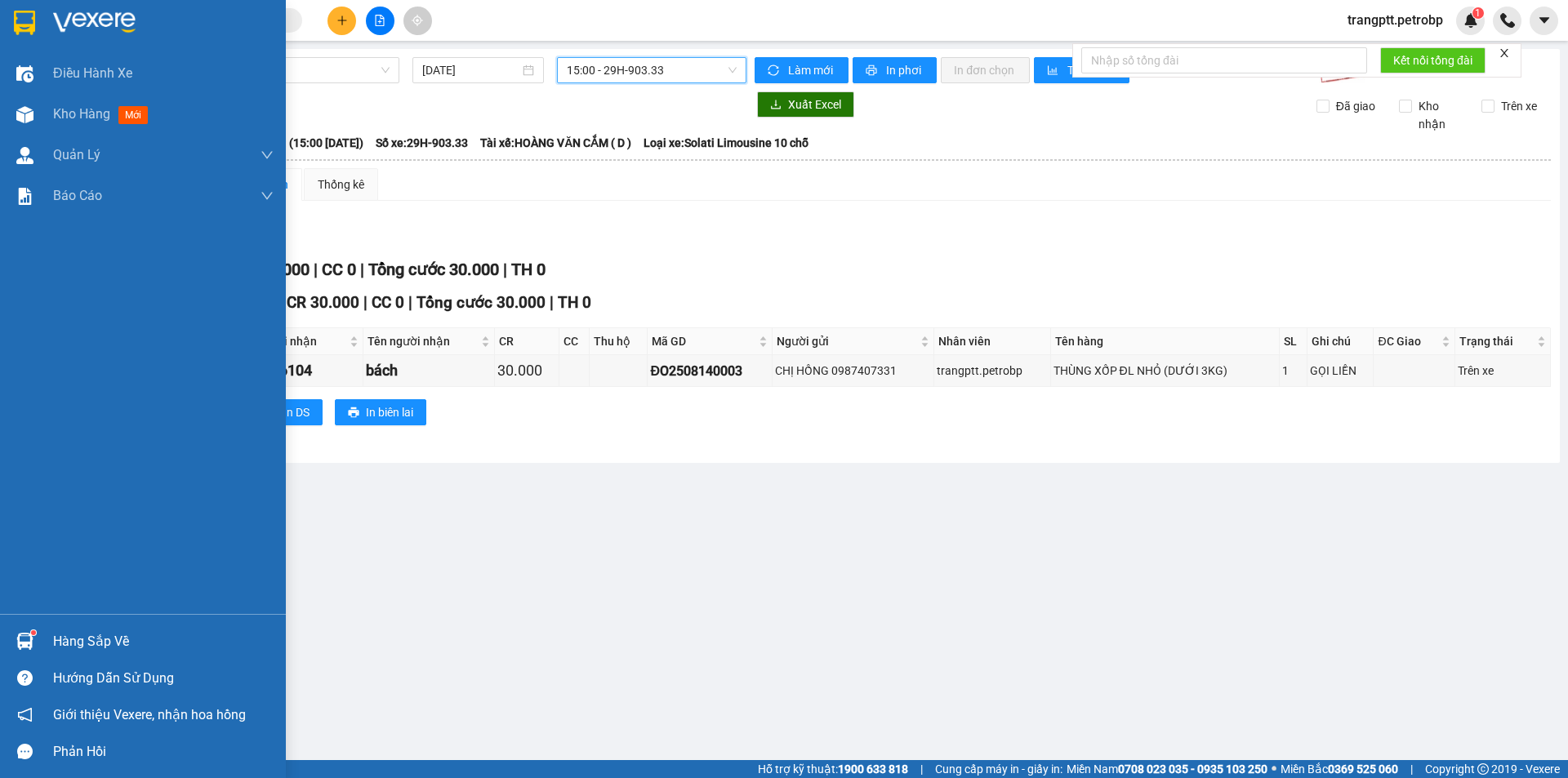
drag, startPoint x: 52, startPoint y: 636, endPoint x: 293, endPoint y: 671, distance: 243.5
click at [53, 636] on div "Hàng sắp về" at bounding box center [143, 642] width 286 height 37
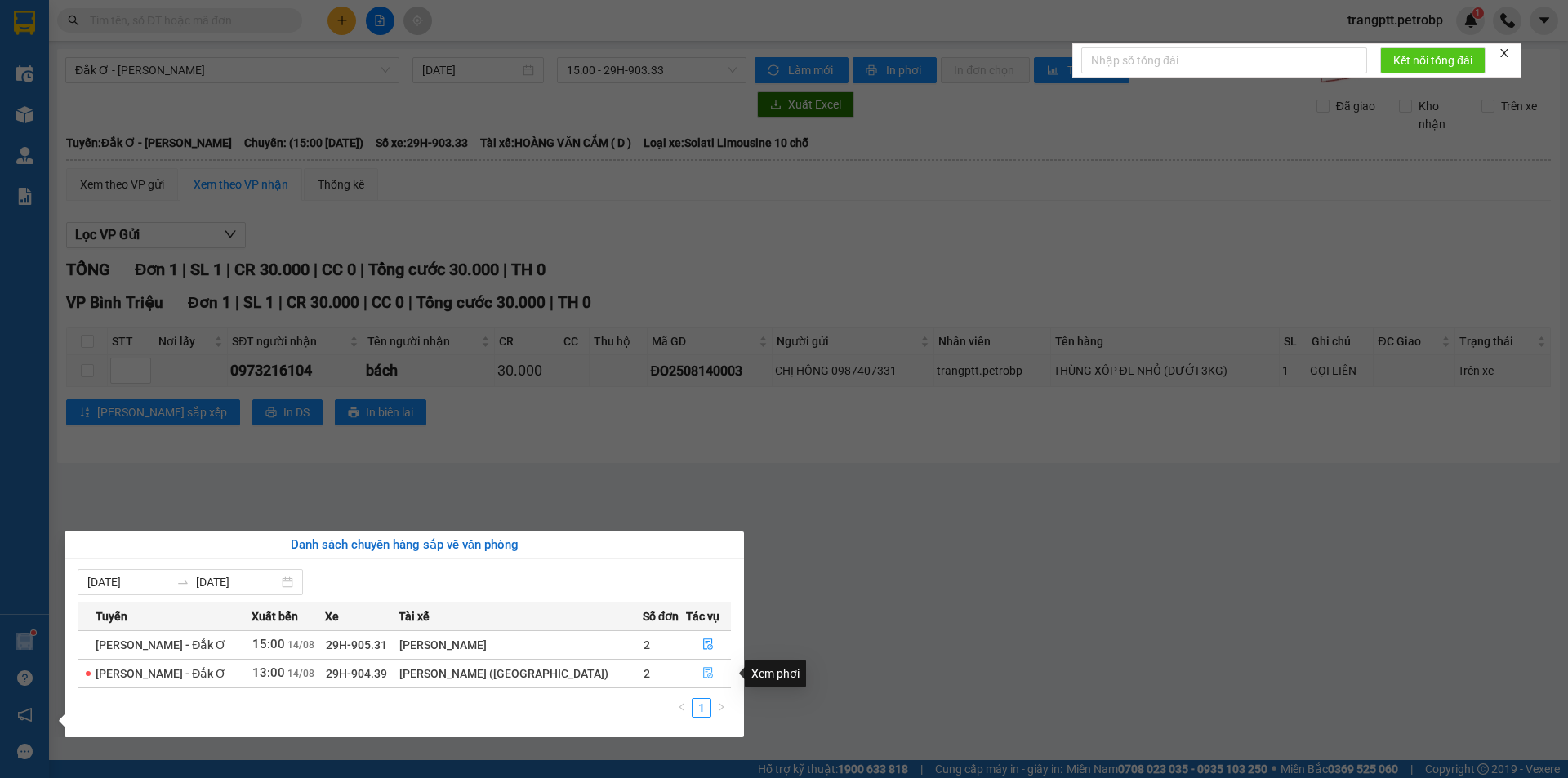
click at [707, 673] on icon "file-done" at bounding box center [708, 673] width 12 height 12
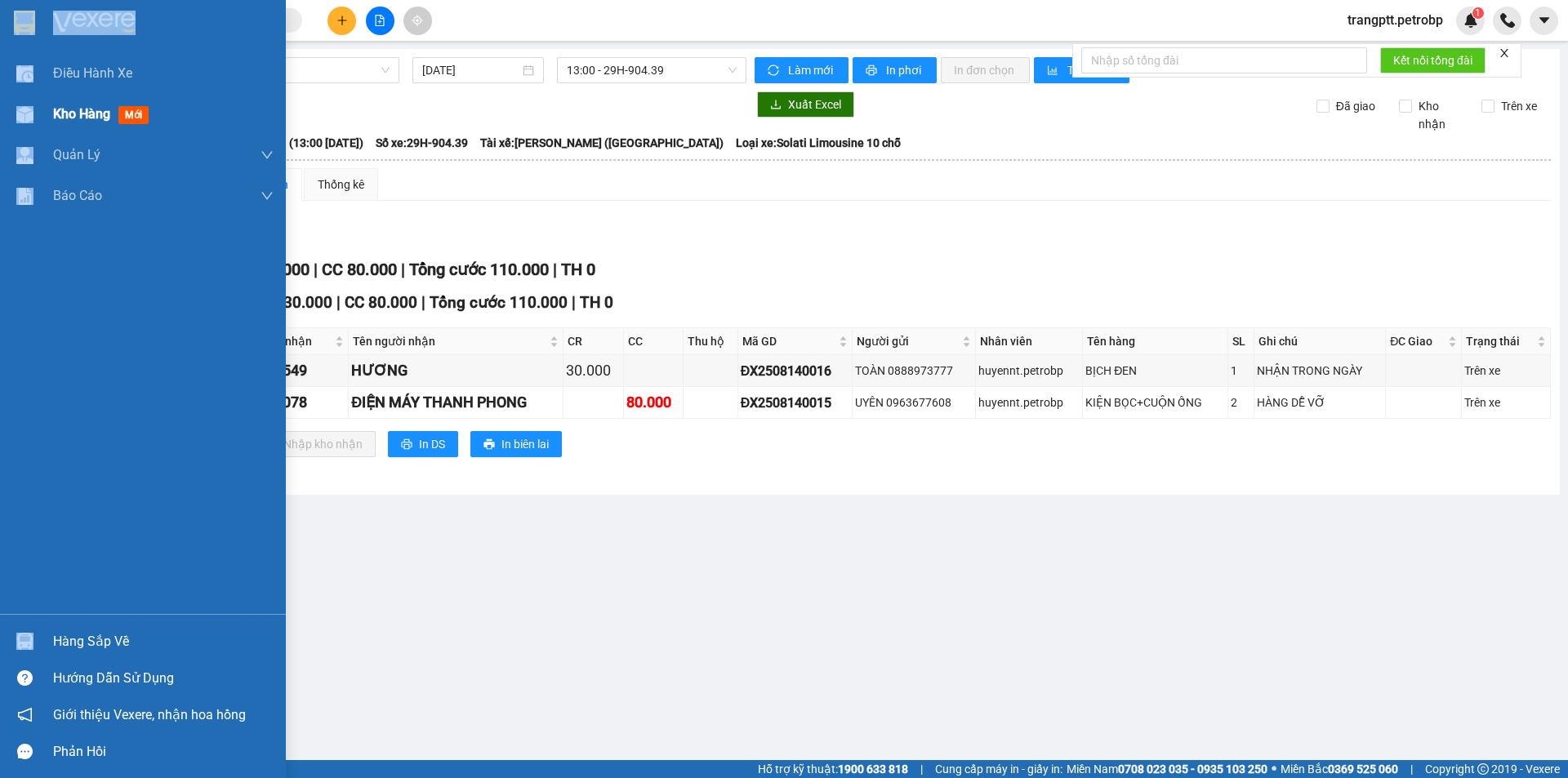
click at [91, 111] on span "Kho hàng" at bounding box center [81, 114] width 57 height 16
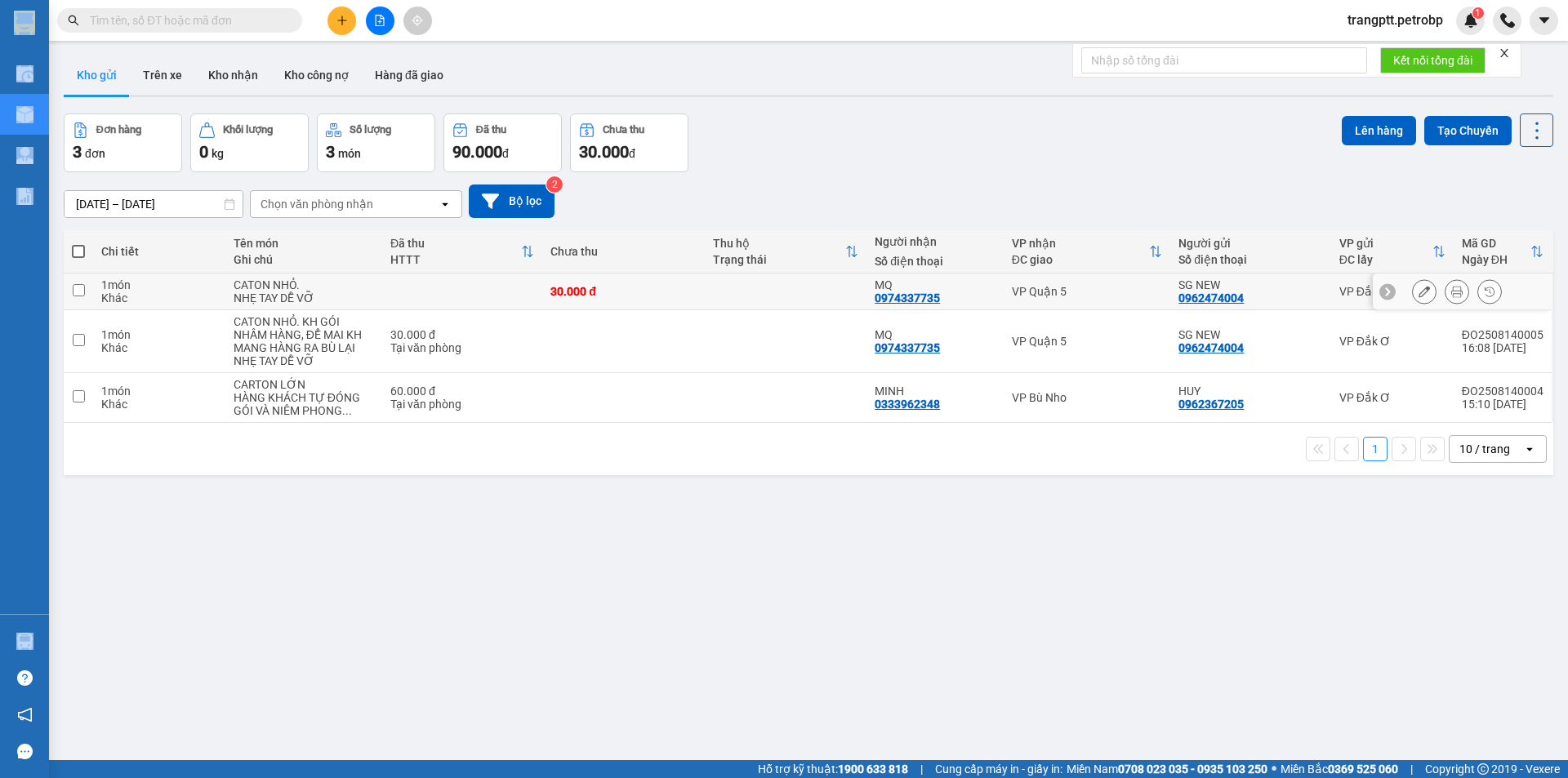
click at [79, 292] on input "checkbox" at bounding box center [78, 290] width 12 height 12
checkbox input "true"
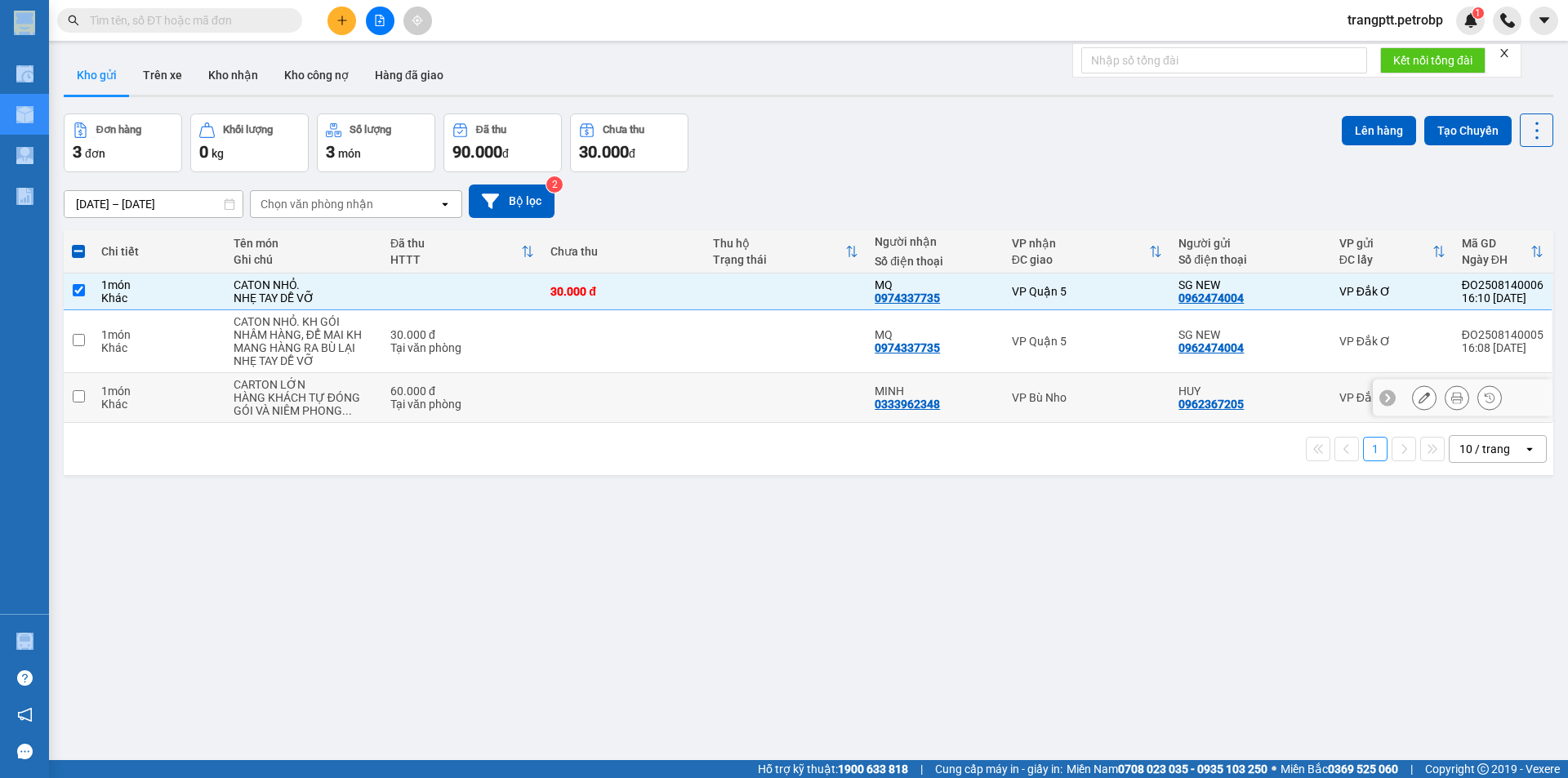
click at [76, 393] on input "checkbox" at bounding box center [78, 396] width 12 height 12
checkbox input "true"
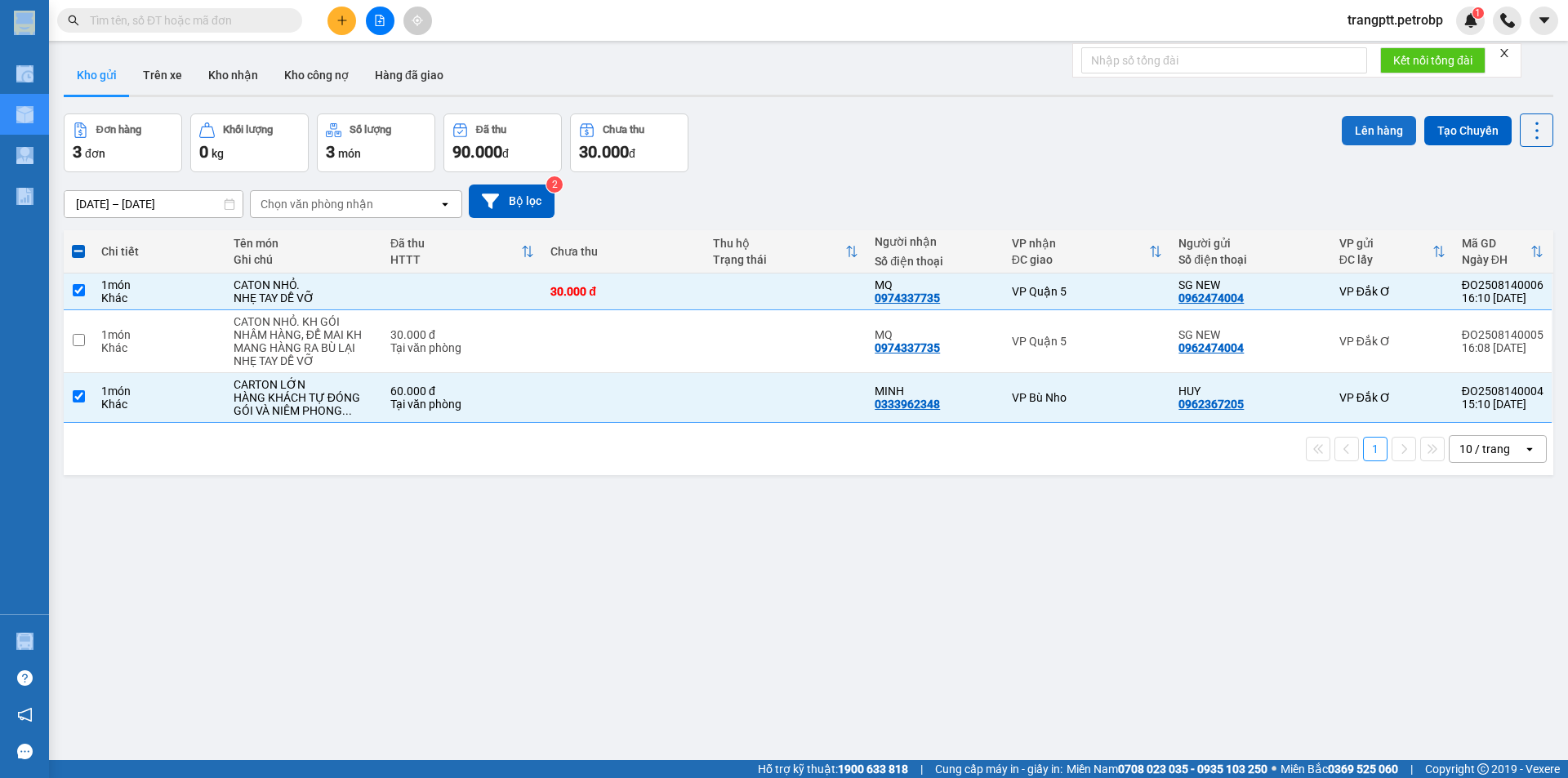
click at [1358, 137] on button "Lên hàng" at bounding box center [1378, 130] width 74 height 29
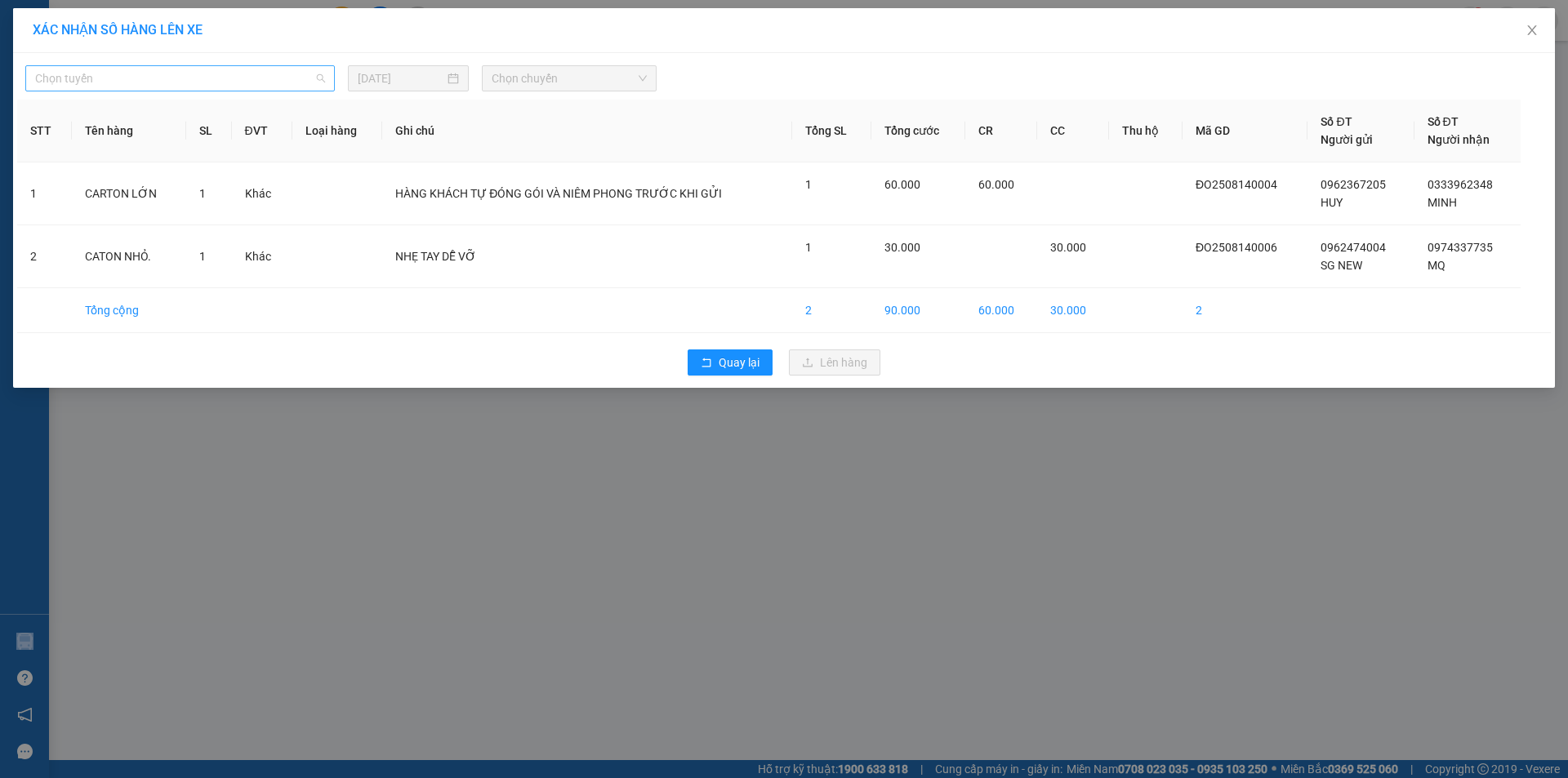
click at [118, 73] on span "Chọn tuyến" at bounding box center [180, 78] width 290 height 24
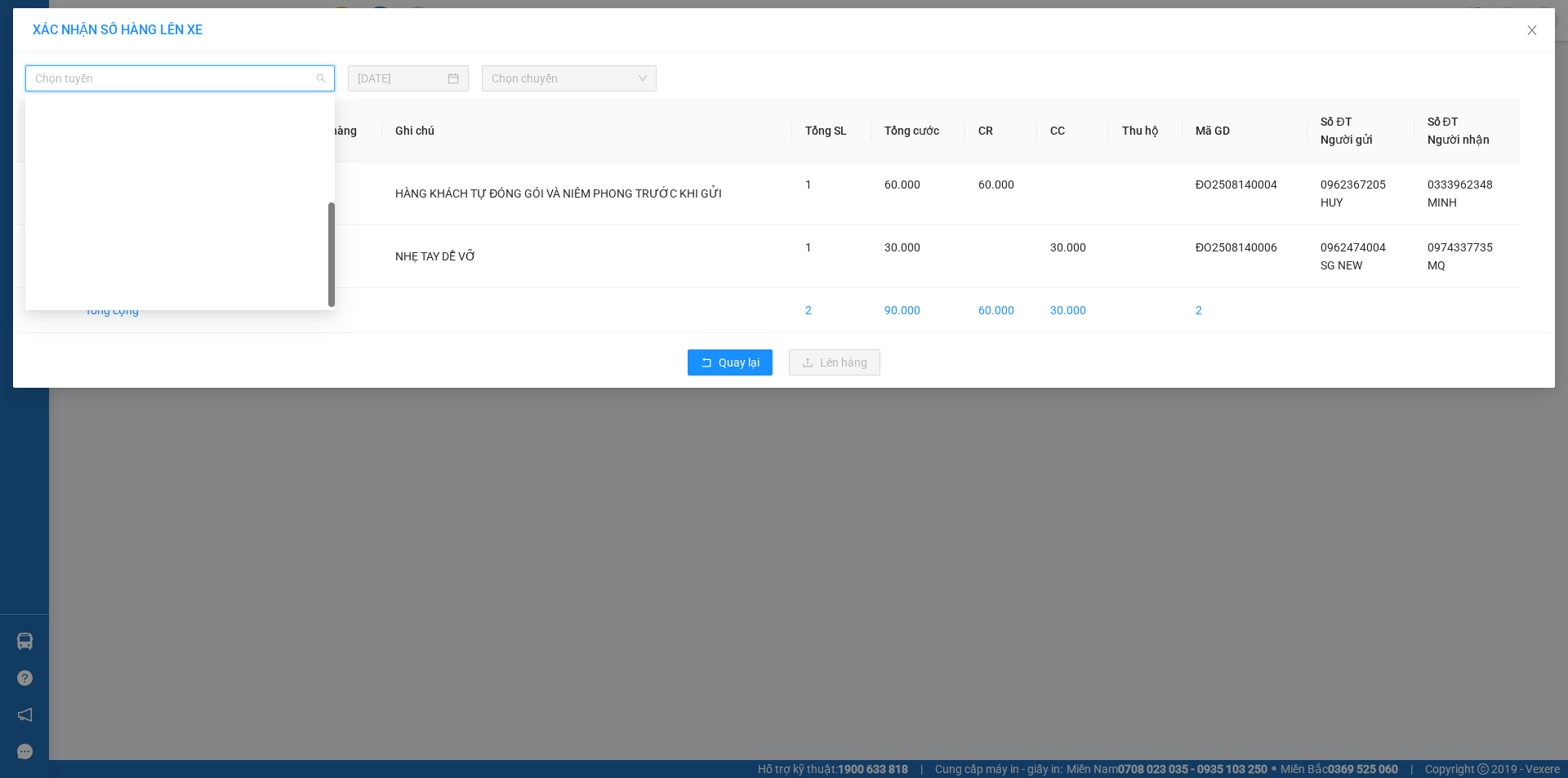
scroll to position [313, 0]
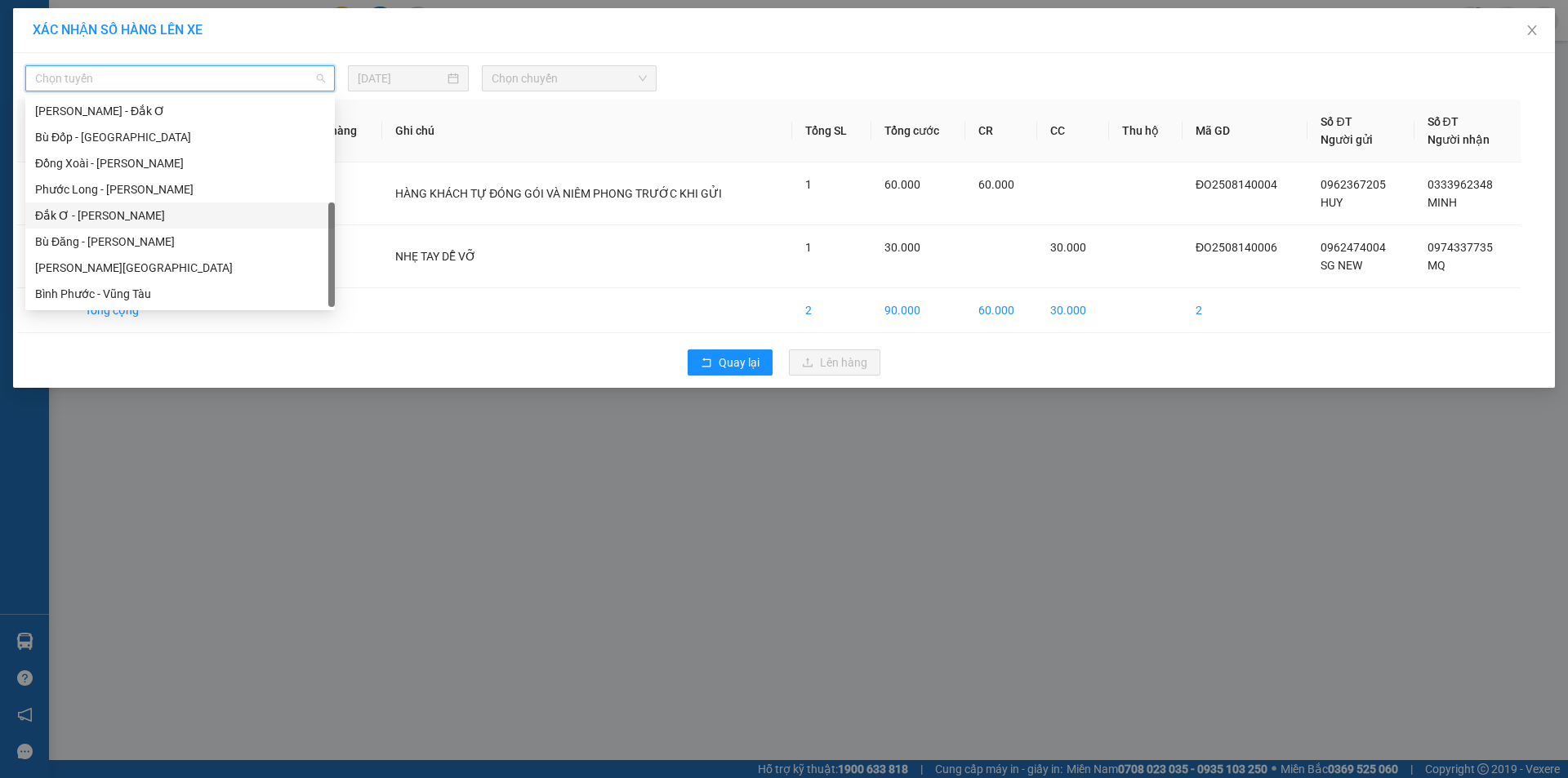
click at [89, 214] on div "Đắk Ơ - [PERSON_NAME]" at bounding box center [180, 216] width 290 height 18
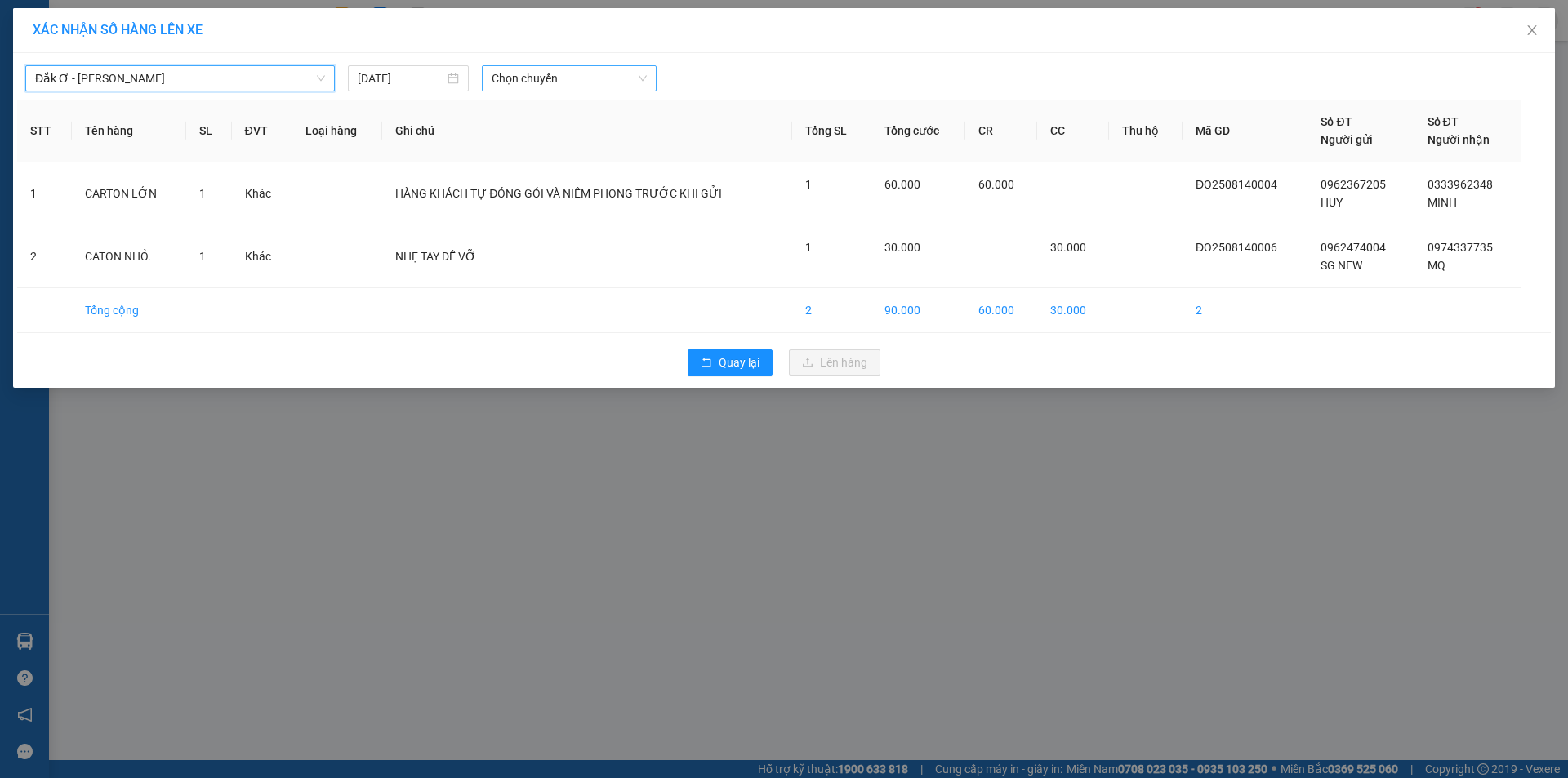
click at [520, 80] on span "Chọn chuyến" at bounding box center [569, 78] width 155 height 24
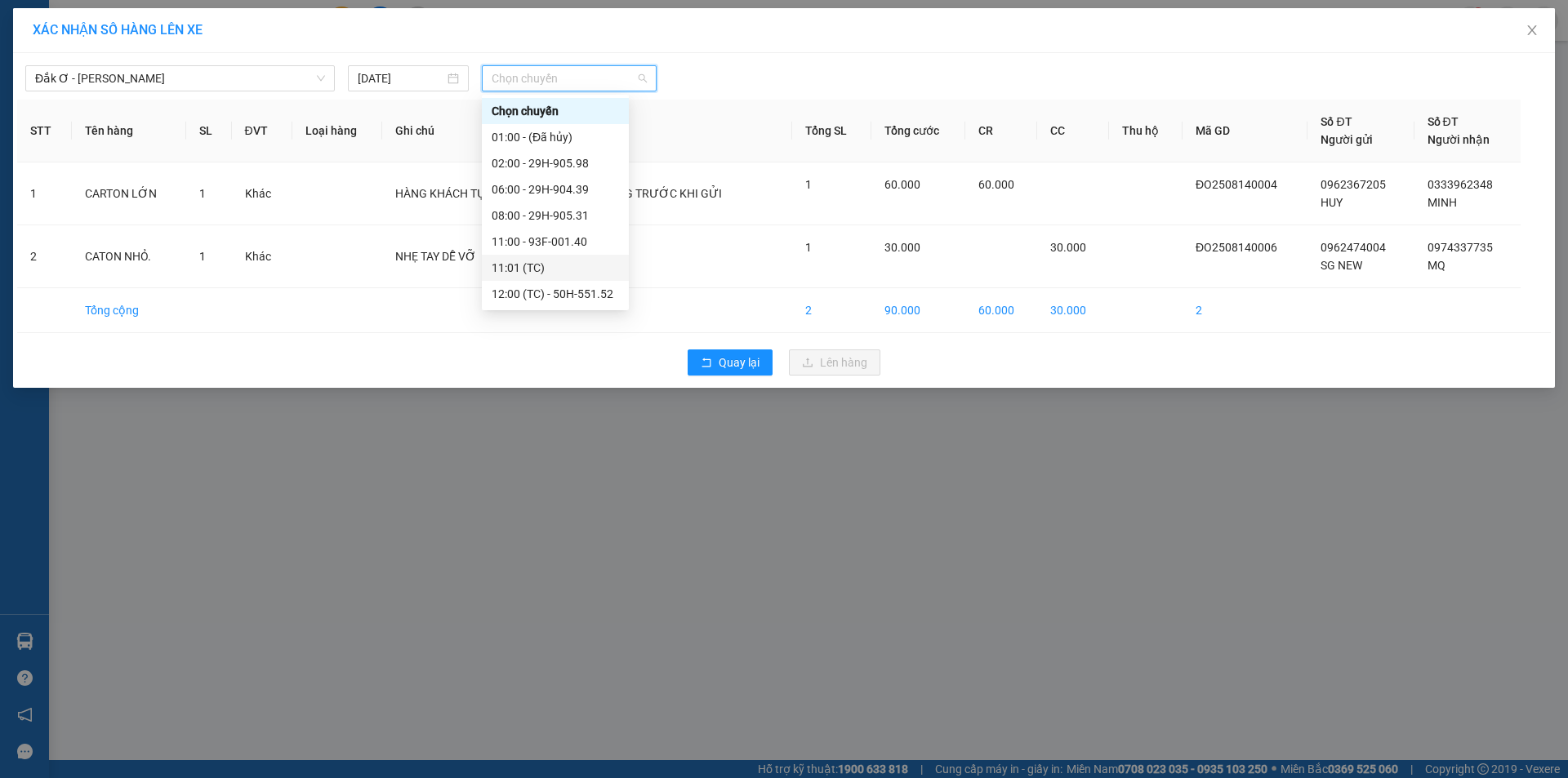
scroll to position [105, 0]
click at [531, 296] on div "17:00 - 29H-905.98" at bounding box center [555, 294] width 127 height 18
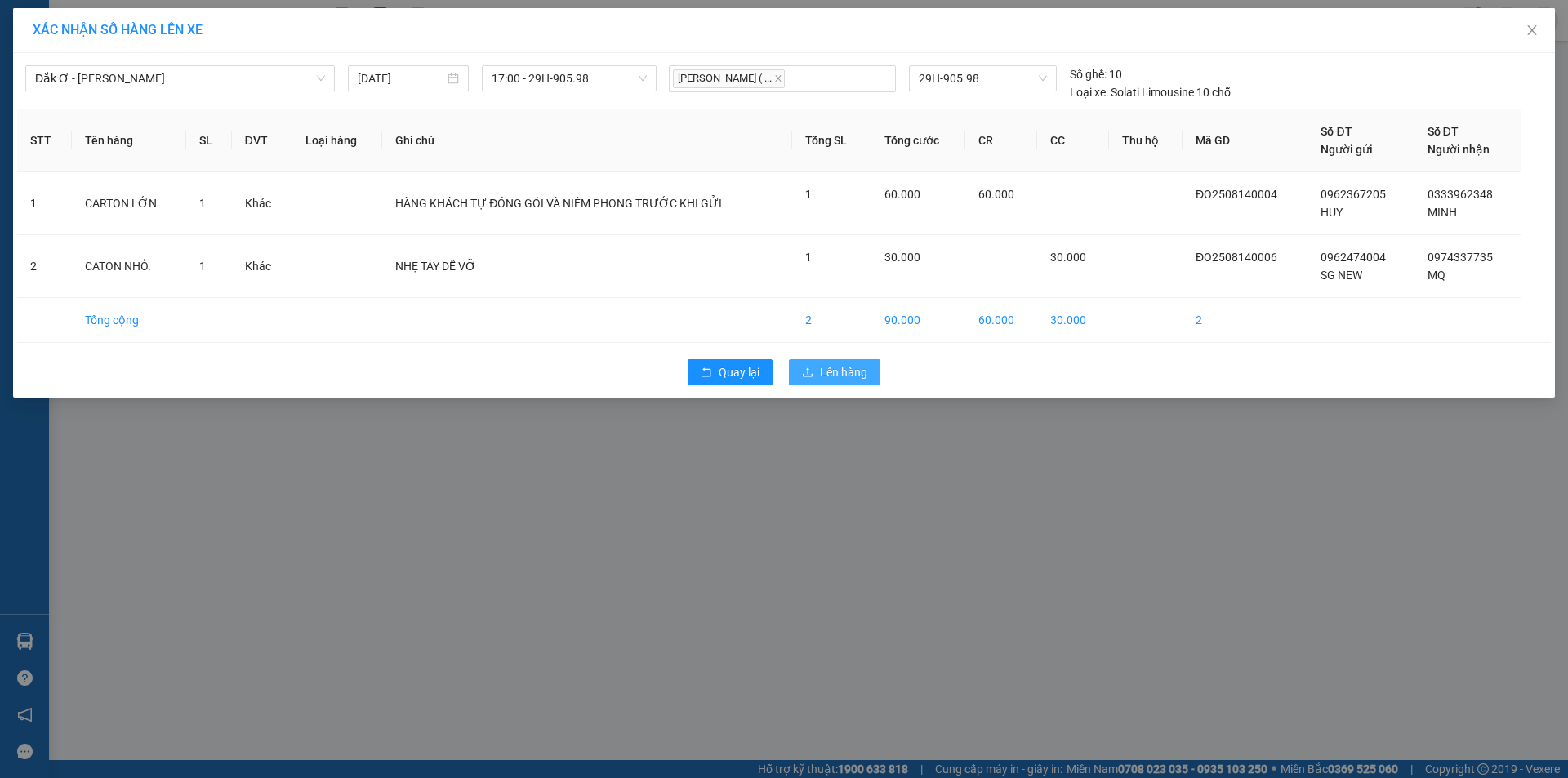
click at [840, 373] on span "Lên hàng" at bounding box center [843, 372] width 47 height 18
